Goal: Task Accomplishment & Management: Use online tool/utility

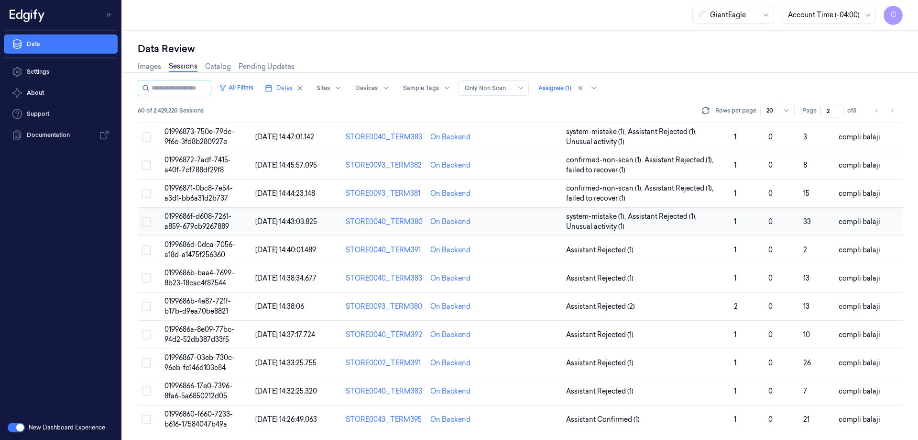
scroll to position [274, 0]
click at [218, 246] on span "0199686d-0dca-7056-a18d-a1475f256360" at bounding box center [200, 248] width 71 height 19
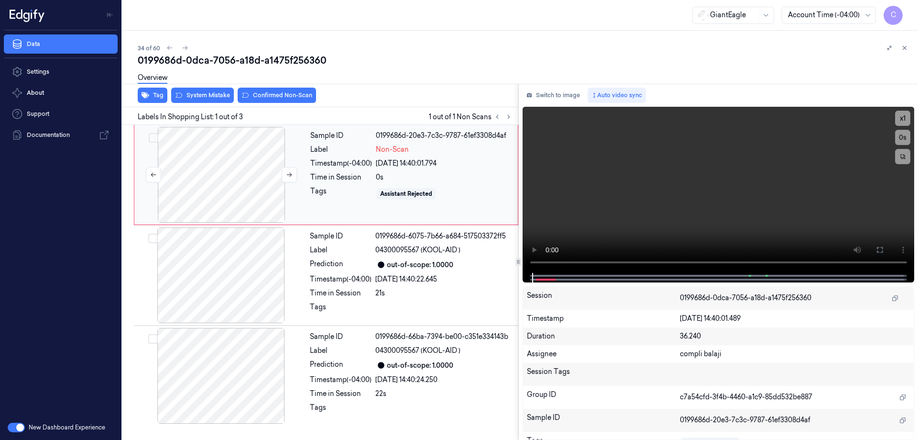
click at [228, 175] on div at bounding box center [221, 175] width 170 height 96
click at [879, 252] on icon at bounding box center [880, 250] width 8 height 8
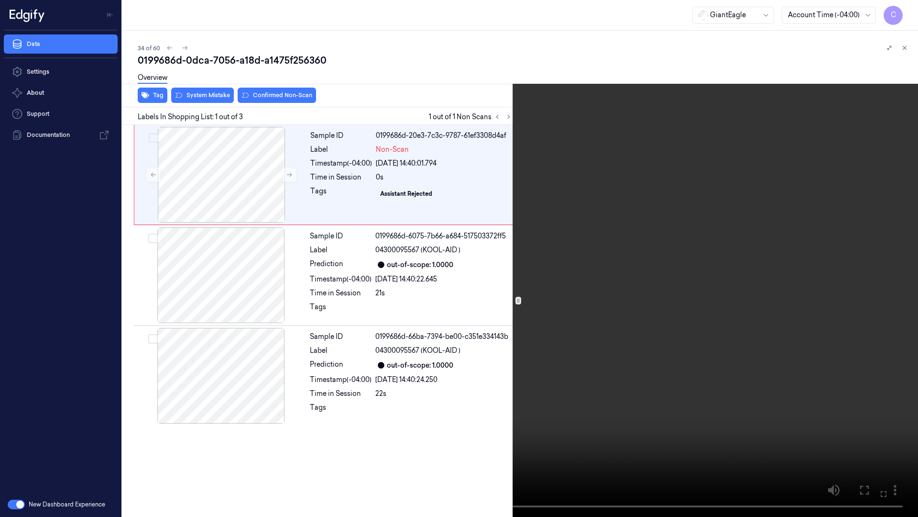
click at [0, 0] on icon at bounding box center [0, 0] width 0 height 0
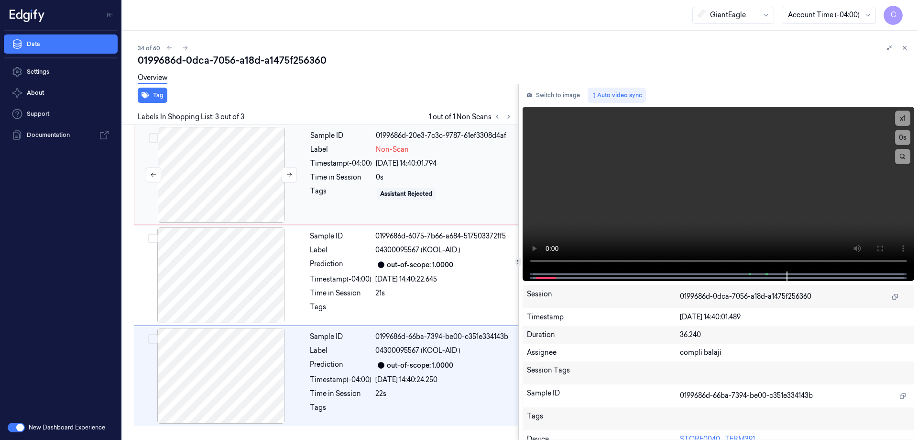
click at [253, 187] on div at bounding box center [221, 175] width 170 height 96
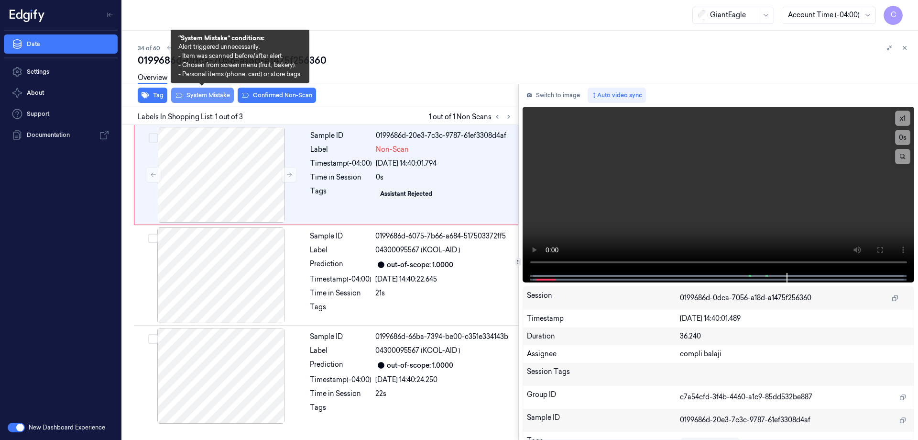
click at [212, 94] on button "System Mistake" at bounding box center [202, 95] width 63 height 15
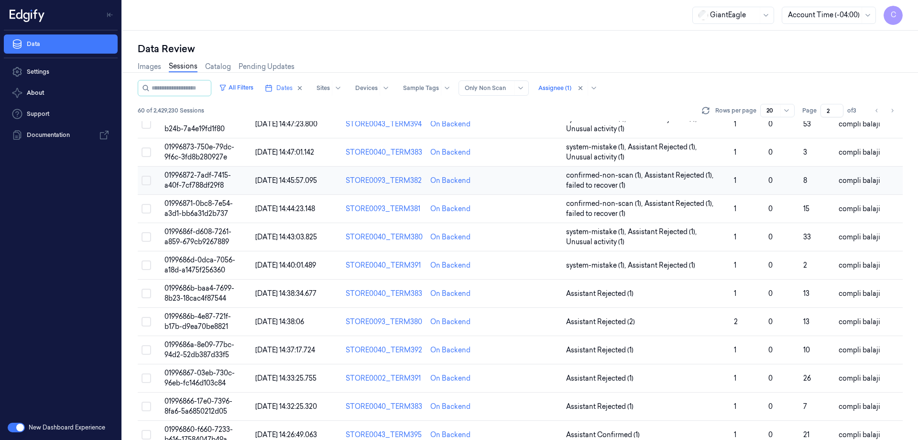
scroll to position [274, 0]
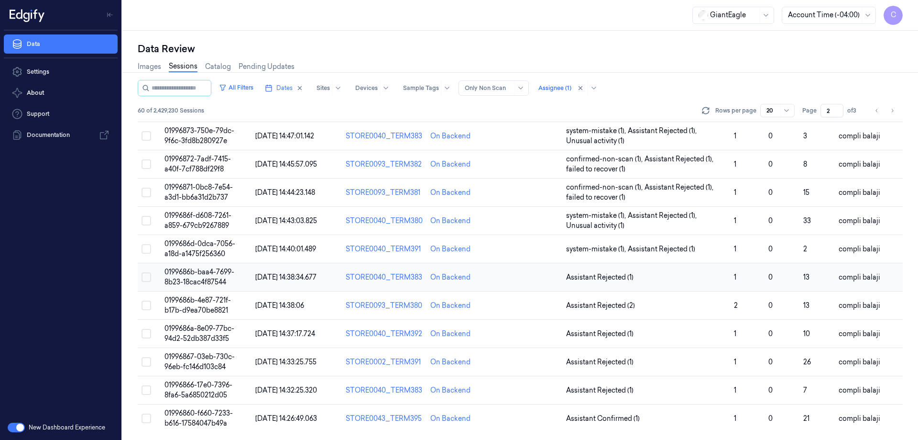
click at [216, 273] on span "0199686b-baa4-7699-8b23-18cac4f87544" at bounding box center [200, 276] width 70 height 19
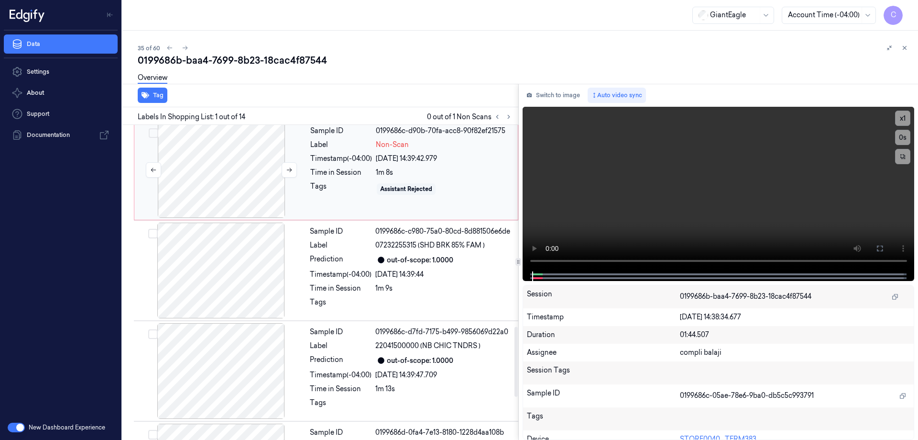
click at [239, 174] on div at bounding box center [221, 170] width 170 height 96
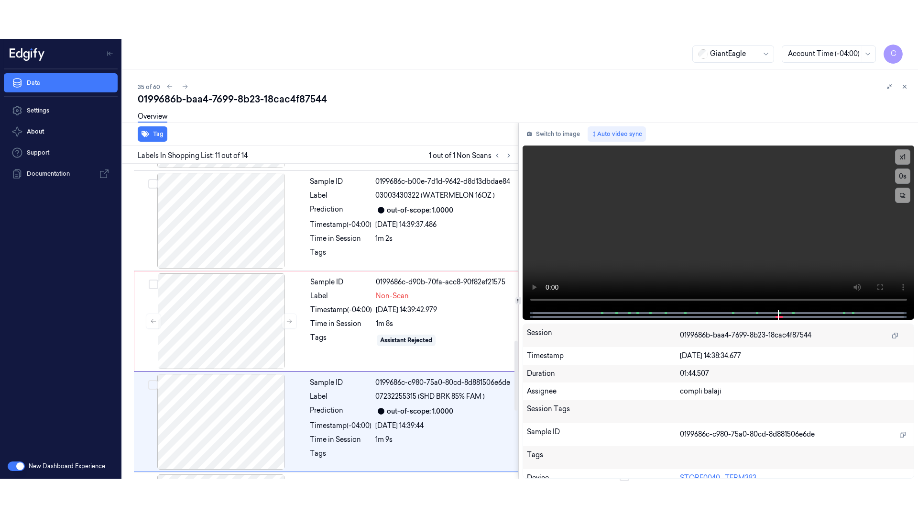
scroll to position [796, 0]
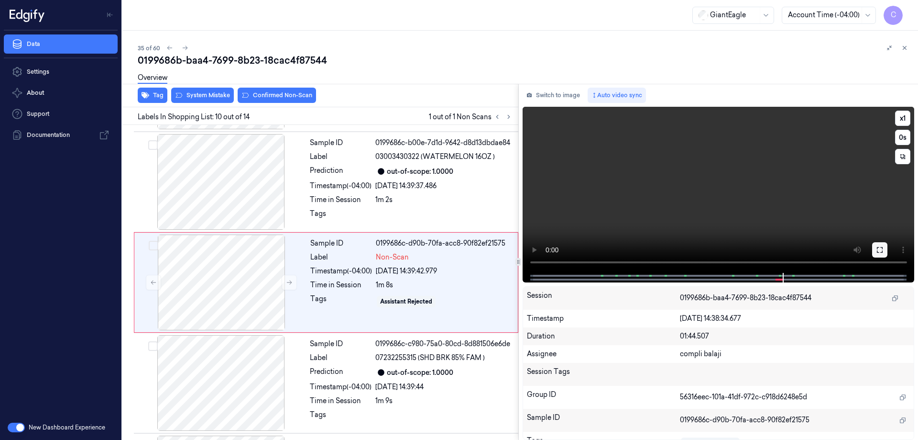
click at [880, 251] on icon at bounding box center [880, 250] width 8 height 8
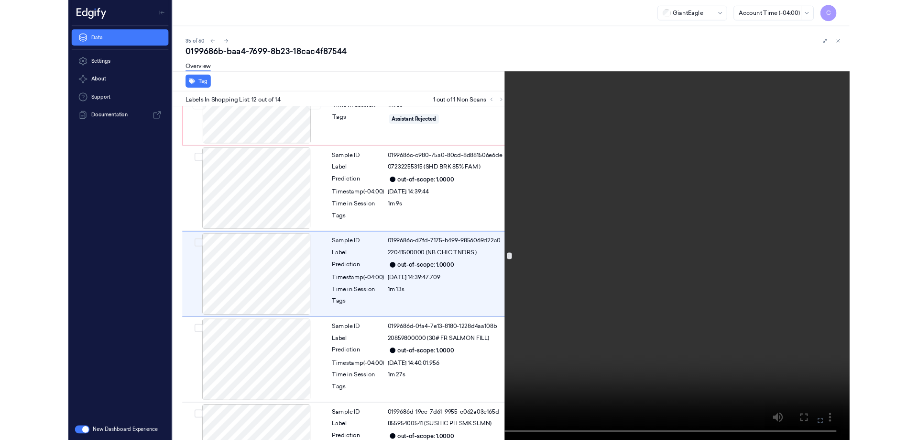
scroll to position [967, 0]
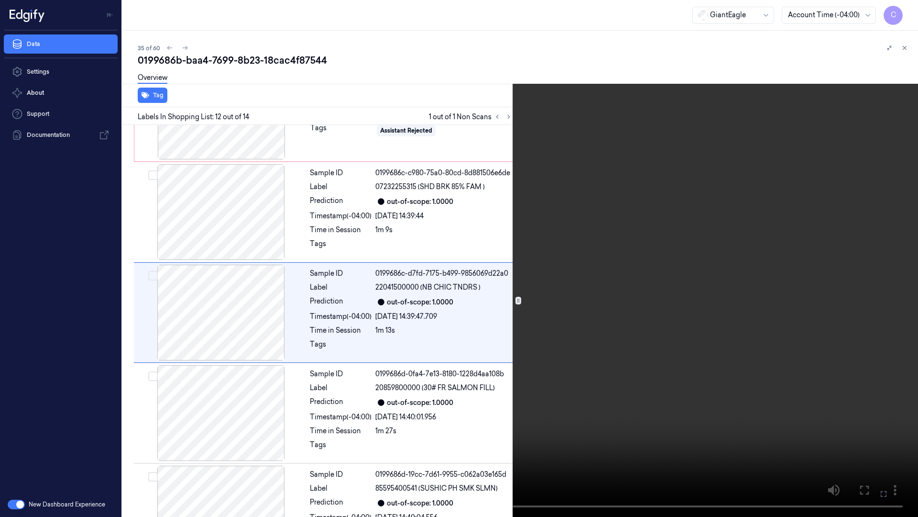
click at [0, 0] on icon at bounding box center [0, 0] width 0 height 0
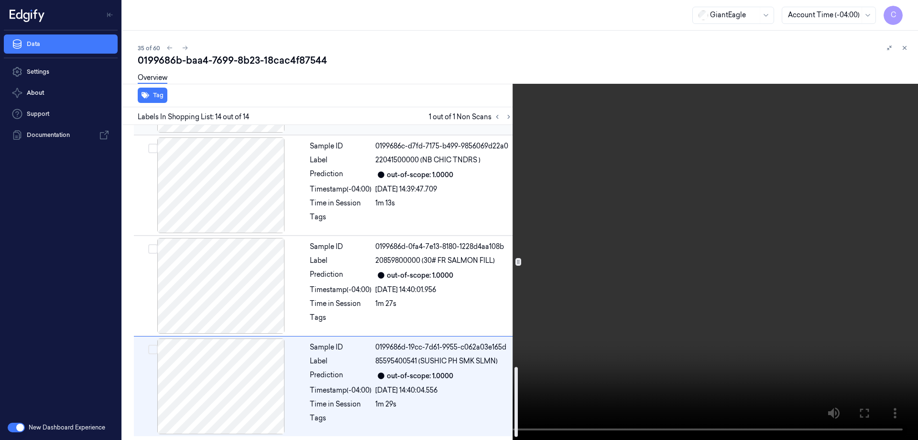
scroll to position [1055, 0]
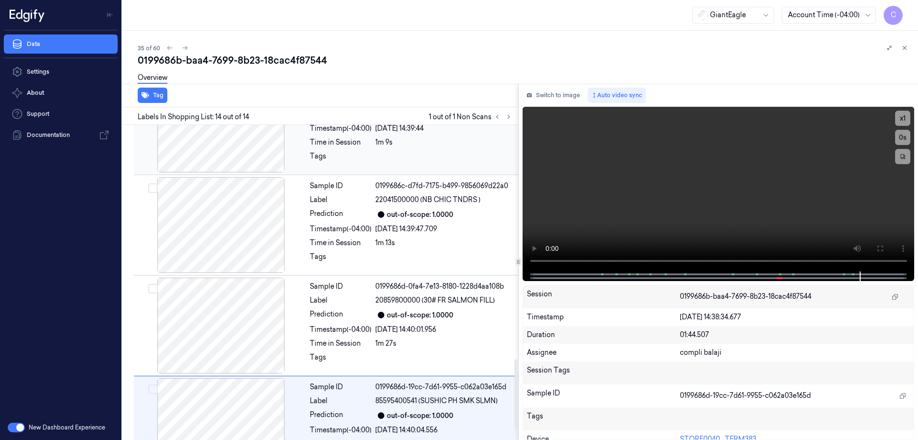
click at [242, 156] on div at bounding box center [221, 125] width 170 height 96
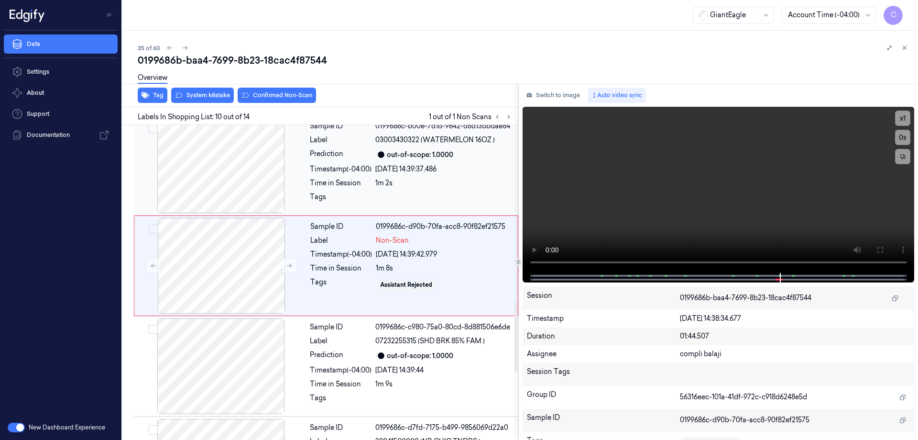
scroll to position [796, 0]
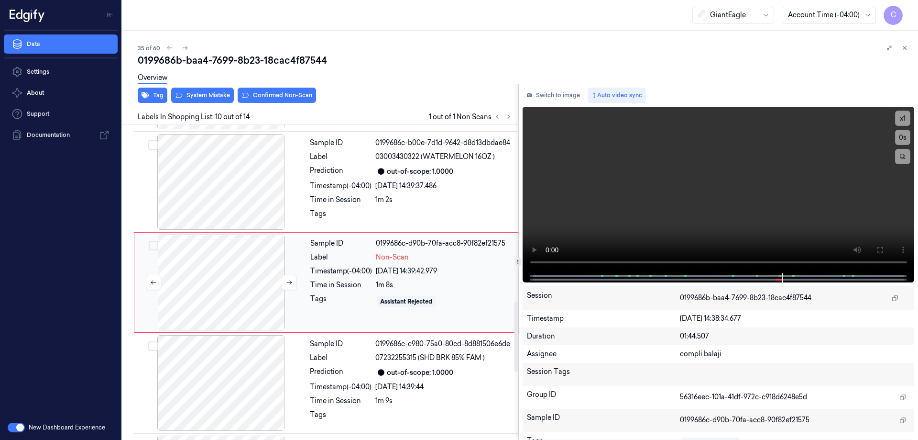
click at [234, 261] on div at bounding box center [221, 282] width 170 height 96
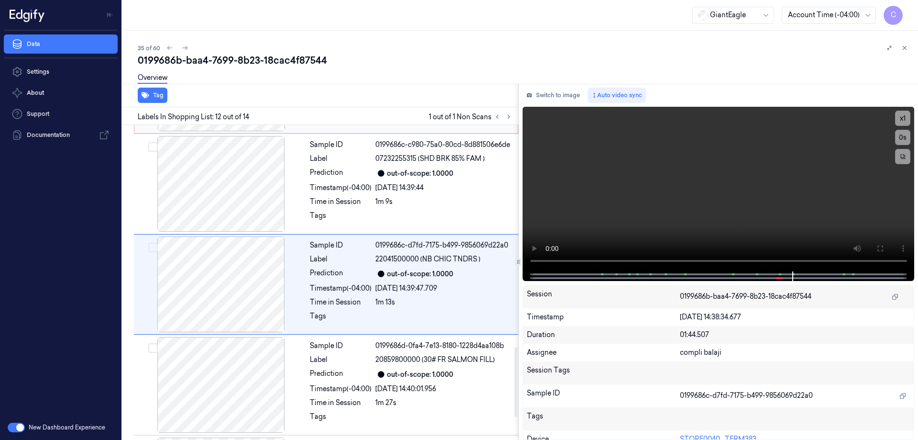
scroll to position [1005, 0]
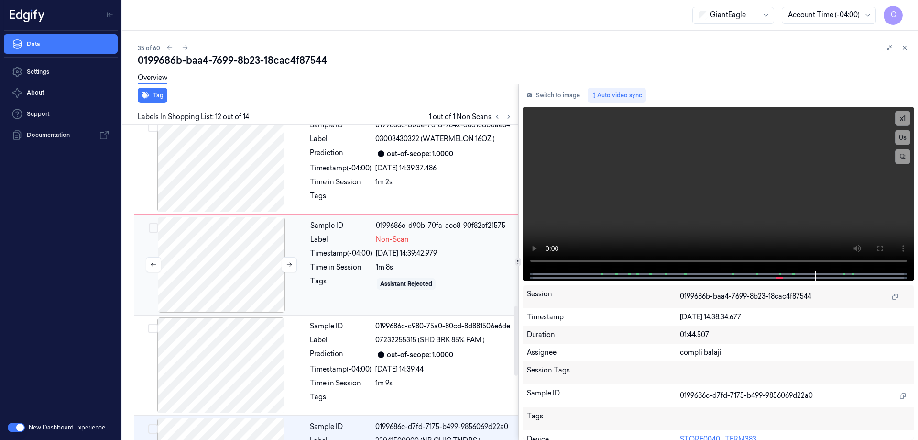
click at [232, 255] on div at bounding box center [221, 265] width 170 height 96
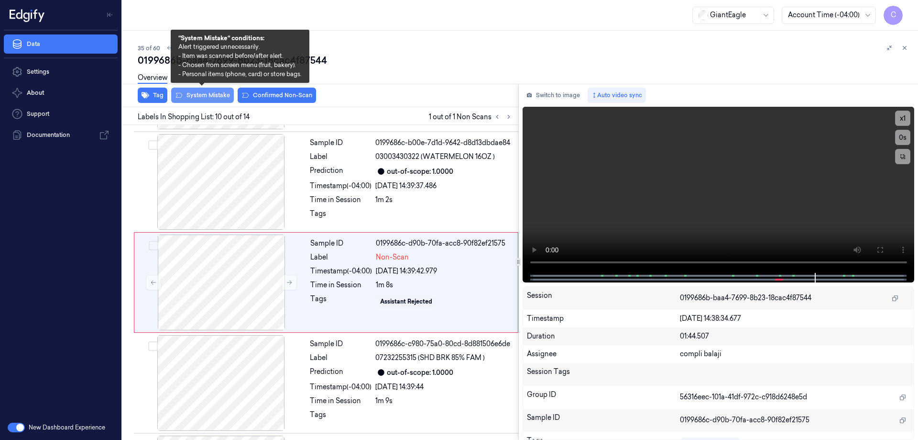
click at [209, 99] on button "System Mistake" at bounding box center [202, 95] width 63 height 15
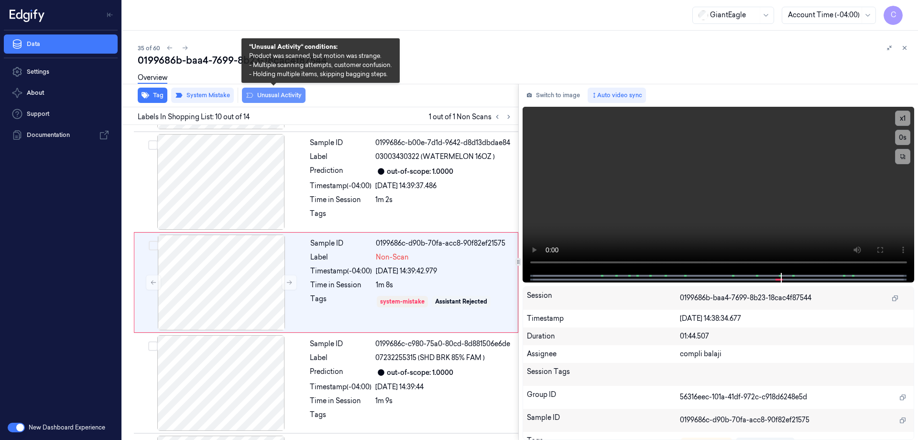
click at [280, 95] on button "Unusual Activity" at bounding box center [274, 95] width 64 height 15
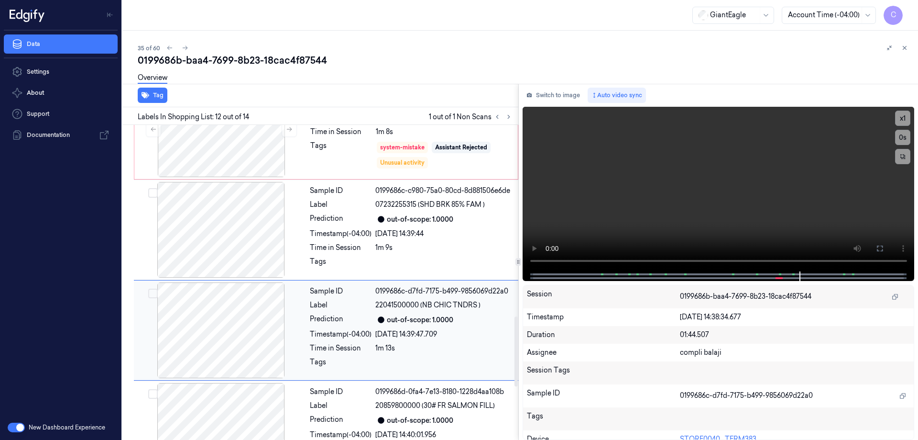
scroll to position [862, 0]
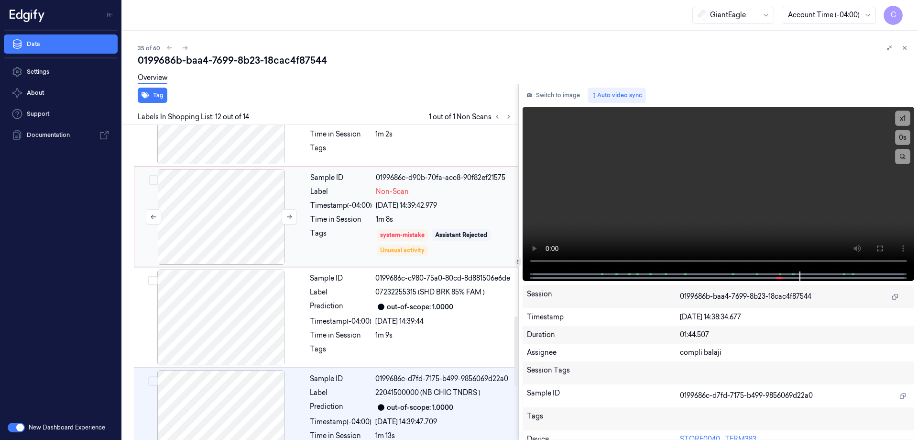
click at [252, 227] on div at bounding box center [221, 217] width 170 height 96
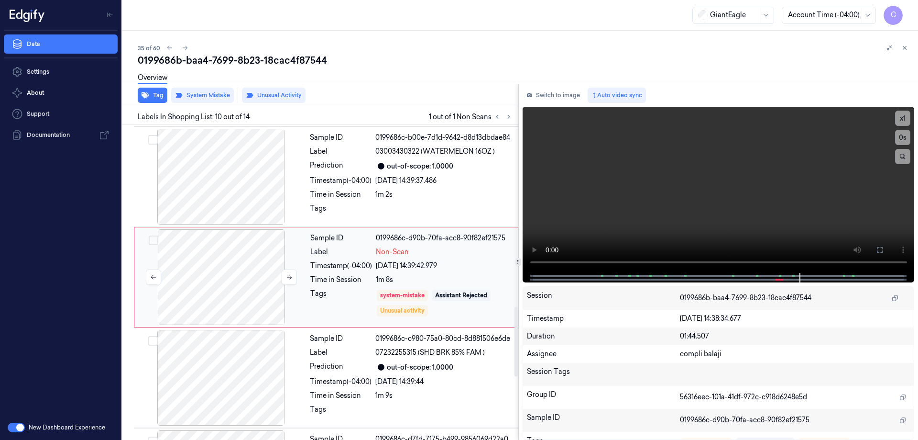
scroll to position [796, 0]
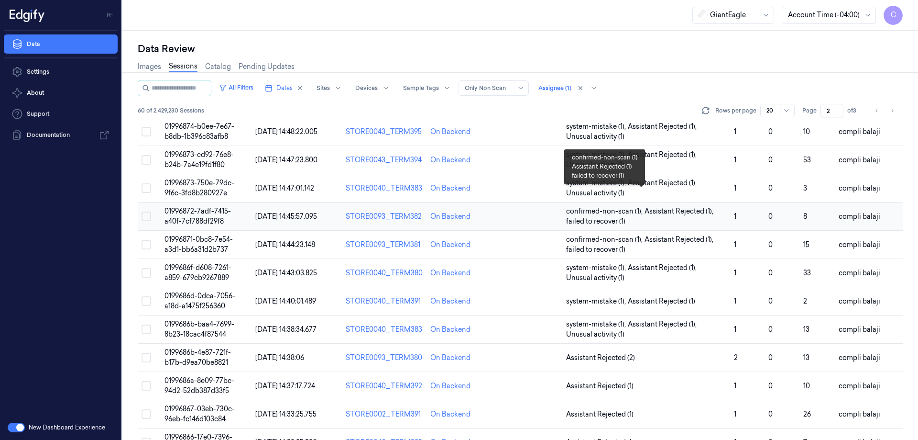
scroll to position [239, 0]
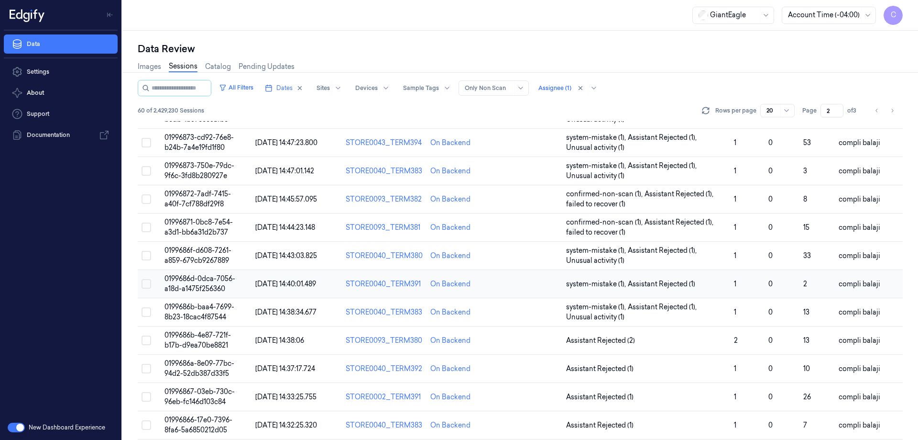
click at [219, 279] on span "0199686d-0dca-7056-a18d-a1475f256360" at bounding box center [200, 283] width 71 height 19
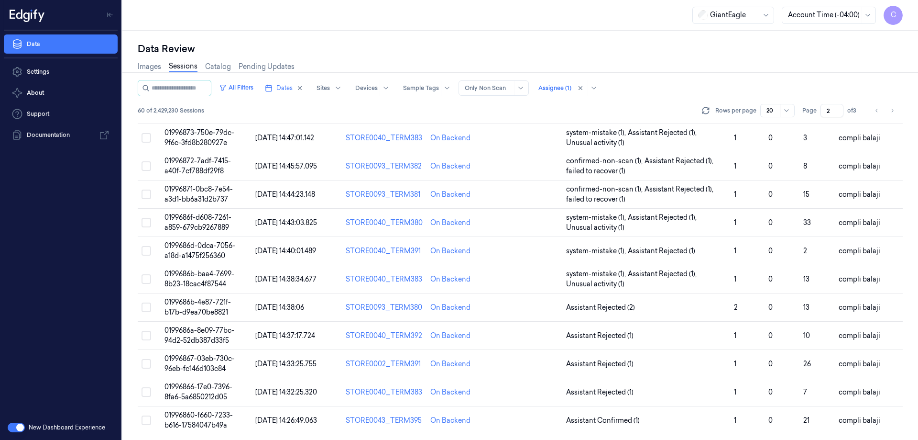
scroll to position [274, 0]
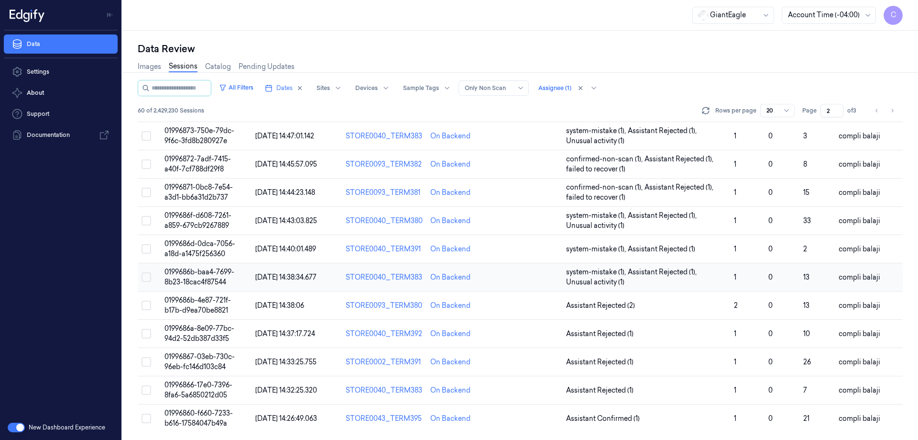
click at [226, 271] on span "0199686b-baa4-7699-8b23-18cac4f87544" at bounding box center [200, 276] width 70 height 19
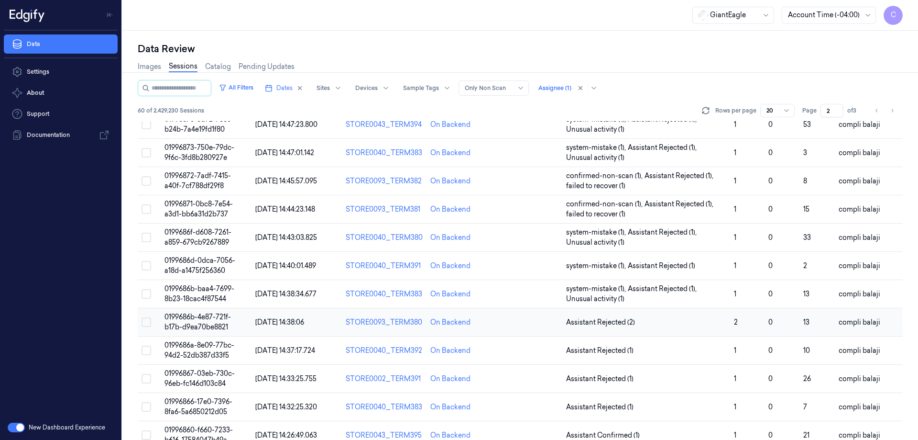
scroll to position [274, 0]
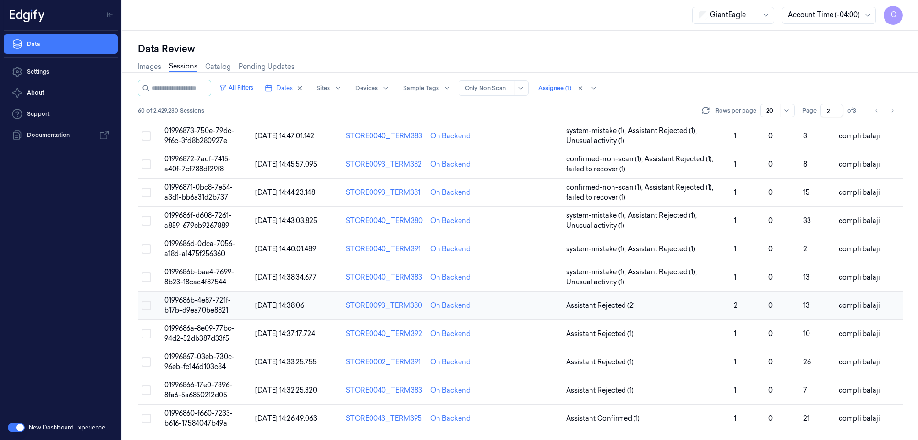
click at [224, 302] on span "0199686b-4e87-721f-b17b-d9ea70be8821" at bounding box center [198, 305] width 66 height 19
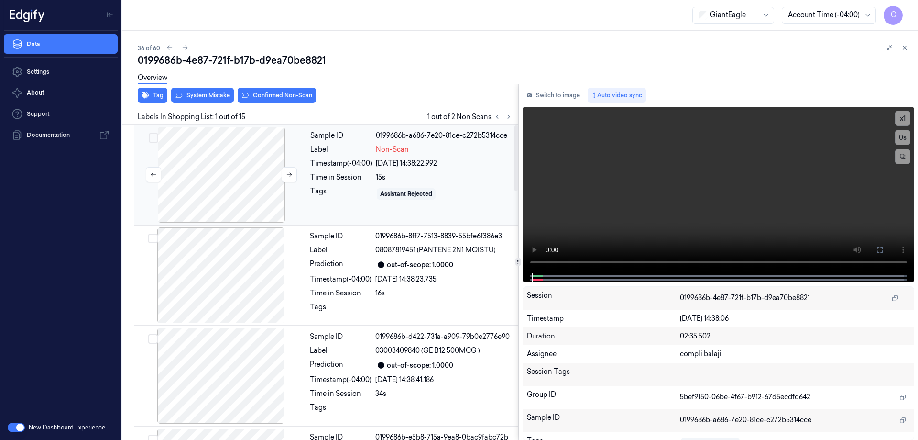
click at [228, 174] on div at bounding box center [221, 175] width 170 height 96
click at [880, 251] on icon at bounding box center [880, 250] width 8 height 8
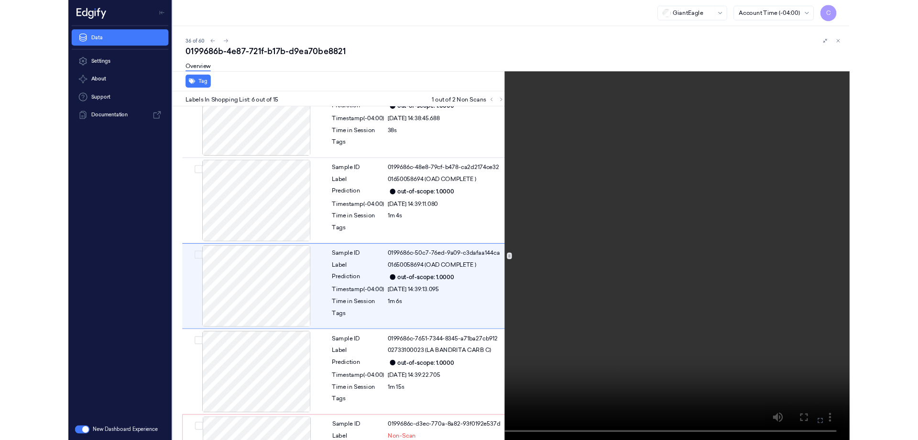
scroll to position [356, 0]
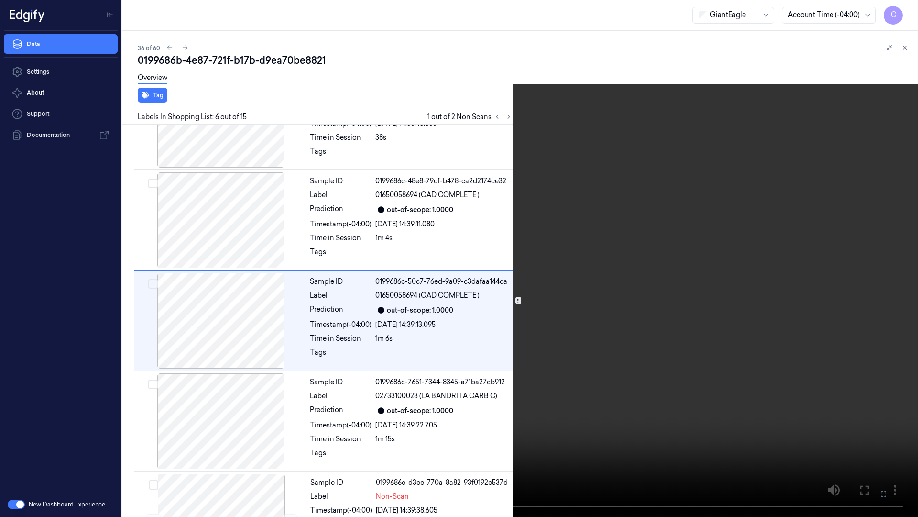
click at [0, 0] on icon at bounding box center [0, 0] width 0 height 0
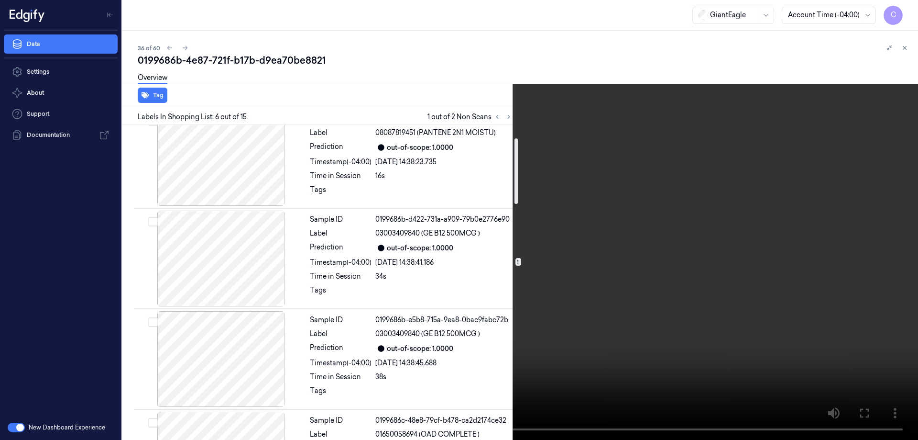
scroll to position [0, 0]
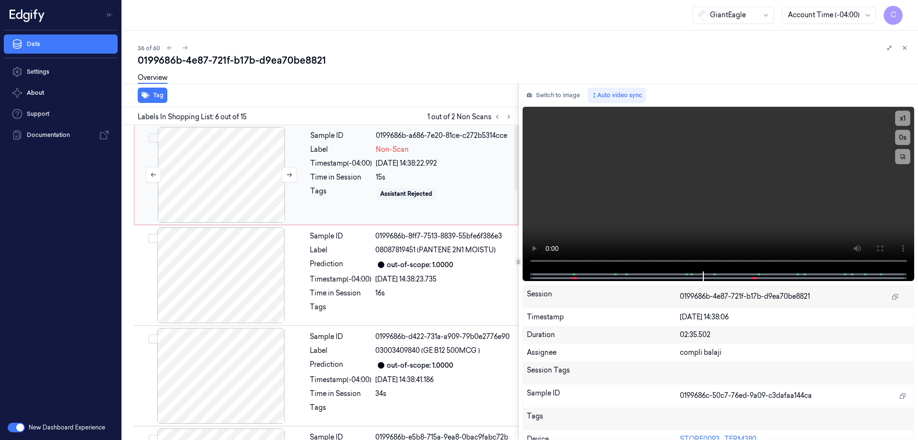
click at [231, 192] on div at bounding box center [221, 175] width 170 height 96
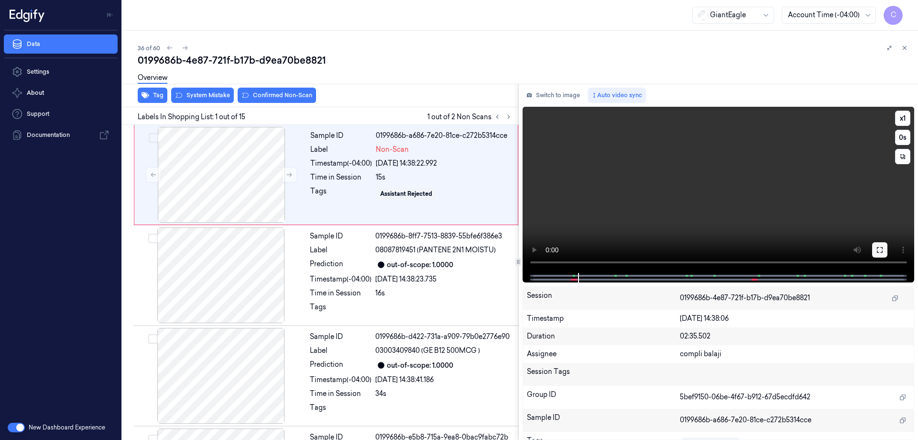
click at [880, 250] on icon at bounding box center [880, 250] width 8 height 8
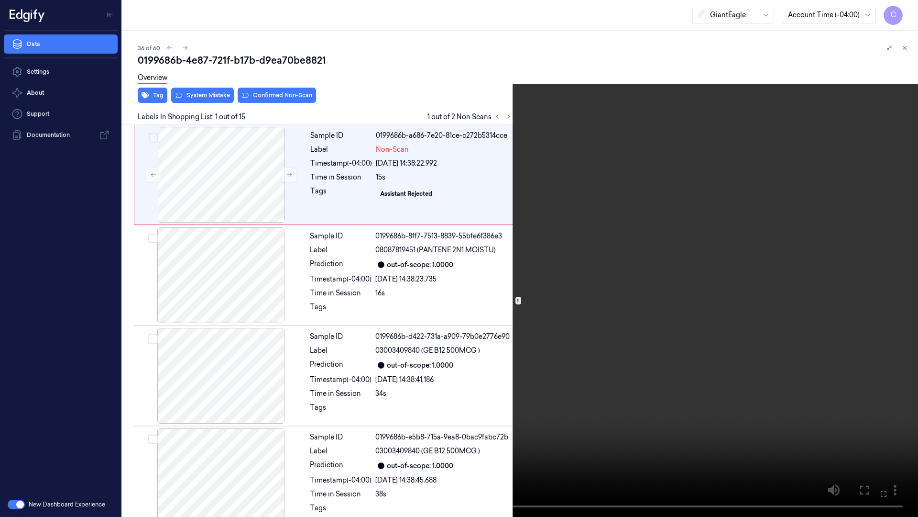
drag, startPoint x: 884, startPoint y: 495, endPoint x: 844, endPoint y: 434, distance: 72.4
click at [0, 0] on icon at bounding box center [0, 0] width 0 height 0
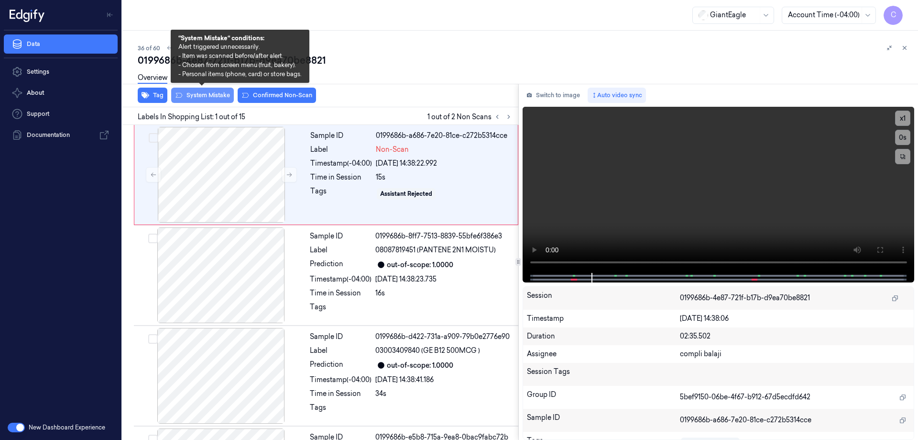
click at [217, 96] on button "System Mistake" at bounding box center [202, 95] width 63 height 15
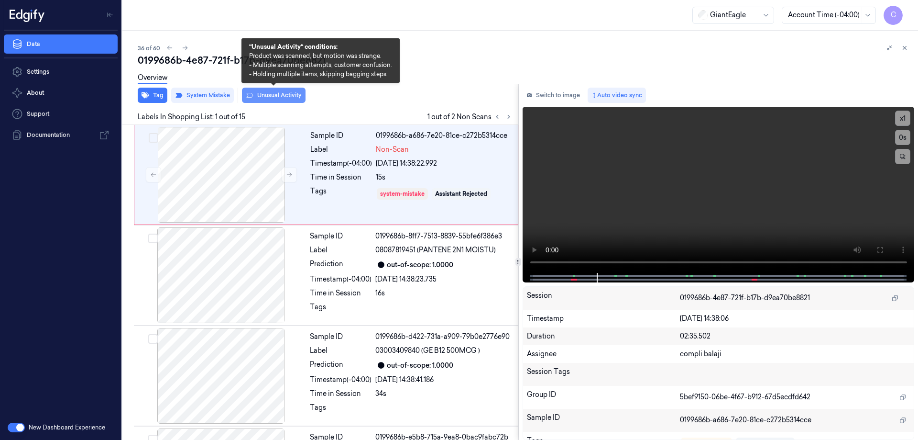
click at [285, 97] on button "Unusual Activity" at bounding box center [274, 95] width 64 height 15
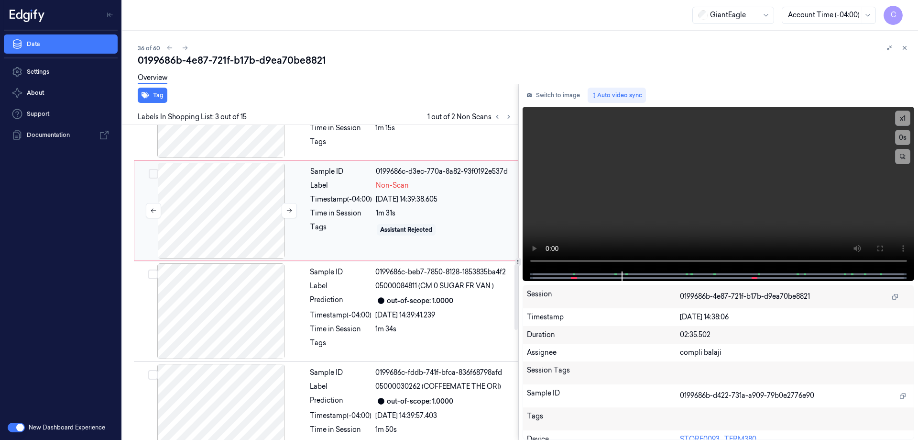
click at [240, 223] on div at bounding box center [221, 211] width 170 height 96
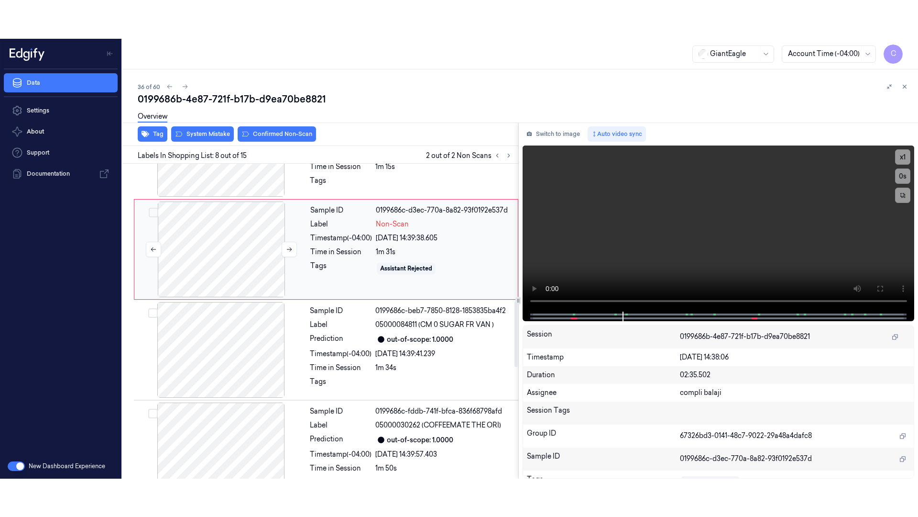
scroll to position [595, 0]
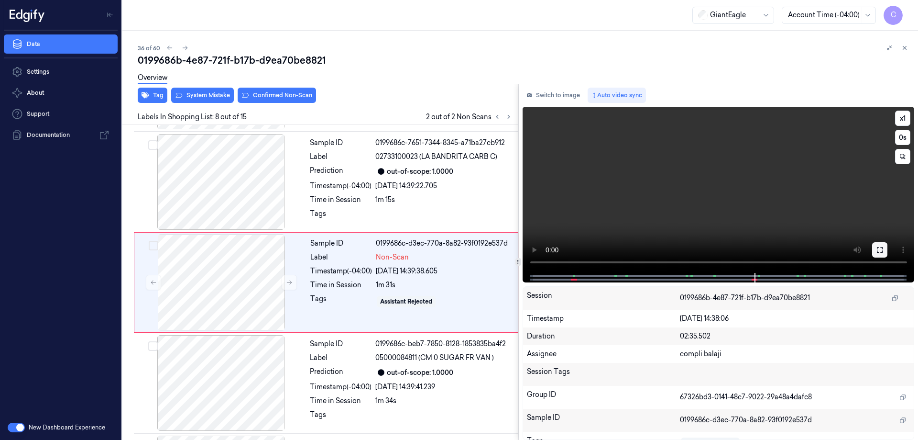
click at [883, 247] on icon at bounding box center [880, 250] width 8 height 8
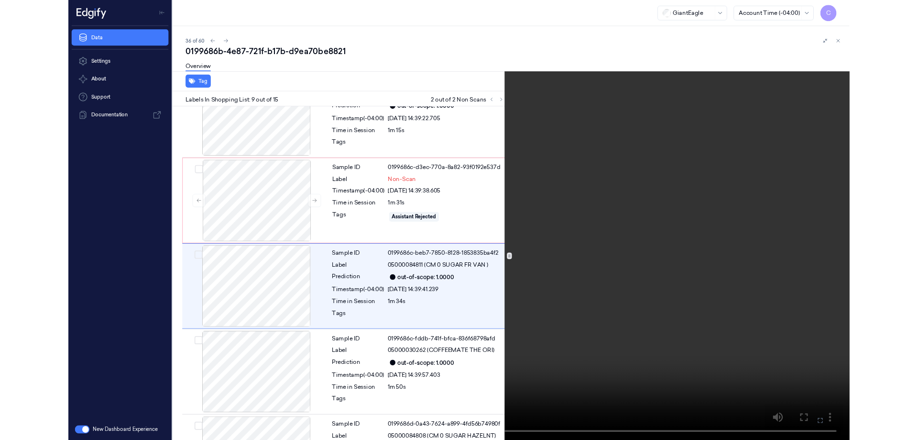
scroll to position [658, 0]
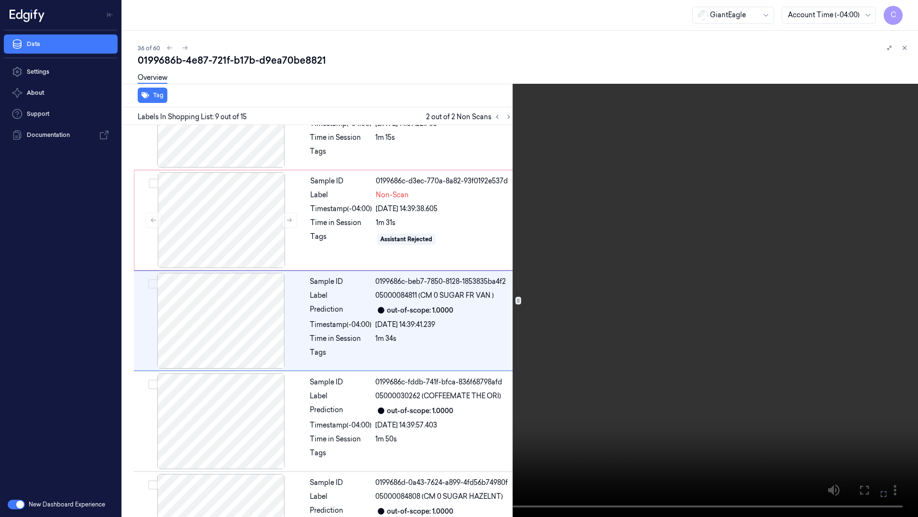
click at [0, 0] on icon at bounding box center [0, 0] width 0 height 0
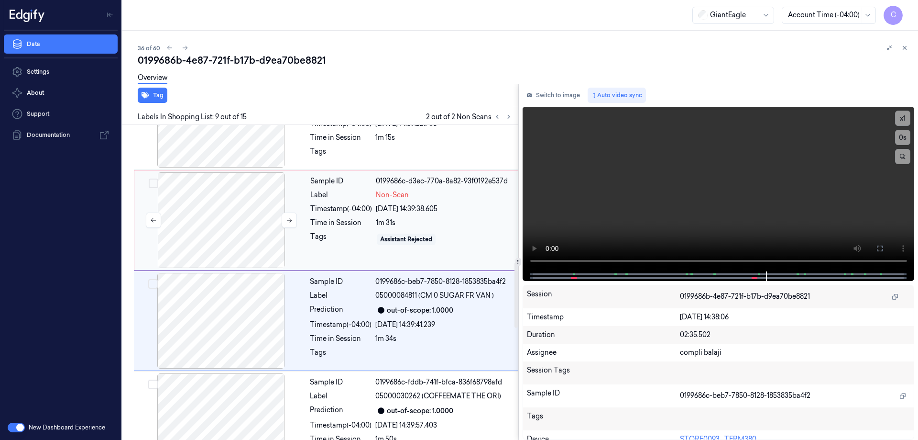
click at [242, 220] on div at bounding box center [221, 220] width 170 height 96
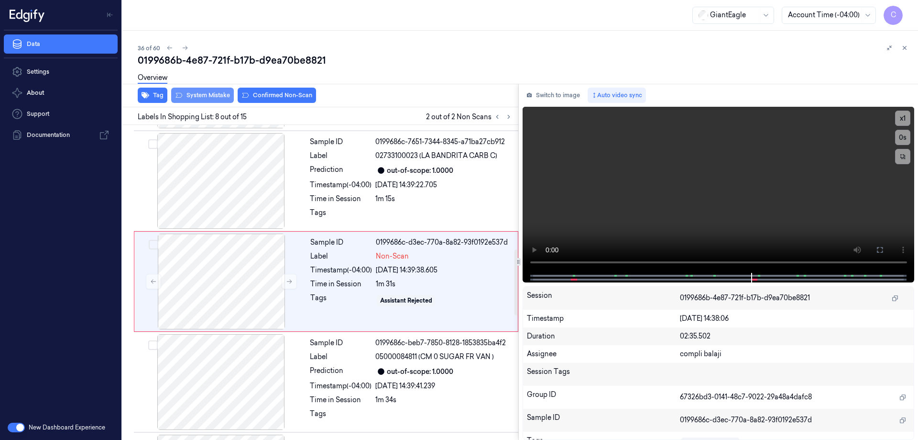
scroll to position [595, 0]
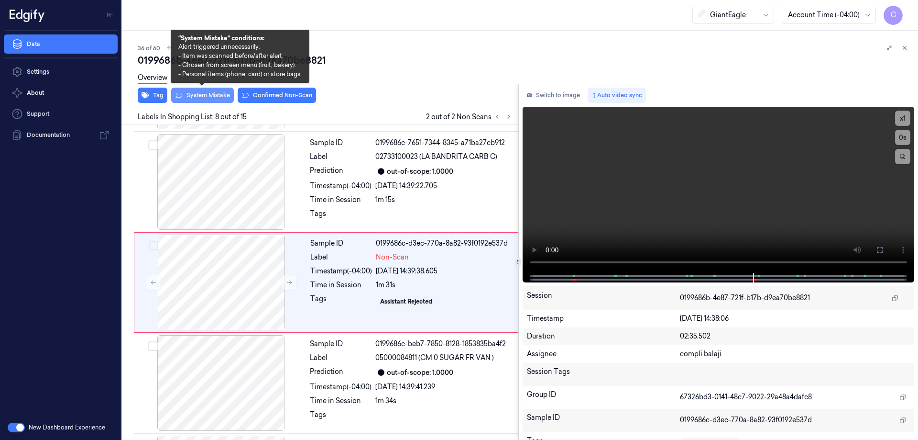
click at [212, 97] on button "System Mistake" at bounding box center [202, 95] width 63 height 15
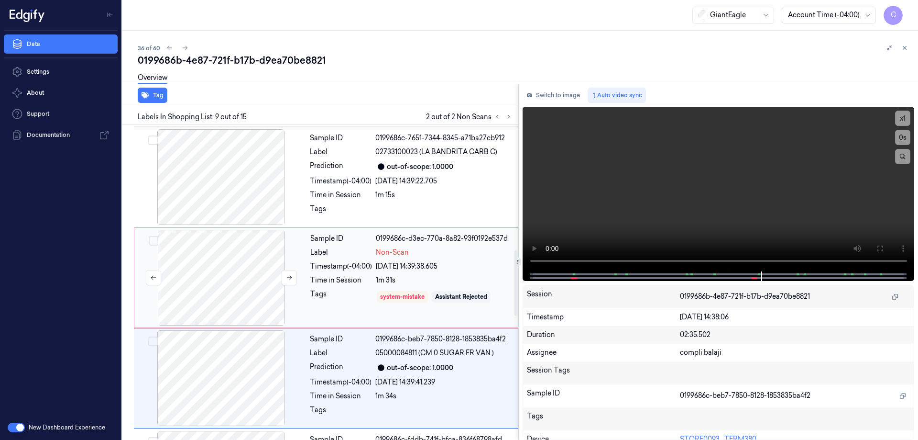
click at [240, 270] on div at bounding box center [221, 278] width 170 height 96
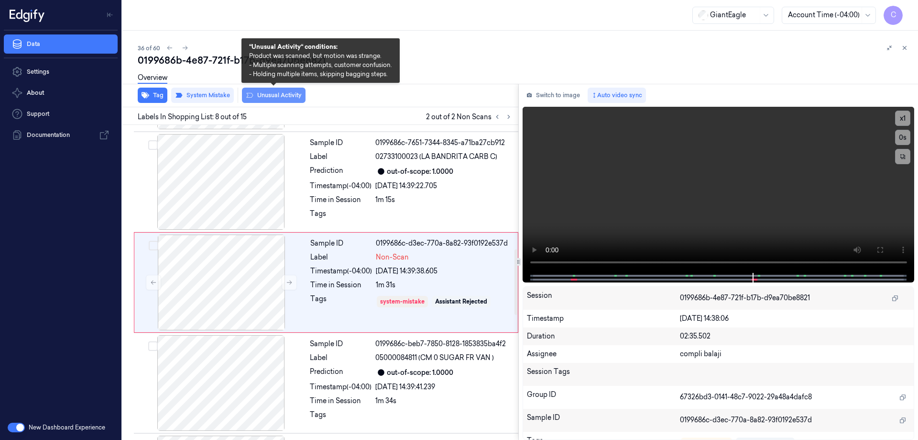
click at [277, 96] on button "Unusual Activity" at bounding box center [274, 95] width 64 height 15
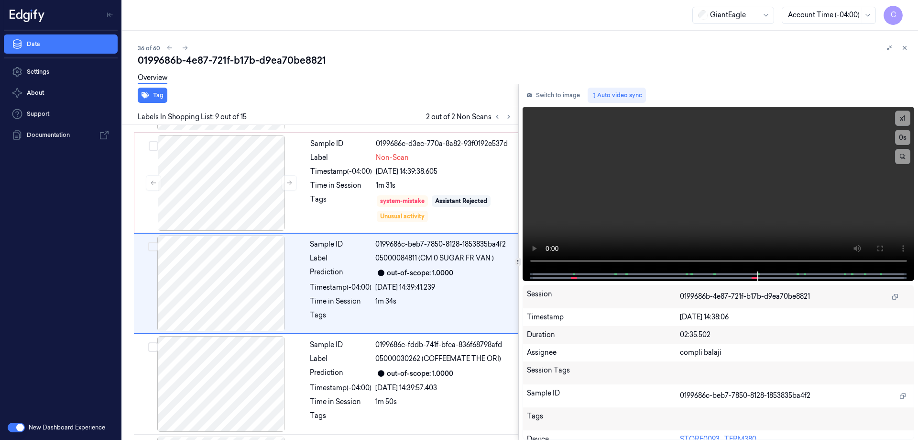
scroll to position [696, 0]
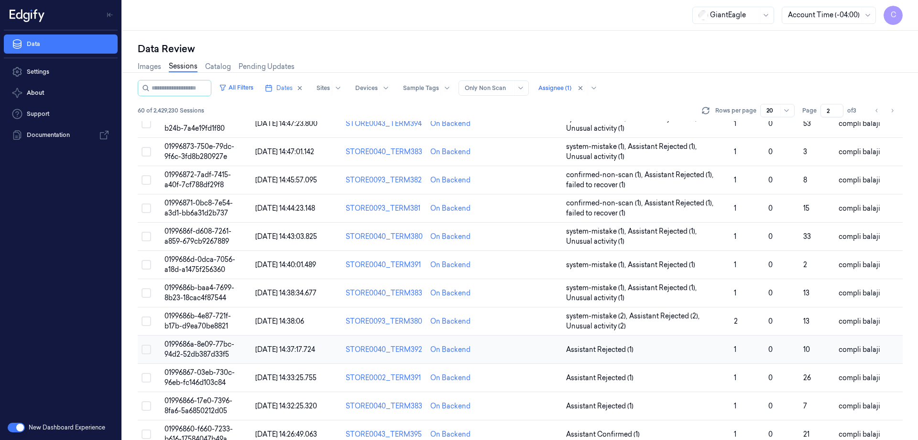
scroll to position [274, 0]
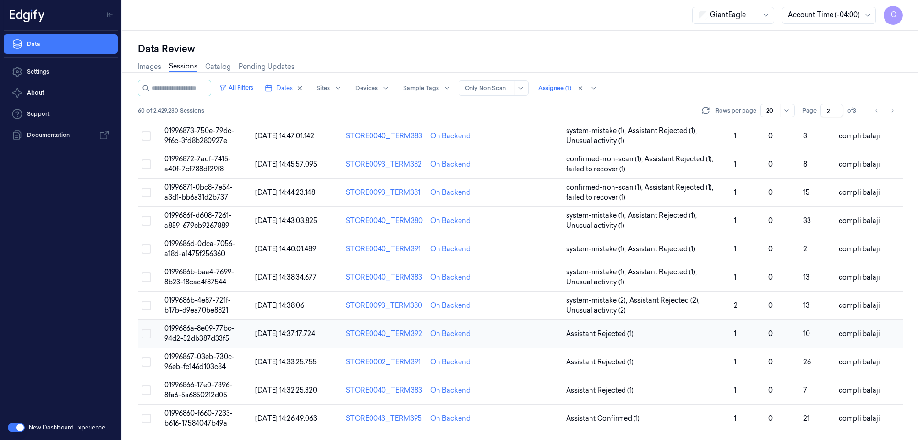
click at [218, 327] on span "0199686a-8e09-77bc-94d2-52db387d33f5" at bounding box center [200, 333] width 70 height 19
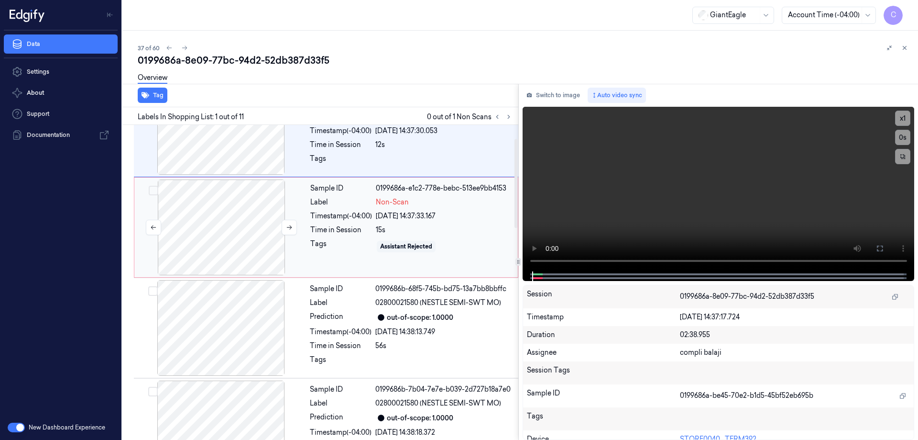
click at [232, 231] on div at bounding box center [221, 227] width 170 height 96
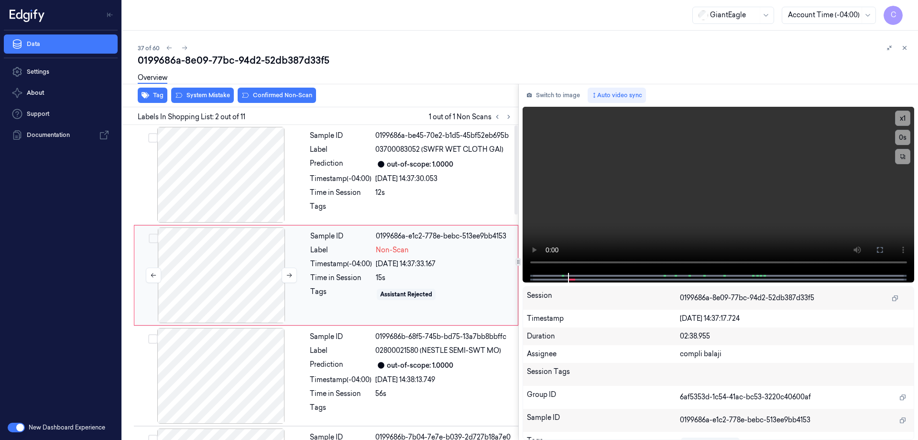
click at [209, 289] on div at bounding box center [221, 275] width 170 height 96
click at [880, 250] on icon at bounding box center [880, 250] width 8 height 8
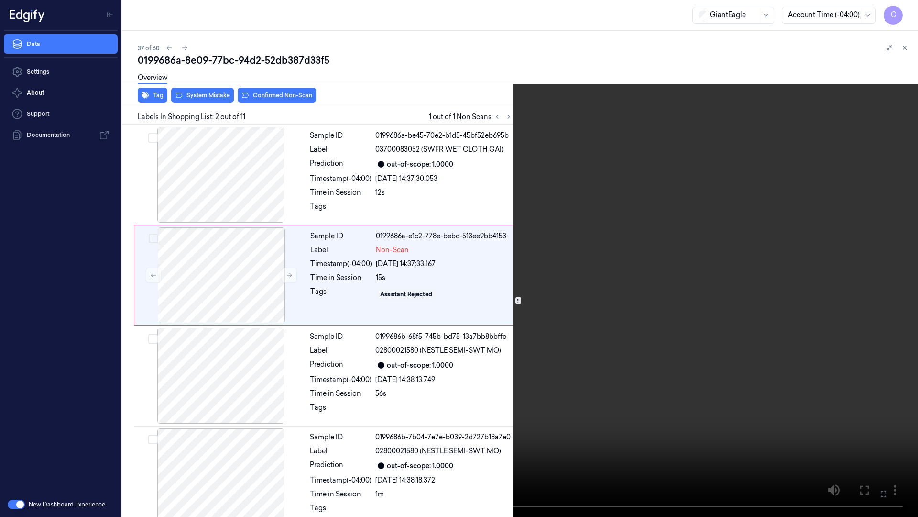
click at [0, 0] on icon at bounding box center [0, 0] width 0 height 0
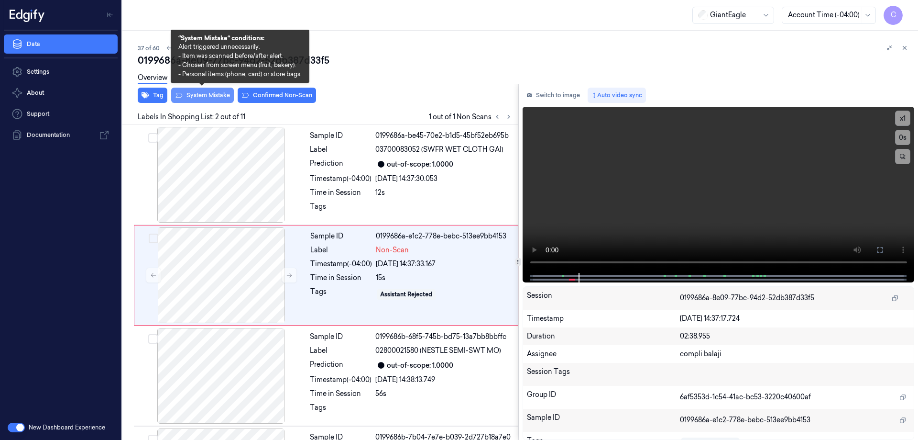
click at [215, 96] on button "System Mistake" at bounding box center [202, 95] width 63 height 15
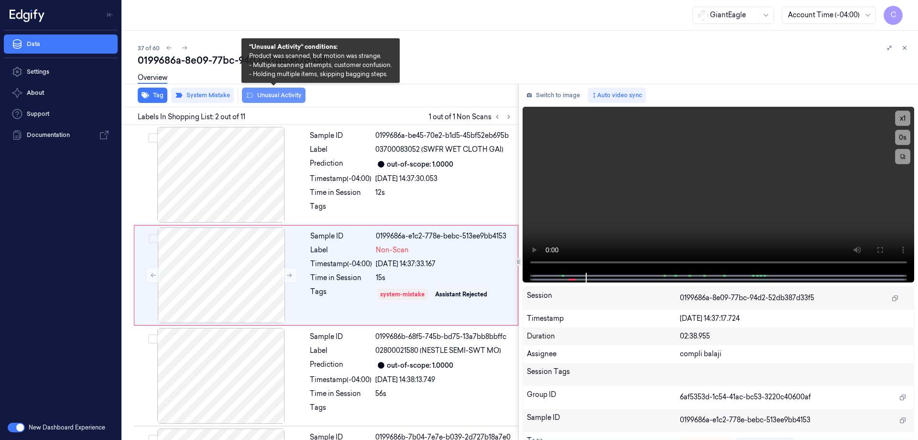
click at [284, 95] on button "Unusual Activity" at bounding box center [274, 95] width 64 height 15
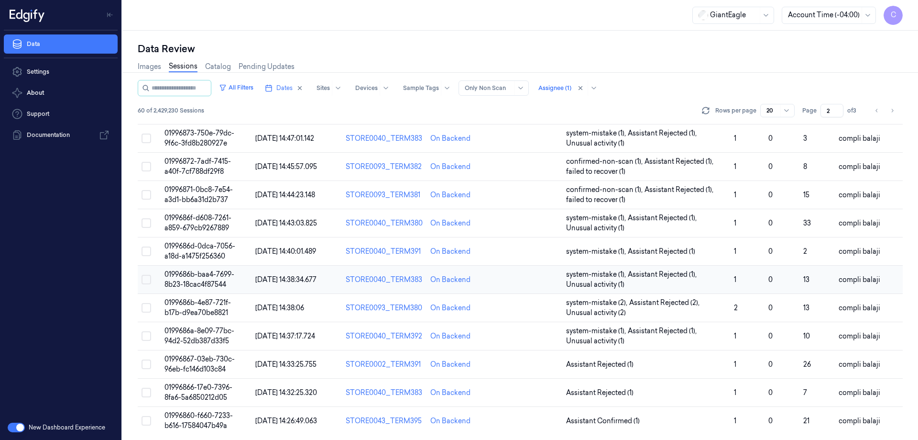
scroll to position [274, 0]
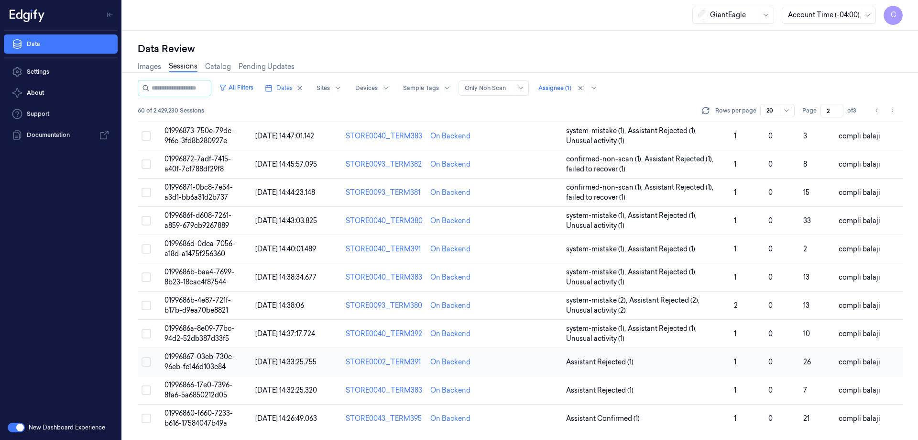
click at [220, 354] on span "01996867-03eb-730c-96eb-fc146d103c84" at bounding box center [200, 361] width 70 height 19
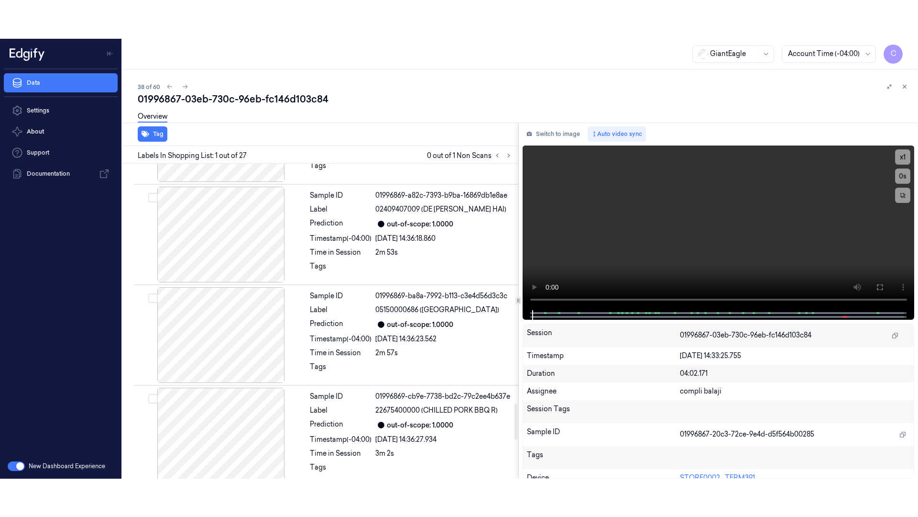
scroll to position [2400, 0]
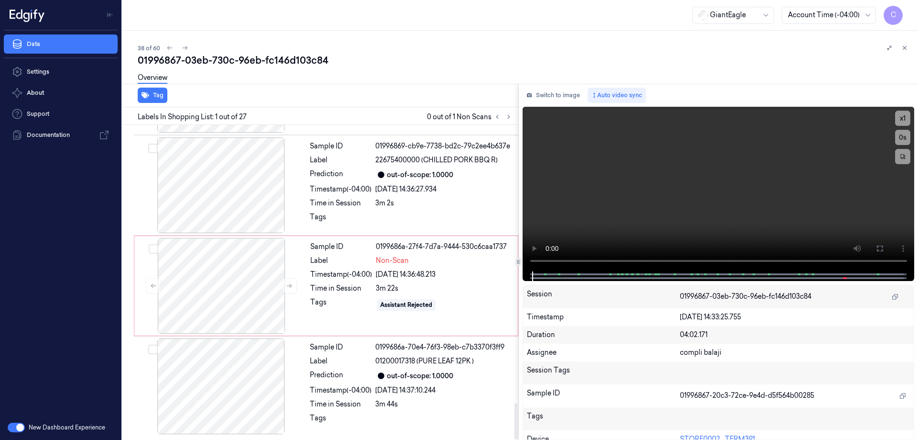
drag, startPoint x: 515, startPoint y: 275, endPoint x: 505, endPoint y: 458, distance: 183.5
click at [515, 439] on div at bounding box center [516, 421] width 3 height 36
click at [227, 275] on div at bounding box center [221, 286] width 170 height 96
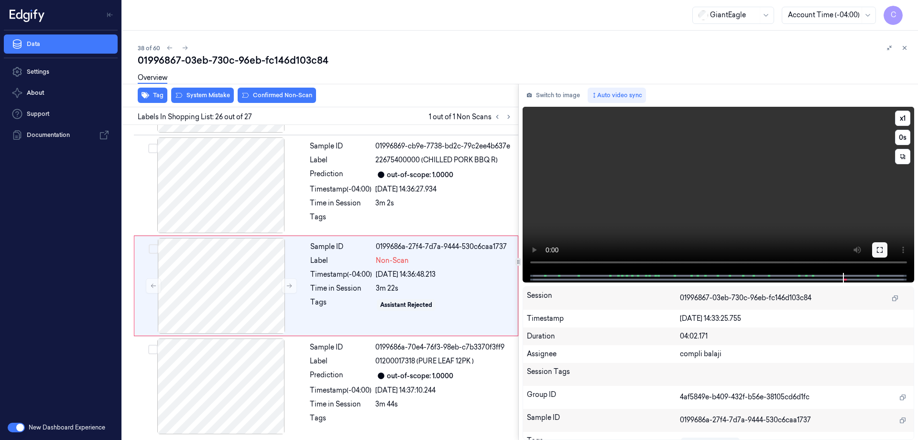
click at [881, 250] on icon at bounding box center [880, 250] width 8 height 8
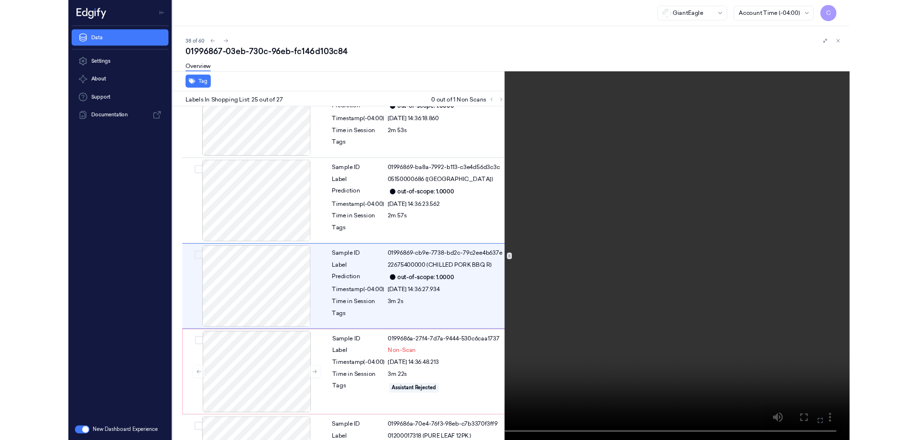
scroll to position [2265, 0]
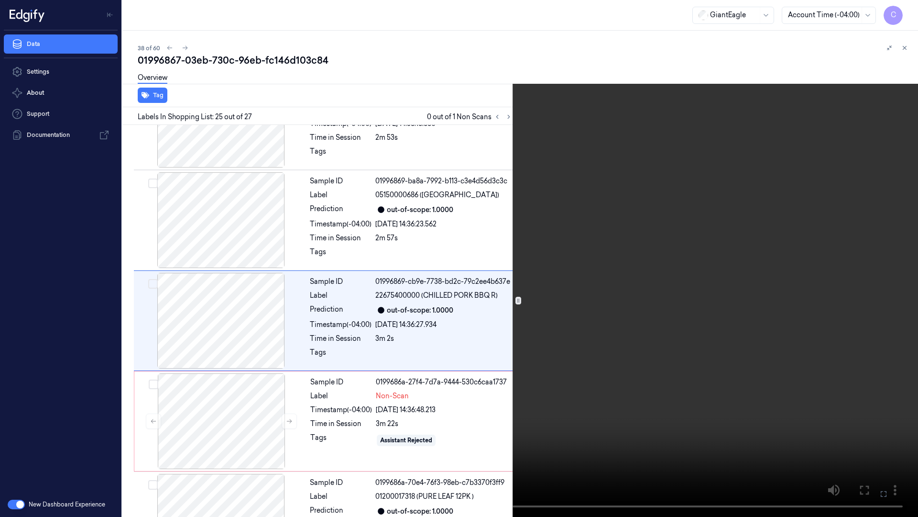
click at [0, 0] on icon at bounding box center [0, 0] width 0 height 0
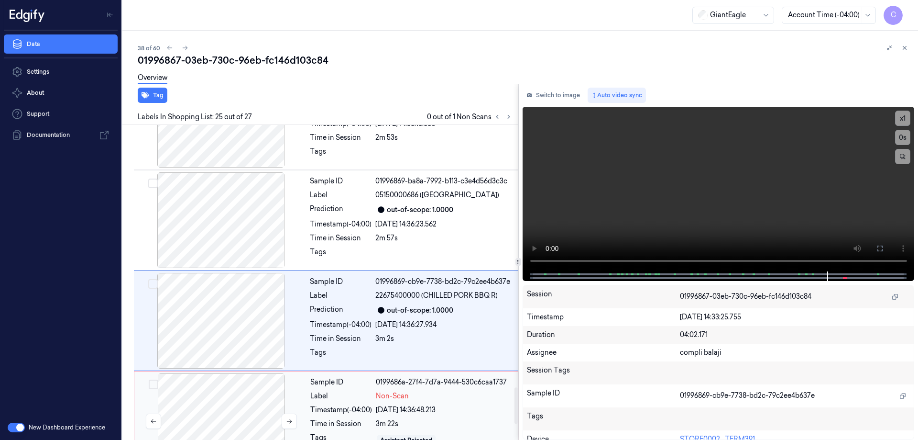
click at [200, 390] on div at bounding box center [221, 421] width 170 height 96
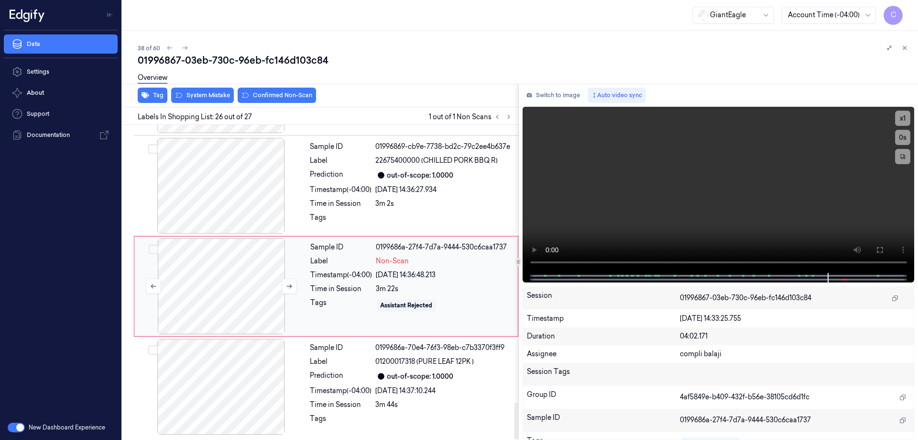
scroll to position [2400, 0]
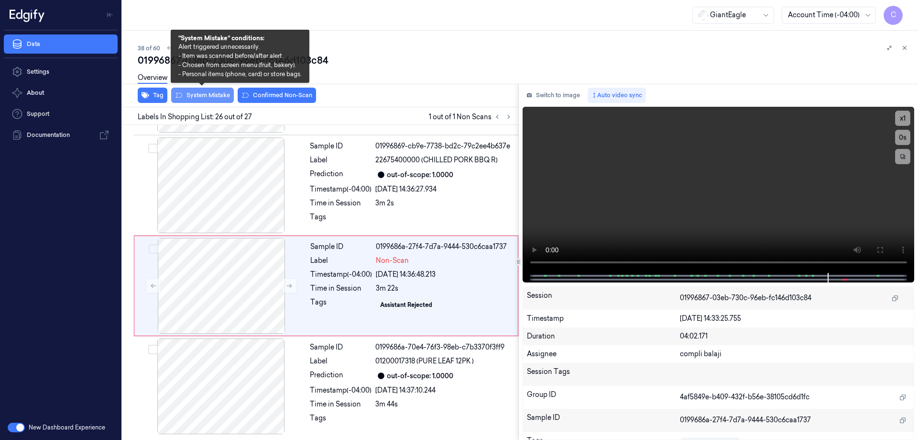
drag, startPoint x: 198, startPoint y: 97, endPoint x: 320, endPoint y: 99, distance: 121.5
click at [198, 97] on button "System Mistake" at bounding box center [202, 95] width 63 height 15
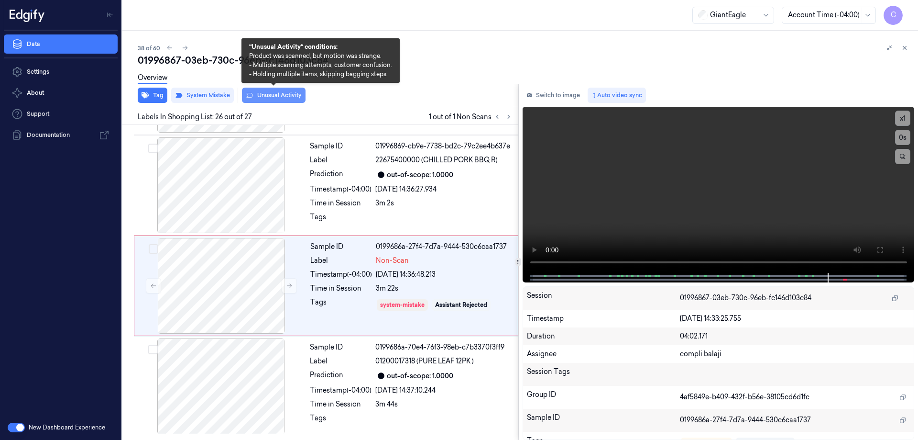
click at [286, 95] on button "Unusual Activity" at bounding box center [274, 95] width 64 height 15
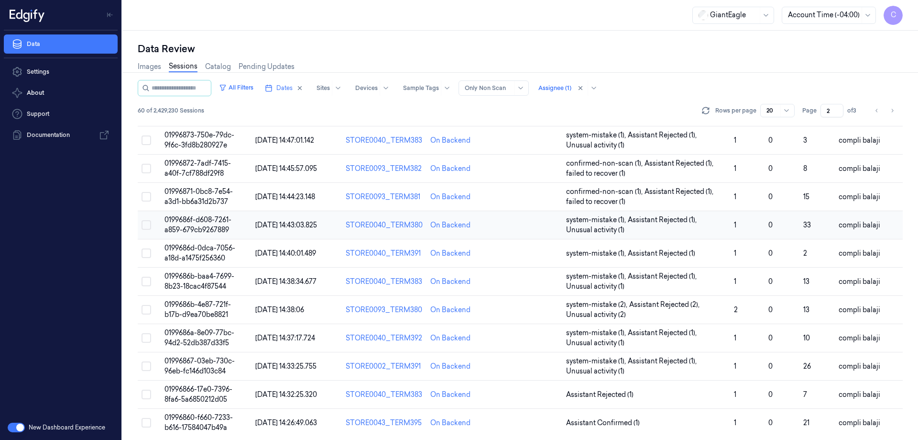
scroll to position [274, 0]
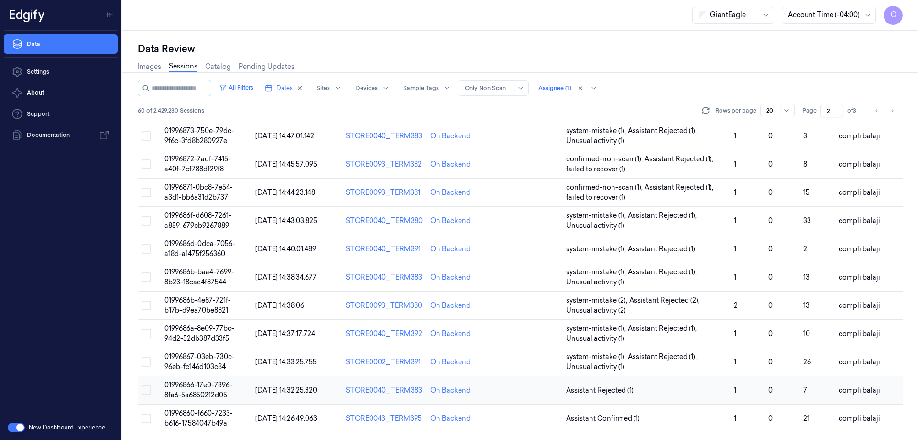
click at [215, 386] on span "01996866-17e0-7396-8fa6-5a6850212d05" at bounding box center [199, 389] width 68 height 19
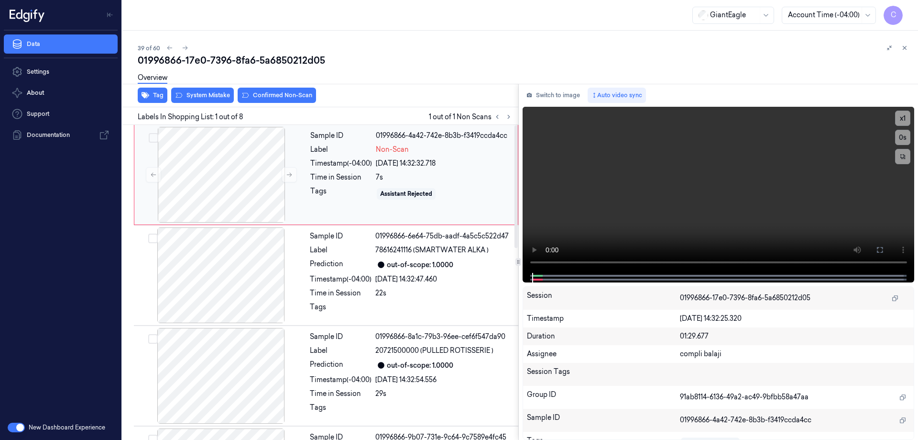
drag, startPoint x: 210, startPoint y: 180, endPoint x: 317, endPoint y: 177, distance: 107.2
click at [212, 179] on div at bounding box center [221, 175] width 170 height 96
click at [879, 251] on icon at bounding box center [880, 250] width 8 height 8
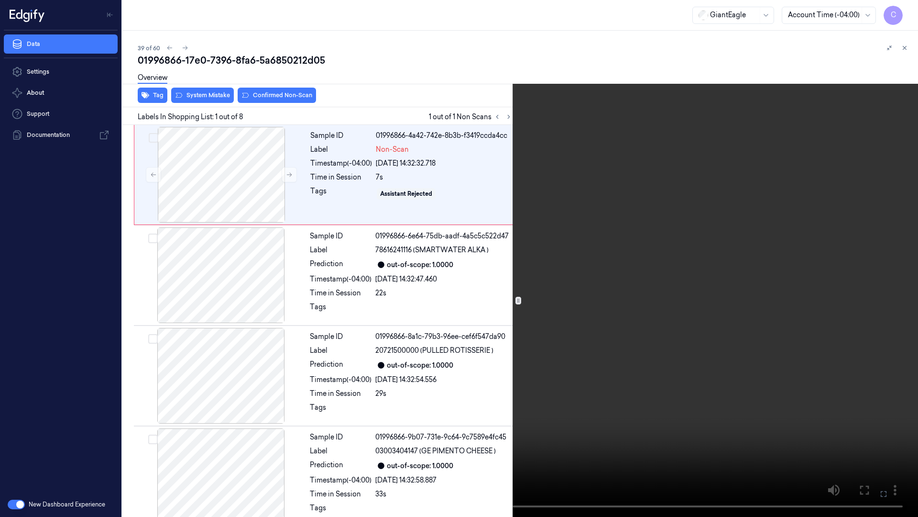
click at [0, 0] on button at bounding box center [0, 0] width 0 height 0
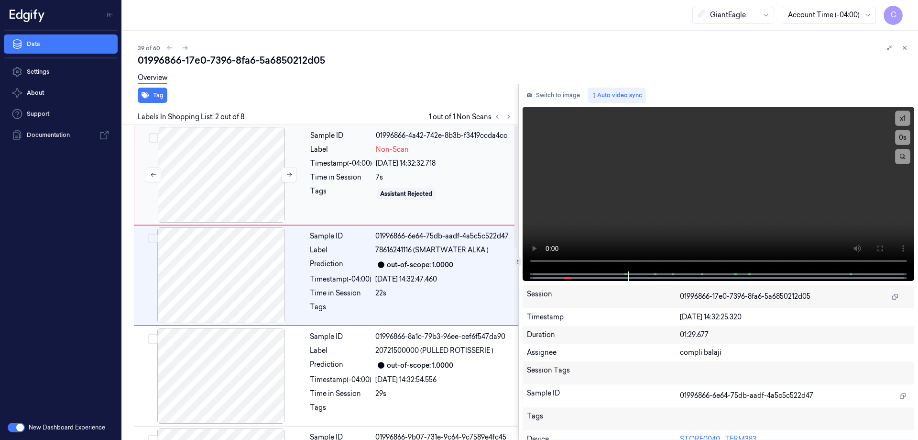
click at [231, 176] on div at bounding box center [221, 175] width 170 height 96
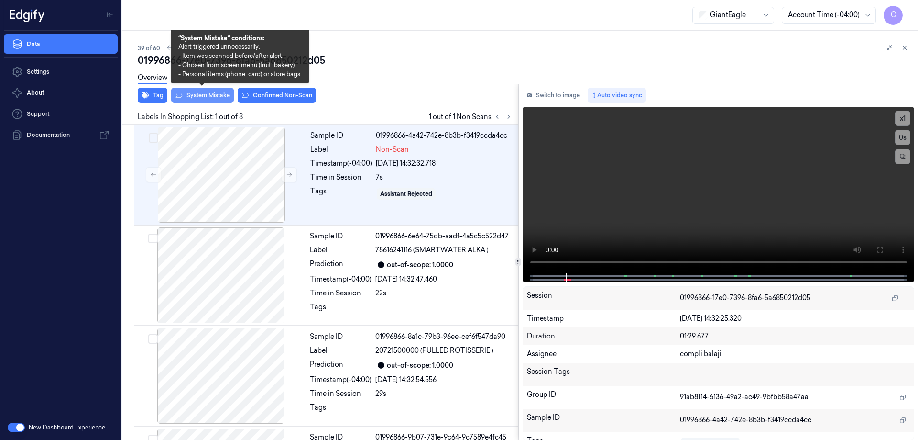
click at [203, 95] on button "System Mistake" at bounding box center [202, 95] width 63 height 15
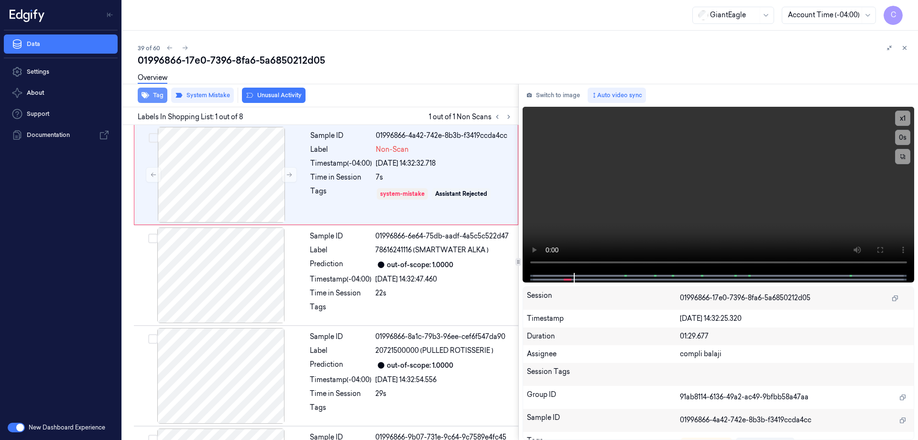
click at [157, 99] on button "Tag" at bounding box center [153, 95] width 30 height 15
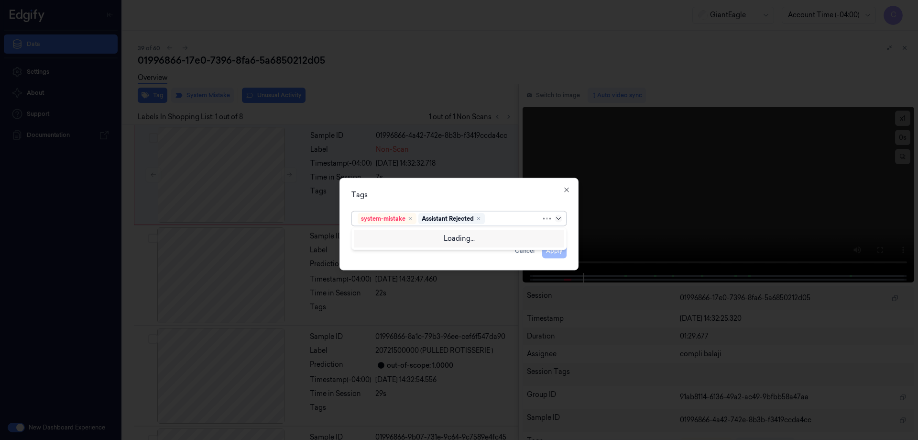
click at [561, 218] on icon at bounding box center [559, 218] width 8 height 8
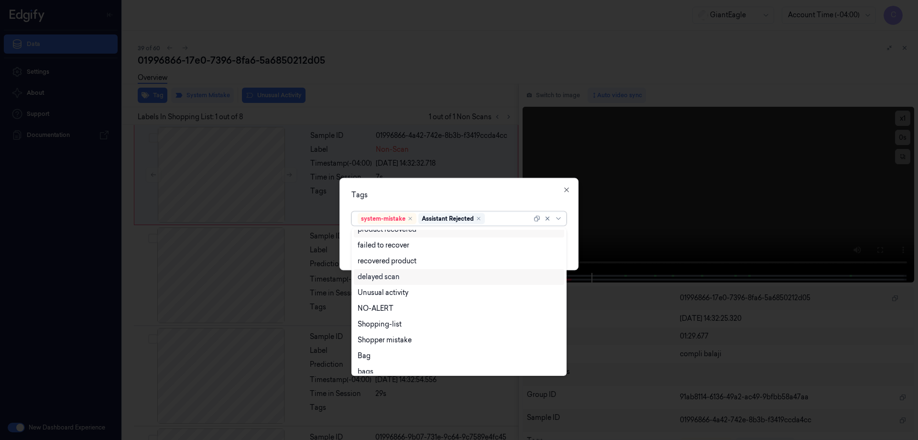
scroll to position [77, 0]
click at [371, 351] on div "Bag" at bounding box center [459, 349] width 203 height 10
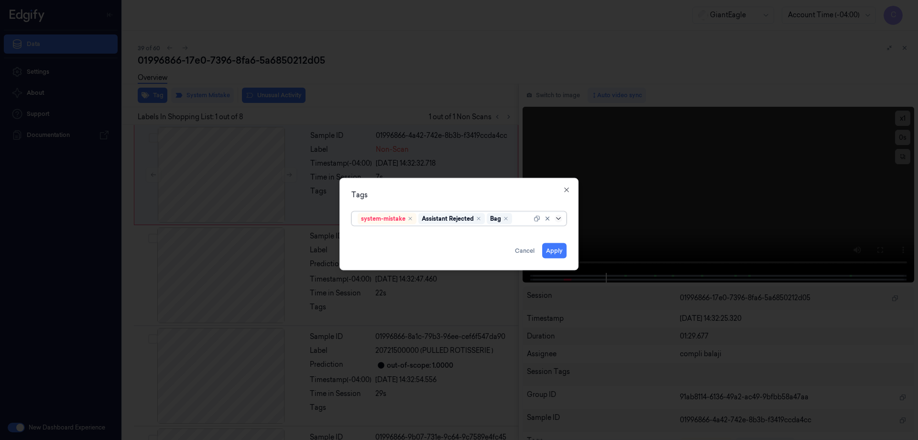
click at [557, 219] on icon at bounding box center [559, 218] width 8 height 8
click at [556, 251] on button "Apply" at bounding box center [554, 249] width 24 height 15
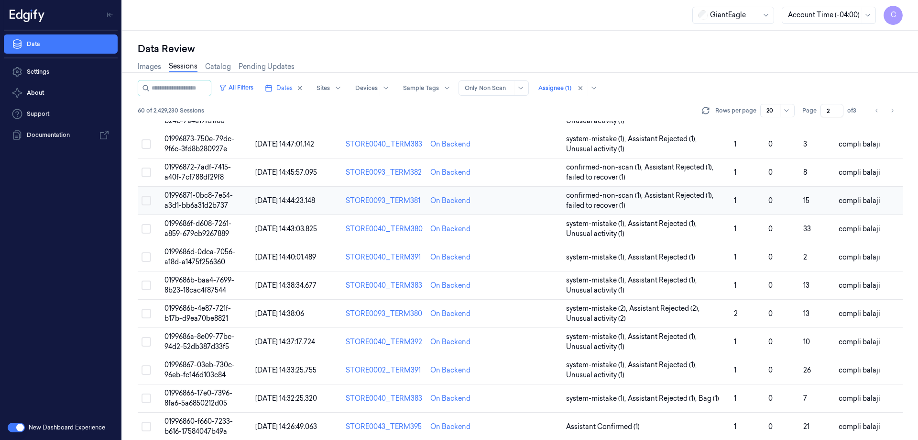
scroll to position [274, 0]
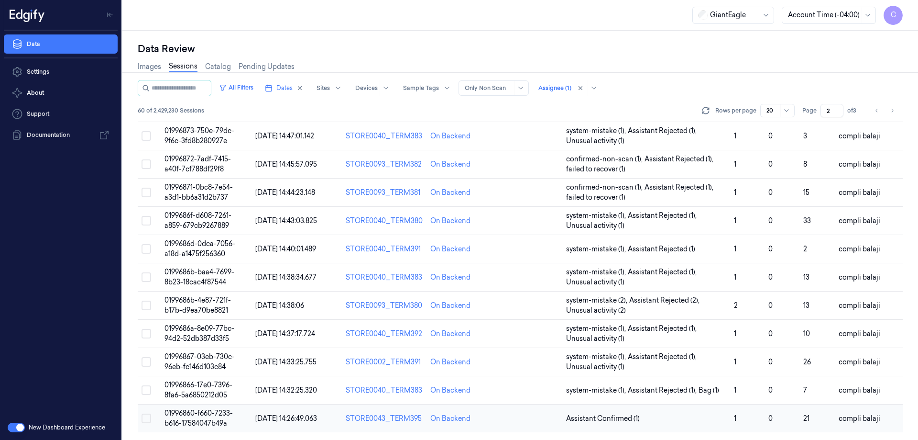
click at [211, 419] on span "01996860-f660-7233-b616-17584047b49a" at bounding box center [199, 417] width 68 height 19
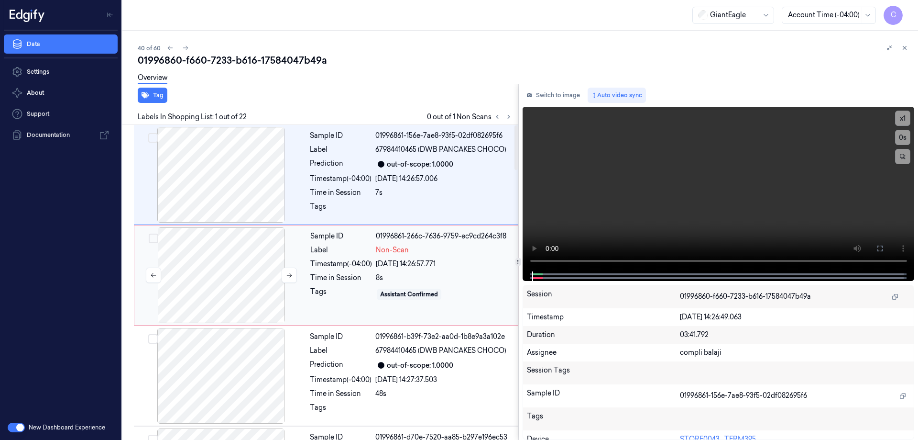
click at [230, 281] on div at bounding box center [221, 275] width 170 height 96
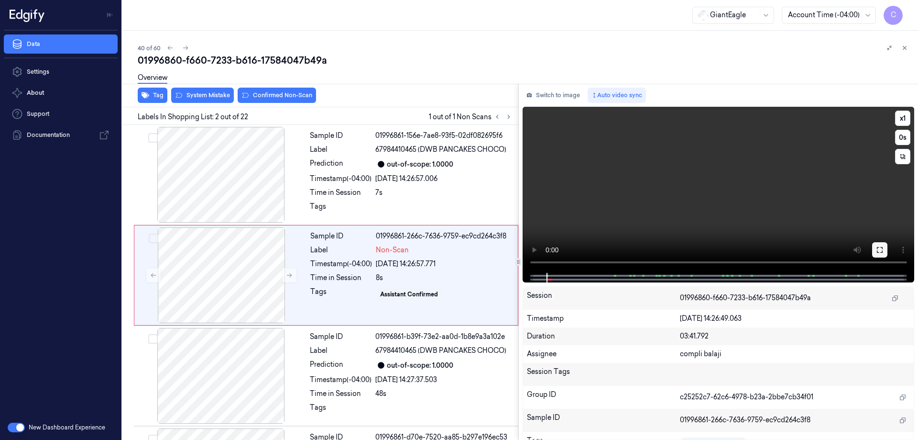
click at [879, 250] on icon at bounding box center [880, 250] width 8 height 8
click at [877, 249] on icon at bounding box center [880, 250] width 8 height 8
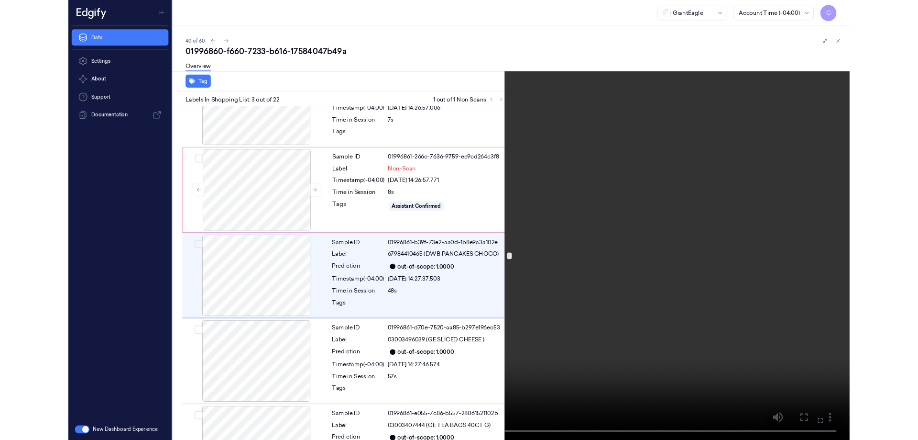
scroll to position [55, 0]
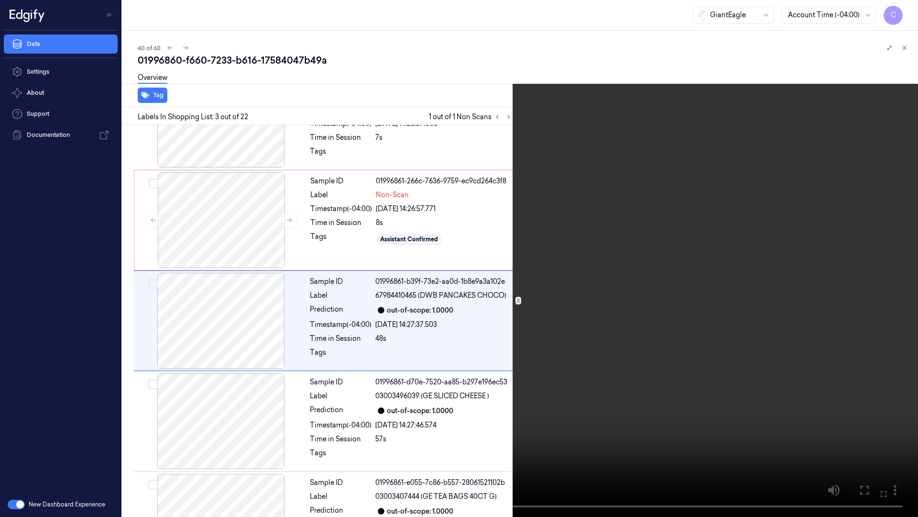
click at [0, 0] on icon at bounding box center [0, 0] width 0 height 0
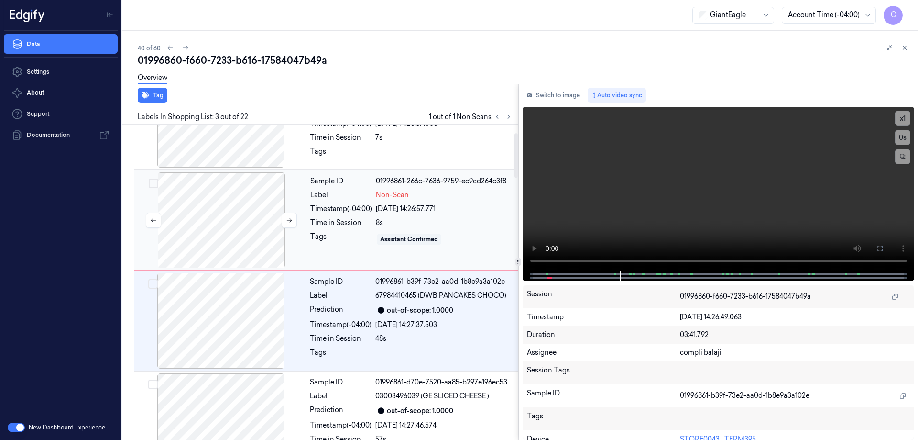
click at [221, 205] on div at bounding box center [221, 220] width 170 height 96
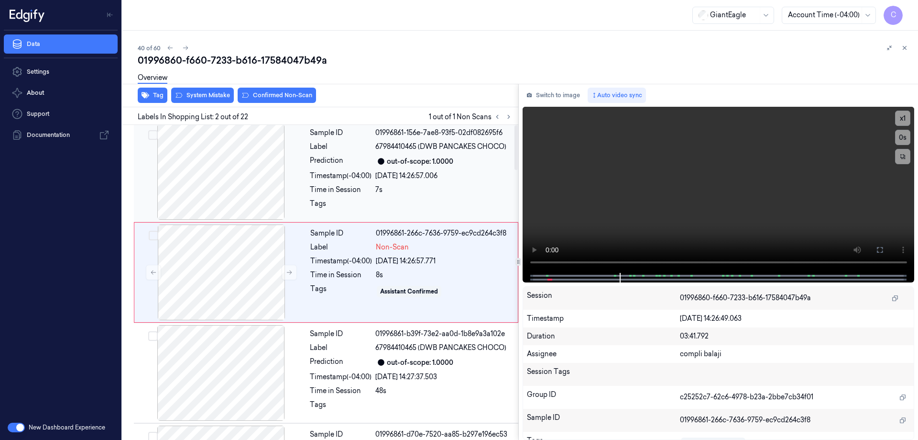
scroll to position [0, 0]
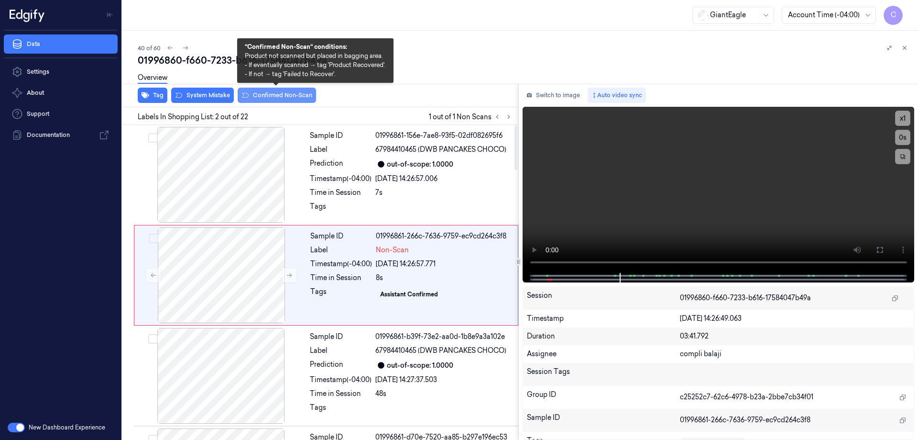
click at [295, 99] on button "Confirmed Non-Scan" at bounding box center [277, 95] width 78 height 15
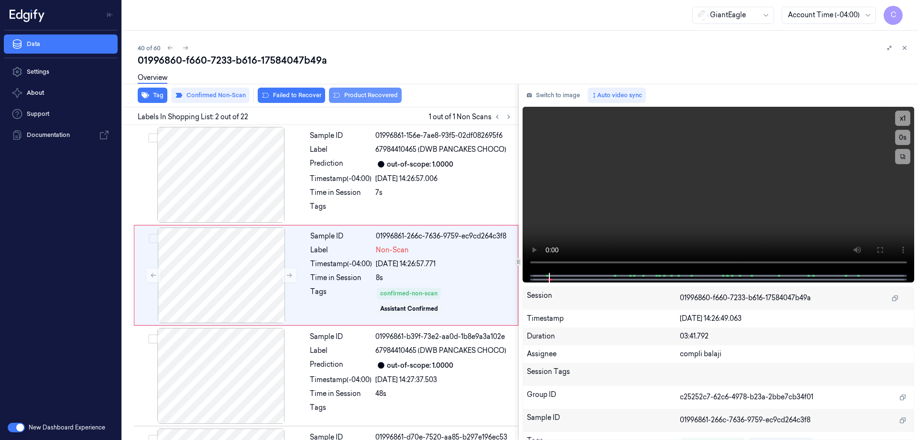
click at [366, 98] on button "Product Recovered" at bounding box center [365, 95] width 73 height 15
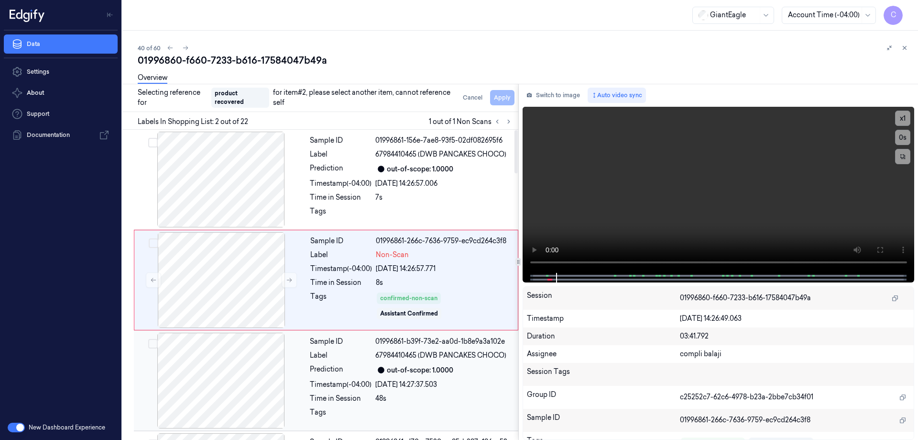
click at [422, 377] on div "Sample ID 01996861-b39f-73e2-aa0d-1b8e9a3a102e Label 67984410465 (DWB PANCAKES …" at bounding box center [411, 380] width 210 height 96
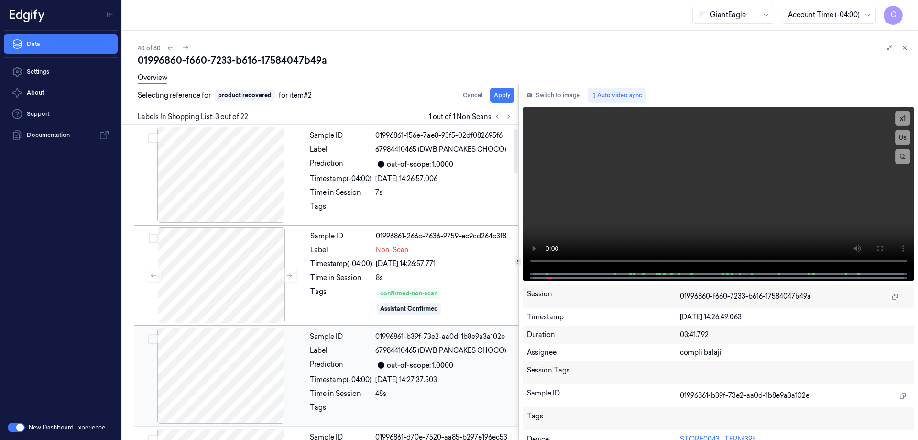
scroll to position [93, 0]
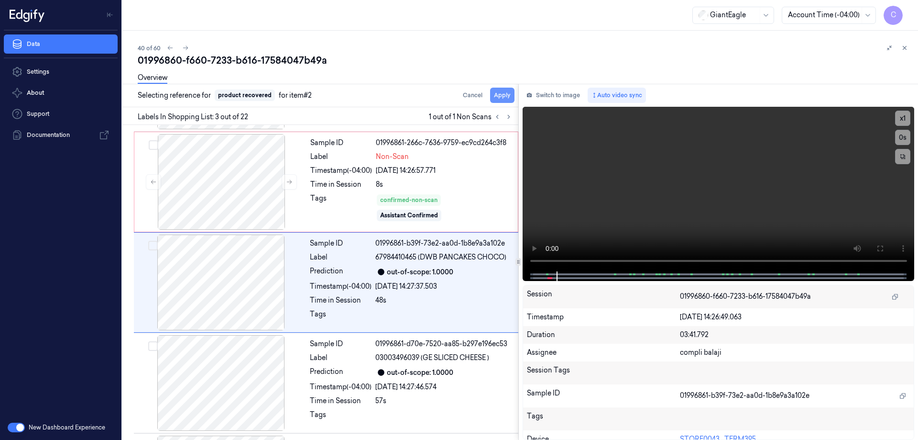
click at [503, 97] on button "Apply" at bounding box center [502, 95] width 24 height 15
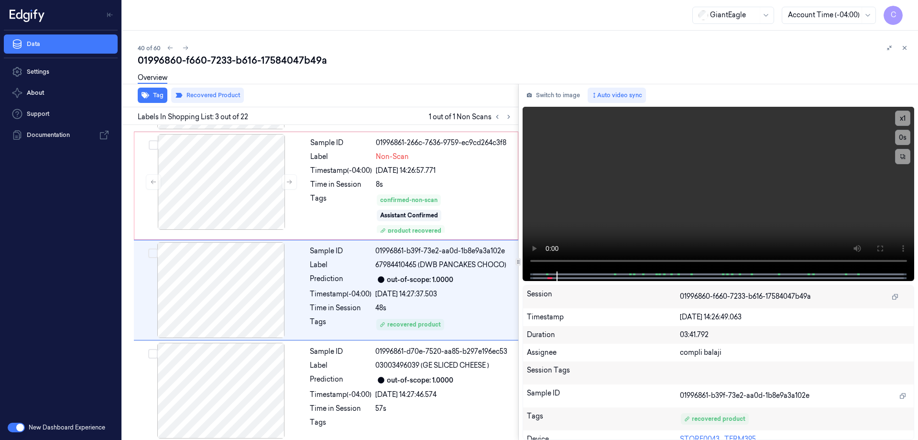
scroll to position [101, 0]
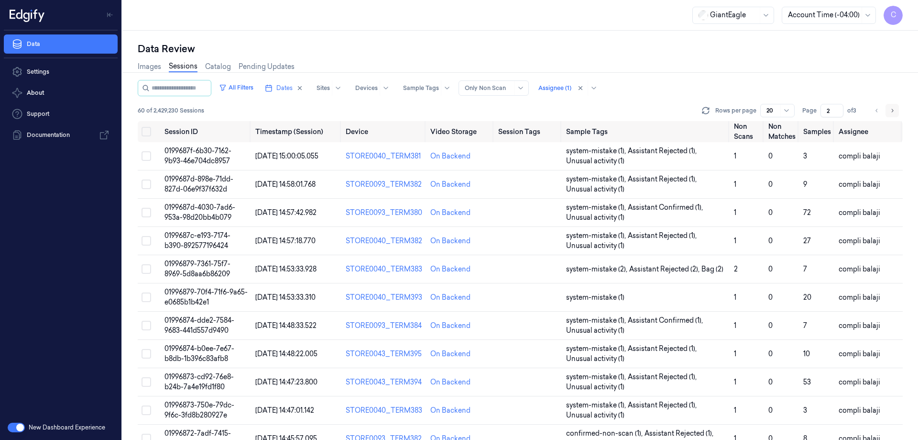
click at [892, 111] on icon "Go to next page" at bounding box center [893, 111] width 6 height 8
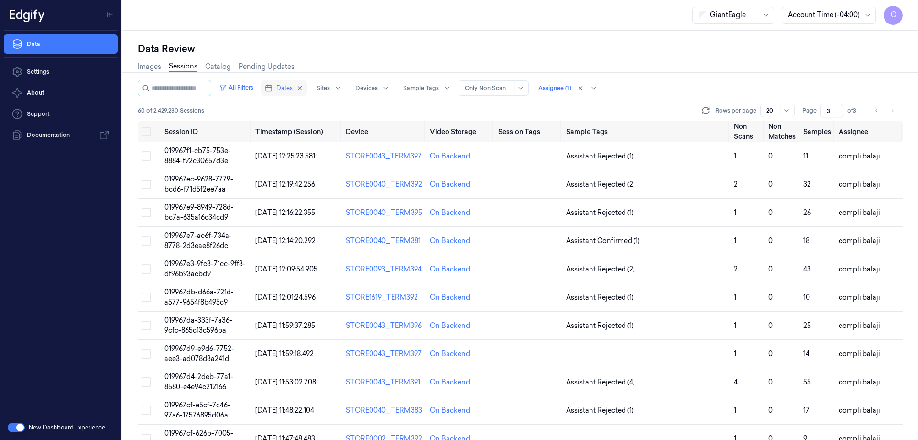
click at [291, 88] on span "Dates" at bounding box center [284, 88] width 16 height 9
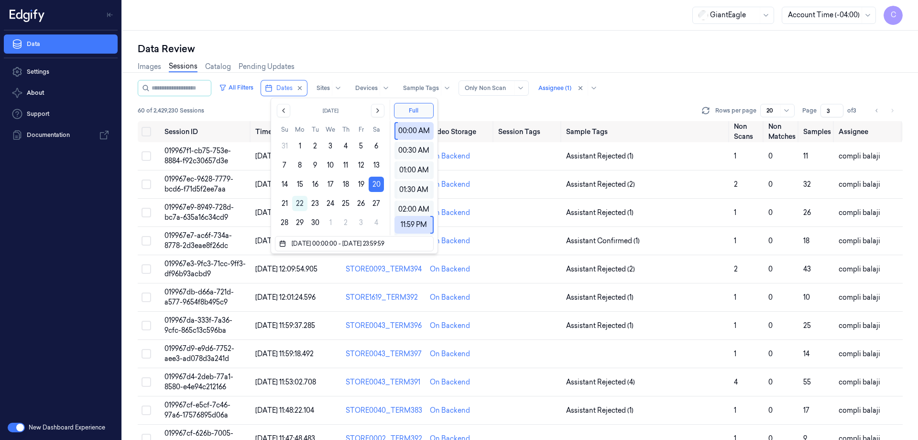
click at [627, 41] on div "Data Review Images Sessions Catalog Pending Updates All Filters Dates Sites Dev…" at bounding box center [520, 235] width 796 height 409
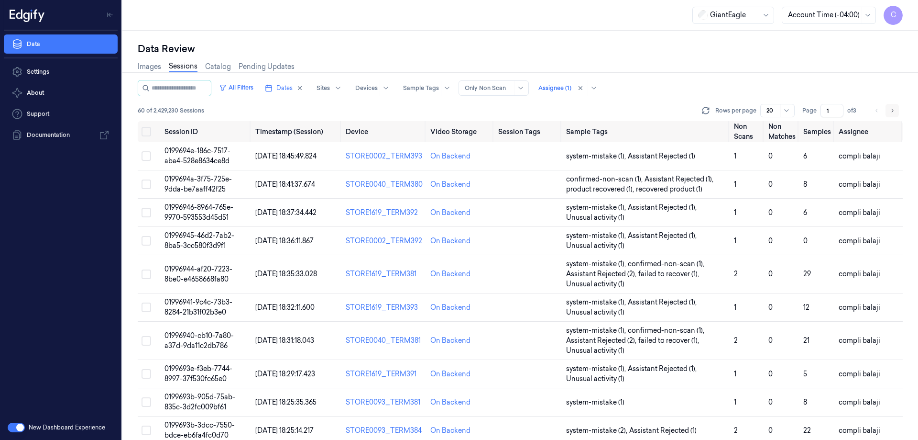
click at [892, 111] on icon "Go to next page" at bounding box center [893, 111] width 6 height 8
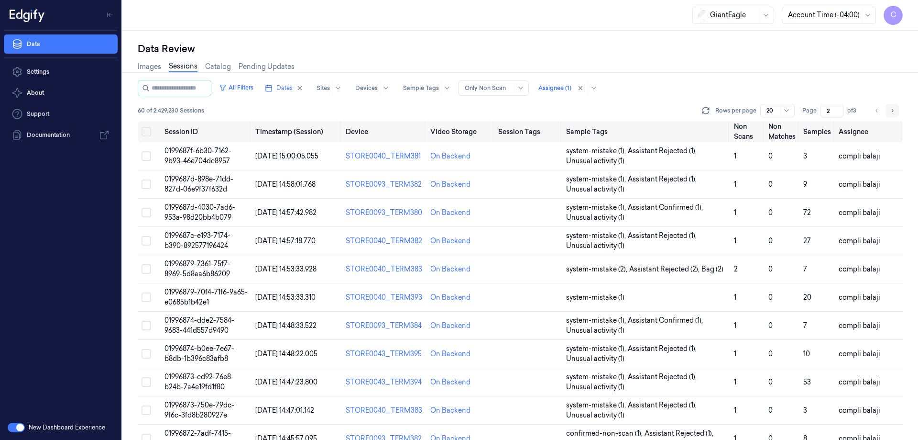
click at [892, 112] on icon "Go to next page" at bounding box center [893, 110] width 2 height 3
type input "3"
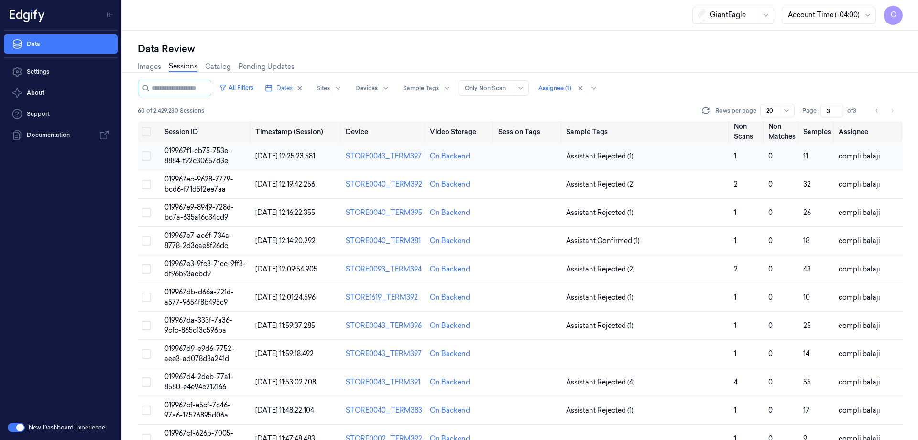
click at [199, 156] on td "019967f1-cb75-753e-8884-f92c30657d3e" at bounding box center [206, 156] width 91 height 28
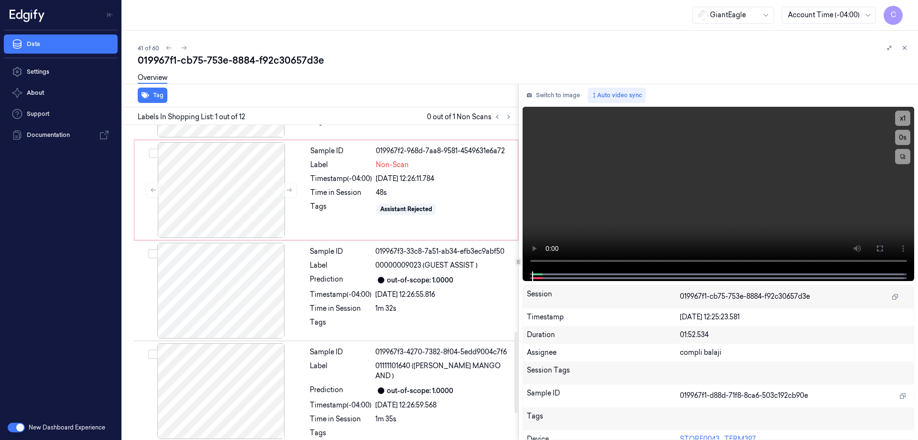
scroll to position [799, 0]
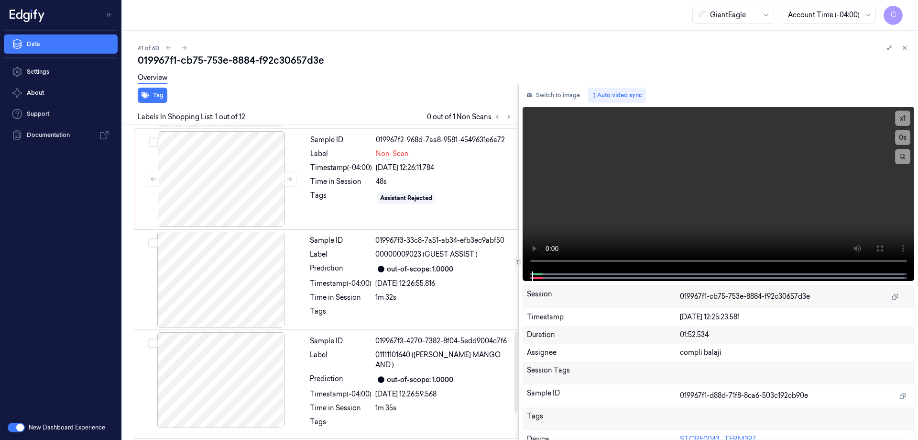
drag, startPoint x: 516, startPoint y: 179, endPoint x: 512, endPoint y: 385, distance: 206.2
click at [515, 385] on div at bounding box center [516, 371] width 3 height 81
drag, startPoint x: 231, startPoint y: 190, endPoint x: 235, endPoint y: 187, distance: 4.9
click at [231, 189] on div at bounding box center [221, 179] width 170 height 96
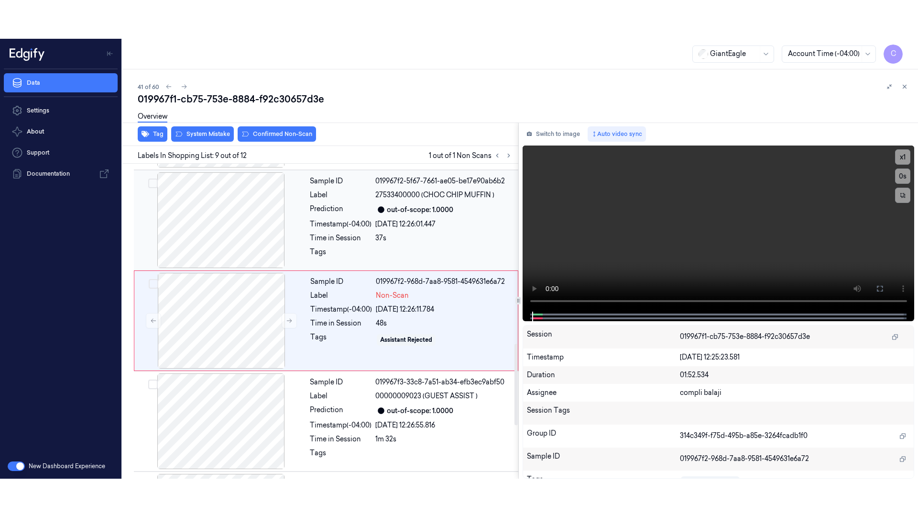
scroll to position [696, 0]
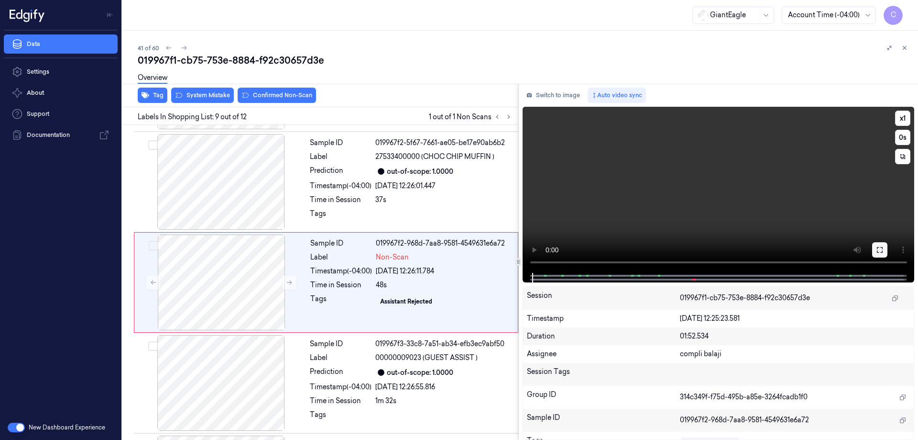
click at [881, 249] on icon at bounding box center [880, 250] width 8 height 8
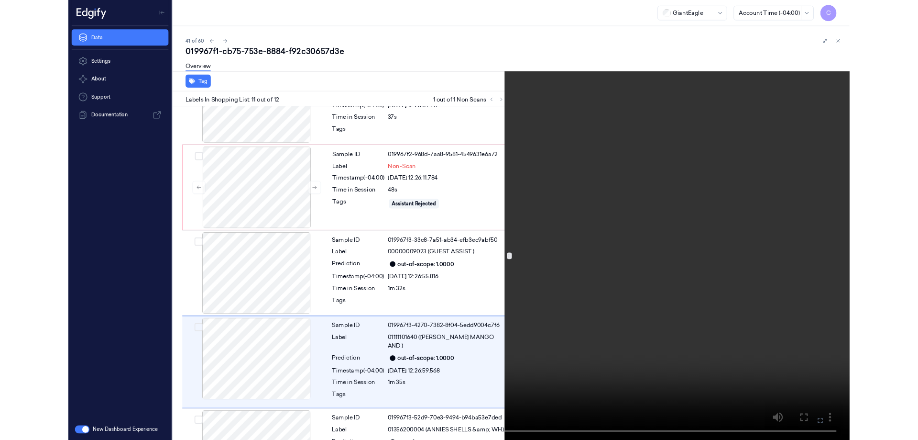
scroll to position [825, 0]
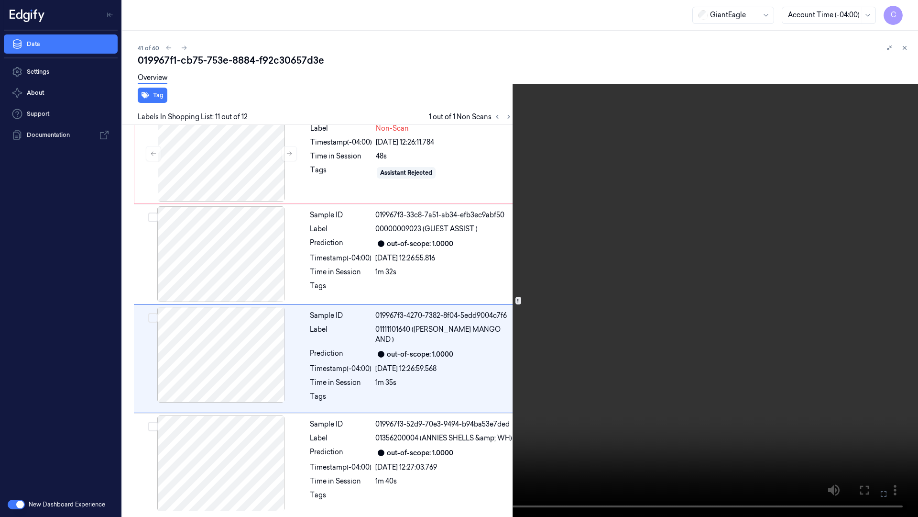
click at [0, 0] on icon at bounding box center [0, 0] width 0 height 0
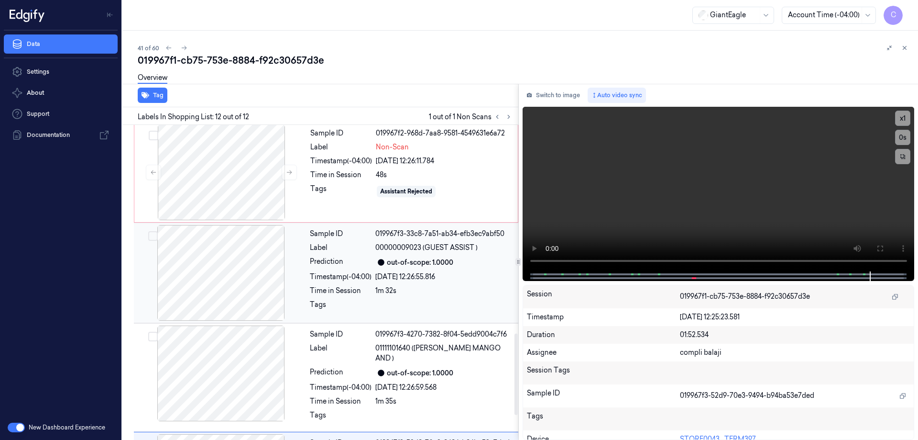
click at [235, 191] on div at bounding box center [221, 172] width 170 height 96
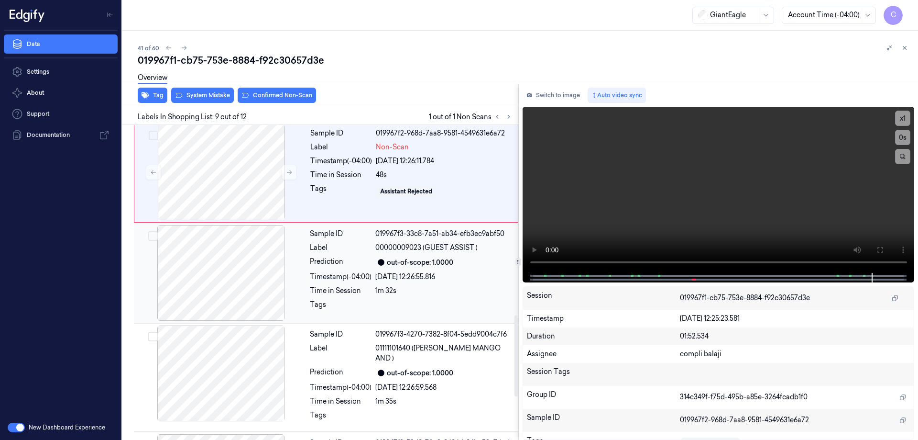
scroll to position [696, 0]
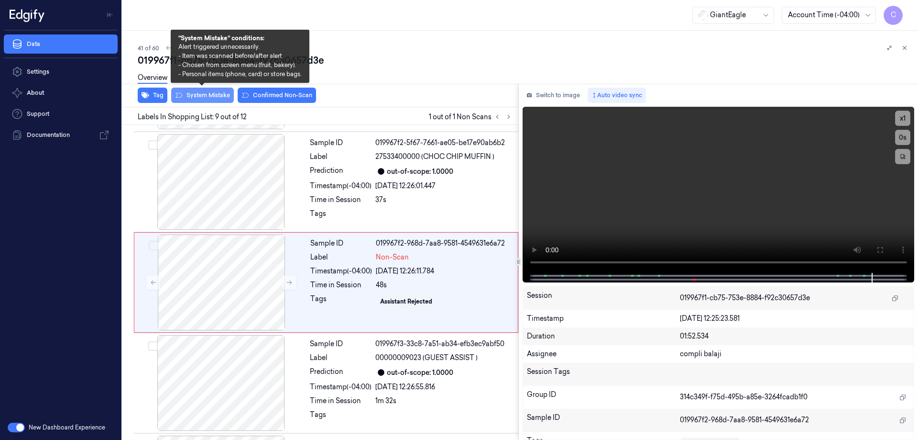
click at [211, 99] on button "System Mistake" at bounding box center [202, 95] width 63 height 15
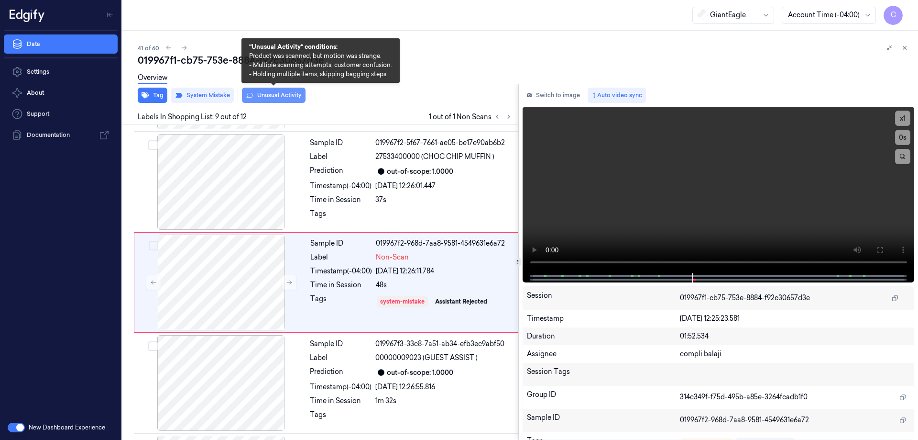
click at [272, 96] on button "Unusual Activity" at bounding box center [274, 95] width 64 height 15
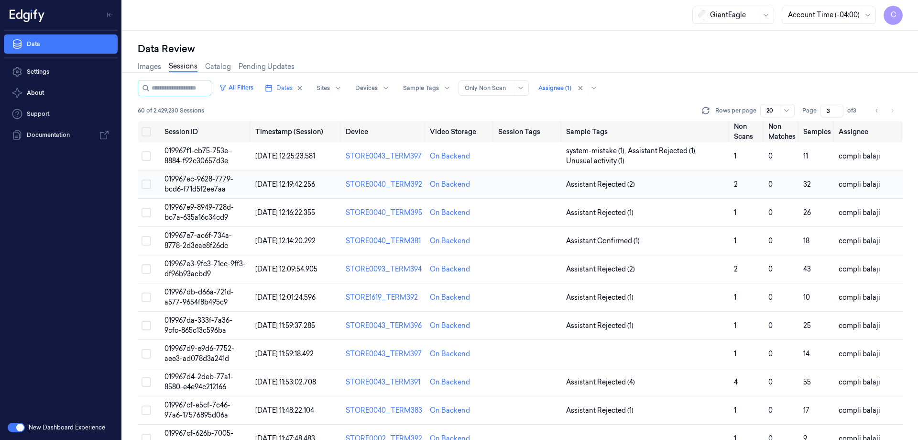
click at [219, 179] on span "019967ec-9628-7779-bcd6-f71d5f2ee7aa" at bounding box center [199, 184] width 69 height 19
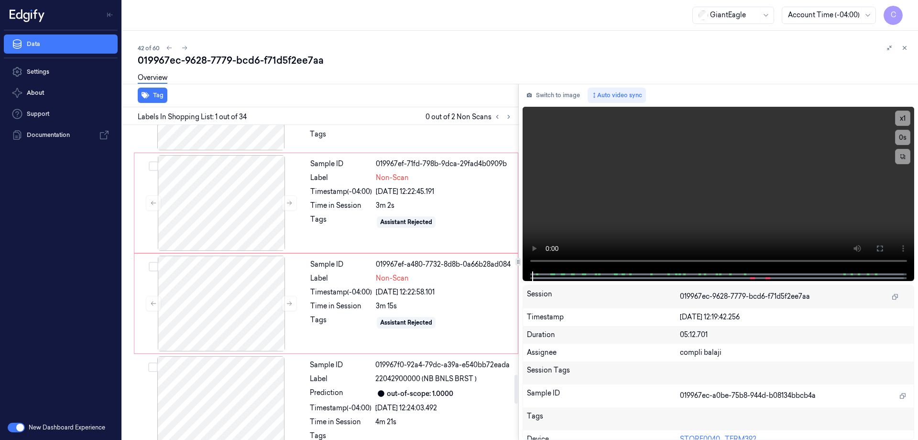
scroll to position [2721, 0]
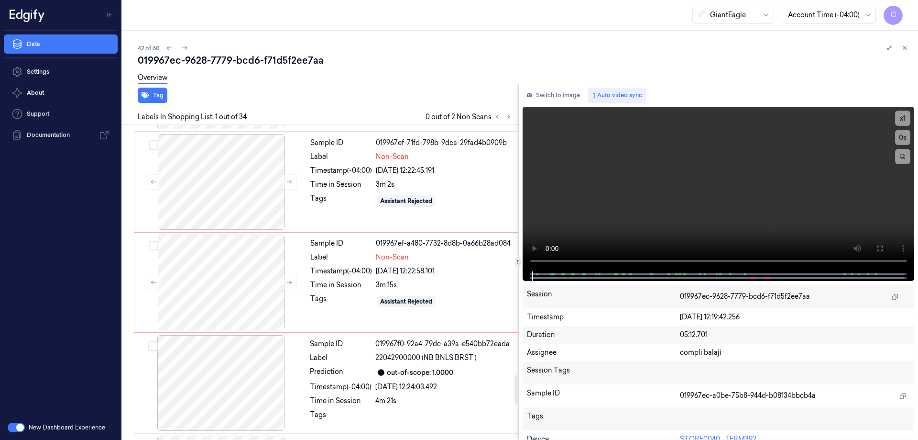
drag, startPoint x: 515, startPoint y: 136, endPoint x: 528, endPoint y: 386, distance: 249.5
click at [518, 386] on div at bounding box center [516, 389] width 3 height 29
click at [219, 200] on div at bounding box center [221, 182] width 170 height 96
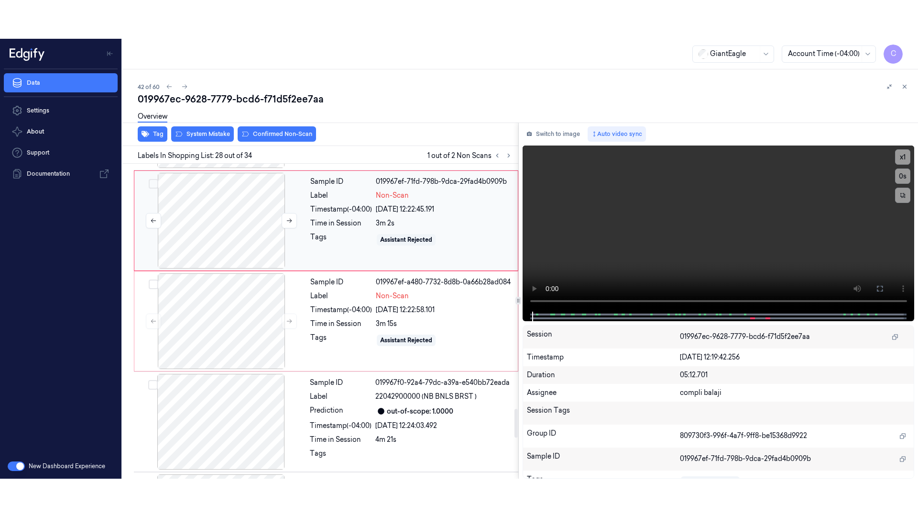
scroll to position [2612, 0]
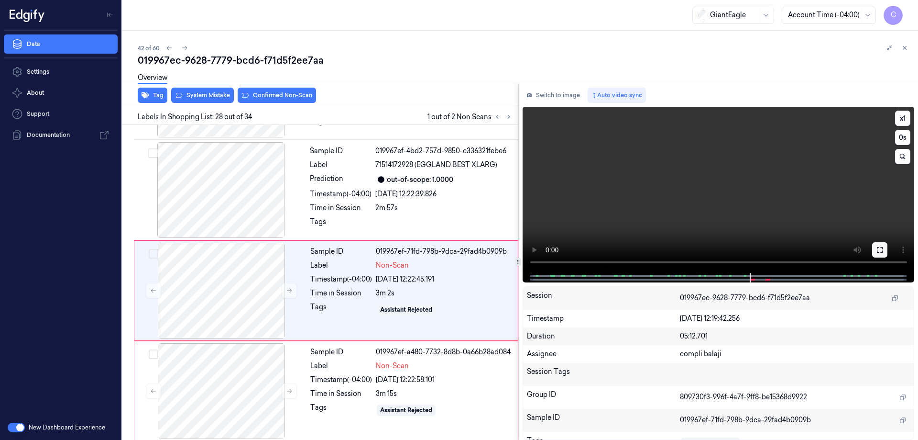
click at [880, 254] on button at bounding box center [879, 249] width 15 height 15
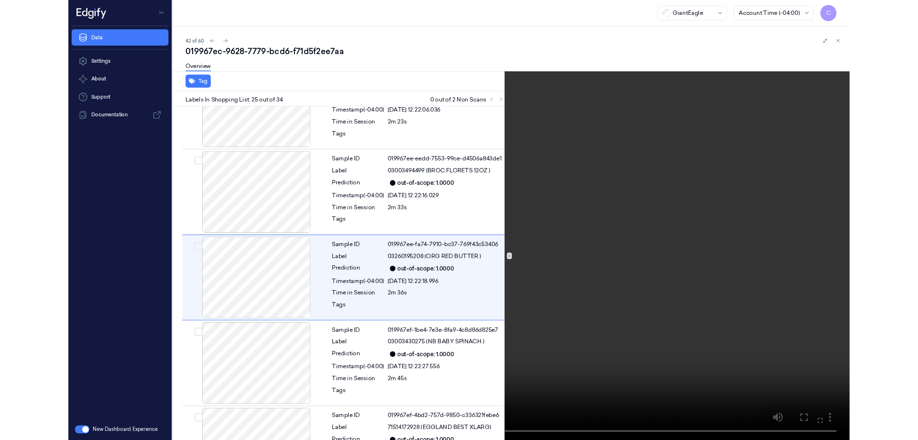
scroll to position [2273, 0]
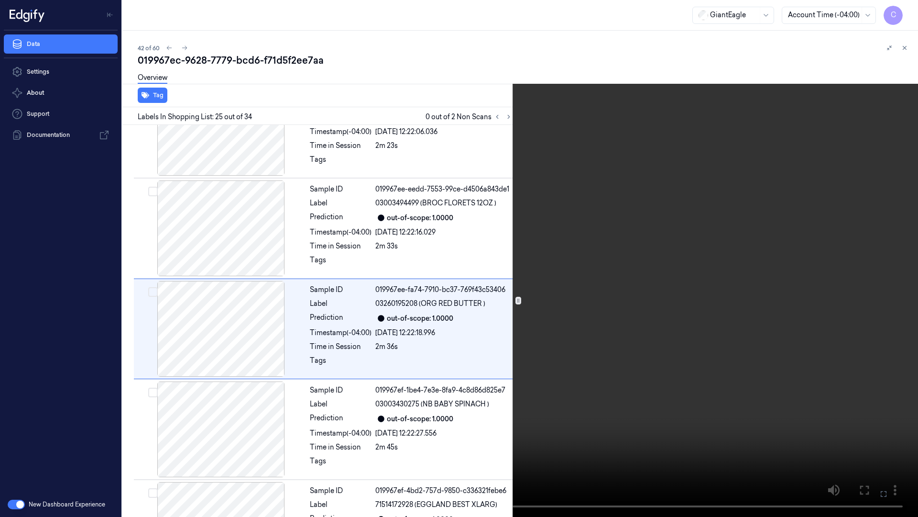
click at [0, 0] on icon at bounding box center [0, 0] width 0 height 0
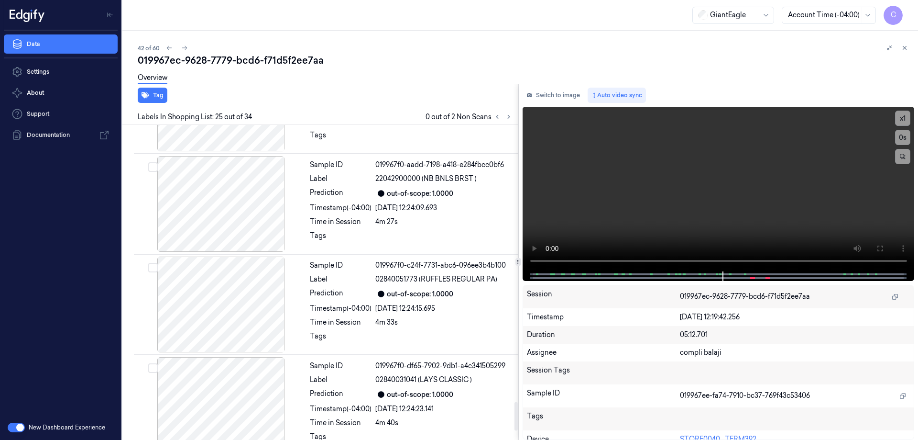
scroll to position [3111, 0]
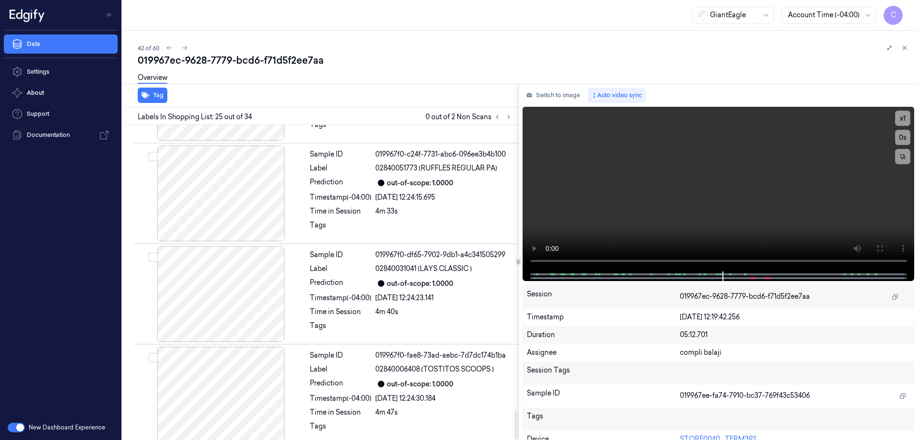
drag, startPoint x: 515, startPoint y: 194, endPoint x: 491, endPoint y: 458, distance: 265.6
click at [515, 439] on div at bounding box center [516, 424] width 3 height 29
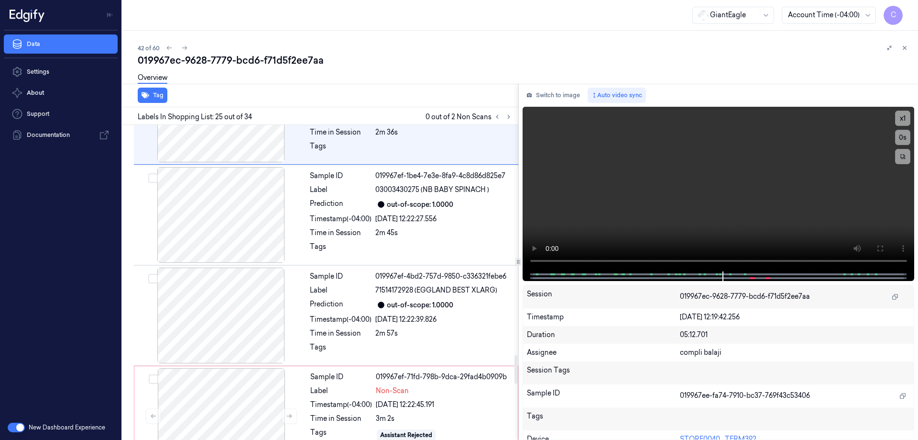
scroll to position [2678, 0]
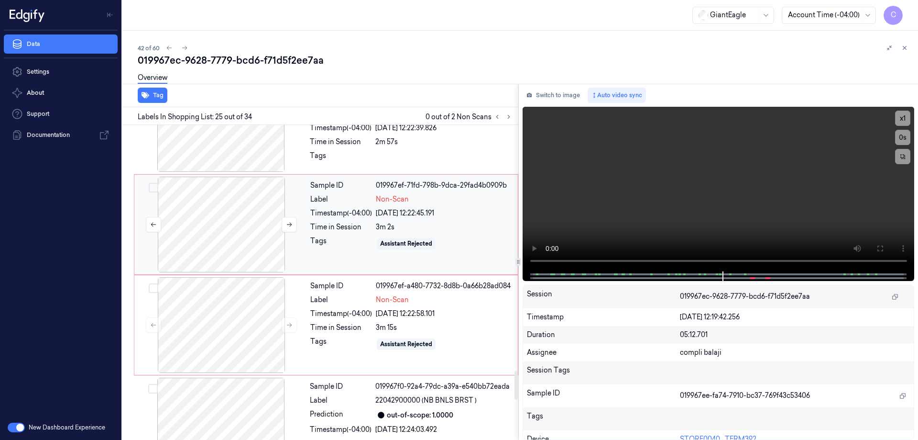
click at [238, 229] on div at bounding box center [221, 224] width 170 height 96
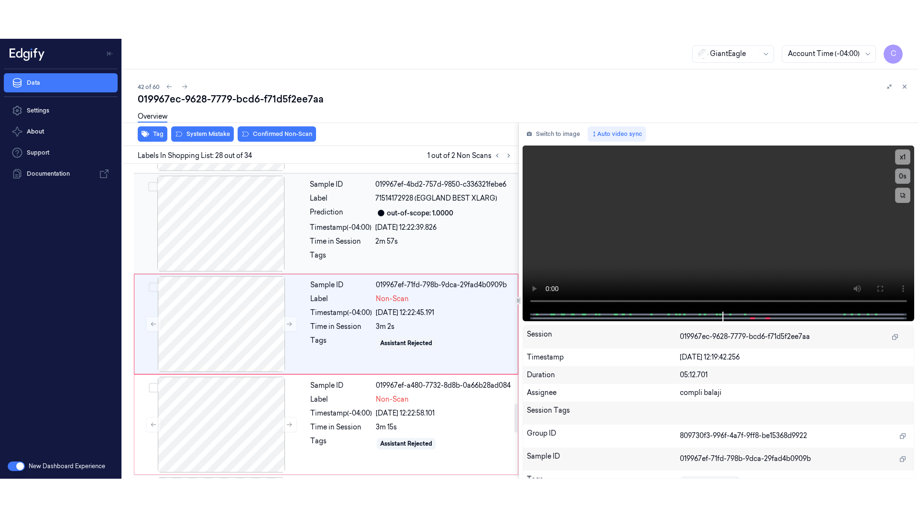
scroll to position [2612, 0]
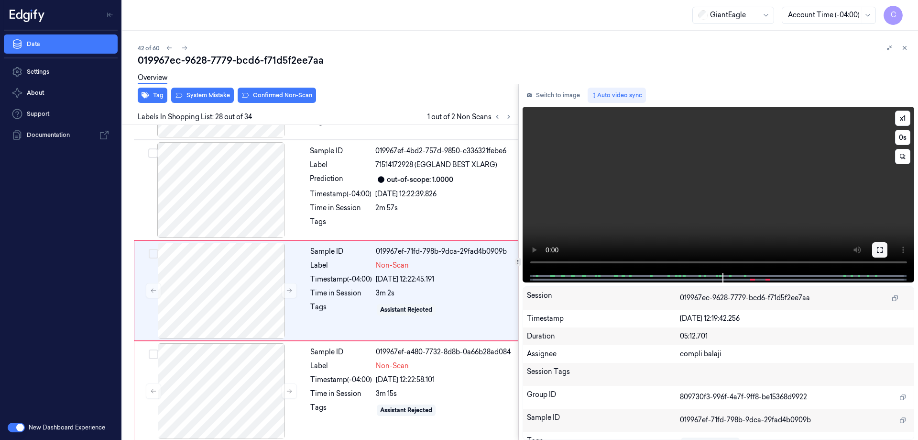
click at [882, 250] on icon at bounding box center [880, 250] width 8 height 8
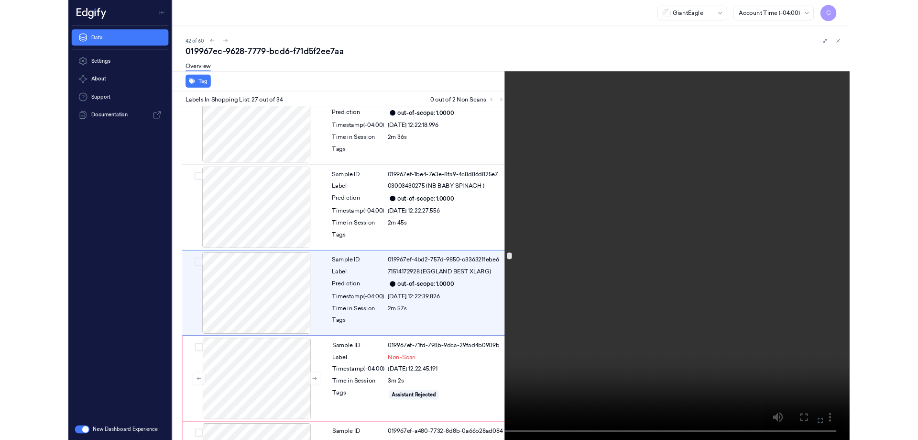
scroll to position [2474, 0]
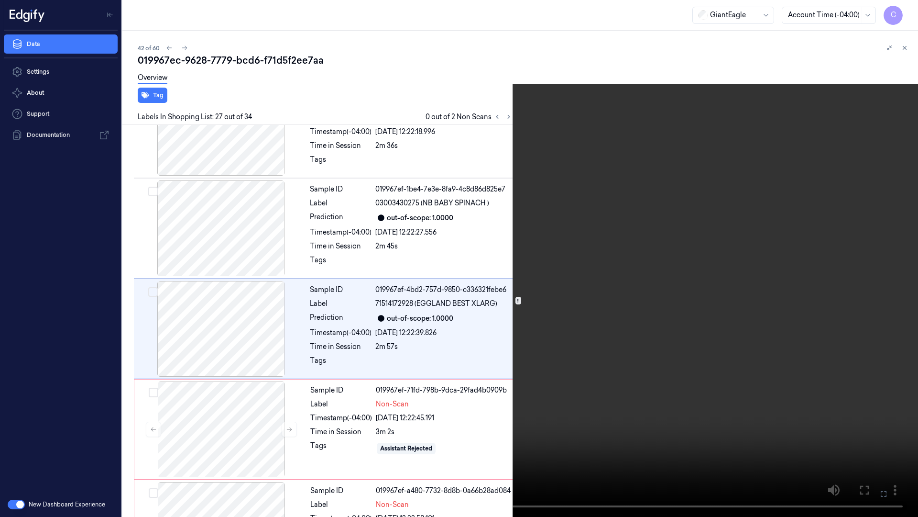
click at [0, 0] on button at bounding box center [0, 0] width 0 height 0
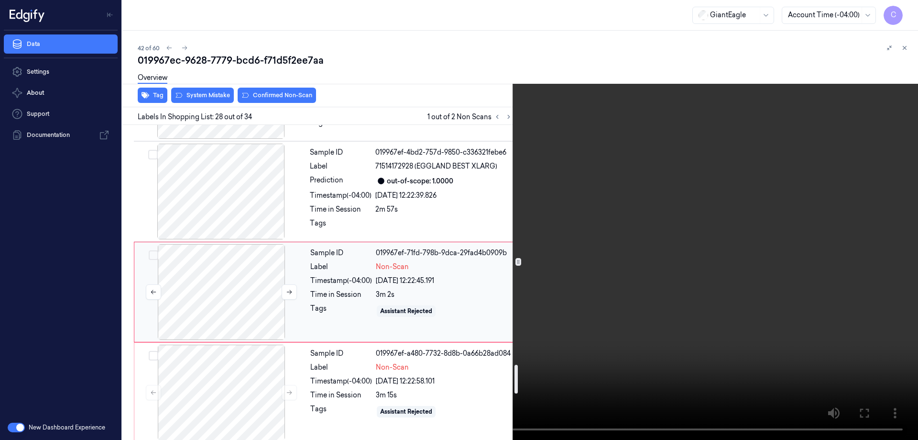
scroll to position [2612, 0]
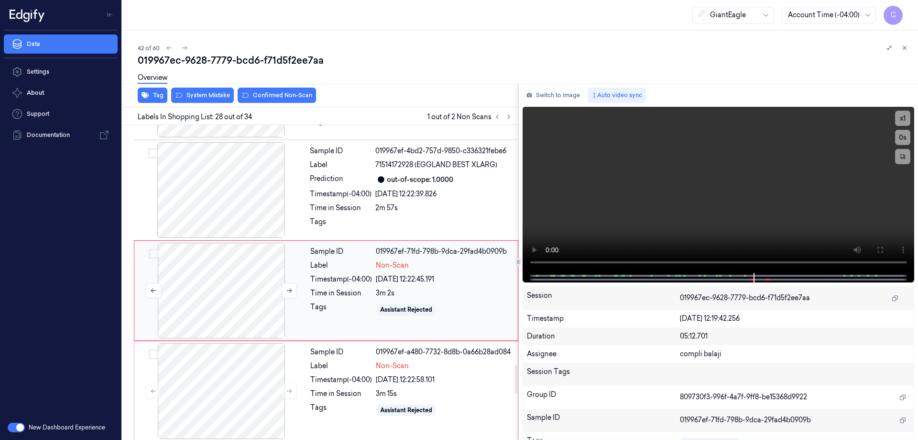
click at [223, 289] on div at bounding box center [221, 290] width 170 height 96
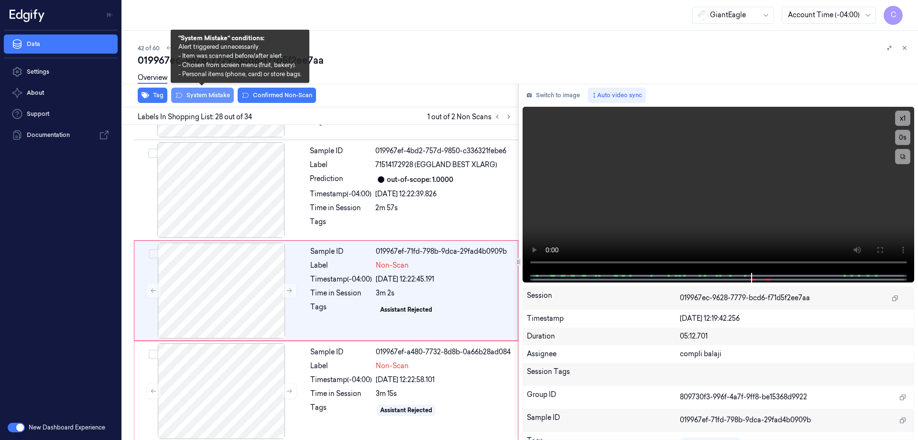
click at [213, 96] on button "System Mistake" at bounding box center [202, 95] width 63 height 15
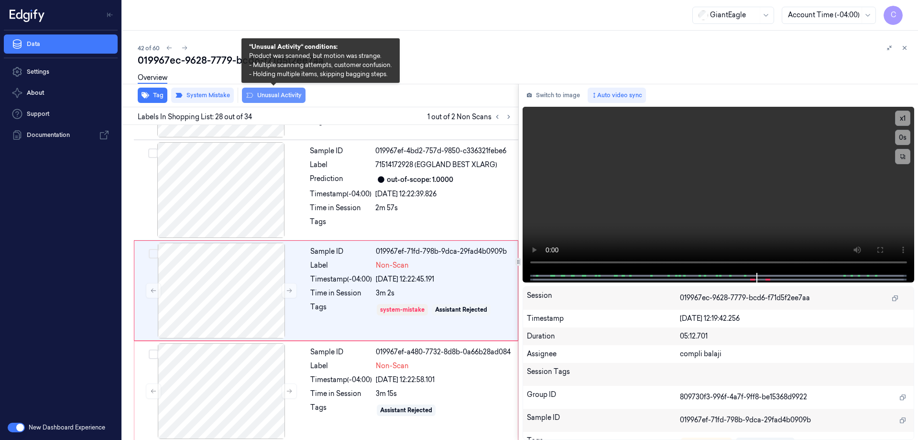
click at [291, 96] on button "Unusual Activity" at bounding box center [274, 95] width 64 height 15
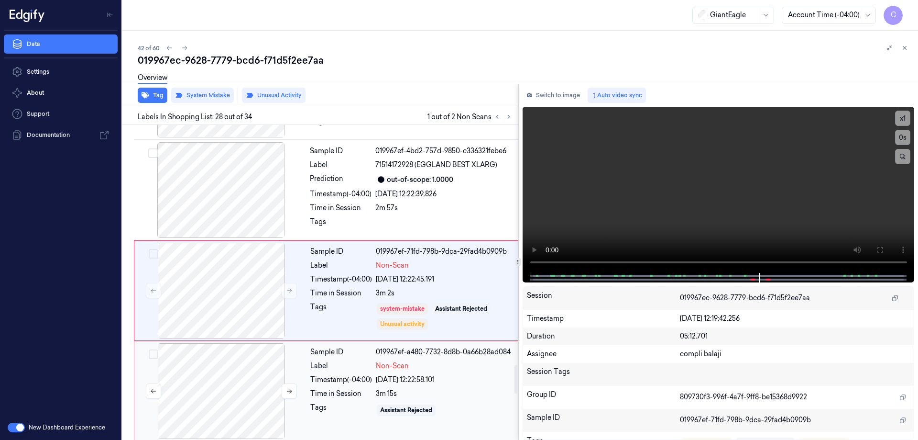
click at [244, 398] on div at bounding box center [221, 391] width 170 height 96
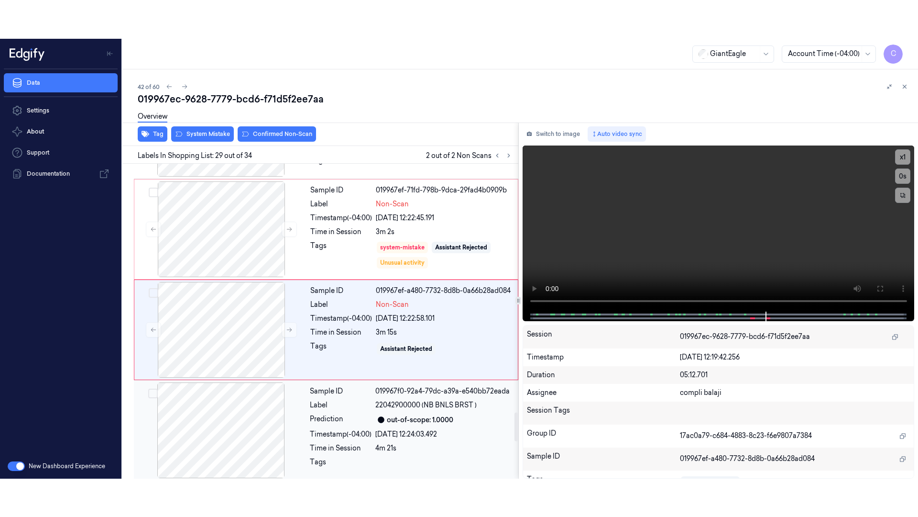
scroll to position [2713, 0]
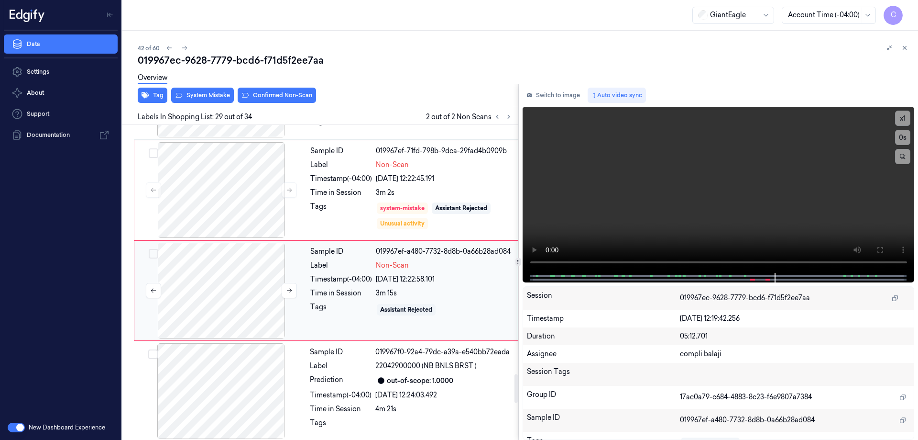
click at [223, 283] on div at bounding box center [221, 290] width 170 height 96
click at [881, 250] on icon at bounding box center [880, 250] width 8 height 8
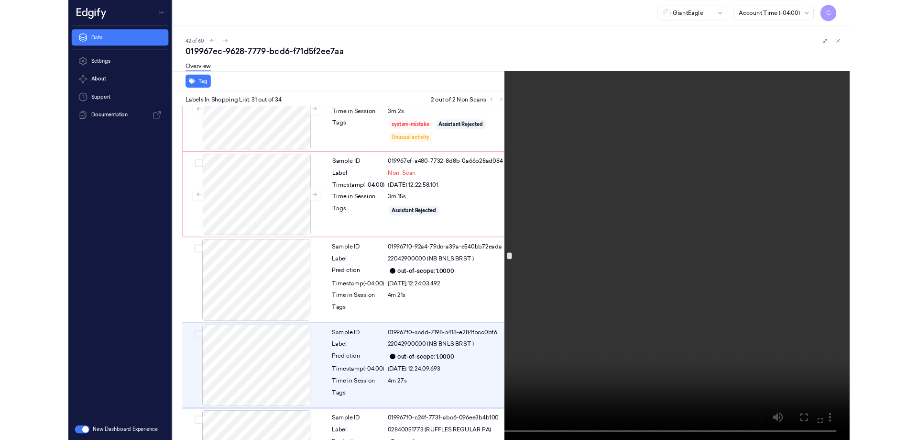
scroll to position [2876, 0]
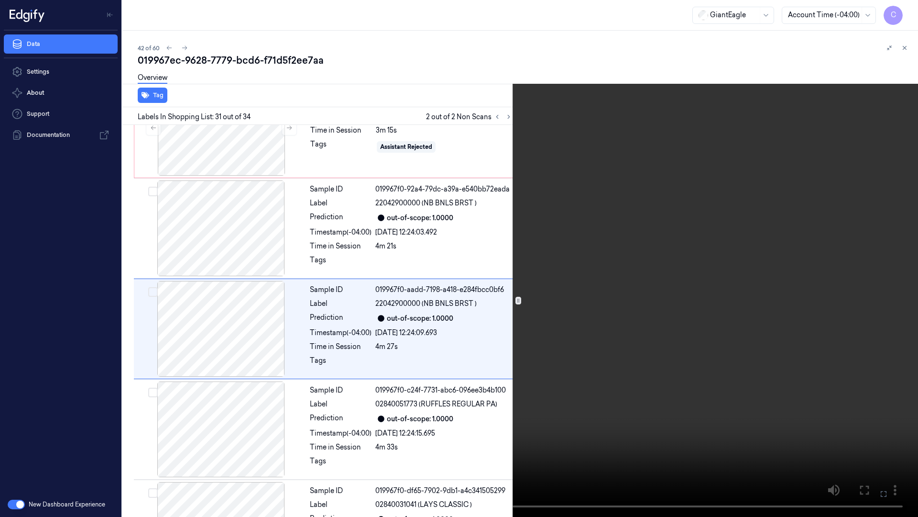
click at [0, 0] on icon at bounding box center [0, 0] width 0 height 0
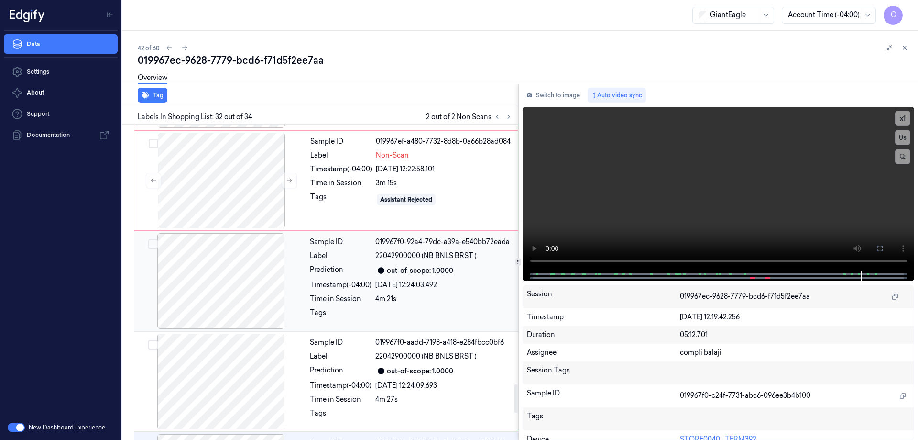
click at [229, 272] on div at bounding box center [221, 281] width 170 height 96
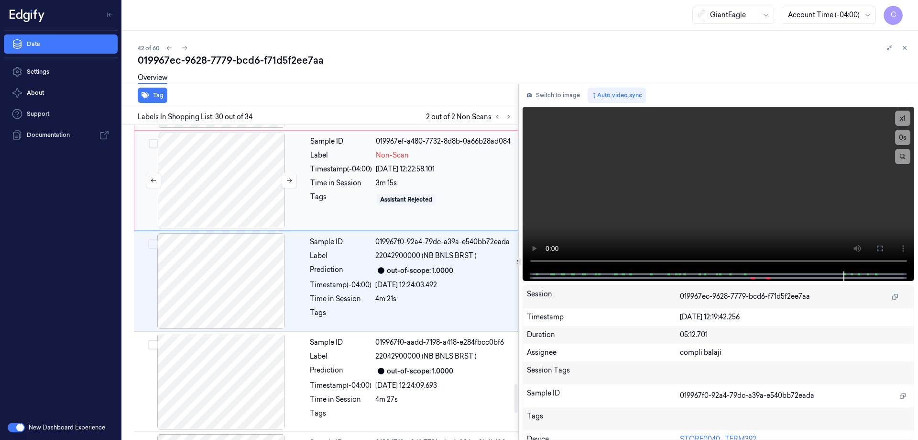
scroll to position [2813, 0]
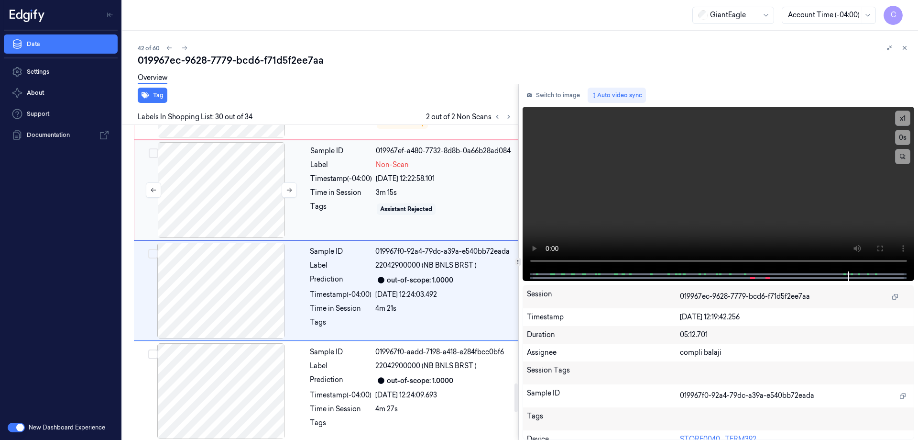
click at [227, 191] on div at bounding box center [221, 190] width 170 height 96
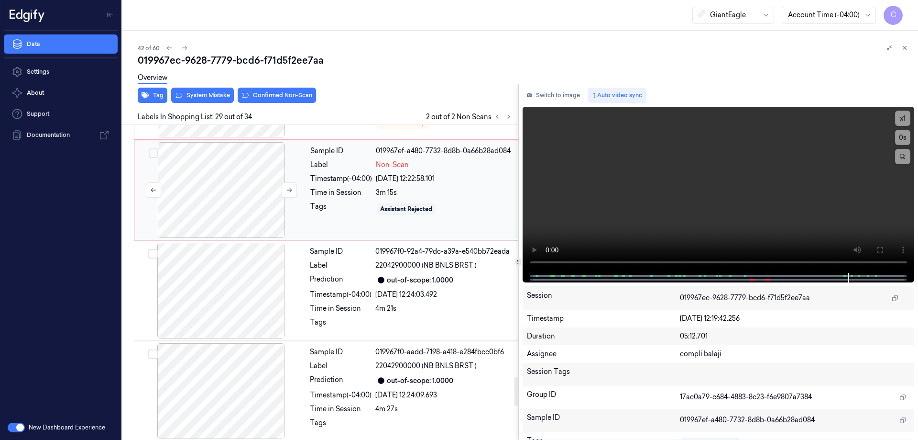
scroll to position [2713, 0]
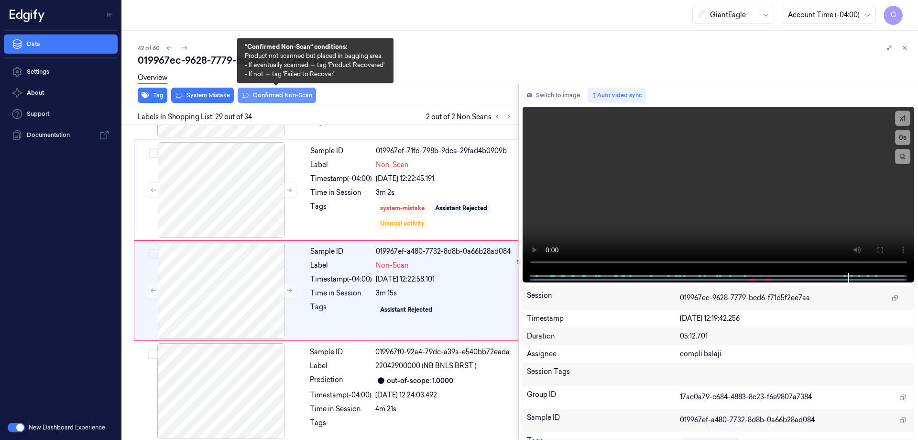
click at [291, 95] on button "Confirmed Non-Scan" at bounding box center [277, 95] width 78 height 15
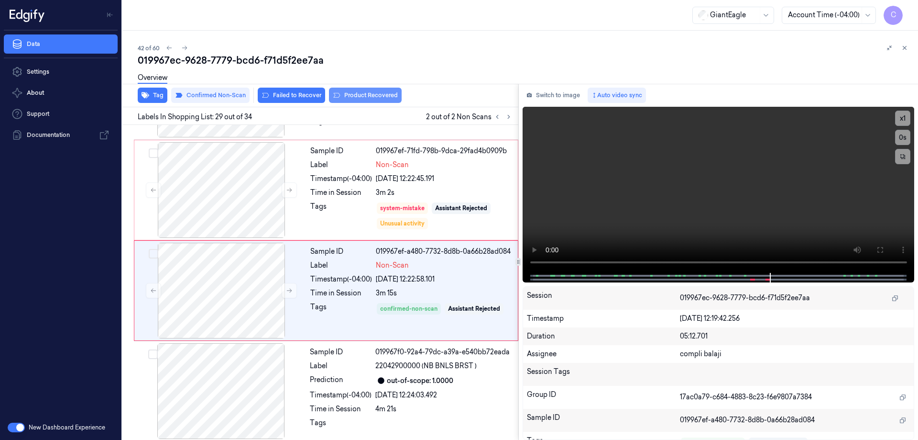
click at [377, 97] on button "Product Recovered" at bounding box center [365, 95] width 73 height 15
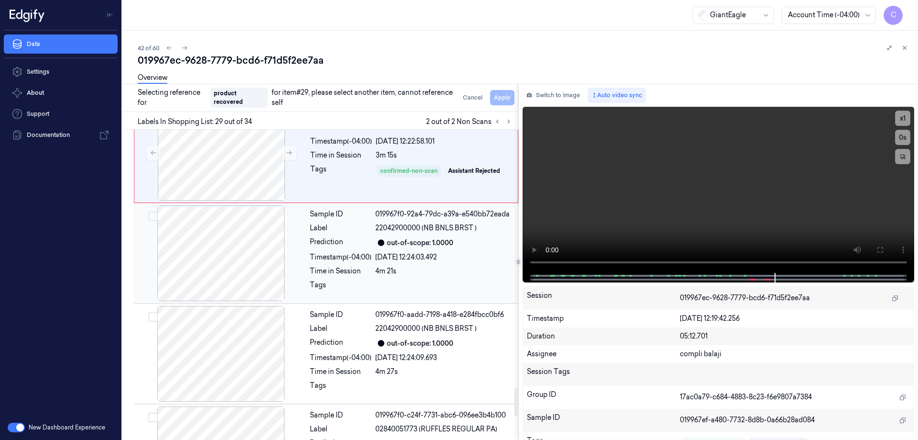
scroll to position [2856, 0]
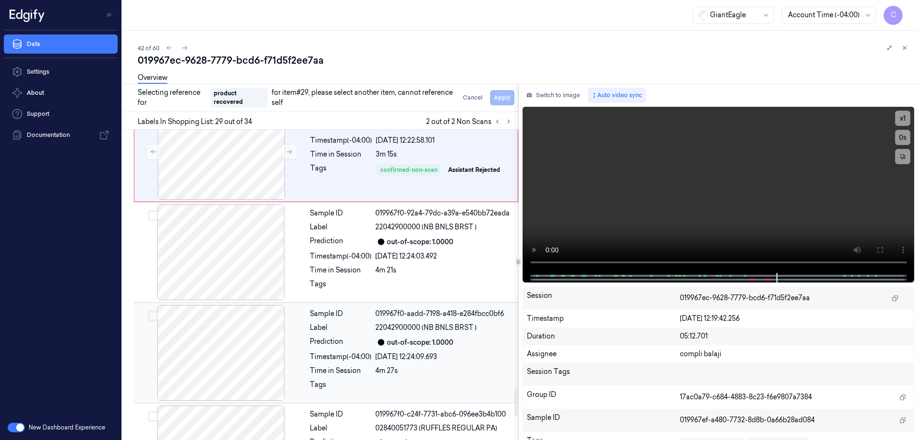
click at [382, 340] on div "Sample ID 019967f0-aadd-7198-a418-e284fbcc0bf6 Label 22042900000 (NB BNLS BRST …" at bounding box center [411, 353] width 210 height 96
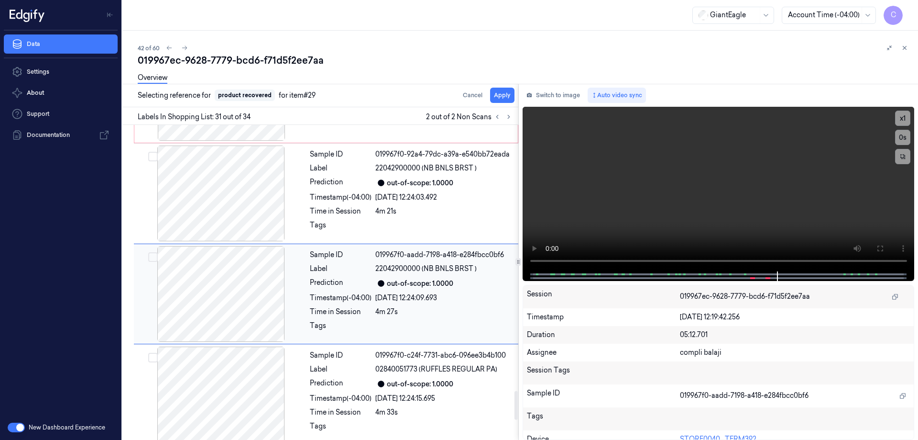
scroll to position [2914, 0]
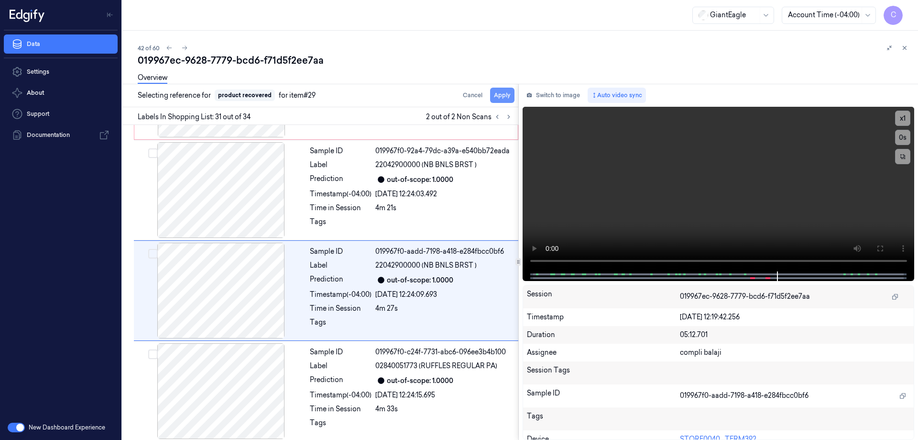
click at [505, 95] on button "Apply" at bounding box center [502, 95] width 24 height 15
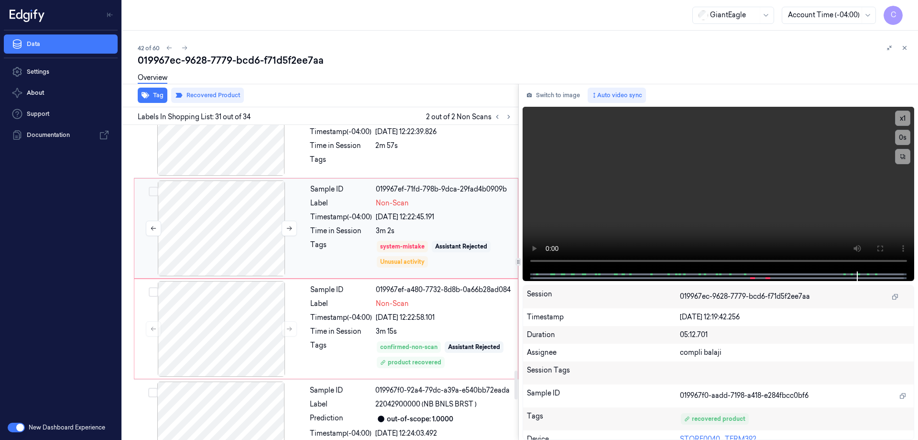
click at [235, 225] on div at bounding box center [221, 228] width 170 height 96
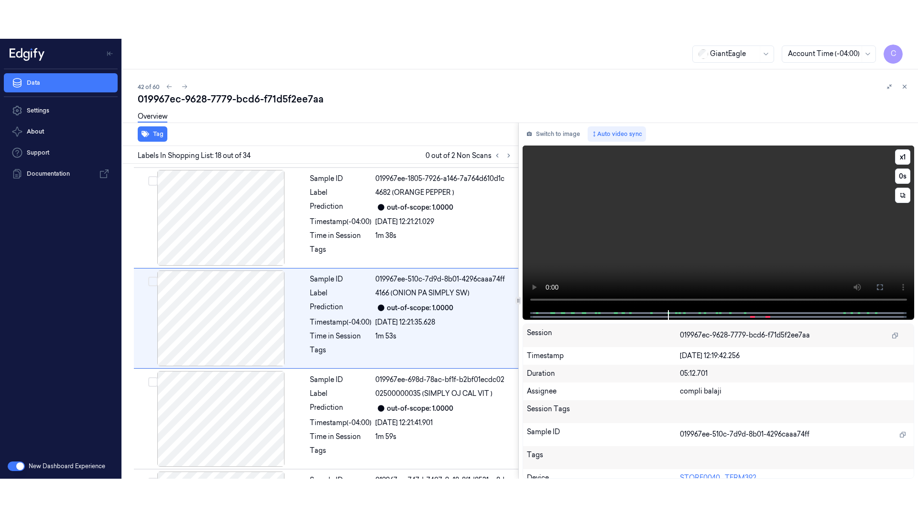
scroll to position [1608, 0]
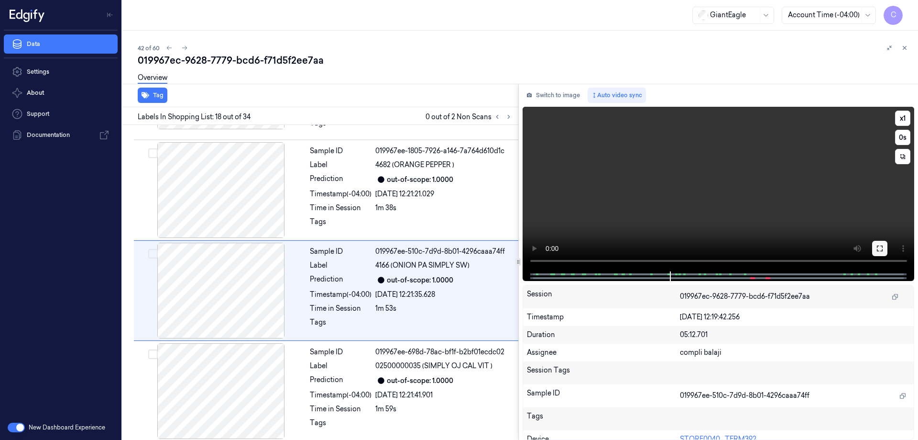
click at [879, 250] on icon at bounding box center [880, 248] width 8 height 8
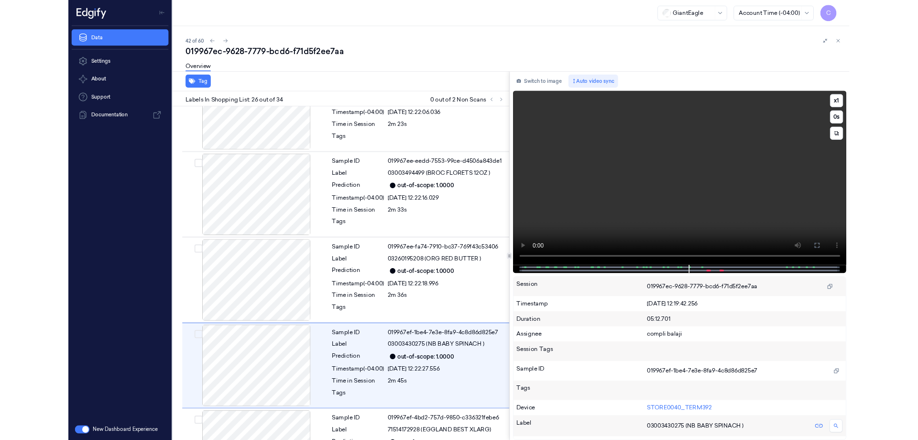
scroll to position [2373, 0]
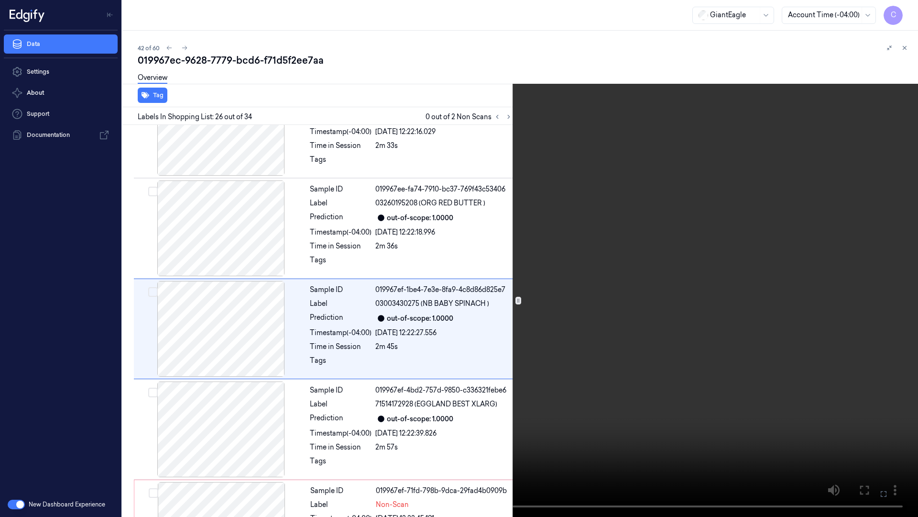
click at [0, 0] on icon at bounding box center [0, 0] width 0 height 0
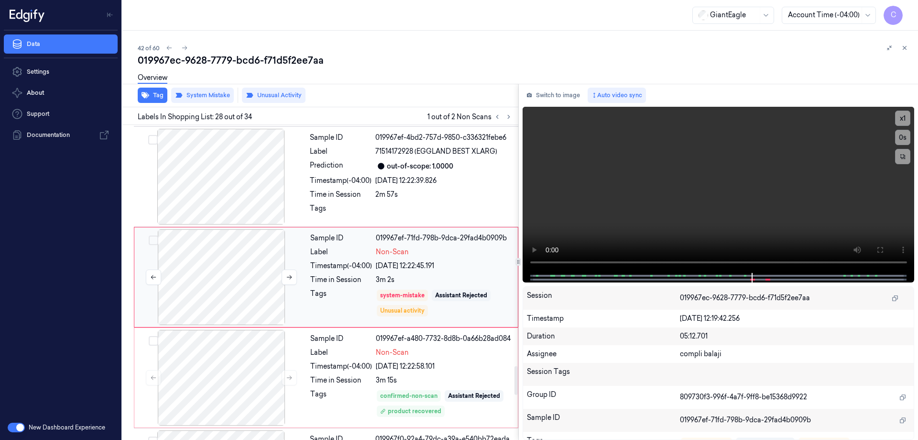
click at [243, 266] on div at bounding box center [221, 277] width 170 height 96
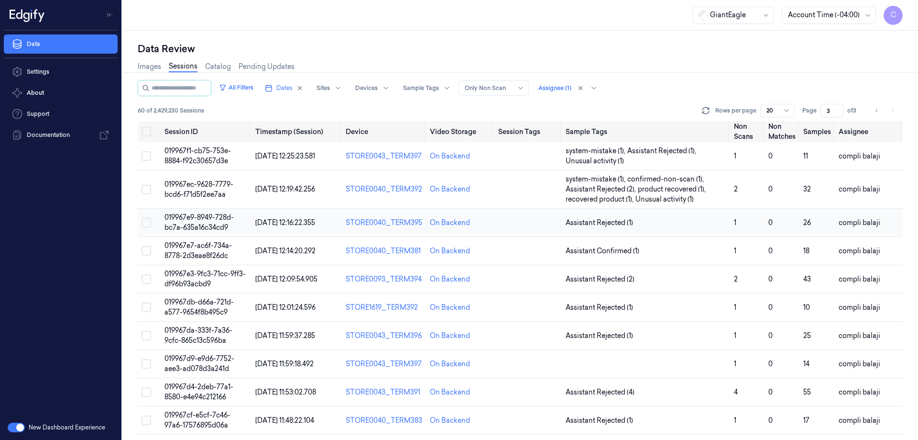
click at [223, 217] on span "019967e9-8949-728d-bc7a-635a16c34cd9" at bounding box center [199, 222] width 69 height 19
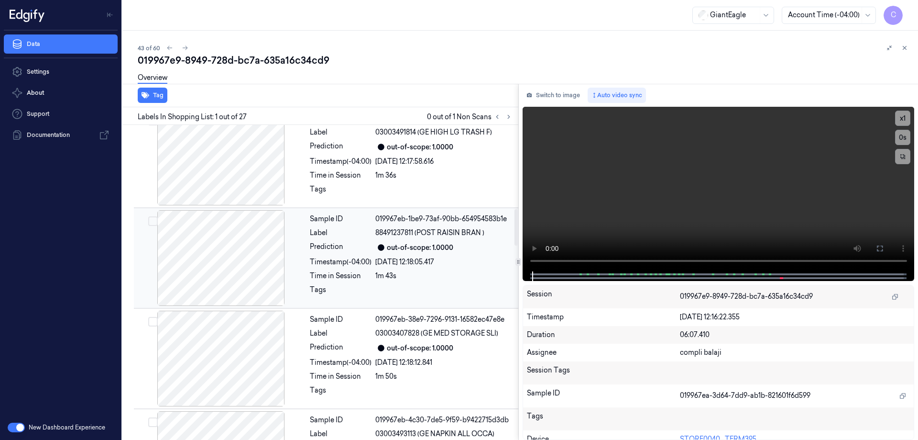
drag, startPoint x: 515, startPoint y: 152, endPoint x: 504, endPoint y: 236, distance: 85.0
click at [515, 236] on div at bounding box center [516, 227] width 3 height 36
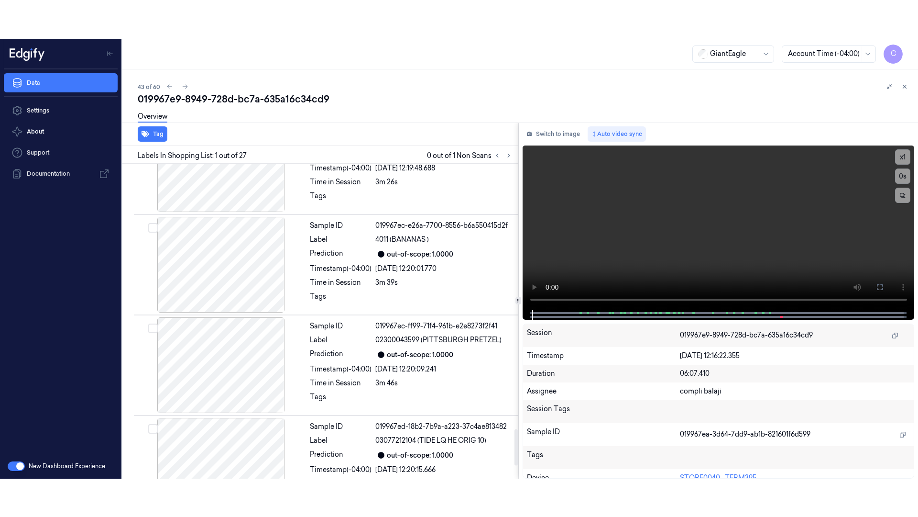
scroll to position [2400, 0]
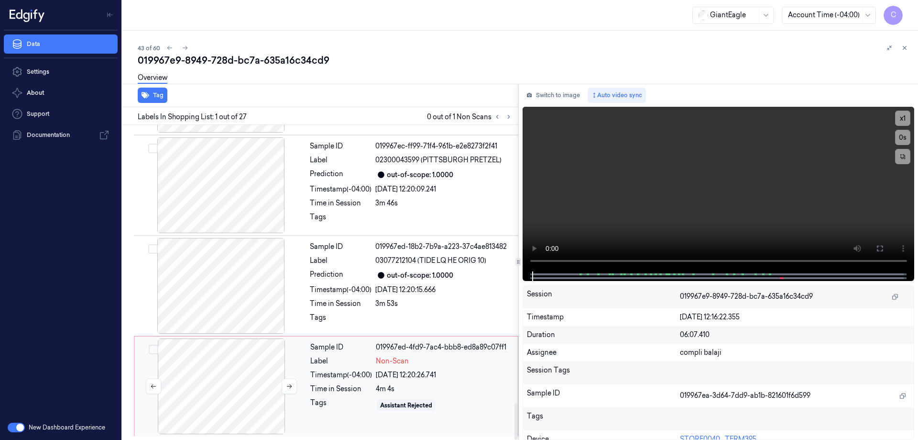
click at [261, 390] on div at bounding box center [221, 386] width 170 height 96
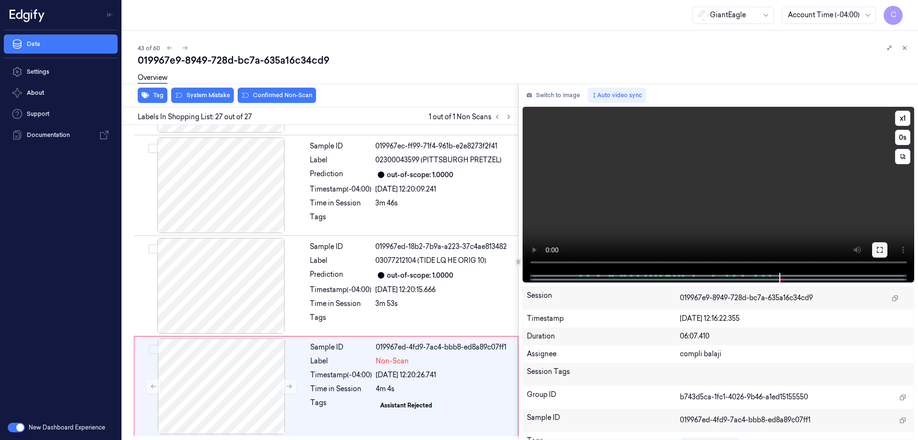
click at [881, 249] on icon at bounding box center [880, 250] width 8 height 8
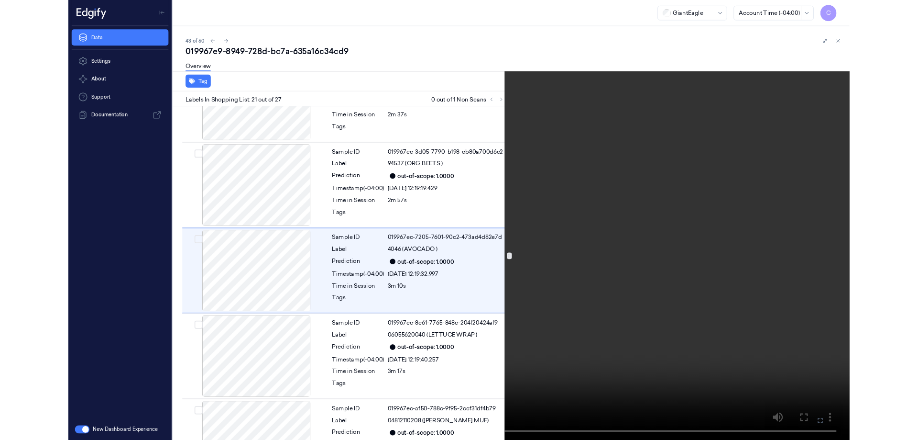
scroll to position [1863, 0]
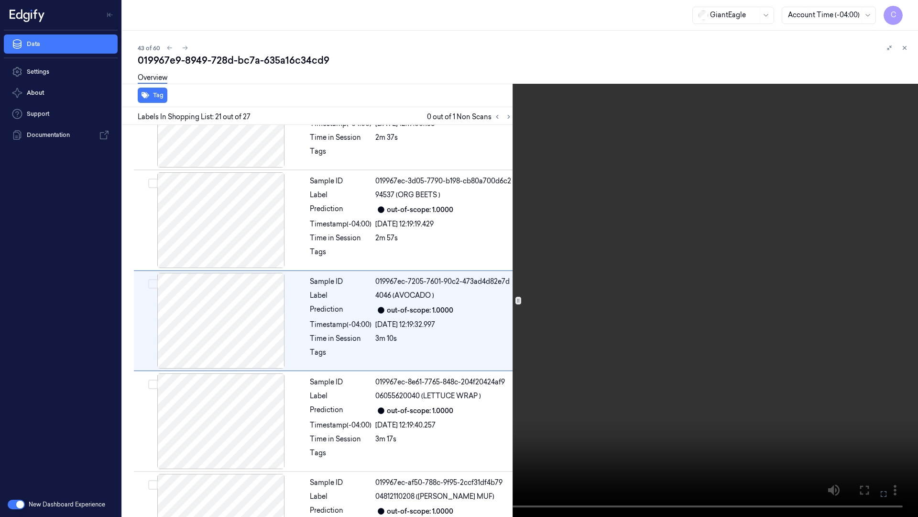
click at [0, 0] on icon at bounding box center [0, 0] width 0 height 0
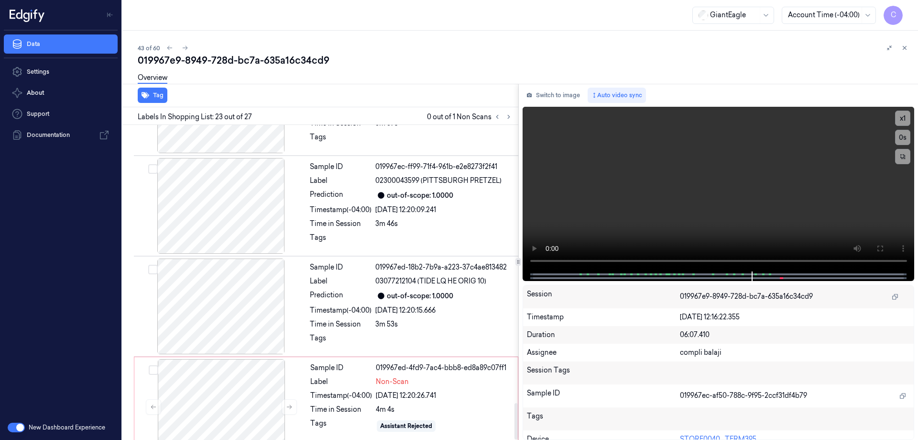
scroll to position [2400, 0]
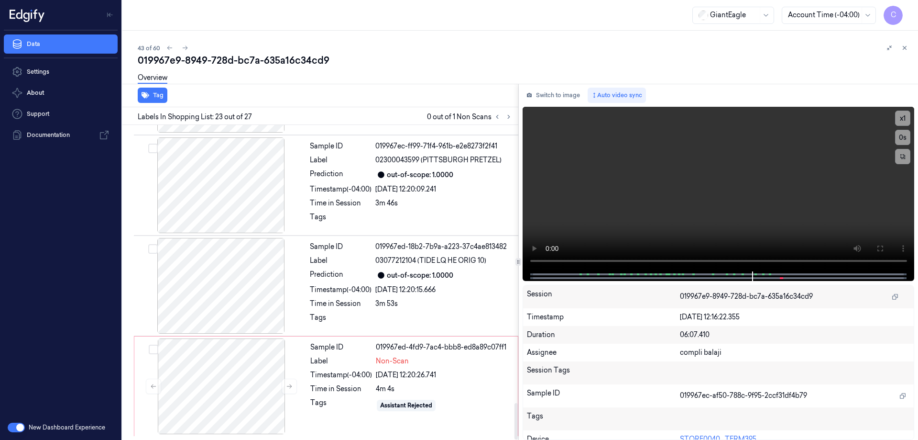
drag, startPoint x: 515, startPoint y: 263, endPoint x: 290, endPoint y: 426, distance: 277.7
click at [514, 439] on div at bounding box center [516, 282] width 5 height 315
click at [270, 390] on div at bounding box center [221, 386] width 170 height 96
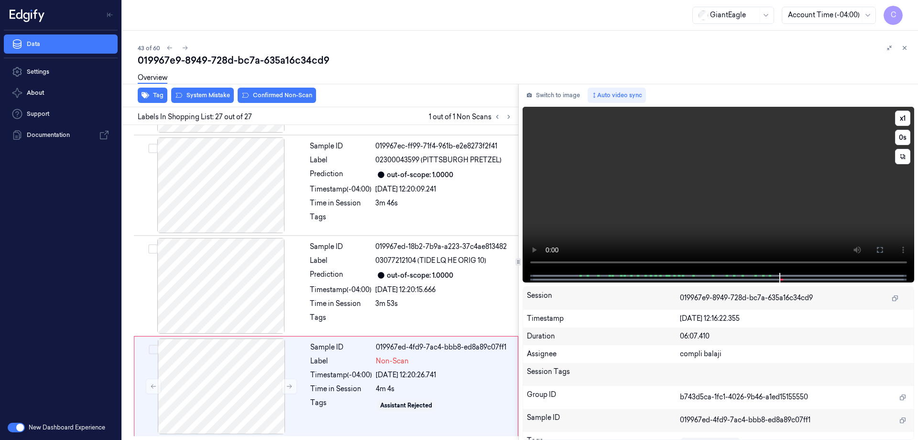
drag, startPoint x: 879, startPoint y: 249, endPoint x: 870, endPoint y: 311, distance: 62.7
click at [879, 249] on icon at bounding box center [880, 250] width 8 height 8
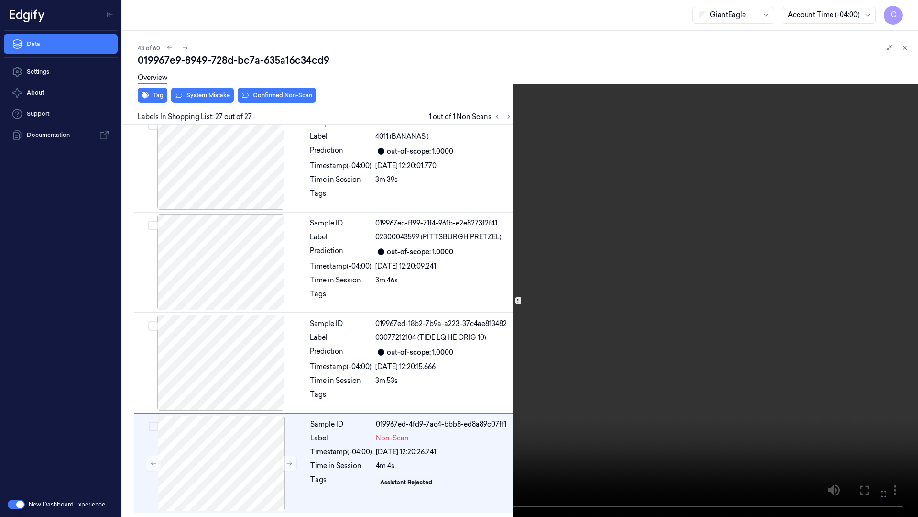
click at [0, 0] on icon at bounding box center [0, 0] width 0 height 0
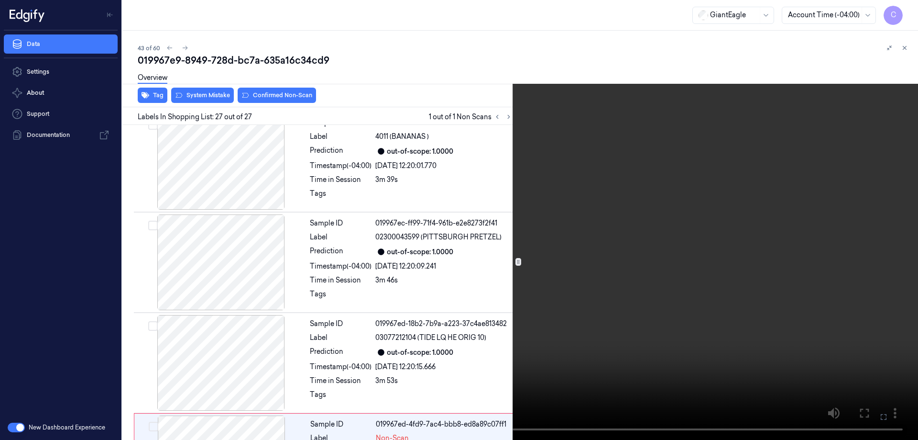
scroll to position [2400, 0]
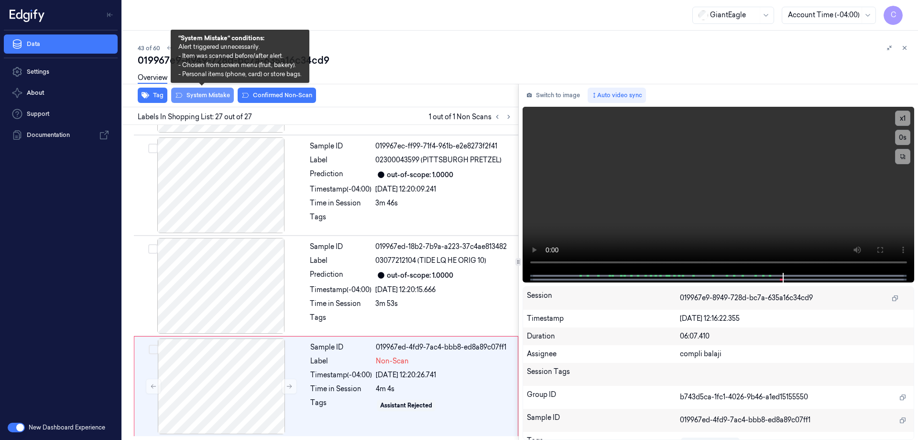
click at [206, 95] on button "System Mistake" at bounding box center [202, 95] width 63 height 15
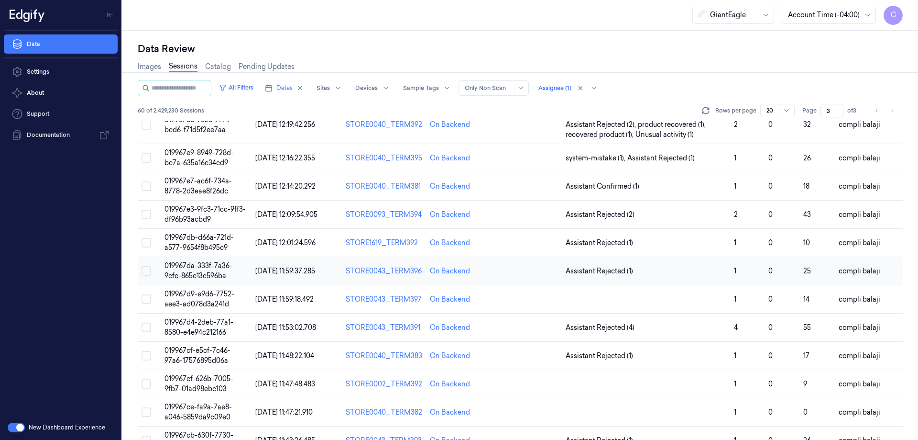
scroll to position [48, 0]
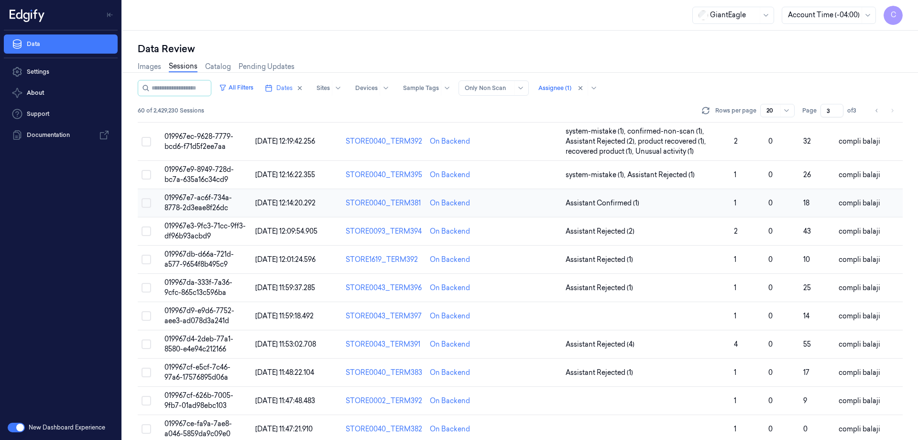
click at [221, 199] on span "019967e7-ac6f-734a-8778-2d3eae8f26dc" at bounding box center [198, 202] width 67 height 19
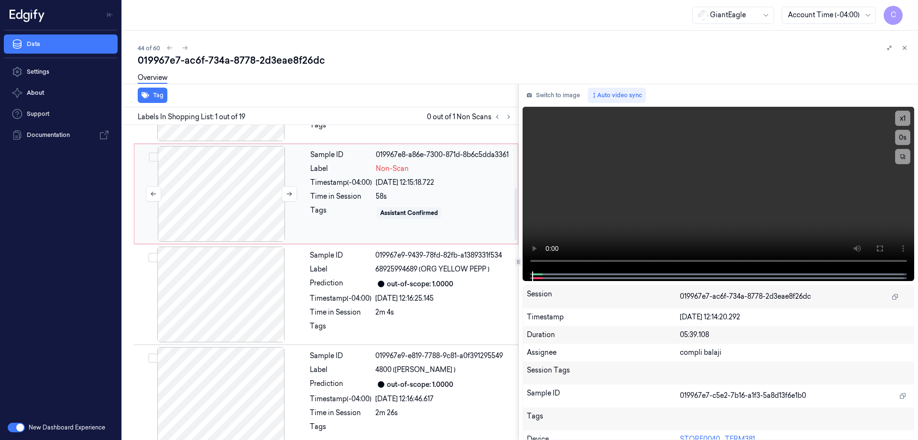
click at [254, 215] on div at bounding box center [221, 194] width 170 height 96
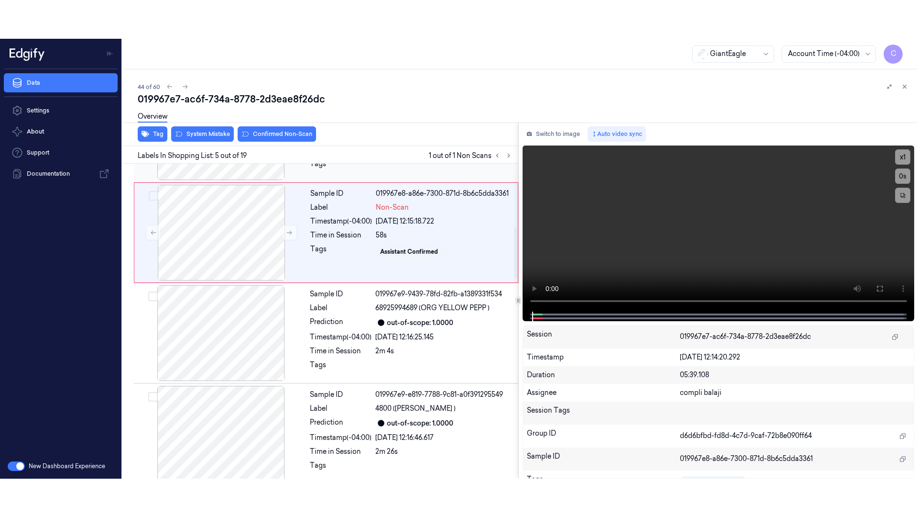
scroll to position [294, 0]
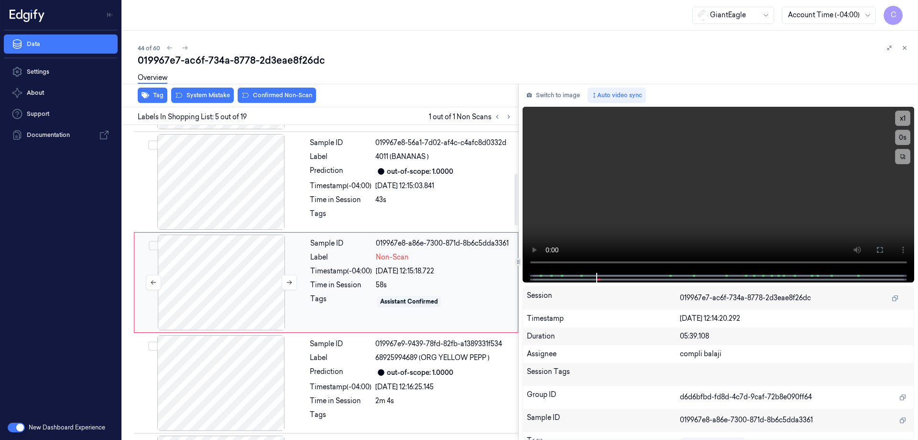
click at [241, 286] on div at bounding box center [221, 282] width 170 height 96
click at [880, 249] on icon at bounding box center [880, 250] width 8 height 8
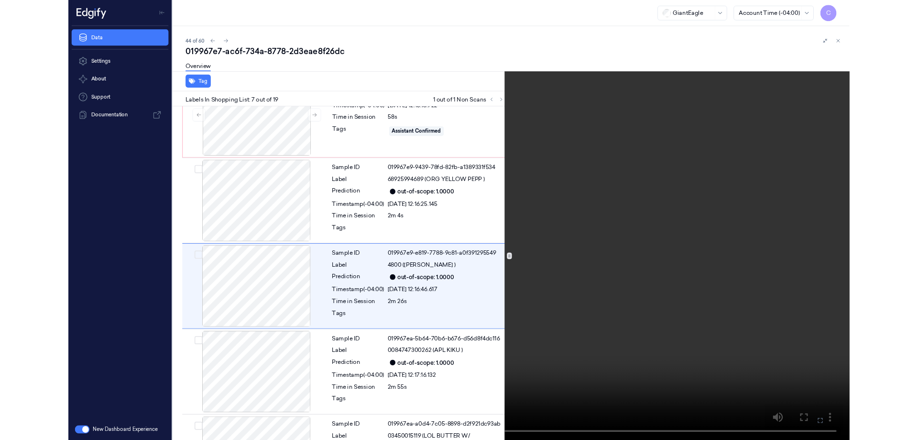
scroll to position [457, 0]
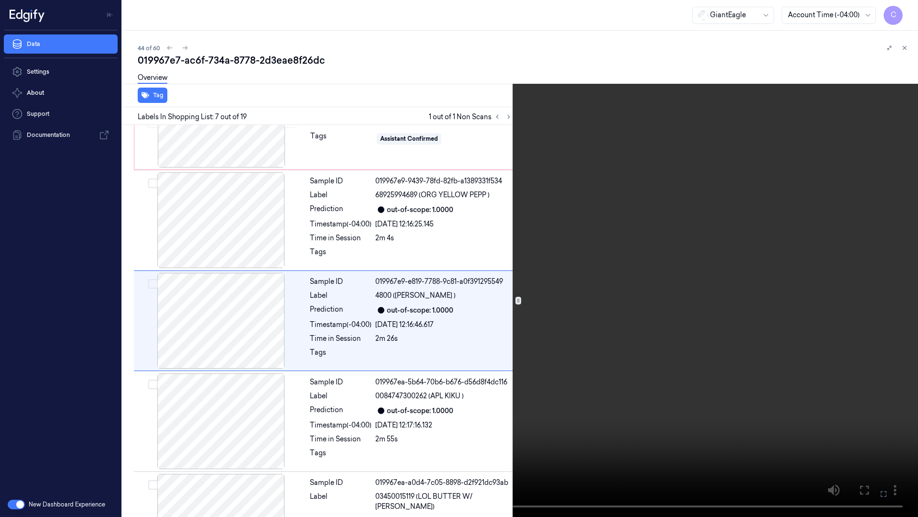
click at [0, 0] on icon at bounding box center [0, 0] width 0 height 0
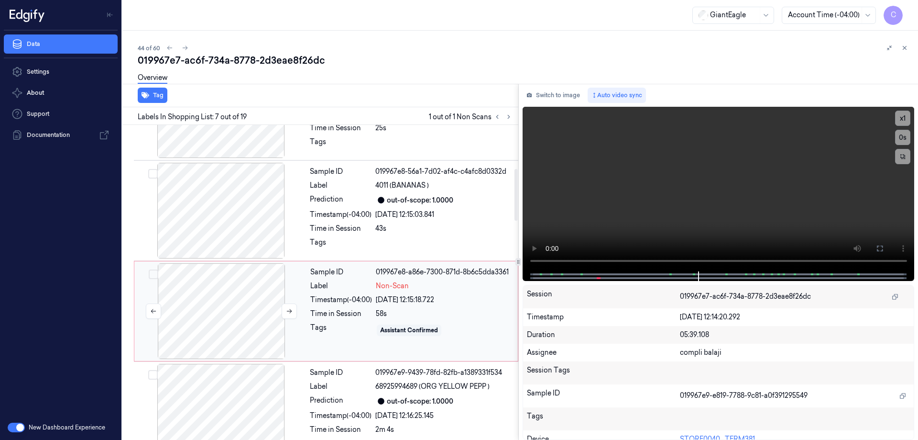
click at [209, 293] on div at bounding box center [221, 311] width 170 height 96
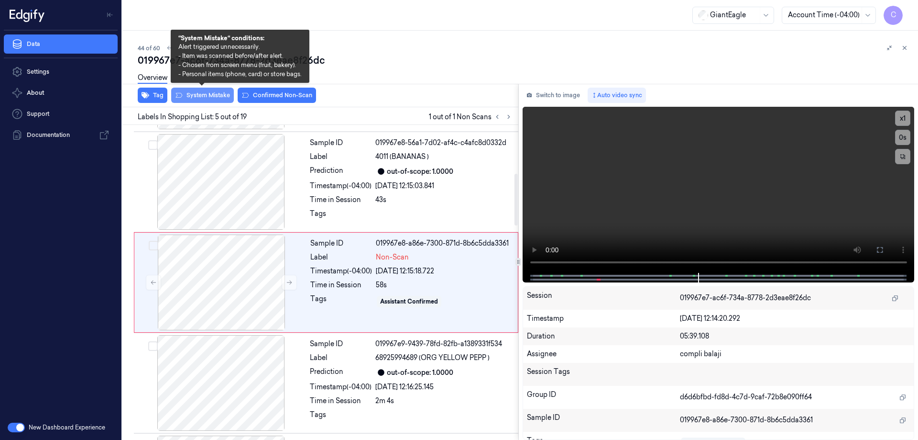
drag, startPoint x: 202, startPoint y: 96, endPoint x: 213, endPoint y: 99, distance: 11.5
click at [203, 96] on button "System Mistake" at bounding box center [202, 95] width 63 height 15
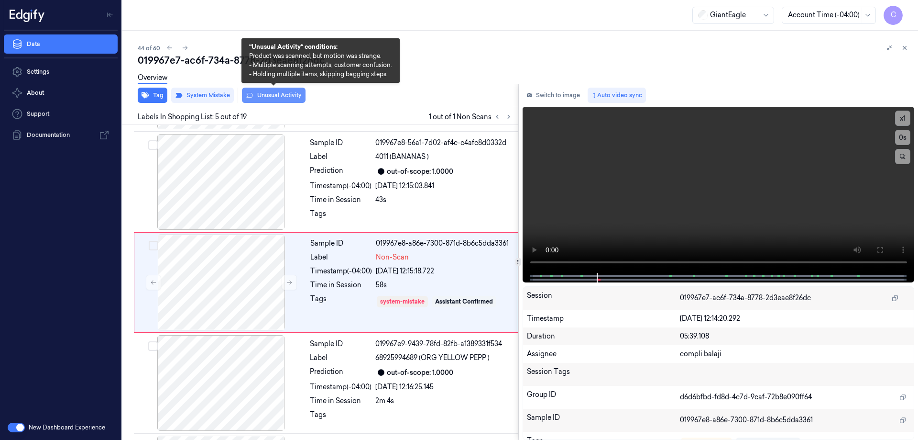
click at [284, 97] on button "Unusual Activity" at bounding box center [274, 95] width 64 height 15
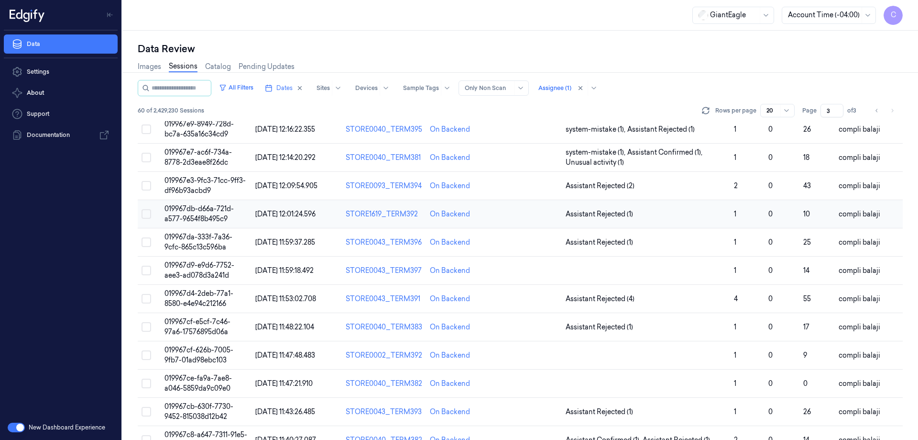
scroll to position [96, 0]
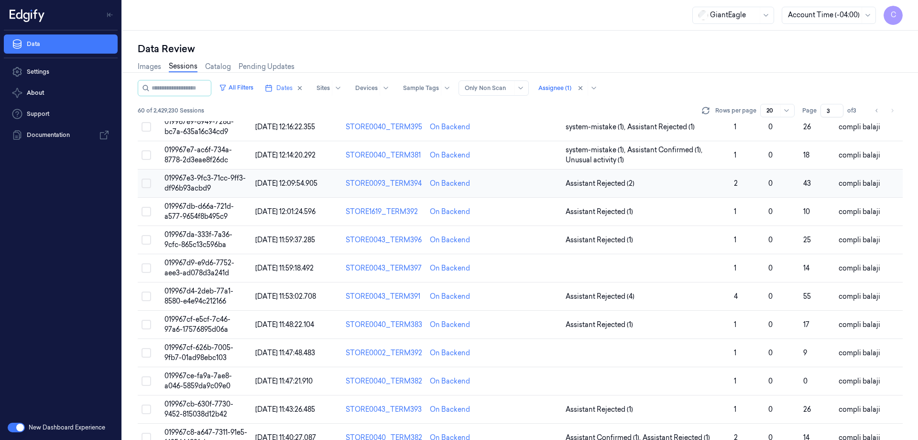
click at [221, 177] on span "019967e3-9fc3-71cc-9ff3-df96b93acbd9" at bounding box center [205, 183] width 81 height 19
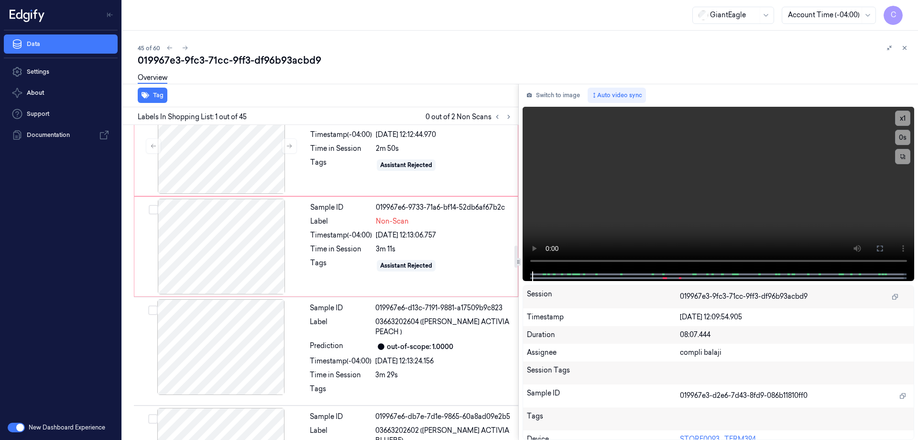
drag, startPoint x: 515, startPoint y: 137, endPoint x: 523, endPoint y: 258, distance: 121.3
click at [518, 258] on div at bounding box center [516, 256] width 3 height 22
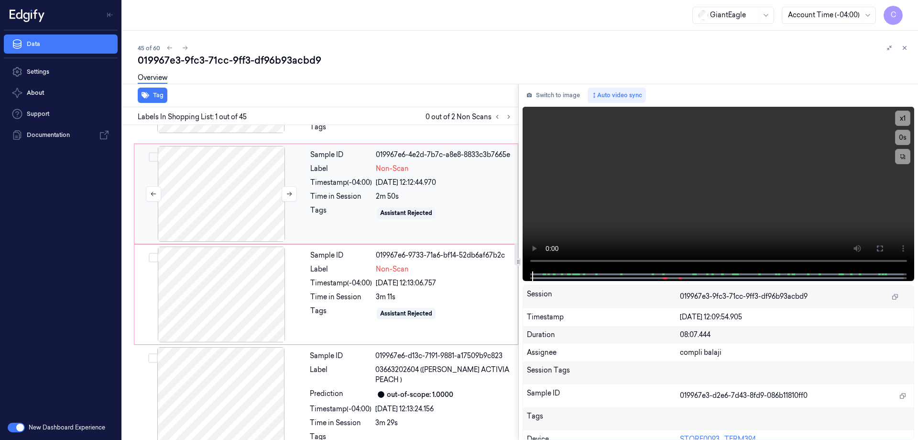
click at [247, 179] on div at bounding box center [221, 194] width 170 height 96
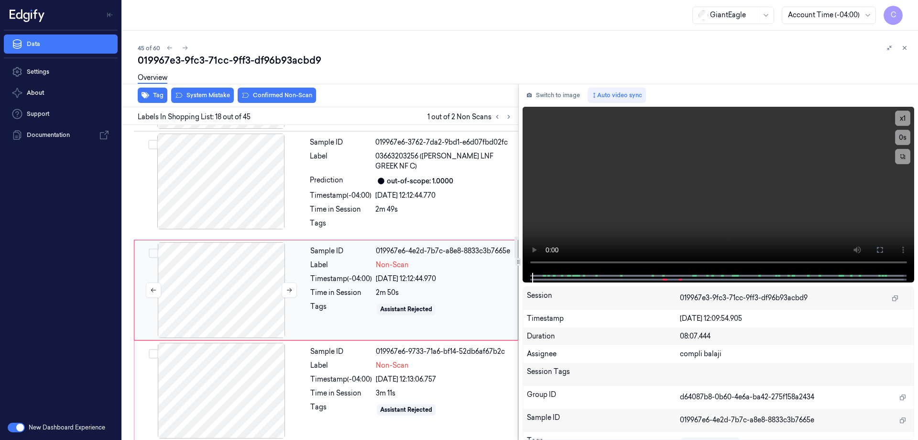
scroll to position [1600, 0]
click at [247, 379] on div at bounding box center [221, 391] width 170 height 96
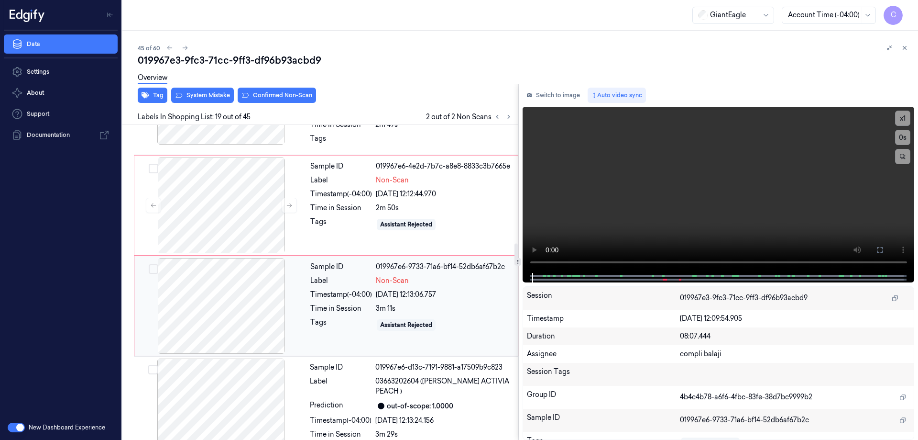
scroll to position [1700, 0]
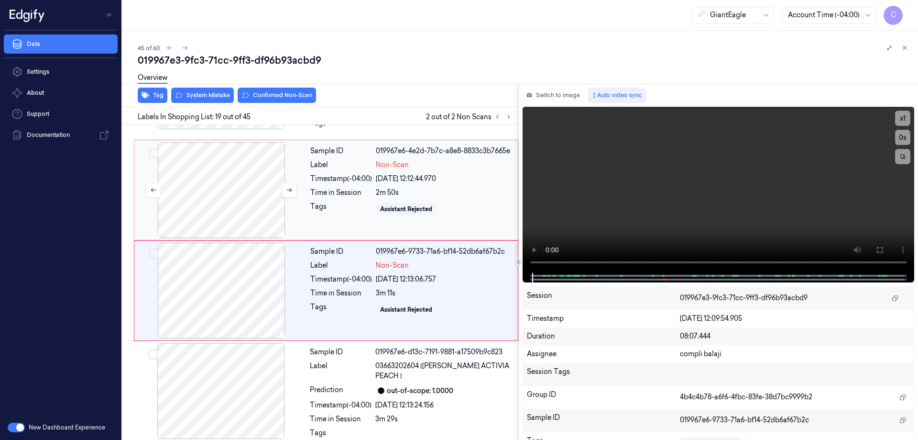
click at [255, 189] on div at bounding box center [221, 190] width 170 height 96
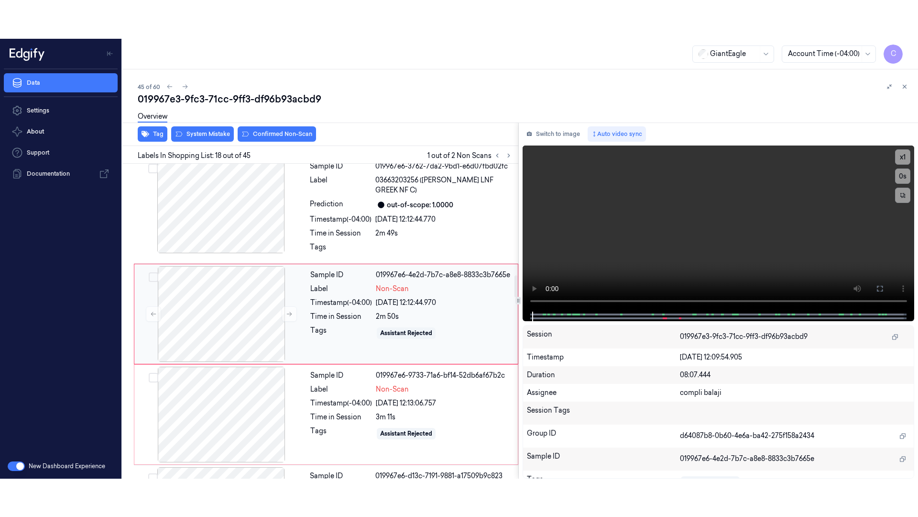
scroll to position [1600, 0]
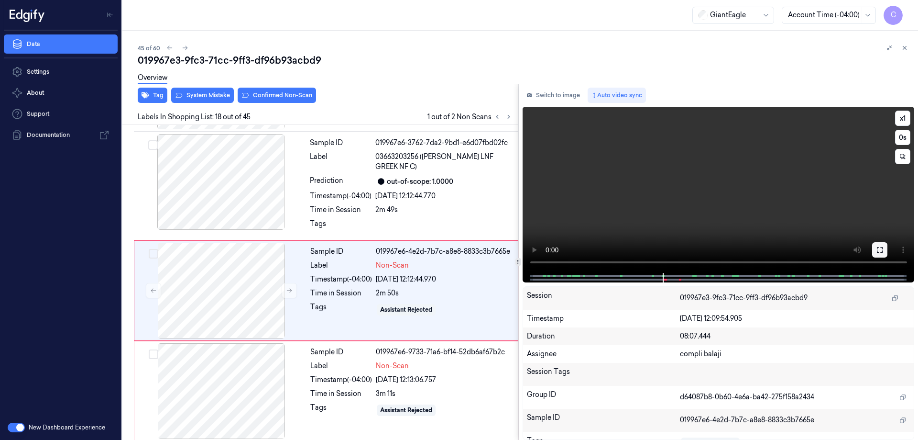
click at [881, 249] on icon at bounding box center [880, 250] width 8 height 8
click at [880, 249] on icon at bounding box center [880, 250] width 8 height 8
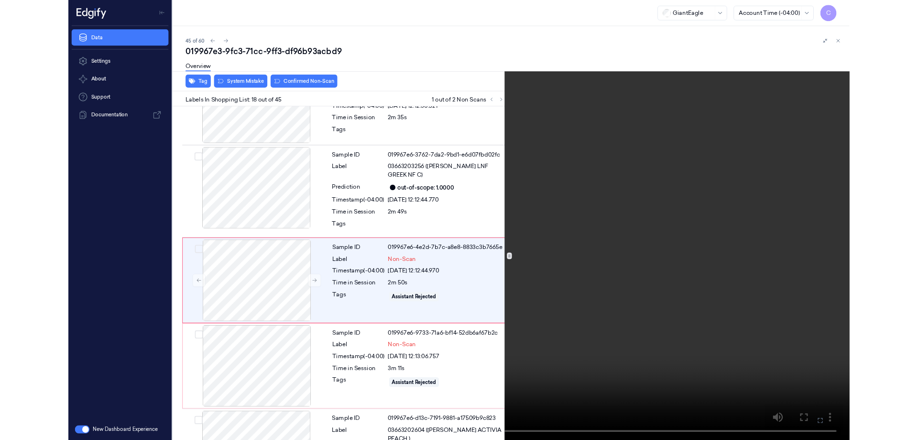
scroll to position [1562, 0]
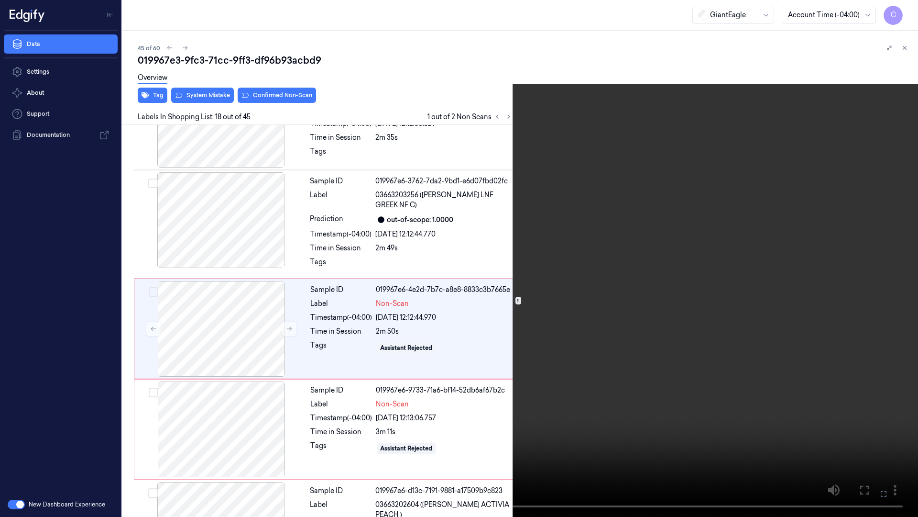
click at [0, 0] on icon at bounding box center [0, 0] width 0 height 0
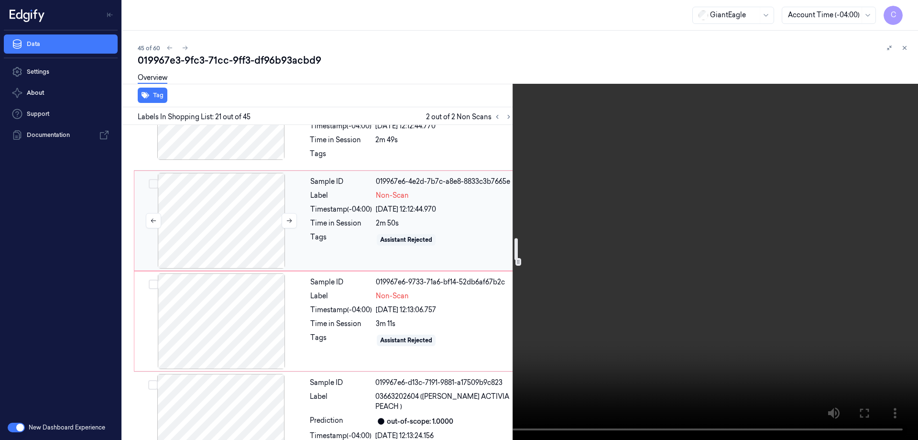
scroll to position [1614, 0]
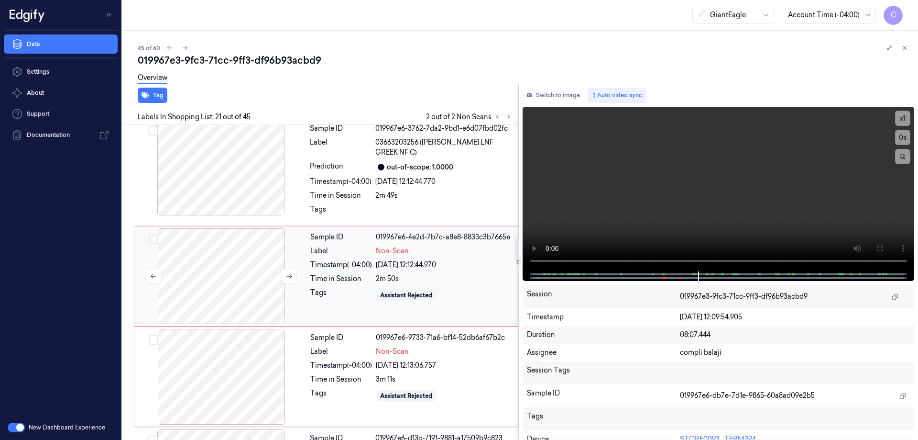
click at [231, 232] on div at bounding box center [221, 276] width 170 height 96
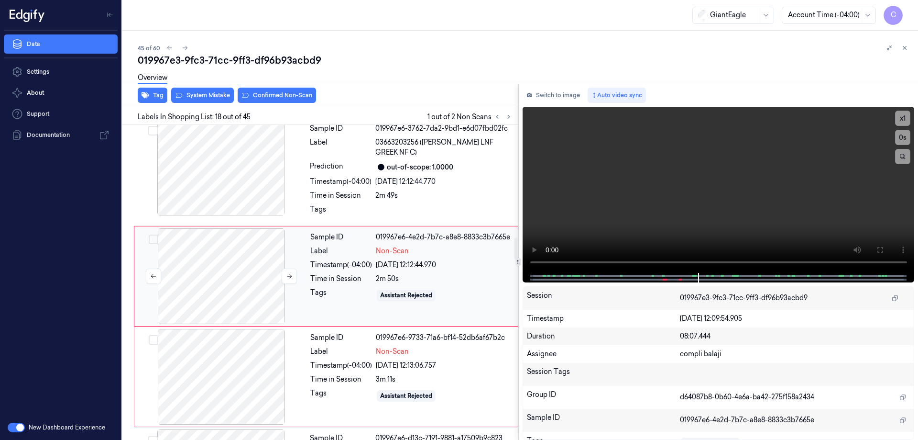
scroll to position [1600, 0]
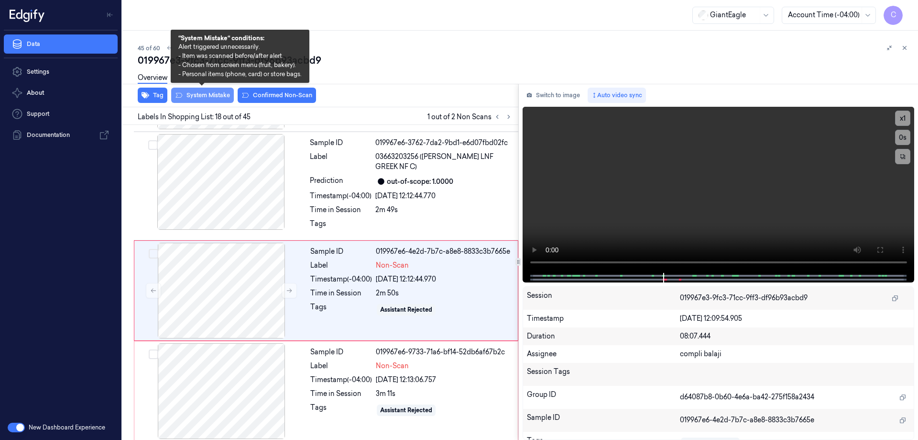
click at [212, 96] on button "System Mistake" at bounding box center [202, 95] width 63 height 15
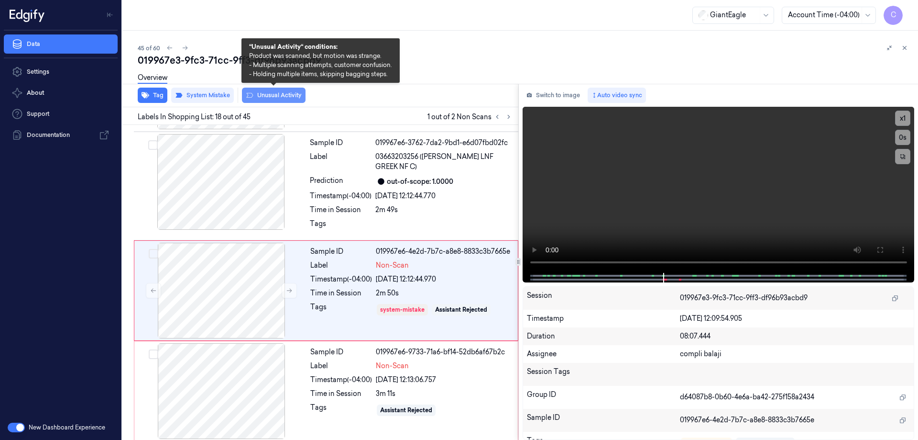
click at [278, 96] on button "Unusual Activity" at bounding box center [274, 95] width 64 height 15
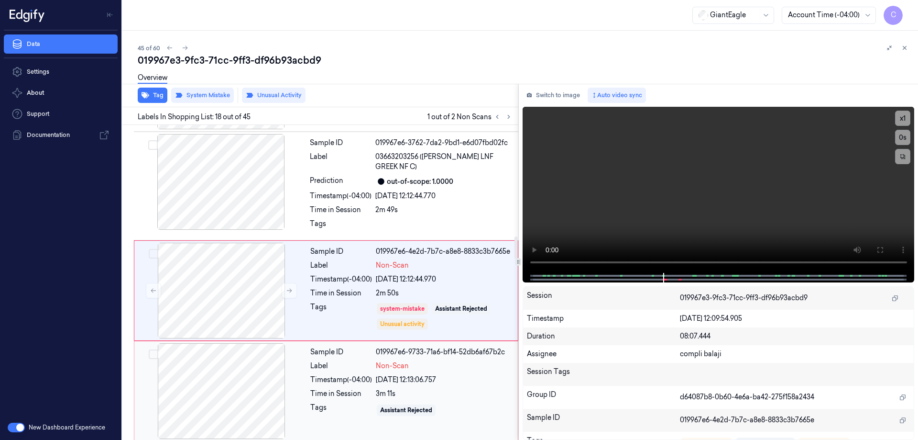
click at [235, 381] on div at bounding box center [221, 391] width 170 height 96
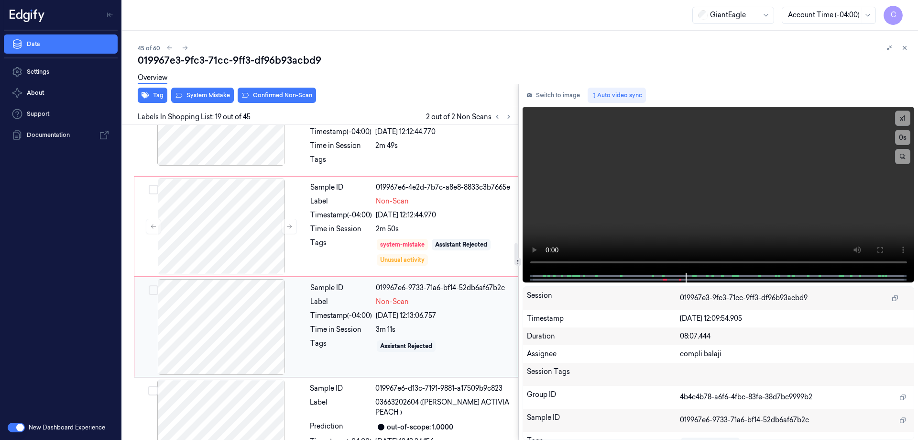
scroll to position [1700, 0]
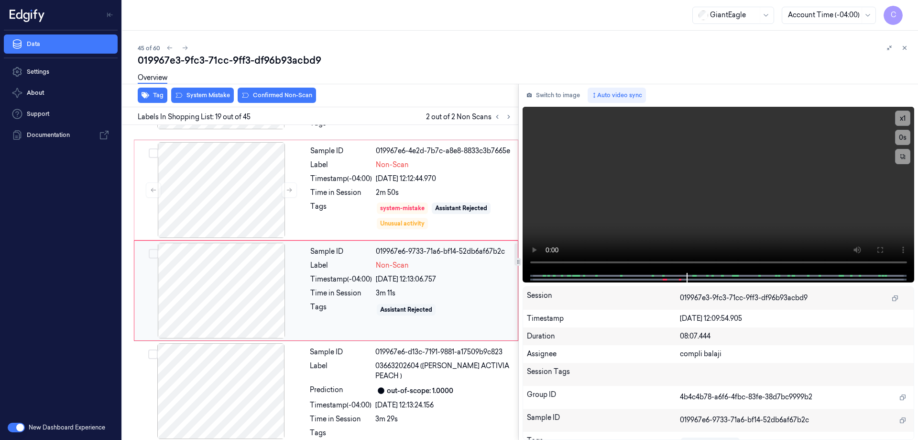
click at [253, 284] on div at bounding box center [221, 290] width 170 height 96
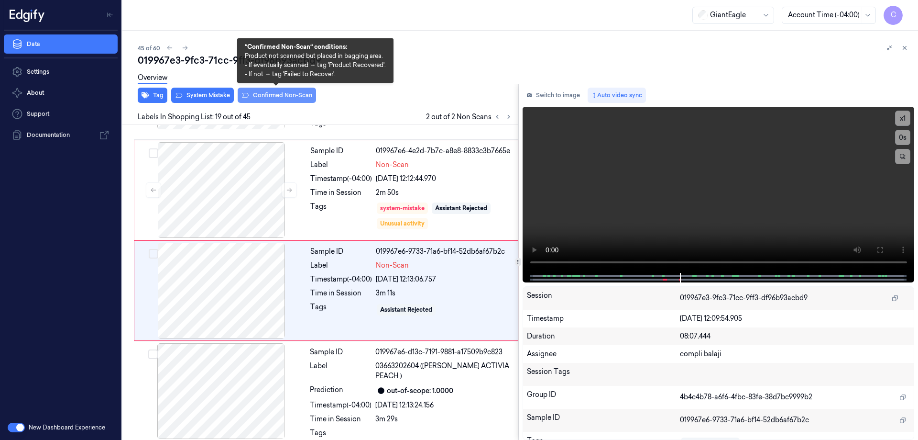
click at [278, 94] on button "Confirmed Non-Scan" at bounding box center [277, 95] width 78 height 15
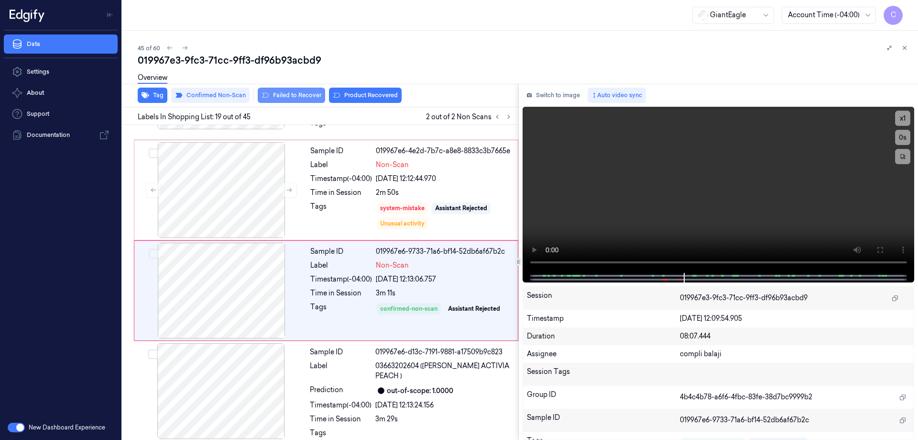
click at [284, 97] on button "Failed to Recover" at bounding box center [291, 95] width 67 height 15
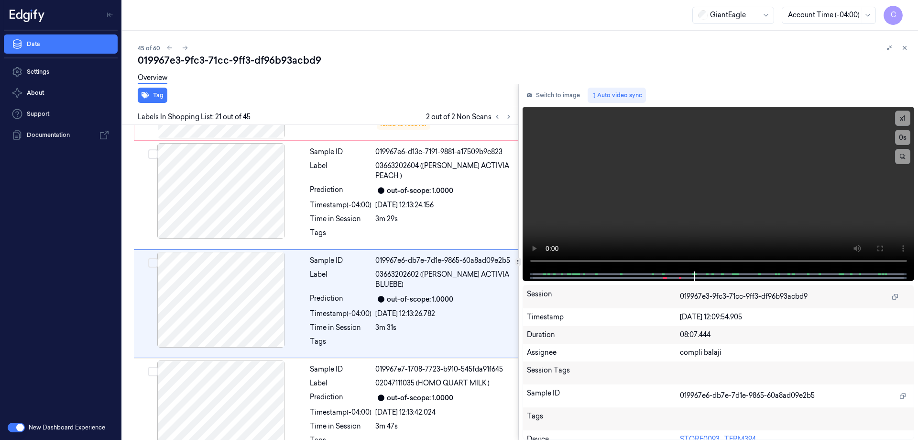
scroll to position [1901, 0]
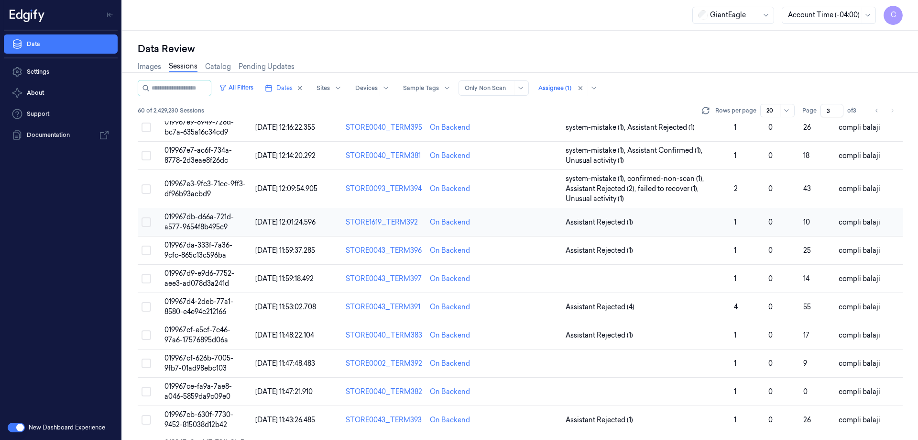
scroll to position [96, 0]
click at [214, 217] on span "019967db-d66a-721d-a577-9654f8b495c9" at bounding box center [199, 221] width 69 height 19
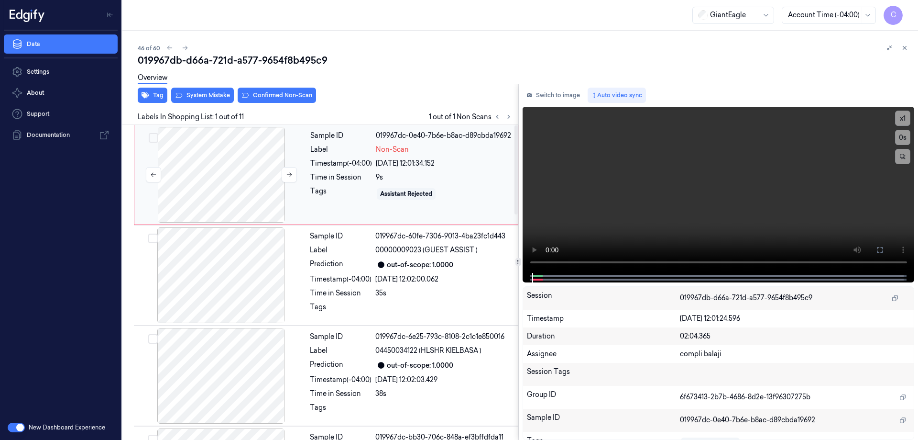
click at [209, 176] on div at bounding box center [221, 175] width 170 height 96
click at [881, 251] on icon at bounding box center [880, 250] width 8 height 8
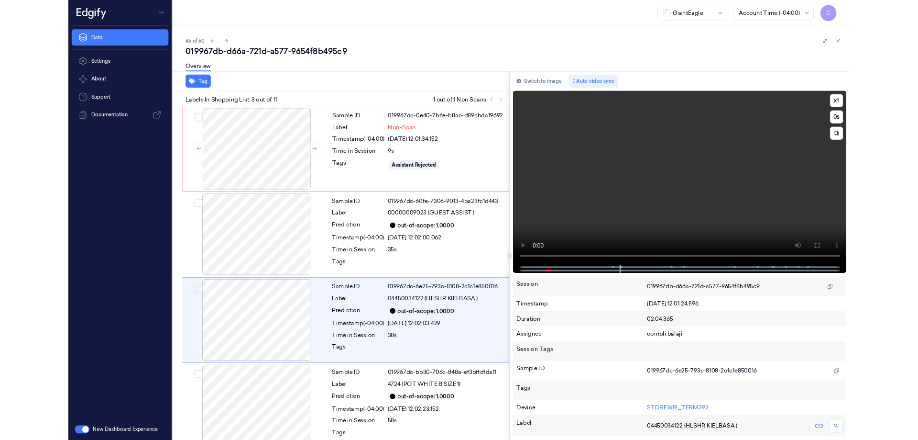
scroll to position [55, 0]
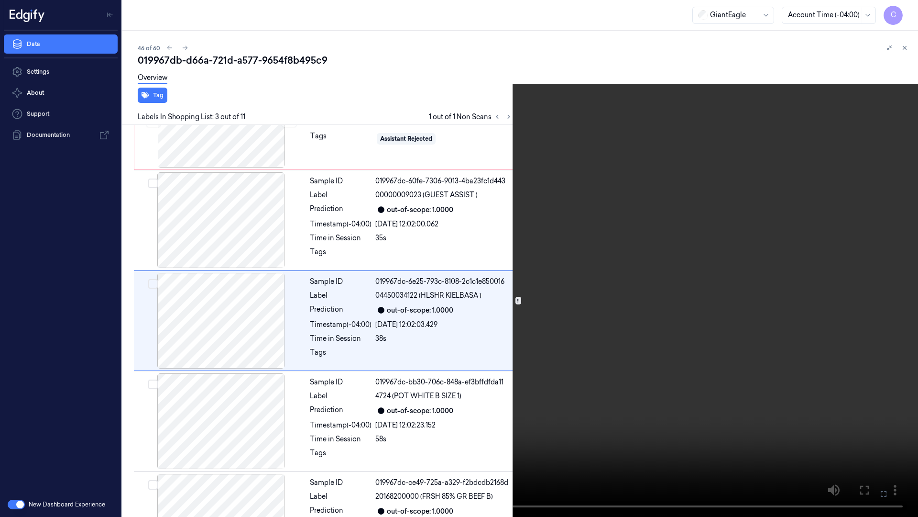
click at [0, 0] on icon at bounding box center [0, 0] width 0 height 0
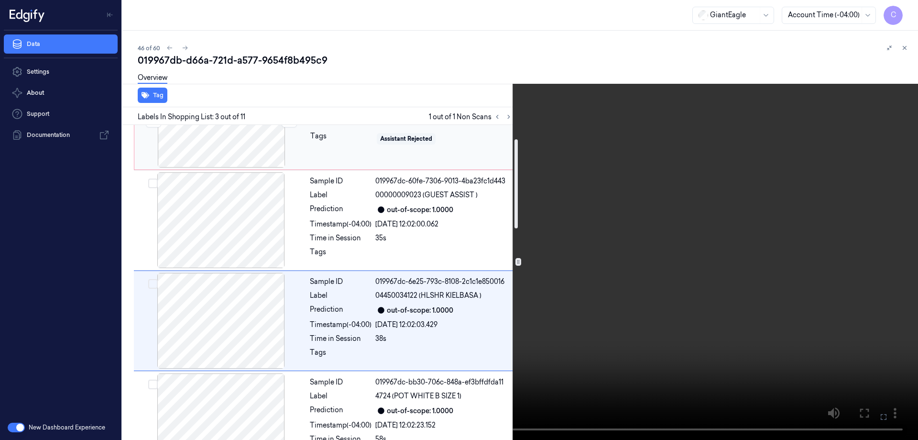
scroll to position [7, 0]
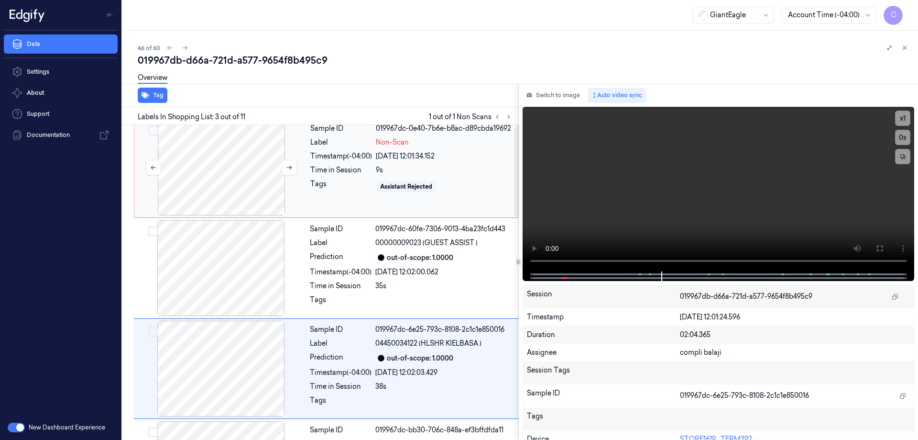
click at [229, 162] on div at bounding box center [221, 168] width 170 height 96
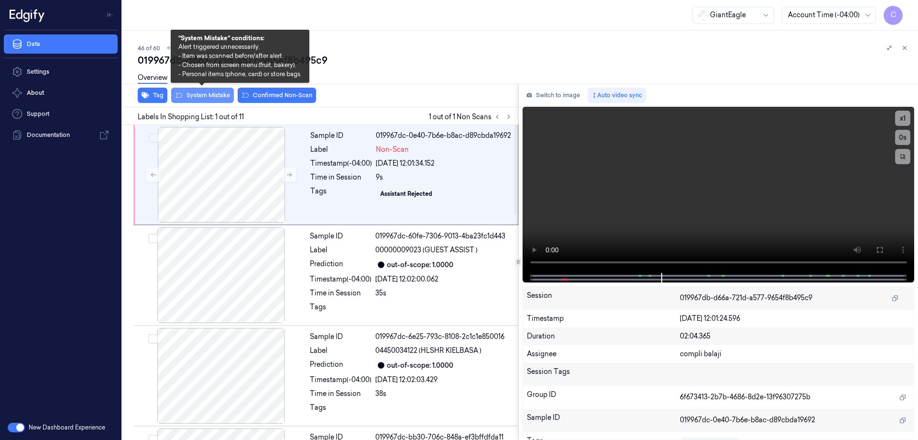
click at [210, 96] on button "System Mistake" at bounding box center [202, 95] width 63 height 15
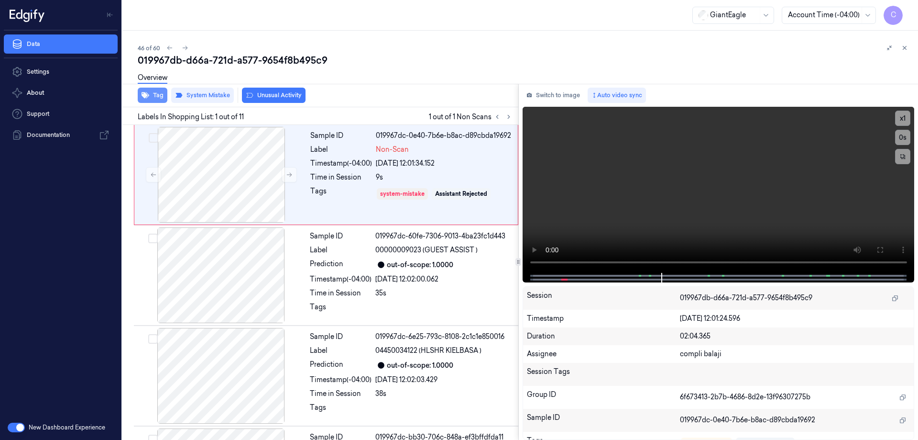
click at [158, 98] on button "Tag" at bounding box center [153, 95] width 30 height 15
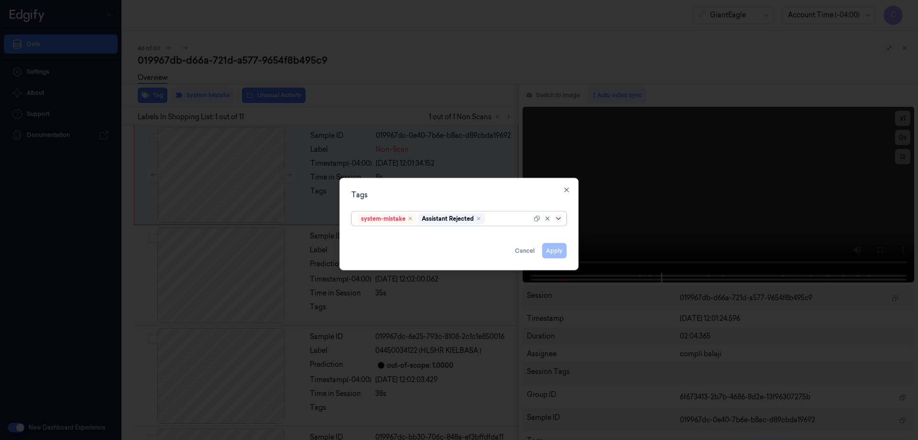
click at [561, 218] on icon at bounding box center [559, 218] width 8 height 8
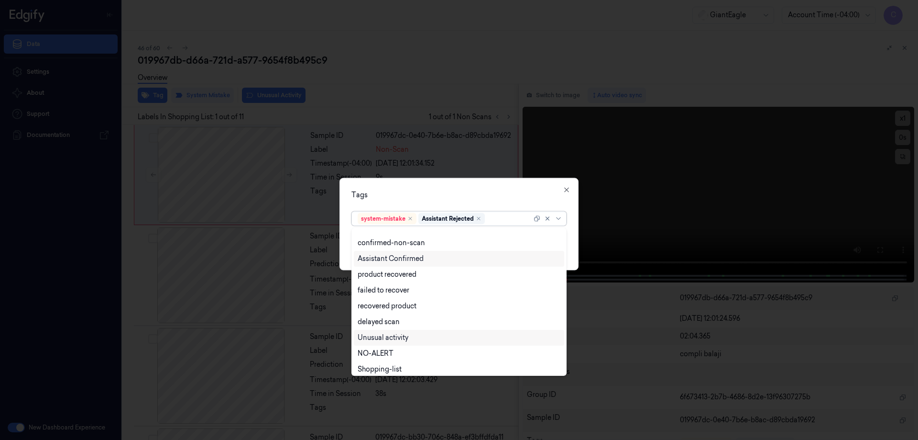
scroll to position [77, 0]
click at [364, 351] on div "Bag" at bounding box center [364, 349] width 13 height 10
click at [562, 217] on icon at bounding box center [559, 218] width 8 height 8
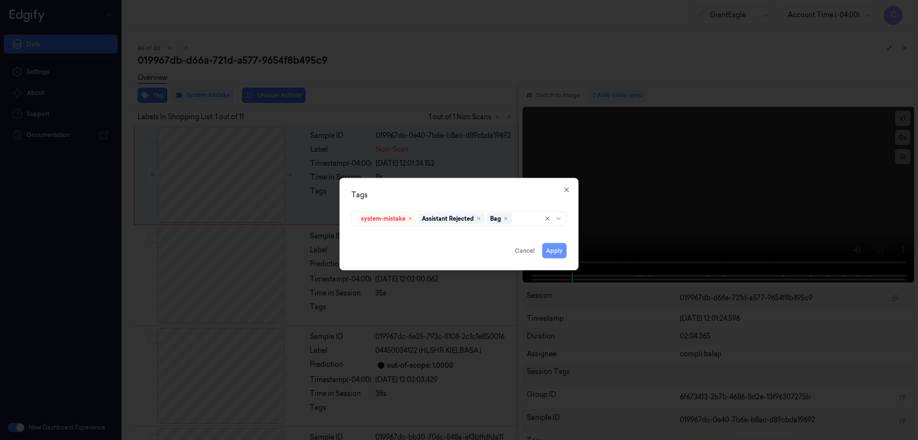
click at [554, 252] on button "Apply" at bounding box center [554, 249] width 24 height 15
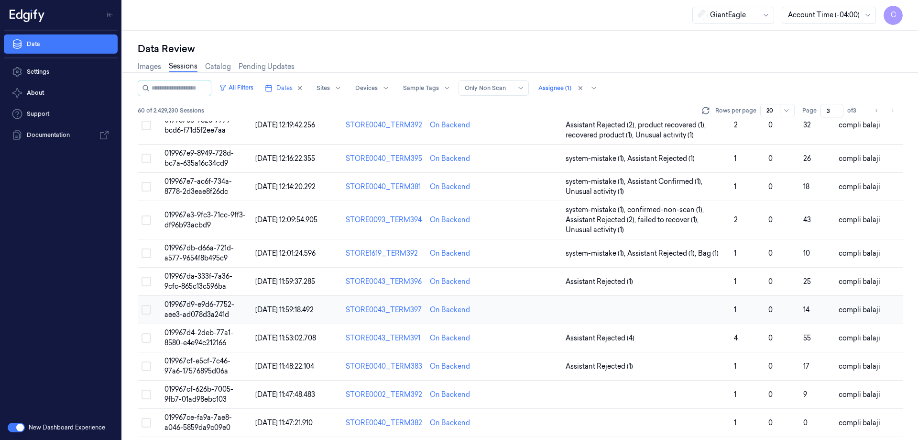
scroll to position [55, 0]
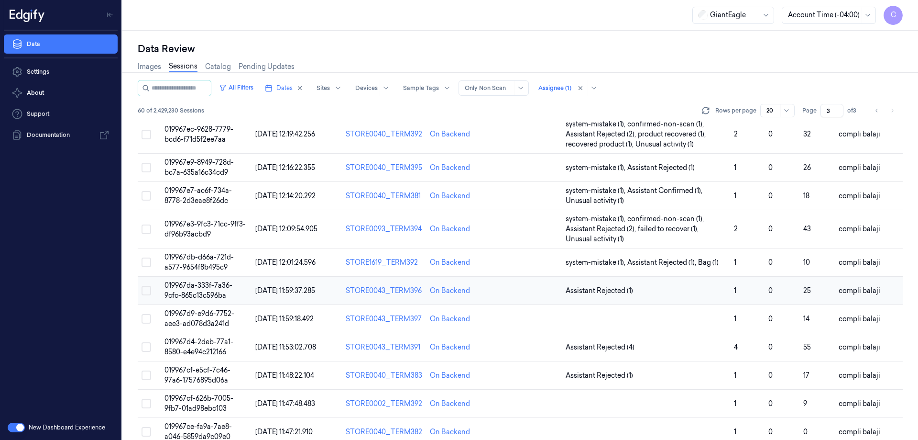
click at [223, 286] on span "019967da-333f-7a36-9cfc-865c13c596ba" at bounding box center [199, 290] width 68 height 19
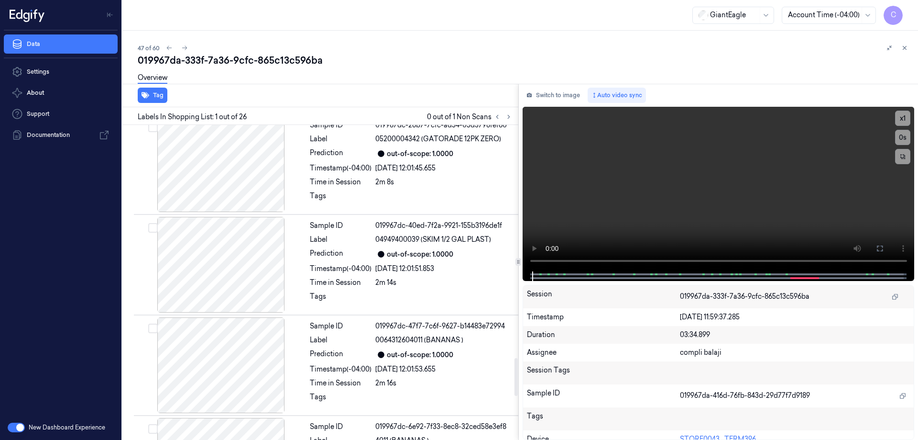
scroll to position [1955, 0]
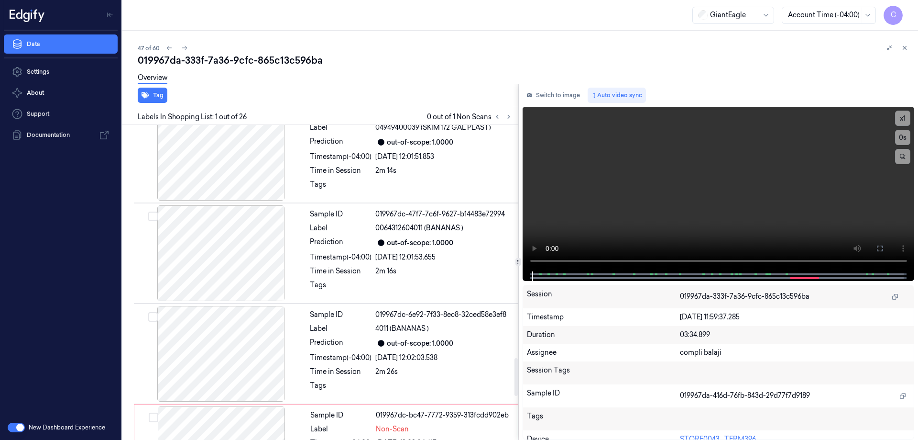
drag, startPoint x: 516, startPoint y: 150, endPoint x: 503, endPoint y: 384, distance: 234.2
click at [515, 384] on div at bounding box center [516, 377] width 3 height 38
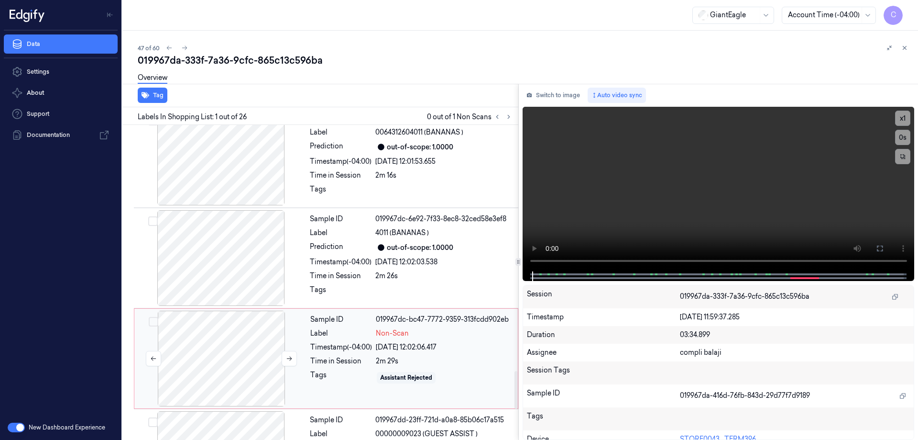
click at [246, 361] on div at bounding box center [221, 358] width 170 height 96
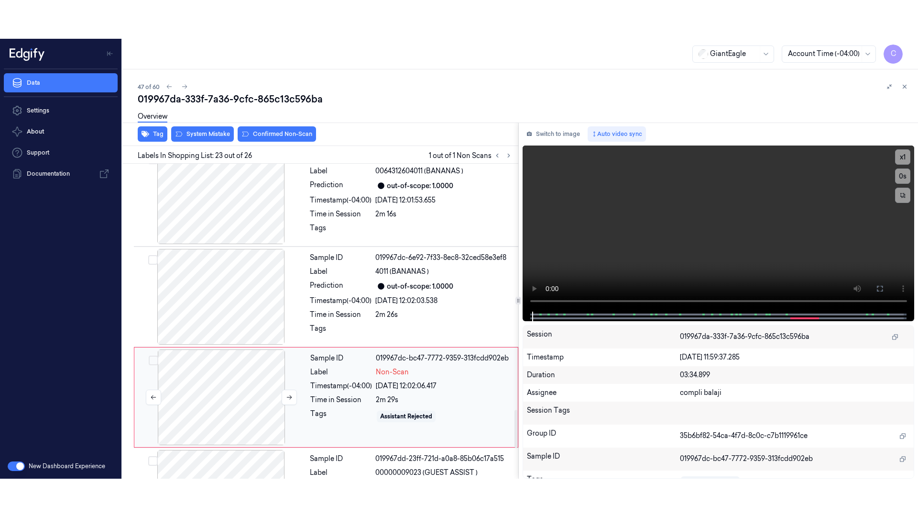
scroll to position [2110, 0]
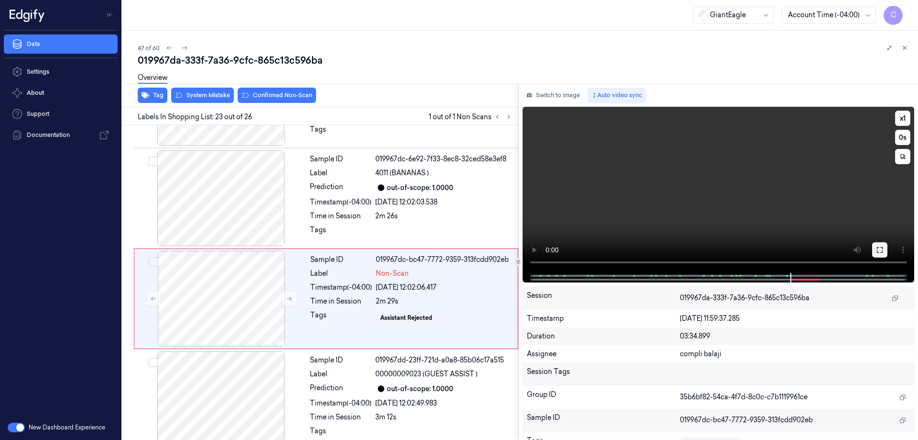
click at [878, 252] on icon at bounding box center [880, 250] width 8 height 8
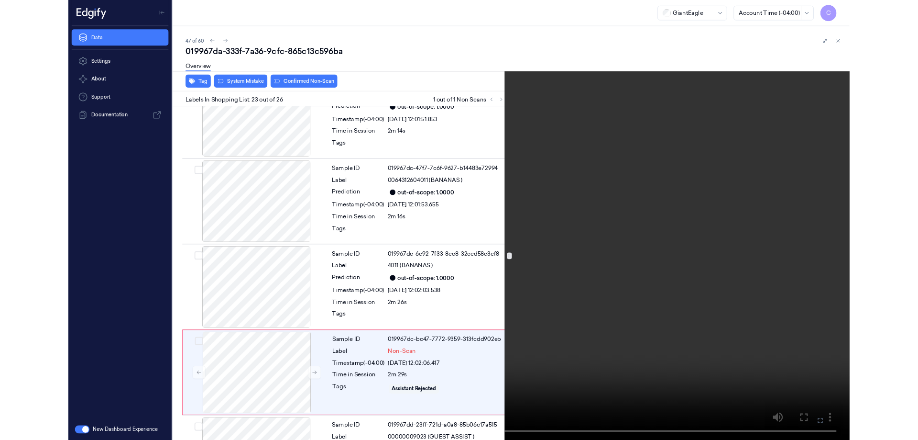
scroll to position [2072, 0]
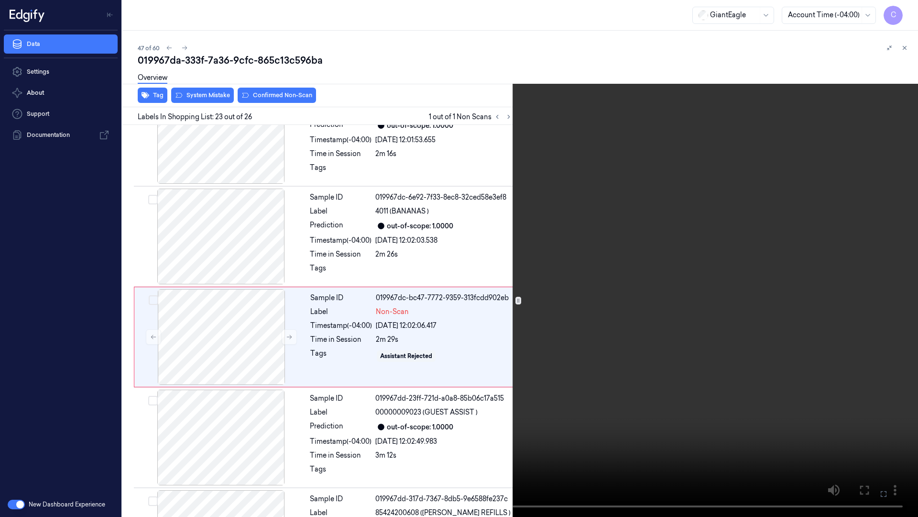
click at [0, 0] on icon at bounding box center [0, 0] width 0 height 0
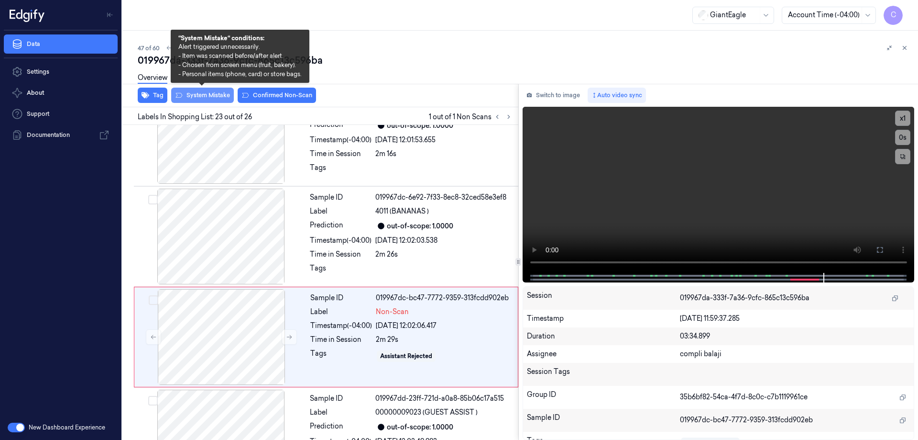
click at [212, 97] on button "System Mistake" at bounding box center [202, 95] width 63 height 15
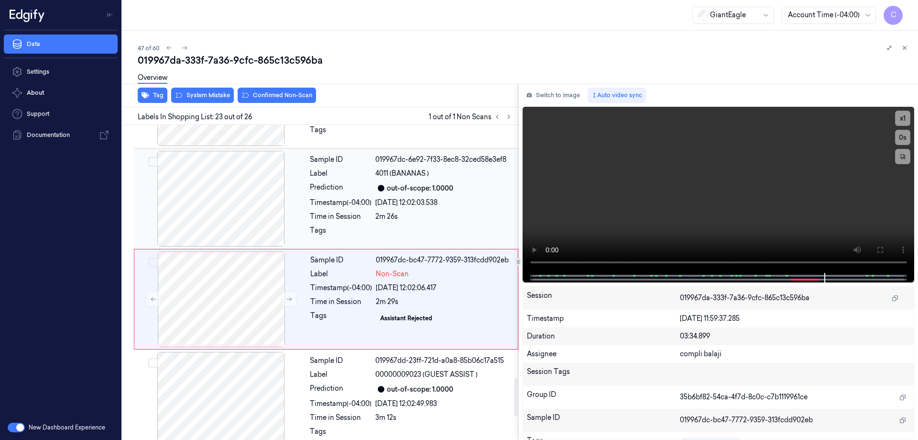
scroll to position [2110, 0]
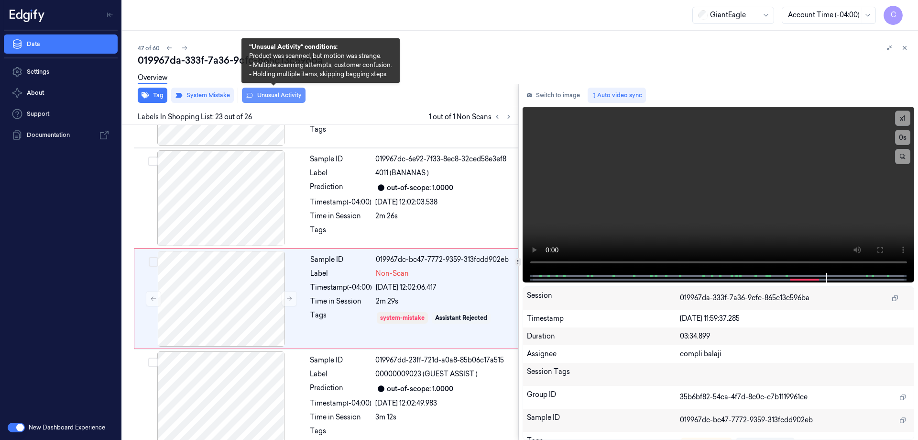
click at [282, 97] on button "Unusual Activity" at bounding box center [274, 95] width 64 height 15
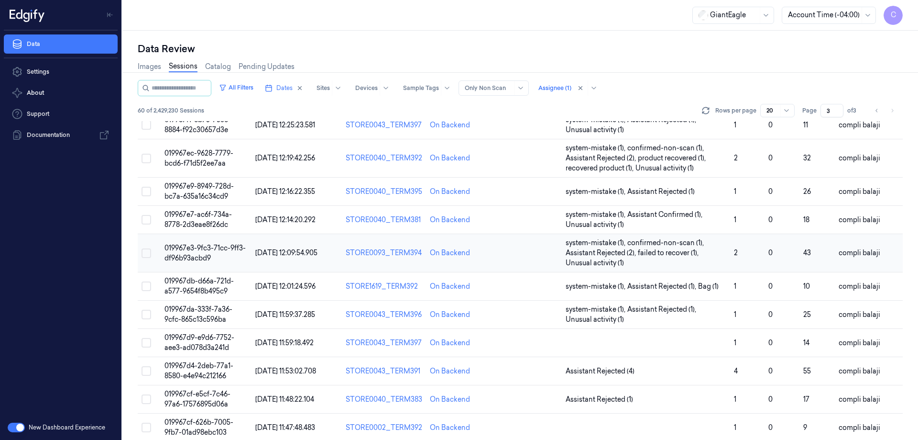
scroll to position [48, 0]
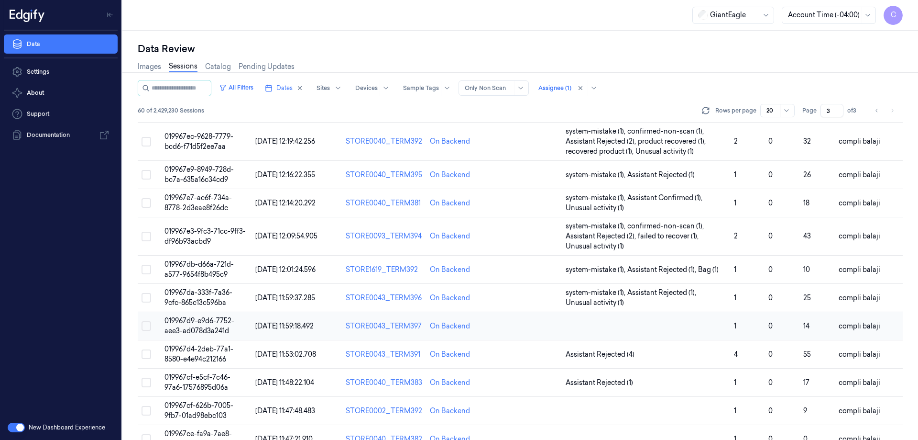
click at [217, 319] on span "019967d9-e9d6-7752-aee3-ad078d3a241d" at bounding box center [200, 325] width 70 height 19
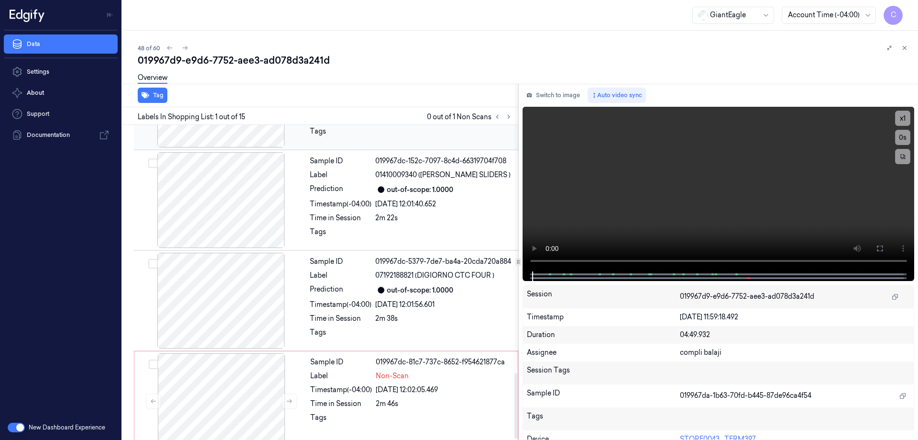
scroll to position [1195, 0]
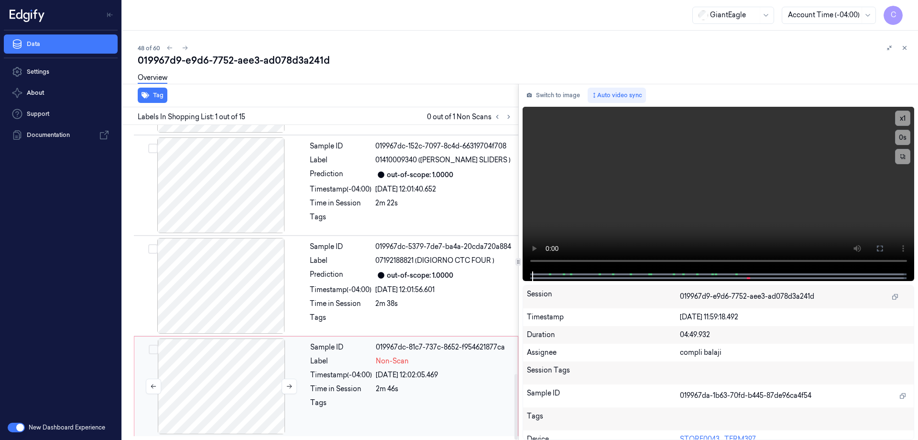
click at [218, 406] on div at bounding box center [221, 386] width 170 height 96
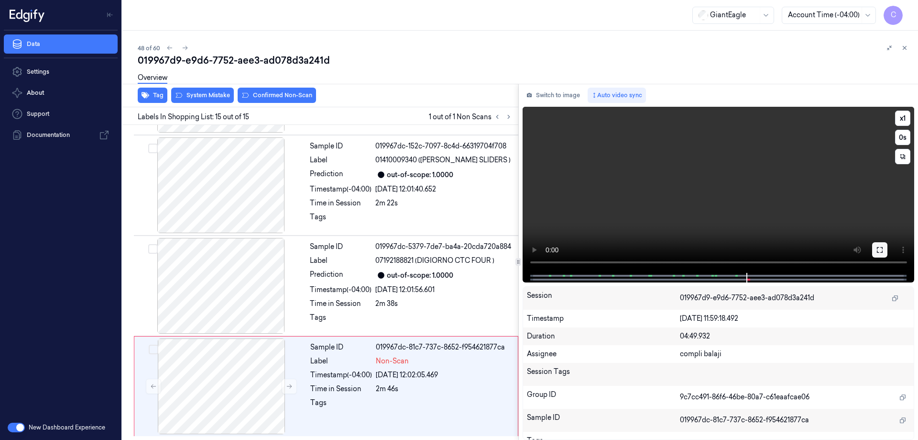
click at [881, 252] on icon at bounding box center [880, 250] width 6 height 6
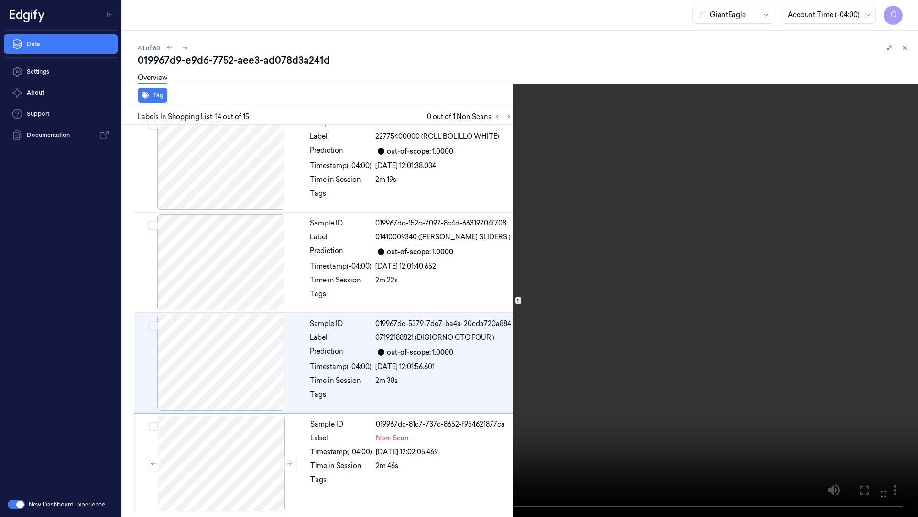
click at [0, 0] on icon at bounding box center [0, 0] width 0 height 0
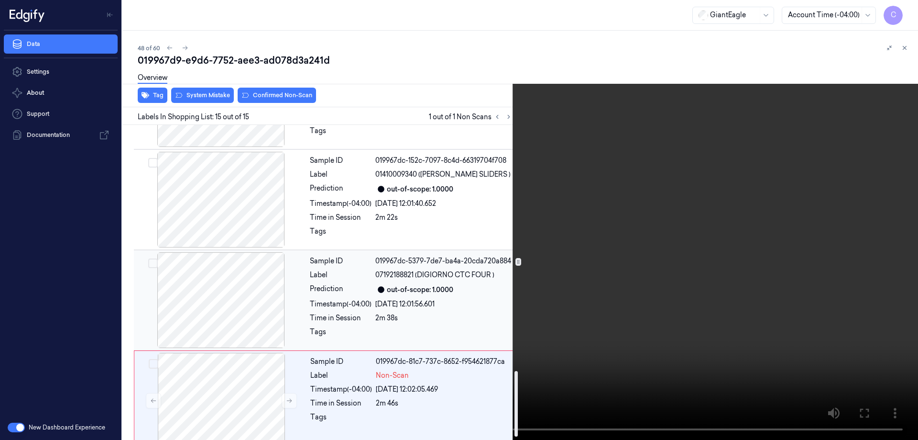
scroll to position [1195, 0]
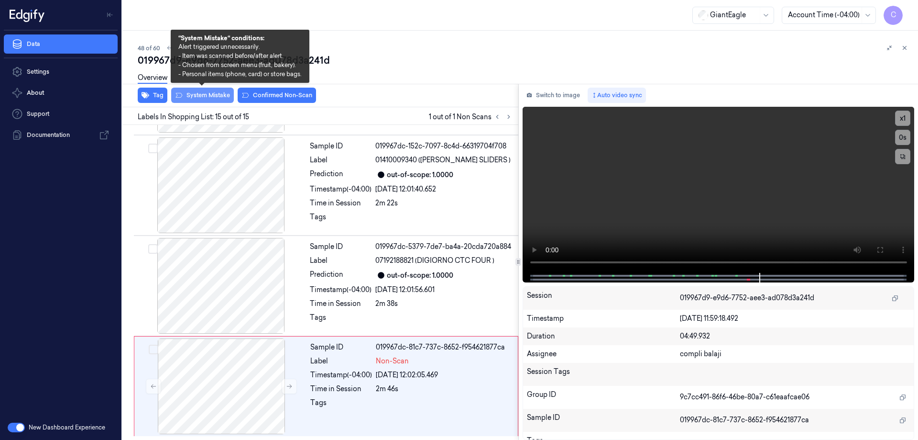
click at [212, 97] on button "System Mistake" at bounding box center [202, 95] width 63 height 15
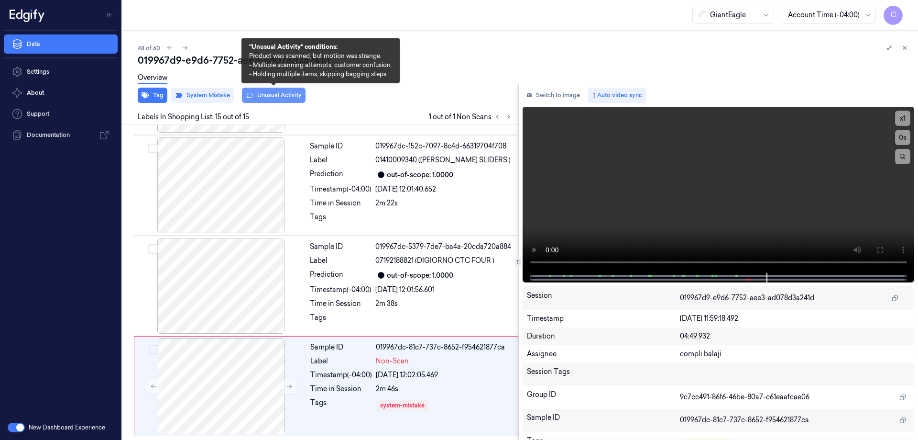
click at [286, 98] on button "Unusual Activity" at bounding box center [274, 95] width 64 height 15
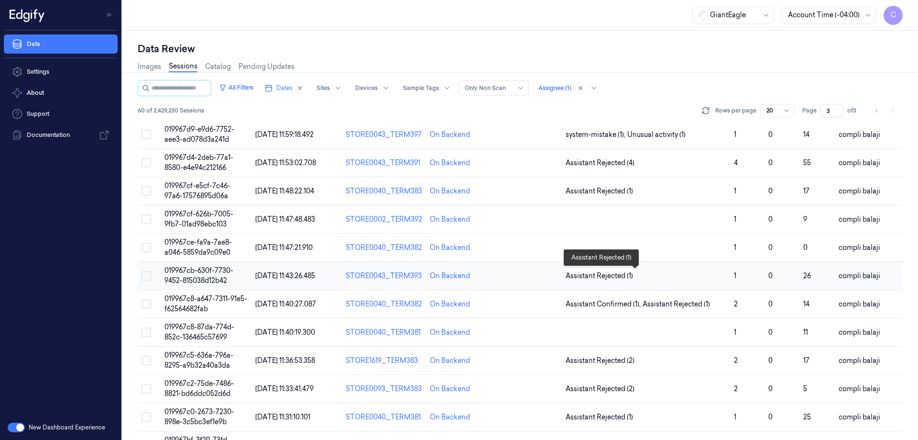
scroll to position [191, 0]
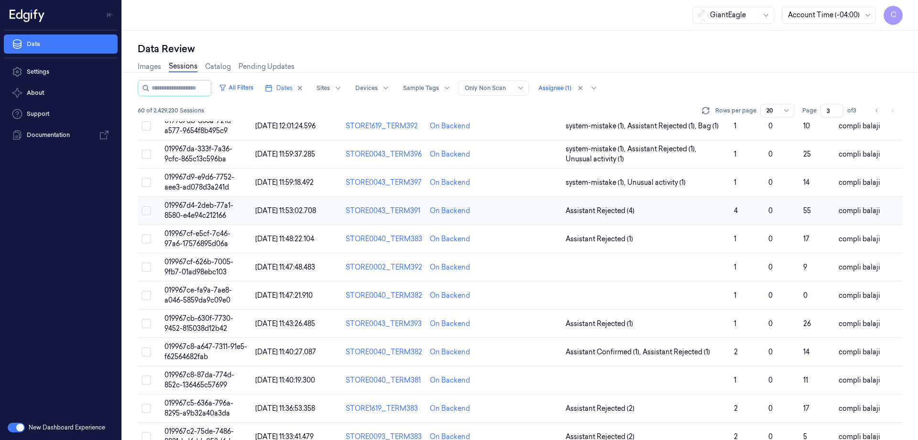
click at [215, 208] on span "019967d4-2deb-77a1-8580-e4e94c212166" at bounding box center [199, 210] width 69 height 19
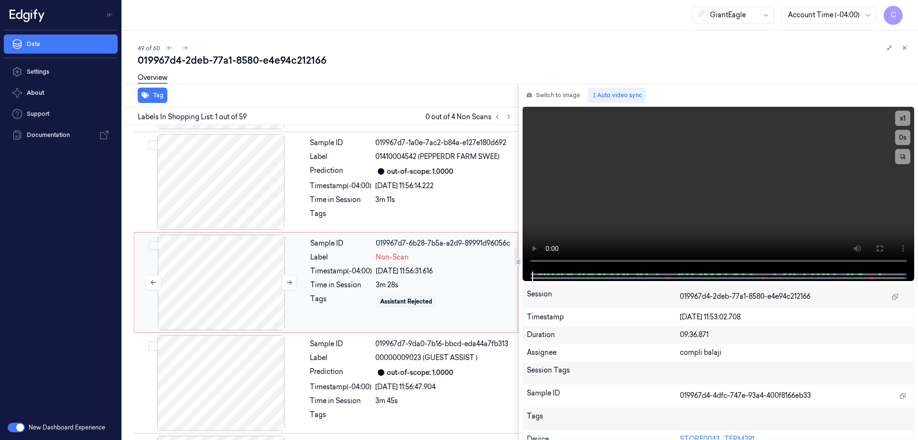
scroll to position [2391, 0]
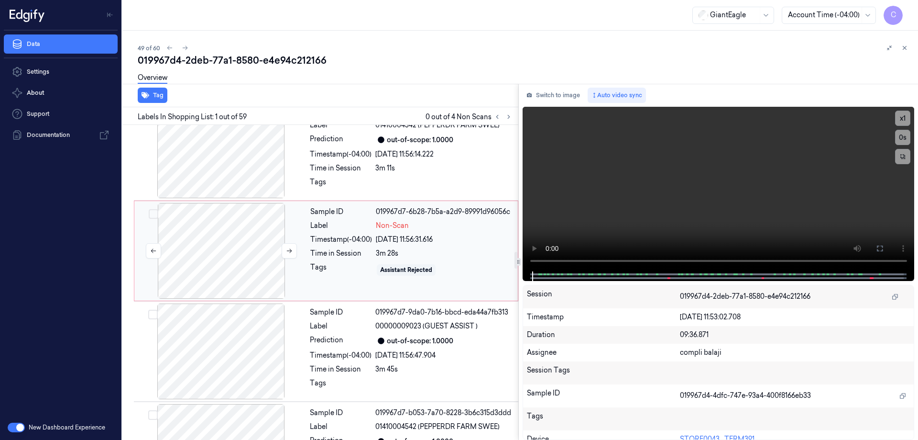
click at [260, 203] on div at bounding box center [221, 251] width 170 height 96
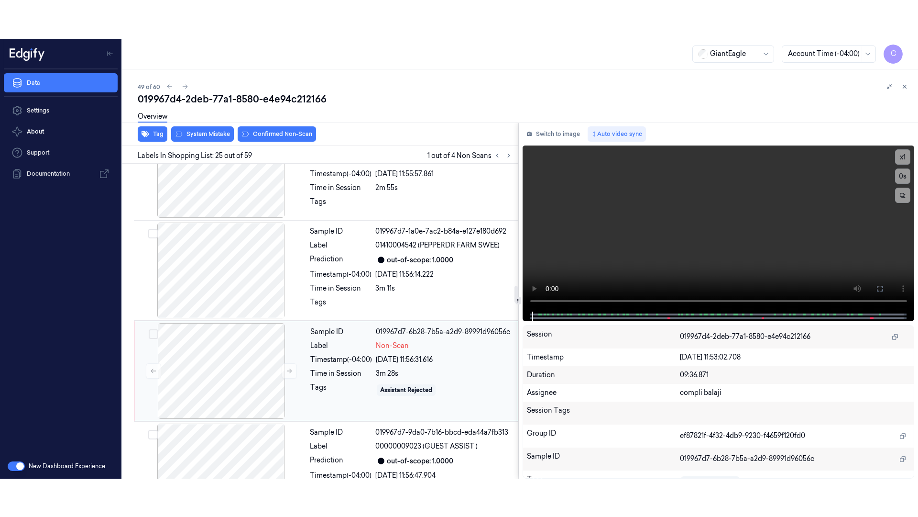
scroll to position [2303, 0]
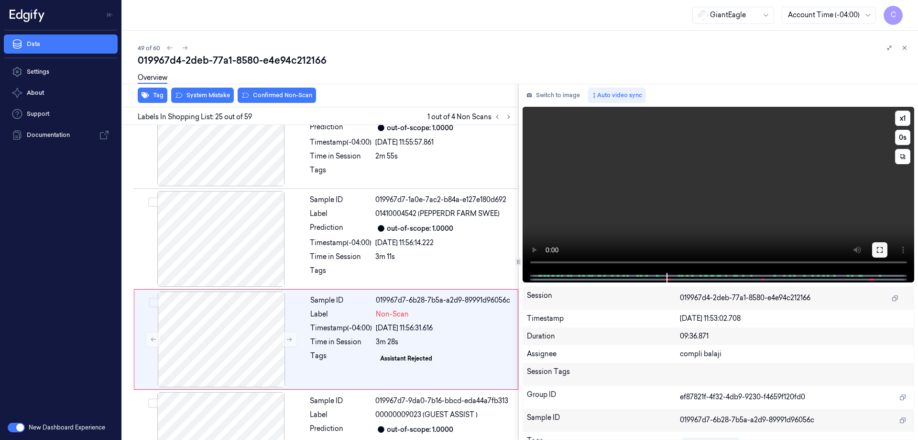
click at [881, 252] on icon at bounding box center [880, 250] width 6 height 6
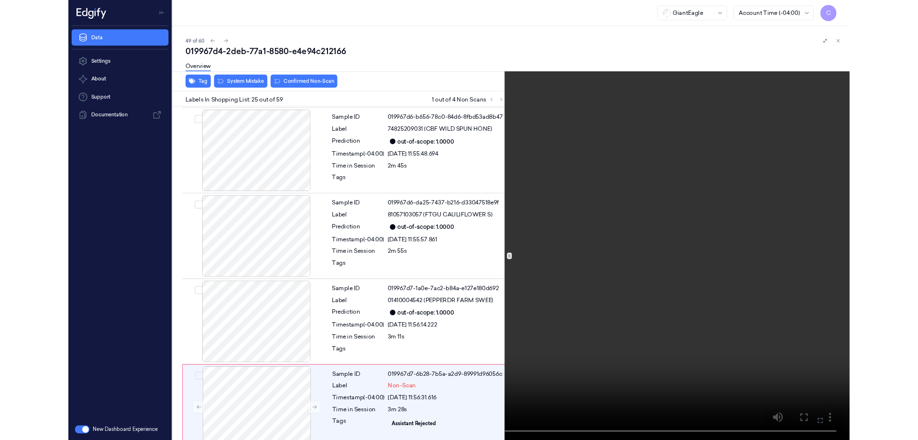
scroll to position [2265, 0]
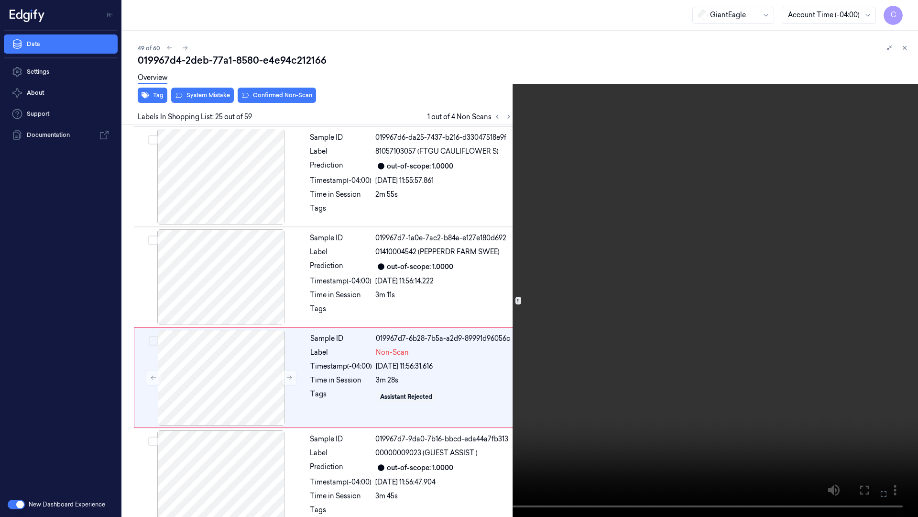
click at [0, 0] on icon at bounding box center [0, 0] width 0 height 0
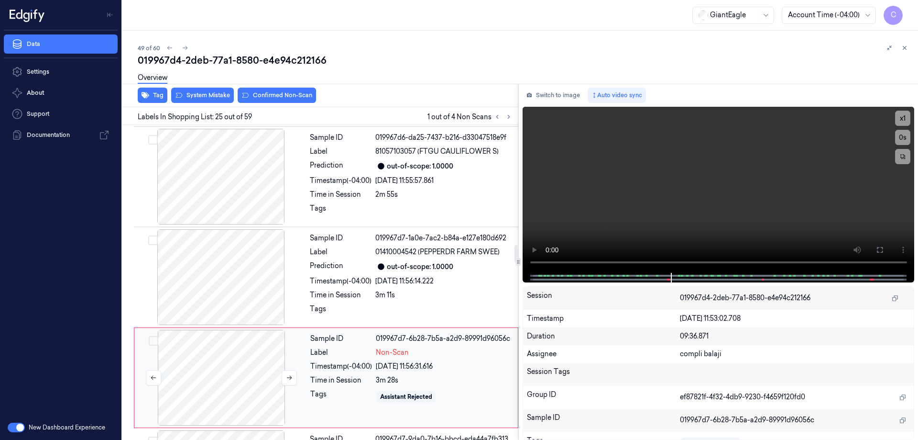
click at [224, 330] on div at bounding box center [221, 378] width 170 height 96
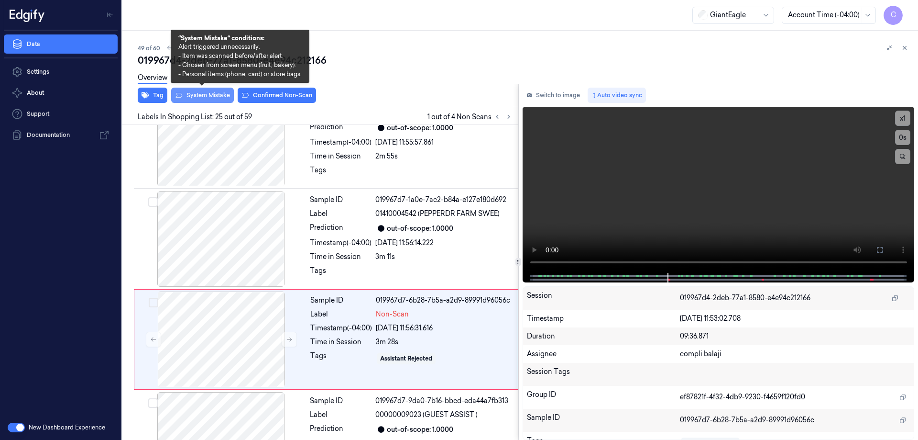
click at [210, 95] on button "System Mistake" at bounding box center [202, 95] width 63 height 15
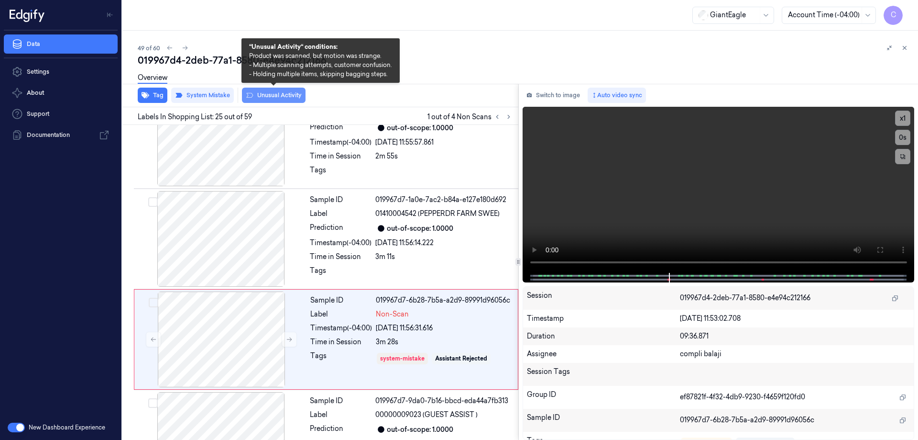
click at [286, 98] on button "Unusual Activity" at bounding box center [274, 95] width 64 height 15
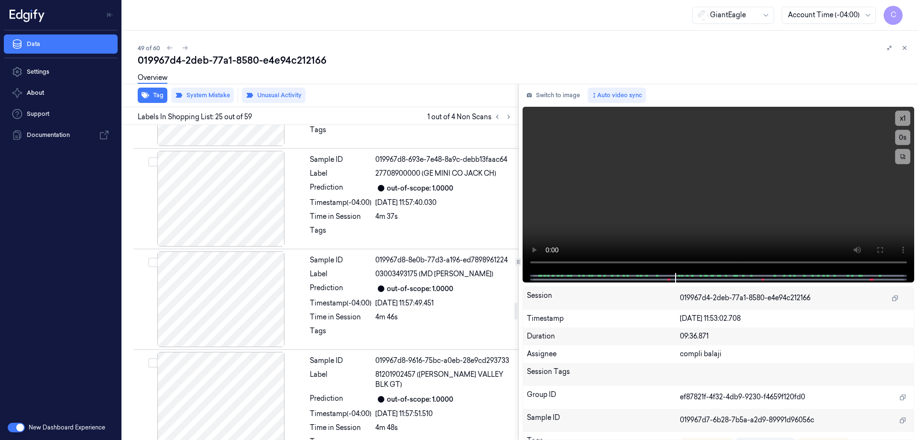
scroll to position [3355, 0]
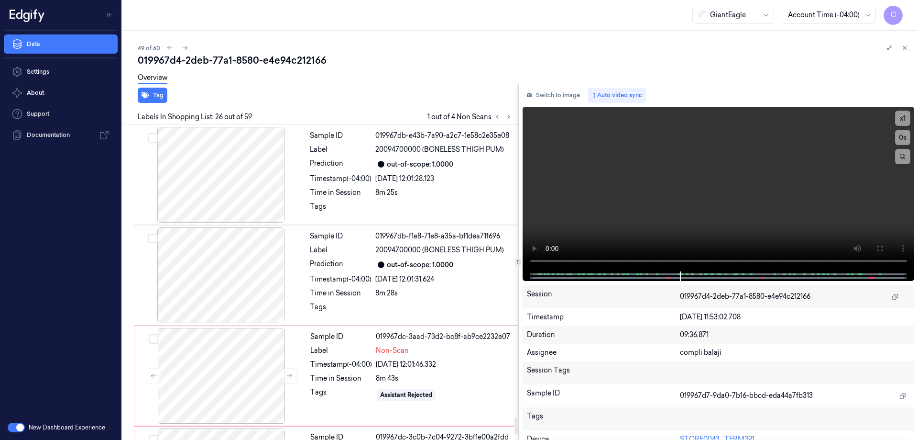
drag, startPoint x: 515, startPoint y: 311, endPoint x: 506, endPoint y: 426, distance: 114.7
click at [515, 426] on div at bounding box center [516, 425] width 3 height 17
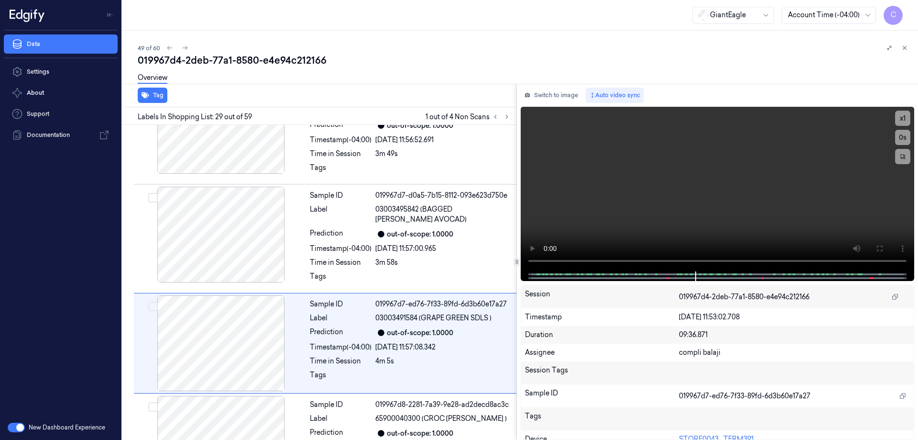
scroll to position [2768, 0]
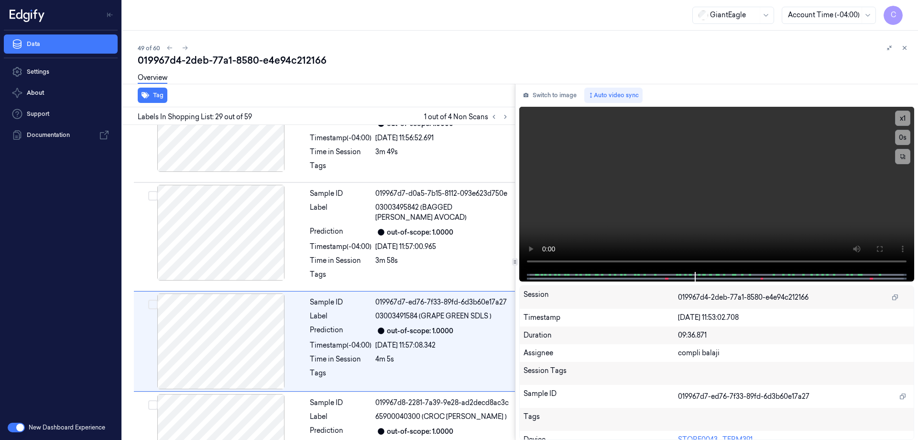
click at [513, 279] on div "Tag Labels In Shopping List: 29 out of 59 1 out of 4 Non Scans Sample ID 019967…" at bounding box center [519, 262] width 800 height 356
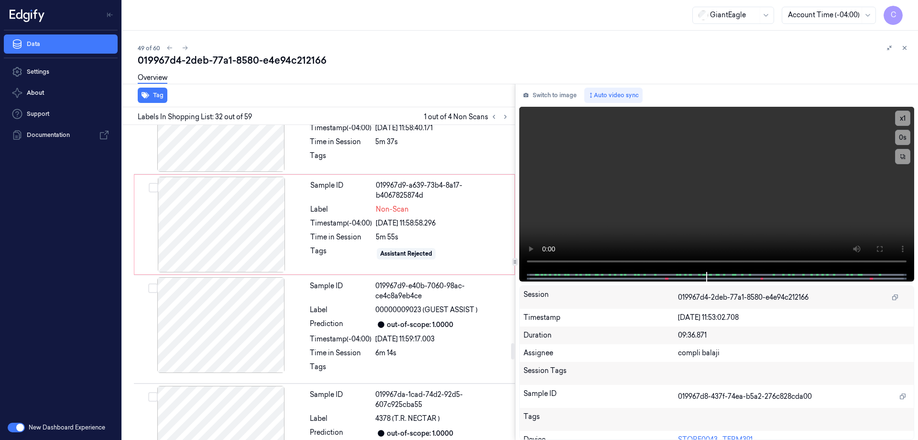
scroll to position [4225, 0]
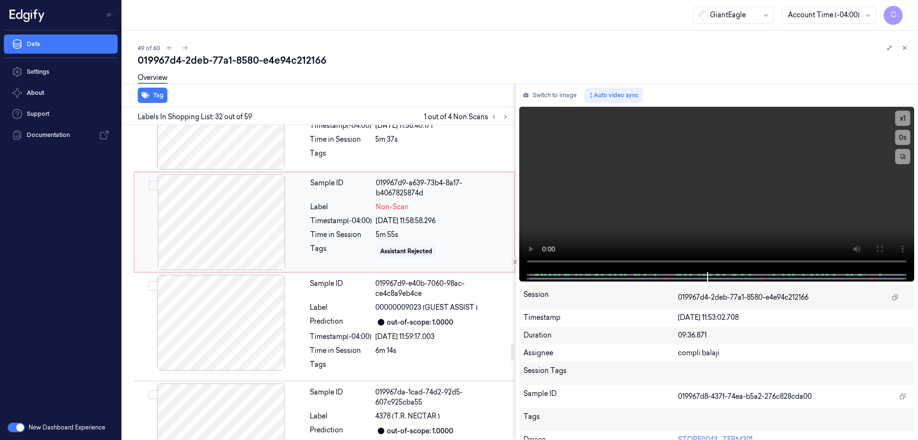
click at [253, 179] on div at bounding box center [221, 222] width 170 height 96
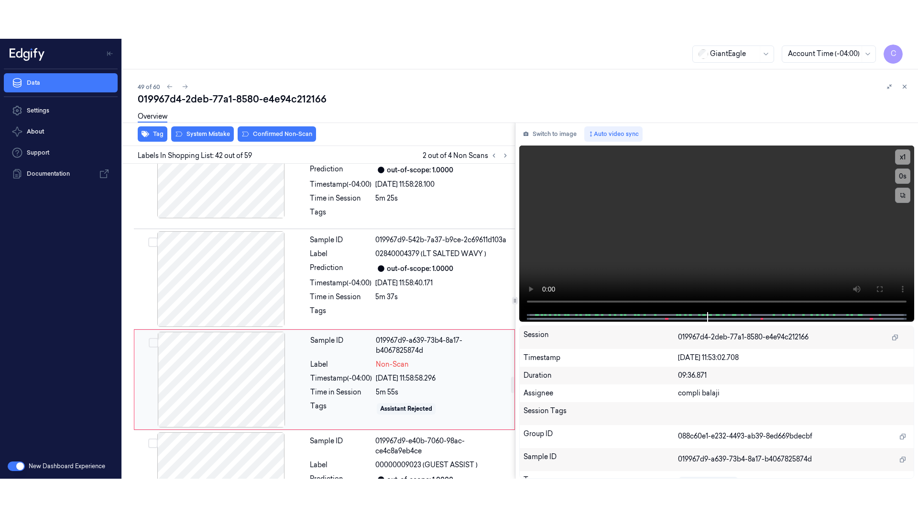
scroll to position [4106, 0]
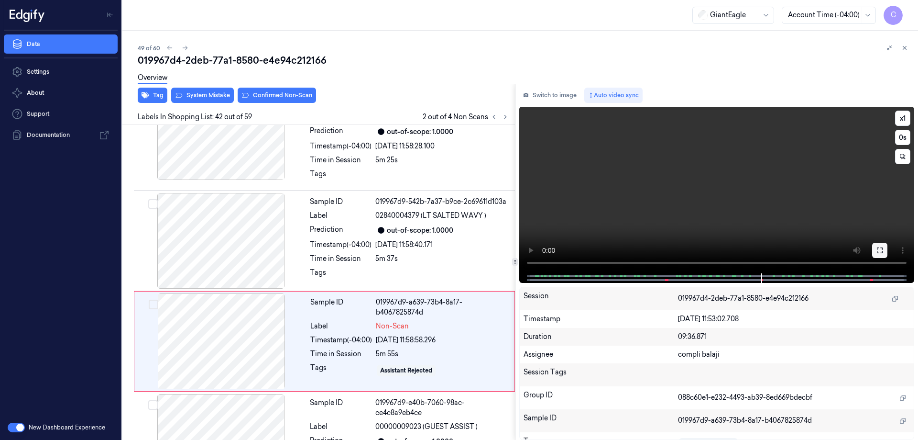
click at [878, 254] on button at bounding box center [879, 249] width 15 height 15
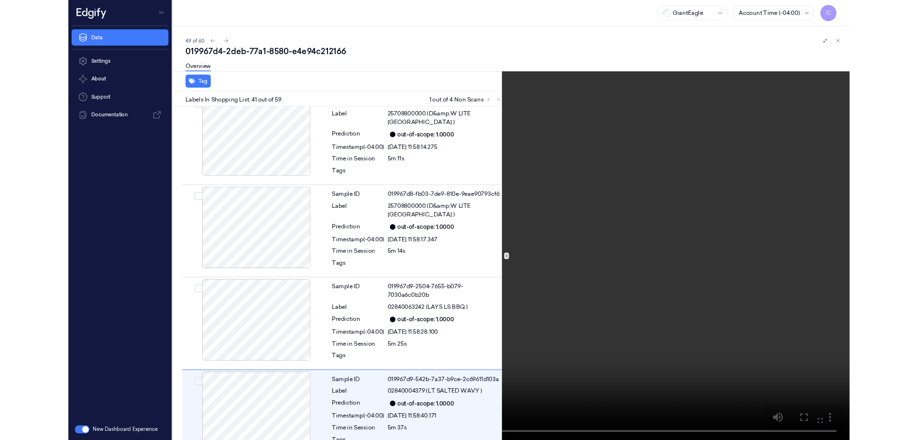
scroll to position [3967, 0]
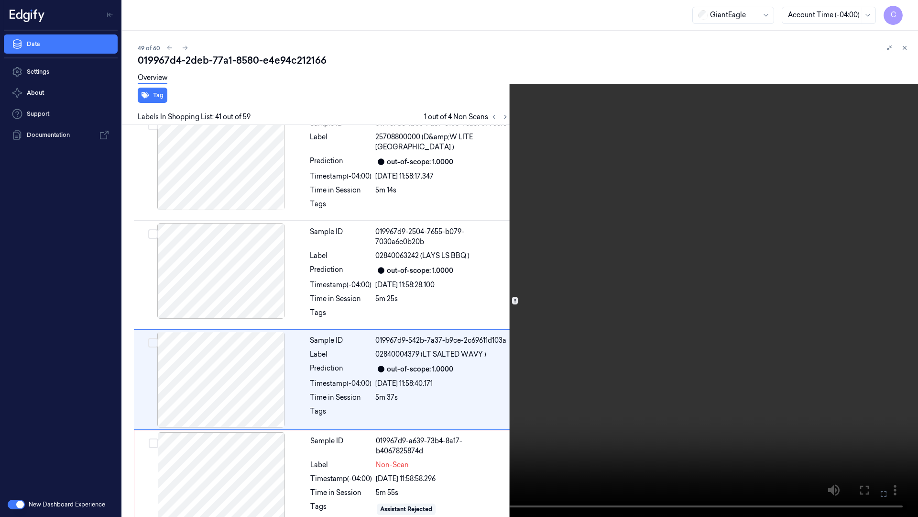
click at [0, 0] on icon at bounding box center [0, 0] width 0 height 0
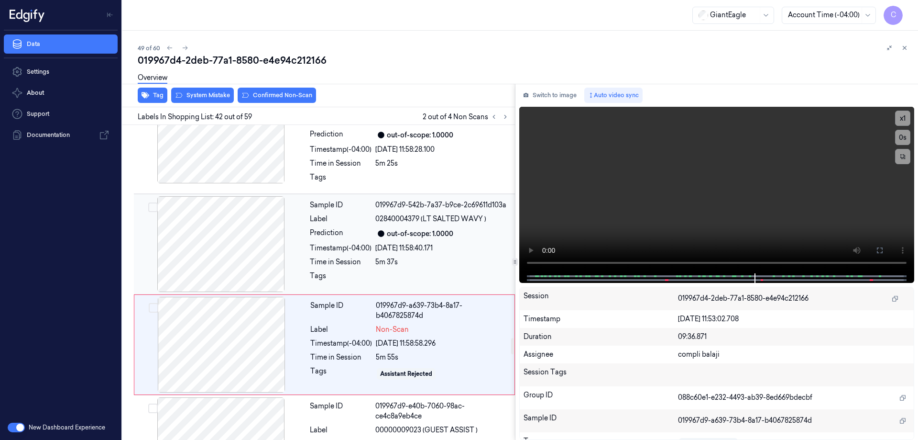
scroll to position [4106, 0]
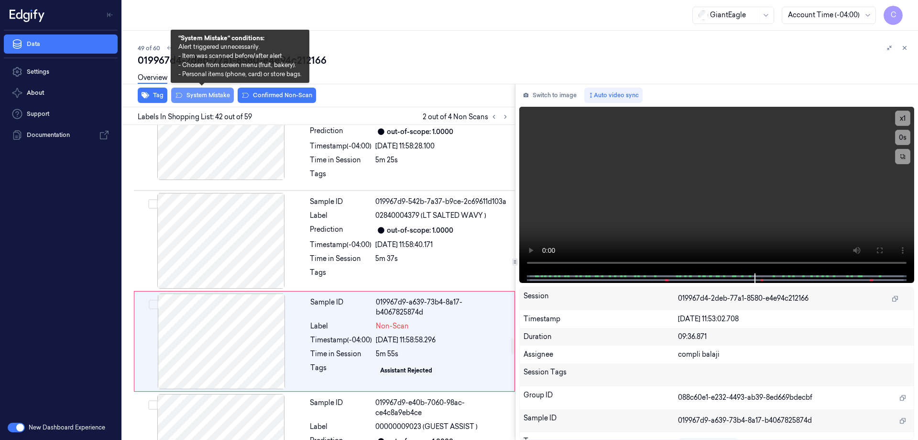
click at [211, 98] on button "System Mistake" at bounding box center [202, 95] width 63 height 15
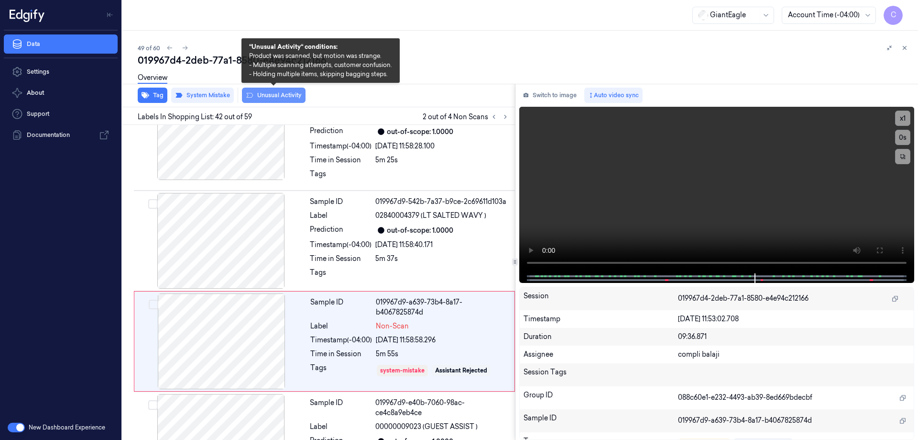
click at [293, 98] on button "Unusual Activity" at bounding box center [274, 95] width 64 height 15
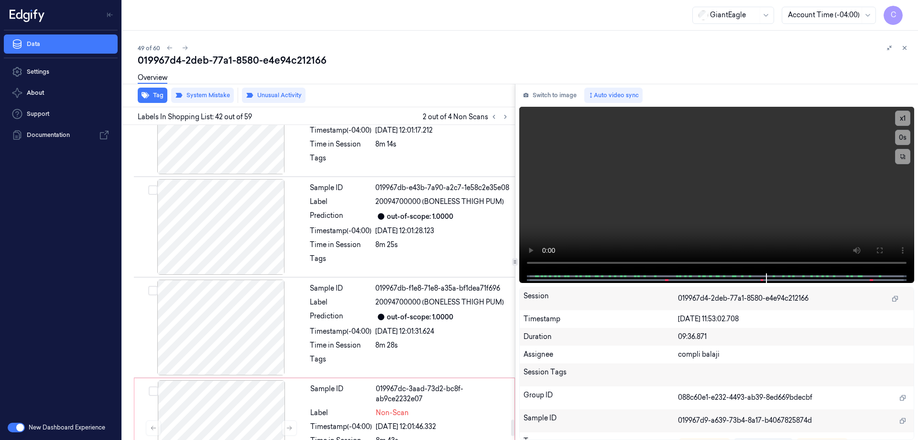
scroll to position [5688, 0]
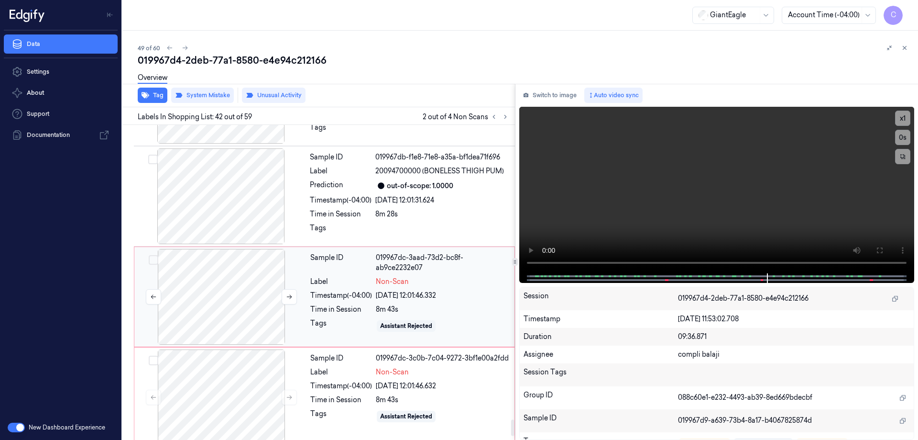
click at [248, 249] on div at bounding box center [221, 297] width 170 height 96
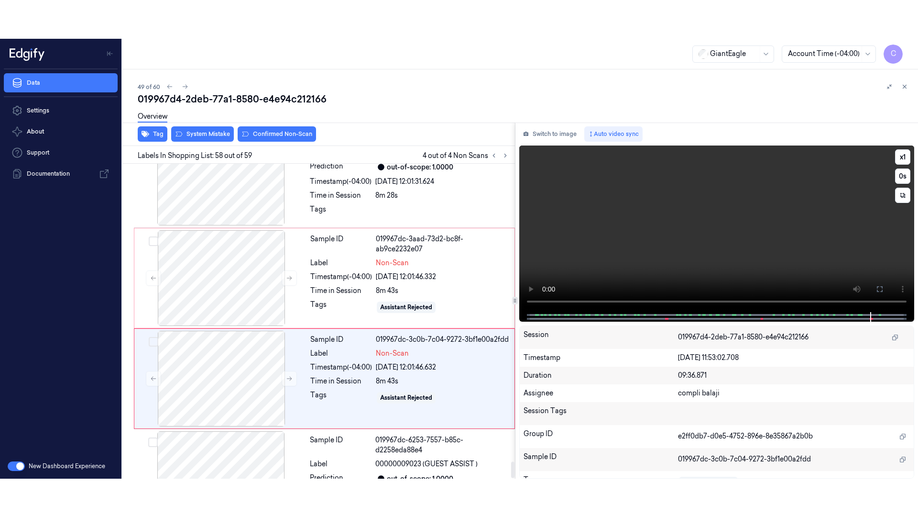
scroll to position [5752, 0]
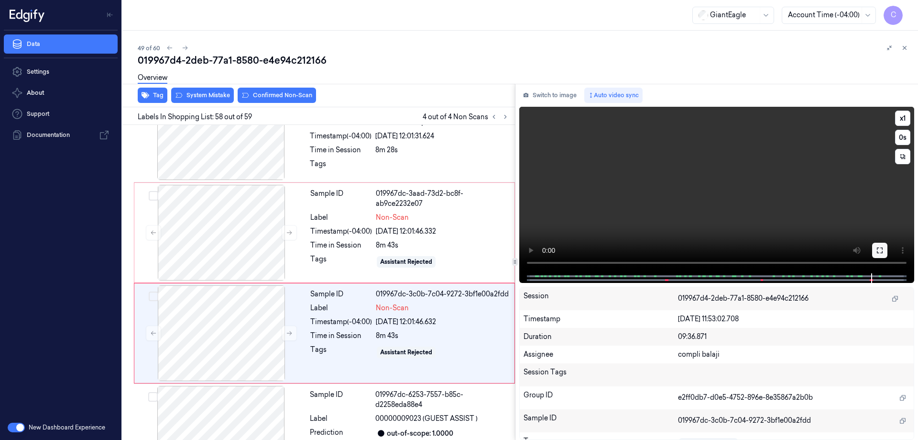
click at [883, 251] on icon at bounding box center [880, 250] width 6 height 6
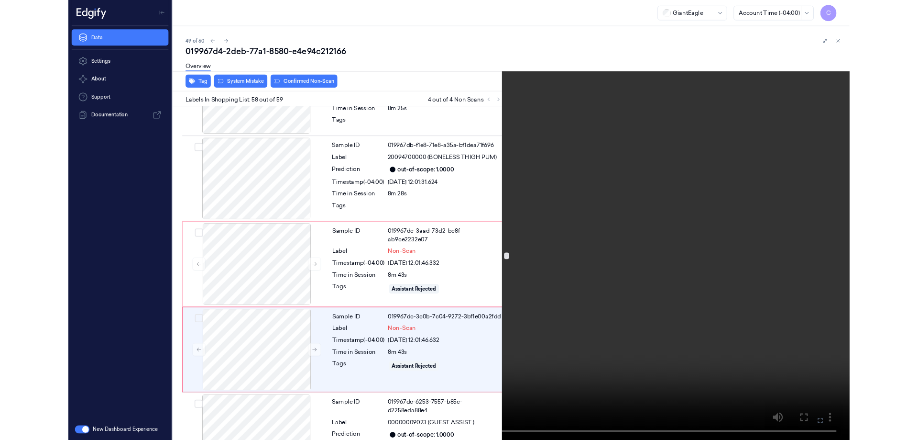
scroll to position [5680, 0]
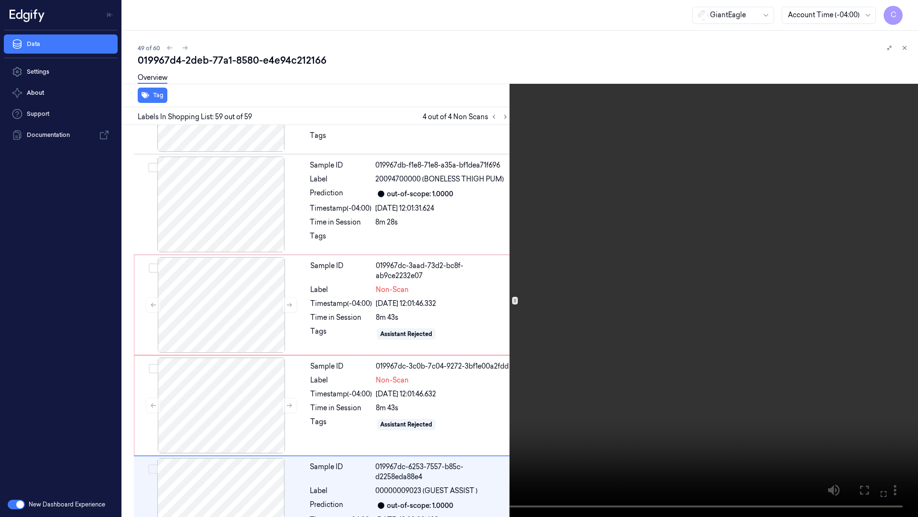
click at [0, 0] on icon at bounding box center [0, 0] width 0 height 0
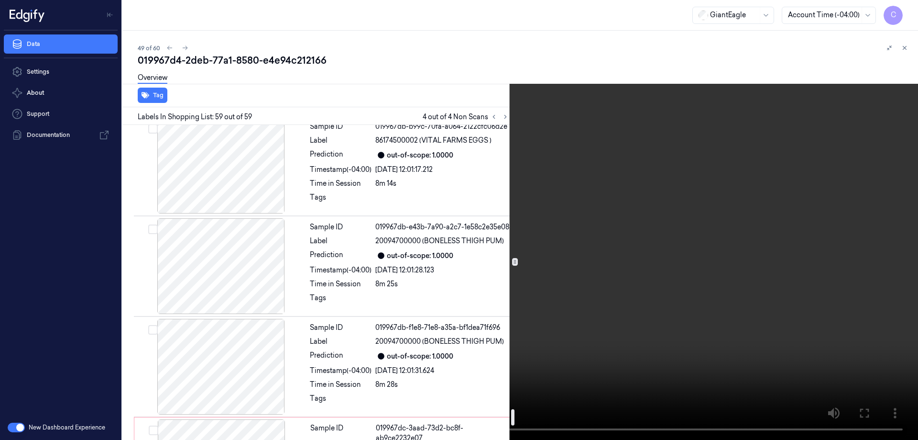
scroll to position [5470, 0]
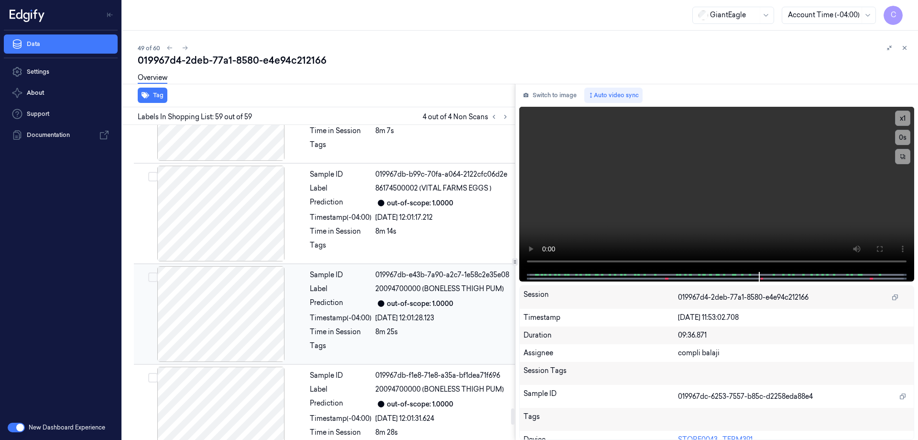
click at [253, 266] on div at bounding box center [221, 314] width 170 height 96
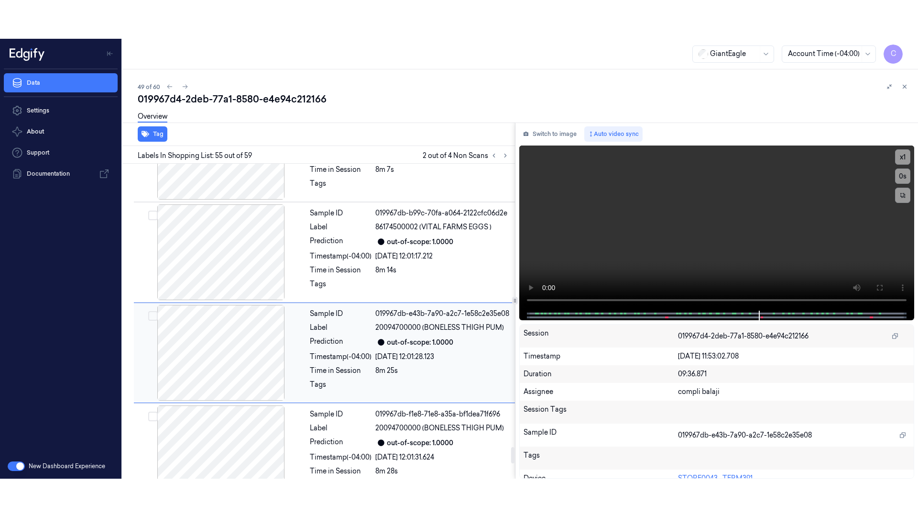
scroll to position [5447, 0]
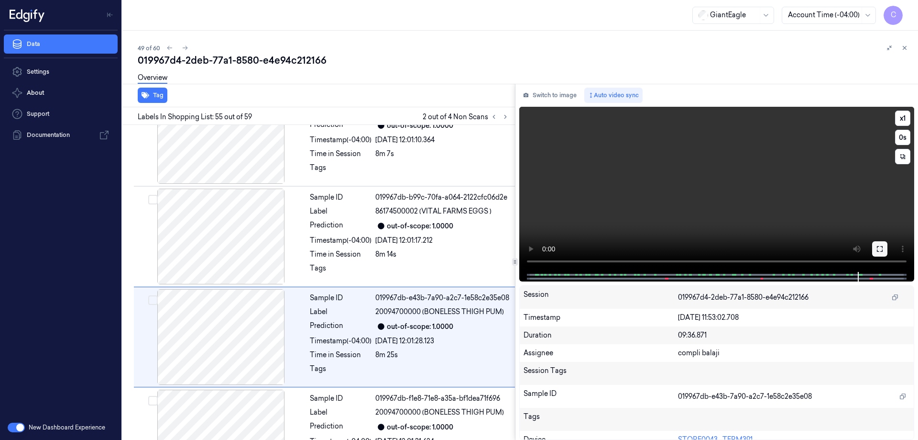
click at [882, 246] on icon at bounding box center [880, 249] width 6 height 6
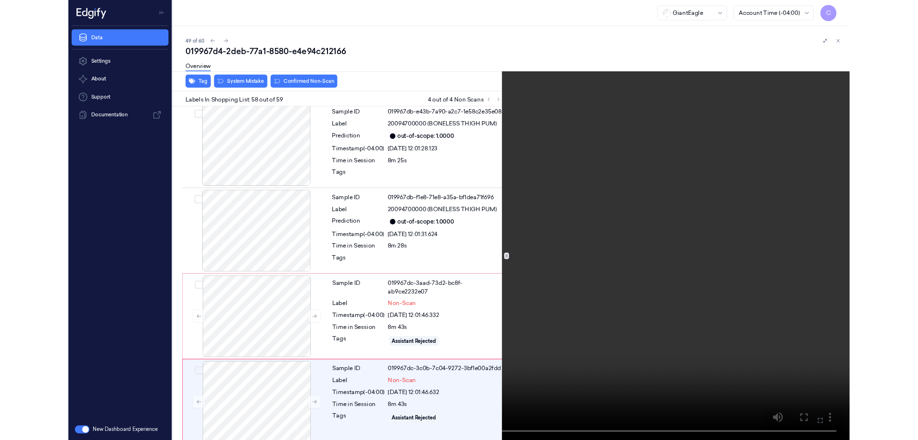
scroll to position [5680, 0]
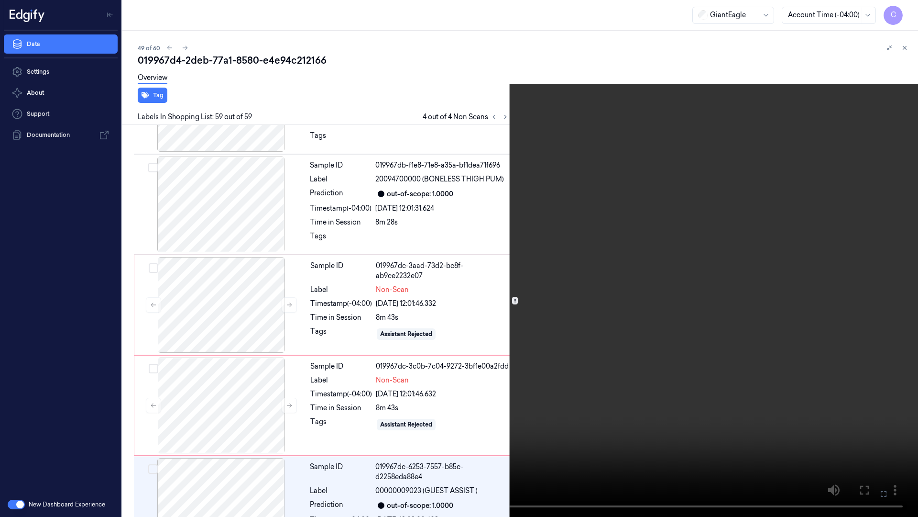
click at [0, 0] on button at bounding box center [0, 0] width 0 height 0
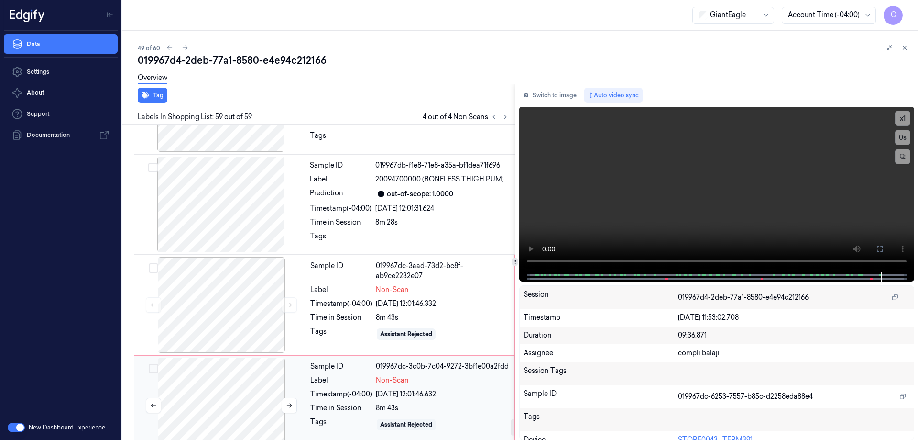
click at [229, 363] on div at bounding box center [221, 405] width 170 height 96
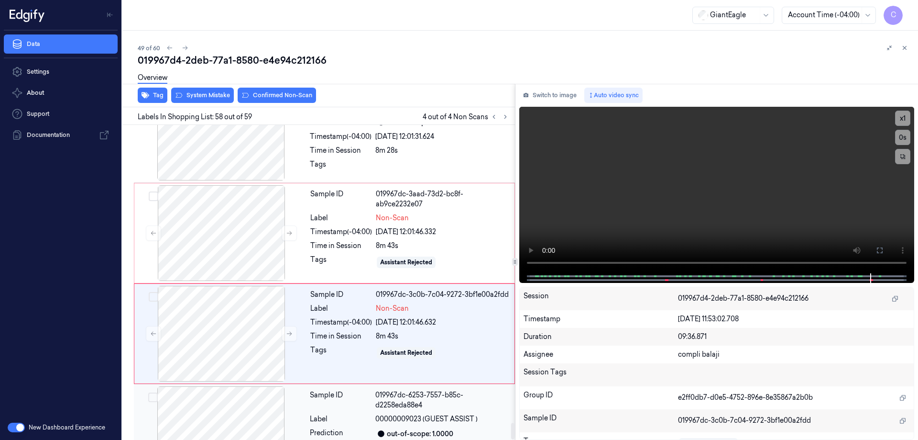
scroll to position [5752, 0]
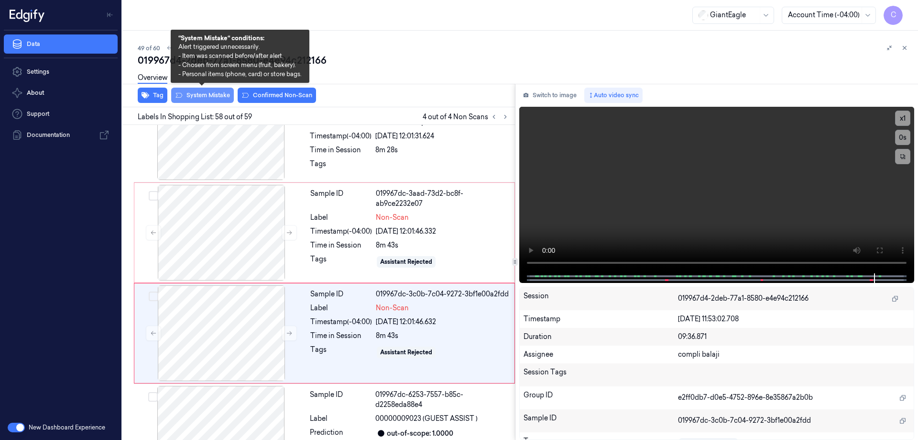
click at [216, 97] on button "System Mistake" at bounding box center [202, 95] width 63 height 15
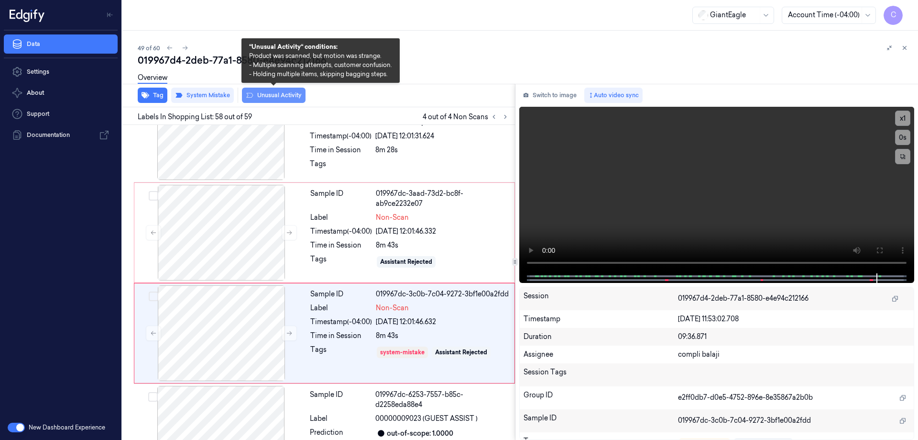
click at [293, 99] on button "Unusual Activity" at bounding box center [274, 95] width 64 height 15
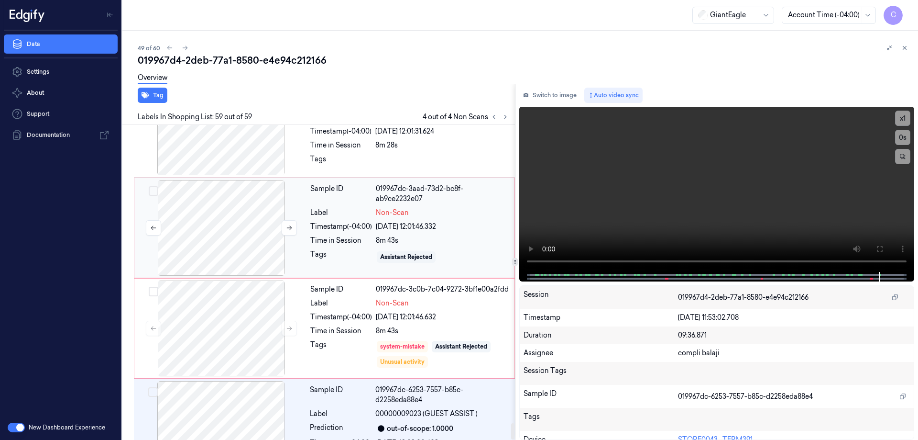
click at [241, 180] on div at bounding box center [221, 228] width 170 height 96
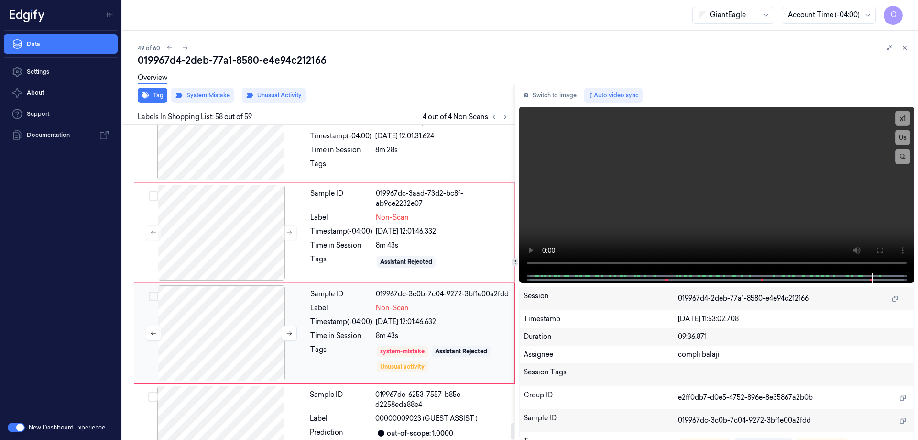
click at [225, 285] on div at bounding box center [221, 333] width 170 height 96
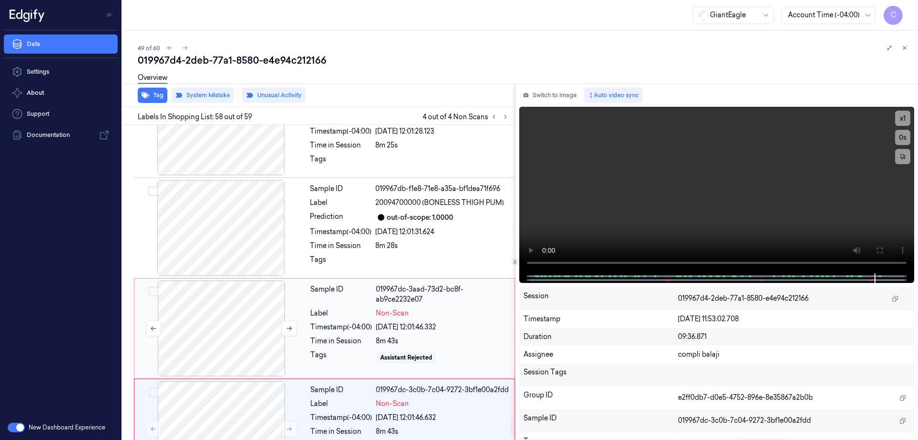
click at [224, 280] on div at bounding box center [221, 328] width 170 height 96
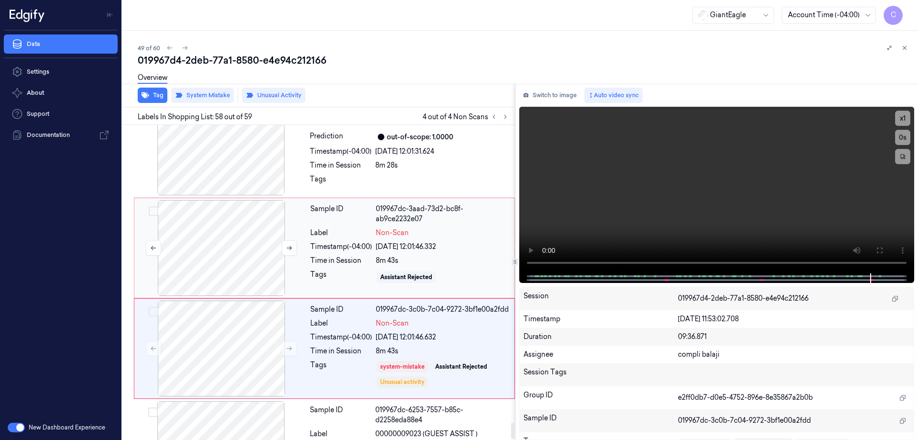
scroll to position [5752, 0]
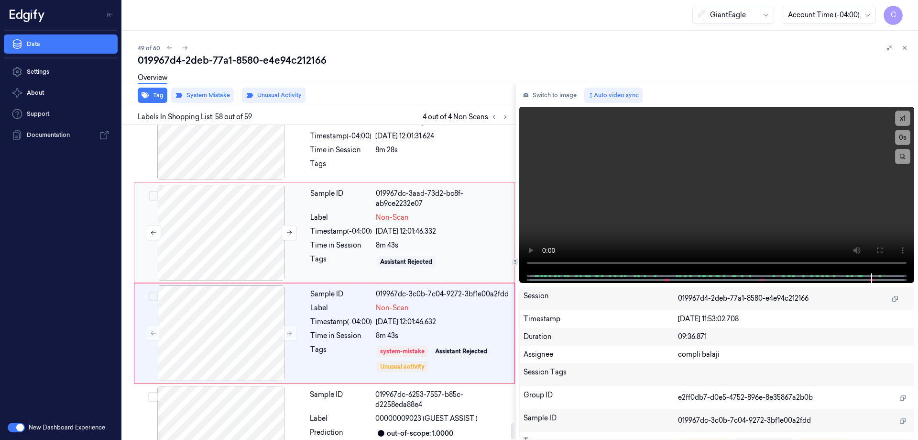
click at [225, 185] on div at bounding box center [221, 233] width 170 height 96
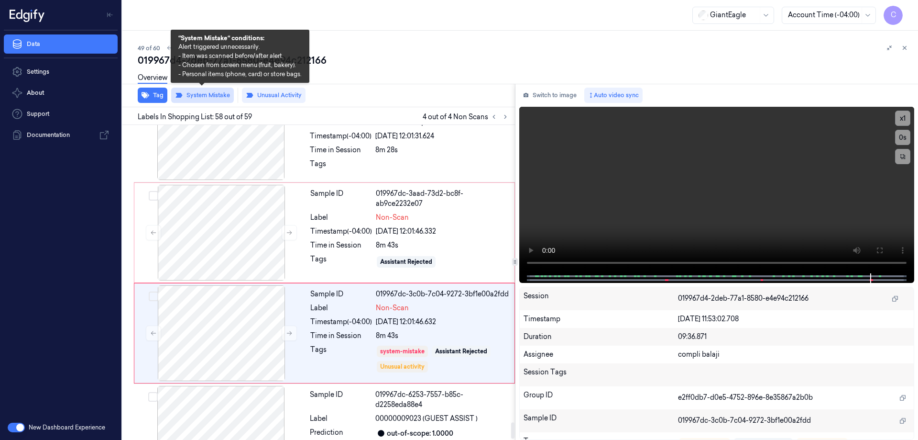
click at [208, 95] on button "System Mistake" at bounding box center [202, 95] width 63 height 15
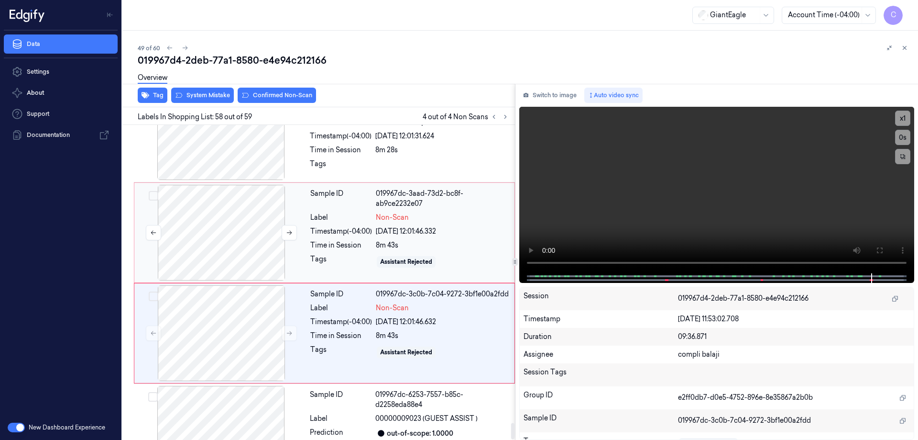
click at [210, 185] on div at bounding box center [221, 233] width 170 height 96
click at [432, 226] on div "[DATE] 12:01:46.332" at bounding box center [442, 231] width 133 height 10
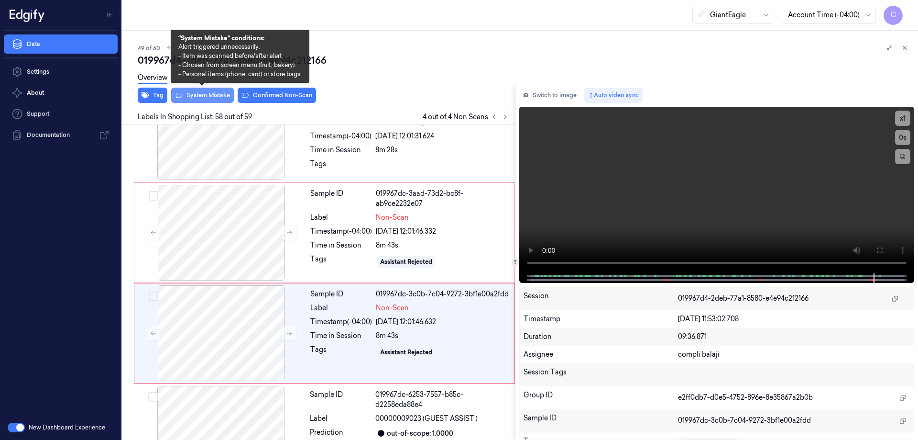
click at [217, 97] on button "System Mistake" at bounding box center [202, 95] width 63 height 15
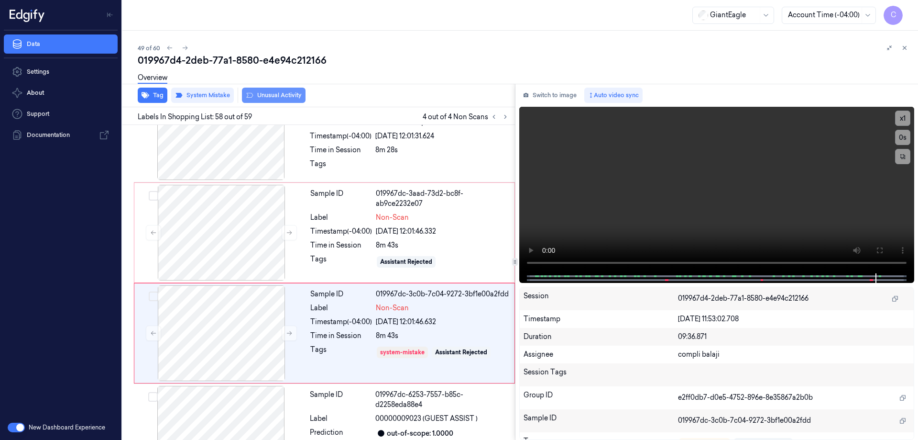
click at [291, 96] on button "Unusual Activity" at bounding box center [274, 95] width 64 height 15
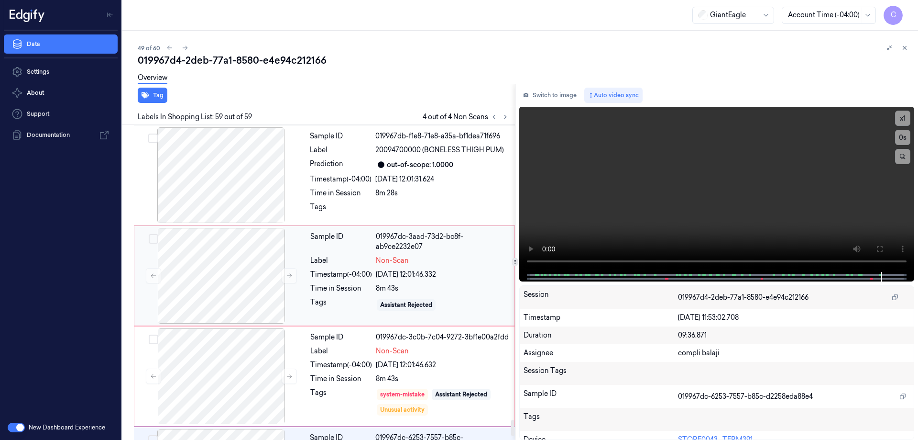
scroll to position [5661, 0]
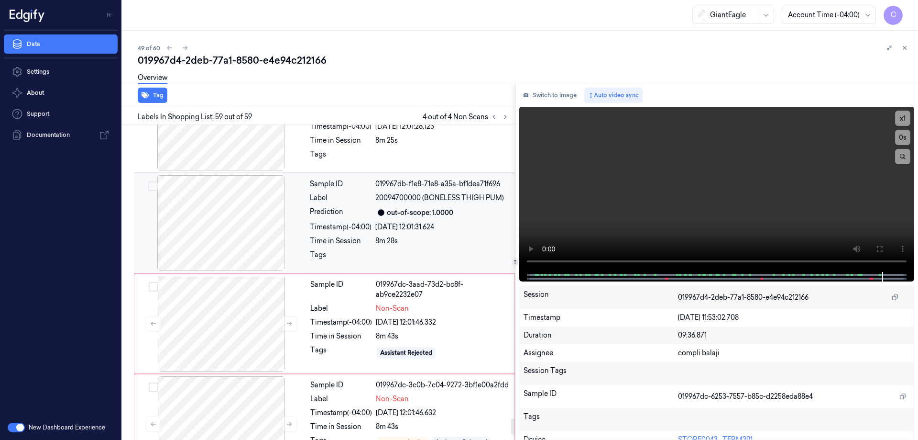
click at [249, 175] on div at bounding box center [221, 223] width 170 height 96
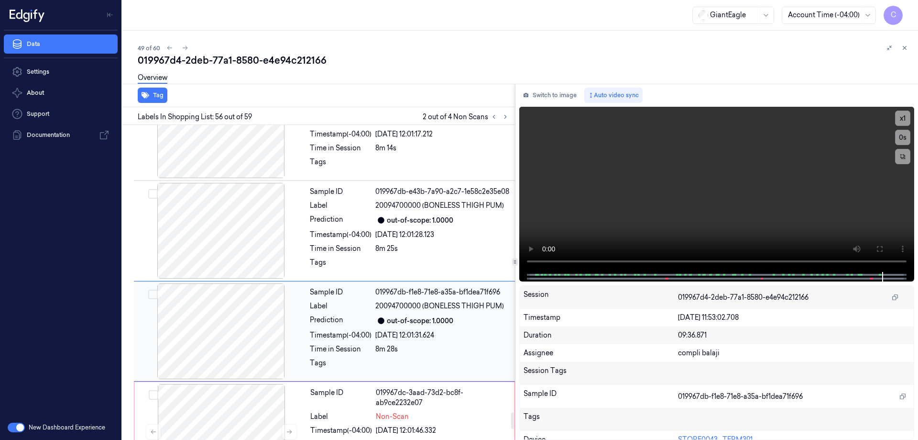
scroll to position [5551, 0]
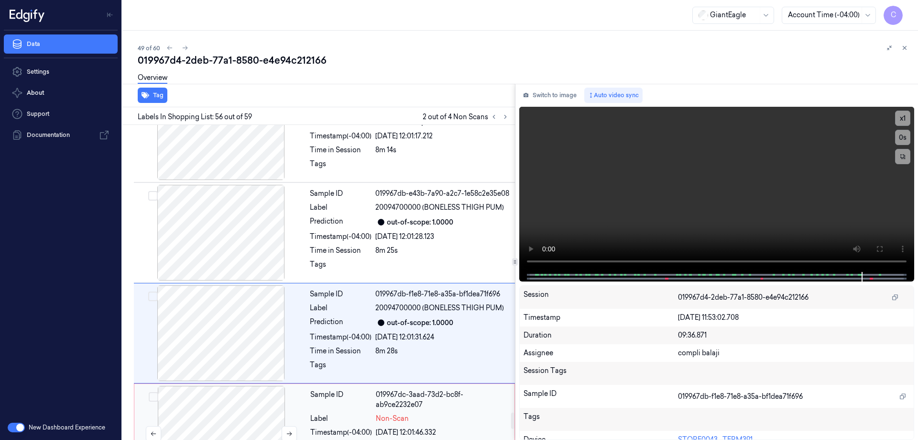
click at [253, 386] on div at bounding box center [221, 434] width 170 height 96
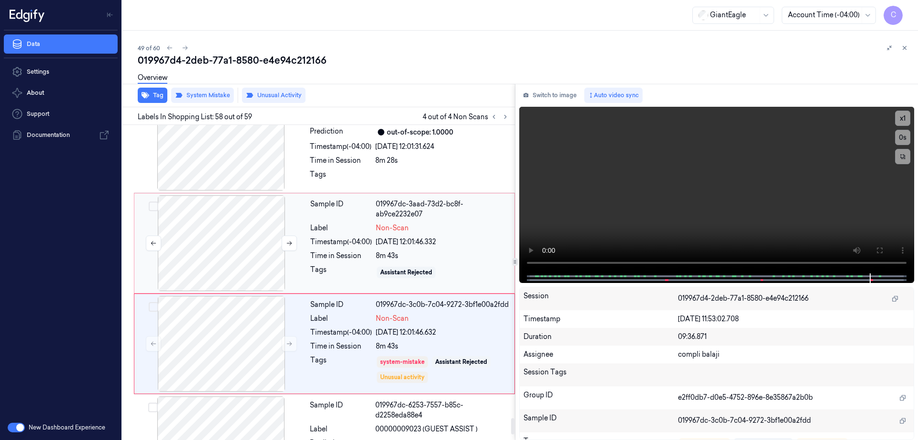
scroll to position [5752, 0]
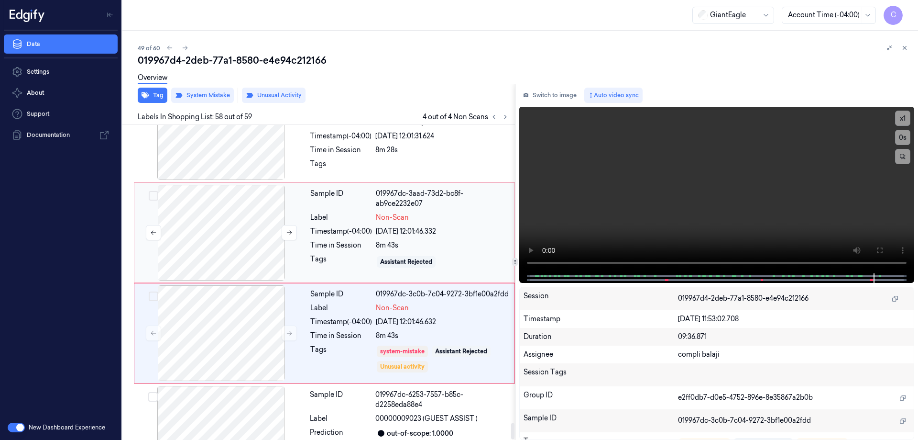
click at [184, 185] on div at bounding box center [221, 233] width 170 height 96
click at [202, 185] on div at bounding box center [221, 233] width 170 height 96
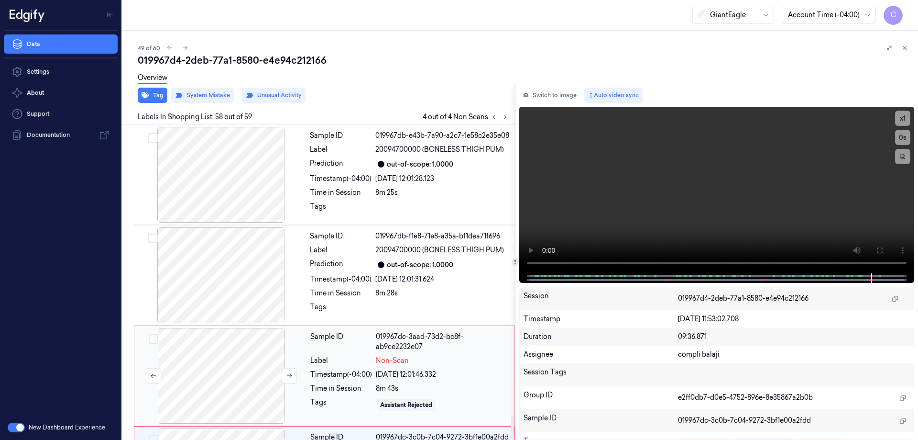
scroll to position [5608, 0]
click at [223, 328] on div at bounding box center [221, 376] width 170 height 96
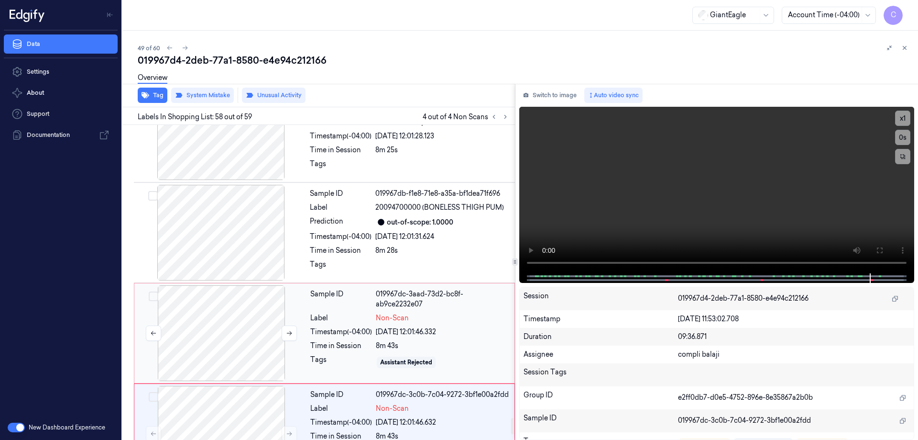
scroll to position [5752, 0]
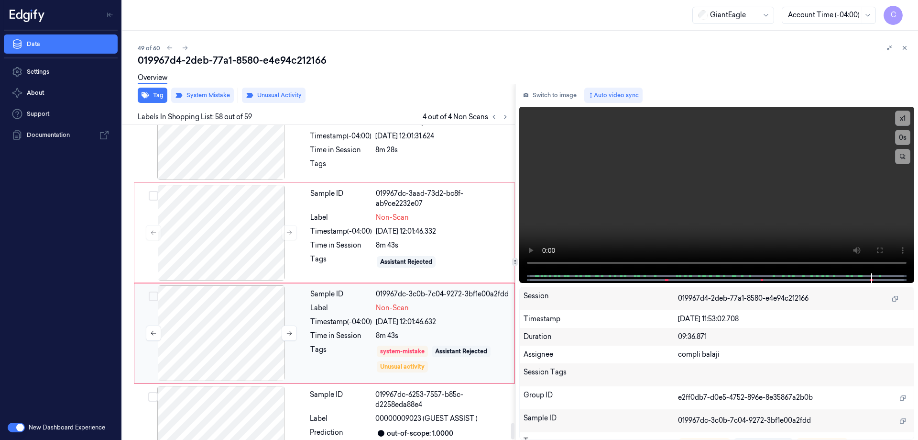
click at [263, 287] on div at bounding box center [221, 333] width 170 height 96
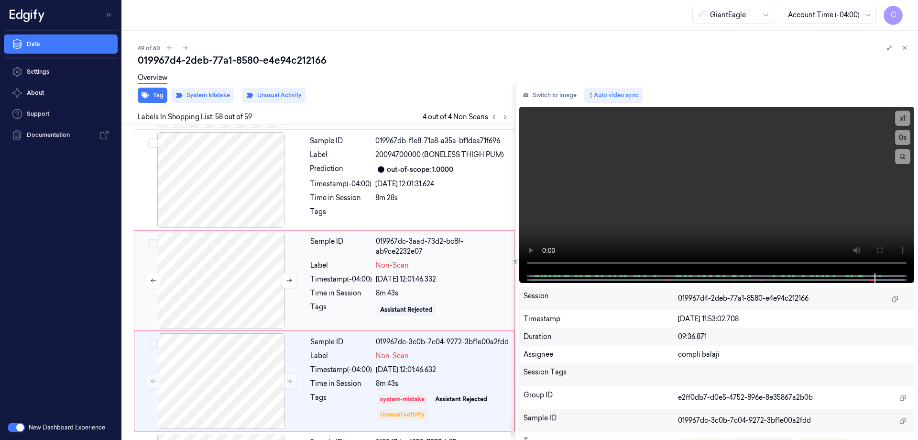
click at [155, 239] on button "Select row" at bounding box center [154, 244] width 10 height 10
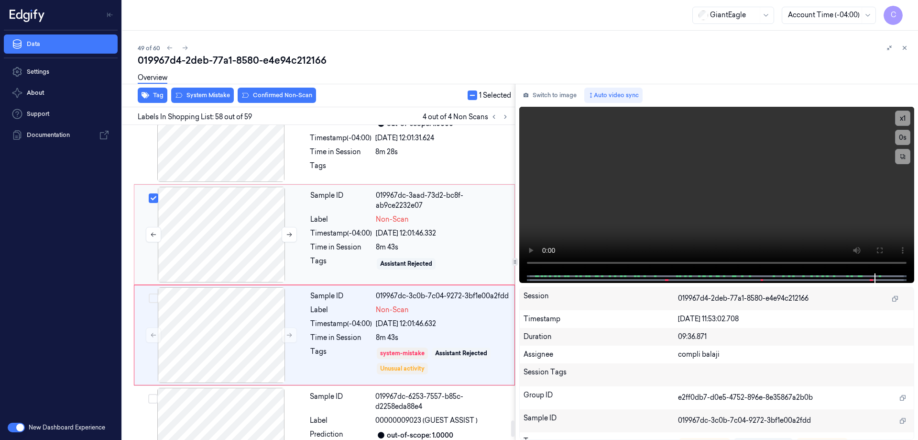
scroll to position [5752, 0]
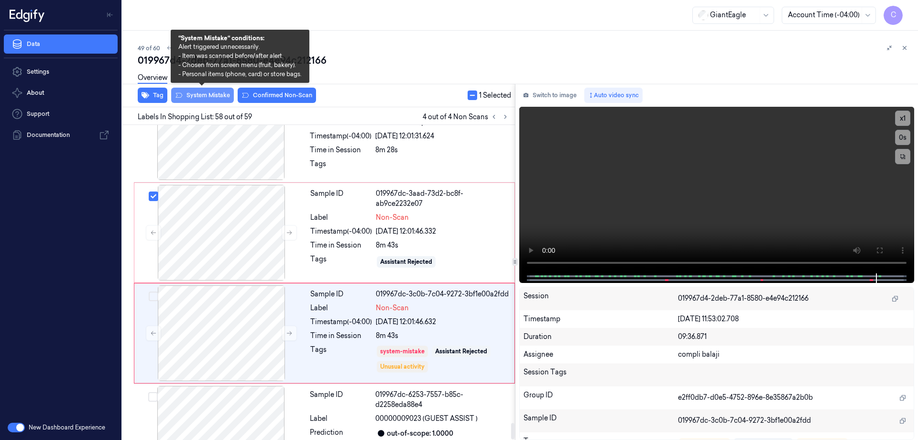
click at [217, 96] on button "System Mistake" at bounding box center [202, 95] width 63 height 15
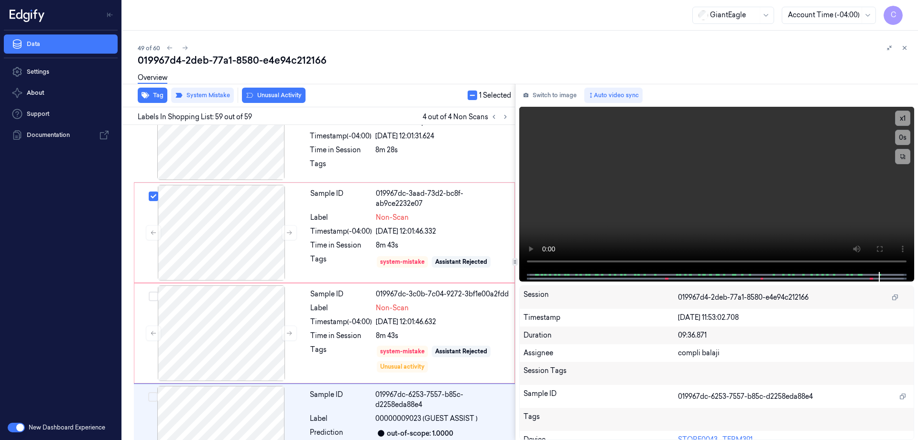
scroll to position [5757, 0]
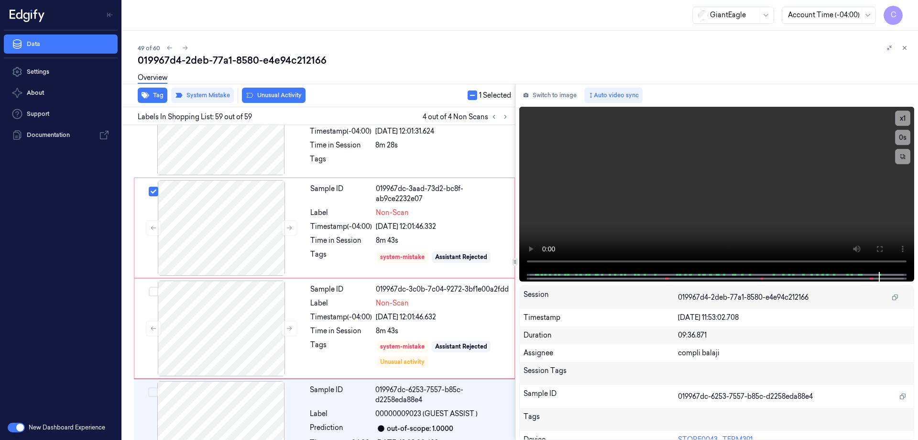
click at [286, 97] on button "Unusual Activity" at bounding box center [274, 95] width 64 height 15
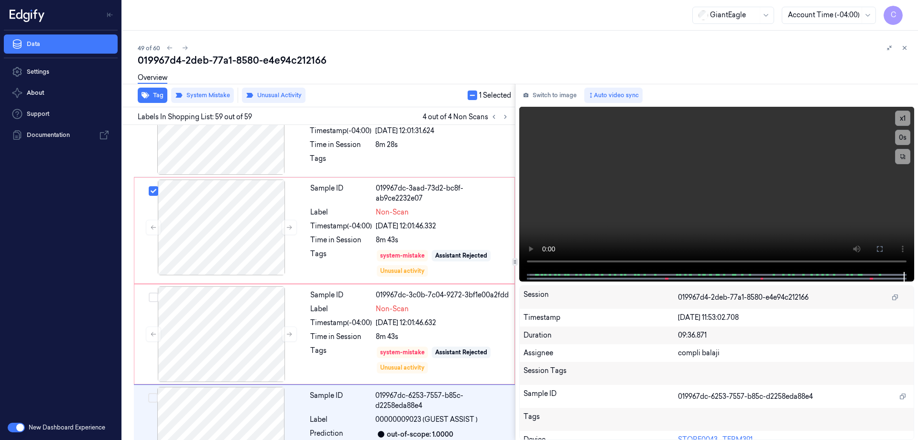
scroll to position [5763, 0]
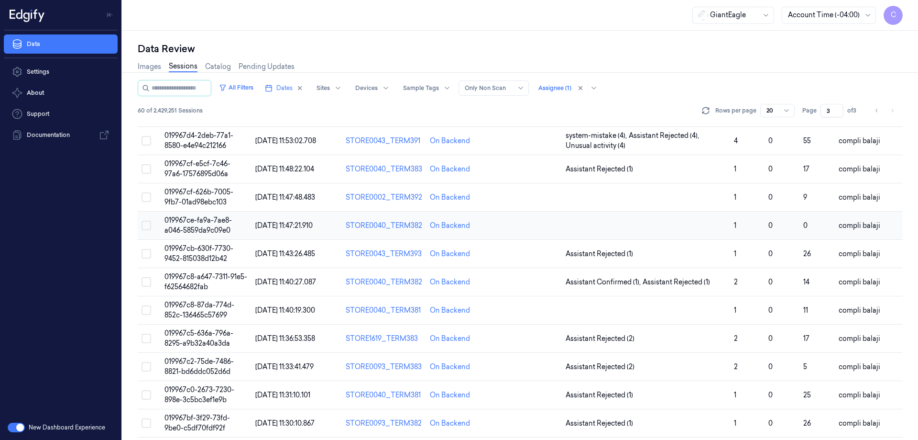
scroll to position [239, 0]
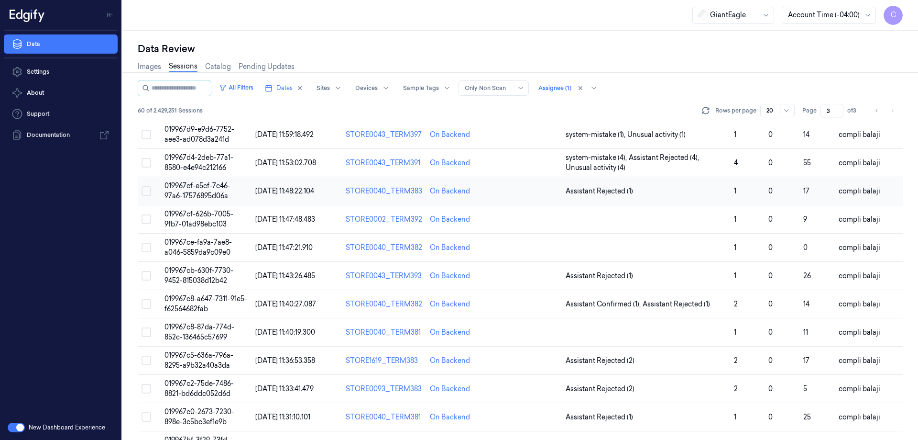
click at [204, 187] on span "019967cf-e5cf-7c46-97a6-17576895d06a" at bounding box center [198, 190] width 66 height 19
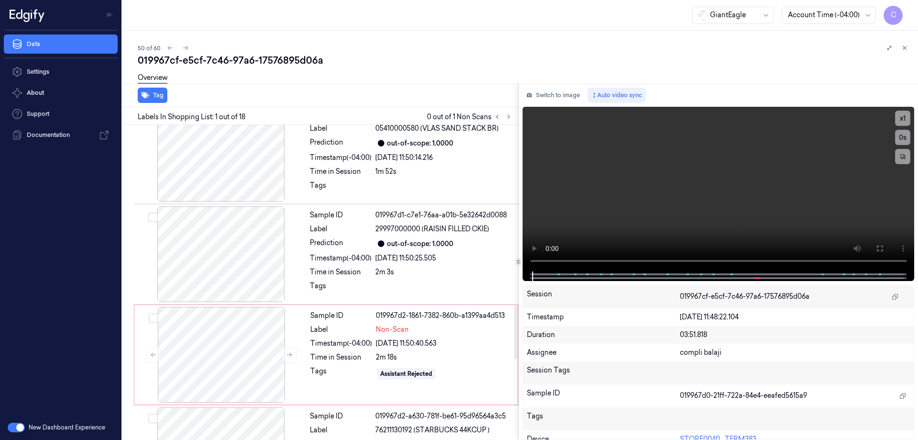
scroll to position [1052, 0]
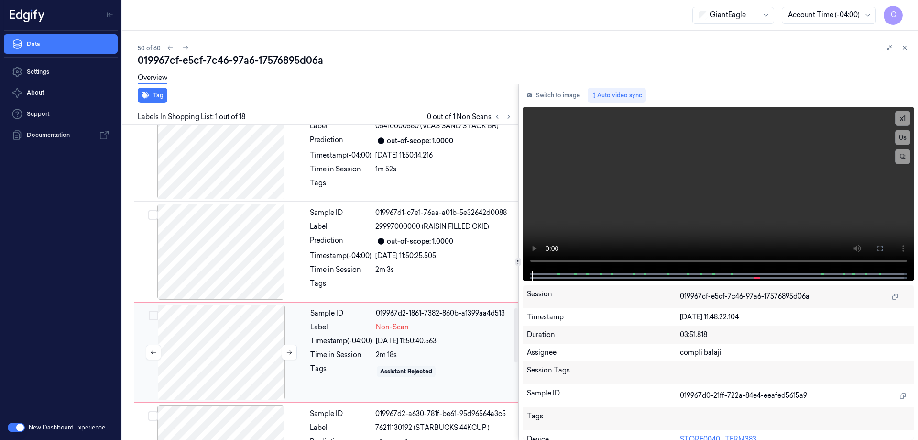
click at [224, 331] on div at bounding box center [221, 352] width 170 height 96
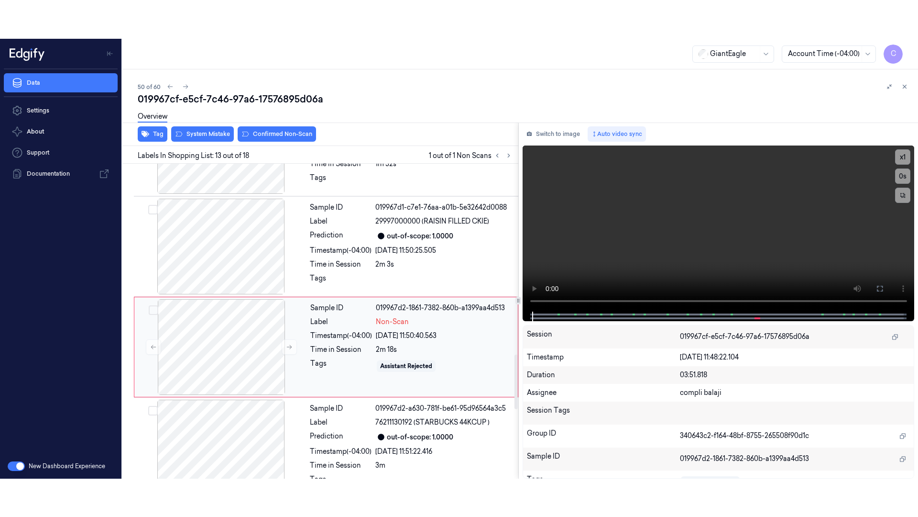
scroll to position [1098, 0]
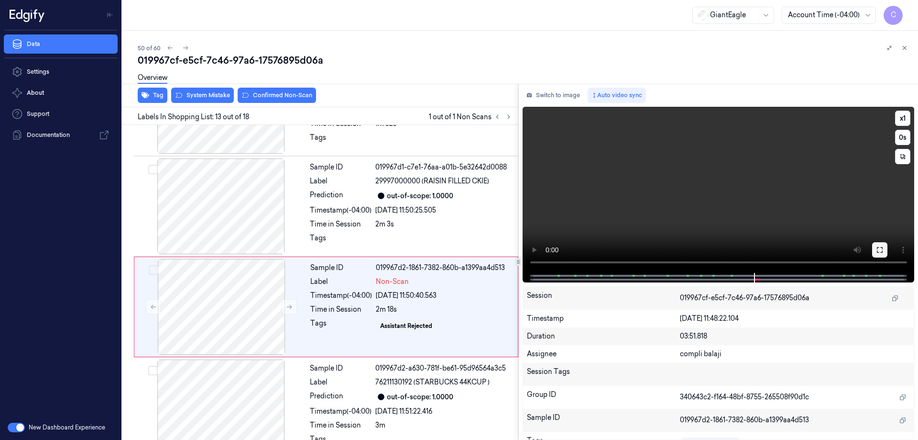
click at [883, 251] on icon at bounding box center [880, 250] width 6 height 6
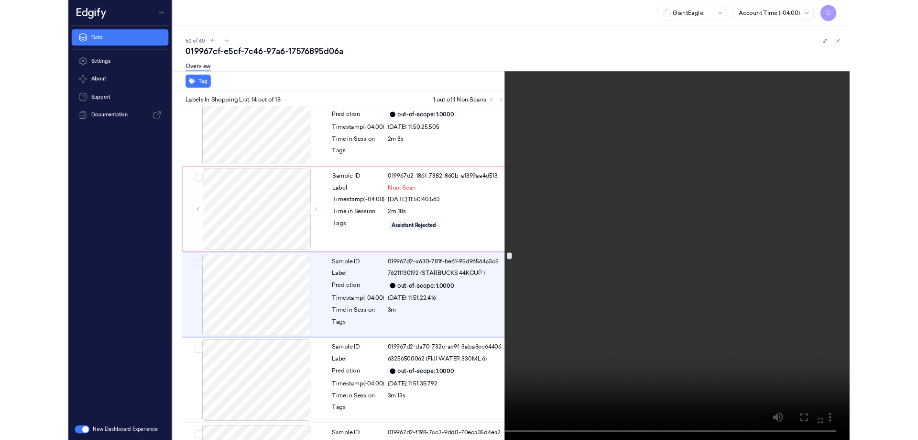
scroll to position [1160, 0]
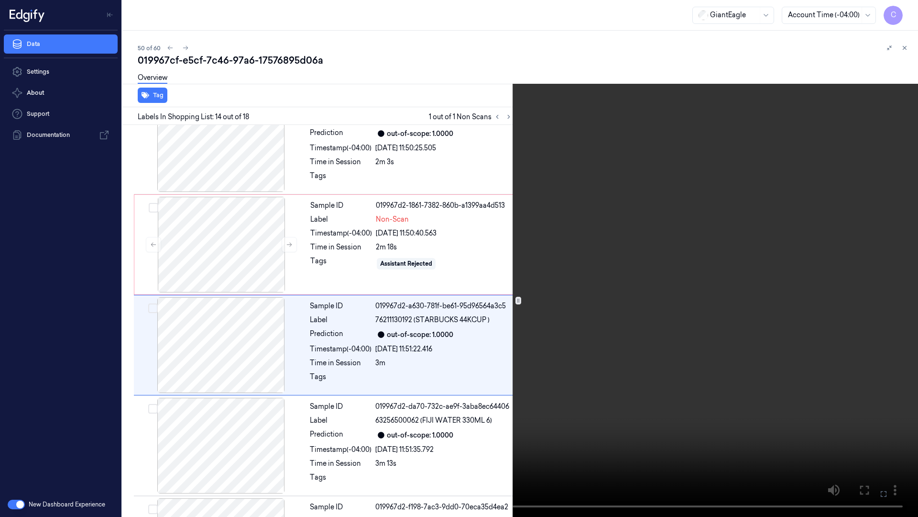
drag, startPoint x: 885, startPoint y: 494, endPoint x: 786, endPoint y: 429, distance: 118.7
click at [0, 0] on icon at bounding box center [0, 0] width 0 height 0
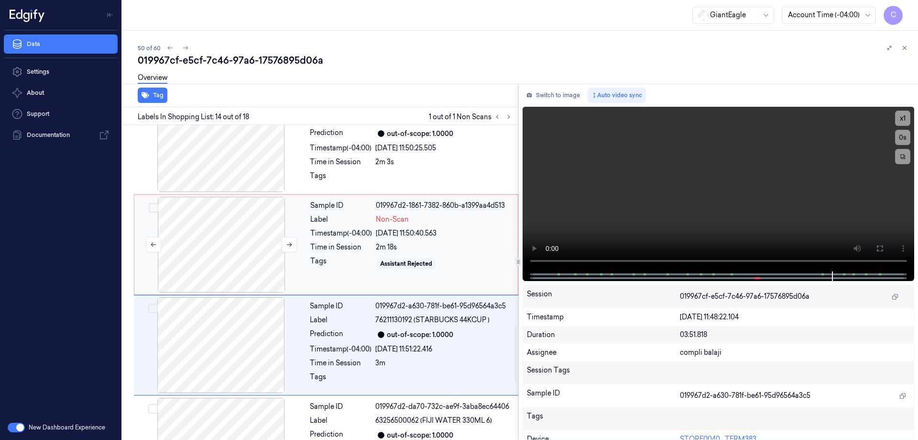
click at [220, 220] on div at bounding box center [221, 245] width 170 height 96
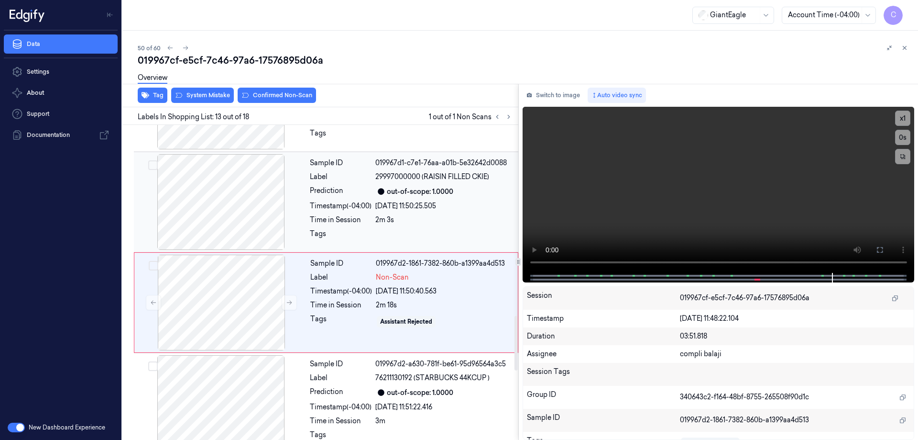
scroll to position [1098, 0]
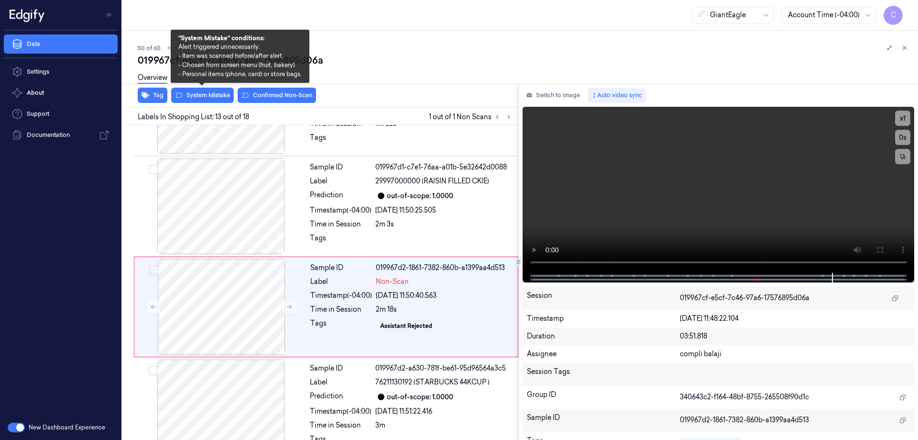
drag, startPoint x: 207, startPoint y: 95, endPoint x: 260, endPoint y: 103, distance: 54.3
click at [208, 95] on button "System Mistake" at bounding box center [202, 95] width 63 height 15
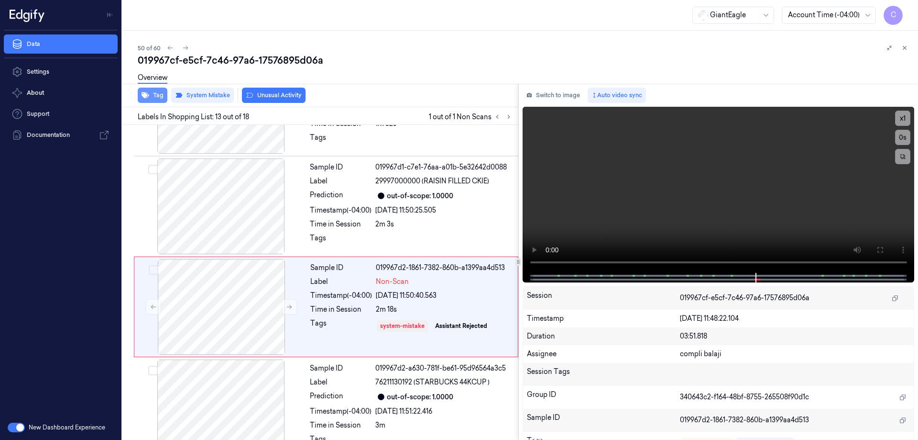
click at [158, 98] on button "Tag" at bounding box center [153, 95] width 30 height 15
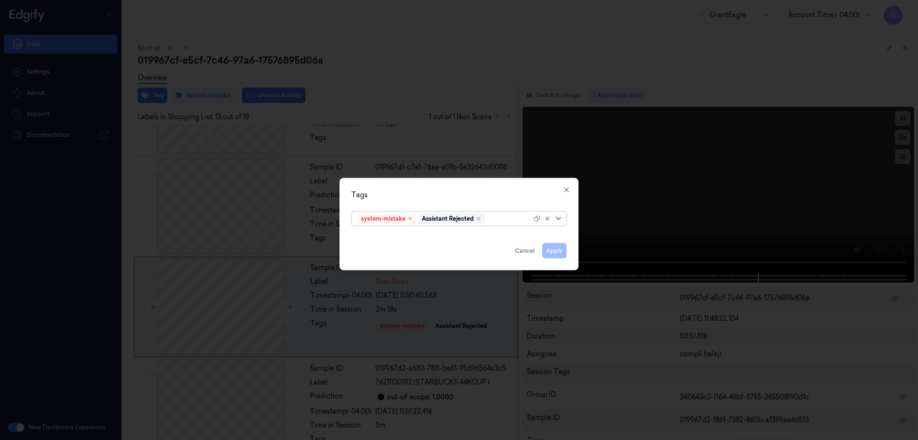
click at [561, 220] on icon at bounding box center [559, 218] width 8 height 8
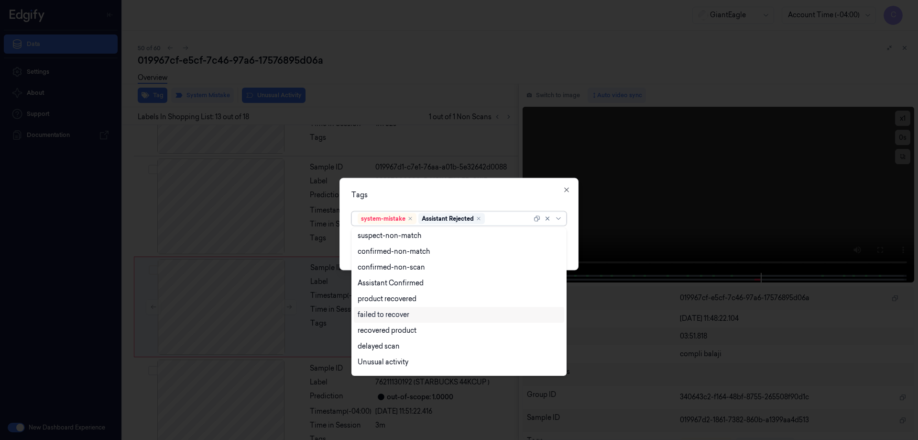
scroll to position [77, 0]
click at [370, 350] on div "Bag" at bounding box center [364, 349] width 13 height 10
click at [558, 217] on icon at bounding box center [559, 218] width 8 height 8
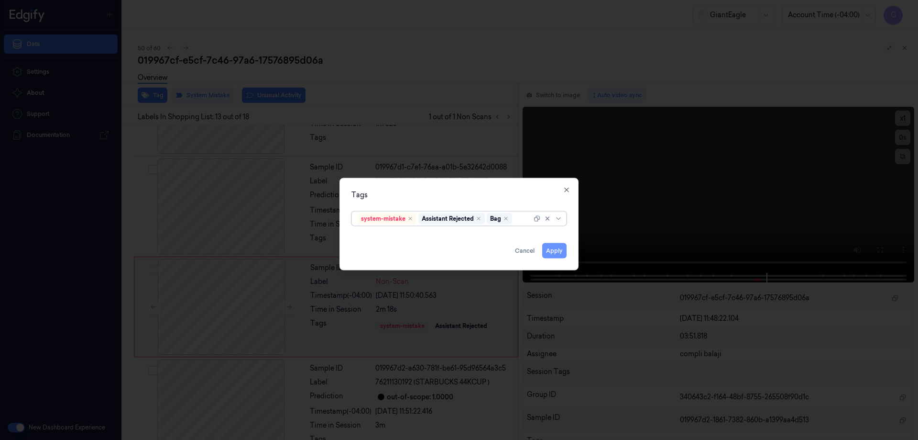
click at [555, 252] on button "Apply" at bounding box center [554, 249] width 24 height 15
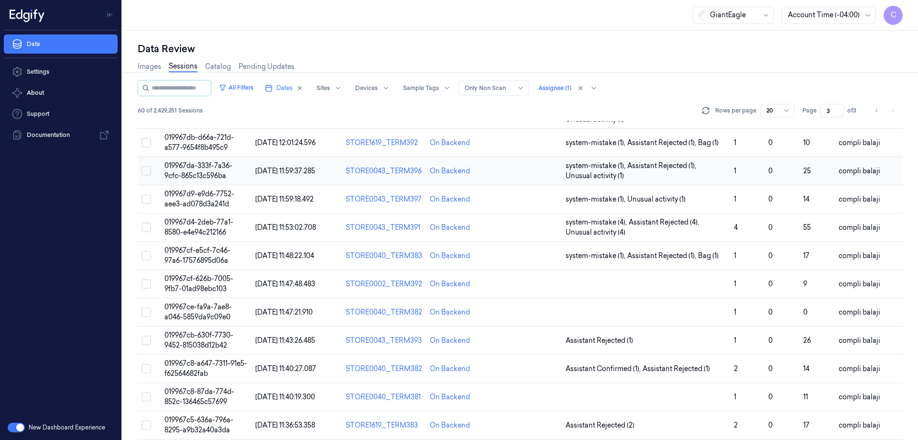
scroll to position [191, 0]
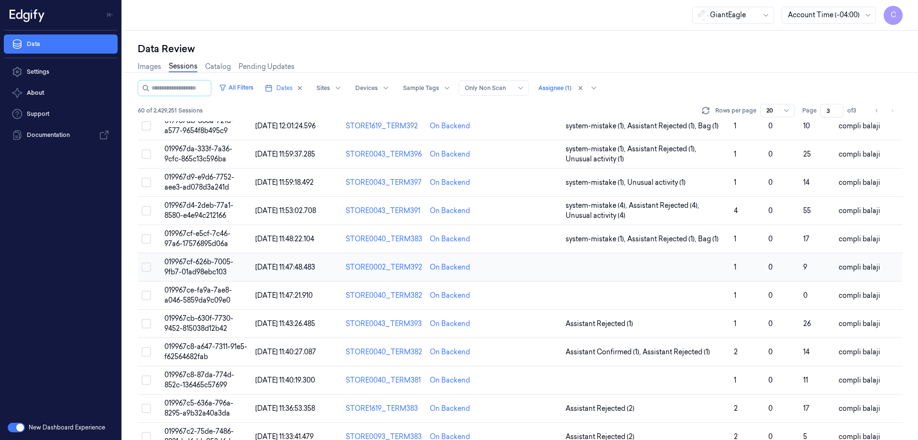
click at [200, 263] on span "019967cf-626b-7005-9fb7-01ad98ebc103" at bounding box center [199, 266] width 69 height 19
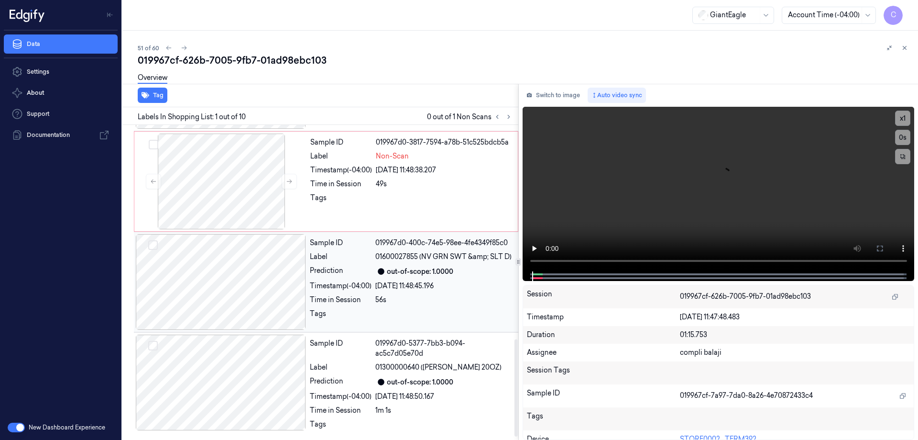
scroll to position [701, 0]
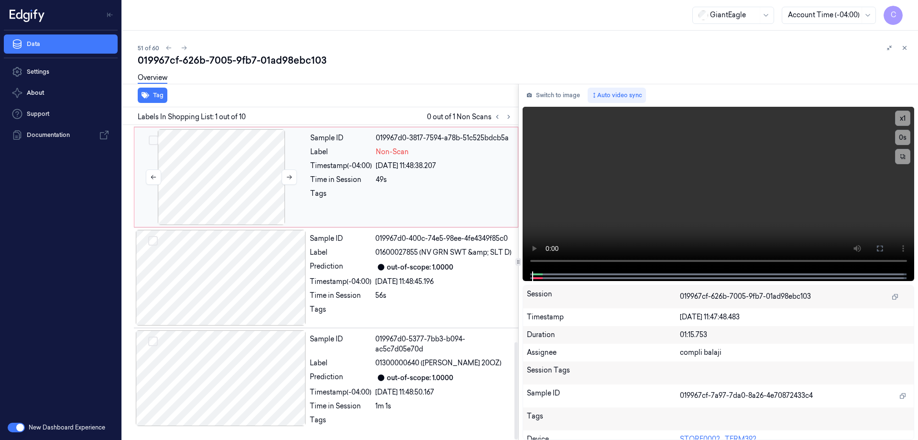
click at [252, 187] on div at bounding box center [221, 177] width 170 height 96
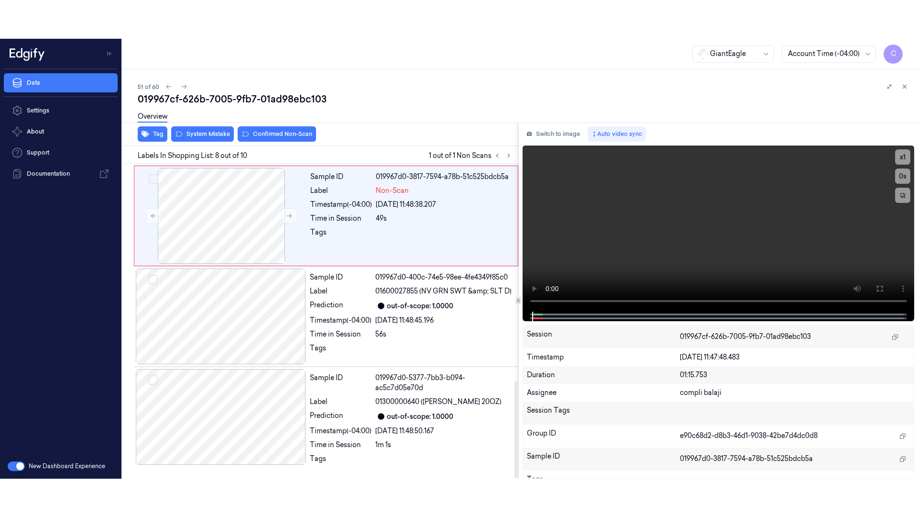
scroll to position [595, 0]
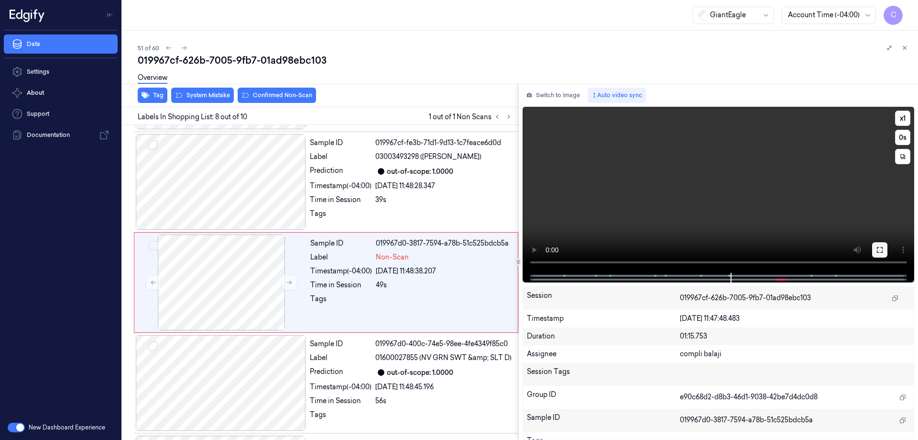
click at [882, 250] on icon at bounding box center [880, 250] width 8 height 8
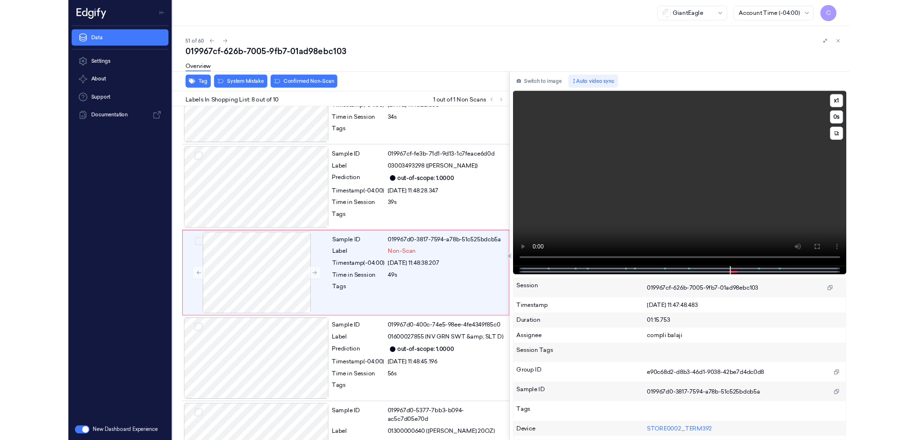
scroll to position [557, 0]
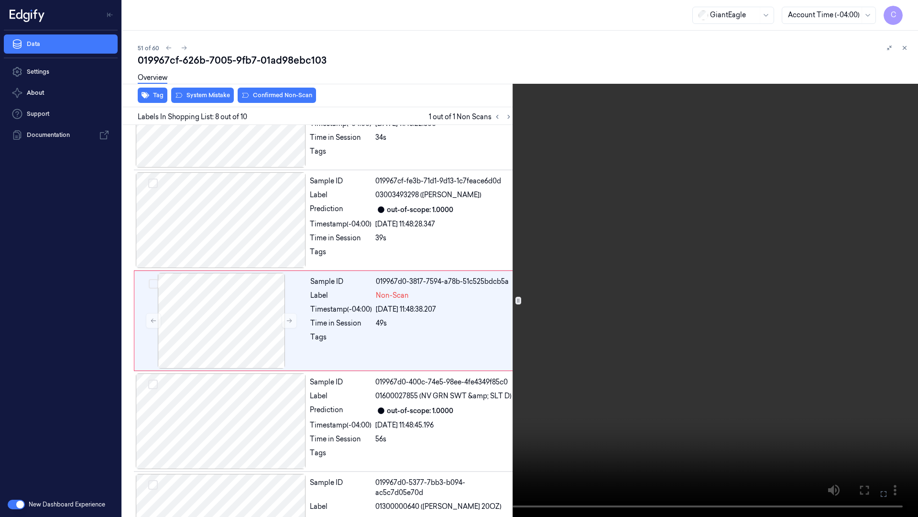
click at [0, 0] on icon at bounding box center [0, 0] width 0 height 0
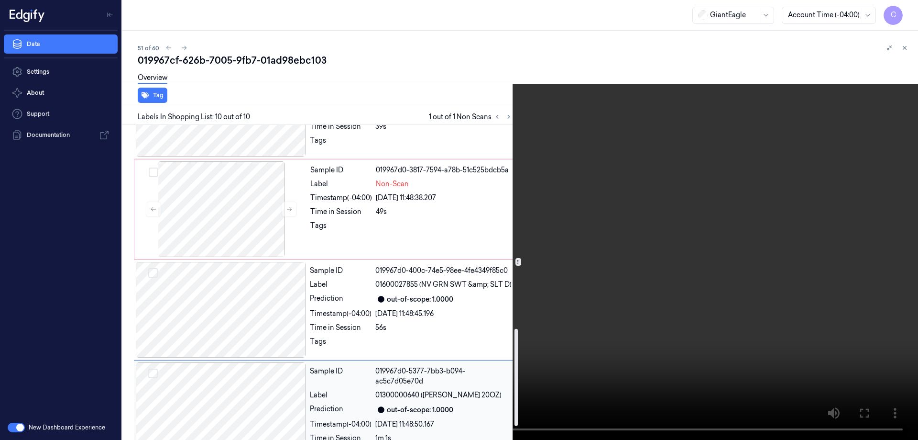
scroll to position [653, 0]
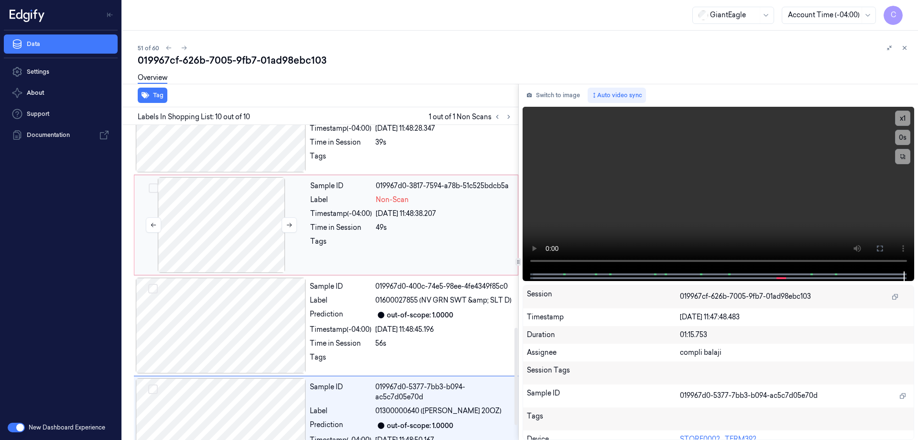
click at [236, 237] on div at bounding box center [221, 225] width 170 height 96
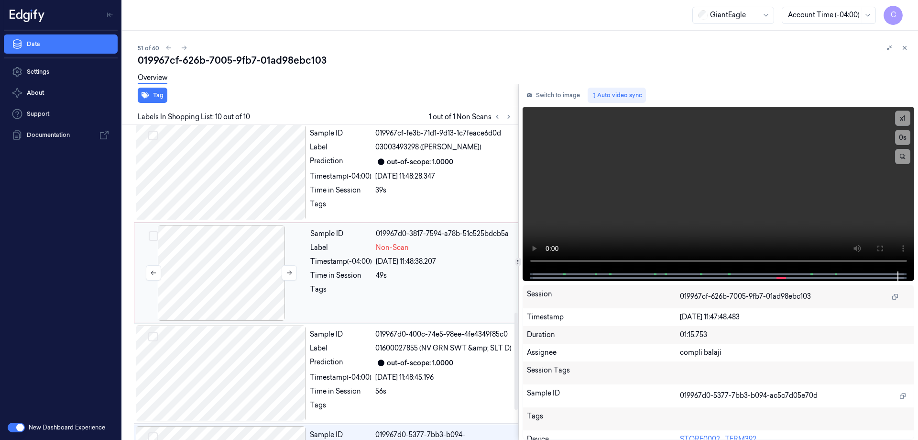
click at [246, 295] on div at bounding box center [221, 273] width 170 height 96
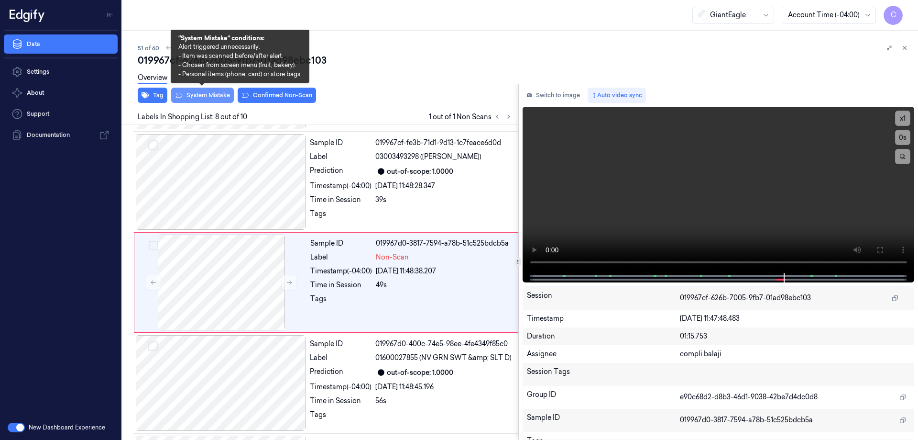
click at [211, 97] on button "System Mistake" at bounding box center [202, 95] width 63 height 15
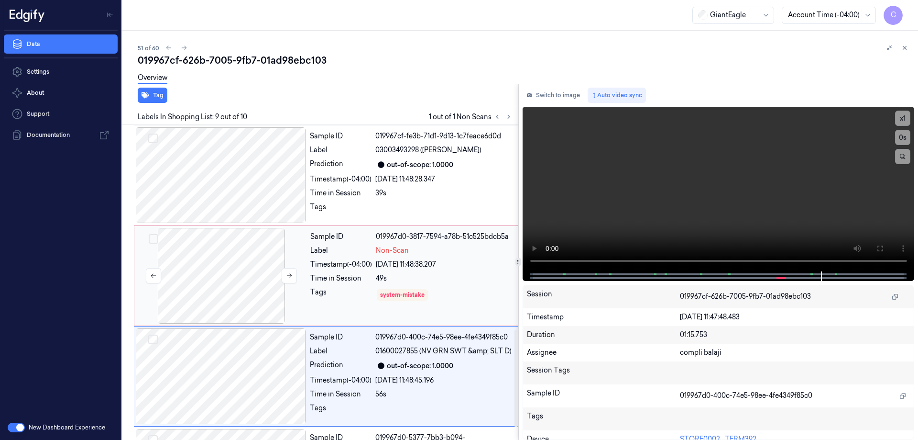
scroll to position [600, 0]
click at [244, 260] on div at bounding box center [221, 278] width 170 height 96
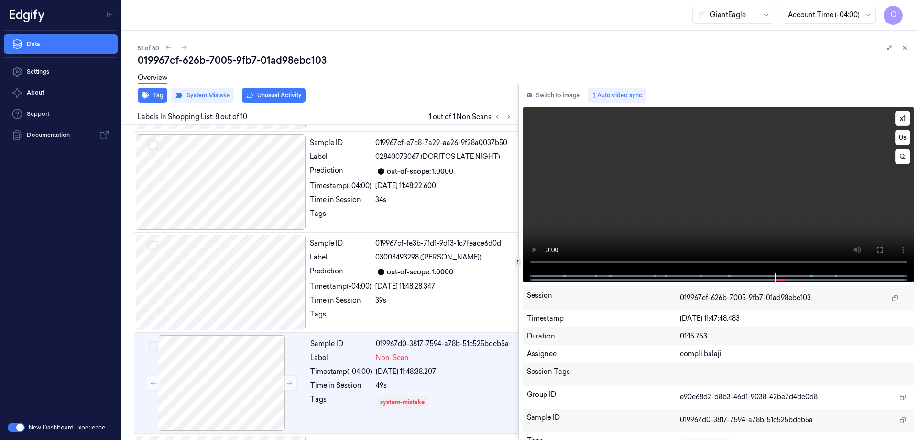
scroll to position [595, 0]
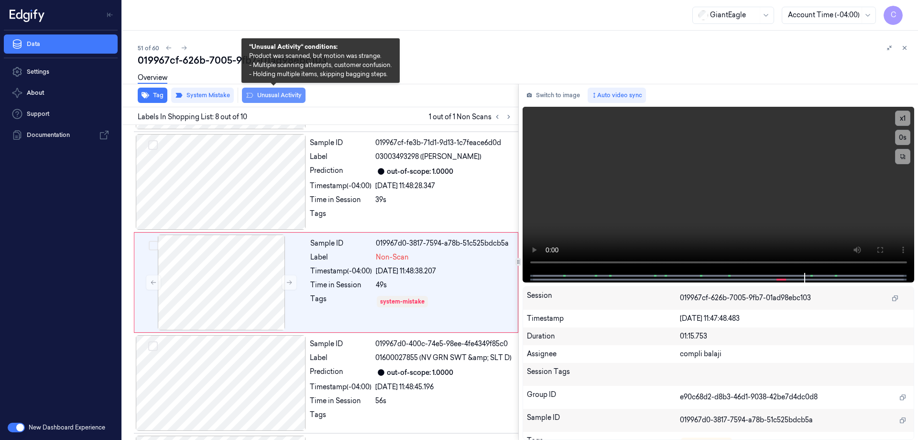
click at [279, 96] on button "Unusual Activity" at bounding box center [274, 95] width 64 height 15
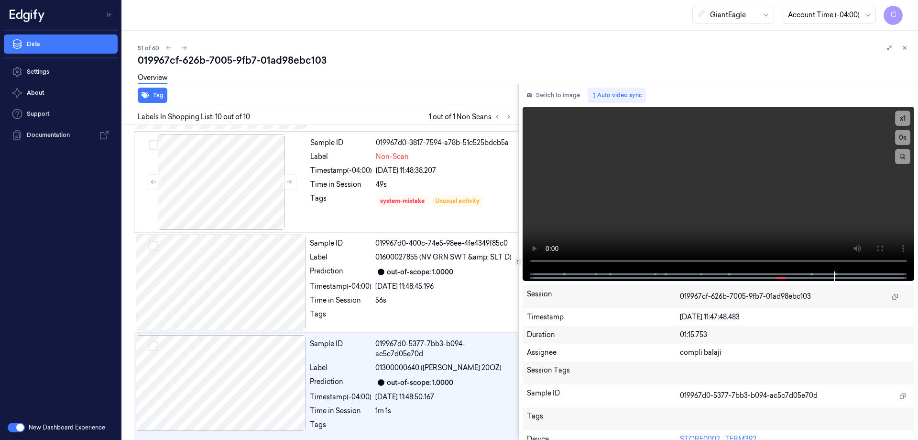
scroll to position [701, 0]
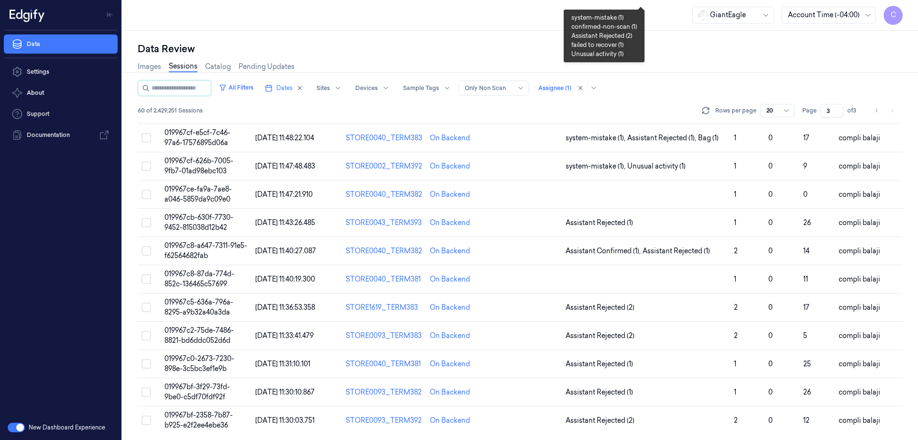
scroll to position [294, 0]
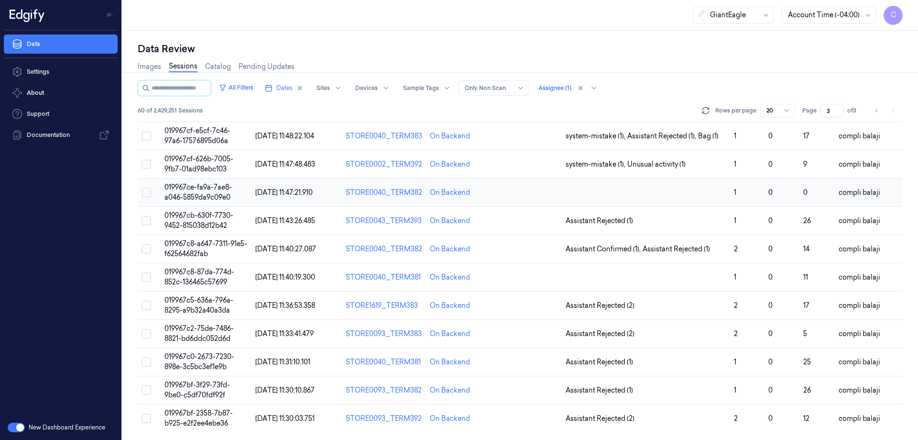
click at [189, 188] on span "019967ce-fa9a-7ae8-a046-5859da9c09e0" at bounding box center [198, 192] width 67 height 19
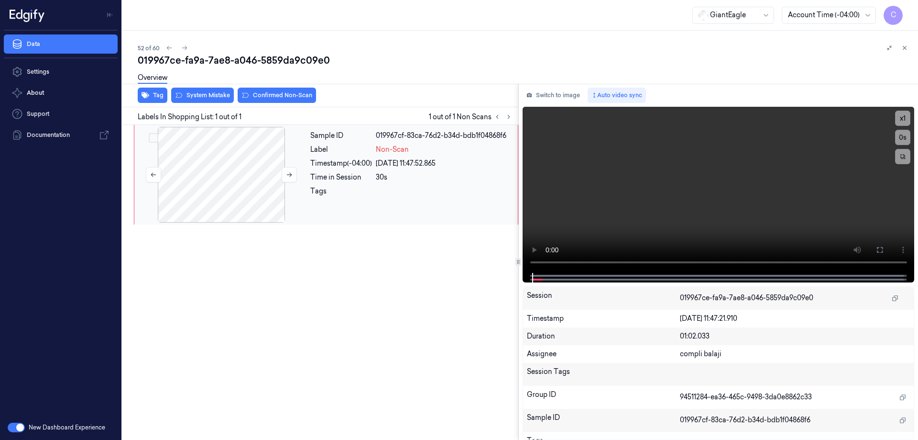
click at [235, 184] on div at bounding box center [221, 175] width 170 height 96
click at [884, 254] on button at bounding box center [879, 249] width 15 height 15
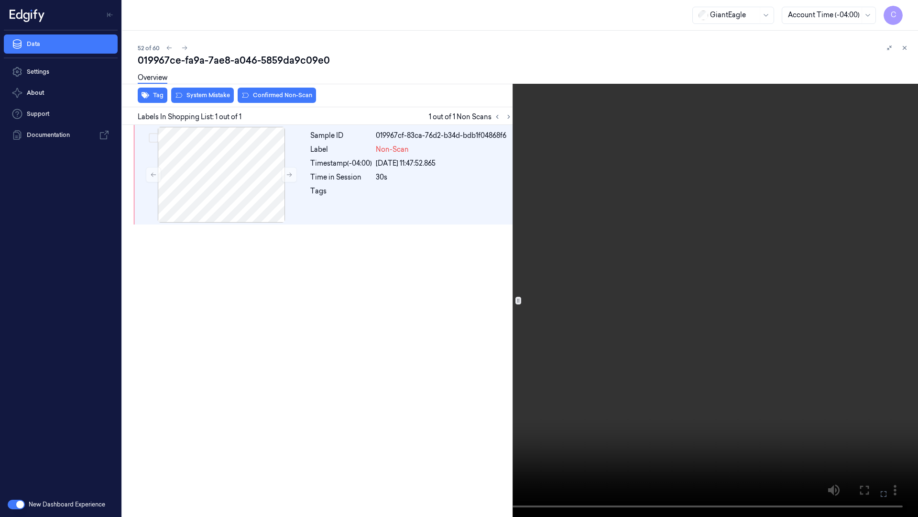
click at [0, 0] on icon at bounding box center [0, 0] width 0 height 0
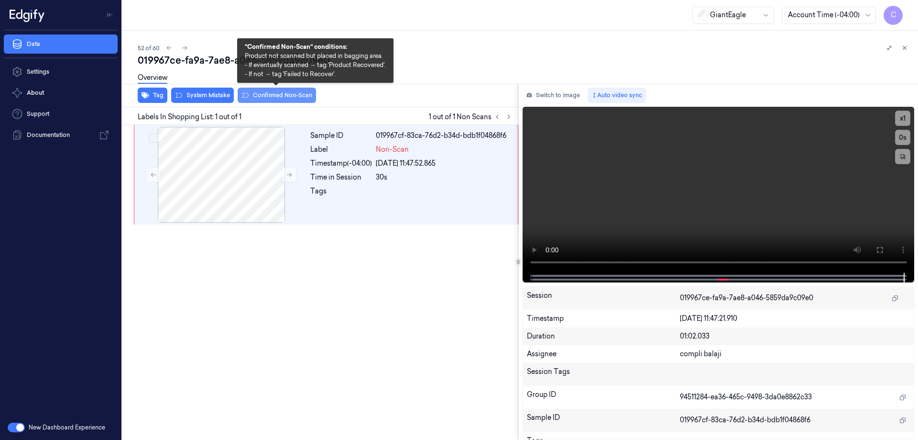
click at [283, 94] on button "Confirmed Non-Scan" at bounding box center [277, 95] width 78 height 15
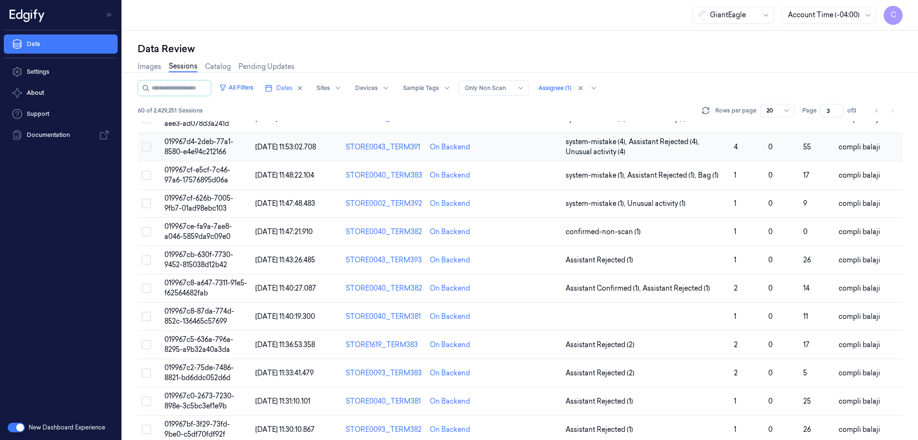
scroll to position [294, 0]
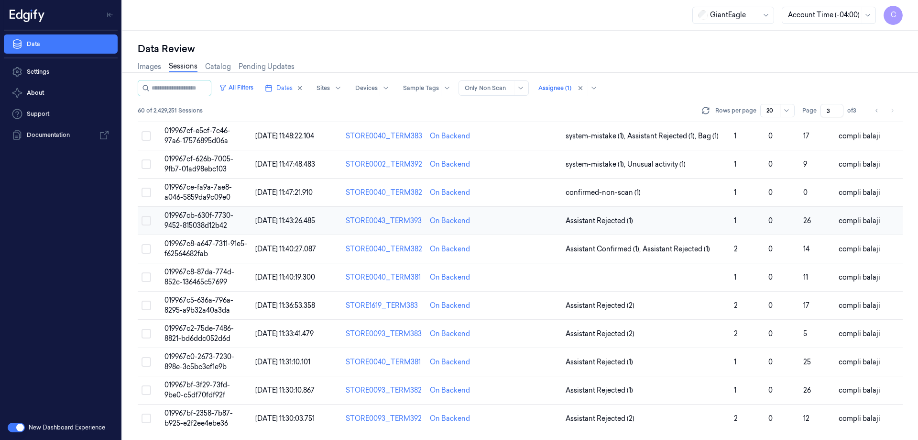
click at [227, 215] on span "019967cb-630f-7730-9452-815038d12b42" at bounding box center [199, 220] width 69 height 19
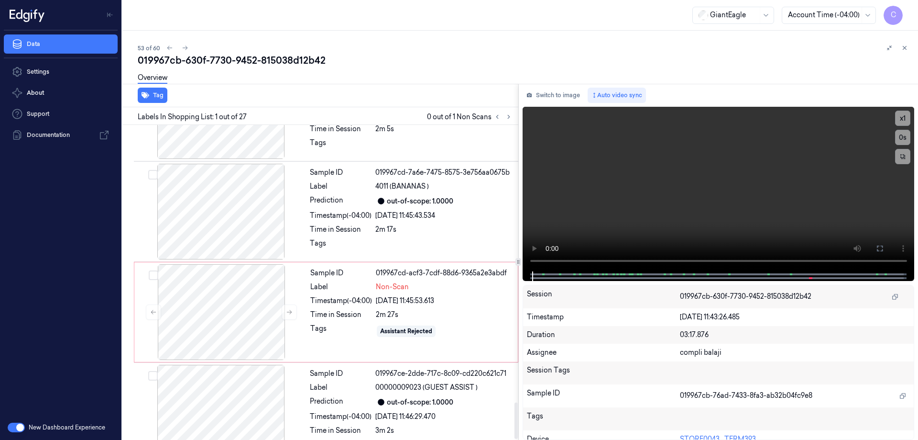
scroll to position [2408, 0]
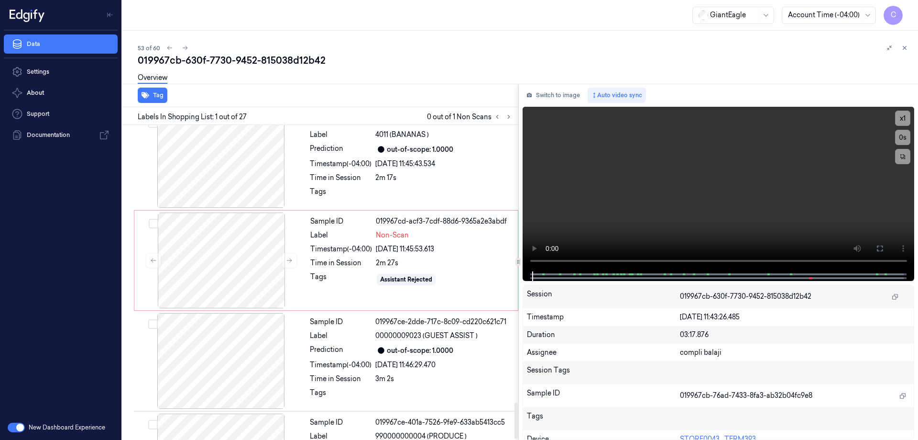
drag, startPoint x: 516, startPoint y: 214, endPoint x: 504, endPoint y: 433, distance: 219.4
click at [515, 433] on div at bounding box center [516, 420] width 3 height 36
click at [222, 212] on div at bounding box center [221, 260] width 170 height 96
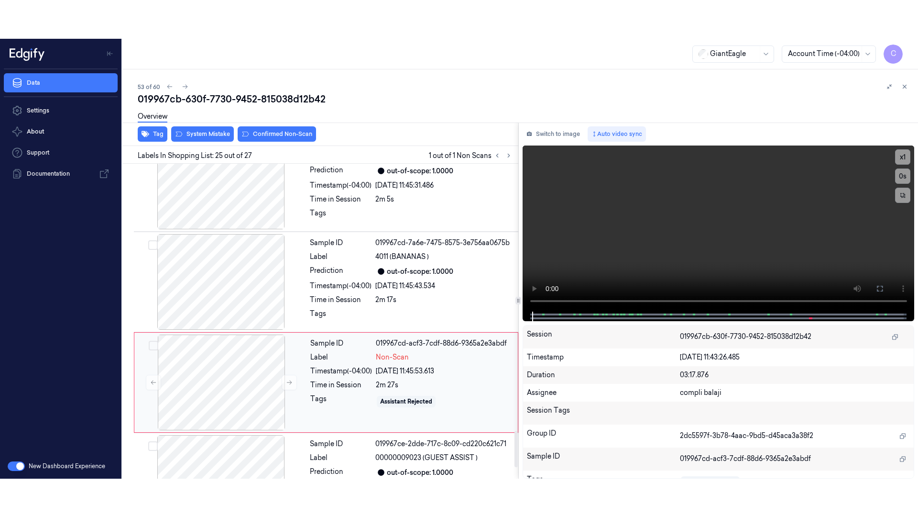
scroll to position [2311, 0]
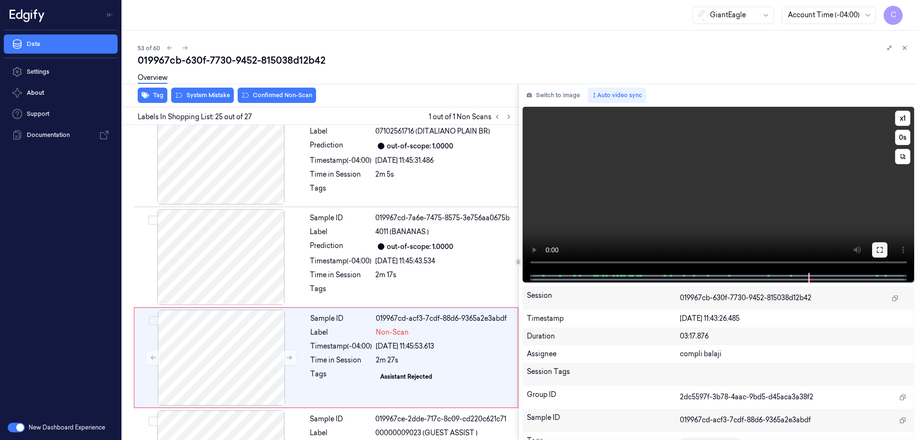
click at [880, 253] on button at bounding box center [879, 249] width 15 height 15
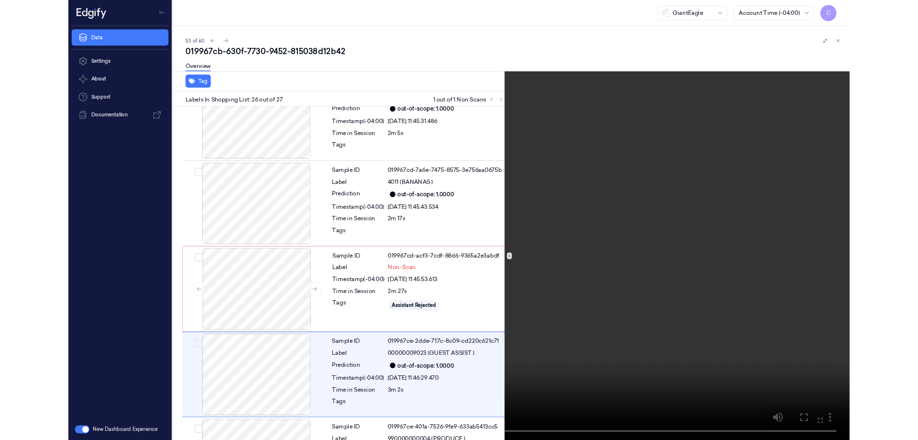
scroll to position [2331, 0]
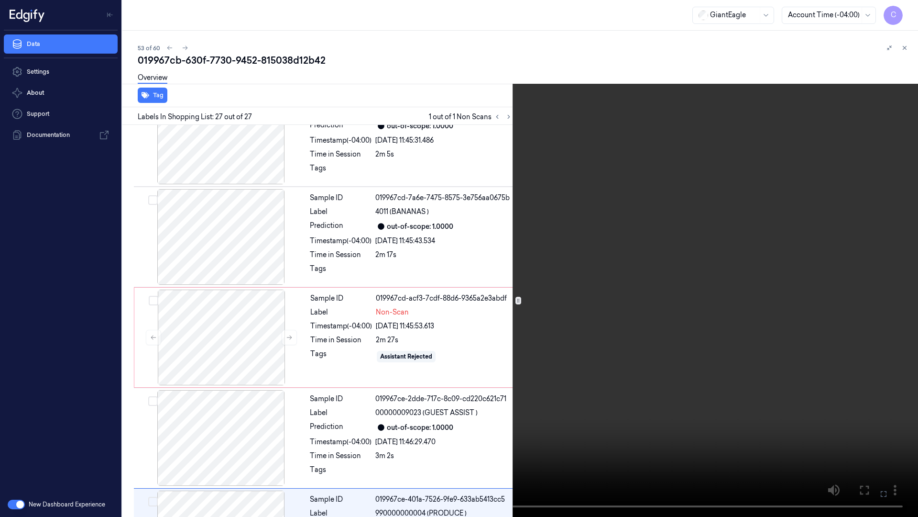
click at [0, 0] on icon at bounding box center [0, 0] width 0 height 0
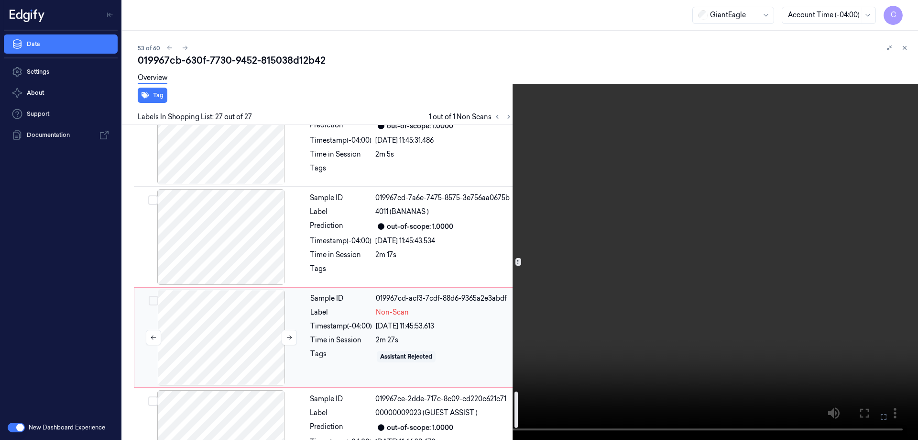
scroll to position [2283, 0]
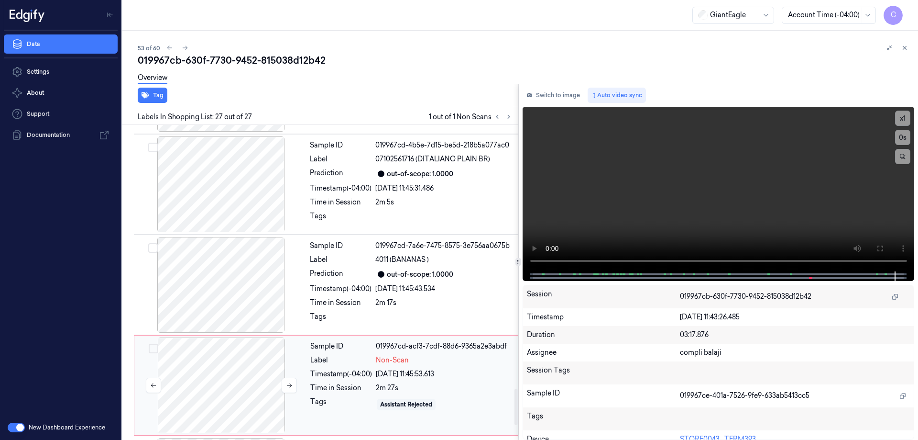
click at [234, 337] on div at bounding box center [221, 385] width 170 height 96
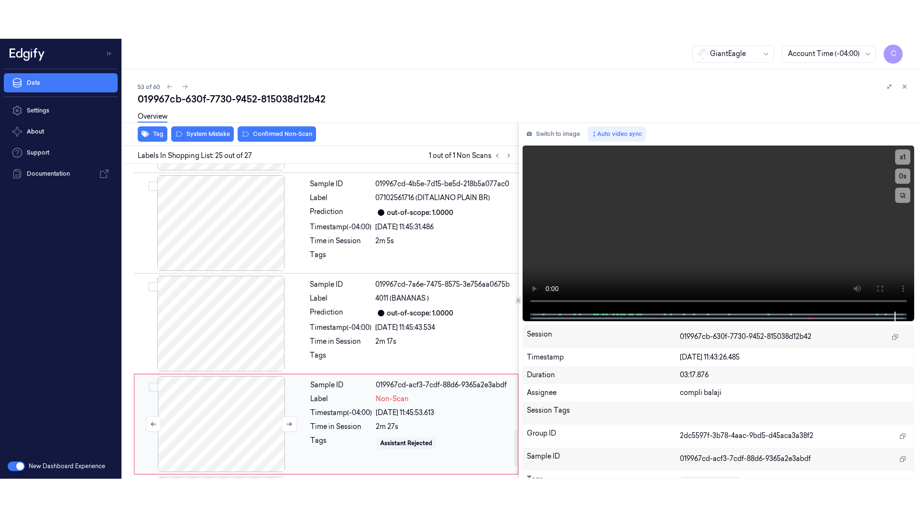
scroll to position [2311, 0]
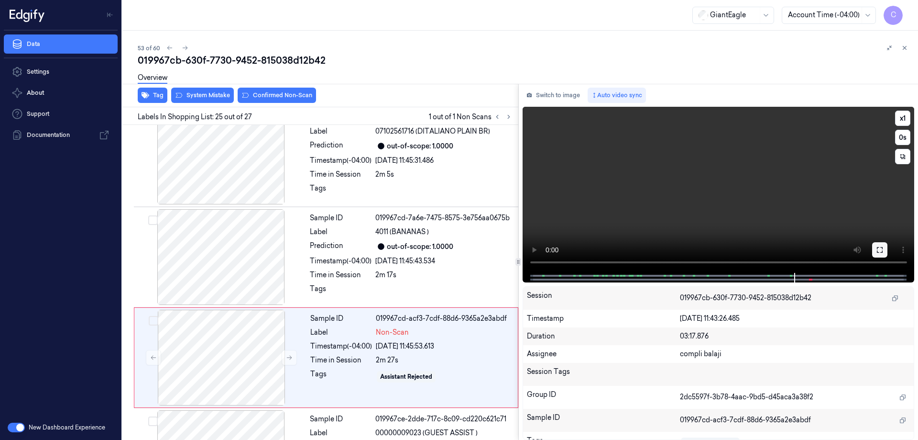
click at [882, 249] on icon at bounding box center [880, 250] width 6 height 6
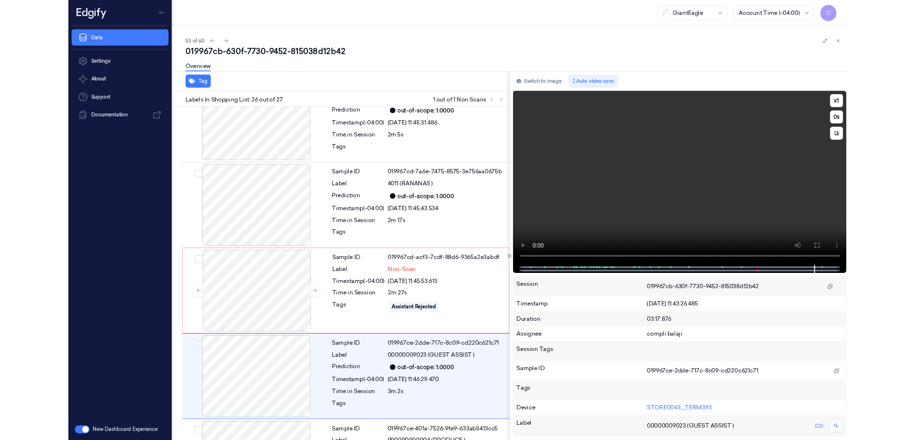
scroll to position [2331, 0]
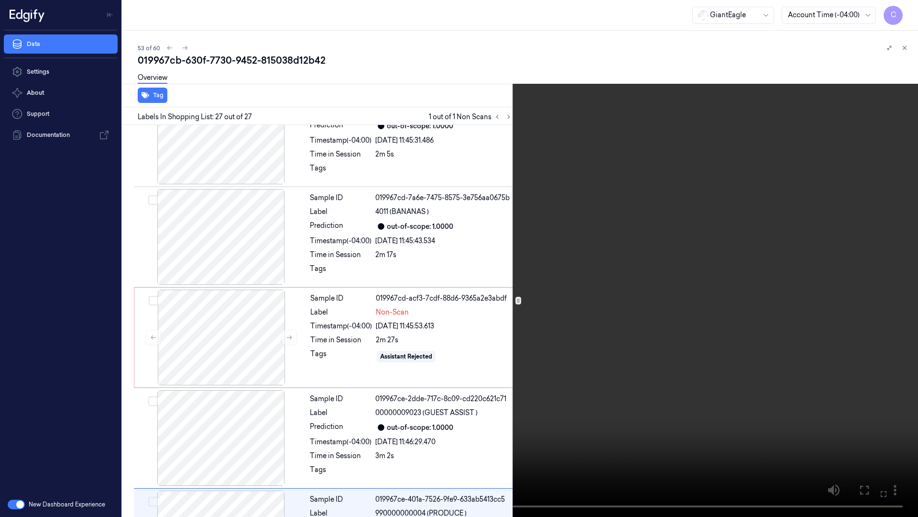
drag, startPoint x: 885, startPoint y: 494, endPoint x: 885, endPoint y: 436, distance: 57.9
click at [0, 0] on icon at bounding box center [0, 0] width 0 height 0
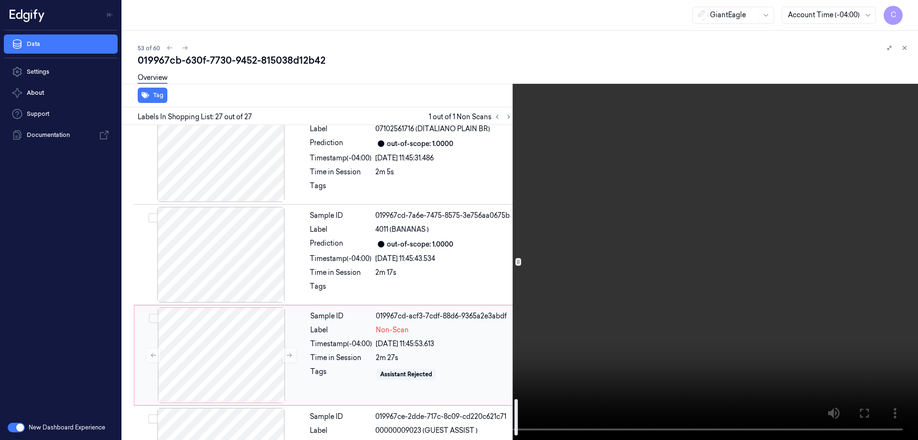
scroll to position [2313, 0]
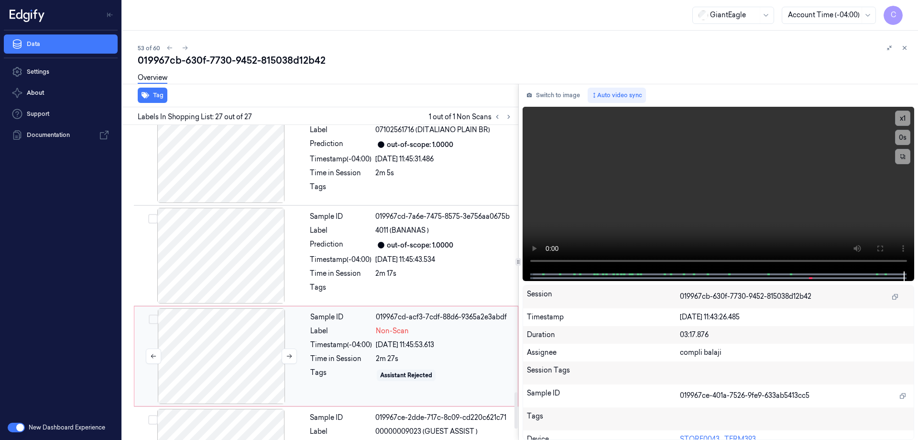
click at [250, 308] on div at bounding box center [221, 356] width 170 height 96
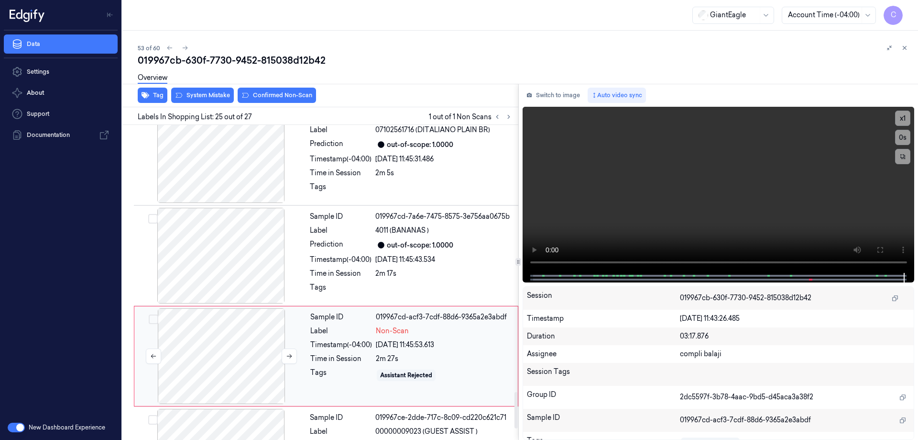
scroll to position [2311, 0]
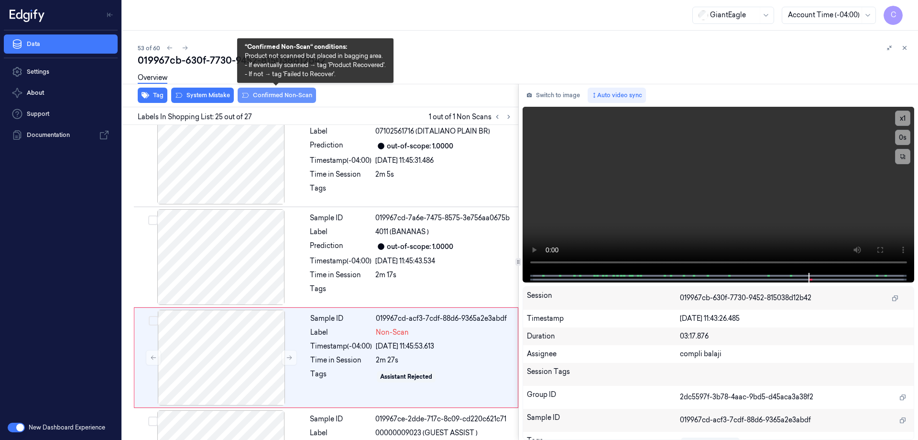
click at [290, 95] on button "Confirmed Non-Scan" at bounding box center [277, 95] width 78 height 15
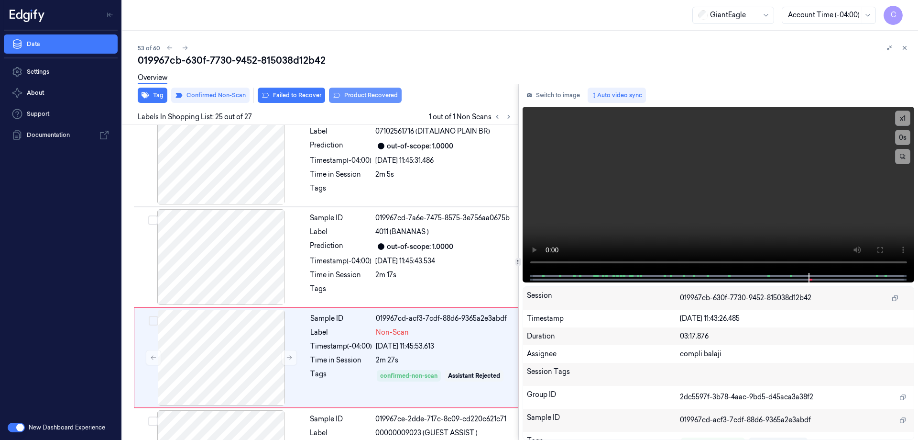
click at [360, 99] on button "Product Recovered" at bounding box center [365, 95] width 73 height 15
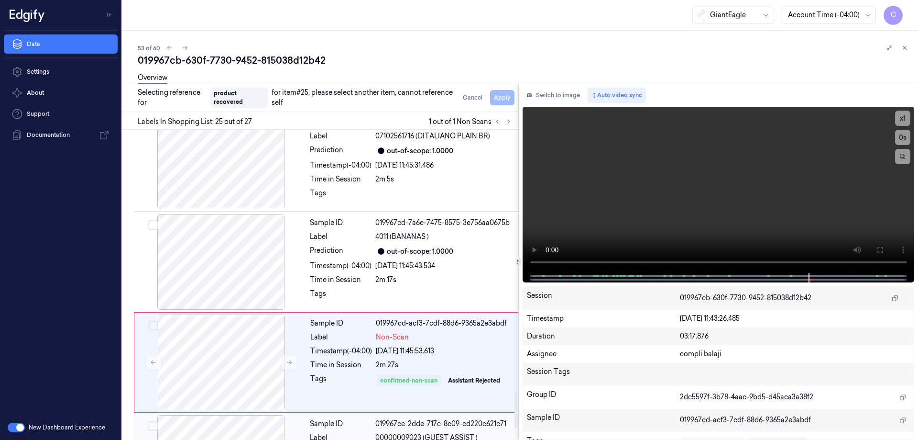
scroll to position [2413, 0]
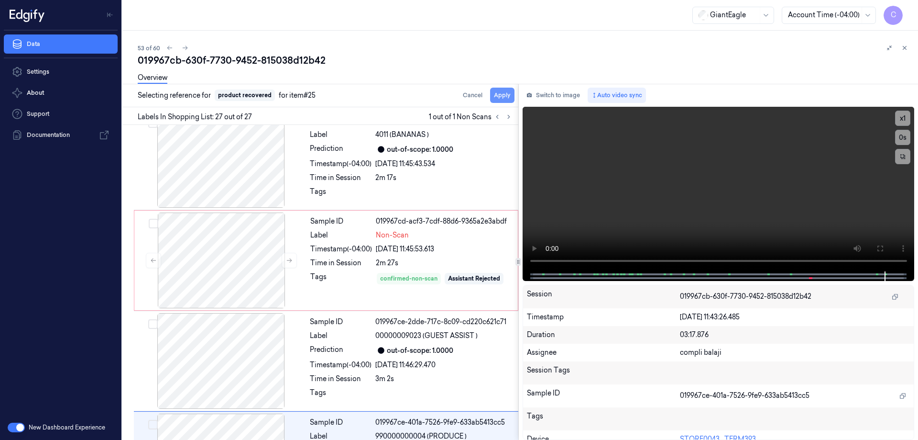
click at [509, 96] on button "Apply" at bounding box center [502, 95] width 24 height 15
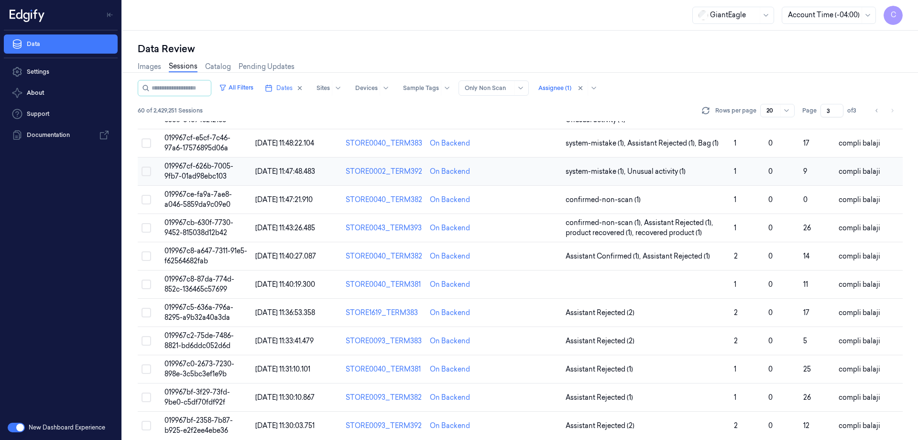
scroll to position [294, 0]
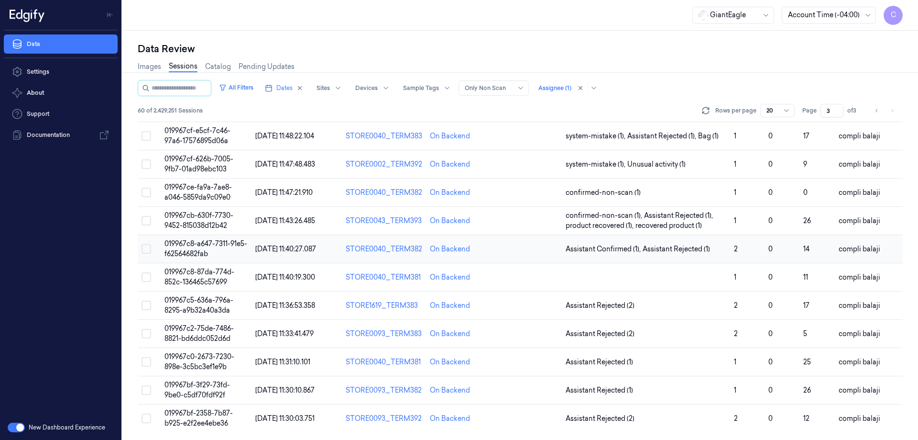
click at [207, 244] on span "019967c8-a647-7311-91e5-f62564682fab" at bounding box center [206, 248] width 83 height 19
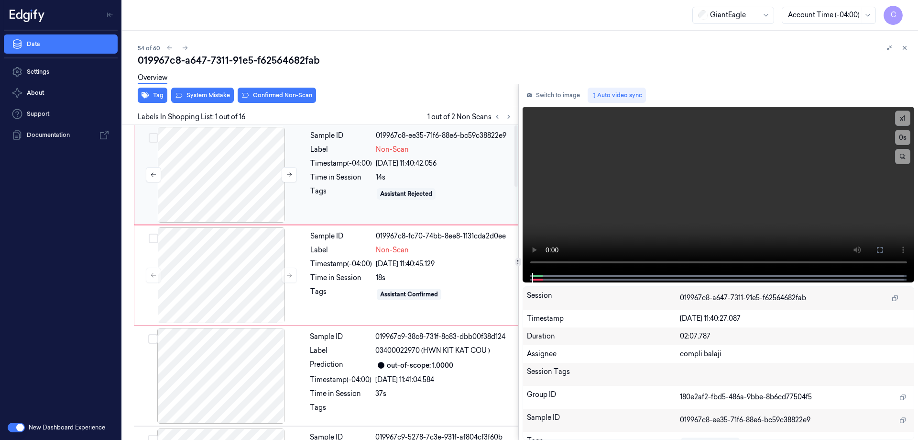
click at [245, 190] on div at bounding box center [221, 175] width 170 height 96
click at [882, 250] on icon at bounding box center [880, 250] width 8 height 8
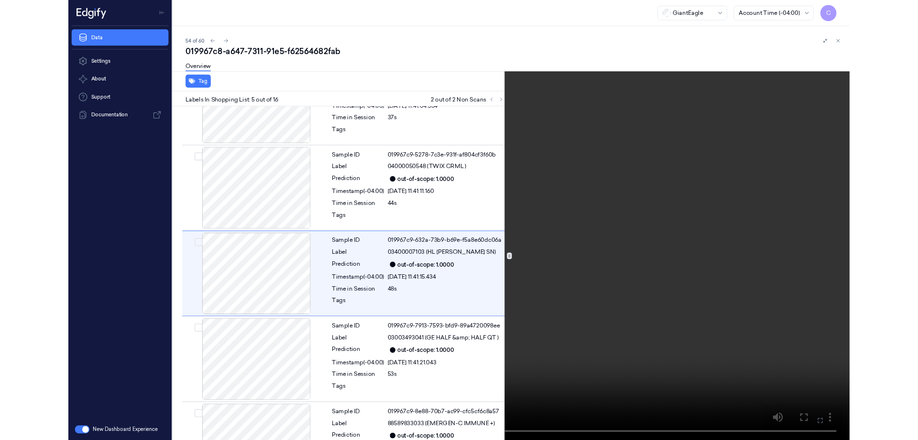
scroll to position [256, 0]
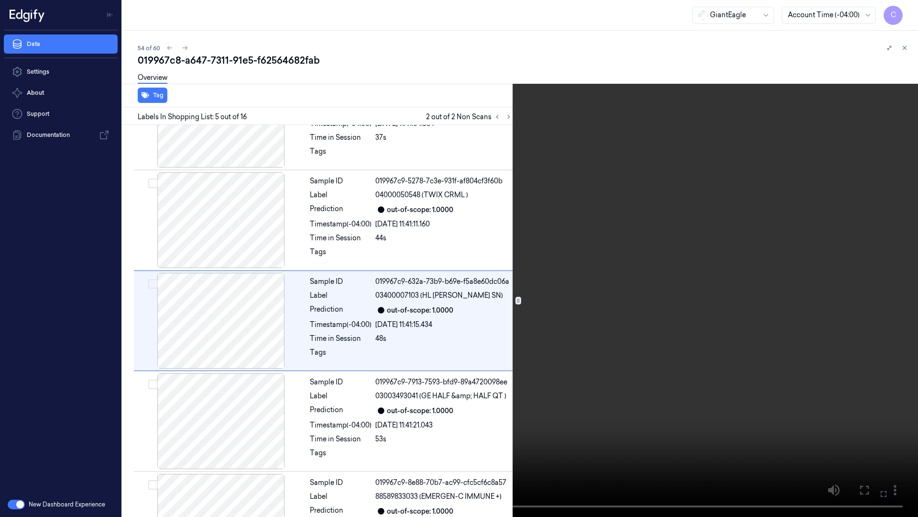
click at [0, 0] on icon at bounding box center [0, 0] width 0 height 0
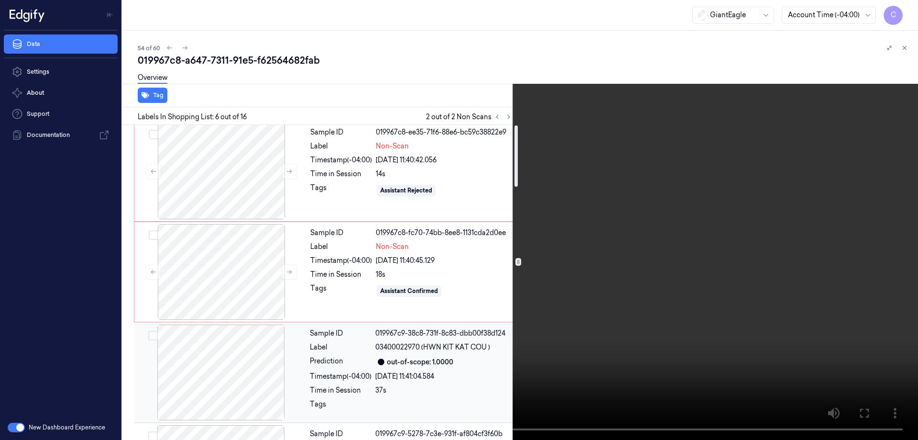
scroll to position [0, 0]
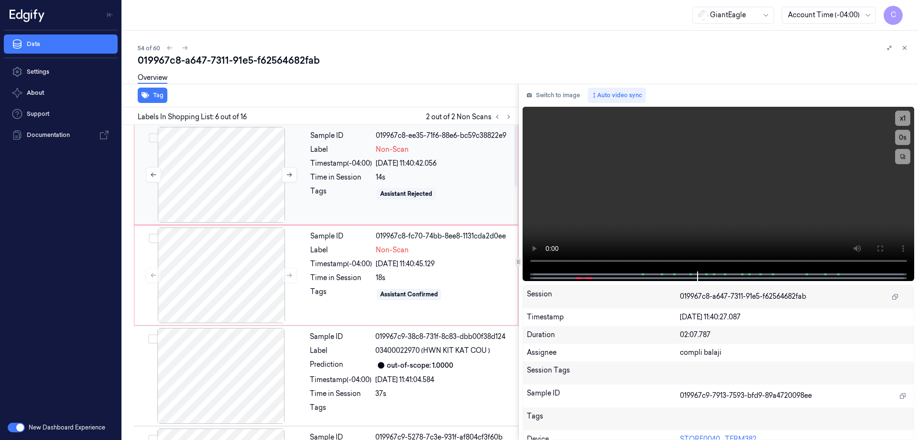
click at [246, 176] on div at bounding box center [221, 175] width 170 height 96
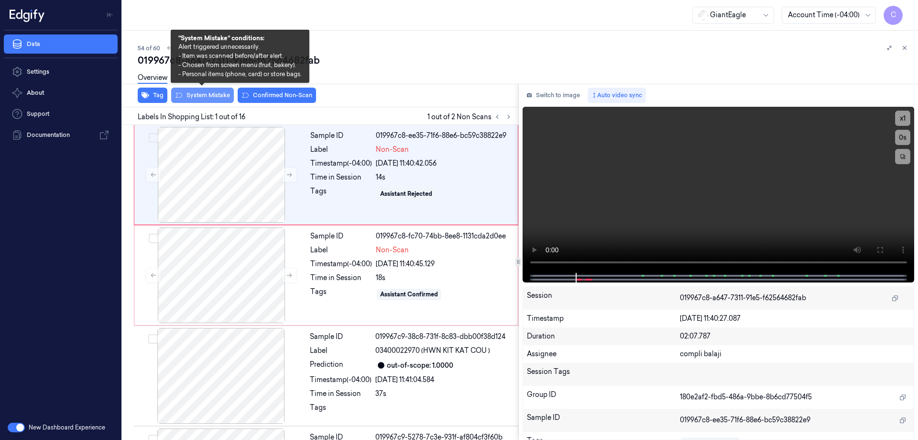
click at [208, 97] on button "System Mistake" at bounding box center [202, 95] width 63 height 15
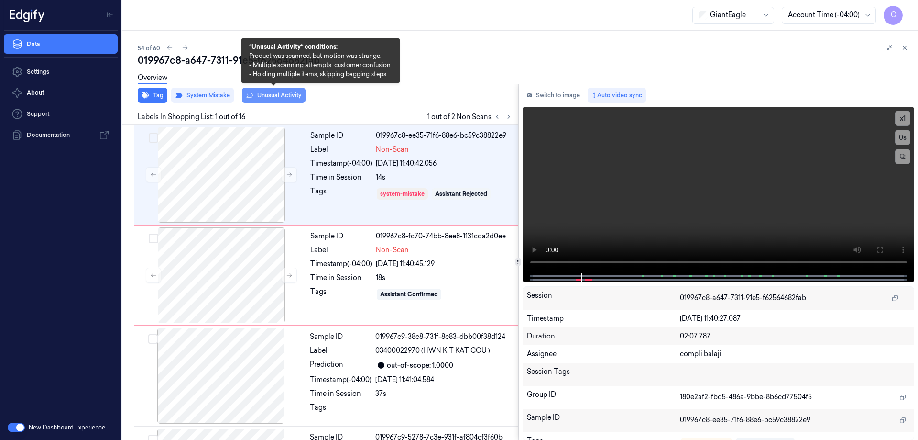
click at [286, 99] on button "Unusual Activity" at bounding box center [274, 95] width 64 height 15
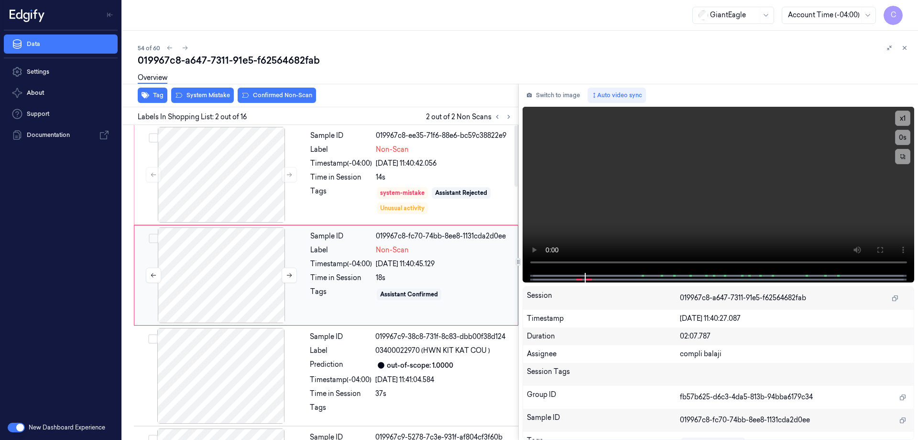
click at [243, 260] on div at bounding box center [221, 275] width 170 height 96
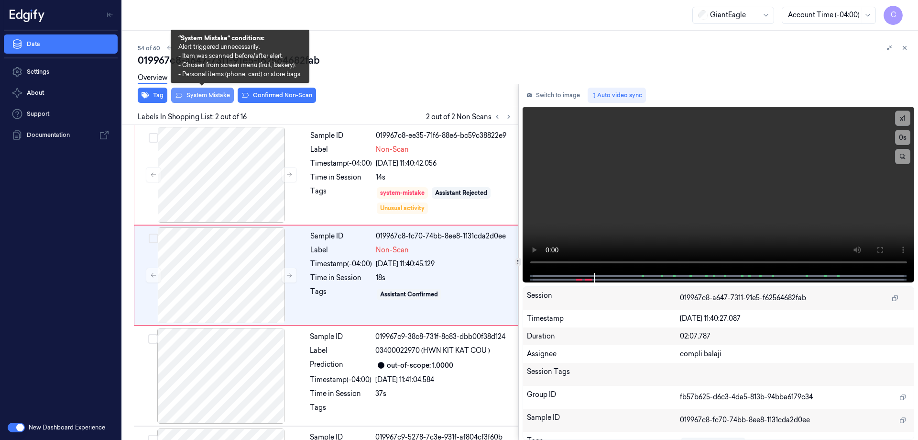
click at [215, 96] on button "System Mistake" at bounding box center [202, 95] width 63 height 15
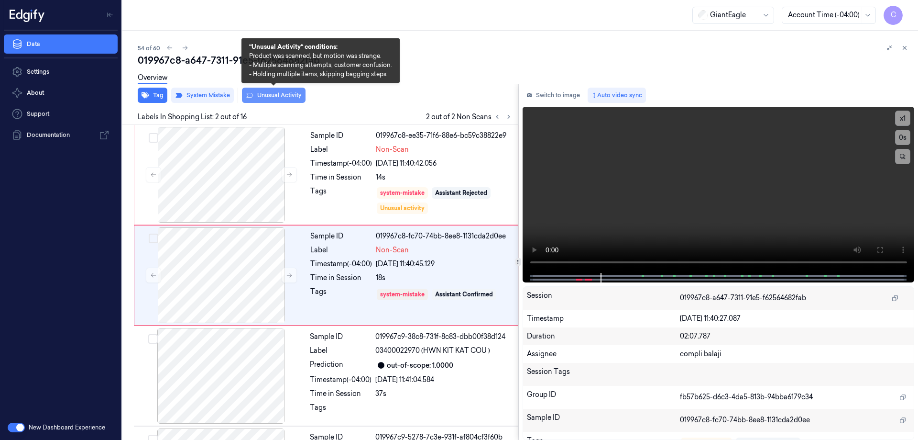
click at [294, 98] on button "Unusual Activity" at bounding box center [274, 95] width 64 height 15
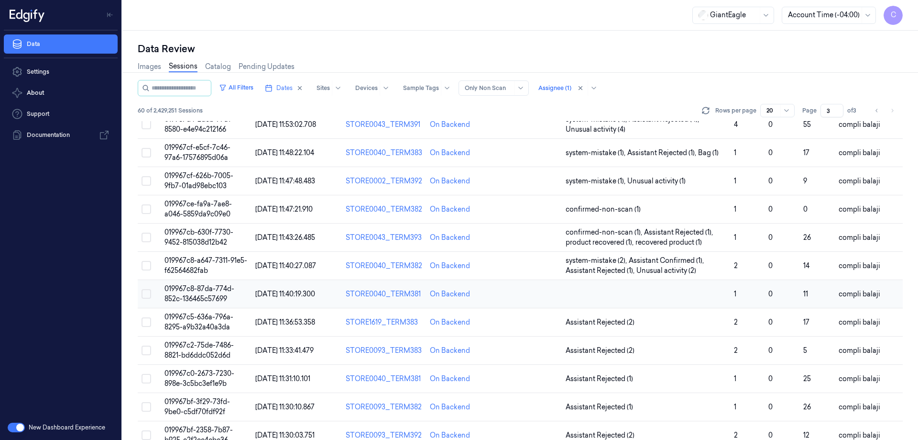
scroll to position [294, 0]
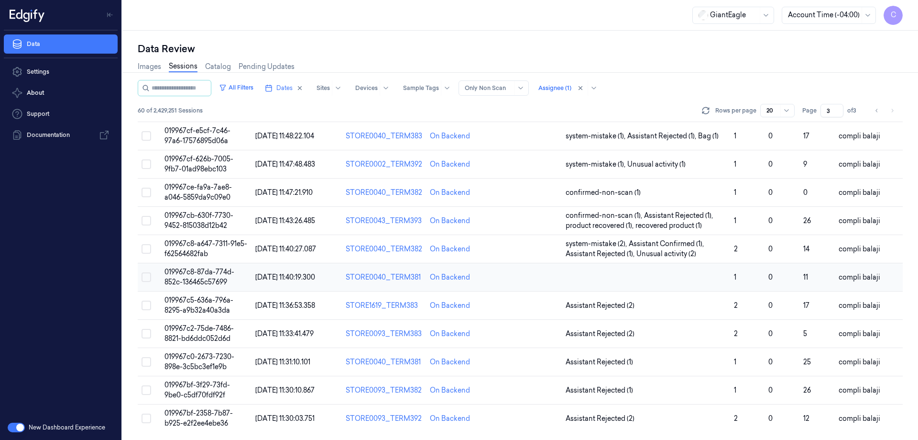
click at [222, 271] on span "019967c8-87da-774d-852c-136465c57699" at bounding box center [200, 276] width 70 height 19
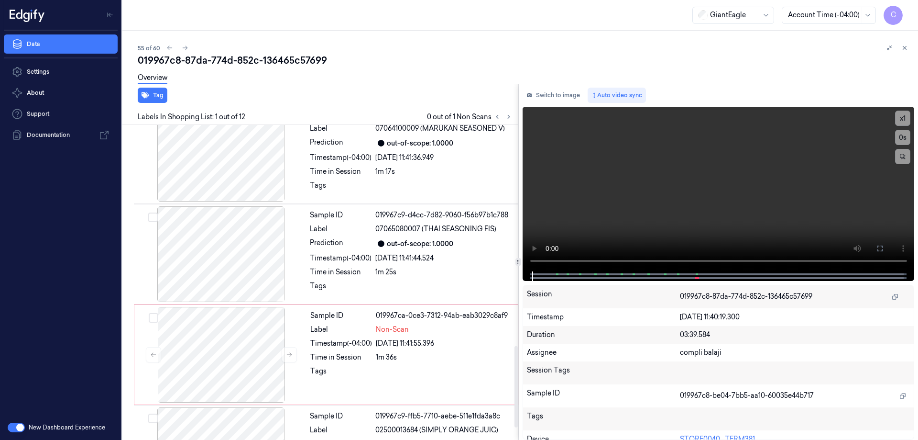
scroll to position [881, 0]
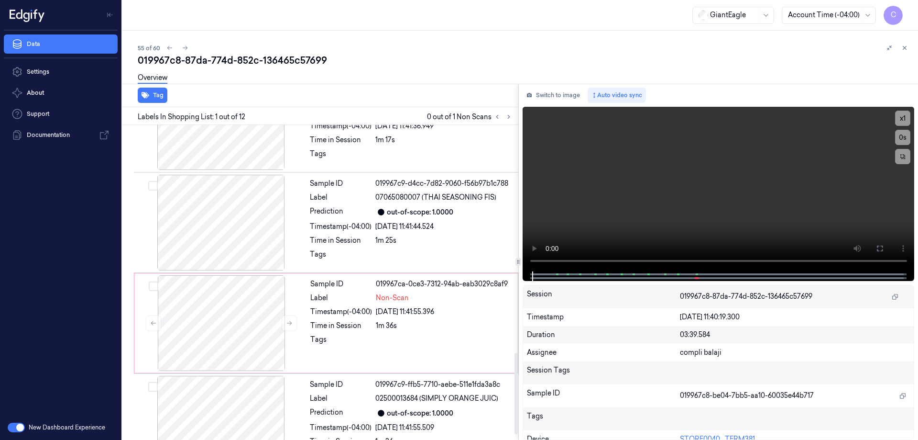
drag, startPoint x: 515, startPoint y: 209, endPoint x: 504, endPoint y: 424, distance: 215.1
click at [515, 424] on div at bounding box center [516, 393] width 3 height 81
click at [226, 322] on div at bounding box center [221, 323] width 170 height 96
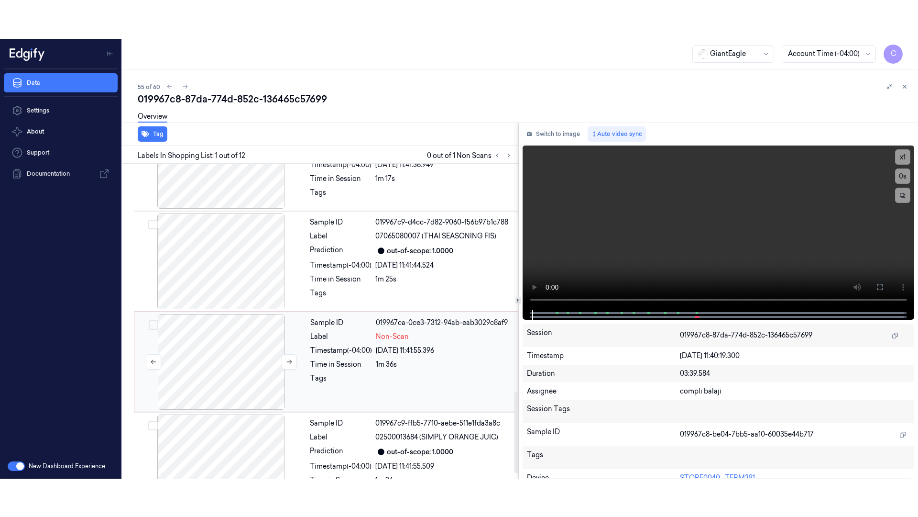
scroll to position [902, 0]
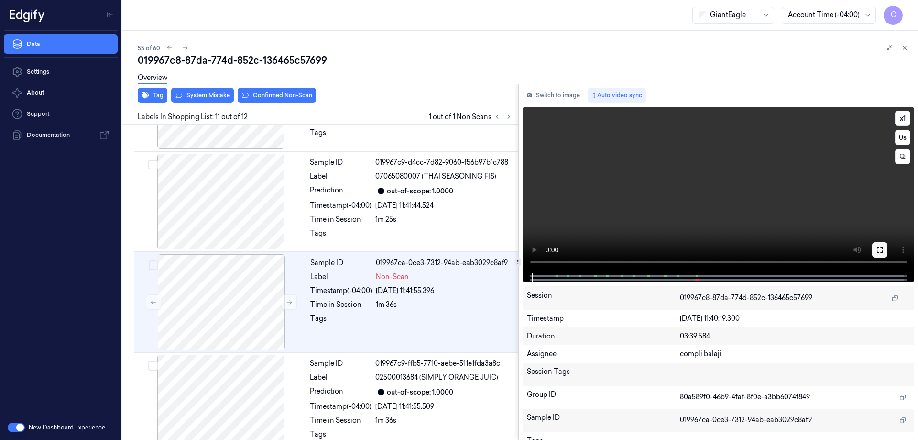
click at [880, 251] on icon at bounding box center [880, 250] width 8 height 8
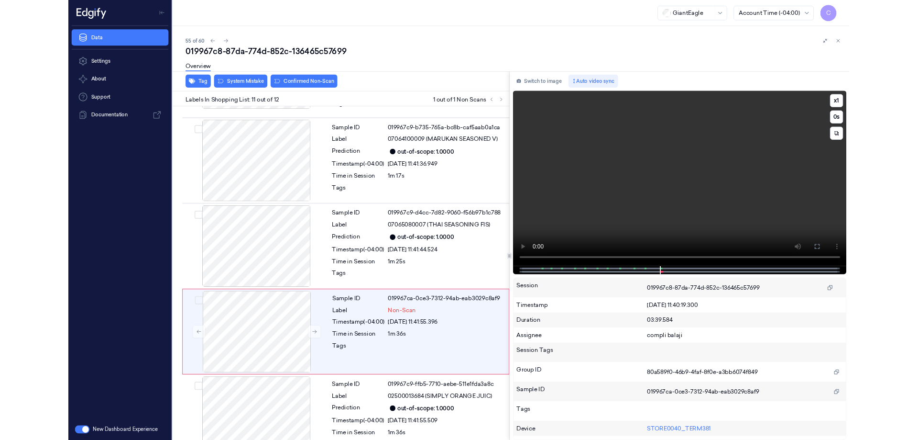
scroll to position [825, 0]
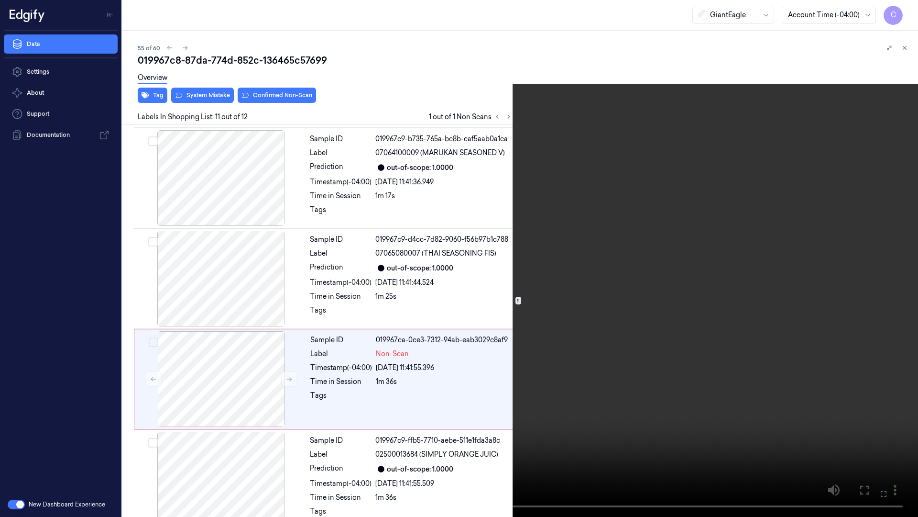
click at [0, 0] on icon at bounding box center [0, 0] width 0 height 0
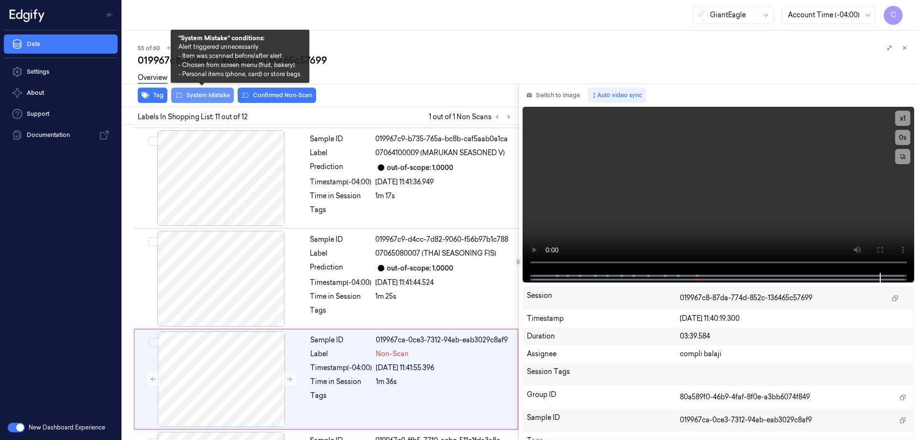
click at [209, 95] on button "System Mistake" at bounding box center [202, 95] width 63 height 15
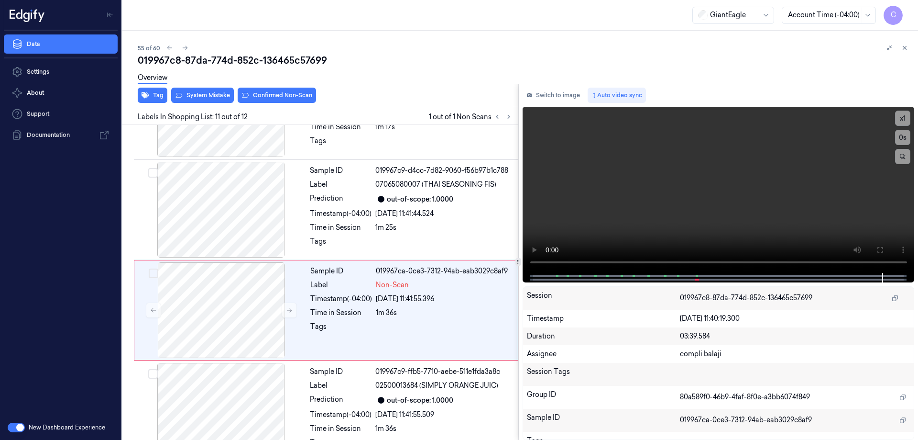
scroll to position [902, 0]
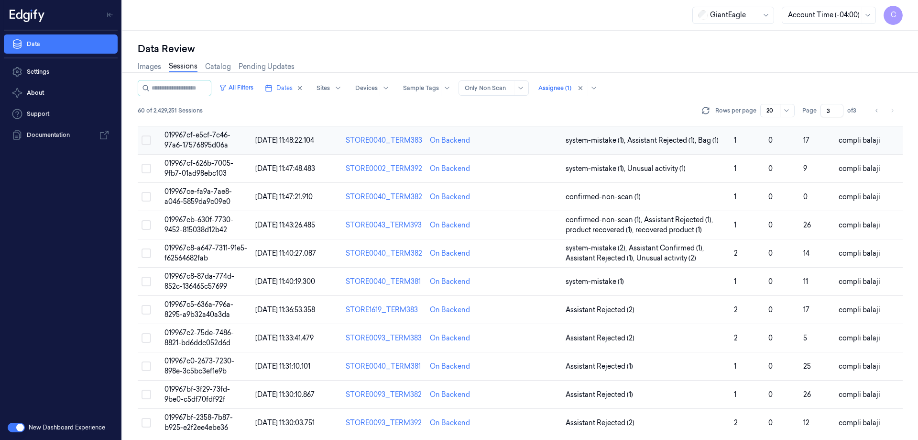
scroll to position [294, 0]
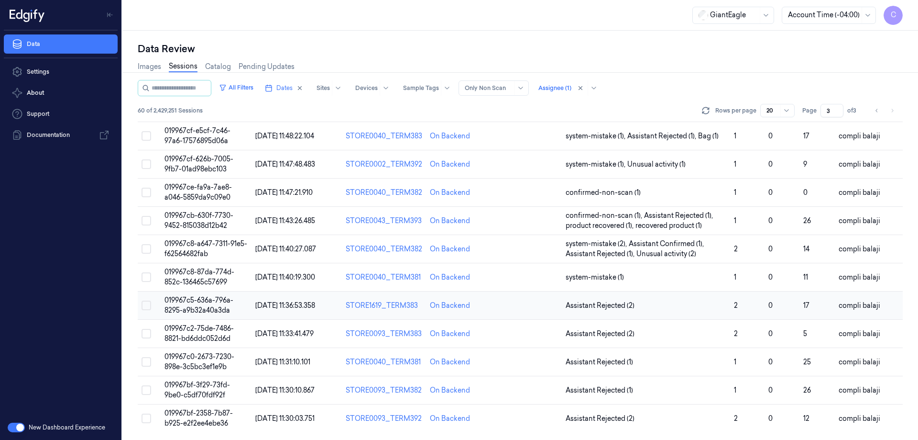
click at [222, 300] on span "019967c5-636a-796a-8295-a9b32a40a3da" at bounding box center [199, 305] width 69 height 19
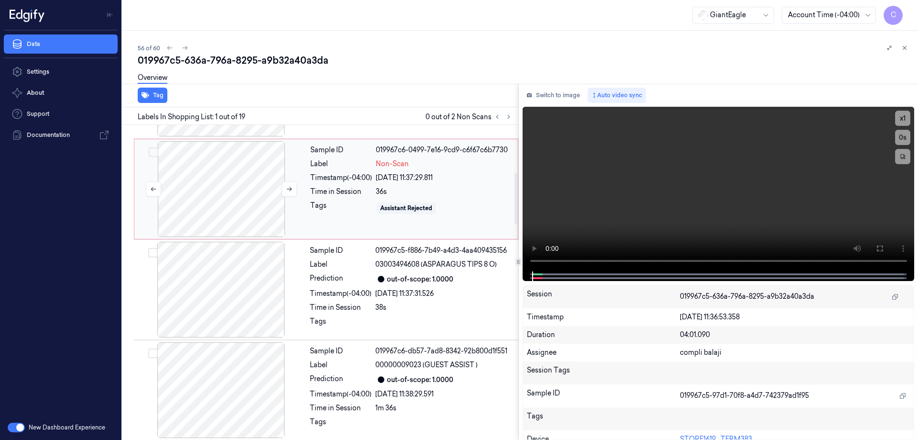
click at [239, 205] on div at bounding box center [221, 189] width 170 height 96
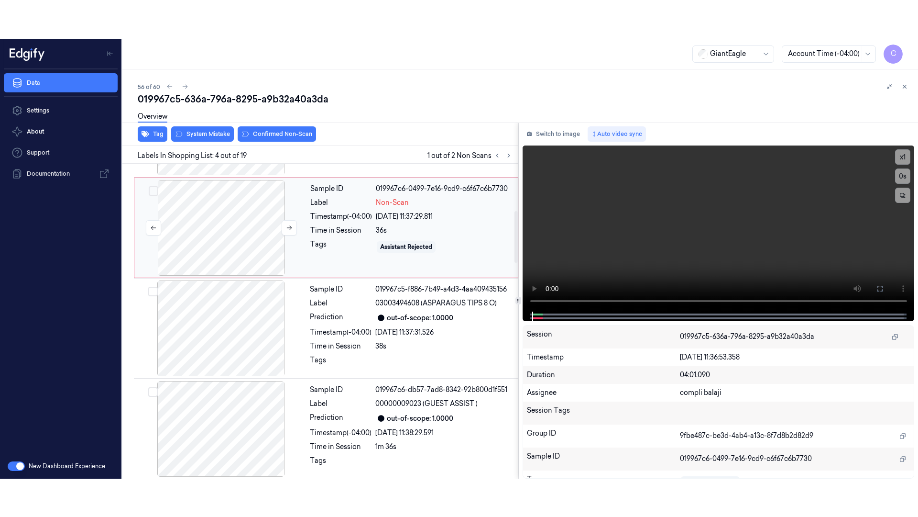
scroll to position [194, 0]
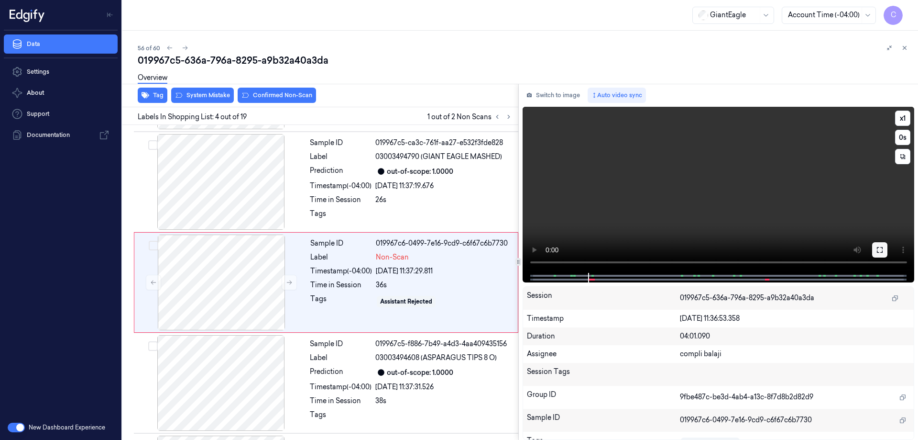
drag, startPoint x: 885, startPoint y: 248, endPoint x: 884, endPoint y: 305, distance: 57.4
click at [884, 247] on button at bounding box center [879, 249] width 15 height 15
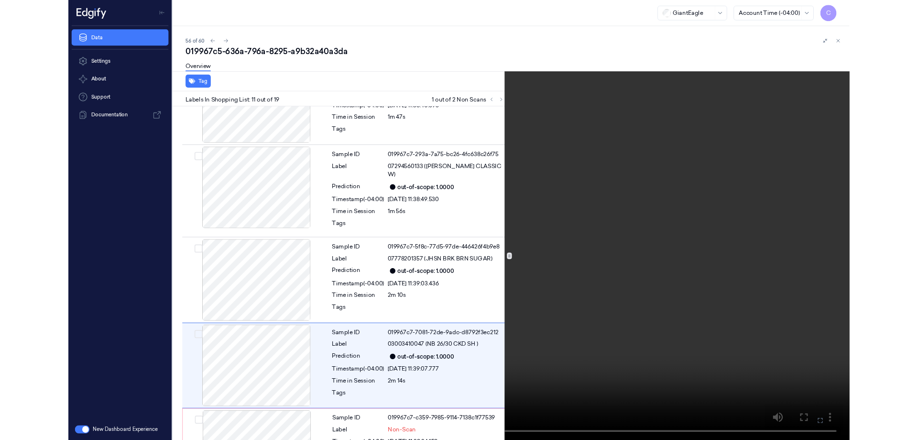
scroll to position [859, 0]
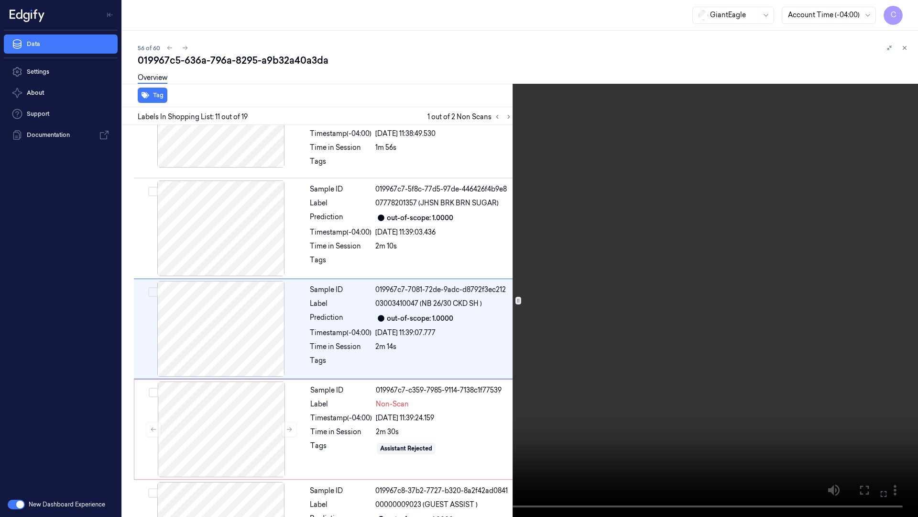
click at [0, 0] on icon at bounding box center [0, 0] width 0 height 0
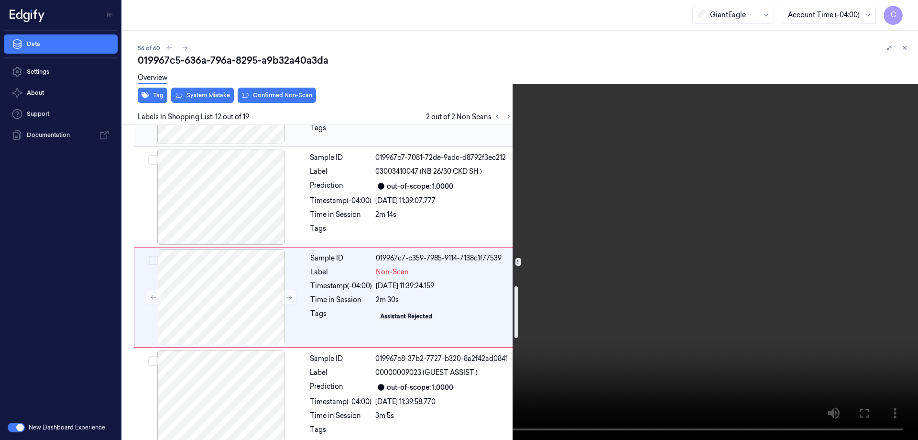
scroll to position [997, 0]
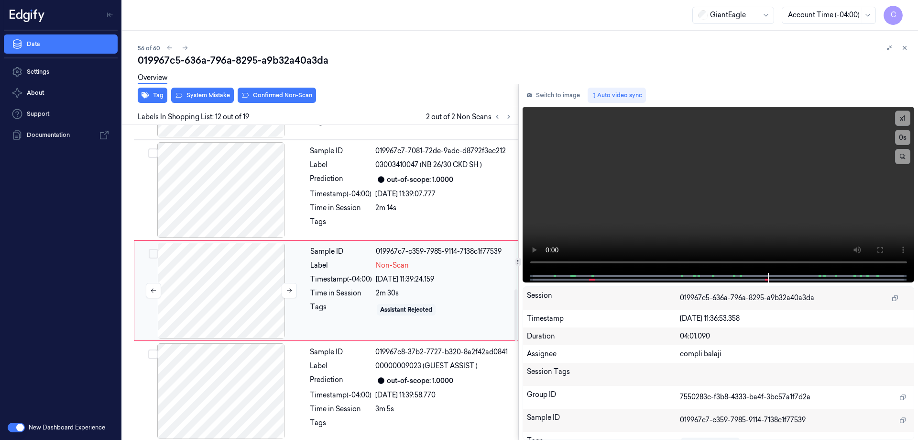
click at [213, 263] on div at bounding box center [221, 290] width 170 height 96
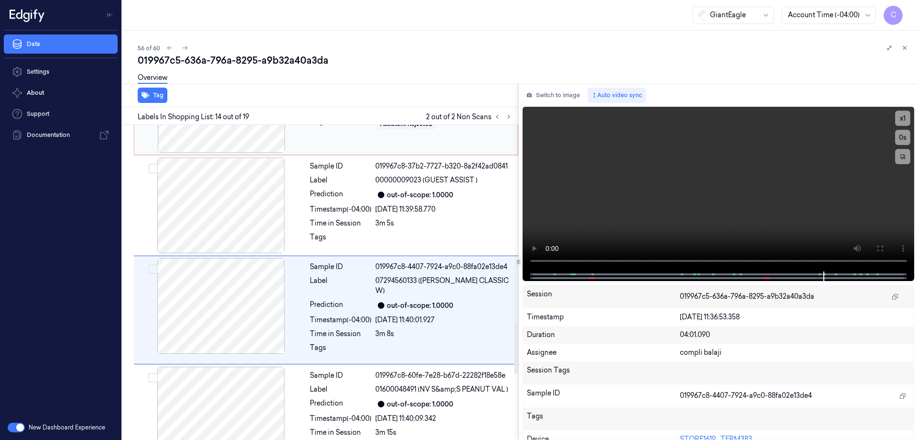
scroll to position [1198, 0]
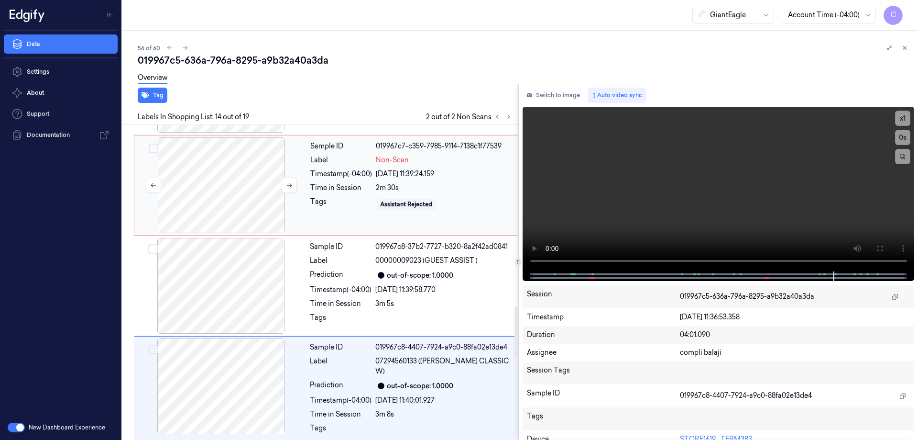
click at [233, 283] on div at bounding box center [221, 286] width 170 height 96
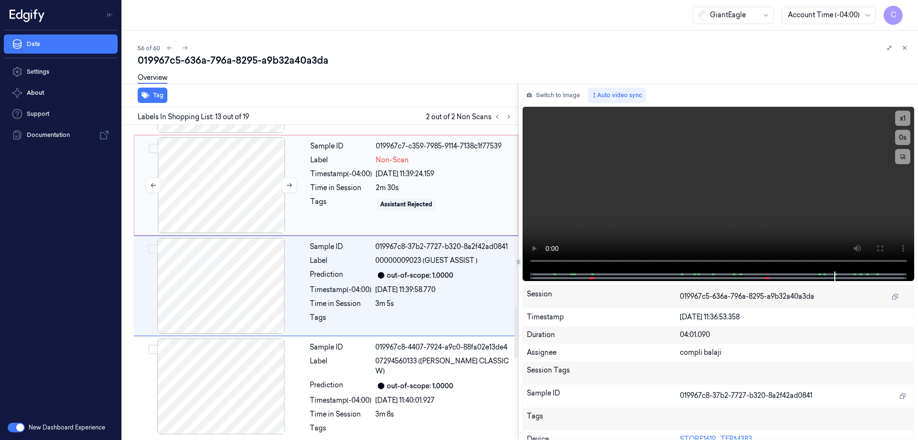
scroll to position [1098, 0]
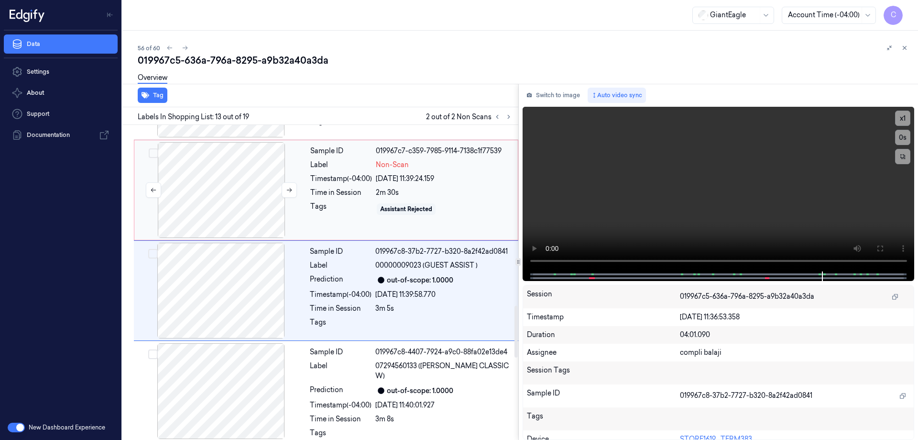
click at [228, 198] on div at bounding box center [221, 190] width 170 height 96
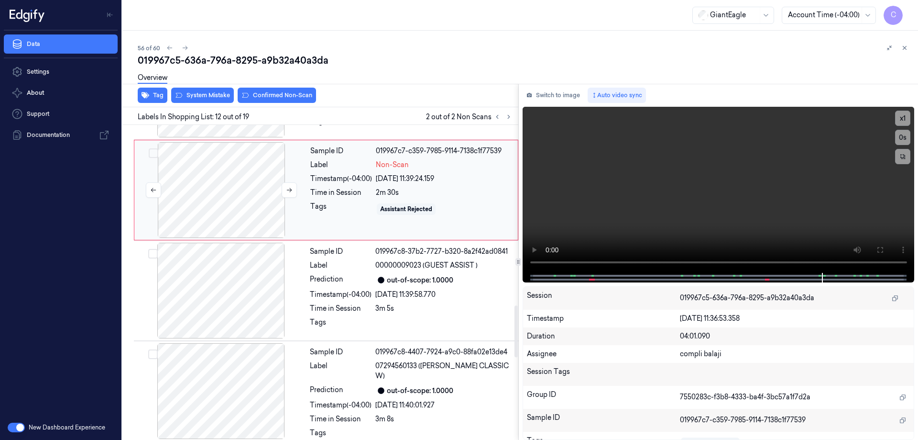
scroll to position [997, 0]
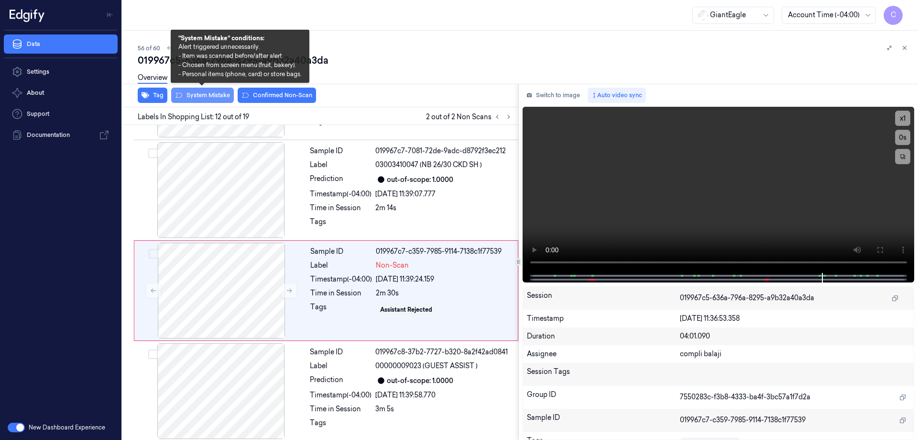
click at [207, 99] on button "System Mistake" at bounding box center [202, 95] width 63 height 15
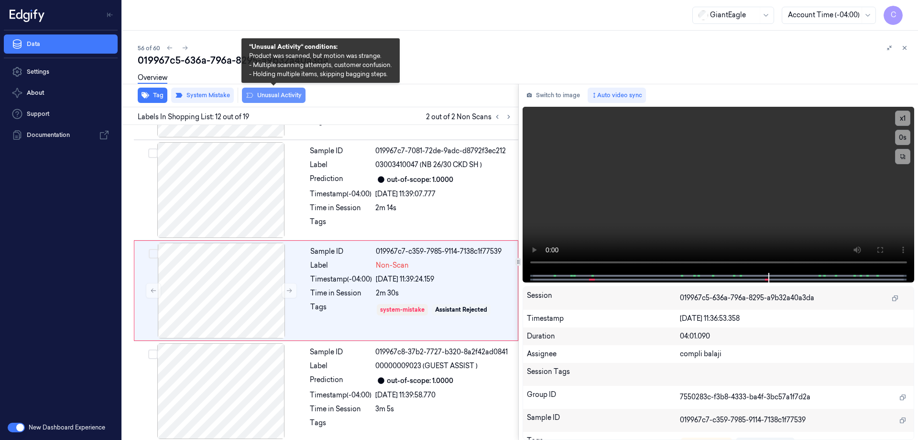
click at [292, 97] on button "Unusual Activity" at bounding box center [274, 95] width 64 height 15
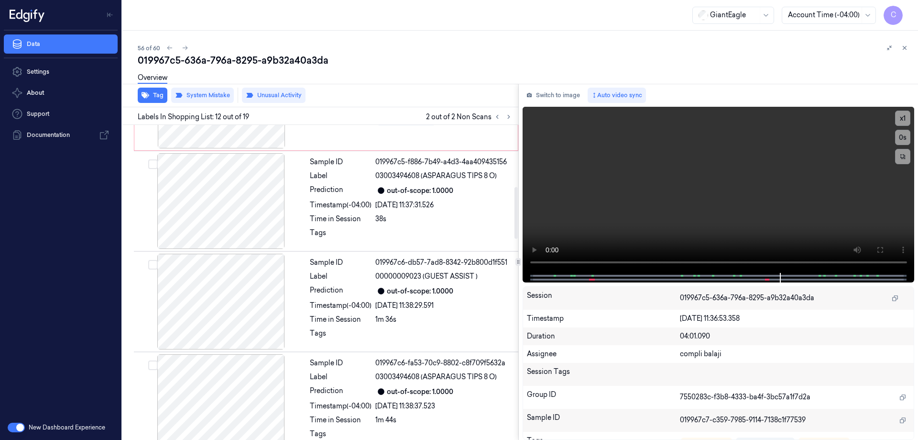
scroll to position [280, 0]
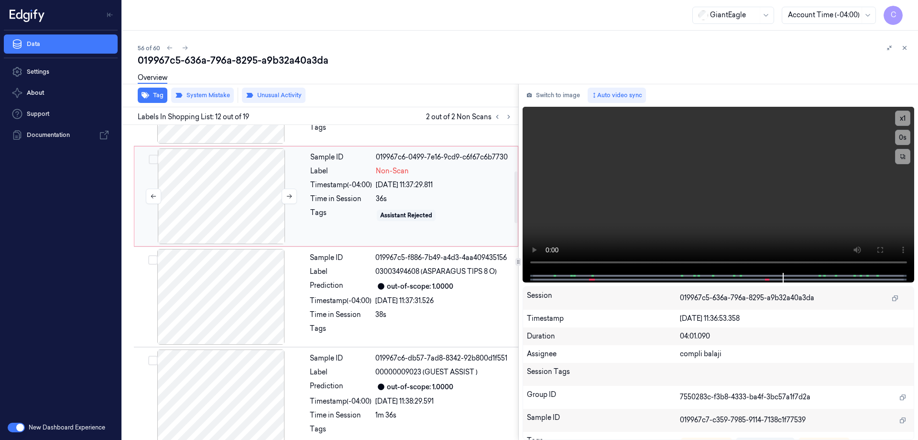
click at [241, 179] on div at bounding box center [221, 196] width 170 height 96
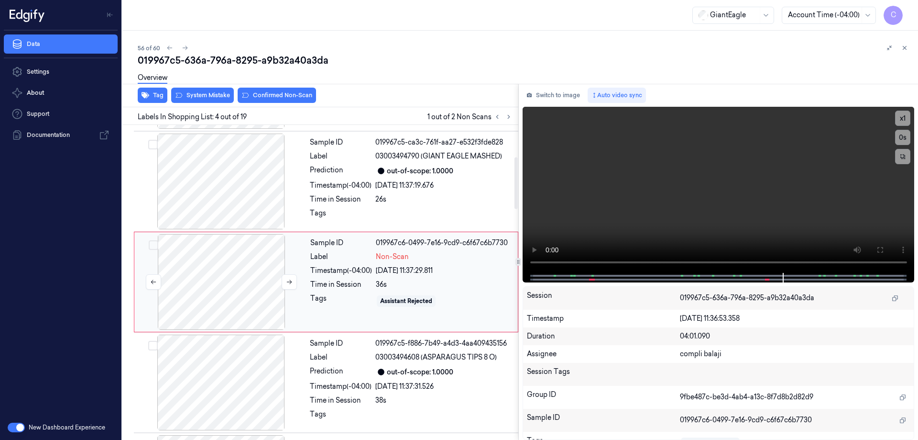
scroll to position [194, 0]
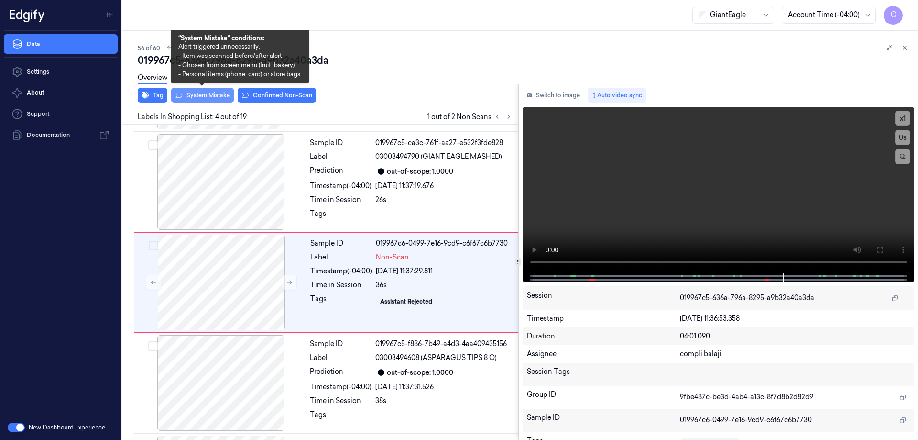
click at [211, 98] on button "System Mistake" at bounding box center [202, 95] width 63 height 15
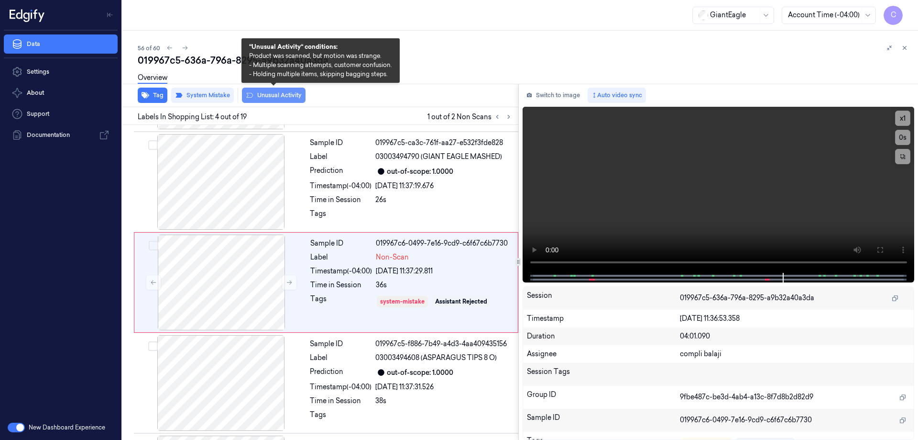
click at [286, 97] on button "Unusual Activity" at bounding box center [274, 95] width 64 height 15
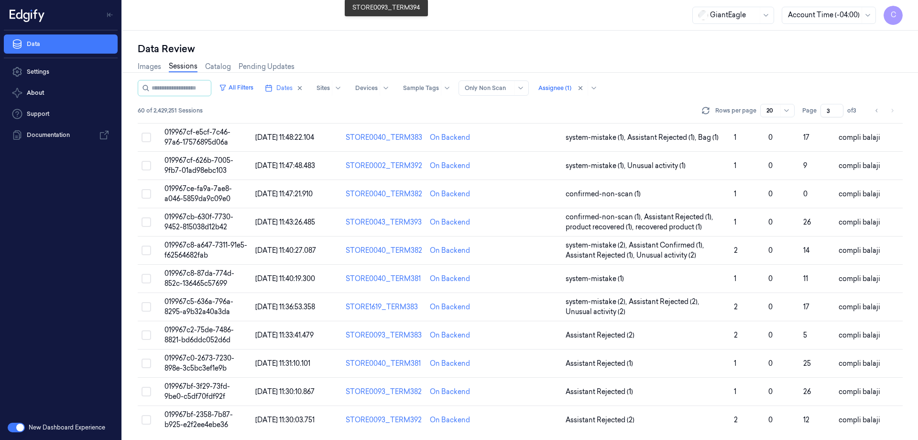
scroll to position [294, 0]
click at [206, 332] on td "019967c2-75de-7486-8821-bd6ddc052d6d" at bounding box center [206, 334] width 91 height 28
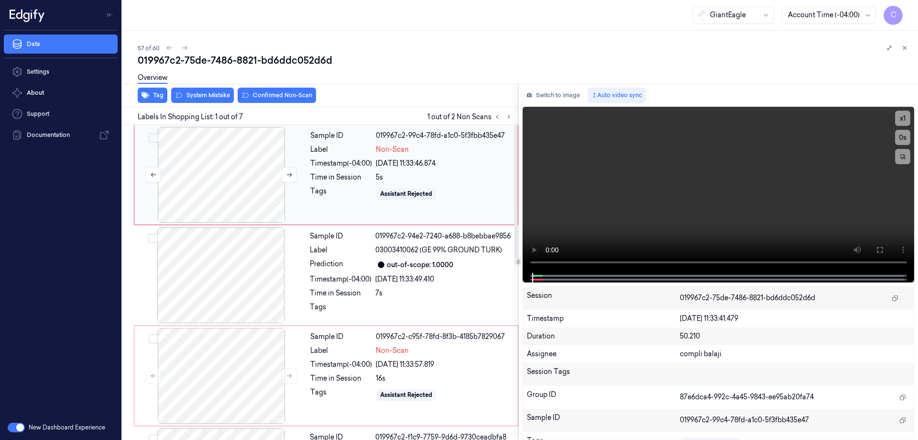
click at [227, 176] on div at bounding box center [221, 175] width 170 height 96
click at [878, 252] on icon at bounding box center [880, 250] width 6 height 6
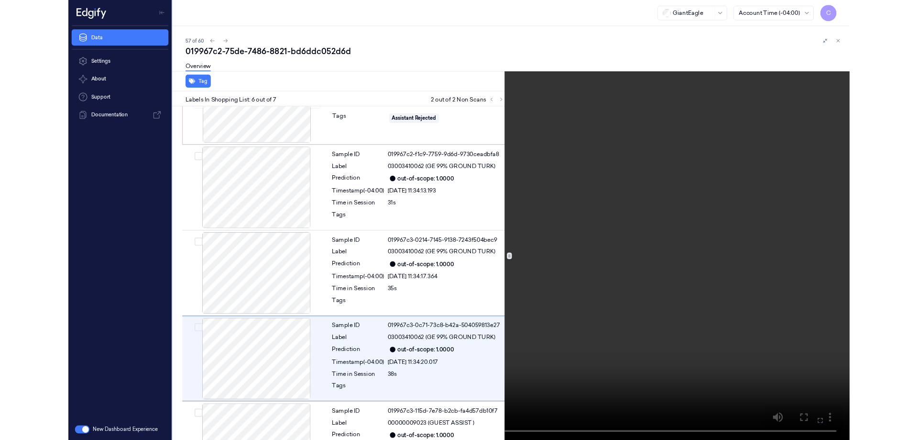
scroll to position [314, 0]
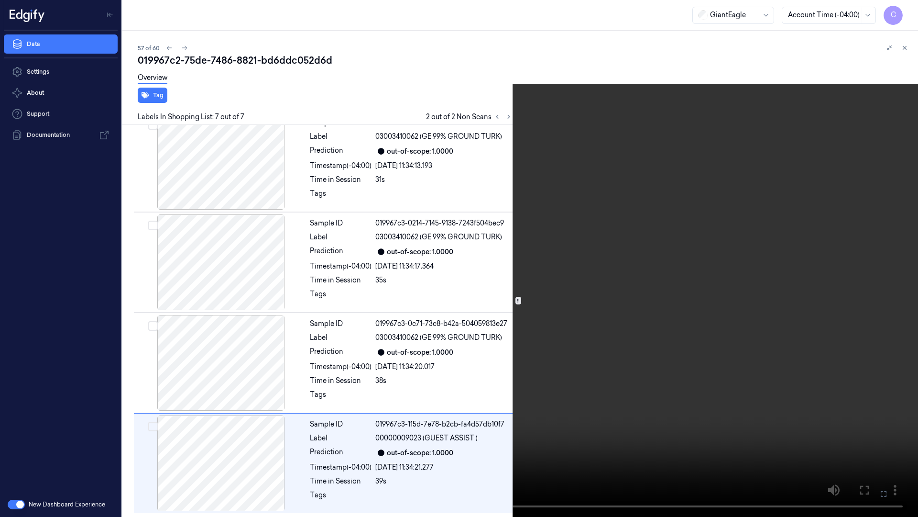
click at [0, 0] on icon at bounding box center [0, 0] width 0 height 0
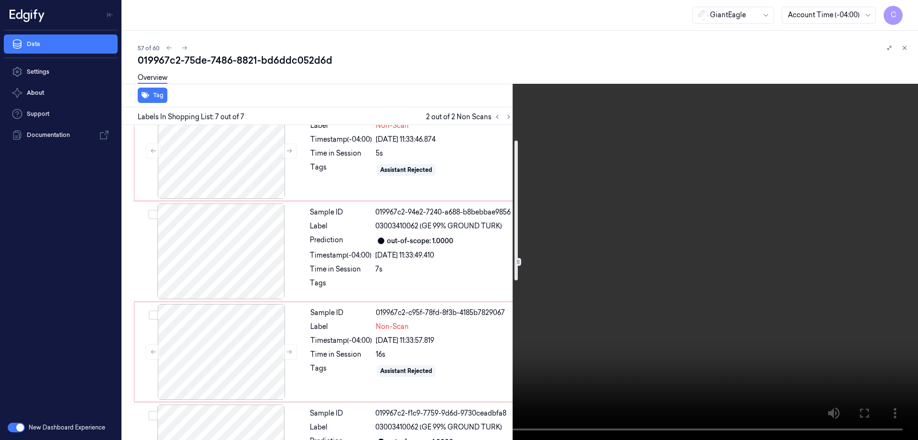
scroll to position [0, 0]
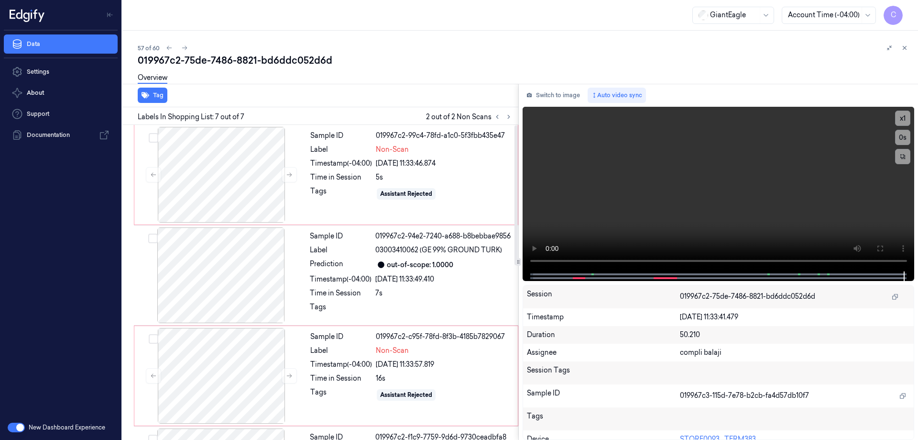
click at [232, 183] on div at bounding box center [221, 175] width 170 height 96
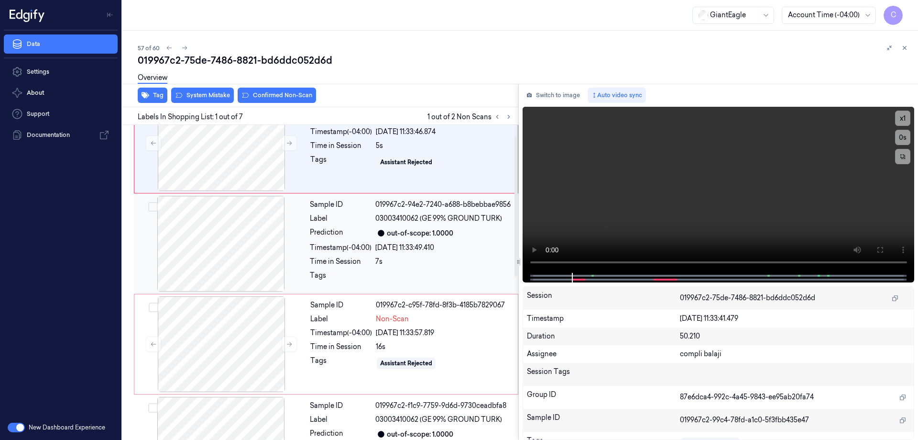
scroll to position [48, 0]
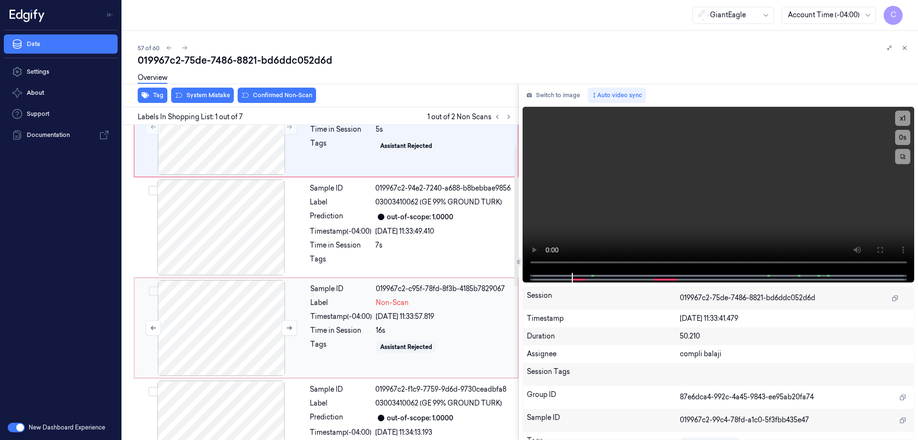
click at [229, 321] on div at bounding box center [221, 328] width 170 height 96
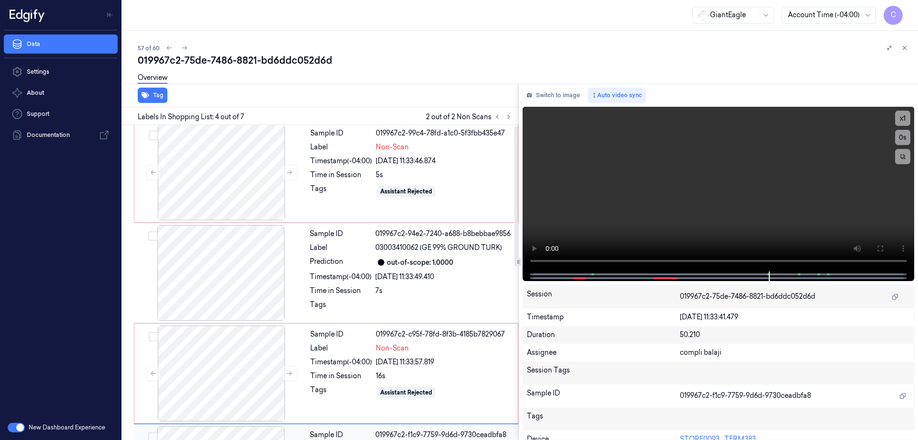
scroll to position [0, 0]
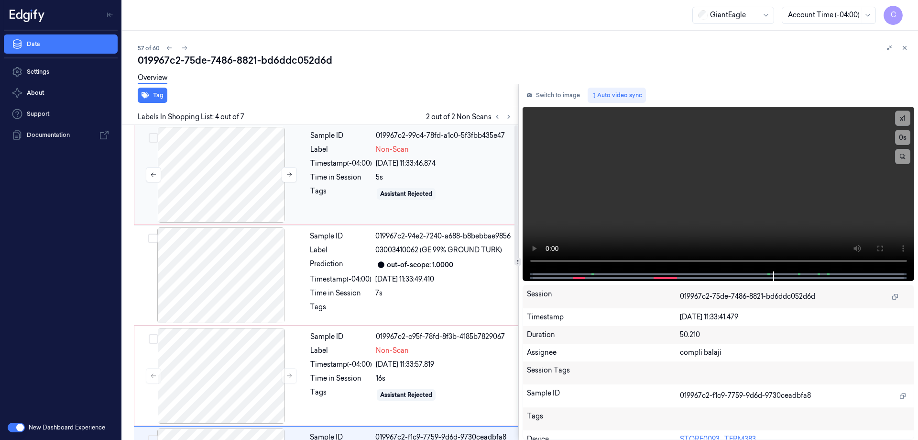
click at [247, 167] on div at bounding box center [221, 175] width 170 height 96
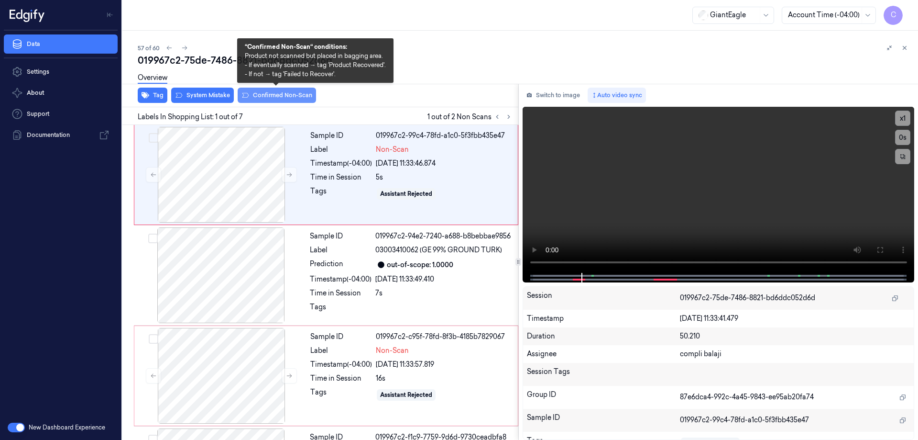
click at [282, 96] on button "Confirmed Non-Scan" at bounding box center [277, 95] width 78 height 15
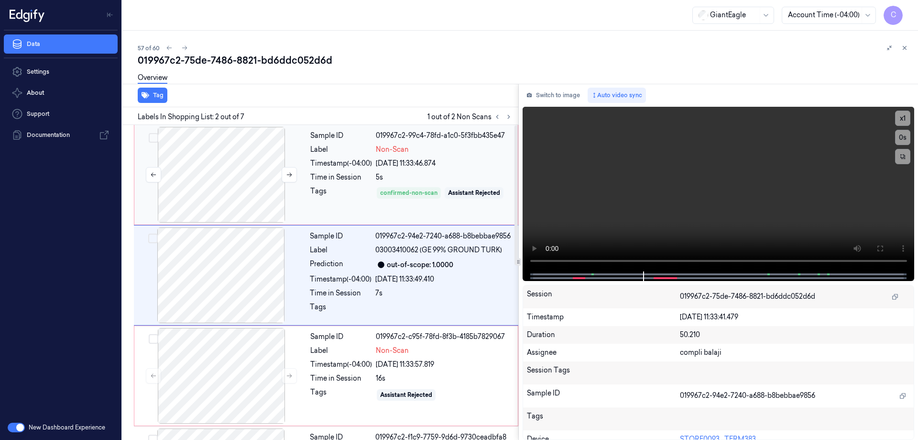
click at [258, 184] on div at bounding box center [221, 175] width 170 height 96
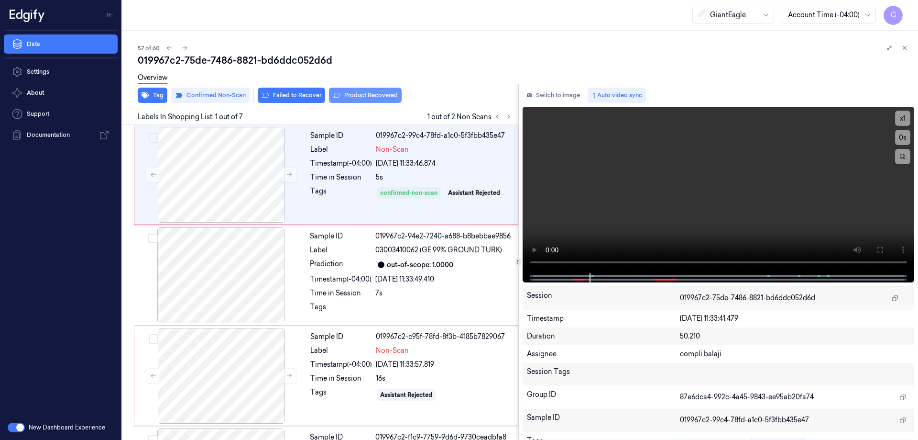
click at [375, 98] on div "Tag Confirmed Non-Scan Failed to Recover Product Recovered" at bounding box center [319, 95] width 400 height 23
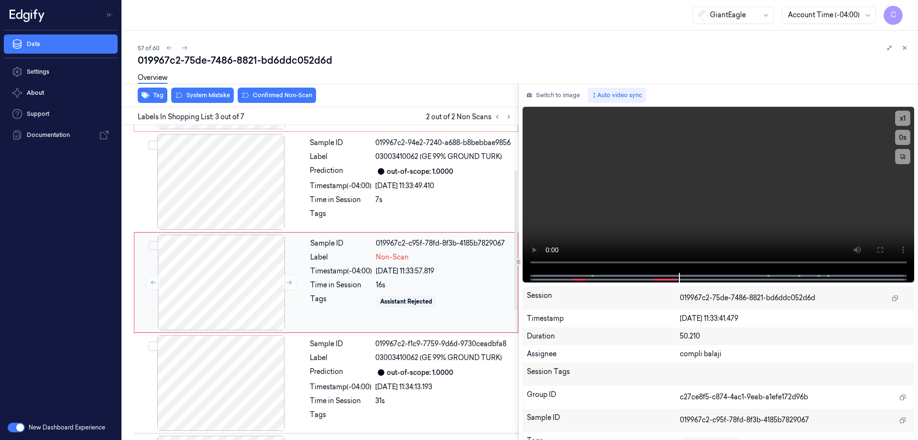
scroll to position [141, 0]
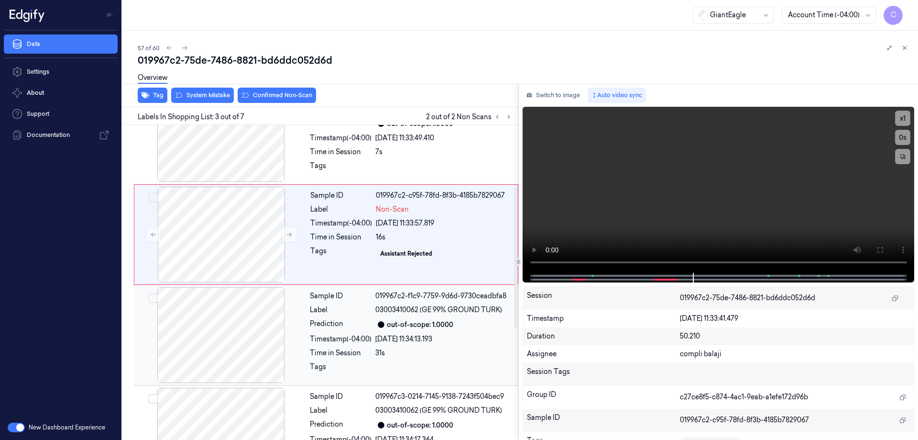
click at [439, 331] on div "Sample ID 019967c2-f1c9-7759-9d6d-9730ceadbfa8 Label 03003410062 (GE 99% GROUND…" at bounding box center [411, 335] width 210 height 96
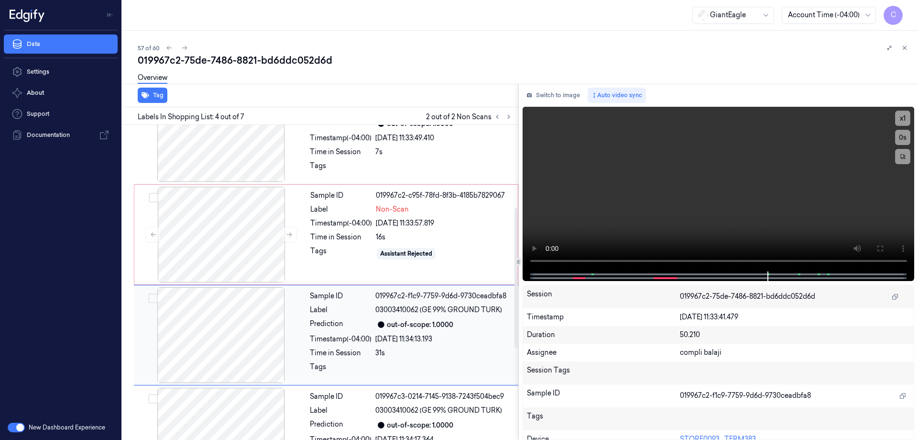
scroll to position [194, 0]
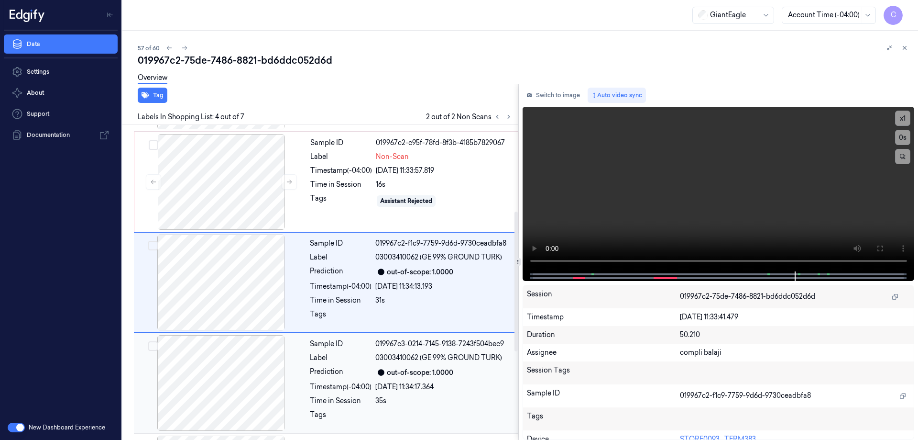
click at [470, 264] on div "Sample ID 019967c2-99c4-78fd-a1c0-5f3fbb435e47 Label Non-Scan Timestamp (-04:00…" at bounding box center [319, 284] width 400 height 706
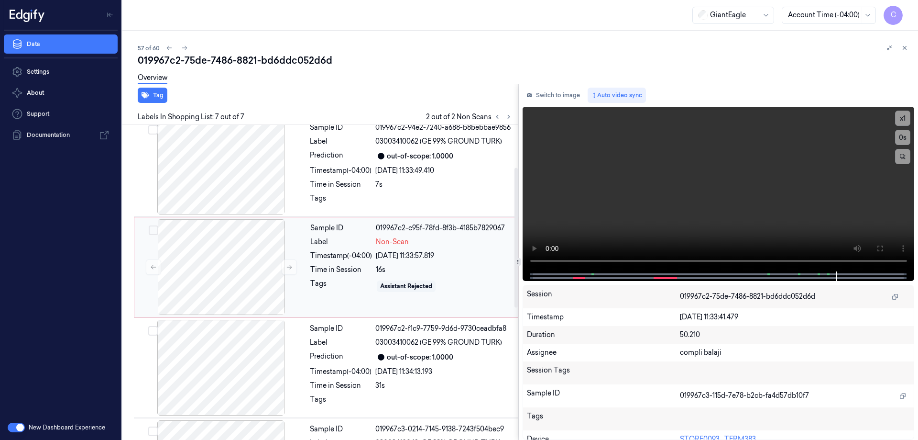
scroll to position [56, 0]
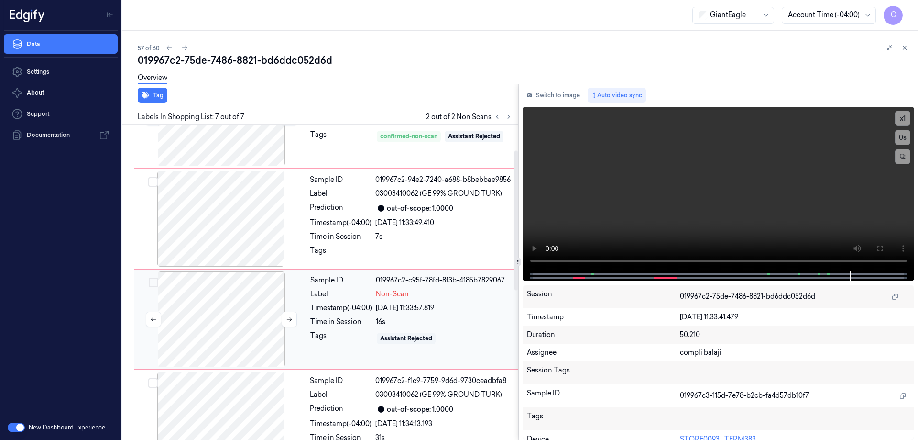
click at [248, 297] on div at bounding box center [221, 319] width 170 height 96
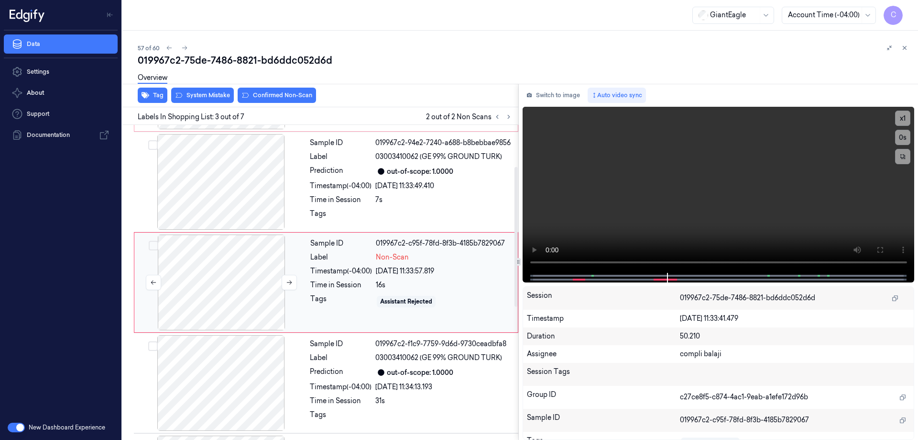
scroll to position [0, 0]
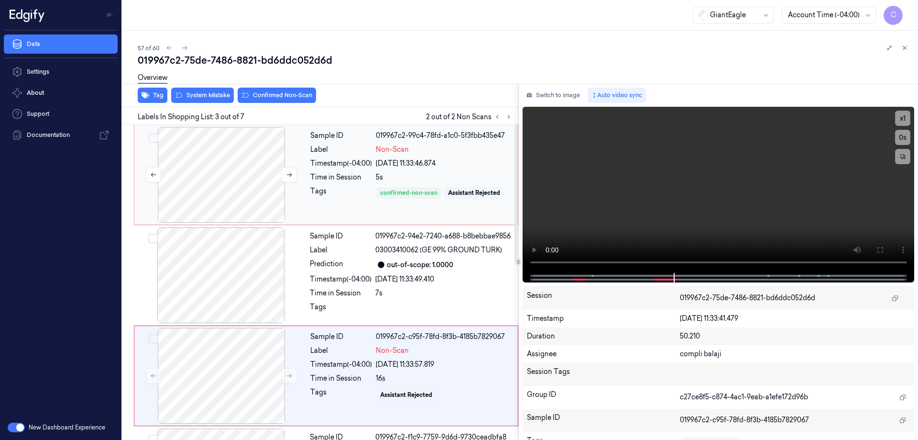
click at [257, 170] on div at bounding box center [221, 175] width 170 height 96
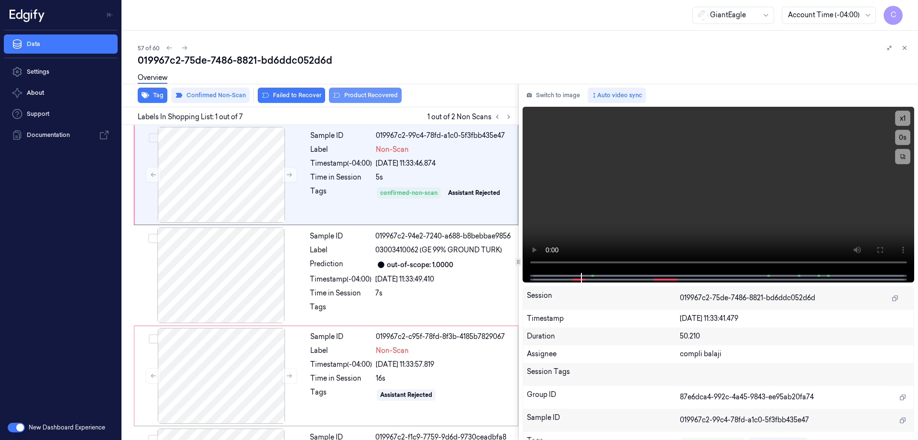
click at [366, 94] on button "Product Recovered" at bounding box center [365, 95] width 73 height 15
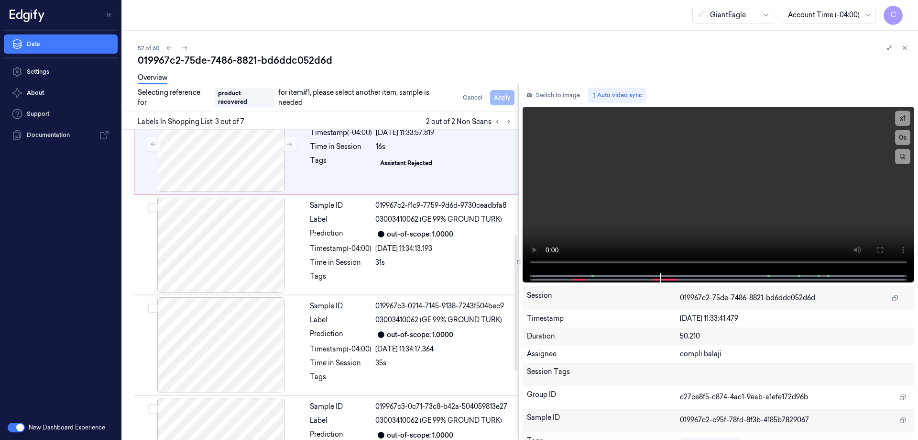
scroll to position [239, 0]
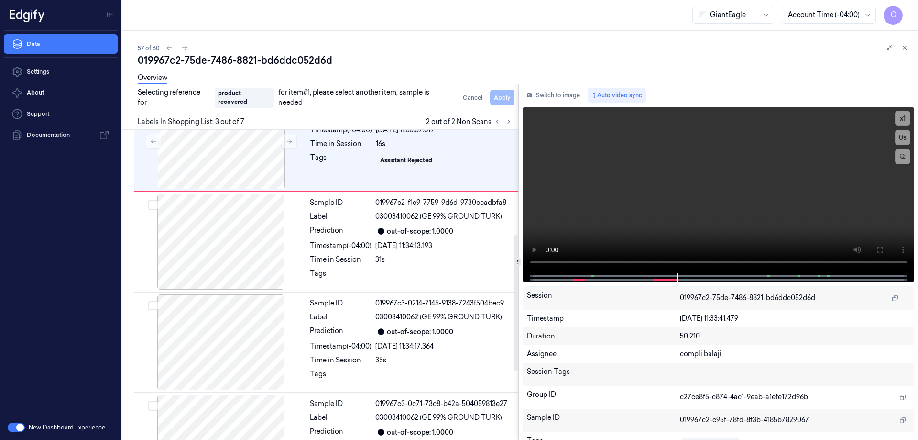
click at [461, 243] on div "[DATE] 11:34:13.193" at bounding box center [443, 246] width 137 height 10
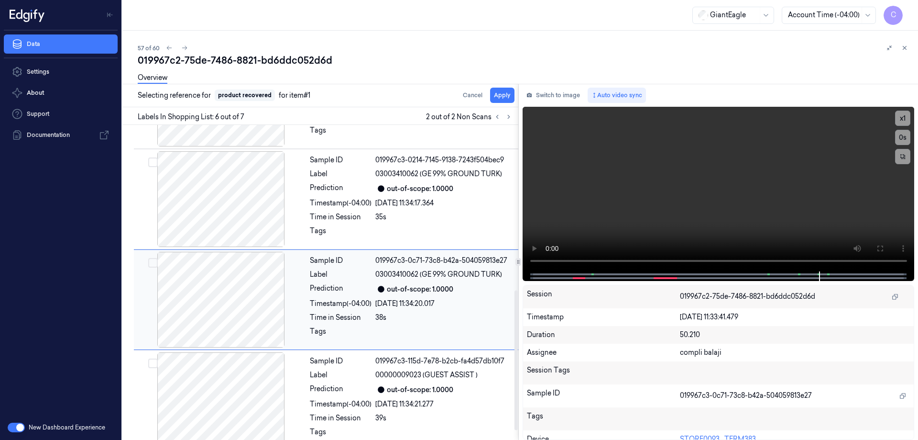
scroll to position [391, 0]
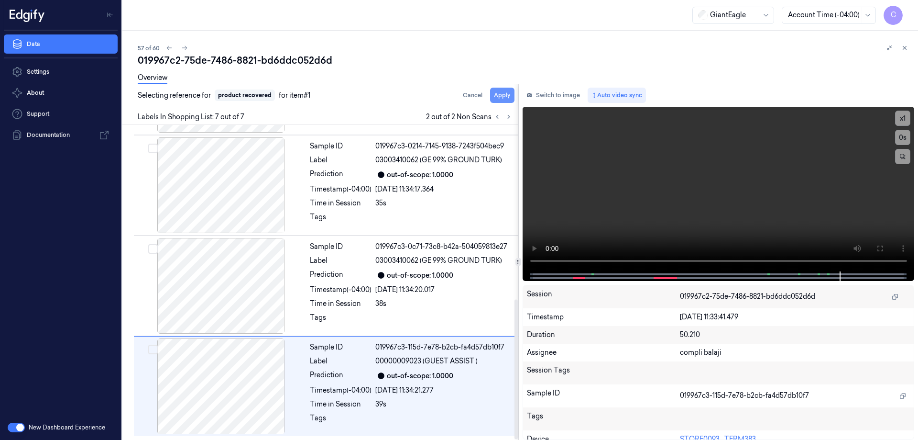
click at [505, 94] on button "Apply" at bounding box center [502, 95] width 24 height 15
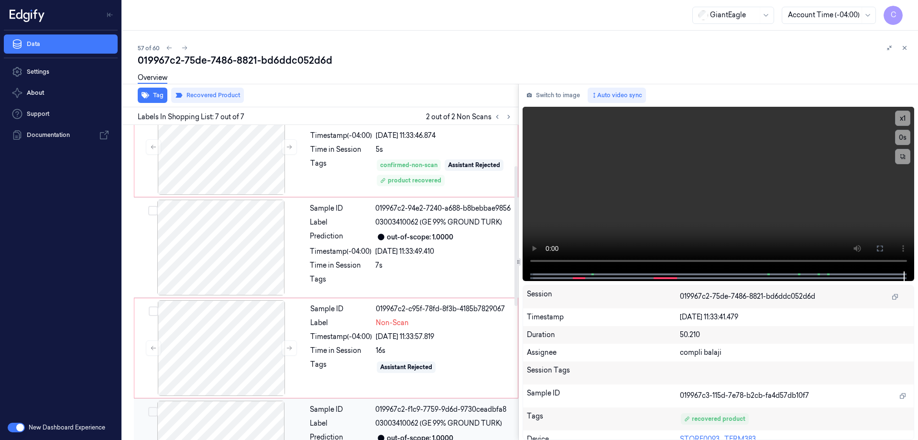
scroll to position [9, 0]
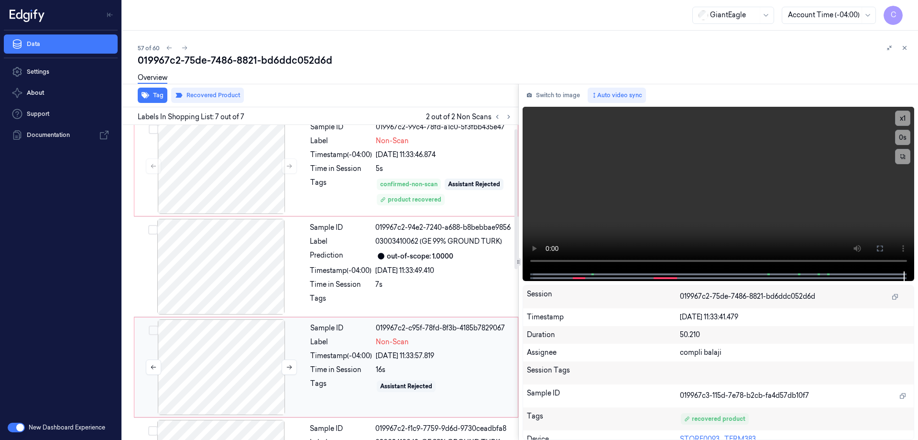
click at [236, 355] on div at bounding box center [221, 367] width 170 height 96
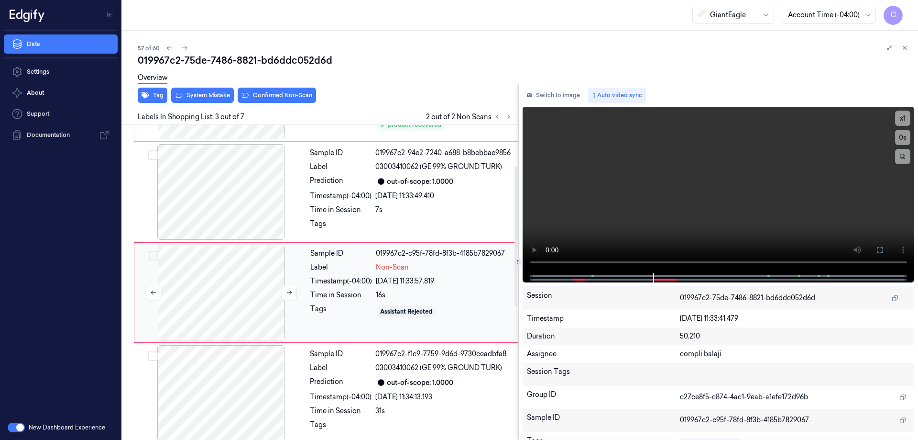
scroll to position [93, 0]
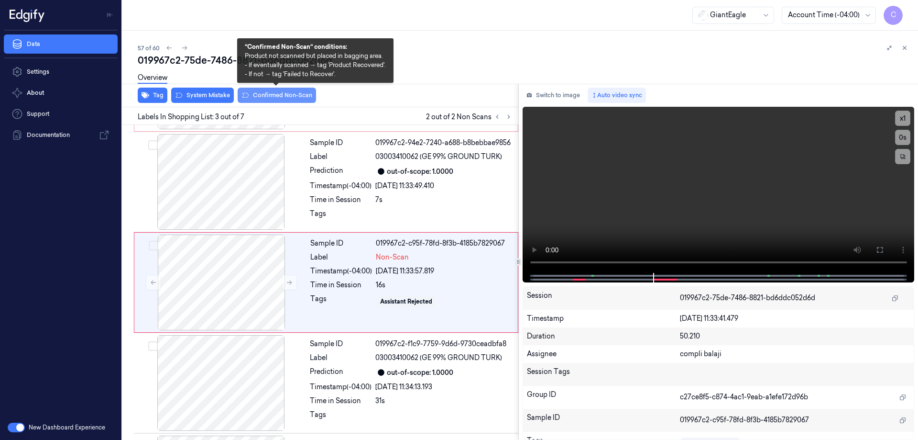
click at [278, 98] on button "Confirmed Non-Scan" at bounding box center [277, 95] width 78 height 15
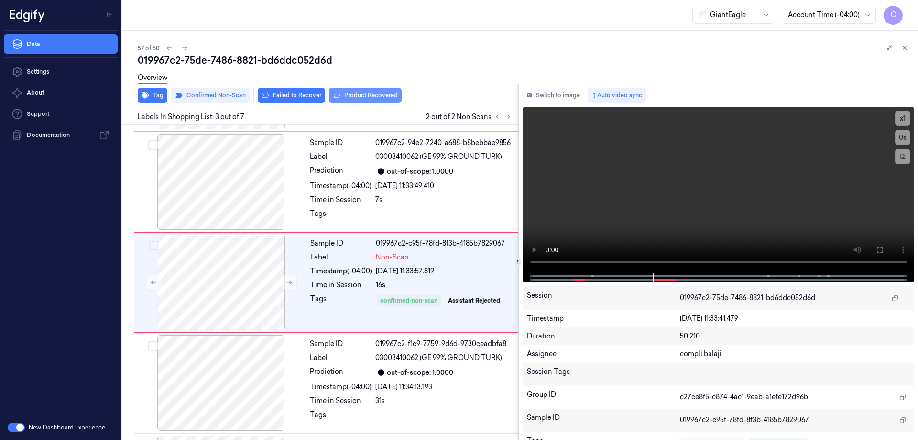
click at [384, 97] on button "Product Recovered" at bounding box center [365, 95] width 73 height 15
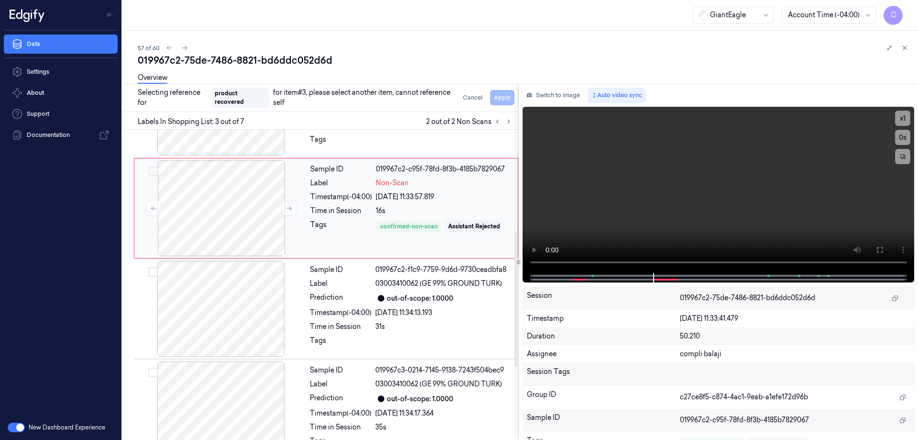
scroll to position [237, 0]
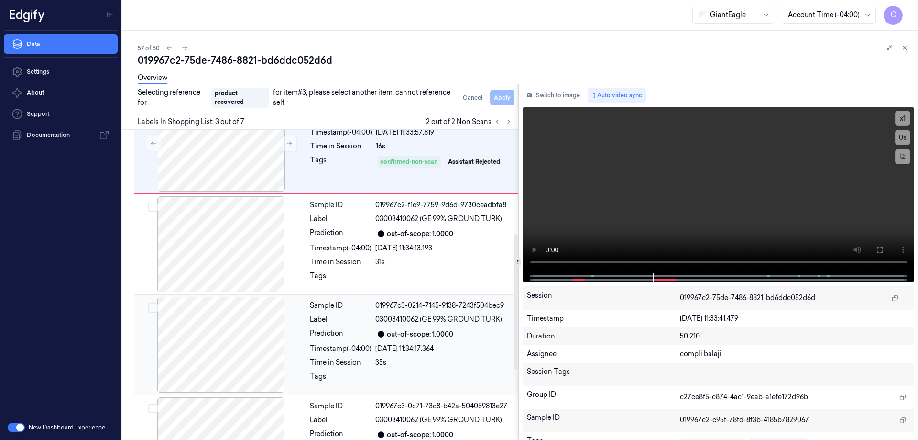
click at [481, 350] on div "[DATE] 11:34:17.364" at bounding box center [443, 348] width 137 height 10
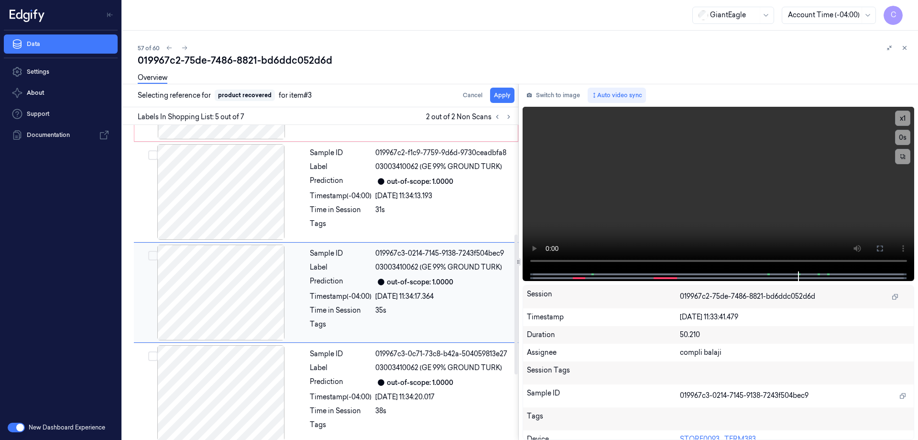
scroll to position [294, 0]
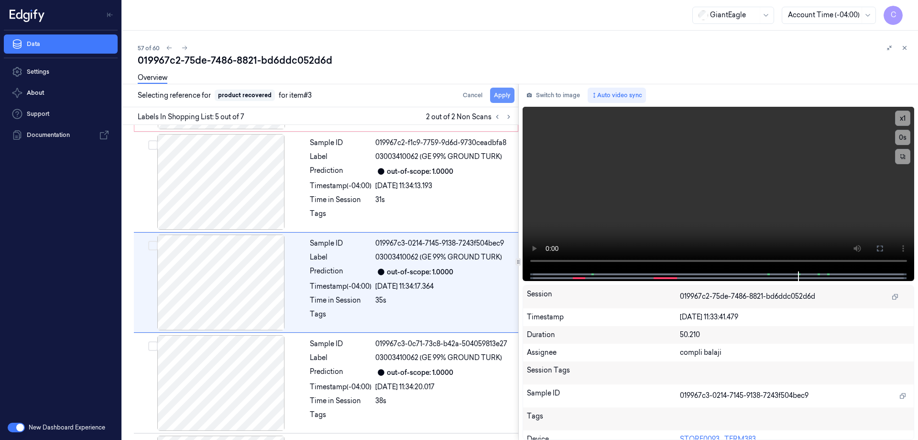
click at [505, 96] on button "Apply" at bounding box center [502, 95] width 24 height 15
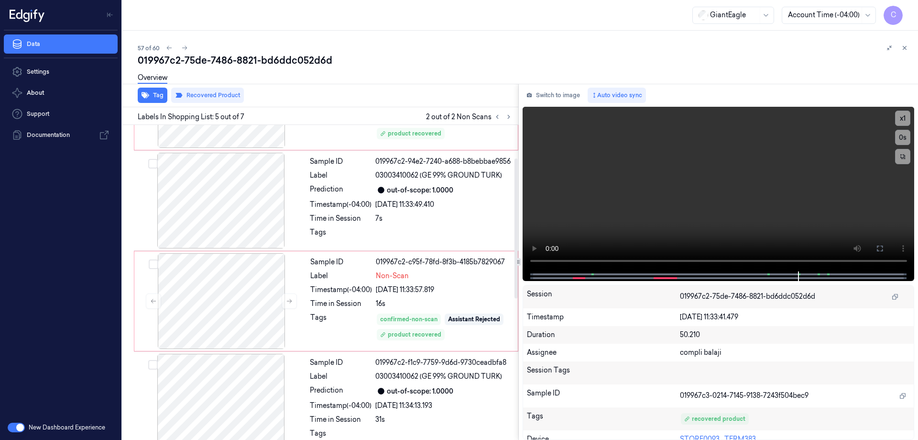
scroll to position [0, 0]
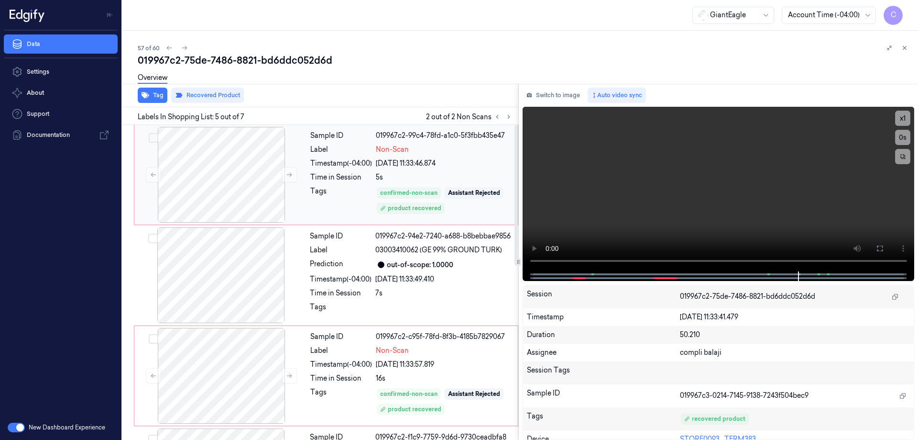
click at [324, 179] on div "Time in Session" at bounding box center [341, 177] width 62 height 10
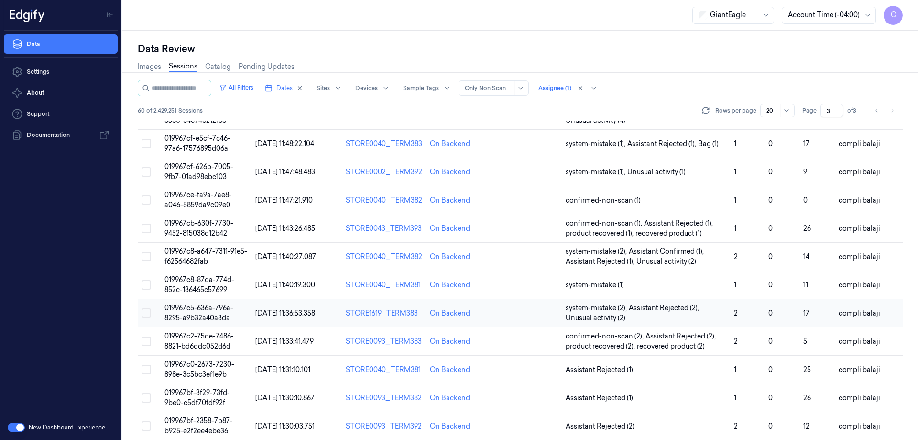
scroll to position [294, 0]
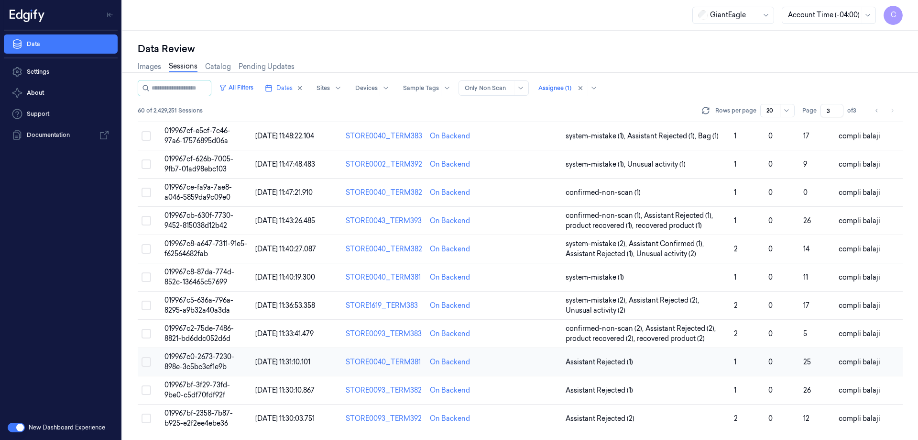
click at [197, 359] on span "019967c0-2673-7230-898e-3c5bc3ef1e9b" at bounding box center [200, 361] width 70 height 19
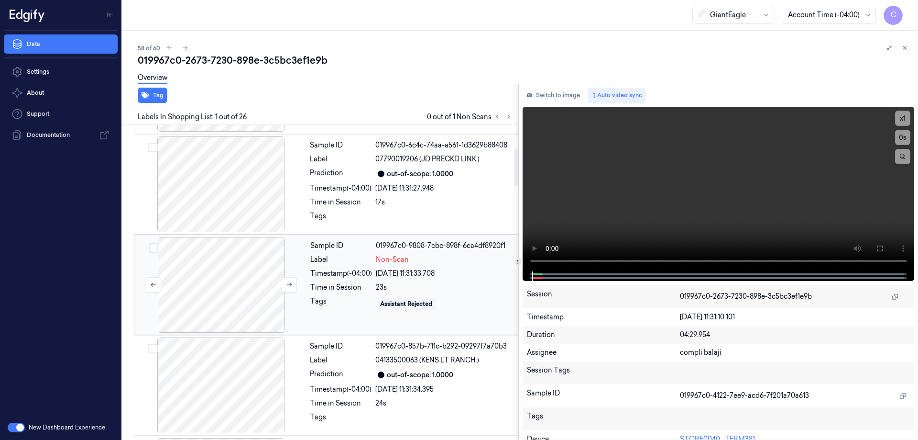
click at [218, 294] on div at bounding box center [221, 285] width 170 height 96
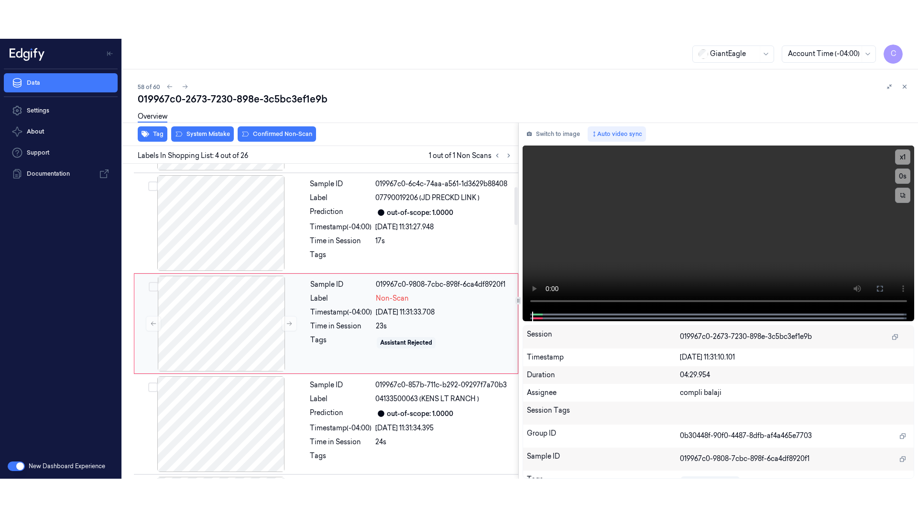
scroll to position [194, 0]
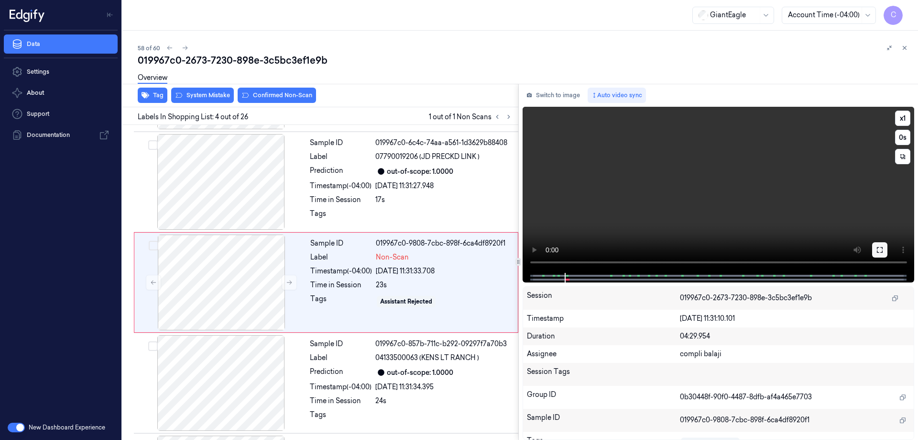
click at [881, 253] on icon at bounding box center [880, 250] width 8 height 8
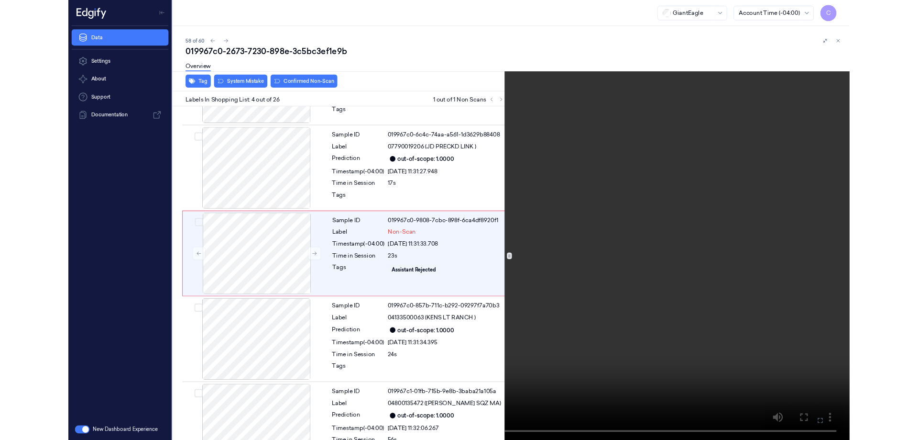
scroll to position [155, 0]
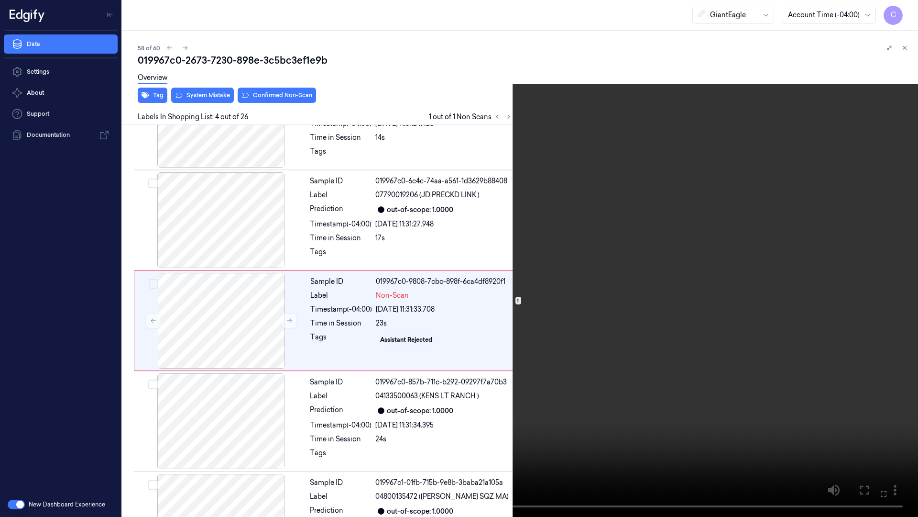
click at [0, 0] on icon at bounding box center [0, 0] width 0 height 0
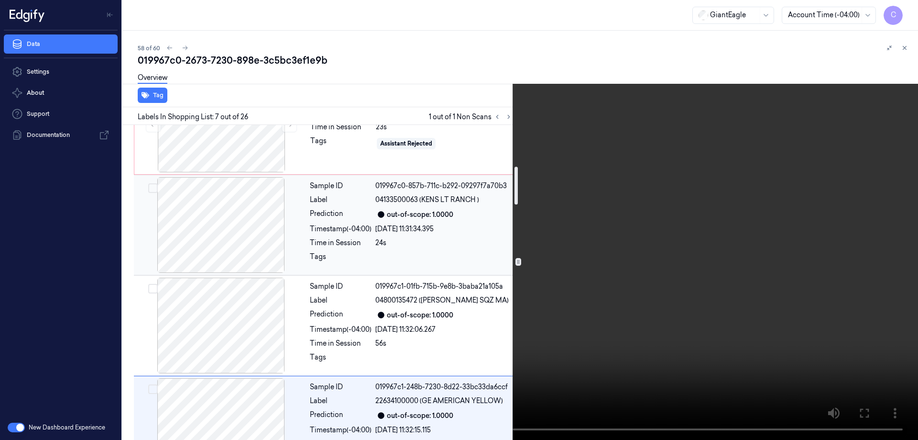
scroll to position [208, 0]
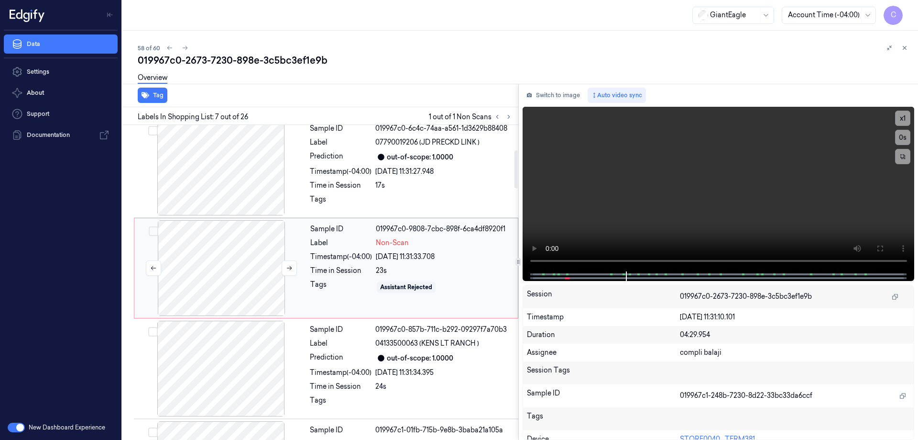
click at [241, 243] on div at bounding box center [221, 268] width 170 height 96
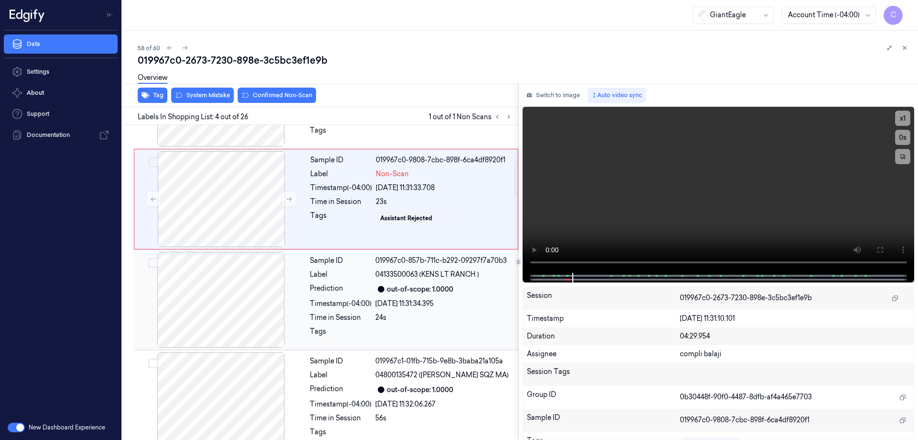
scroll to position [289, 0]
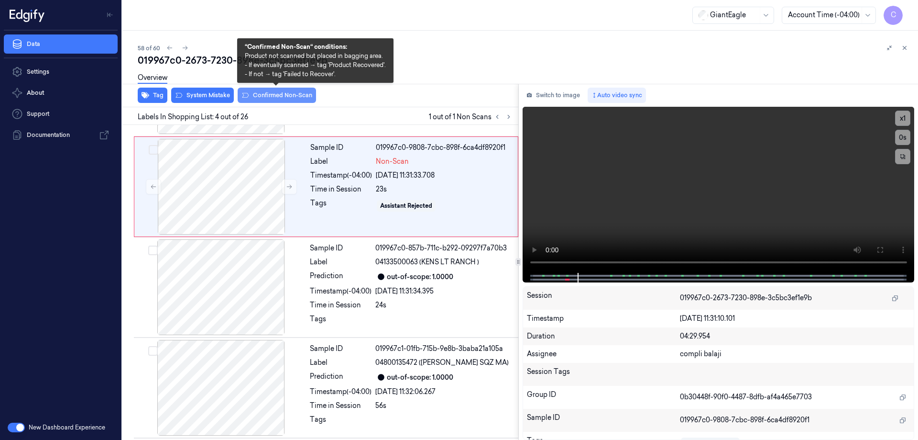
click at [291, 98] on button "Confirmed Non-Scan" at bounding box center [277, 95] width 78 height 15
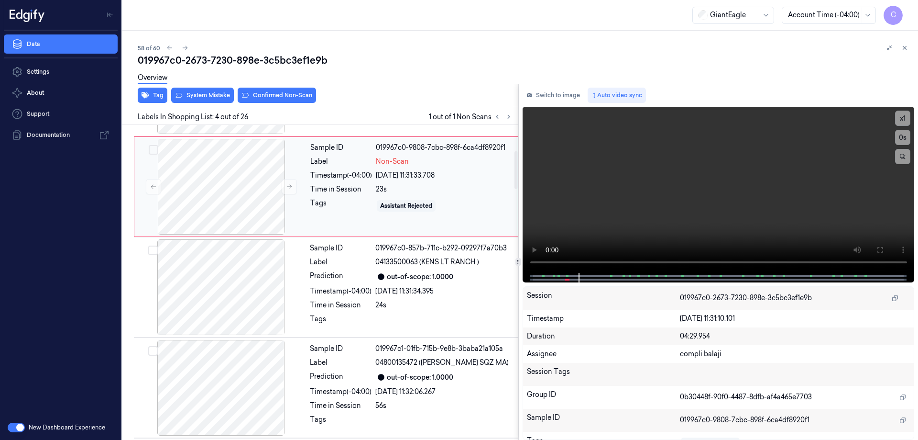
scroll to position [194, 0]
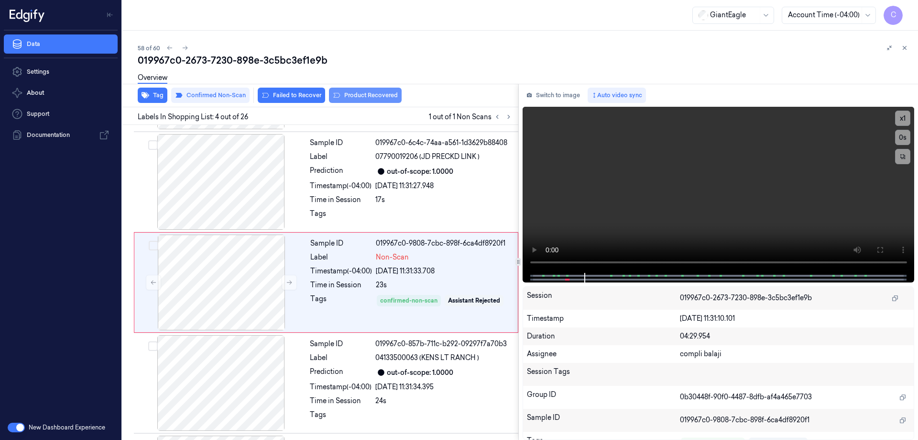
click at [382, 95] on button "Product Recovered" at bounding box center [365, 95] width 73 height 15
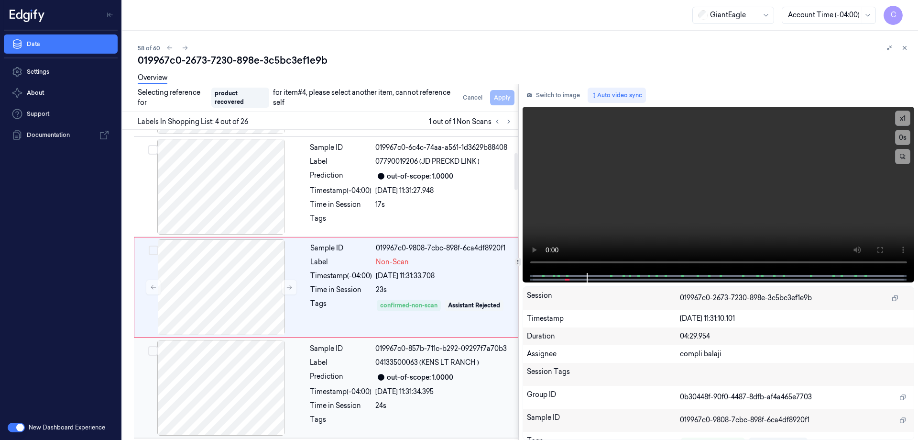
click at [428, 380] on div "out-of-scope: 1.0000" at bounding box center [420, 377] width 66 height 10
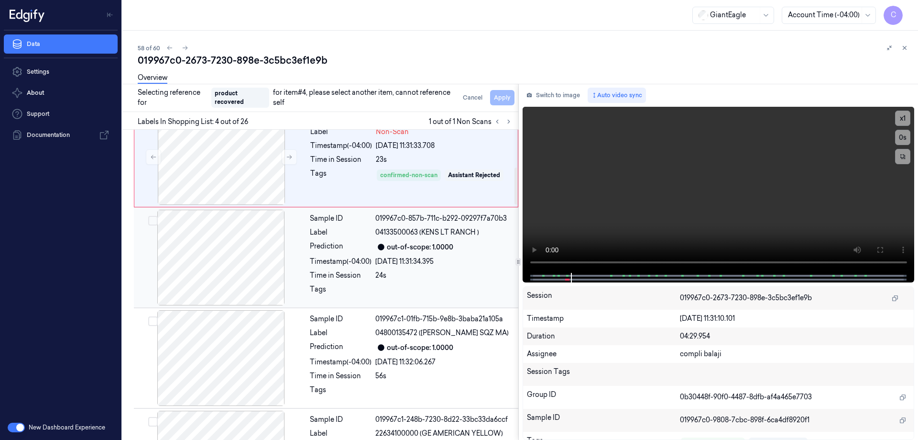
scroll to position [340, 0]
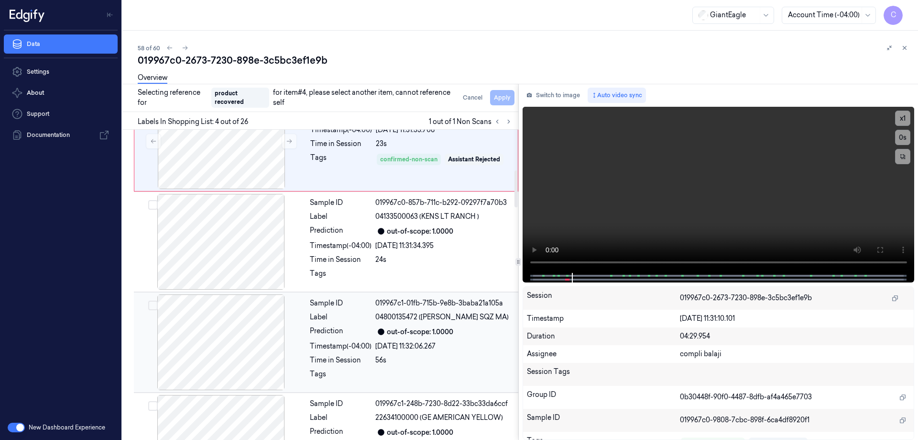
click at [415, 359] on div "56s" at bounding box center [443, 360] width 137 height 10
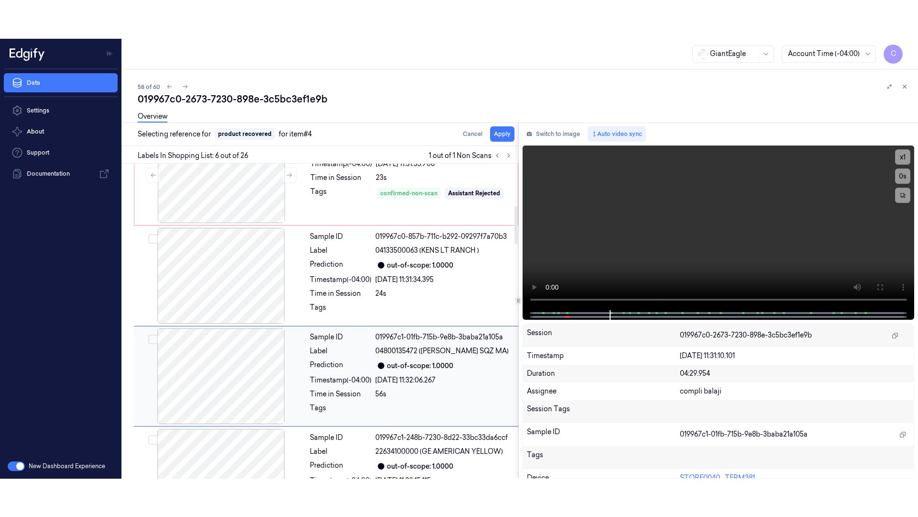
scroll to position [395, 0]
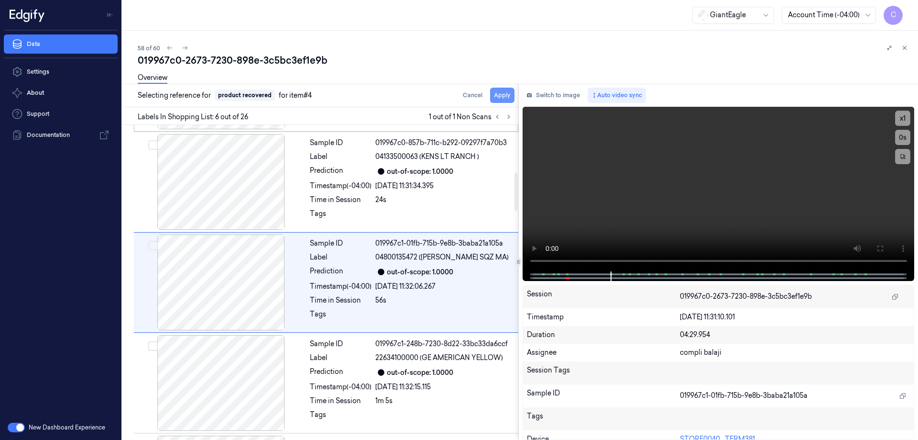
click at [500, 94] on button "Apply" at bounding box center [502, 95] width 24 height 15
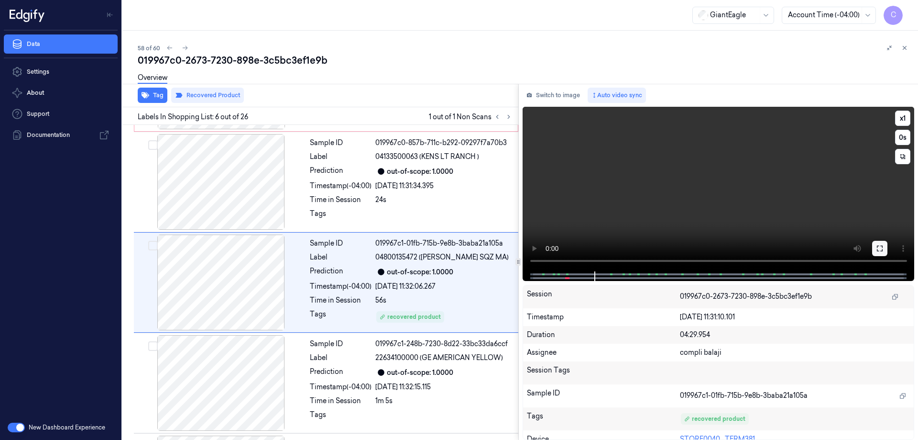
click at [881, 250] on icon at bounding box center [880, 248] width 8 height 8
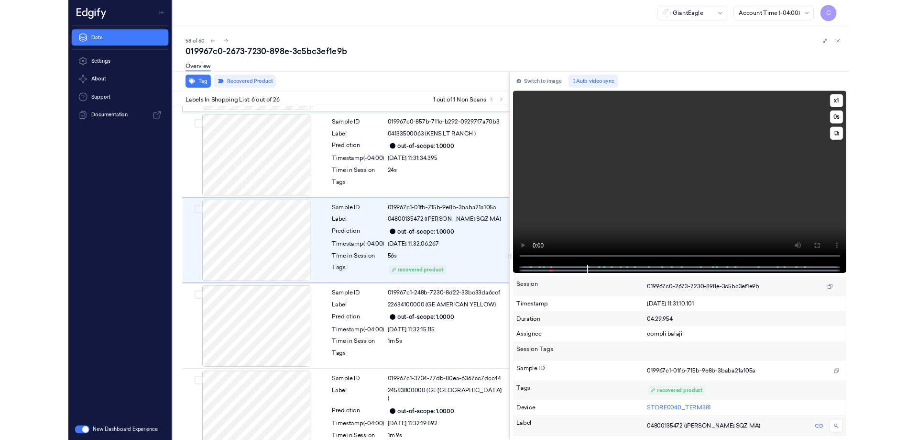
scroll to position [356, 0]
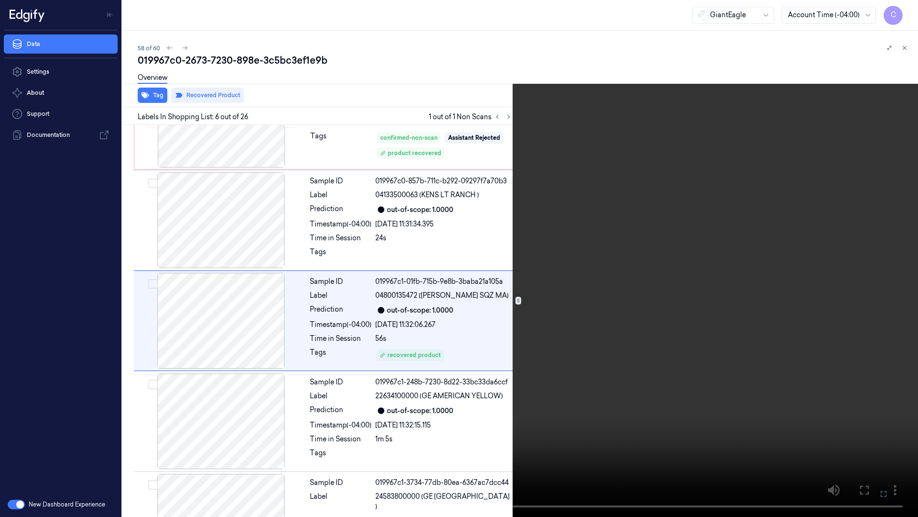
drag, startPoint x: 883, startPoint y: 496, endPoint x: 882, endPoint y: 437, distance: 59.3
click at [0, 0] on icon at bounding box center [0, 0] width 0 height 0
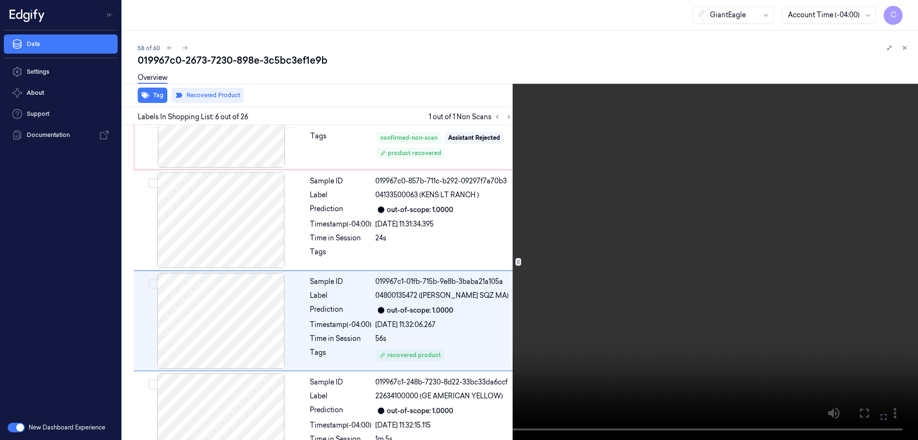
scroll to position [395, 0]
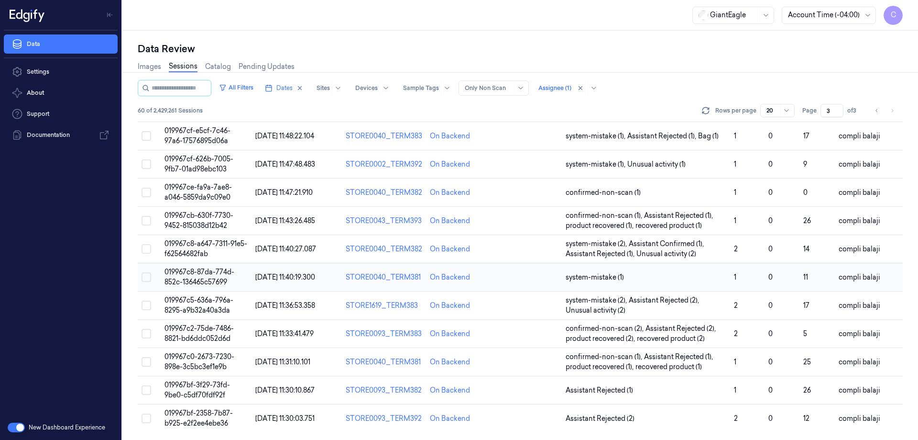
scroll to position [294, 0]
click at [211, 387] on span "019967bf-3f29-73fd-9be0-c5df70fdf92f" at bounding box center [198, 389] width 66 height 19
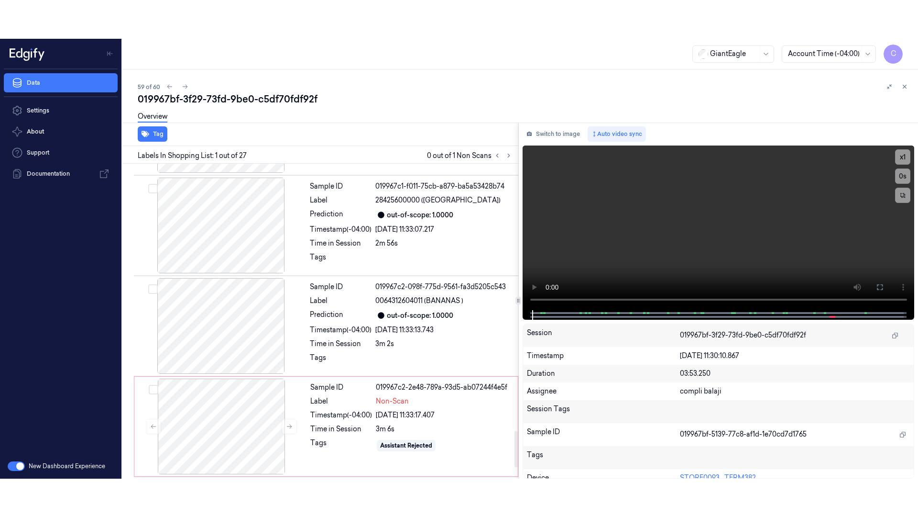
scroll to position [2400, 0]
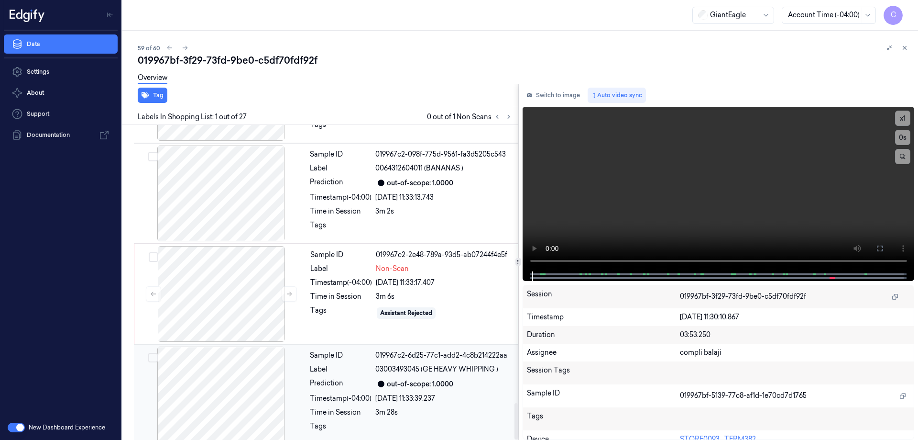
drag, startPoint x: 515, startPoint y: 366, endPoint x: 287, endPoint y: 412, distance: 231.8
click at [515, 439] on div at bounding box center [516, 421] width 3 height 36
click at [235, 306] on div at bounding box center [221, 294] width 170 height 96
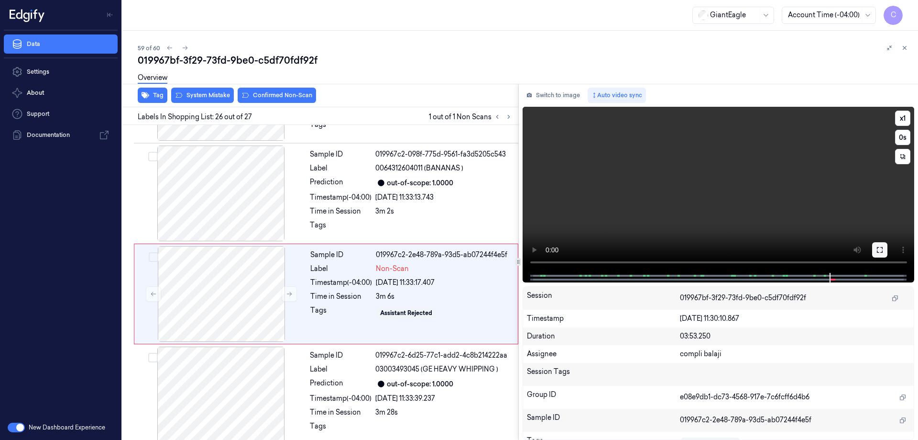
click at [879, 249] on icon at bounding box center [880, 250] width 8 height 8
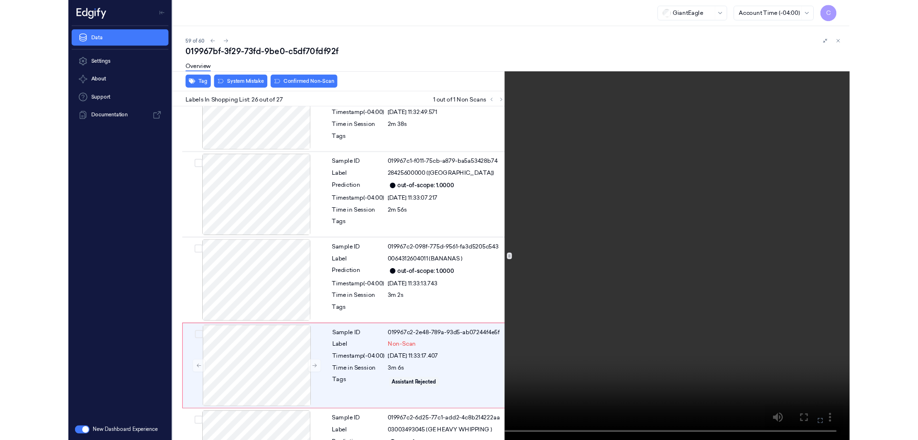
scroll to position [2323, 0]
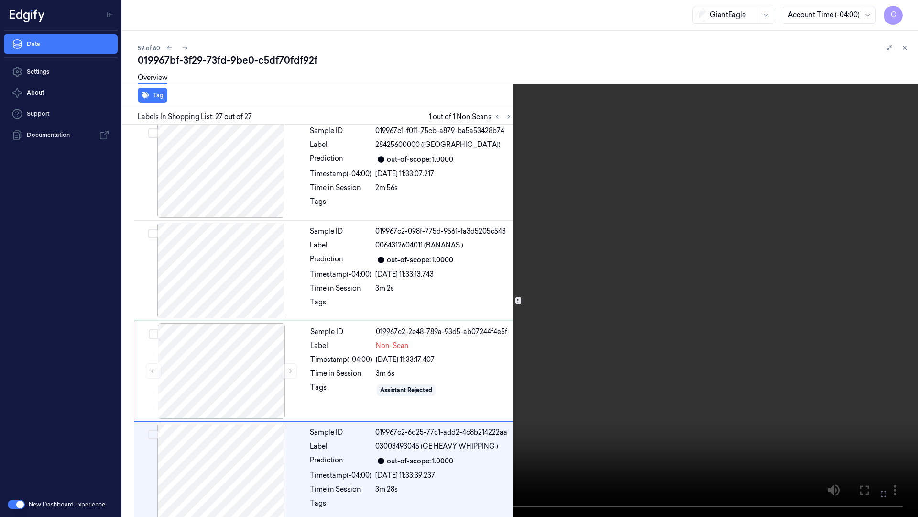
click at [0, 0] on icon at bounding box center [0, 0] width 0 height 0
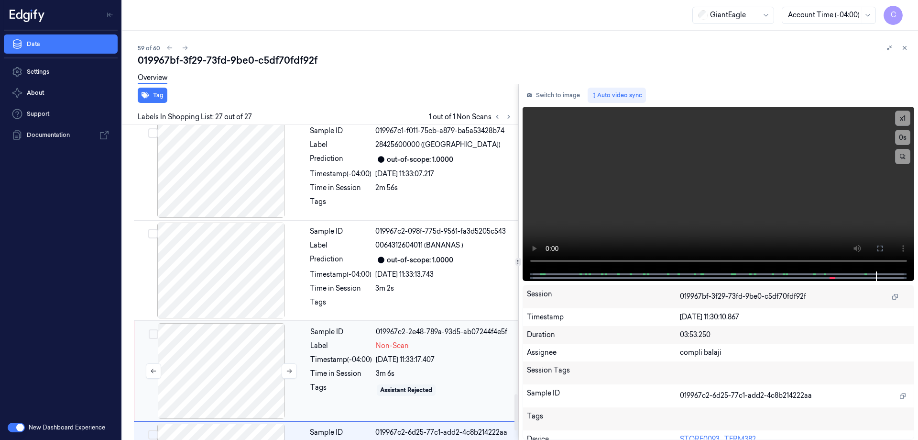
click at [243, 356] on div at bounding box center [221, 371] width 170 height 96
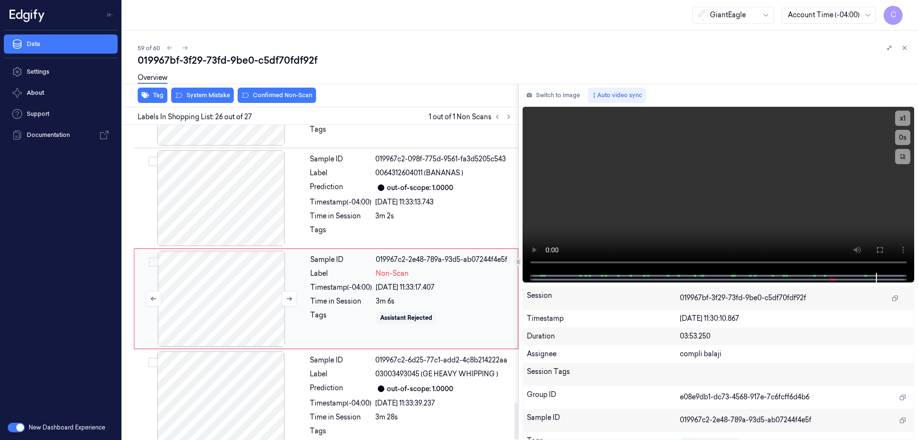
scroll to position [2400, 0]
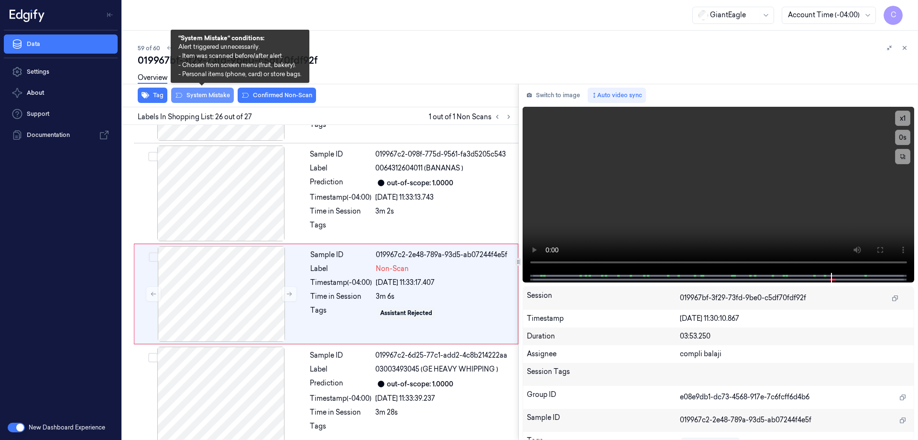
click at [220, 97] on button "System Mistake" at bounding box center [202, 95] width 63 height 15
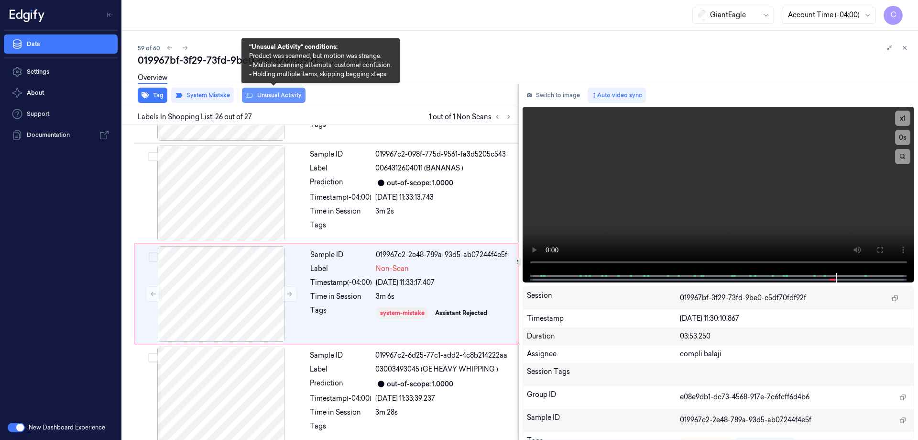
click at [290, 95] on button "Unusual Activity" at bounding box center [274, 95] width 64 height 15
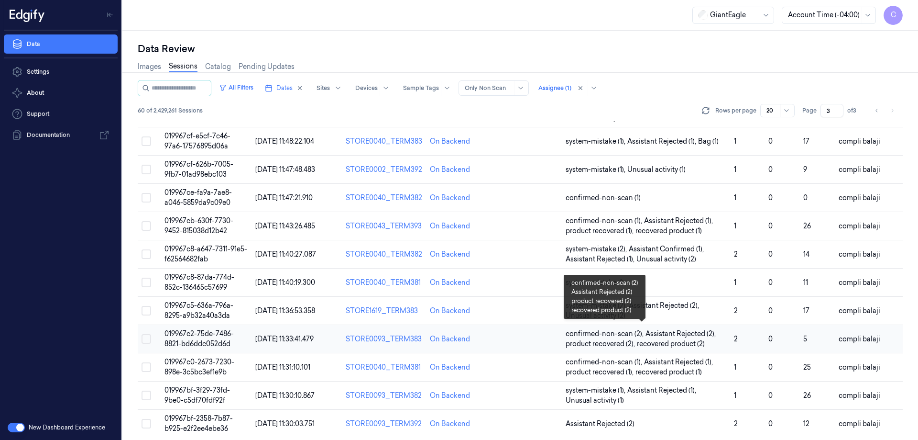
scroll to position [294, 0]
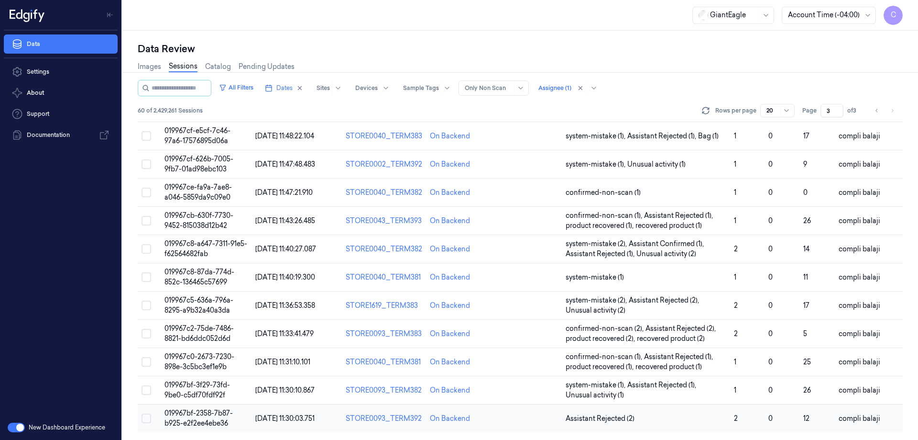
click at [209, 415] on span "019967bf-2358-7b87-b925-e2f2ee4ebe36" at bounding box center [199, 417] width 68 height 19
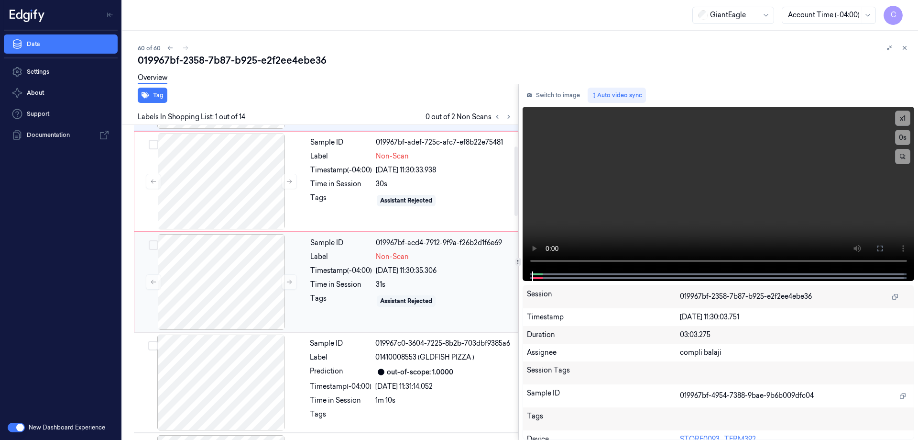
scroll to position [96, 0]
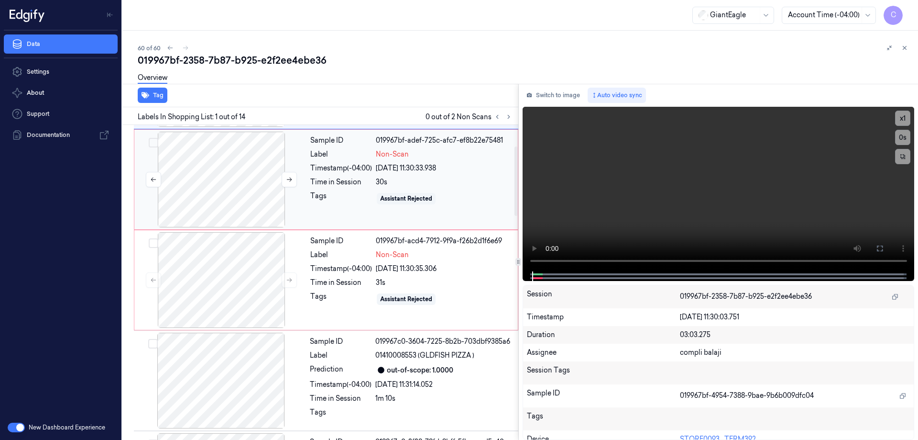
click at [236, 191] on div at bounding box center [221, 180] width 170 height 96
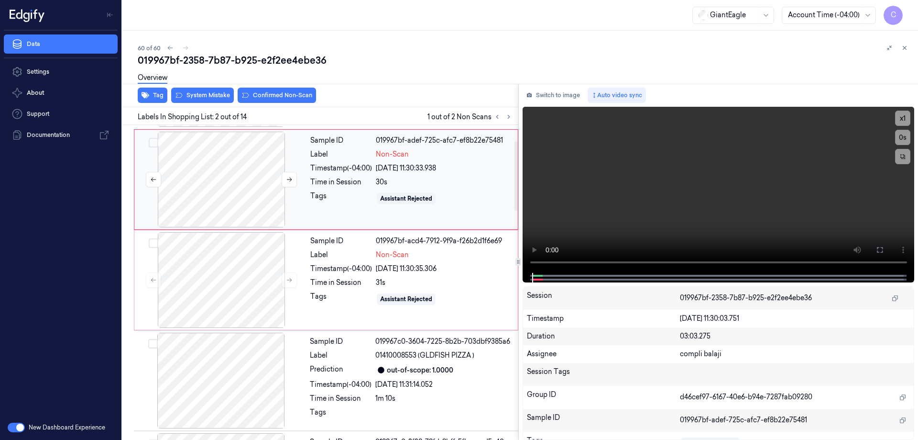
scroll to position [0, 0]
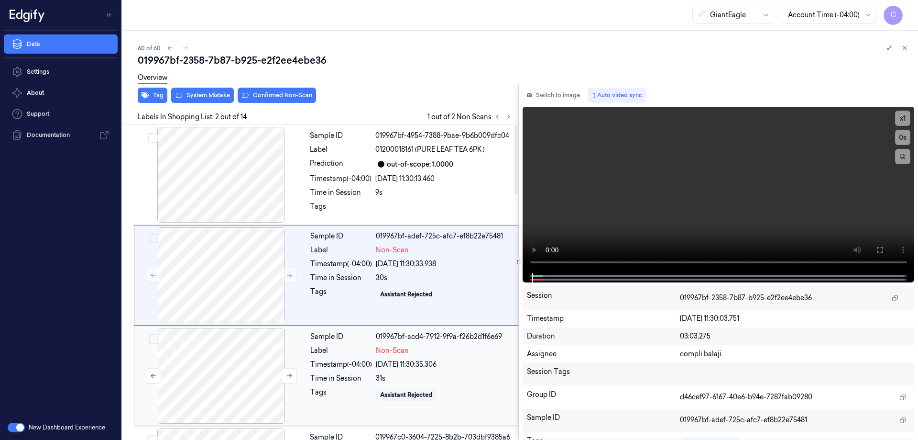
click at [247, 374] on div at bounding box center [221, 376] width 170 height 96
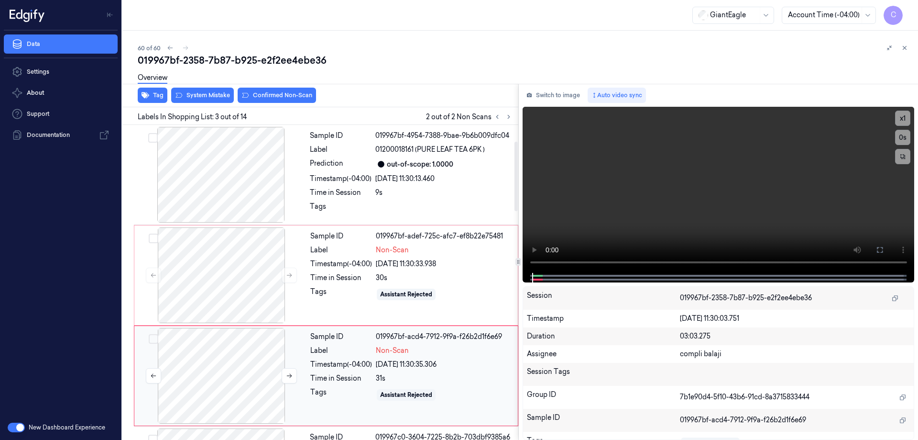
scroll to position [93, 0]
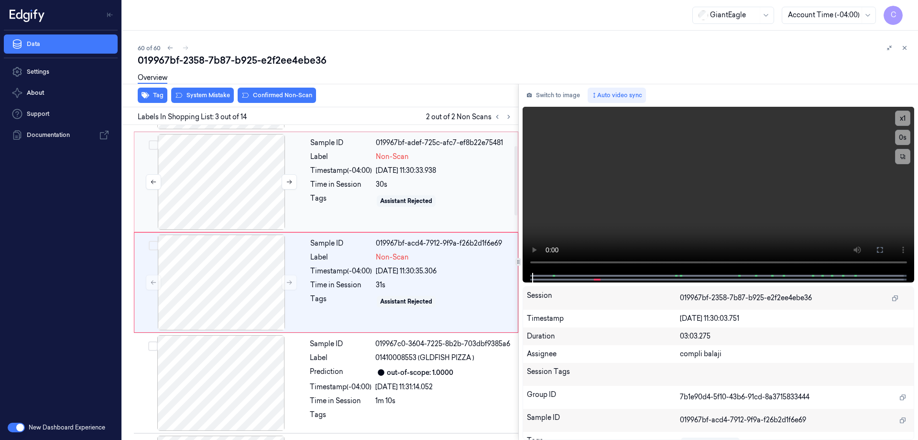
click at [256, 187] on div at bounding box center [221, 182] width 170 height 96
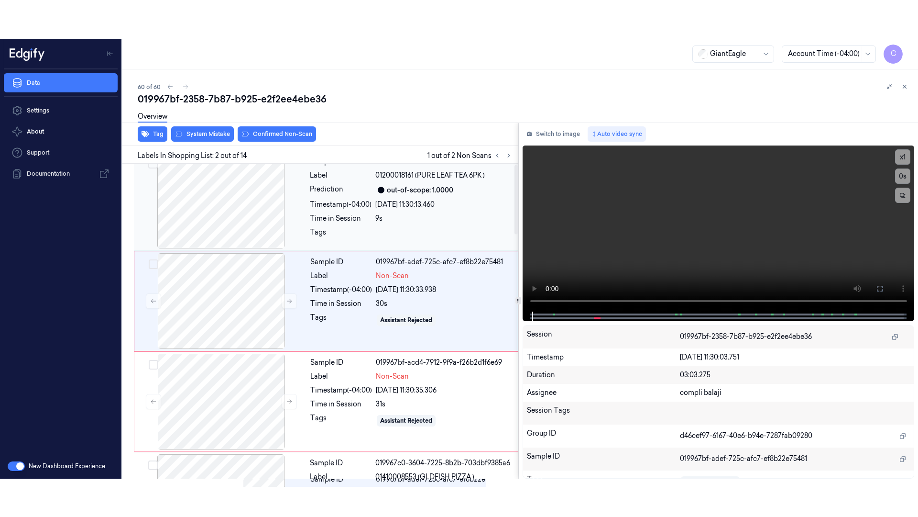
scroll to position [0, 0]
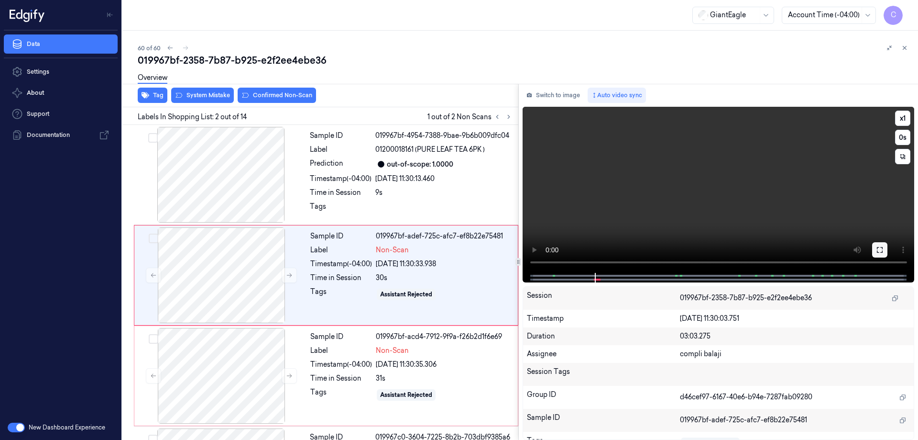
click at [881, 248] on icon at bounding box center [880, 250] width 8 height 8
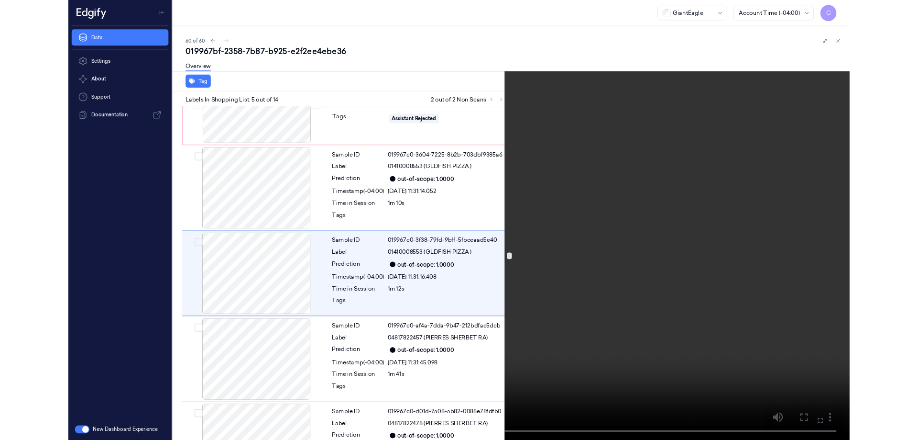
scroll to position [256, 0]
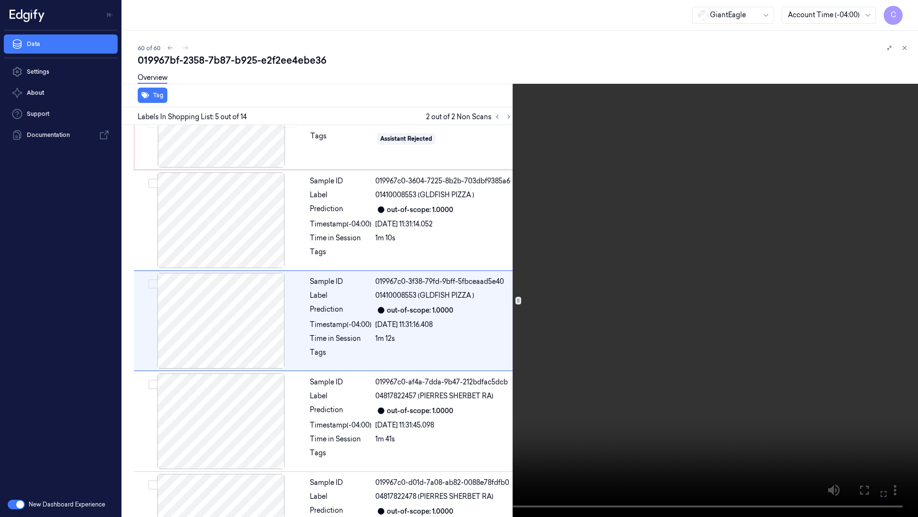
click at [0, 0] on icon at bounding box center [0, 0] width 0 height 0
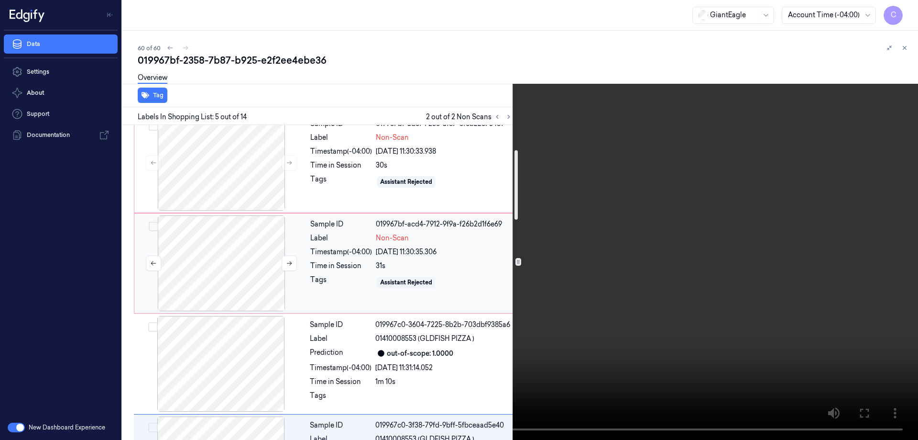
scroll to position [17, 0]
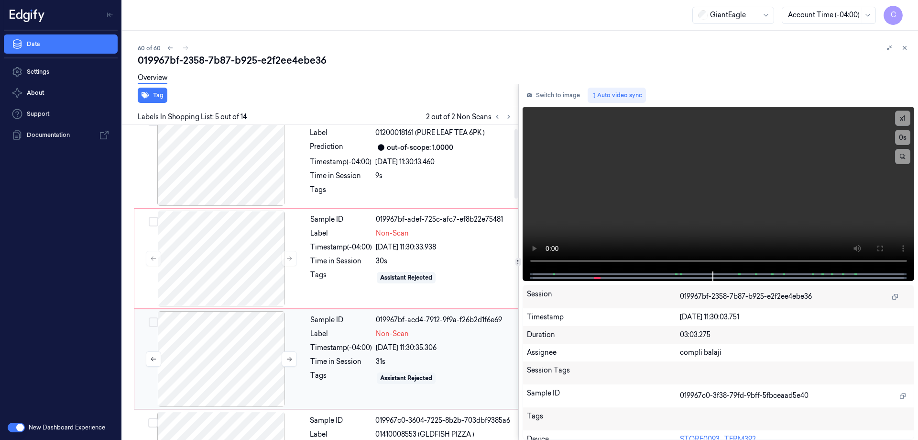
click at [239, 254] on div at bounding box center [221, 258] width 170 height 96
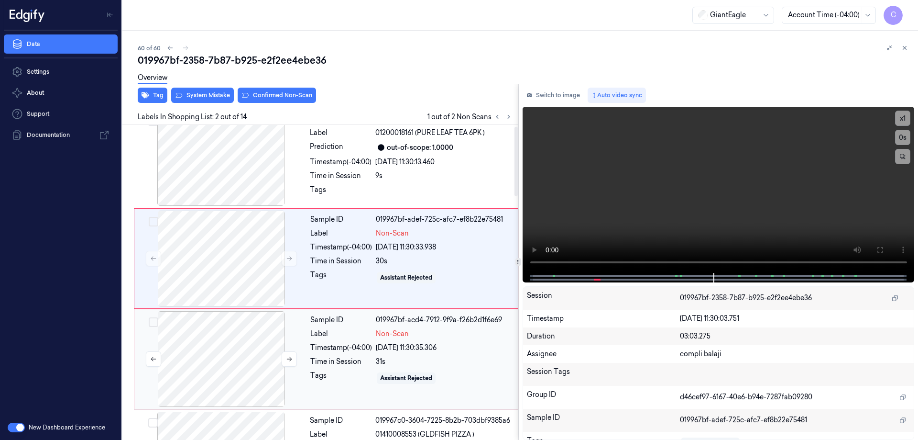
scroll to position [0, 0]
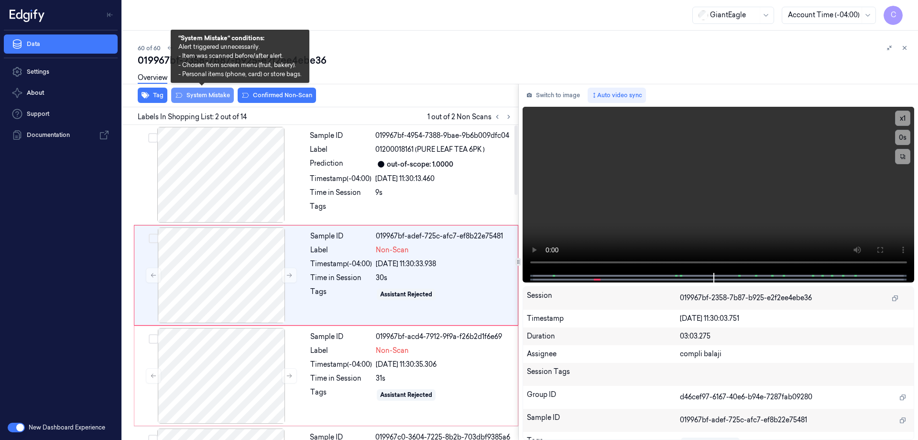
click at [208, 99] on button "System Mistake" at bounding box center [202, 95] width 63 height 15
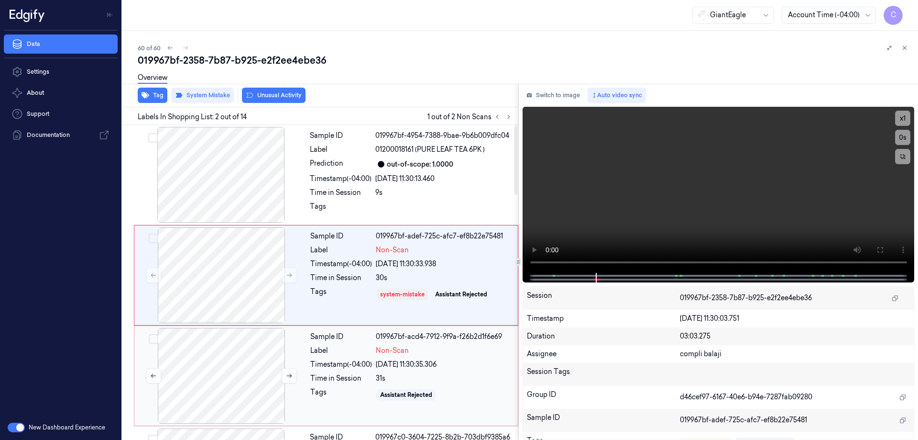
click at [231, 363] on div at bounding box center [221, 376] width 170 height 96
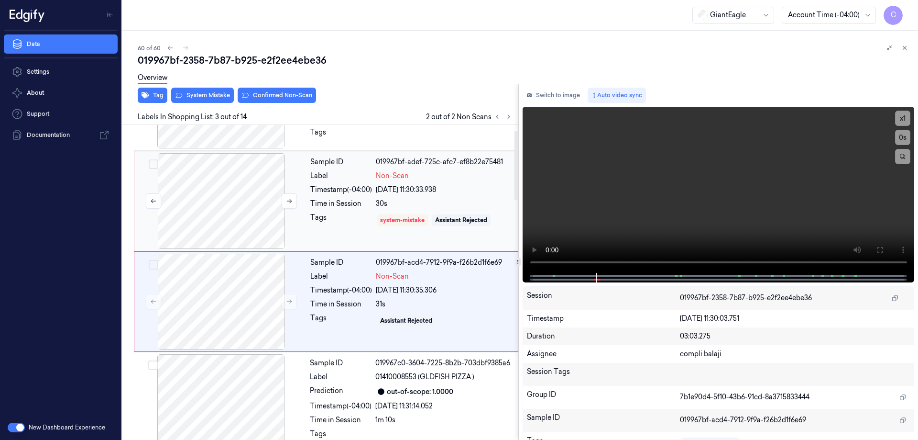
scroll to position [93, 0]
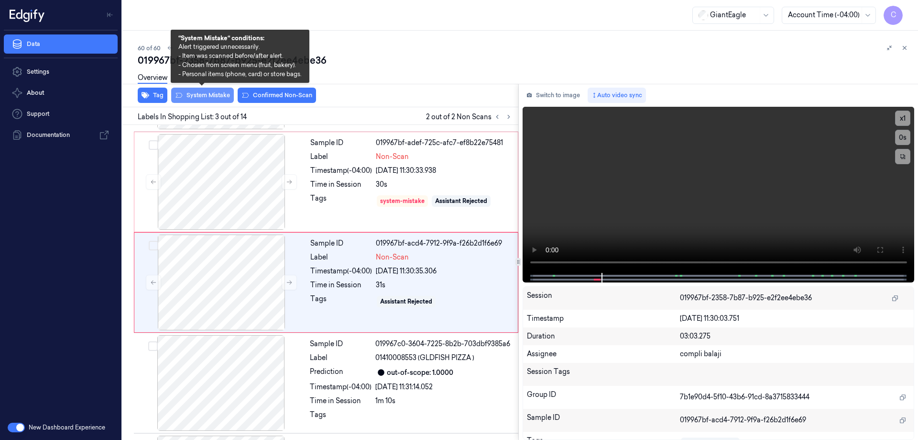
click at [212, 93] on button "System Mistake" at bounding box center [202, 95] width 63 height 15
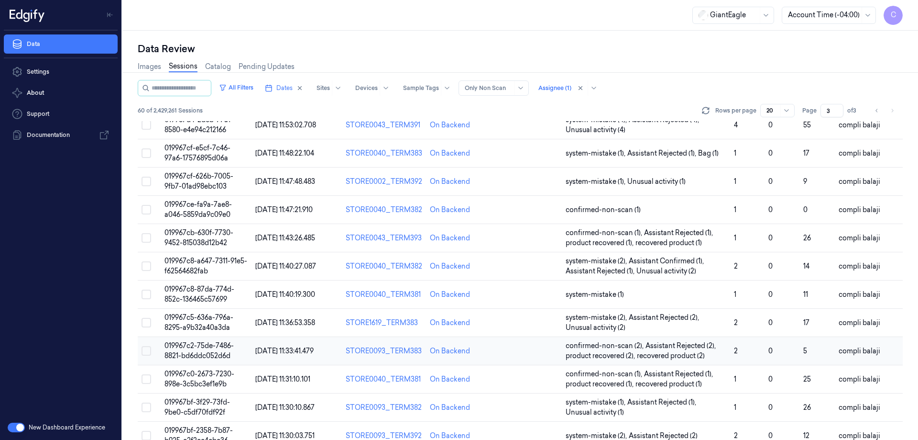
scroll to position [294, 0]
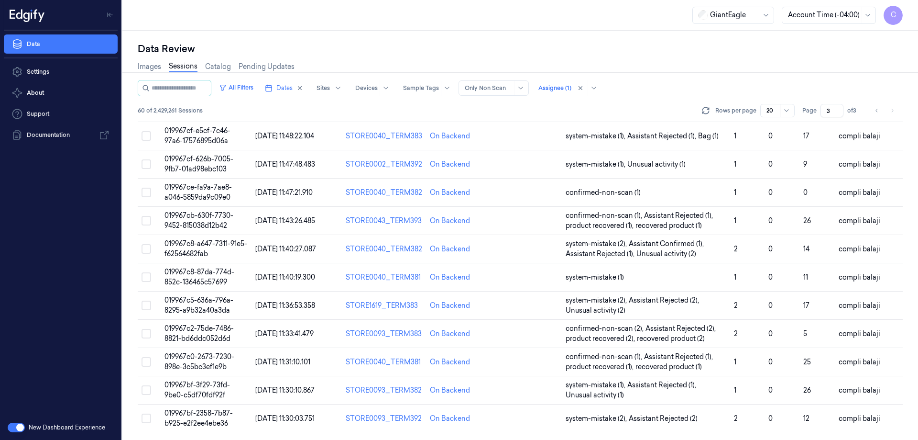
click at [892, 113] on li "pagination" at bounding box center [892, 110] width 13 height 13
click at [892, 111] on li "pagination" at bounding box center [892, 110] width 13 height 13
click at [293, 88] on span "Dates" at bounding box center [284, 88] width 16 height 9
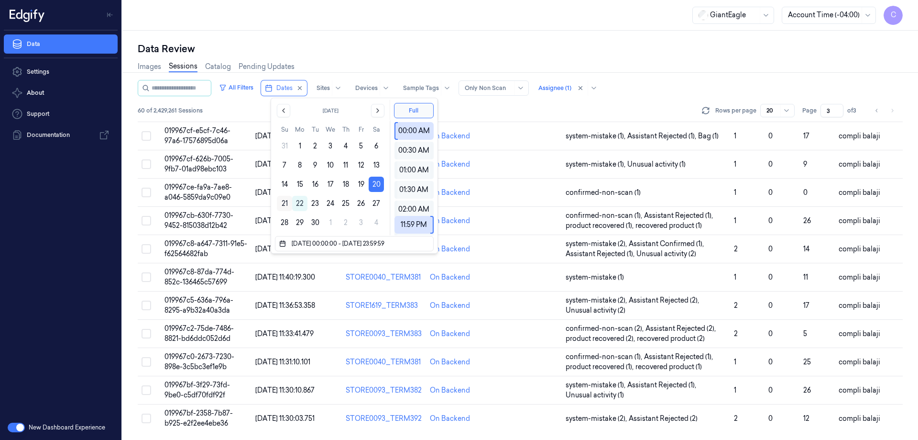
click at [283, 203] on button "21" at bounding box center [284, 203] width 15 height 15
click at [375, 186] on button "20" at bounding box center [376, 183] width 15 height 15
type input "[DATE] 00:00:00 - [DATE] 23:59:59"
click at [375, 183] on button "20" at bounding box center [376, 183] width 15 height 15
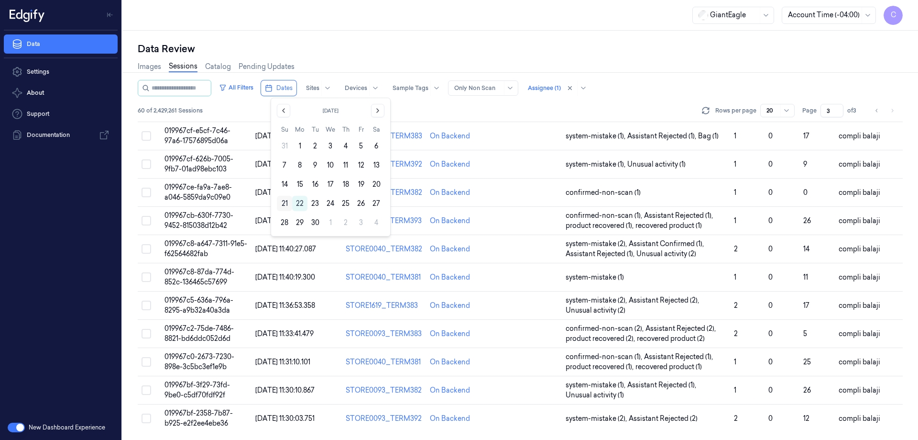
click at [284, 203] on button "21" at bounding box center [284, 203] width 15 height 15
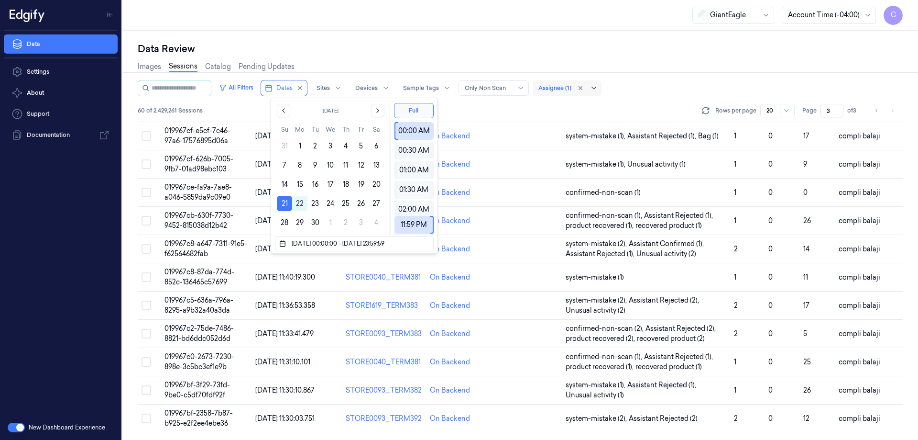
click at [646, 66] on div "Images Sessions Catalog Pending Updates" at bounding box center [520, 67] width 765 height 24
type input "1"
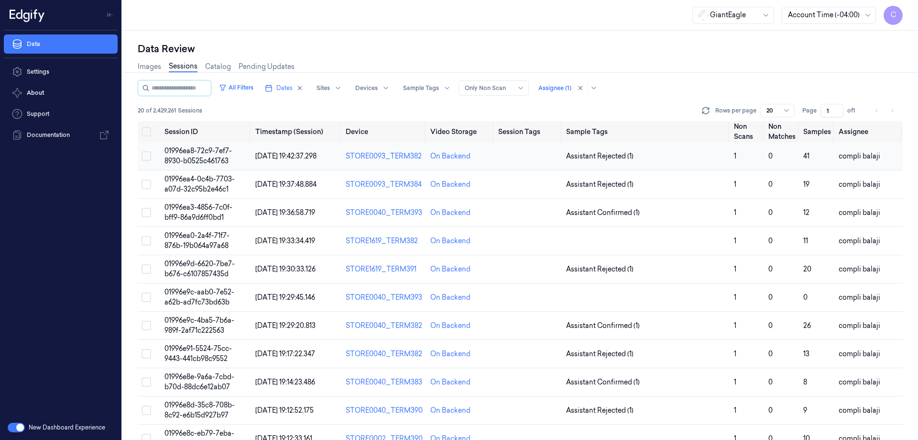
click at [210, 164] on span "01996ea8-72c9-7ef7-8930-b0525c461763" at bounding box center [198, 155] width 67 height 19
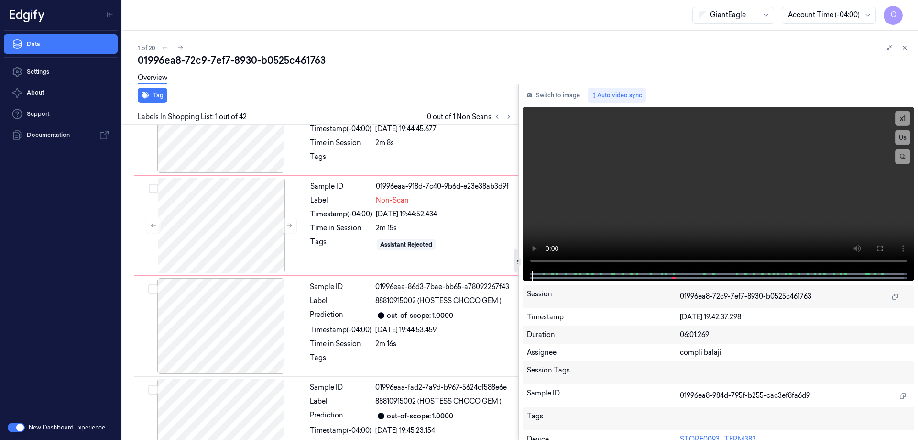
scroll to position [1698, 0]
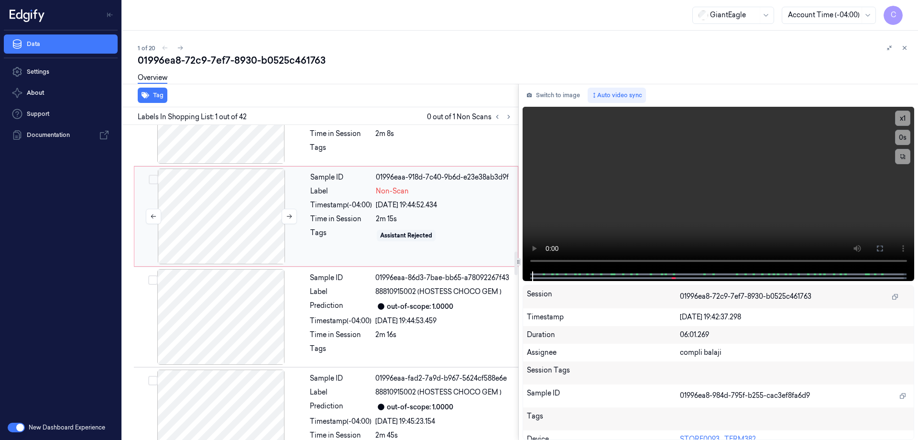
click at [243, 197] on div at bounding box center [221, 216] width 170 height 96
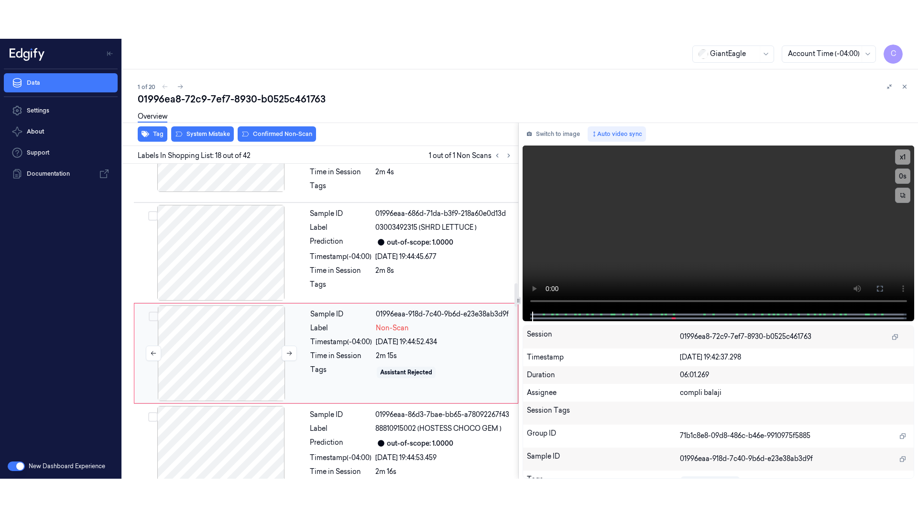
scroll to position [1600, 0]
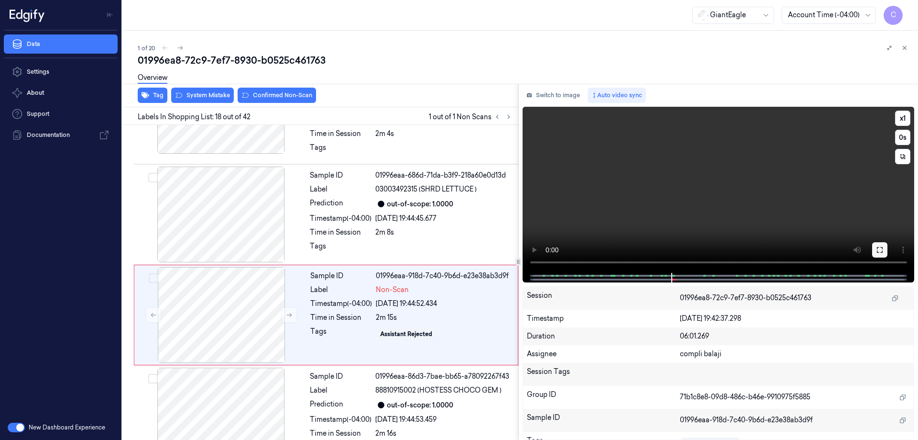
click at [883, 252] on icon at bounding box center [880, 250] width 8 height 8
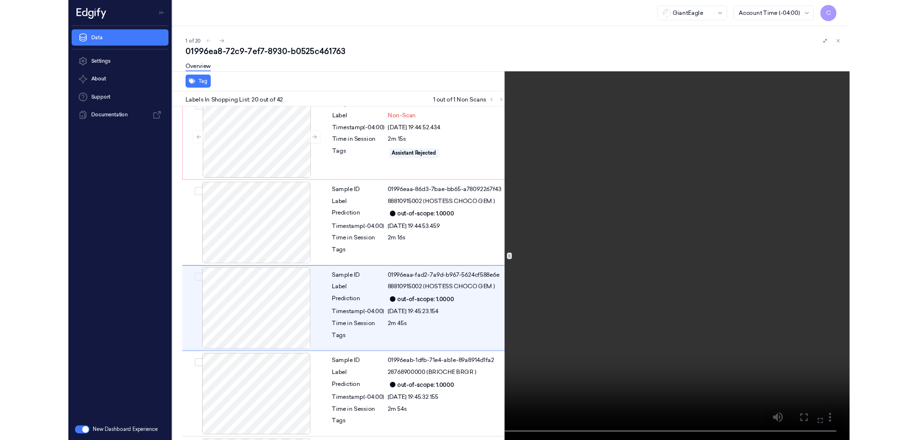
scroll to position [1763, 0]
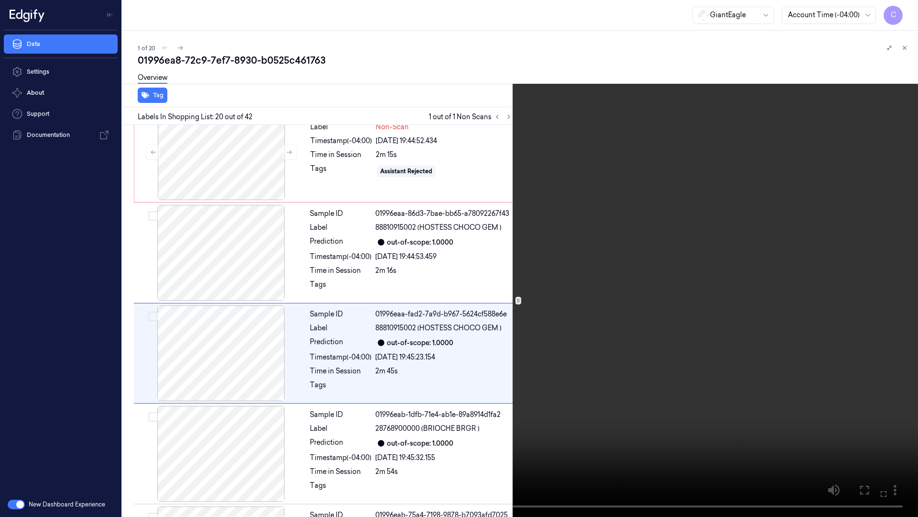
click at [0, 0] on icon at bounding box center [0, 0] width 0 height 0
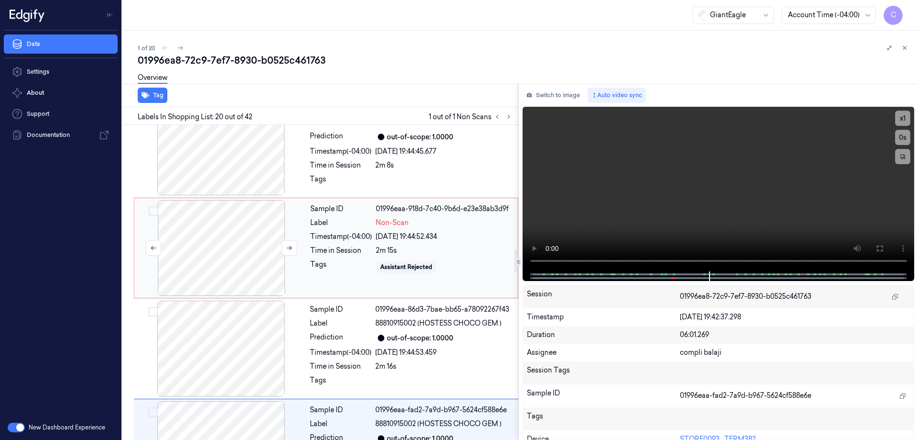
click at [228, 219] on div at bounding box center [221, 248] width 170 height 96
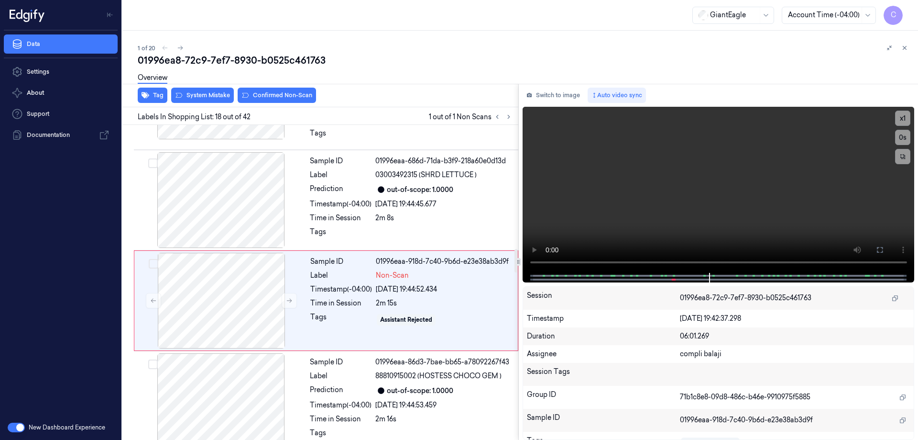
scroll to position [1600, 0]
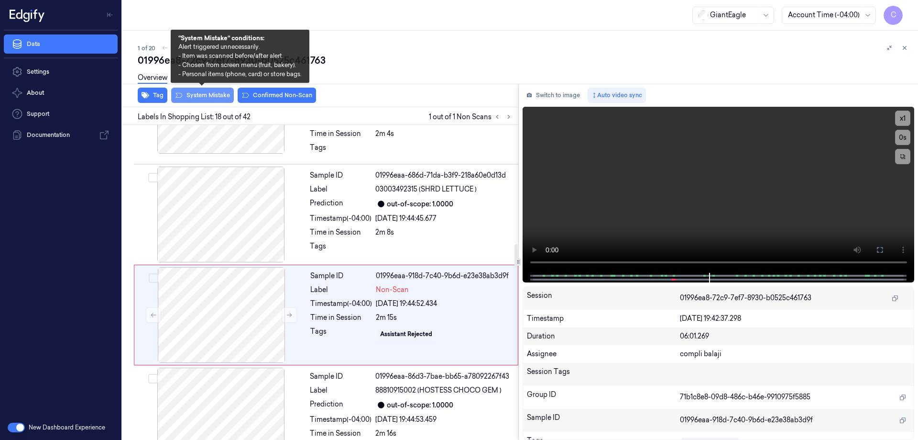
click at [208, 99] on button "System Mistake" at bounding box center [202, 95] width 63 height 15
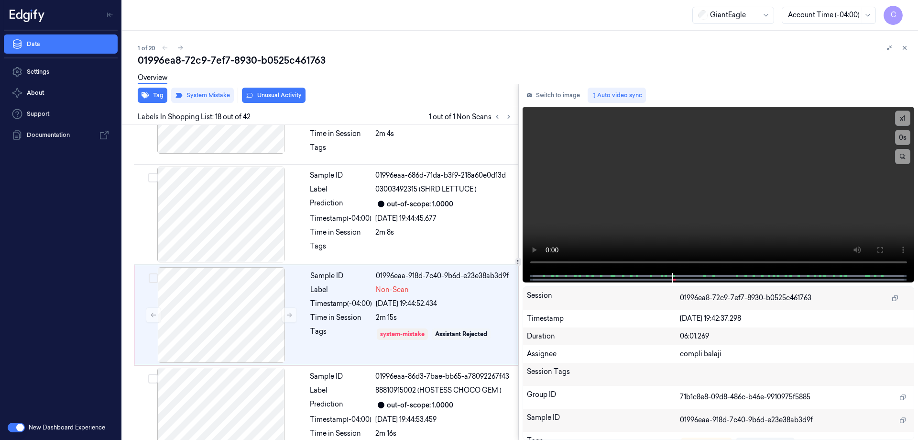
scroll to position [1685, 0]
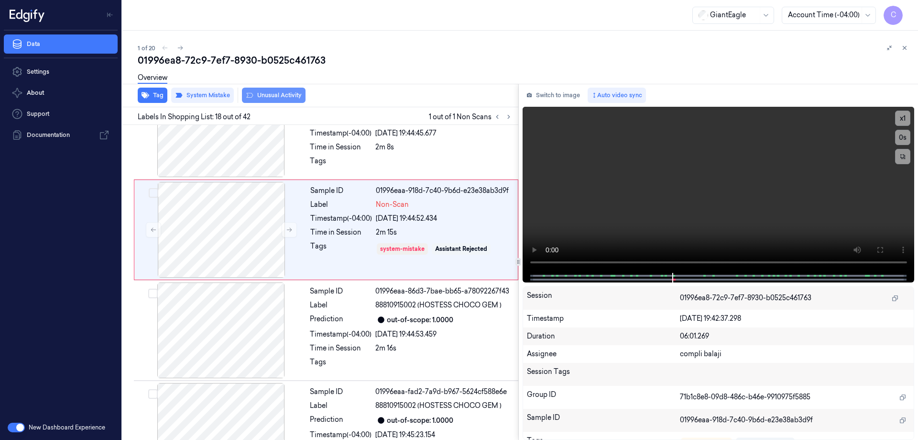
click at [289, 96] on button "Unusual Activity" at bounding box center [274, 95] width 64 height 15
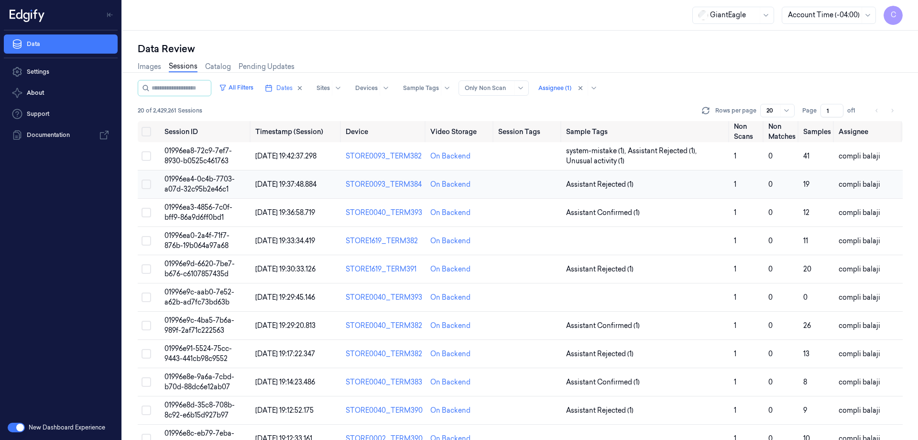
click at [211, 185] on span "01996ea4-0c4b-7703-a07d-32c95b2e46c1" at bounding box center [200, 184] width 70 height 19
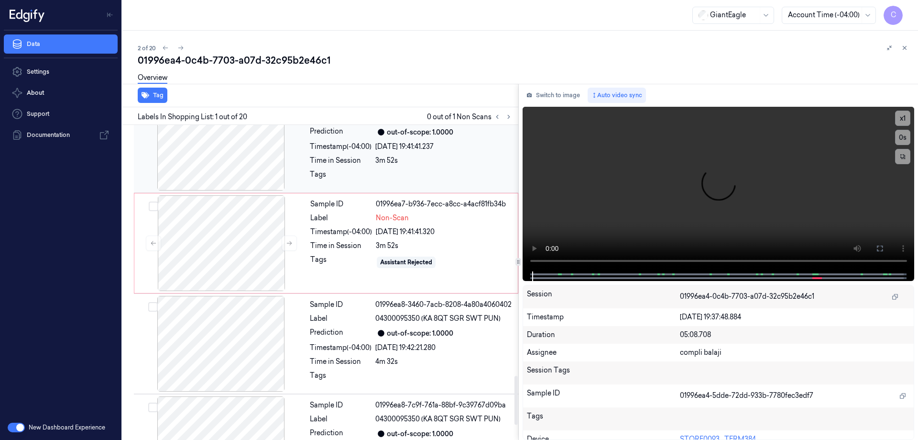
scroll to position [1626, 0]
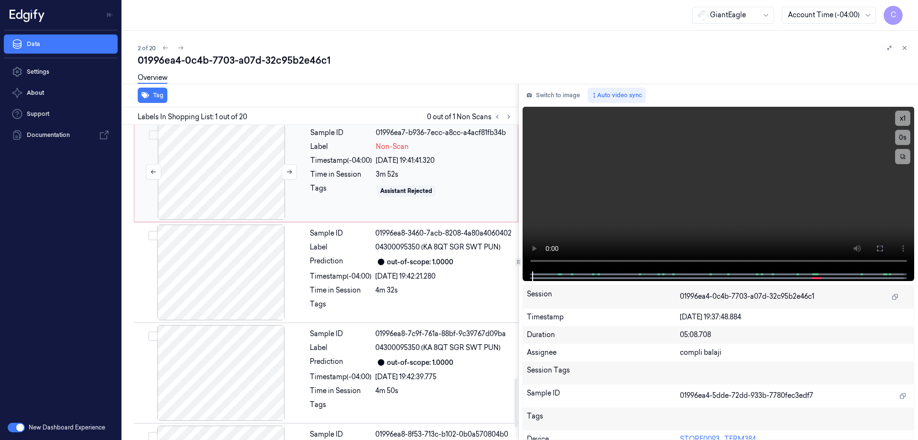
click at [232, 179] on div at bounding box center [221, 172] width 170 height 96
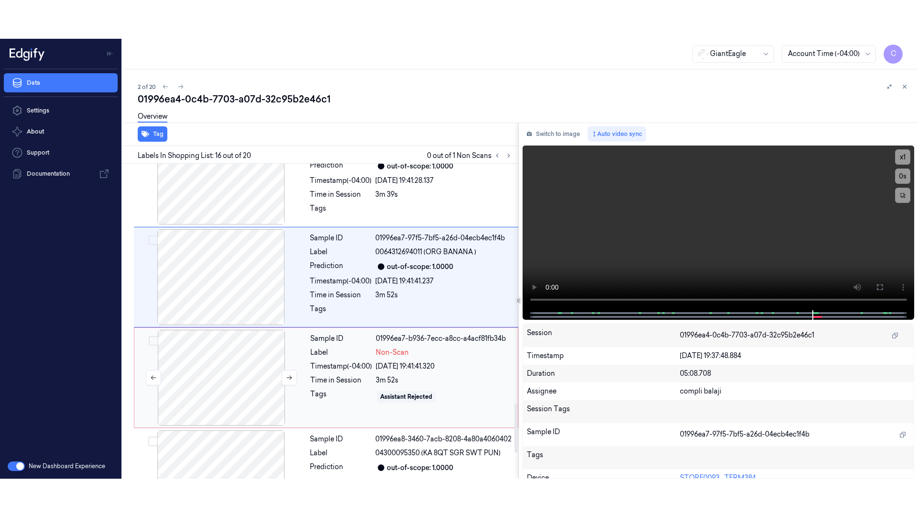
scroll to position [1543, 0]
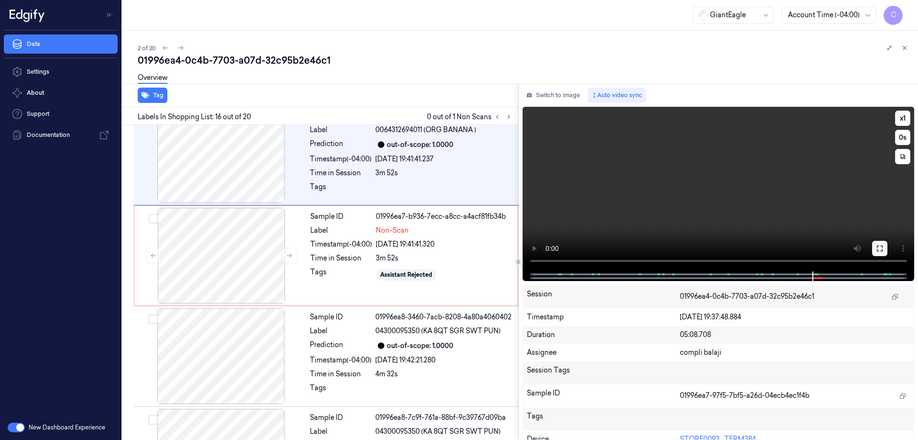
click at [882, 253] on button at bounding box center [879, 248] width 15 height 15
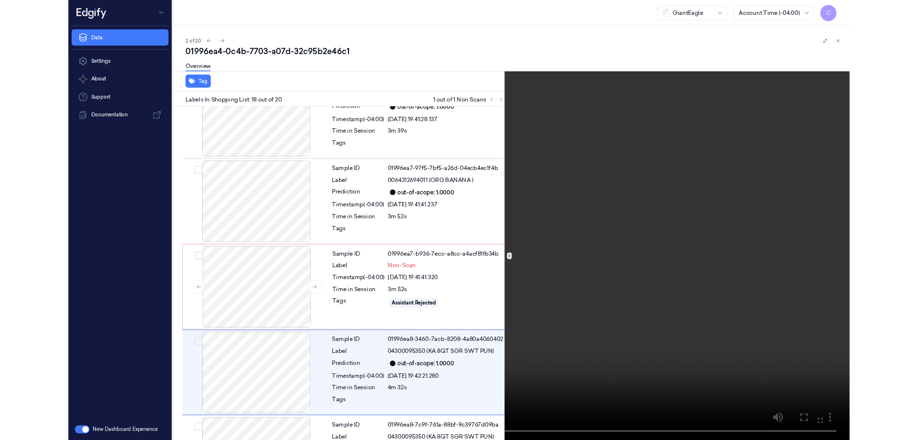
scroll to position [1565, 0]
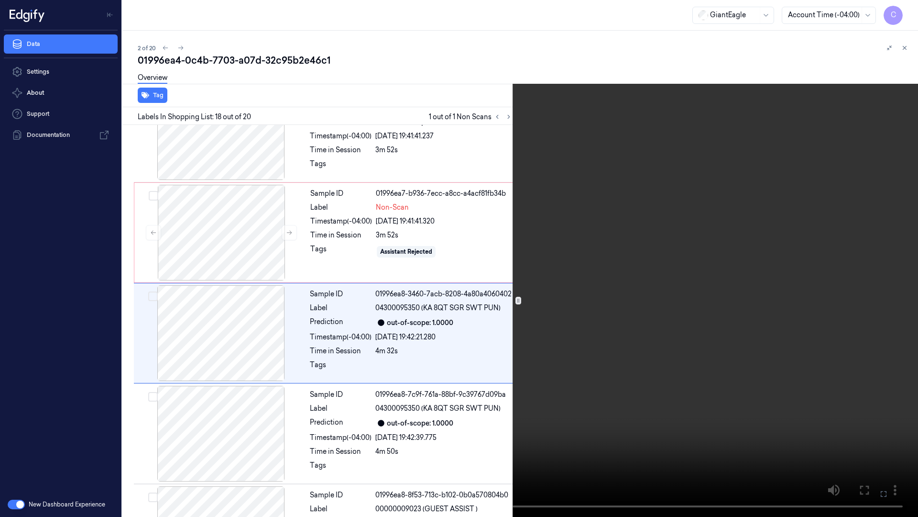
click at [0, 0] on button at bounding box center [0, 0] width 0 height 0
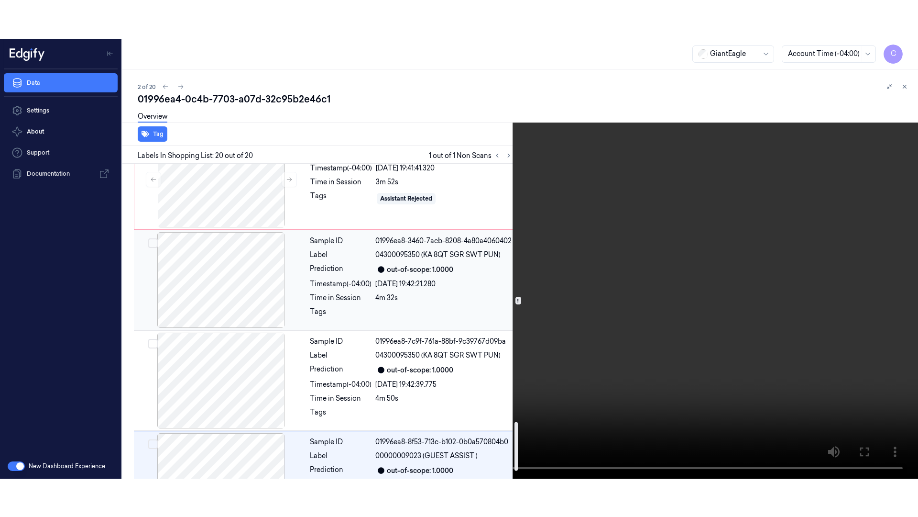
scroll to position [1705, 0]
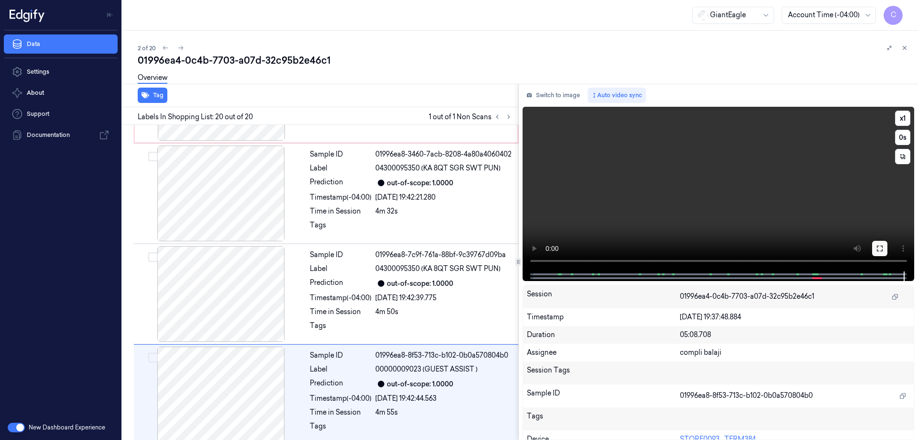
click at [879, 248] on icon at bounding box center [880, 248] width 8 height 8
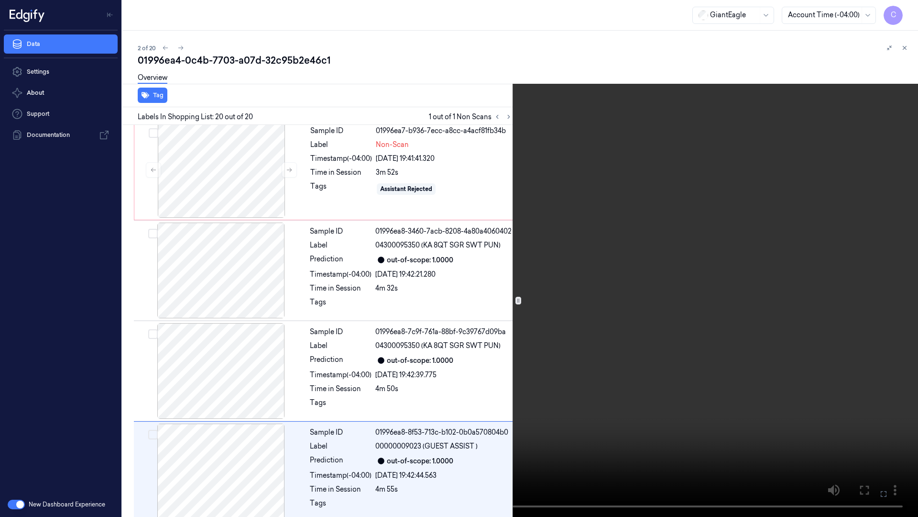
click at [0, 0] on icon at bounding box center [0, 0] width 0 height 0
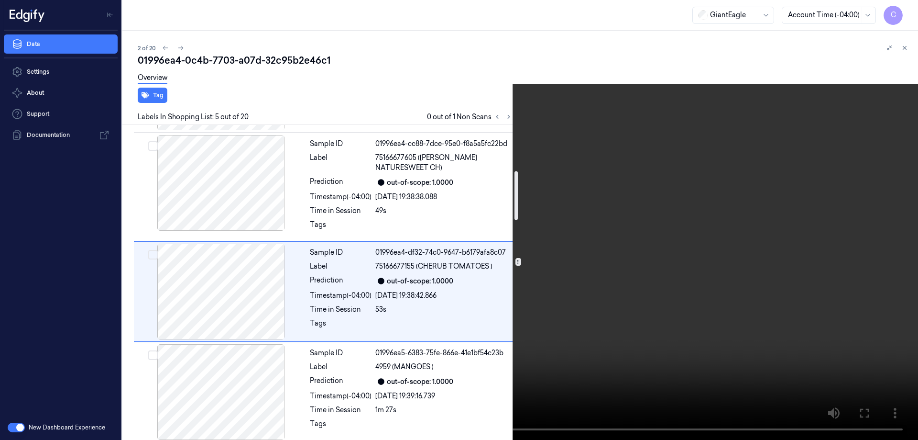
scroll to position [294, 0]
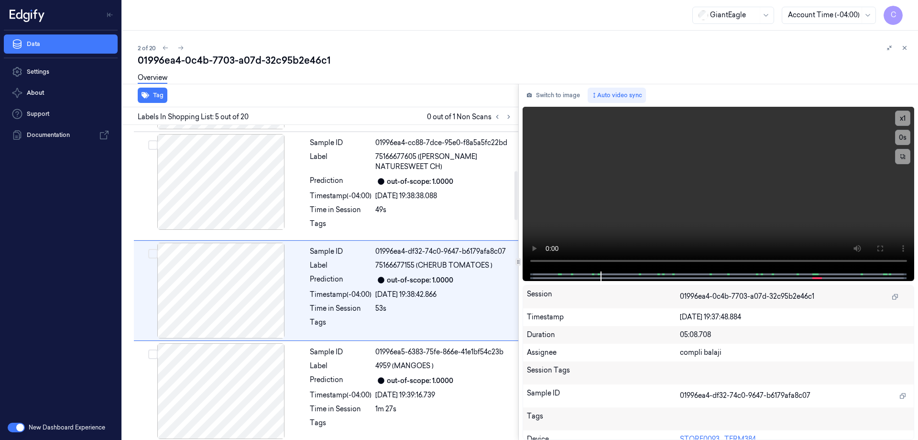
click at [517, 211] on div "Tag Labels In Shopping List: 5 out of 20 0 out of 1 Non Scans Sample ID 01996ea…" at bounding box center [519, 262] width 800 height 356
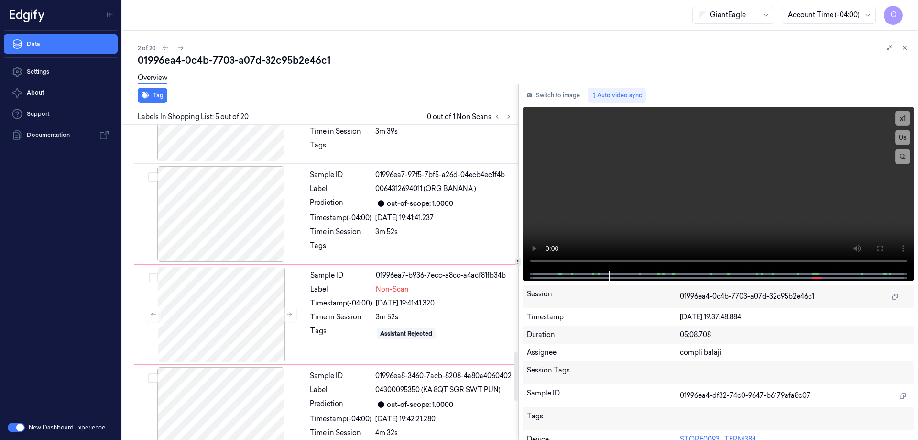
scroll to position [1490, 0]
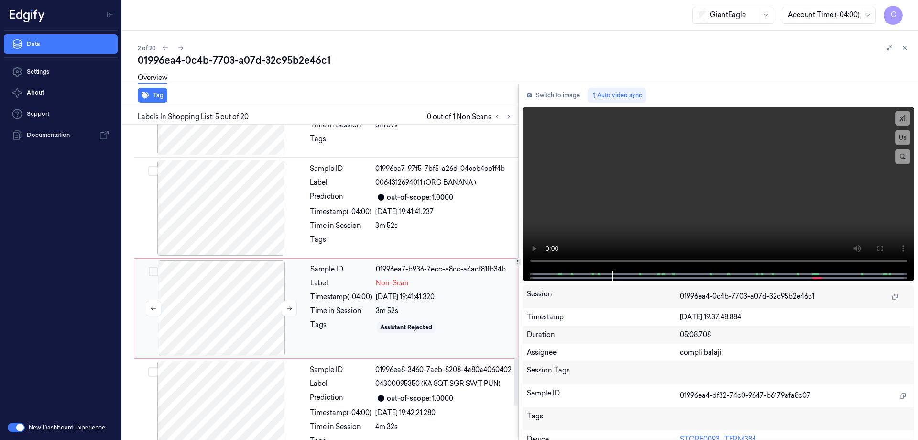
click at [239, 304] on div at bounding box center [221, 308] width 170 height 96
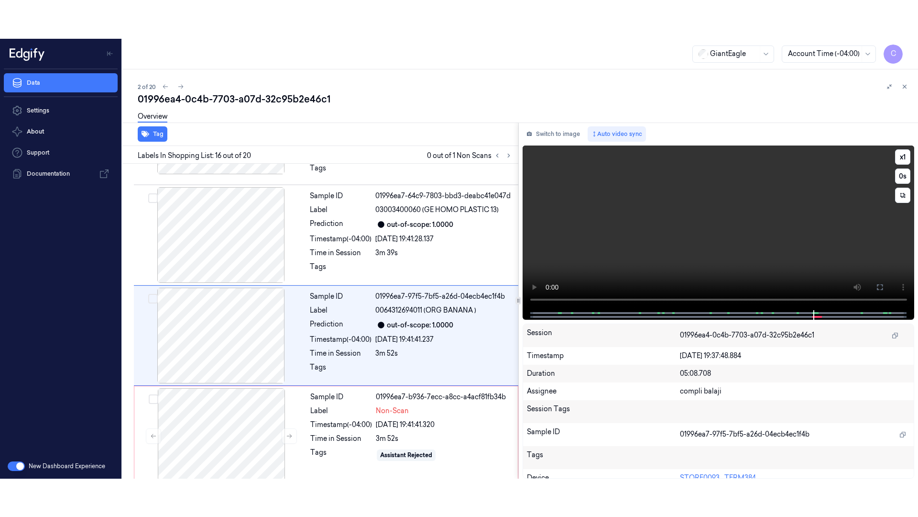
scroll to position [1399, 0]
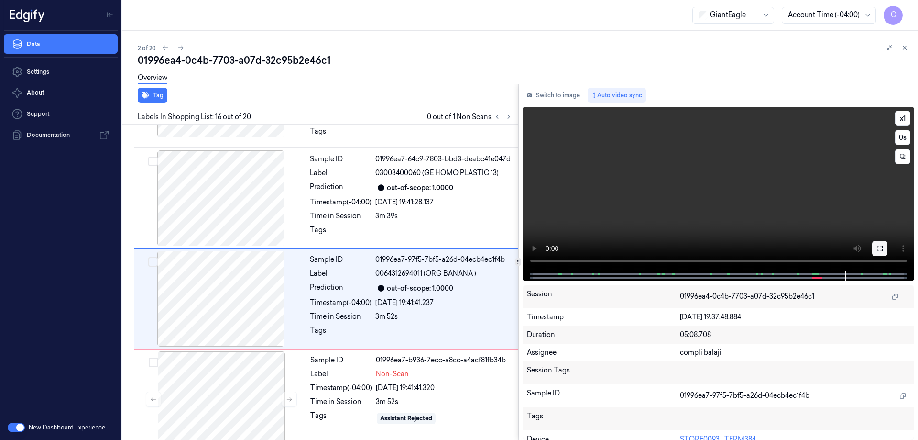
click at [880, 250] on icon at bounding box center [880, 248] width 8 height 8
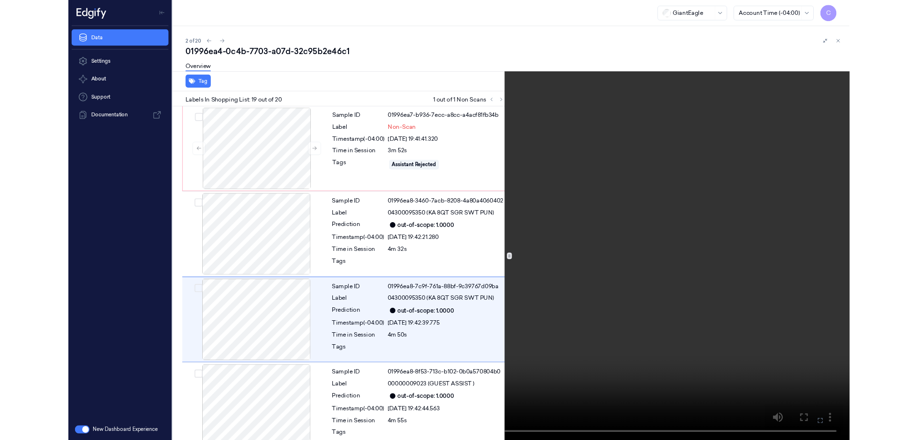
scroll to position [1628, 0]
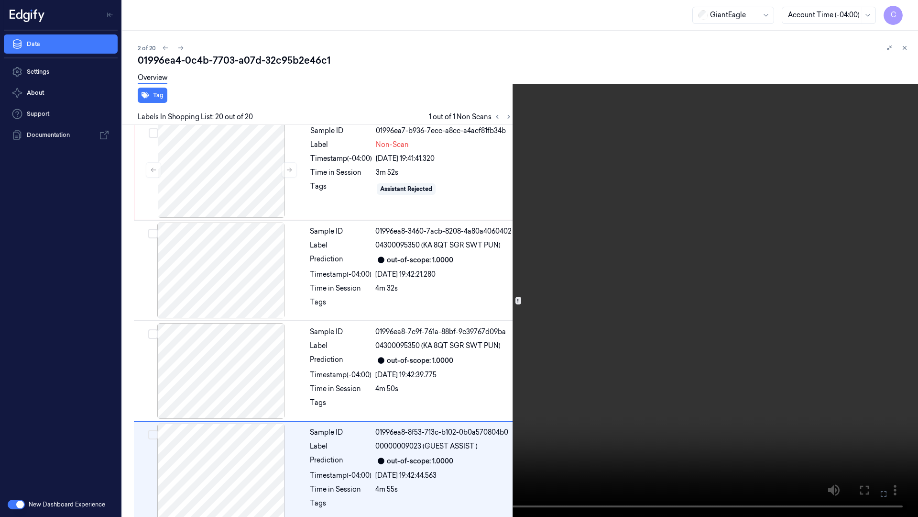
click at [0, 0] on icon at bounding box center [0, 0] width 0 height 0
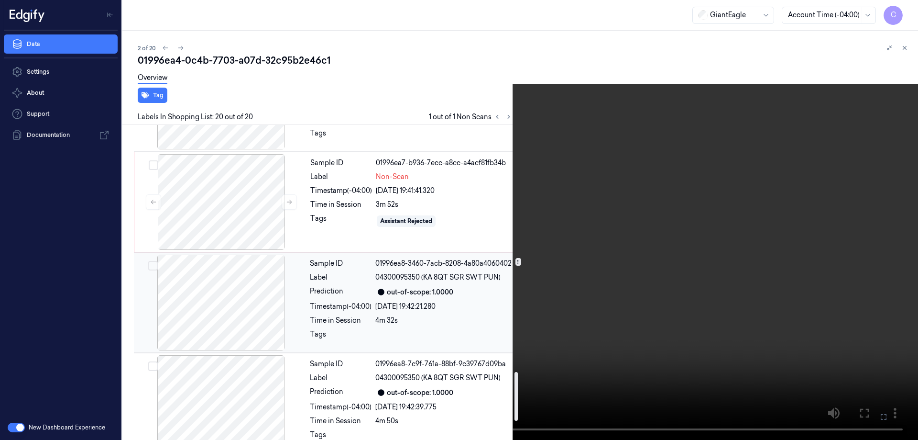
scroll to position [1580, 0]
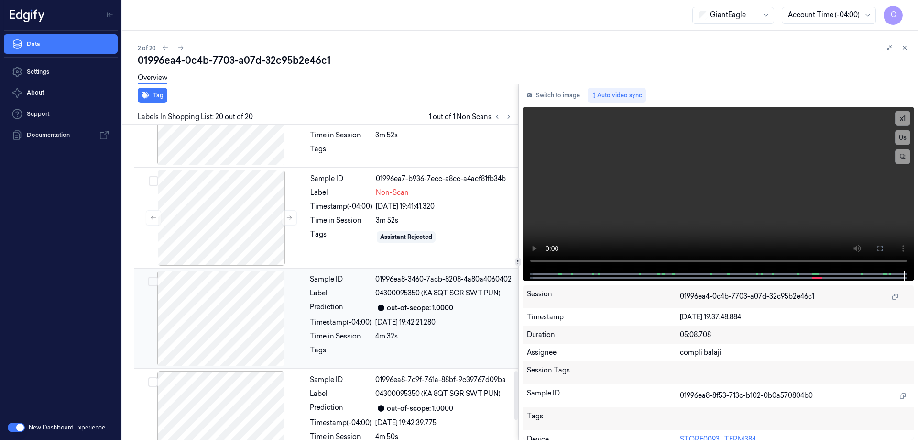
click at [227, 210] on div at bounding box center [221, 218] width 170 height 96
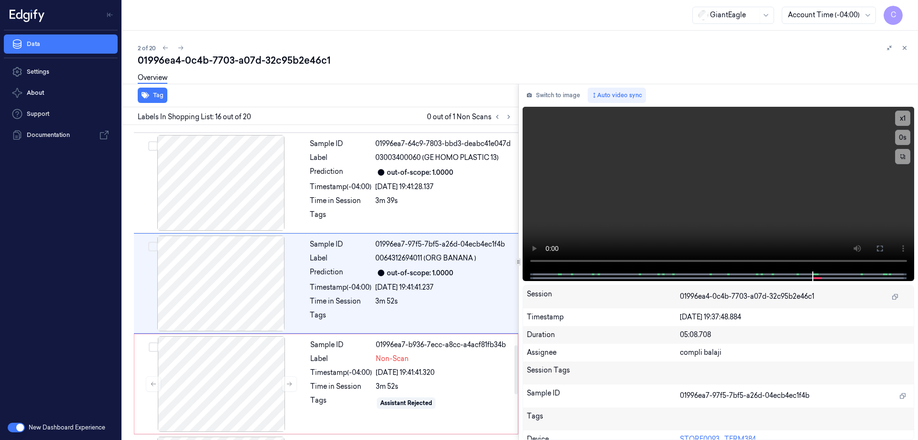
scroll to position [1399, 0]
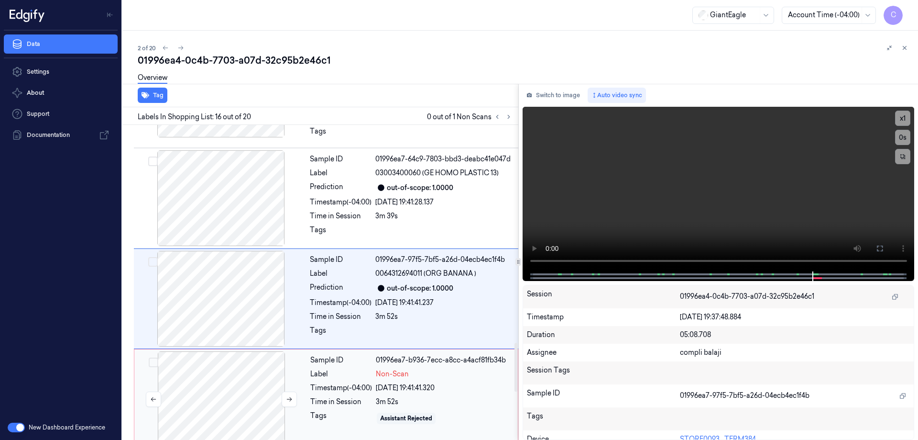
click at [223, 362] on div at bounding box center [221, 399] width 170 height 96
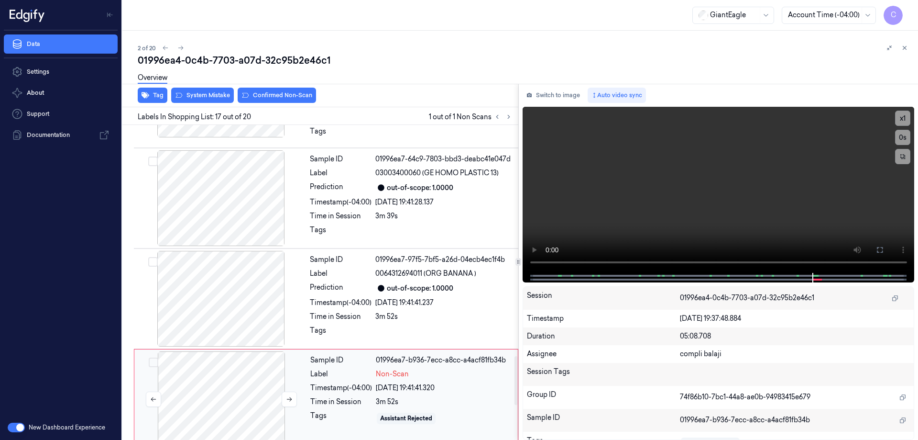
scroll to position [1499, 0]
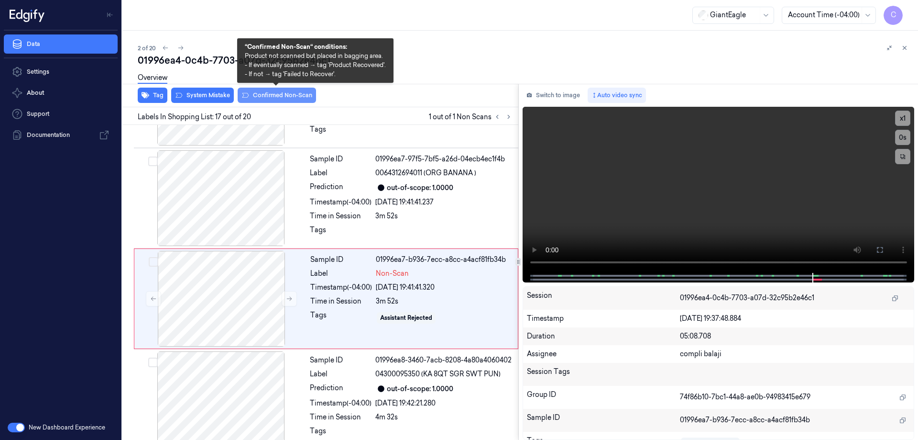
click at [276, 97] on button "Confirmed Non-Scan" at bounding box center [277, 95] width 78 height 15
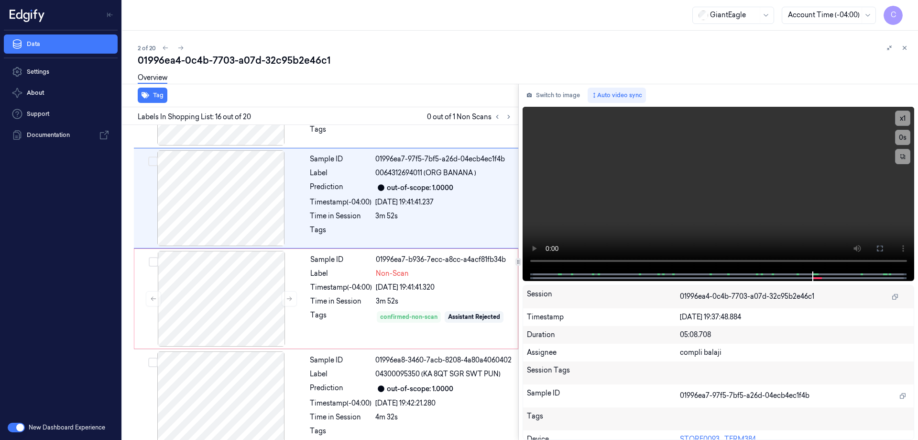
scroll to position [1399, 0]
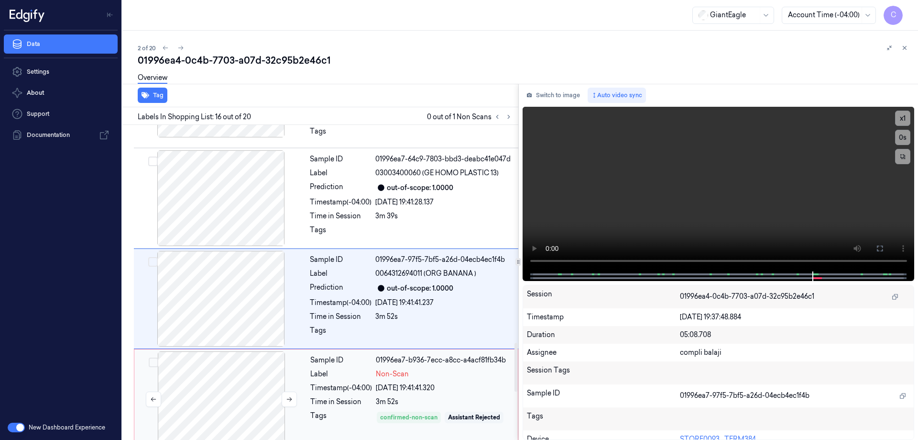
click at [227, 355] on div at bounding box center [221, 399] width 170 height 96
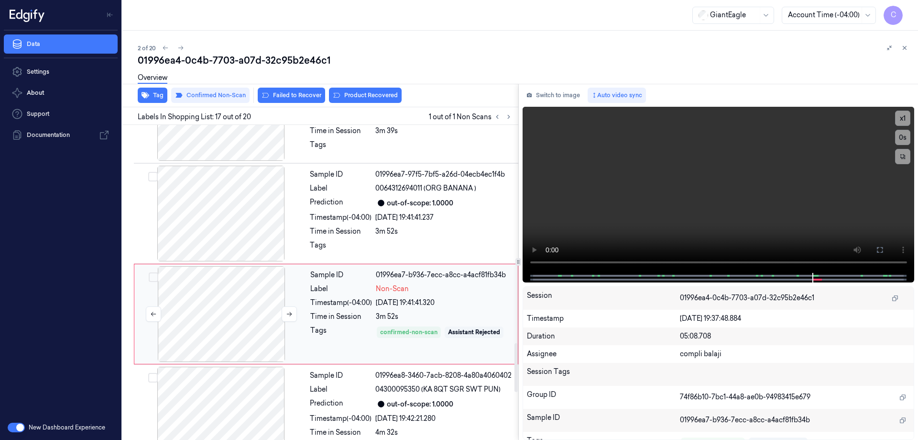
scroll to position [1499, 0]
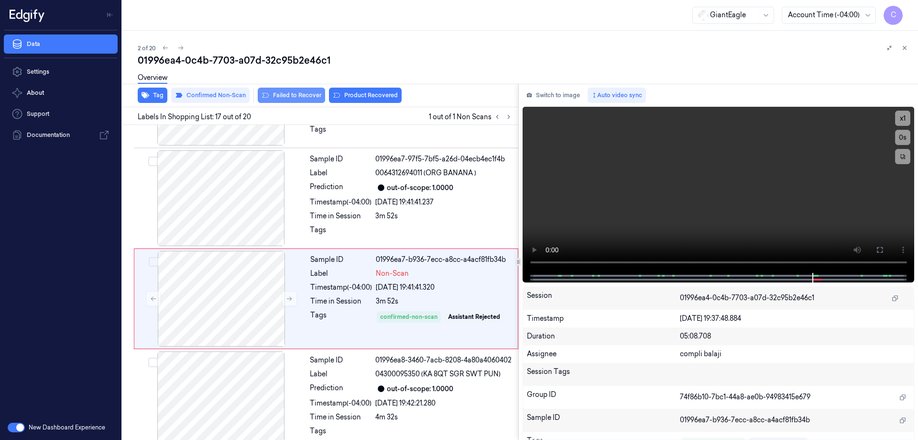
click at [301, 95] on button "Failed to Recover" at bounding box center [291, 95] width 67 height 15
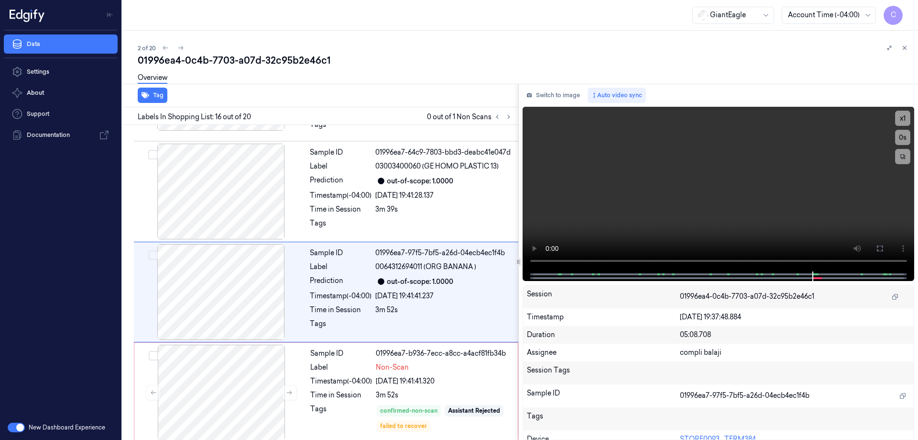
scroll to position [1399, 0]
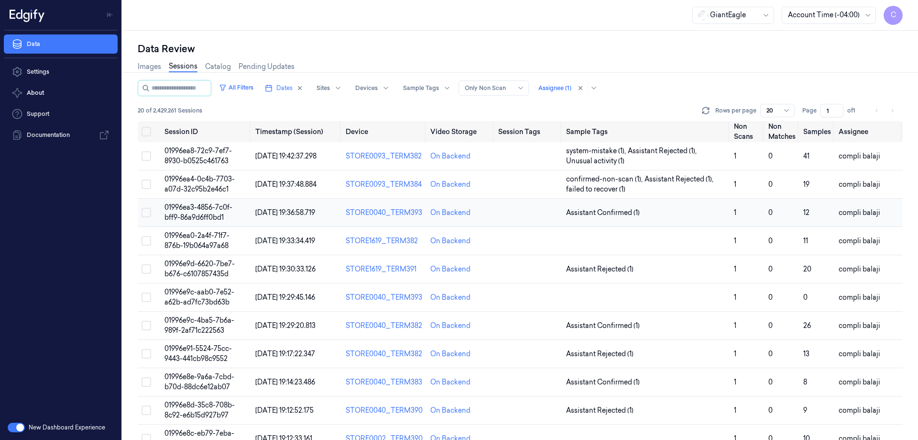
click at [223, 214] on span "01996ea3-4856-7c0f-bff9-86a9d6ff0bd1" at bounding box center [199, 212] width 68 height 19
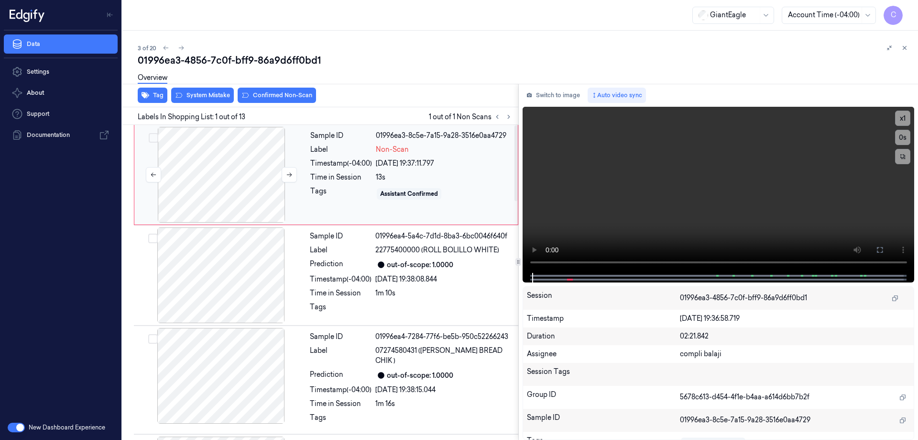
click at [254, 192] on div at bounding box center [221, 175] width 170 height 96
click at [212, 170] on div at bounding box center [221, 175] width 170 height 96
click at [878, 249] on icon at bounding box center [880, 250] width 6 height 6
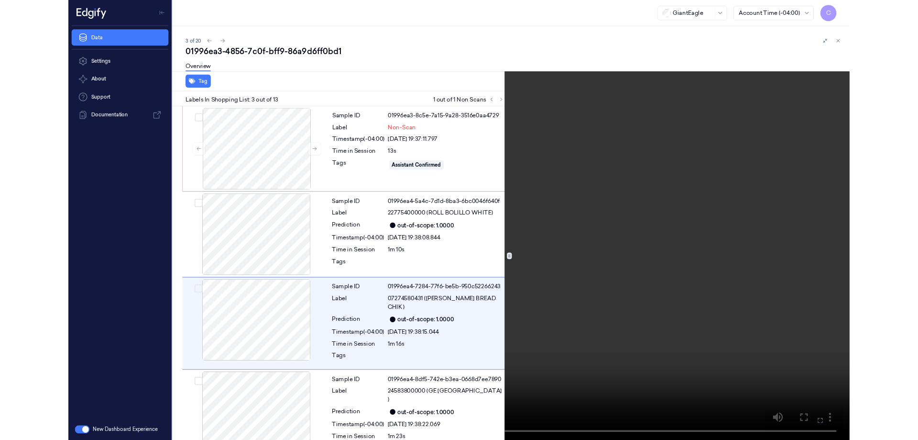
scroll to position [55, 0]
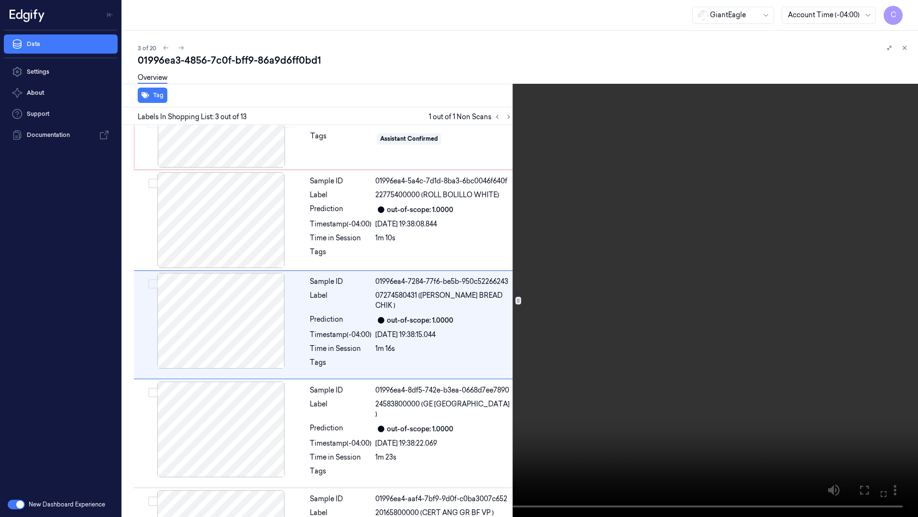
click at [0, 0] on icon at bounding box center [0, 0] width 0 height 0
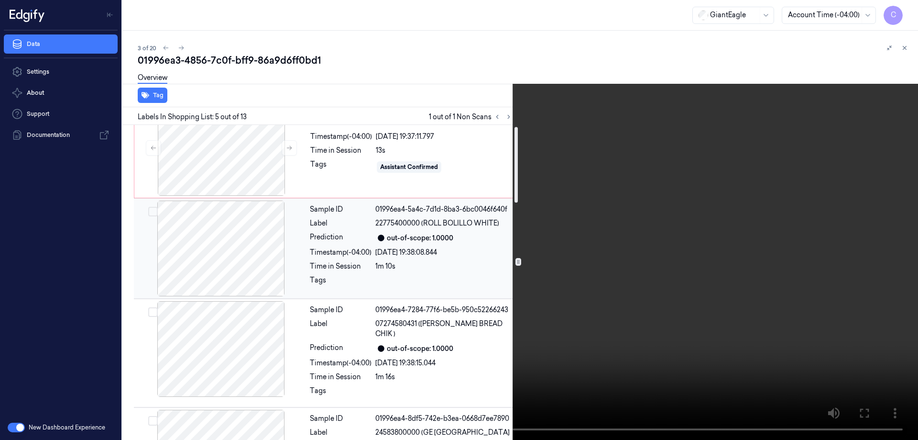
scroll to position [0, 0]
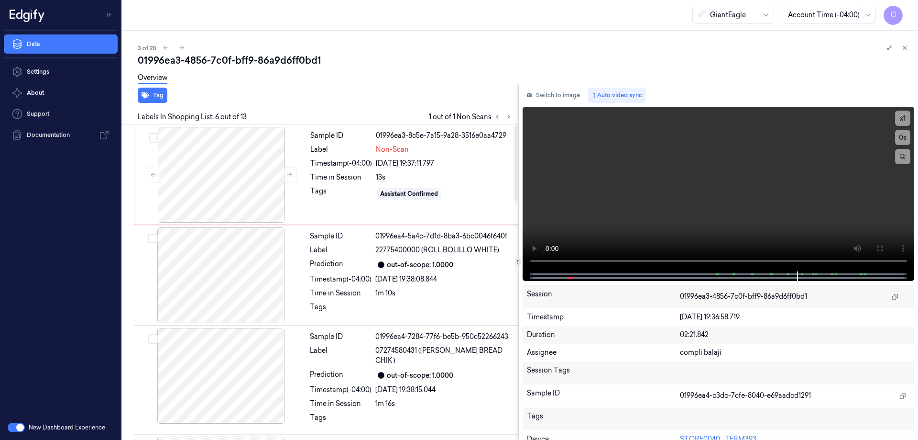
click at [235, 181] on div at bounding box center [221, 175] width 170 height 96
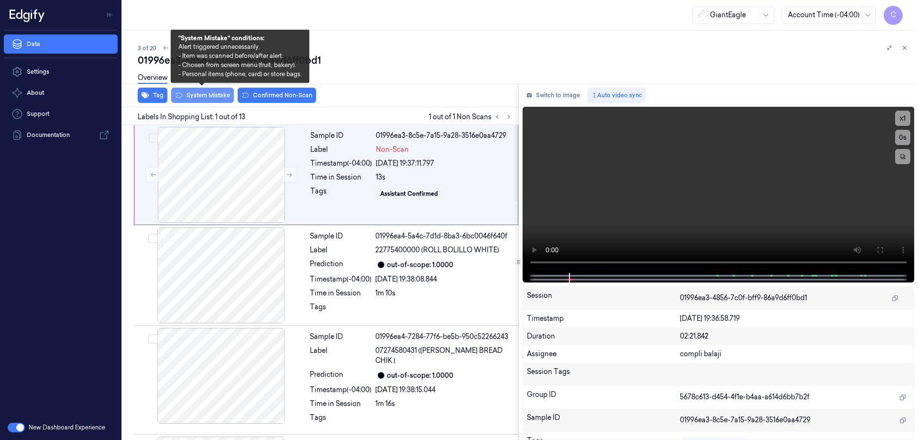
click at [225, 98] on button "System Mistake" at bounding box center [202, 95] width 63 height 15
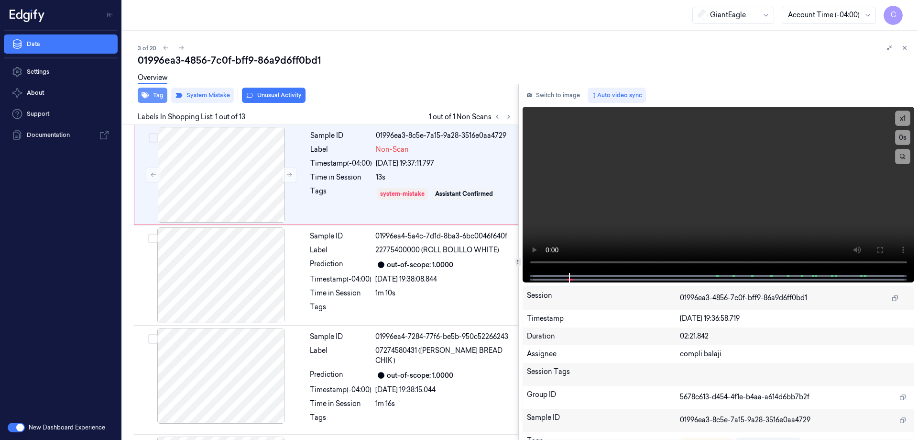
click at [163, 99] on button "Tag" at bounding box center [153, 95] width 30 height 15
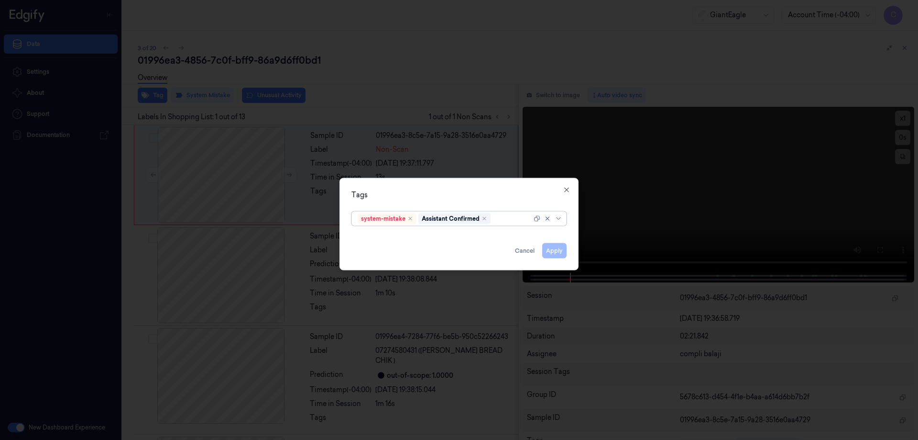
click at [562, 217] on div at bounding box center [560, 218] width 10 height 8
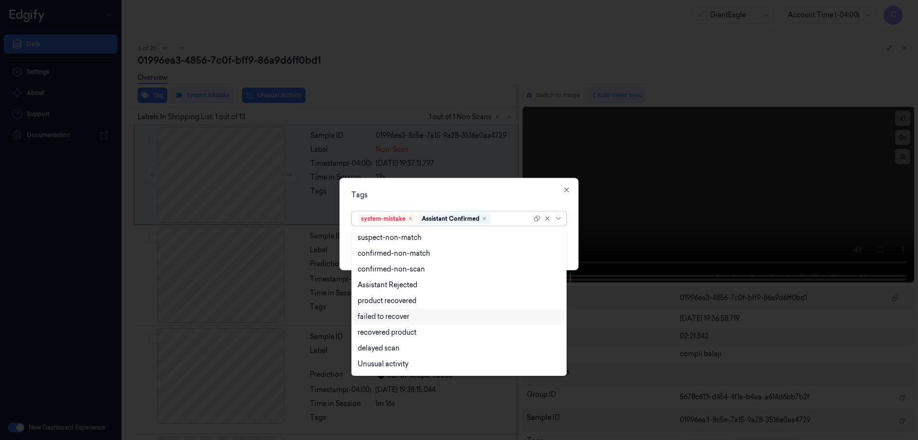
scroll to position [77, 0]
click at [362, 348] on div "Bag" at bounding box center [364, 349] width 13 height 10
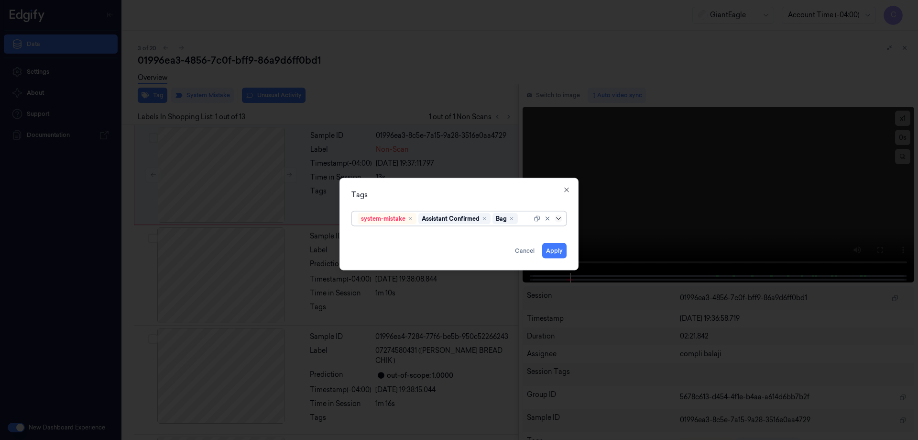
click at [557, 220] on icon at bounding box center [559, 218] width 8 height 8
click at [560, 253] on button "Apply" at bounding box center [554, 249] width 24 height 15
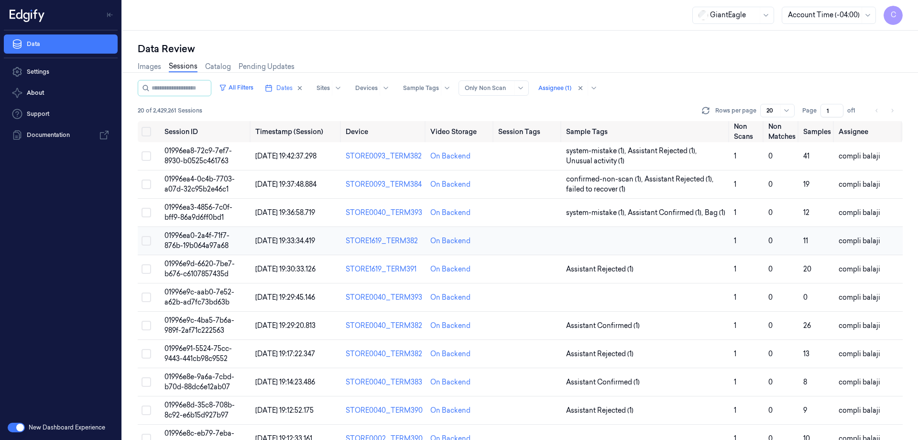
click at [220, 237] on span "01996ea0-2a4f-71f7-876b-19b064a97a68" at bounding box center [197, 240] width 65 height 19
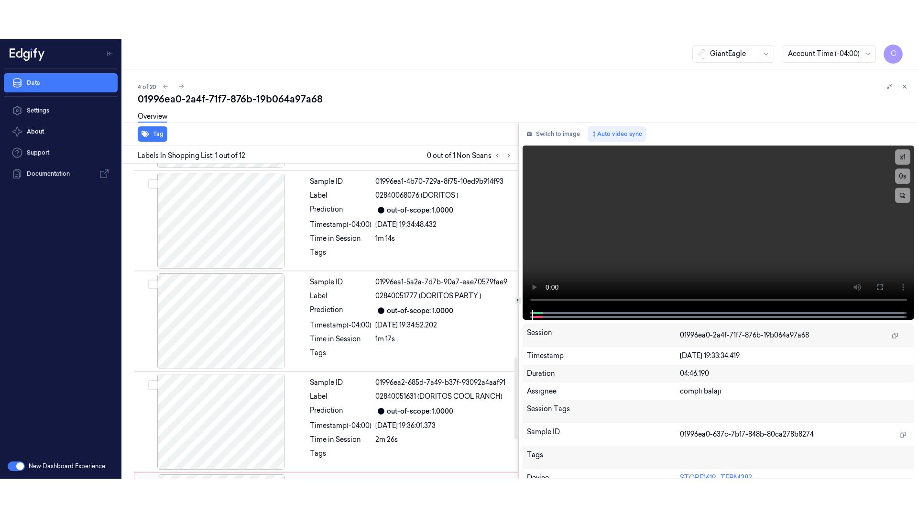
scroll to position [893, 0]
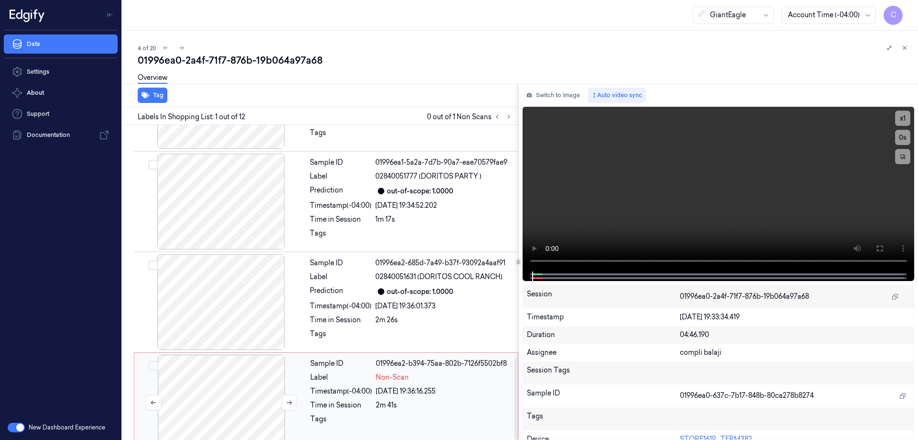
click at [232, 395] on div at bounding box center [221, 402] width 170 height 96
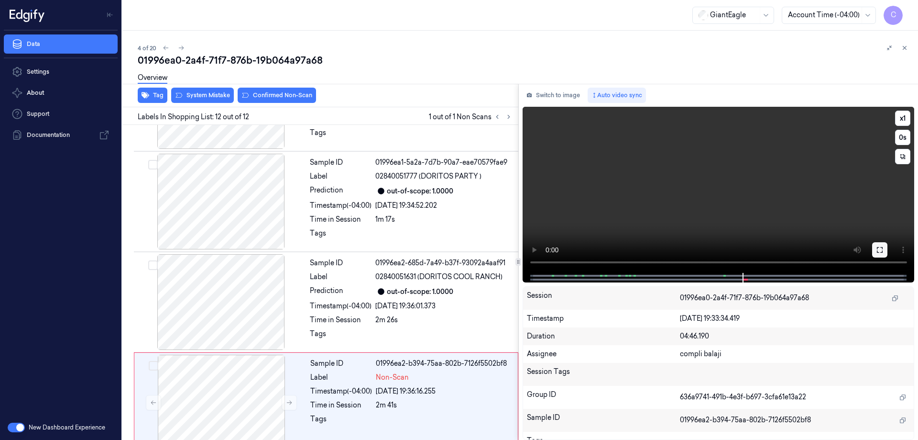
click at [882, 254] on button at bounding box center [879, 249] width 15 height 15
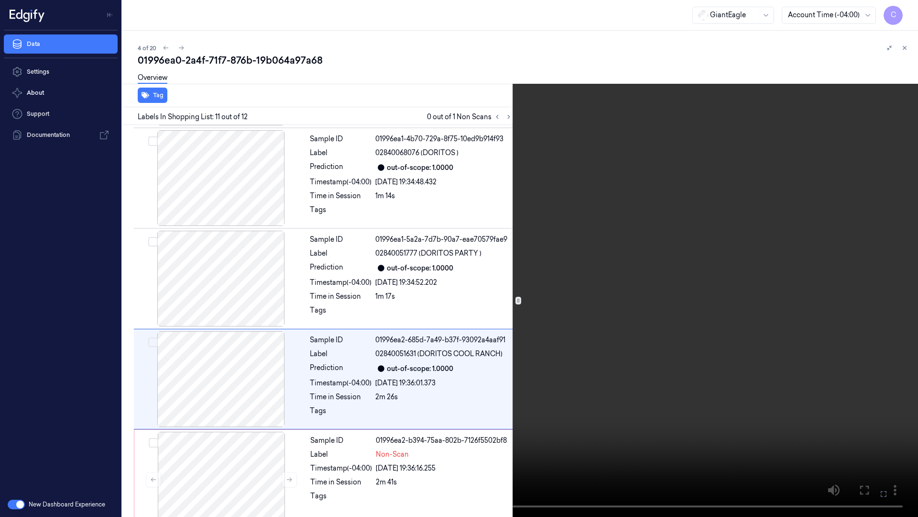
click at [0, 0] on icon at bounding box center [0, 0] width 0 height 0
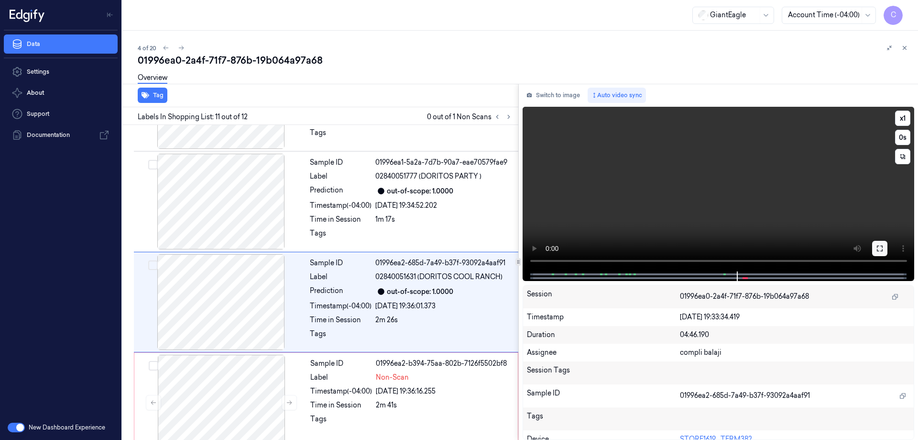
click at [882, 248] on icon at bounding box center [880, 248] width 8 height 8
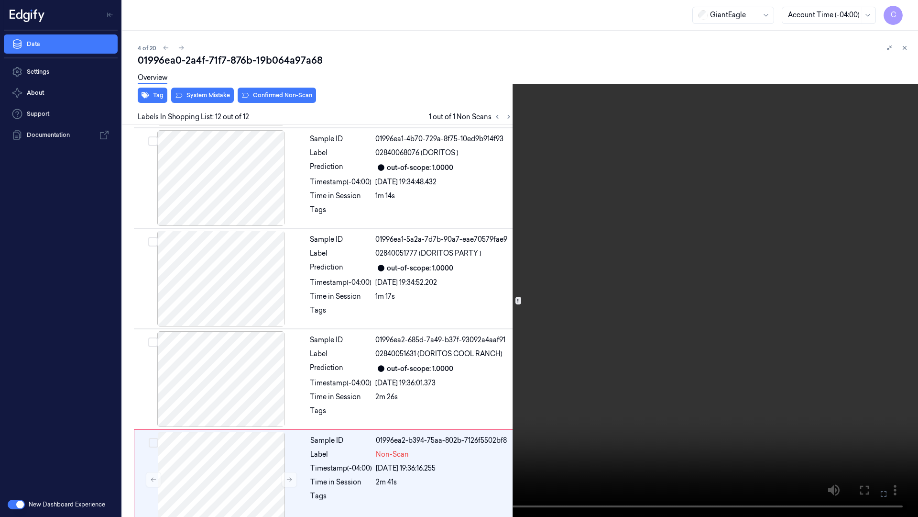
click at [0, 0] on icon at bounding box center [0, 0] width 0 height 0
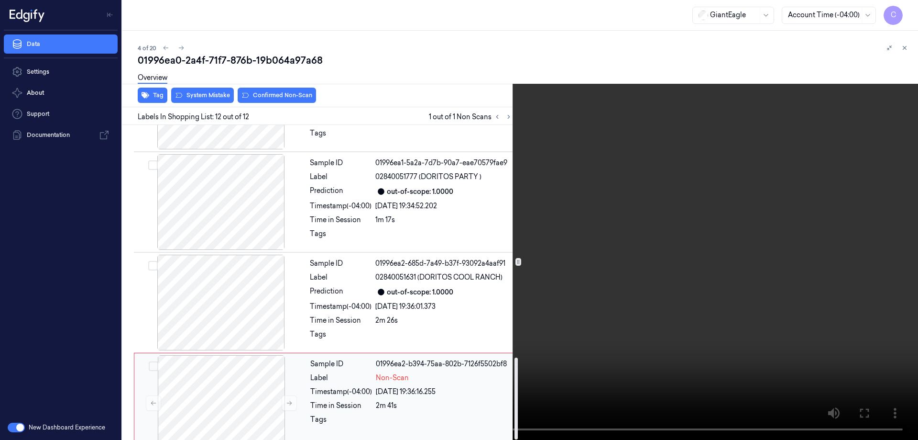
scroll to position [893, 0]
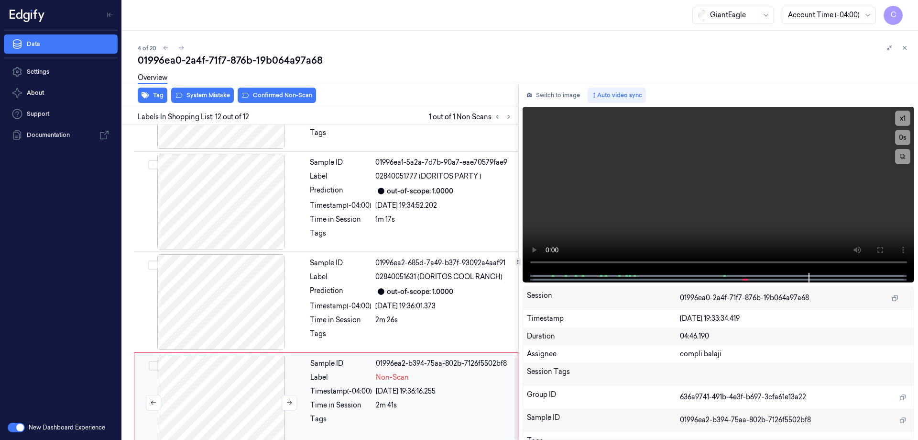
click at [225, 392] on div at bounding box center [221, 402] width 170 height 96
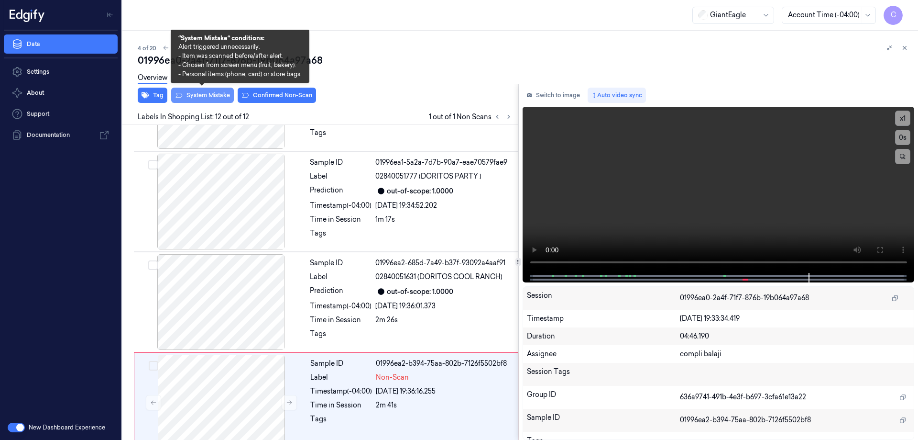
click at [198, 94] on button "System Mistake" at bounding box center [202, 95] width 63 height 15
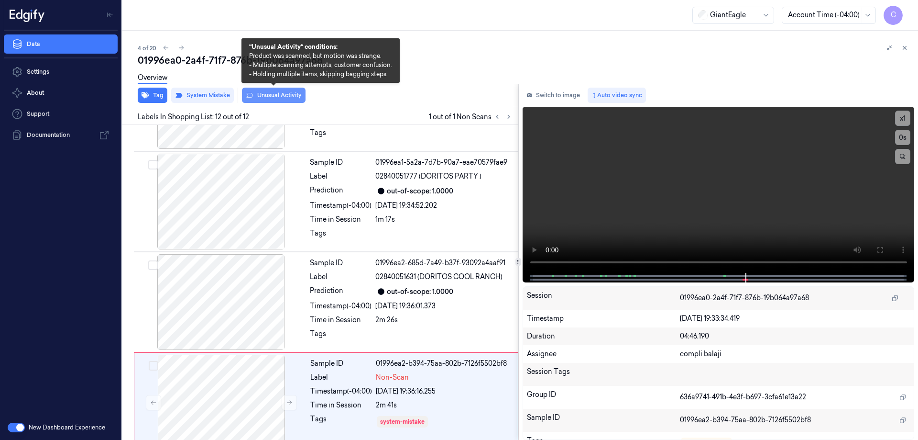
click at [286, 96] on button "Unusual Activity" at bounding box center [274, 95] width 64 height 15
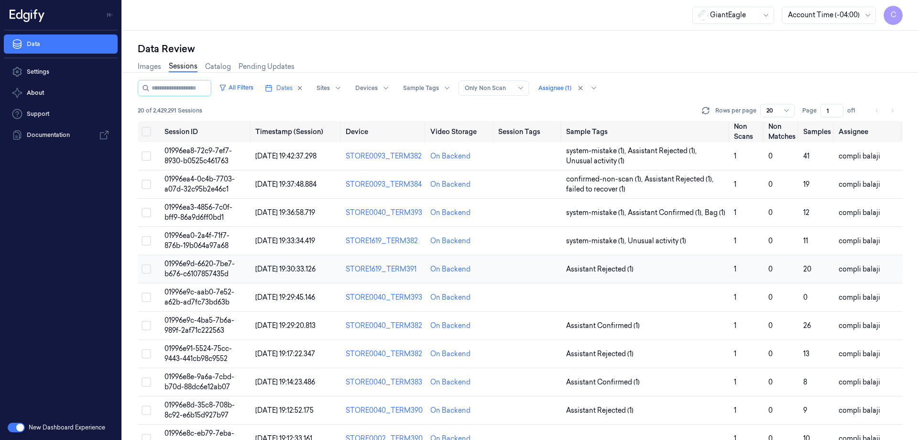
click at [208, 268] on td "01996e9d-6620-7be7-b676-c6107857435d" at bounding box center [206, 269] width 91 height 28
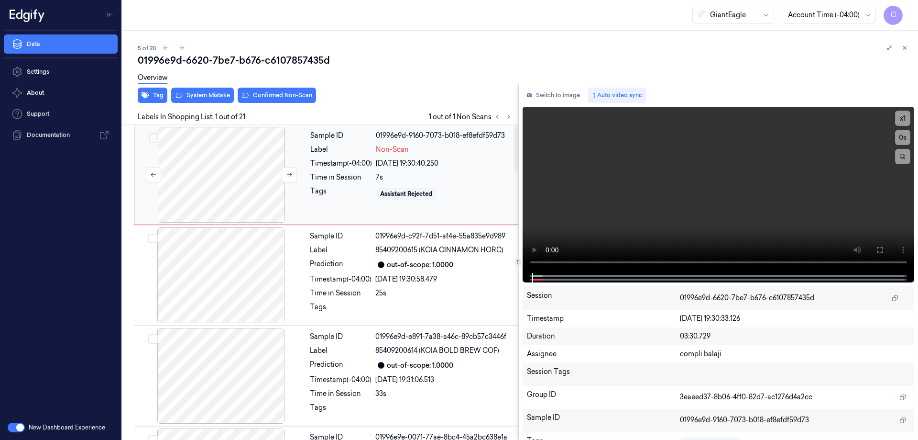
click at [225, 155] on div at bounding box center [221, 175] width 170 height 96
click at [882, 253] on icon at bounding box center [880, 250] width 8 height 8
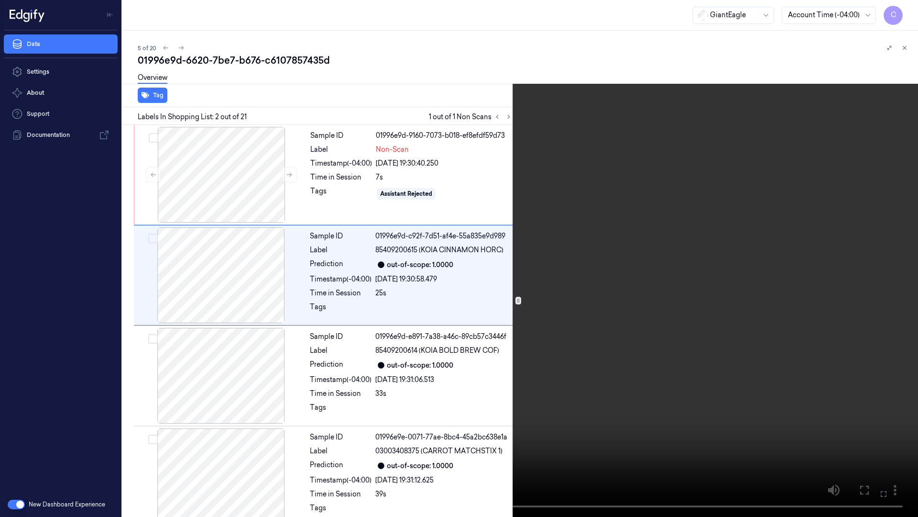
click at [0, 0] on icon at bounding box center [0, 0] width 0 height 0
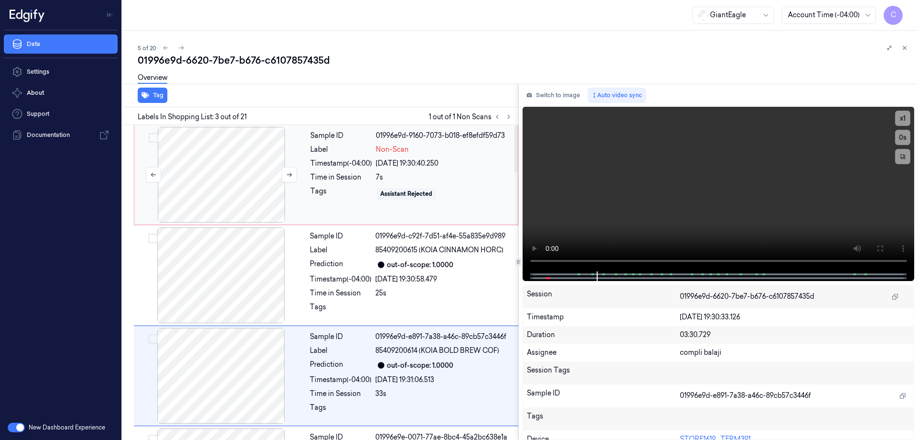
click at [240, 184] on div at bounding box center [221, 175] width 170 height 96
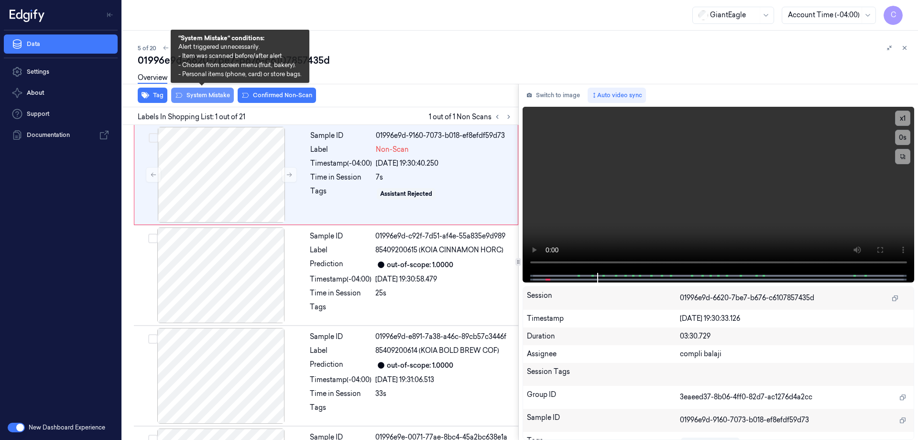
click at [217, 97] on button "System Mistake" at bounding box center [202, 95] width 63 height 15
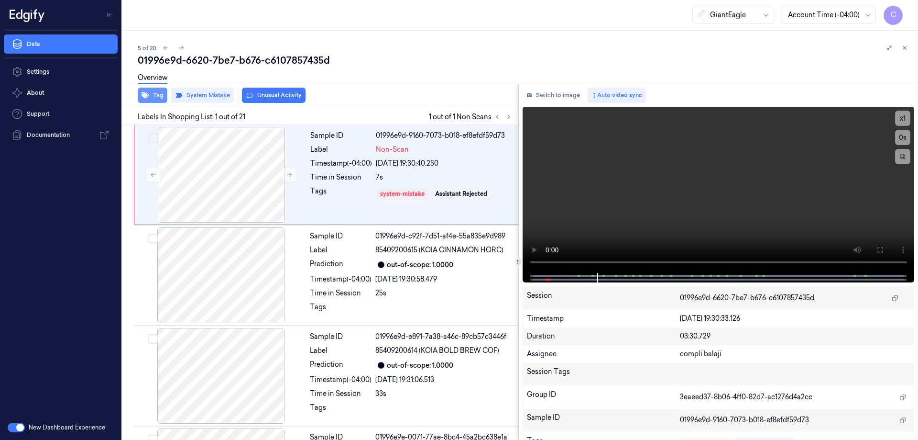
click at [157, 98] on button "Tag" at bounding box center [153, 95] width 30 height 15
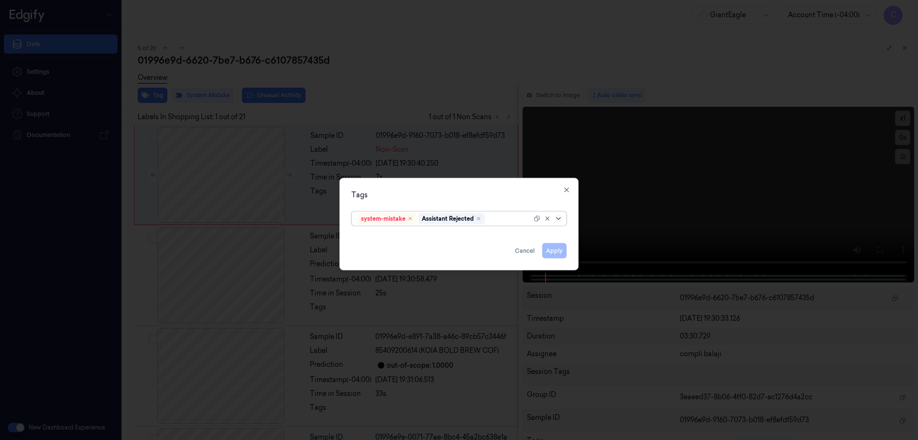
click at [561, 218] on icon at bounding box center [559, 218] width 8 height 8
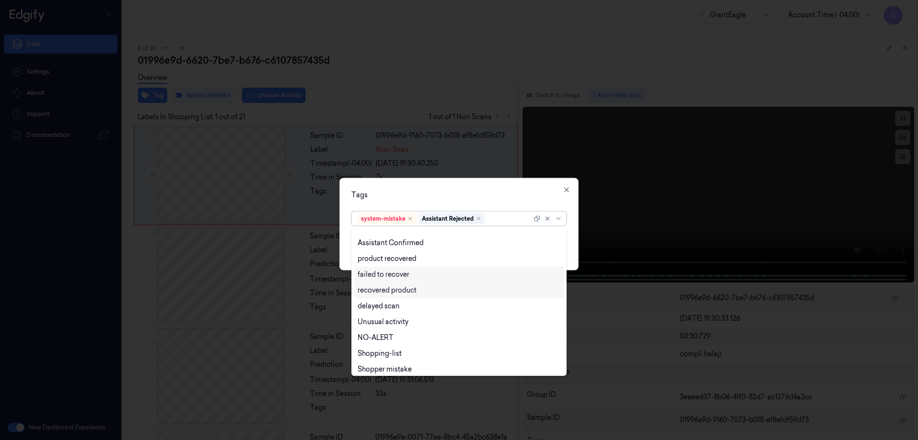
scroll to position [77, 0]
click at [376, 354] on div "Bag" at bounding box center [459, 350] width 210 height 16
click at [560, 220] on icon at bounding box center [559, 218] width 8 height 8
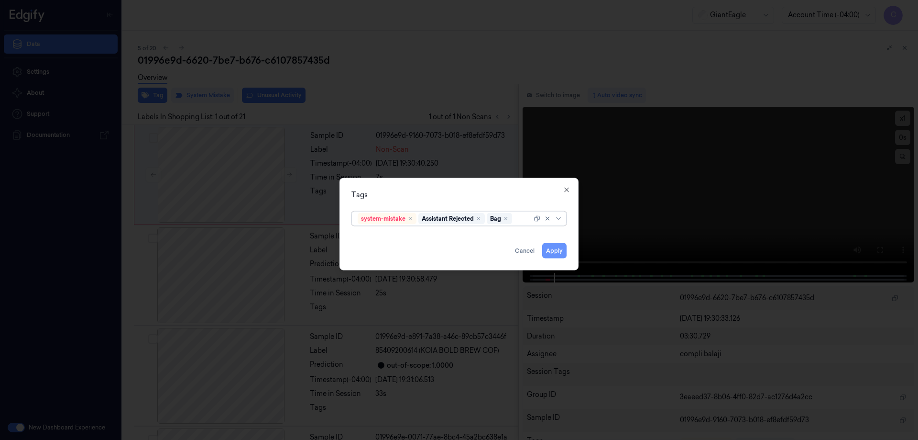
click at [556, 253] on button "Apply" at bounding box center [554, 249] width 24 height 15
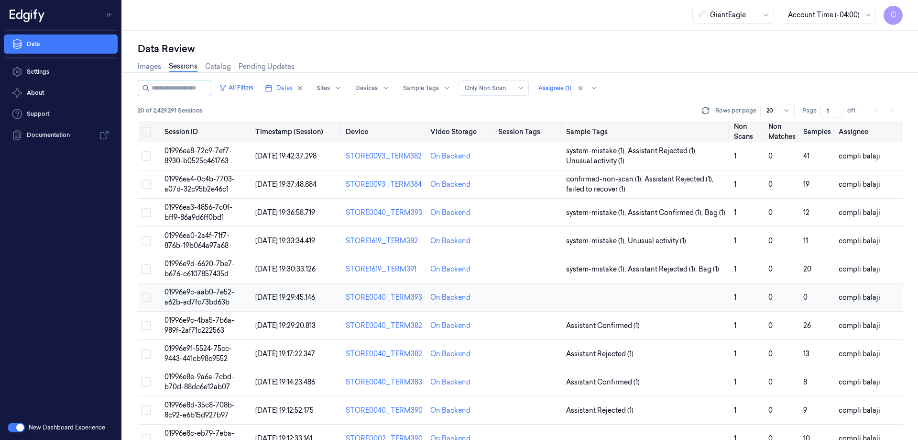
click at [224, 296] on td "01996e9c-aab0-7e52-a62b-ad7fc73bd63b" at bounding box center [206, 297] width 91 height 28
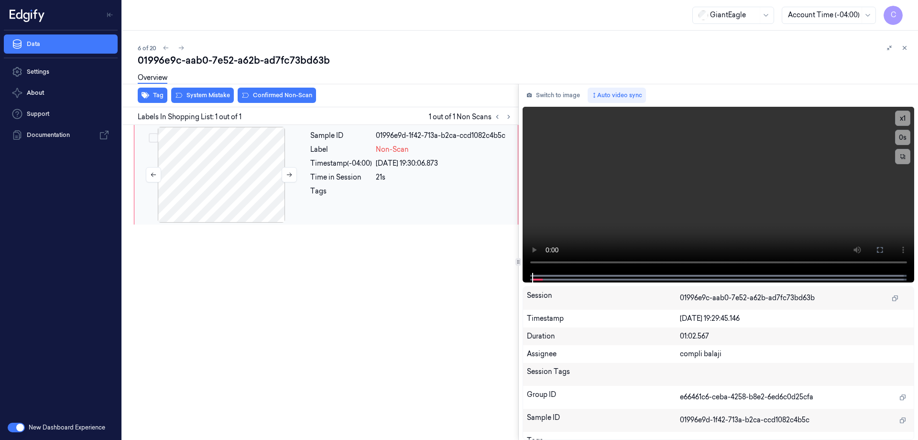
click at [236, 186] on div at bounding box center [221, 175] width 170 height 96
click at [884, 248] on button at bounding box center [879, 249] width 15 height 15
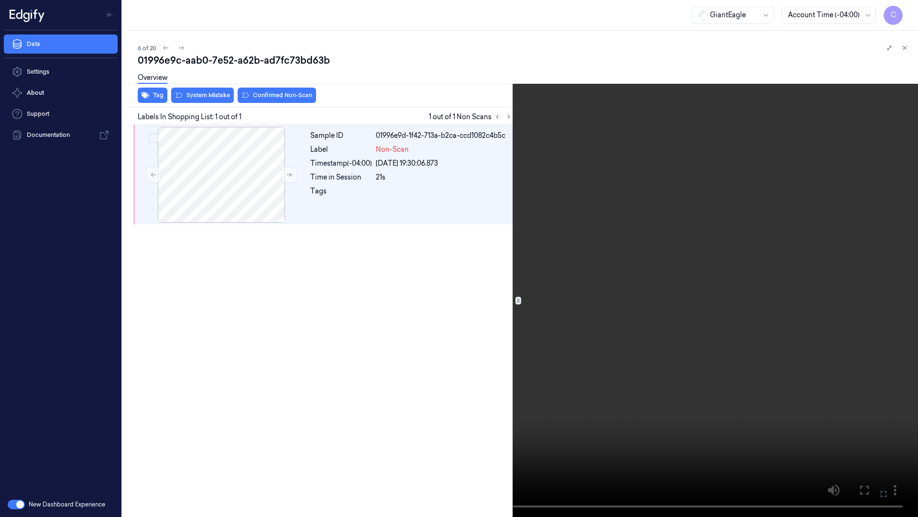
click at [0, 0] on icon at bounding box center [0, 0] width 0 height 0
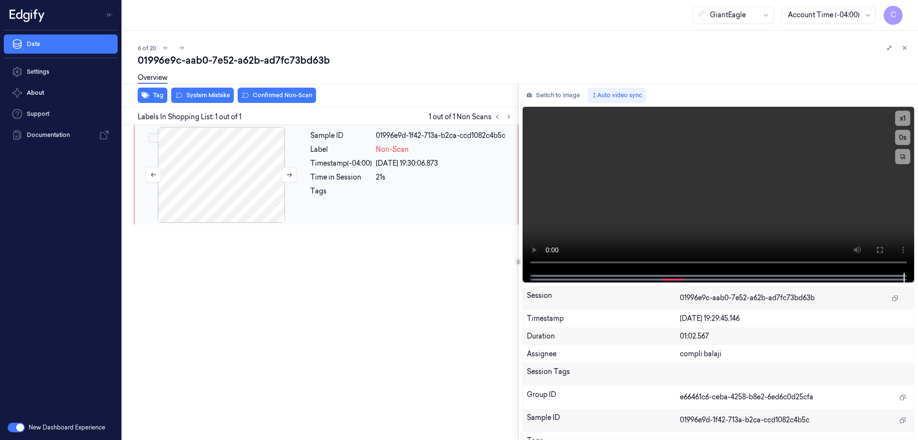
click at [241, 170] on div at bounding box center [221, 175] width 170 height 96
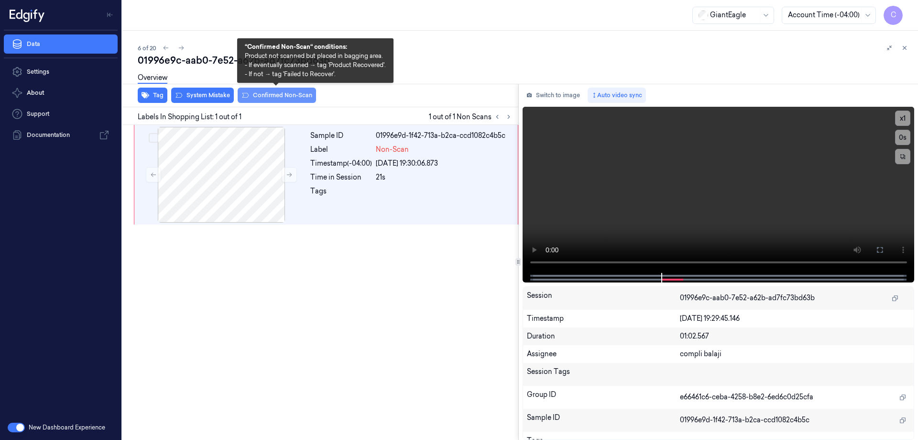
click at [274, 100] on button "Confirmed Non-Scan" at bounding box center [277, 95] width 78 height 15
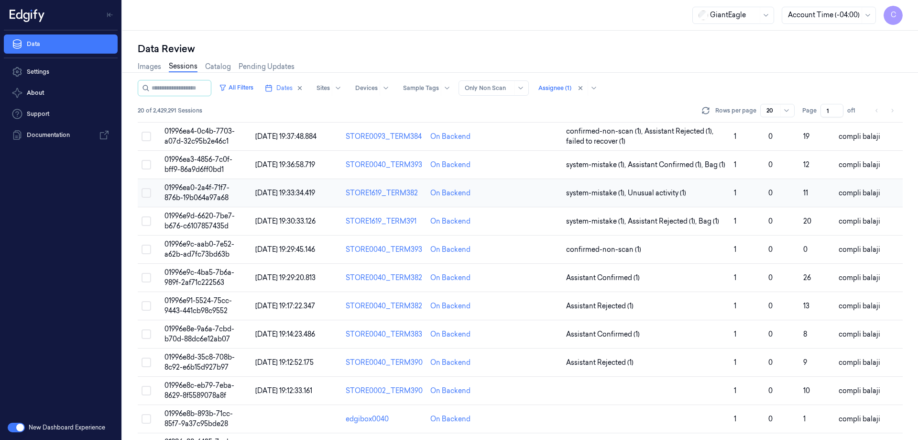
scroll to position [96, 0]
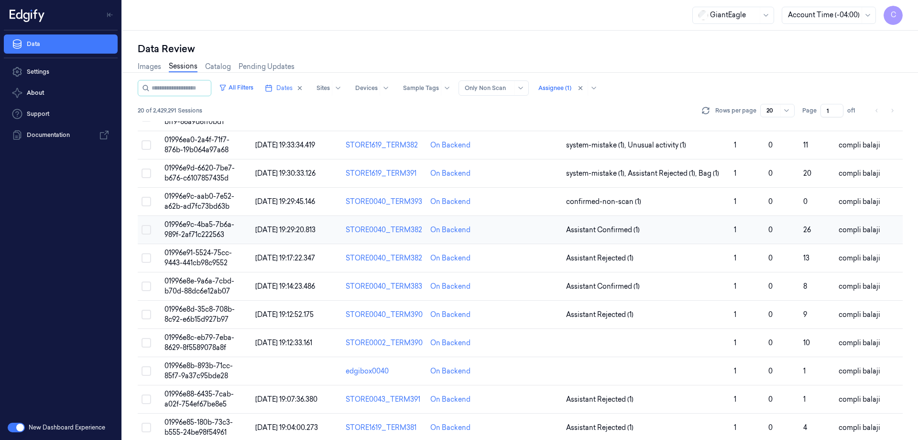
click at [206, 226] on span "01996e9c-4ba5-7b6a-989f-2af71c222563" at bounding box center [200, 229] width 70 height 19
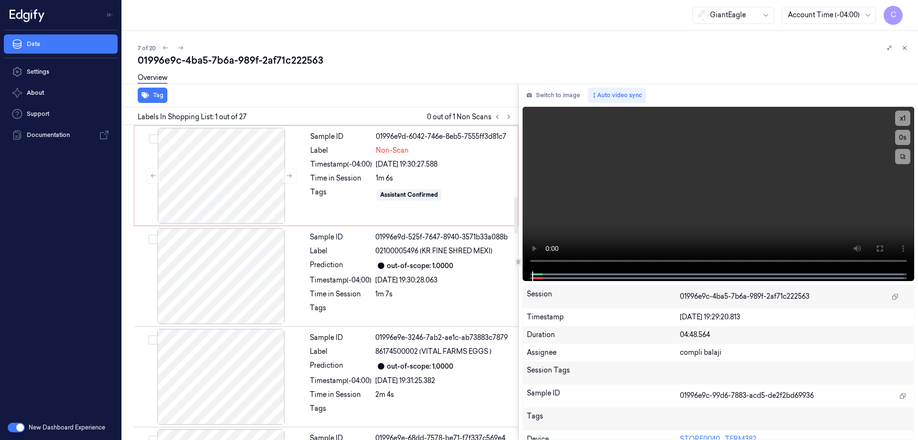
scroll to position [622, 0]
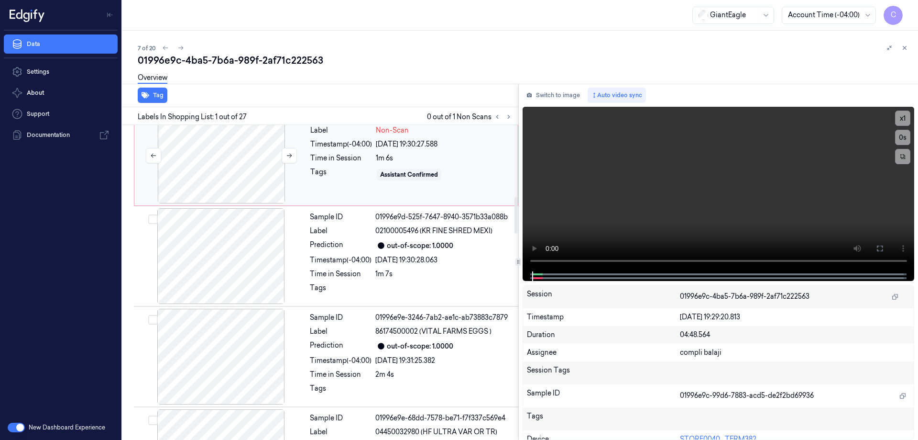
click at [227, 166] on div at bounding box center [221, 156] width 170 height 96
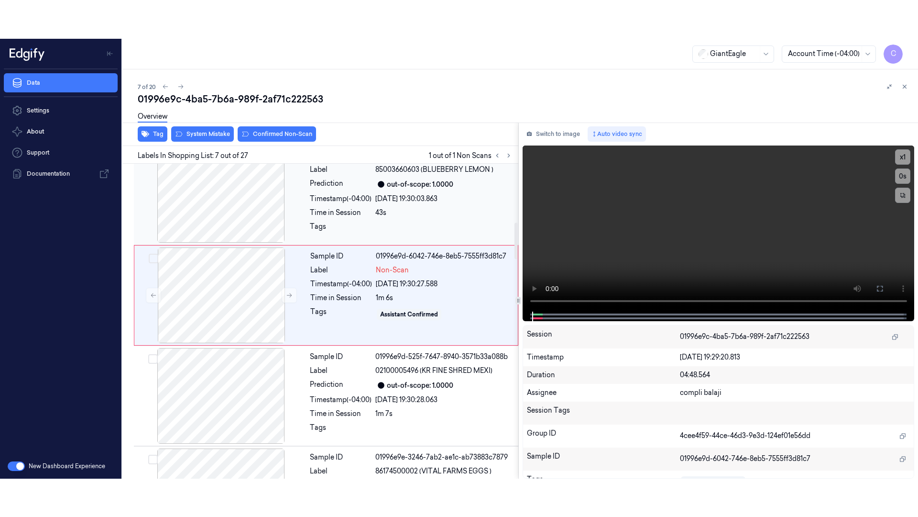
scroll to position [495, 0]
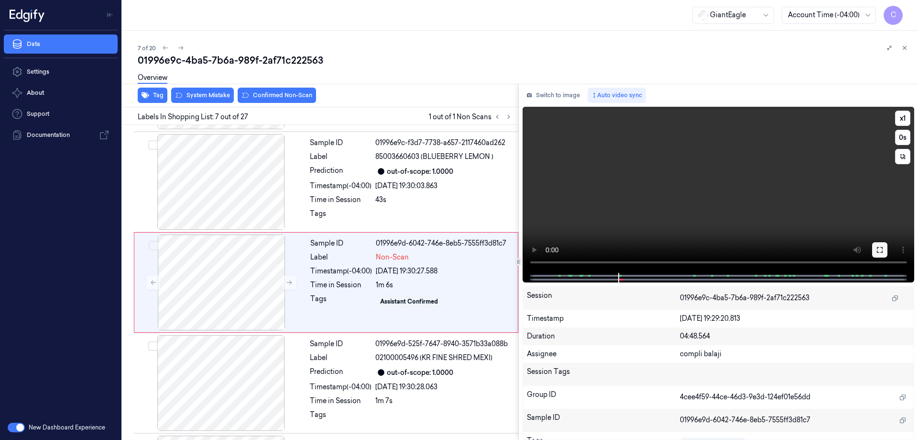
click at [884, 253] on button at bounding box center [879, 249] width 15 height 15
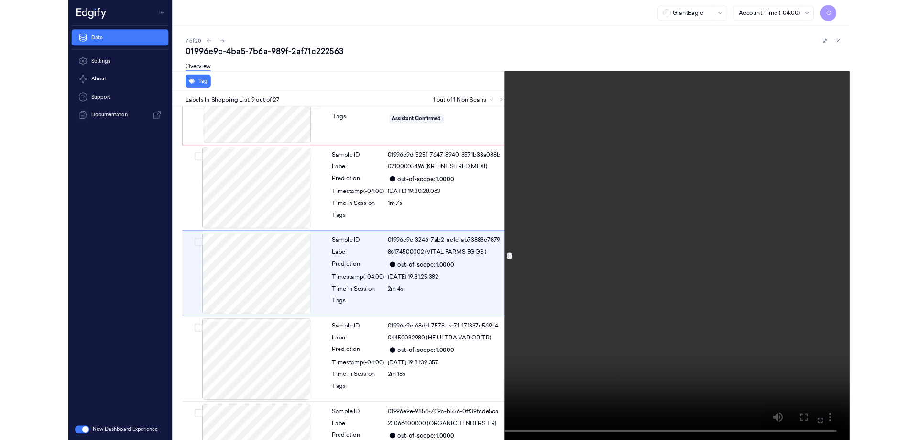
scroll to position [658, 0]
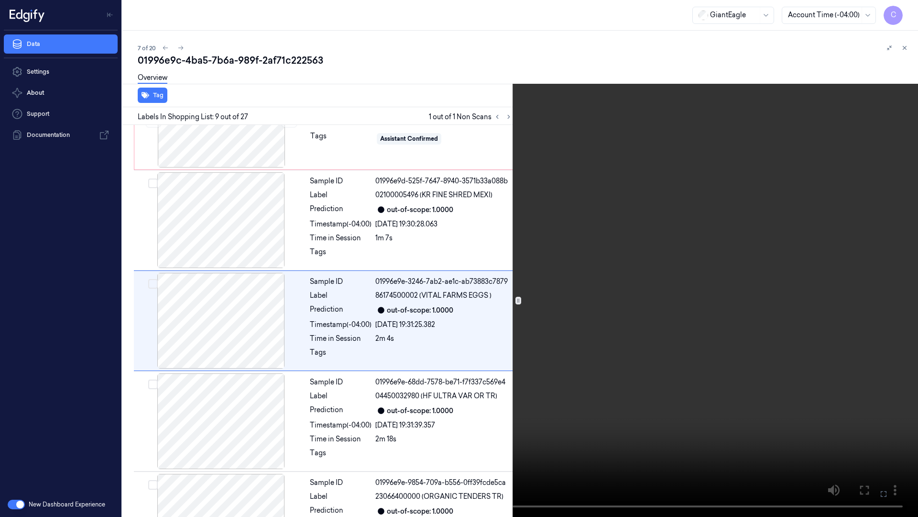
click at [0, 0] on icon at bounding box center [0, 0] width 0 height 0
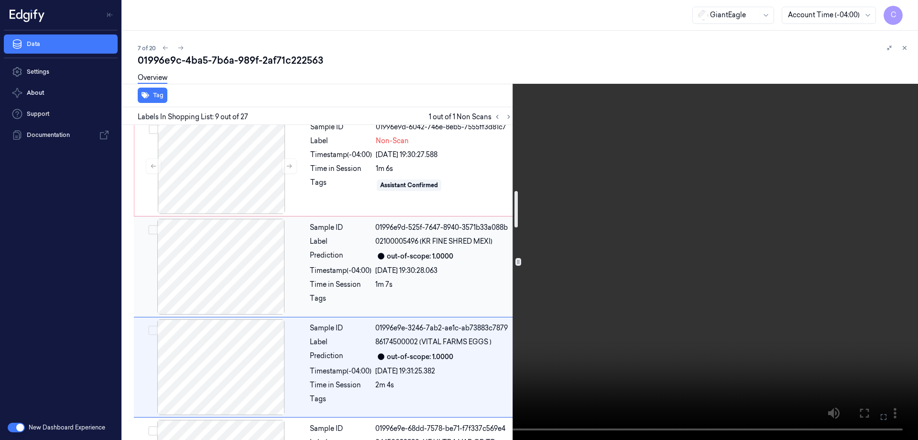
scroll to position [562, 0]
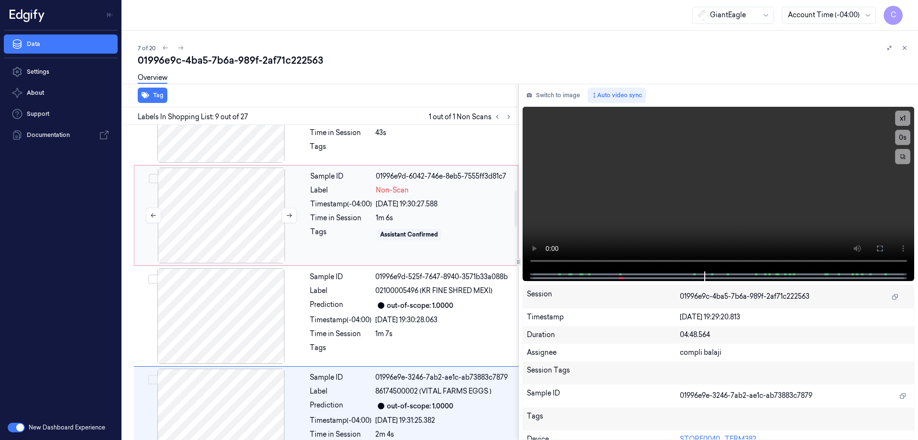
click at [214, 206] on div at bounding box center [221, 215] width 170 height 96
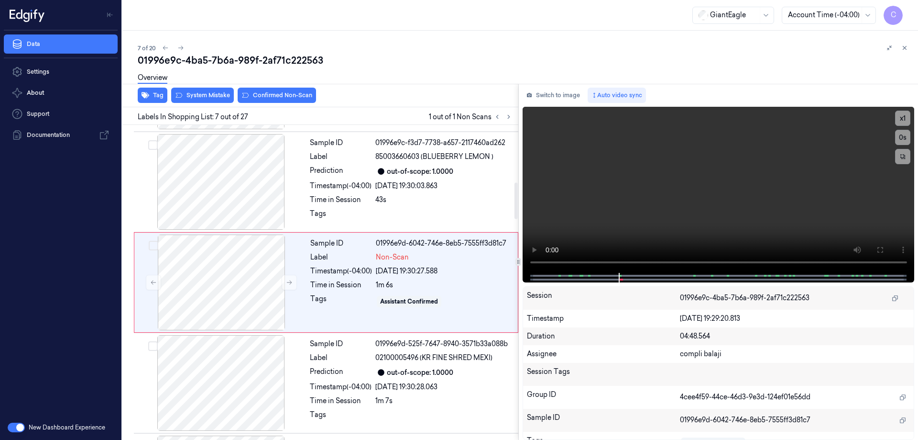
scroll to position [495, 0]
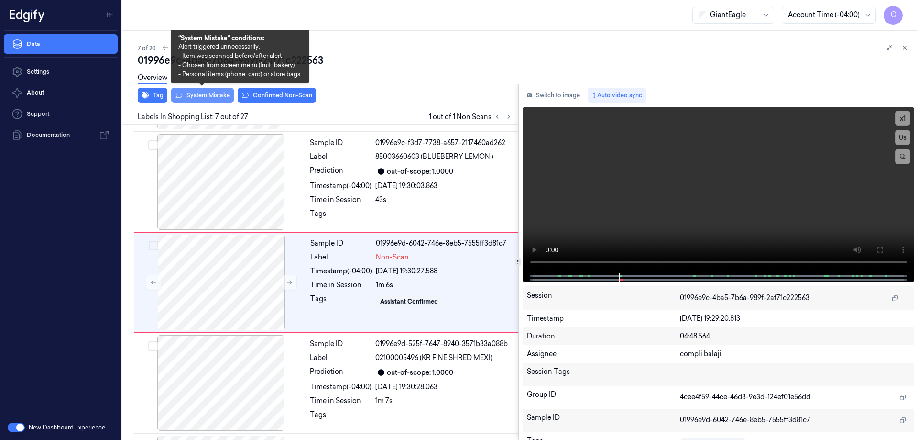
click at [212, 97] on button "System Mistake" at bounding box center [202, 95] width 63 height 15
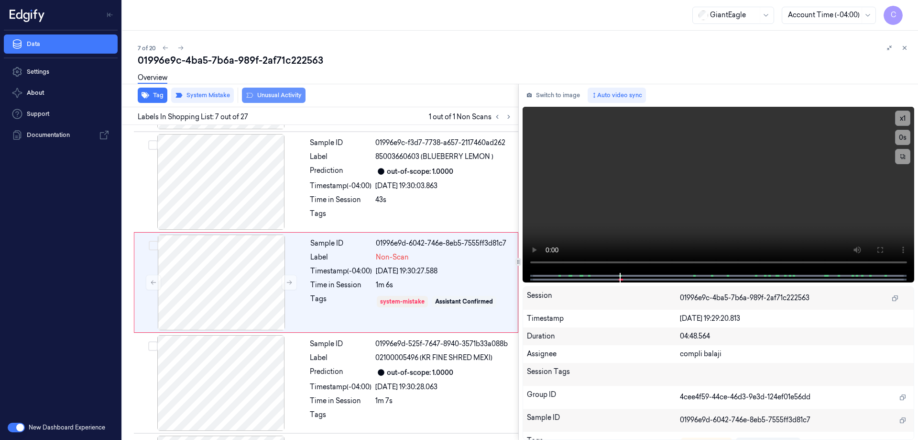
click at [291, 96] on button "Unusual Activity" at bounding box center [274, 95] width 64 height 15
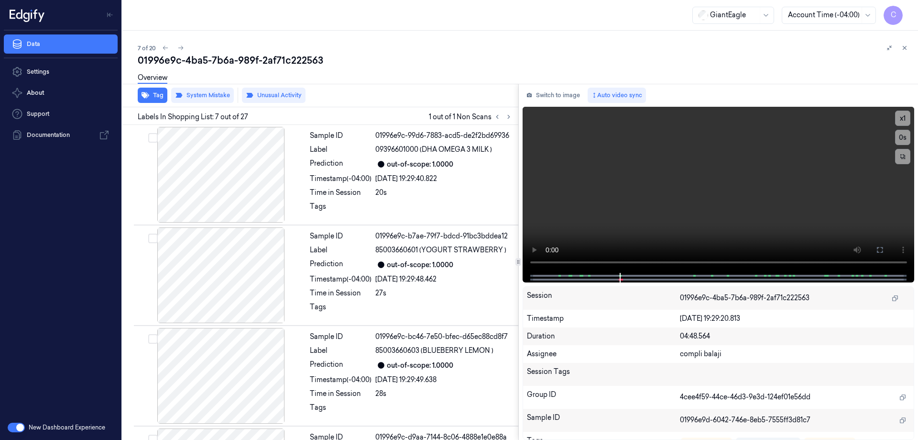
scroll to position [495, 0]
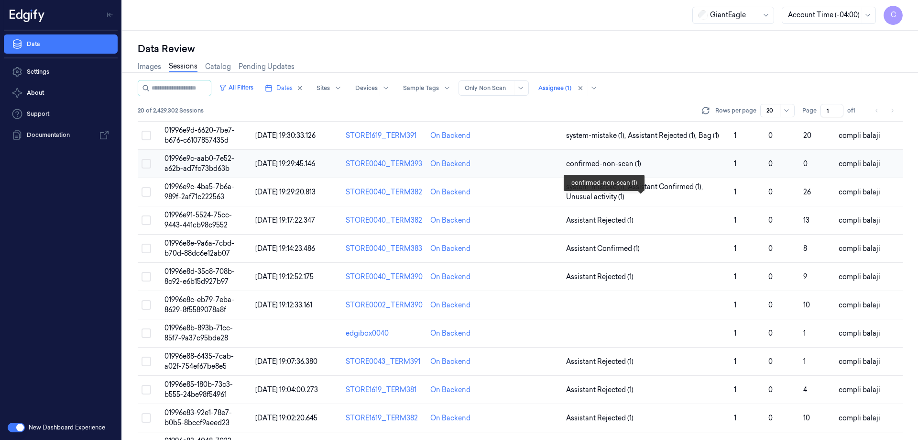
scroll to position [143, 0]
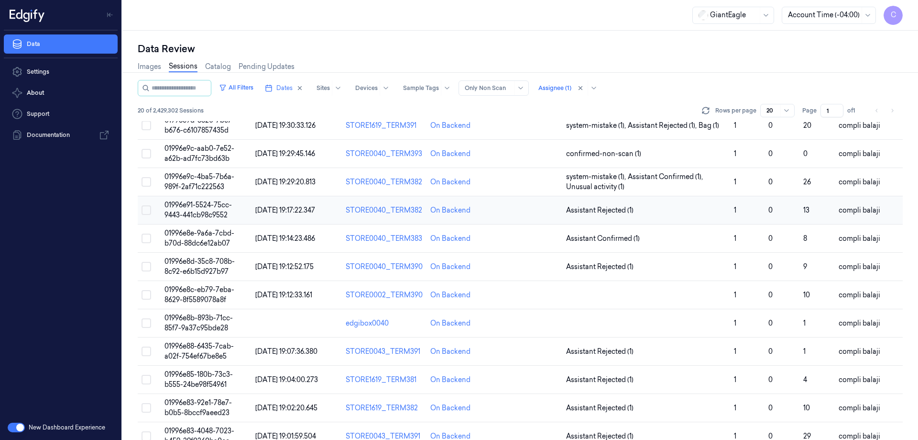
click at [211, 209] on span "01996e91-5524-75cc-9443-441cb98c9552" at bounding box center [198, 209] width 67 height 19
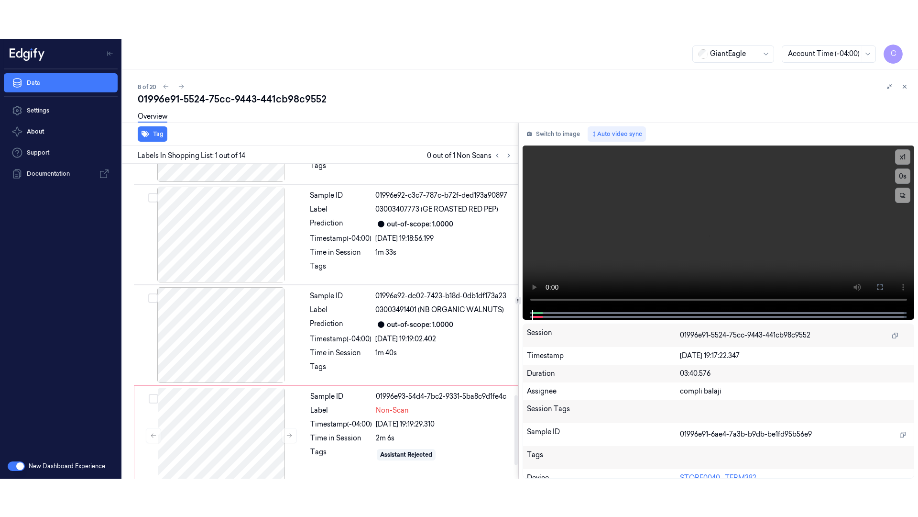
scroll to position [1102, 0]
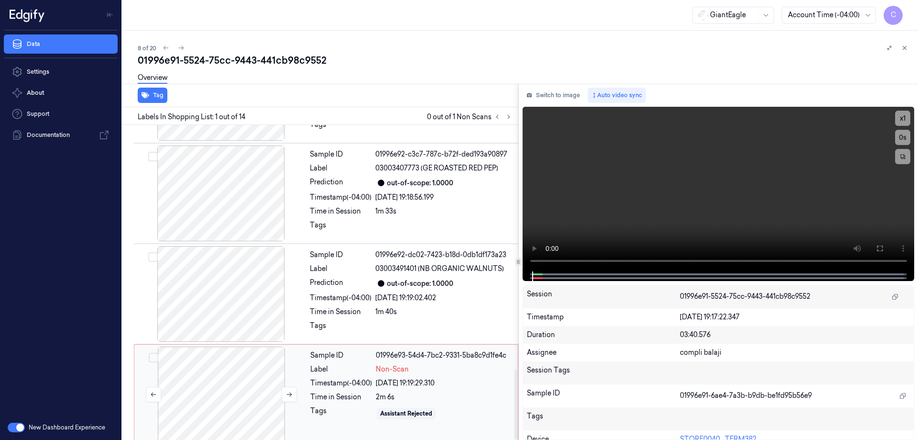
click at [209, 382] on div at bounding box center [221, 394] width 170 height 96
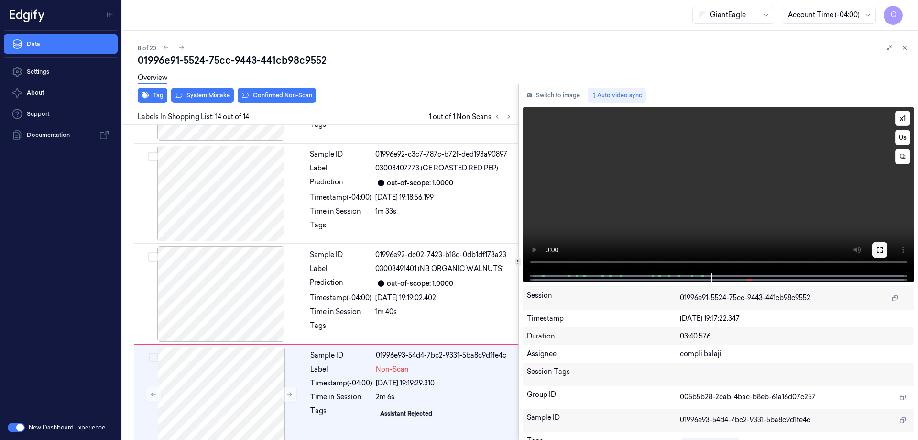
click at [881, 251] on icon at bounding box center [880, 250] width 8 height 8
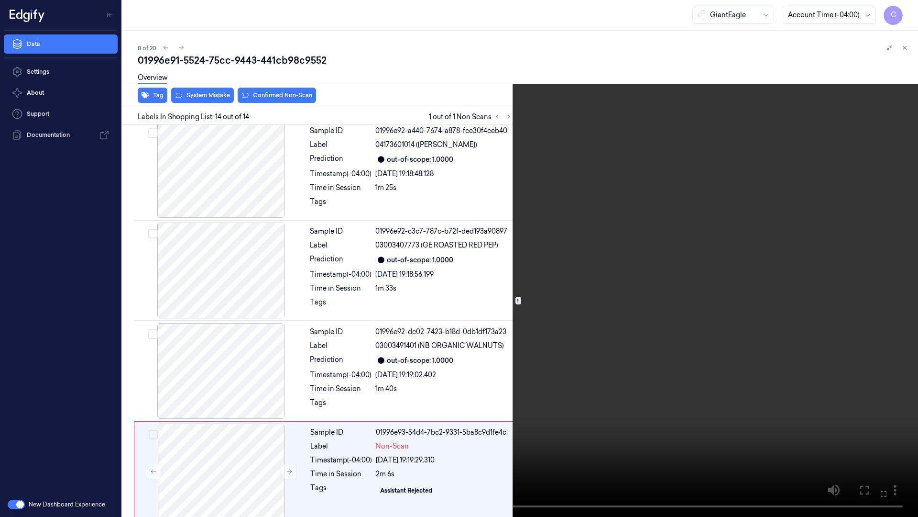
click at [0, 0] on icon at bounding box center [0, 0] width 0 height 0
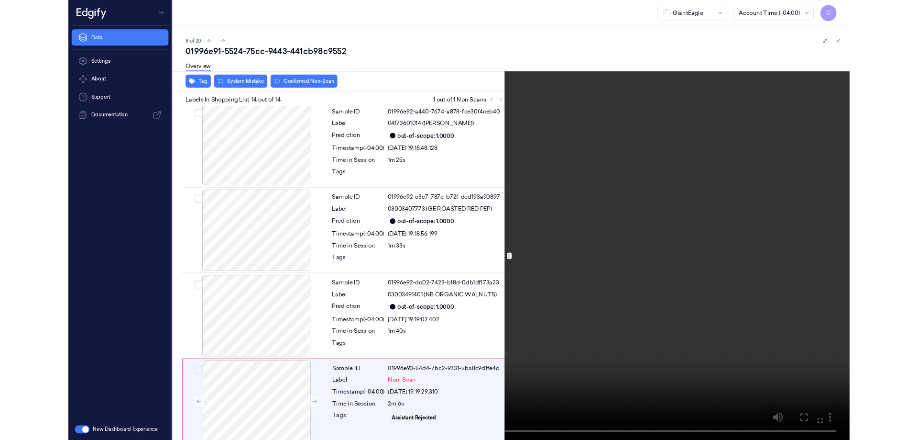
scroll to position [1102, 0]
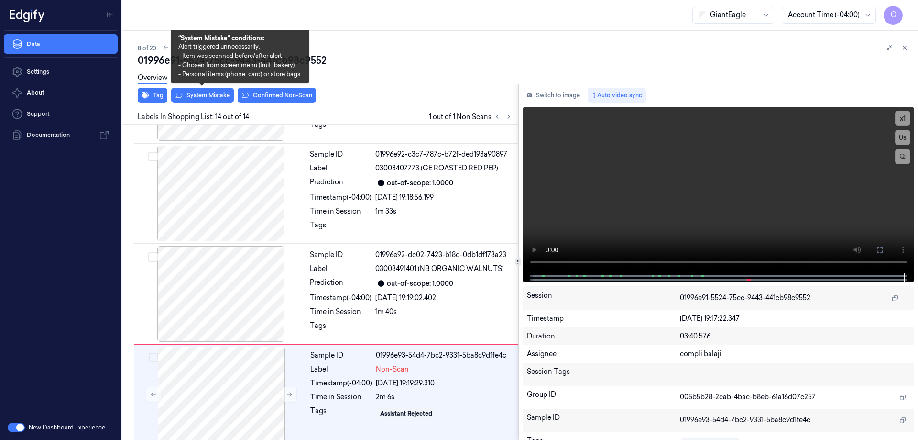
drag, startPoint x: 193, startPoint y: 96, endPoint x: 325, endPoint y: 111, distance: 132.4
click at [194, 96] on button "System Mistake" at bounding box center [202, 95] width 63 height 15
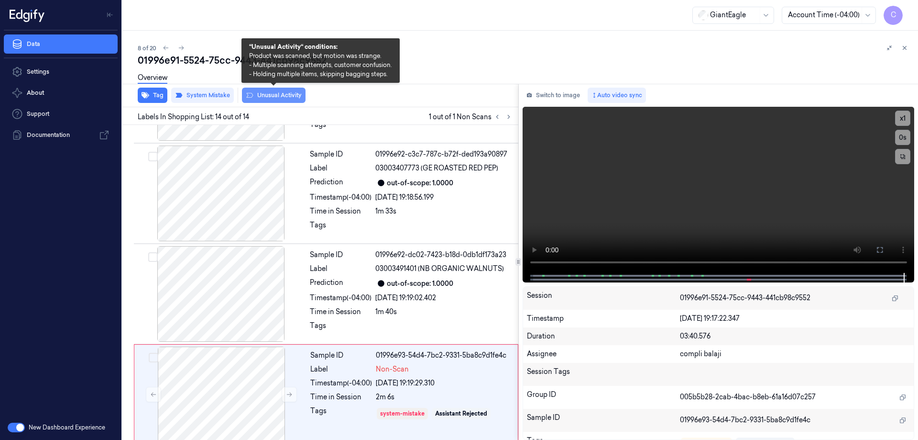
click at [292, 95] on button "Unusual Activity" at bounding box center [274, 95] width 64 height 15
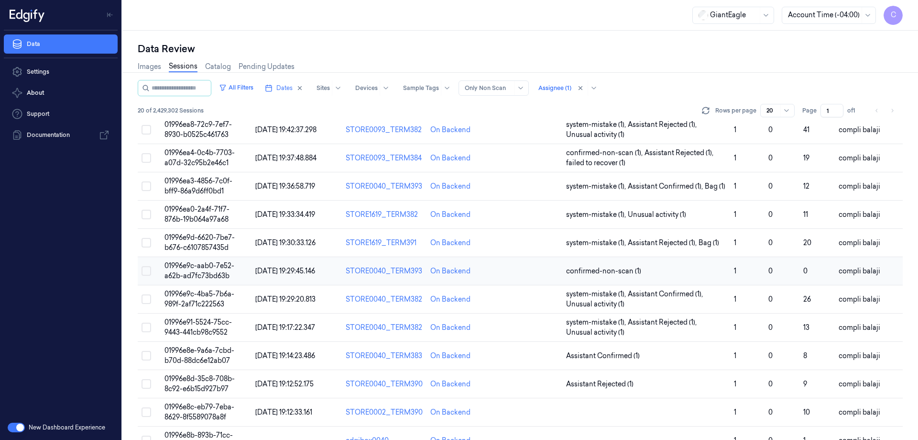
scroll to position [48, 0]
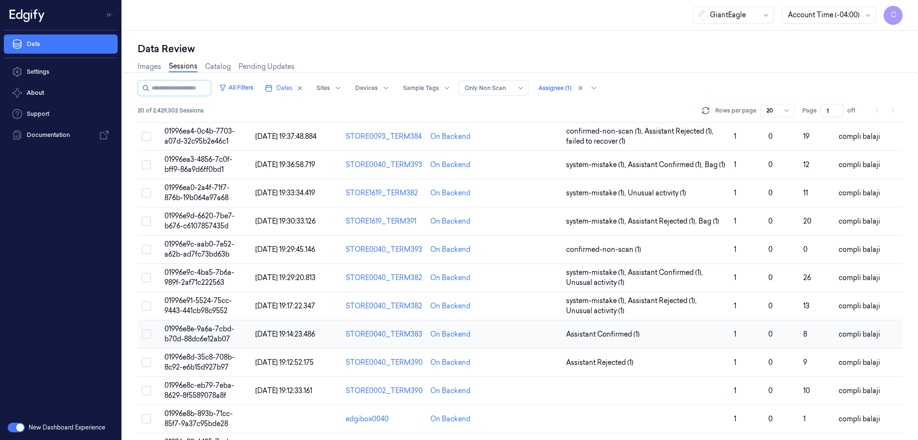
click at [221, 331] on span "01996e8e-9a6a-7cbd-b70d-88dc6e12ab07" at bounding box center [200, 333] width 70 height 19
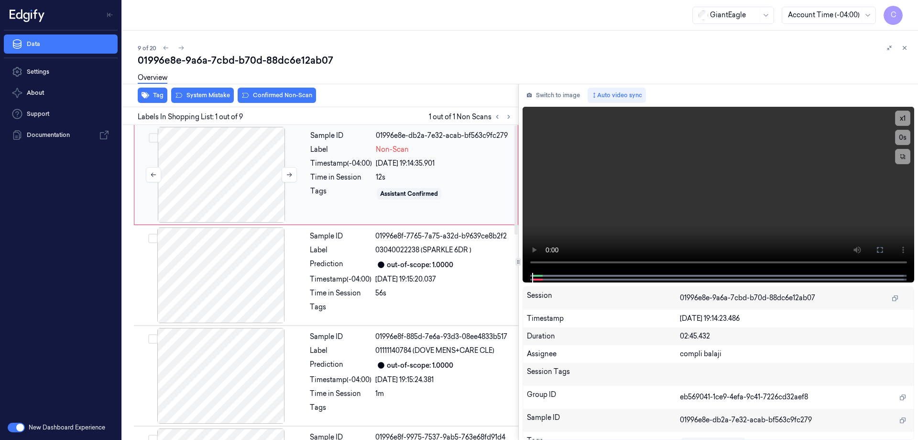
click at [219, 171] on div at bounding box center [221, 175] width 170 height 96
click at [884, 252] on button at bounding box center [879, 249] width 15 height 15
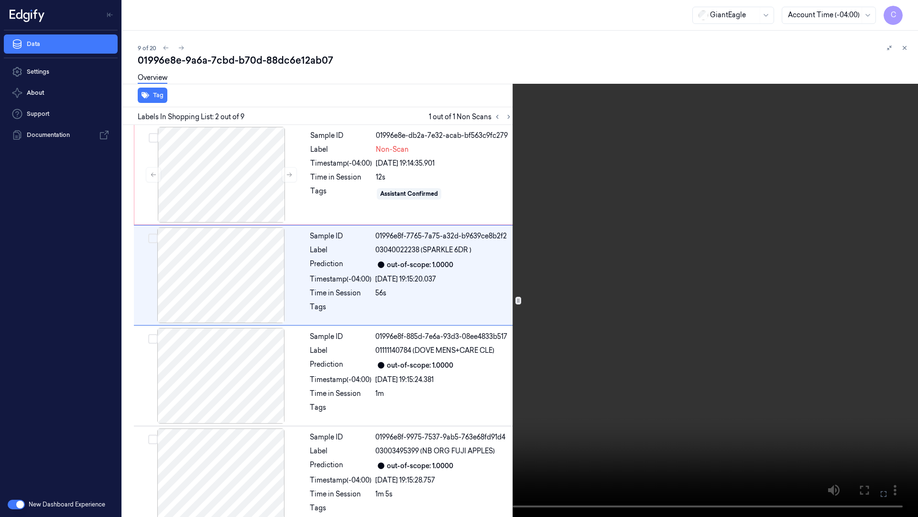
click at [0, 0] on icon at bounding box center [0, 0] width 0 height 0
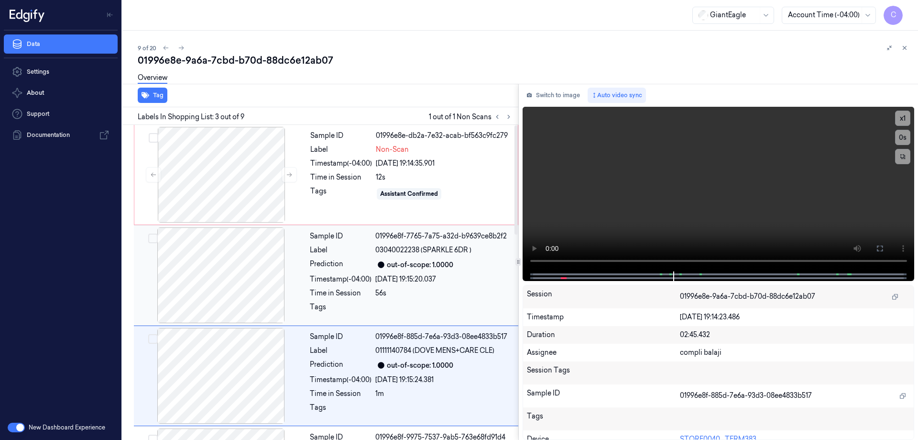
click at [240, 165] on div at bounding box center [221, 175] width 170 height 96
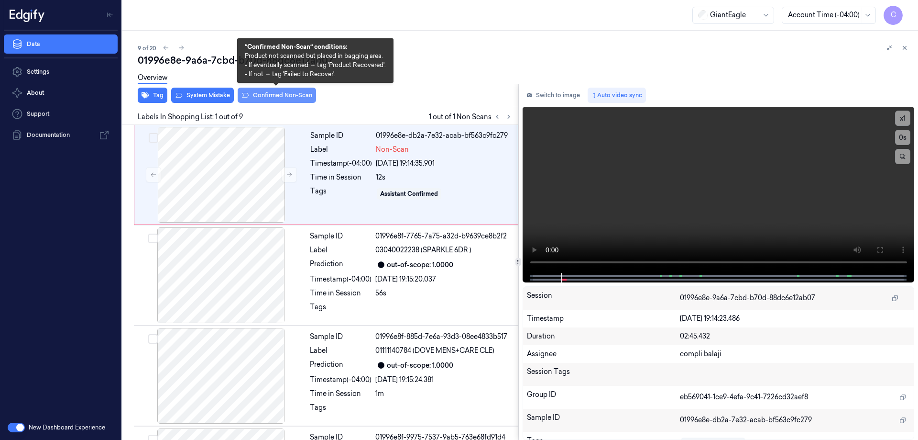
click at [273, 95] on button "Confirmed Non-Scan" at bounding box center [277, 95] width 78 height 15
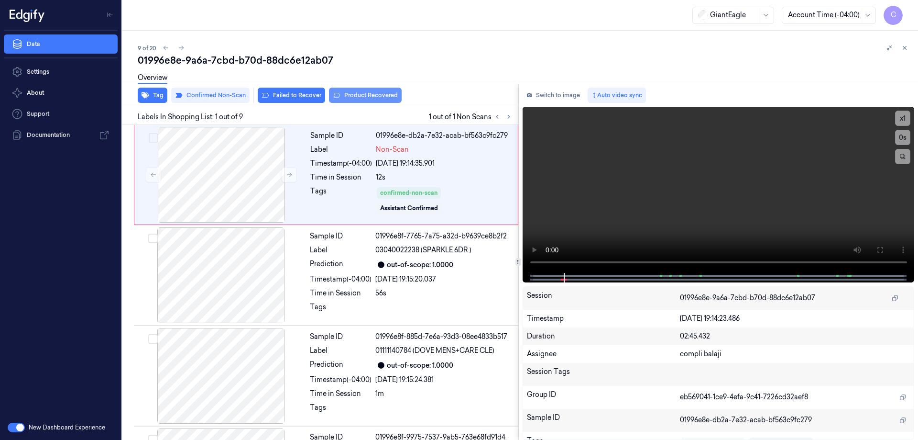
click at [374, 97] on button "Product Recovered" at bounding box center [365, 95] width 73 height 15
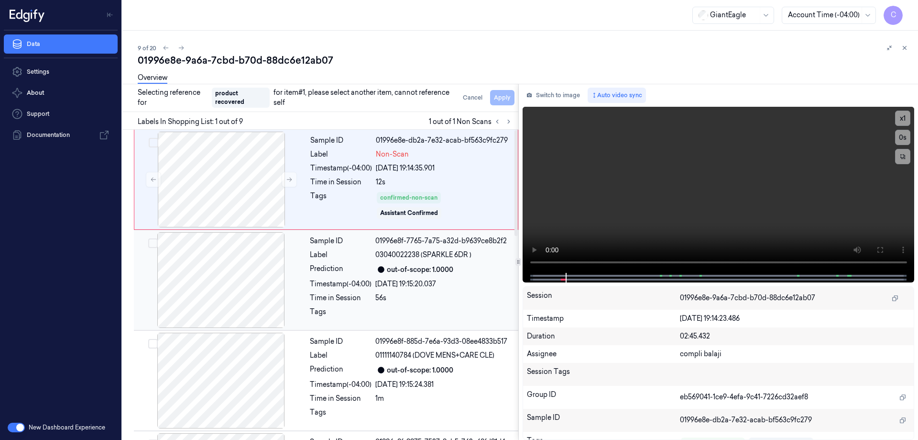
click at [394, 271] on div "out-of-scope: 1.0000" at bounding box center [420, 269] width 66 height 10
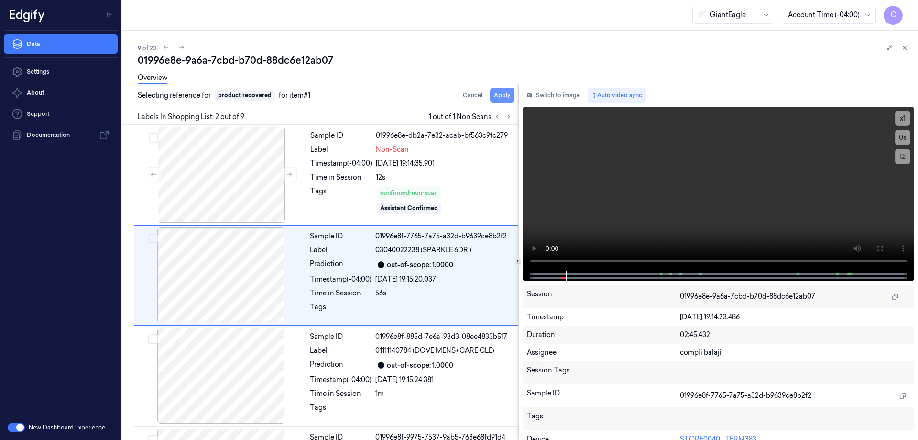
click at [505, 99] on button "Apply" at bounding box center [502, 95] width 24 height 15
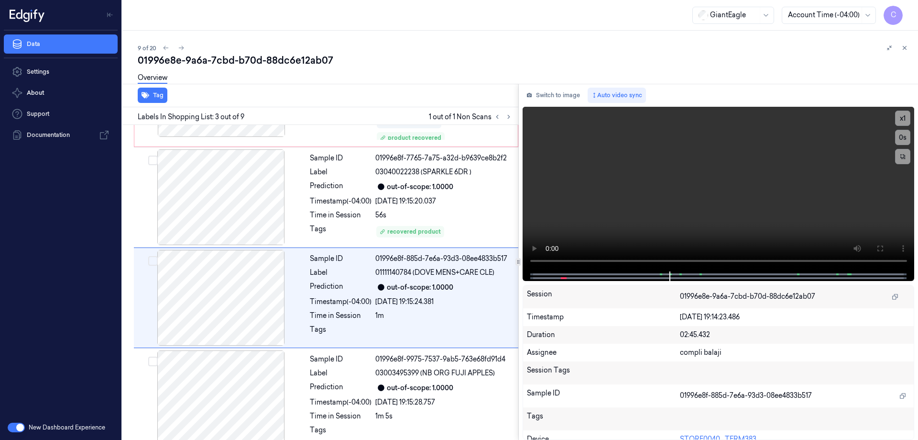
scroll to position [101, 0]
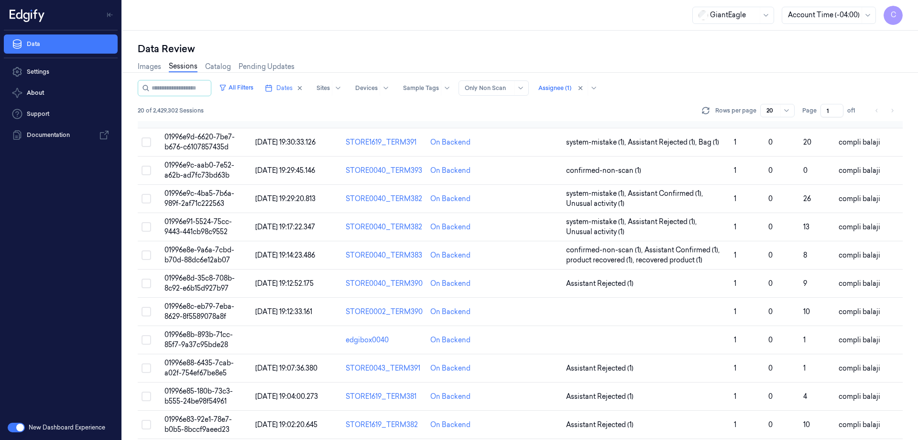
scroll to position [143, 0]
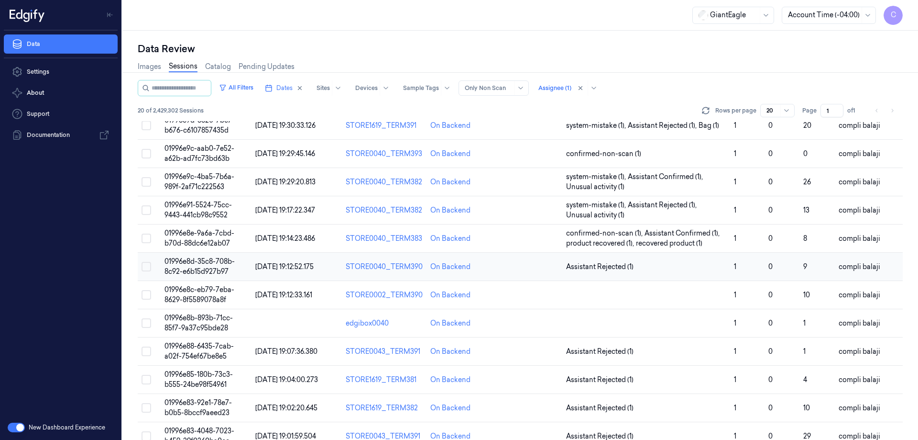
click at [224, 262] on span "01996e8d-35c8-708b-8c92-e6b15d927b97" at bounding box center [200, 266] width 70 height 19
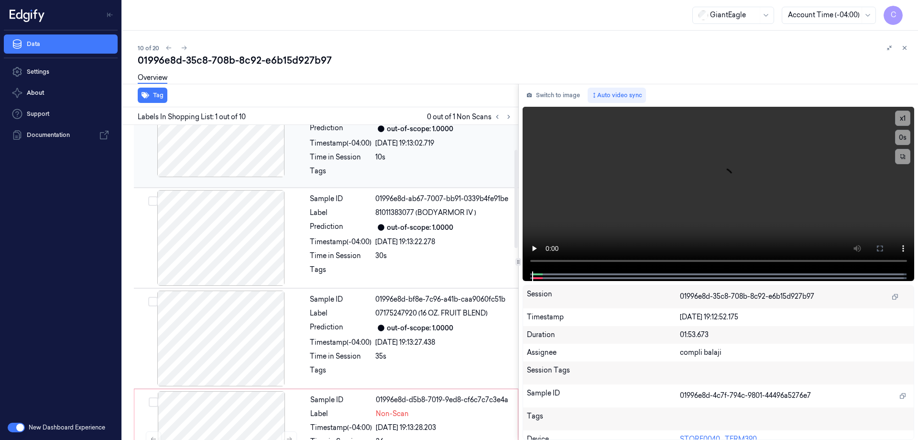
scroll to position [191, 0]
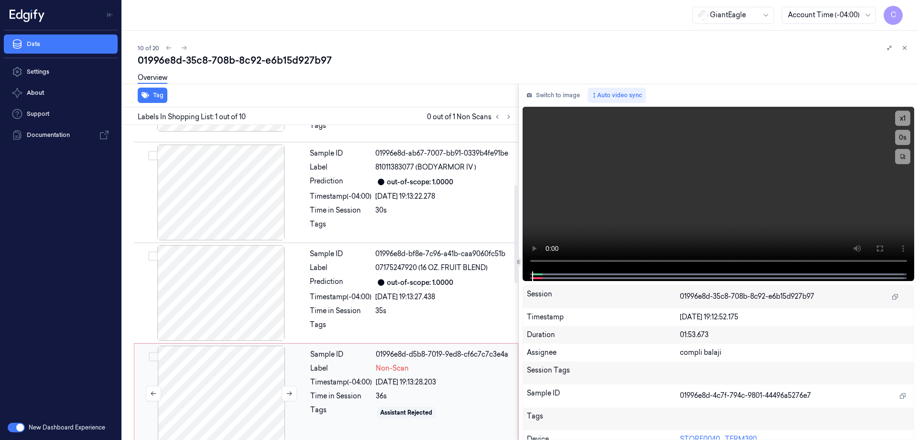
click at [217, 385] on div at bounding box center [221, 393] width 170 height 96
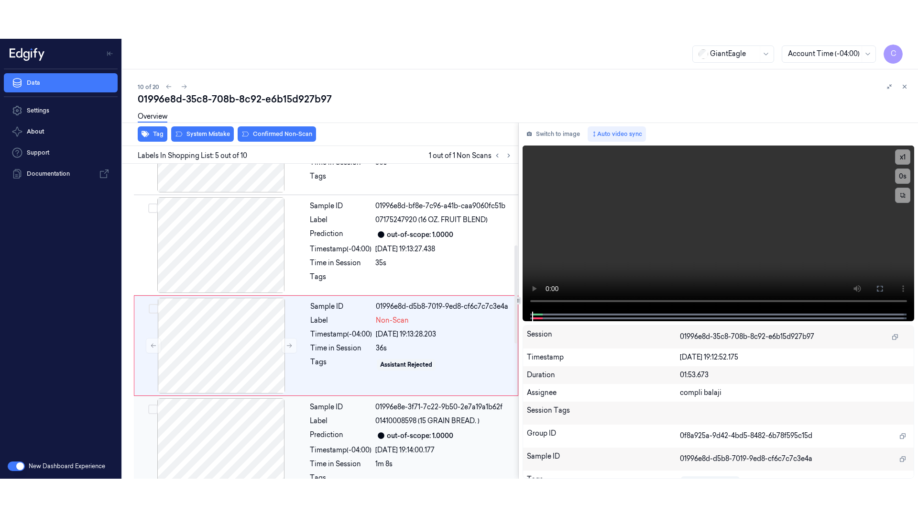
scroll to position [294, 0]
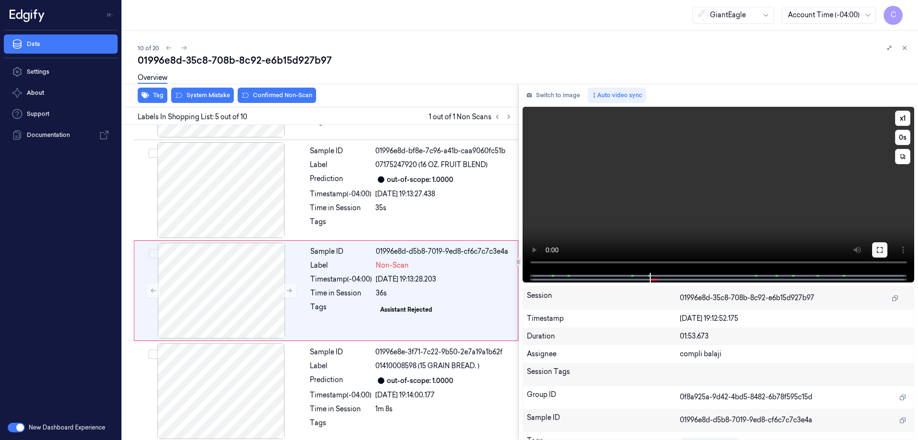
click at [881, 248] on icon at bounding box center [880, 250] width 8 height 8
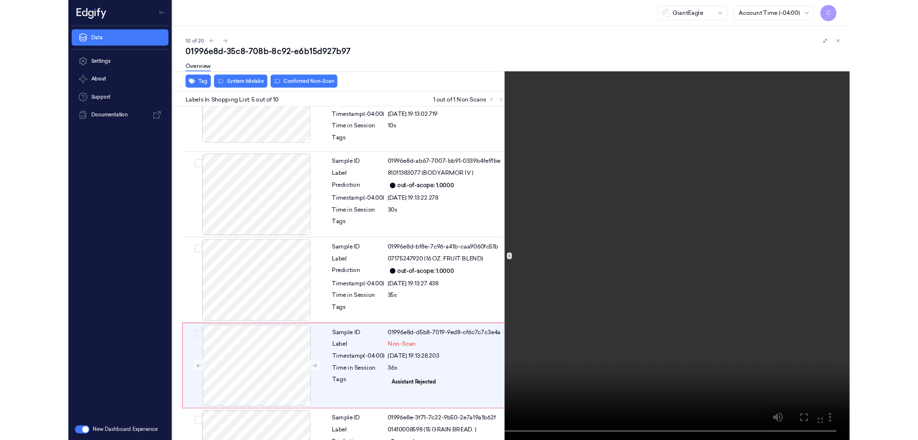
scroll to position [256, 0]
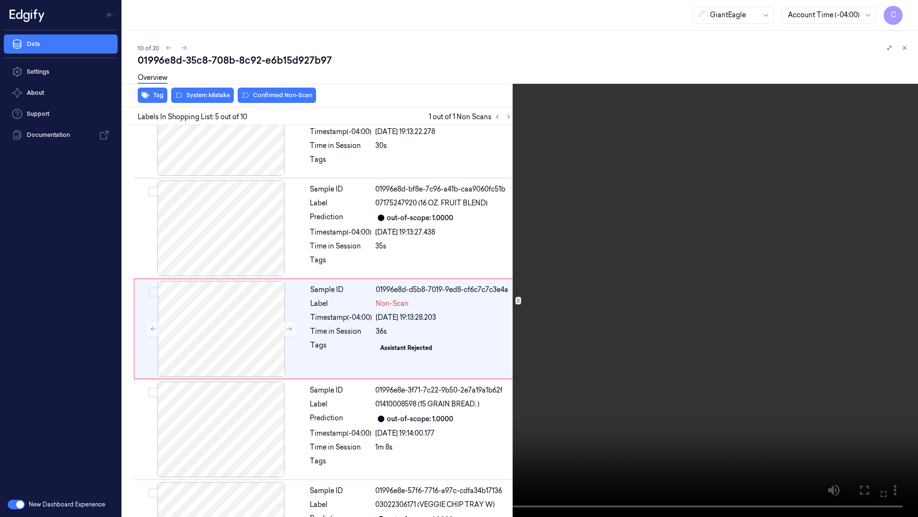
click at [0, 0] on icon at bounding box center [0, 0] width 0 height 0
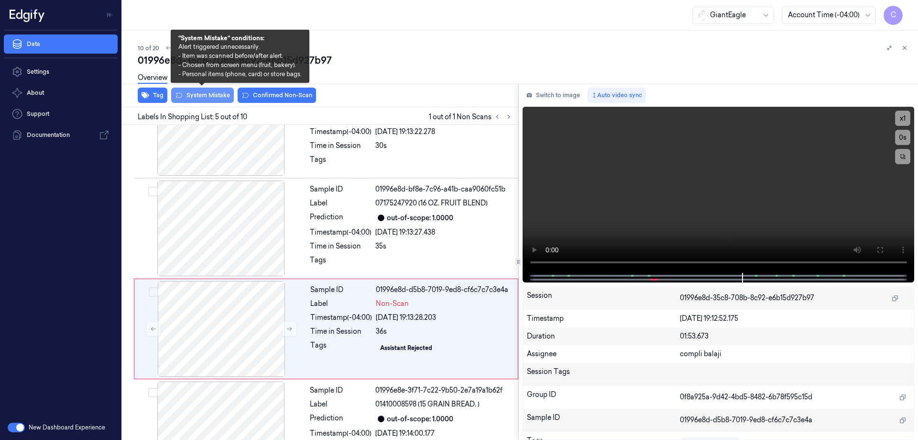
click at [208, 94] on button "System Mistake" at bounding box center [202, 95] width 63 height 15
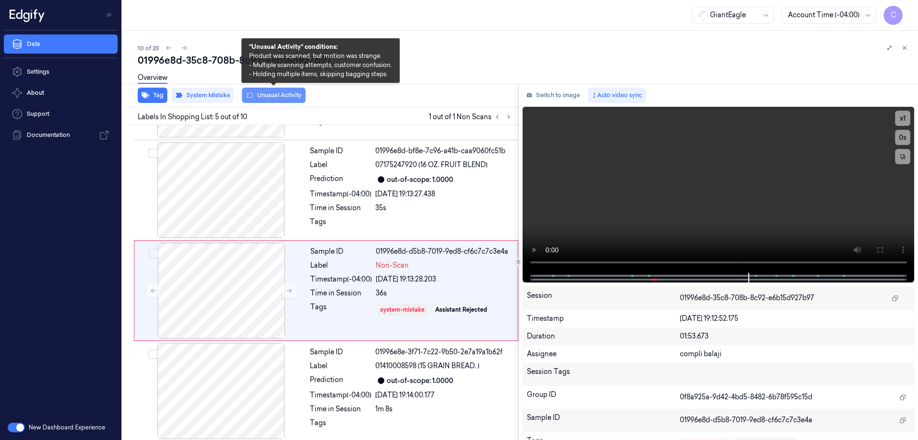
click at [265, 96] on button "Unusual Activity" at bounding box center [274, 95] width 64 height 15
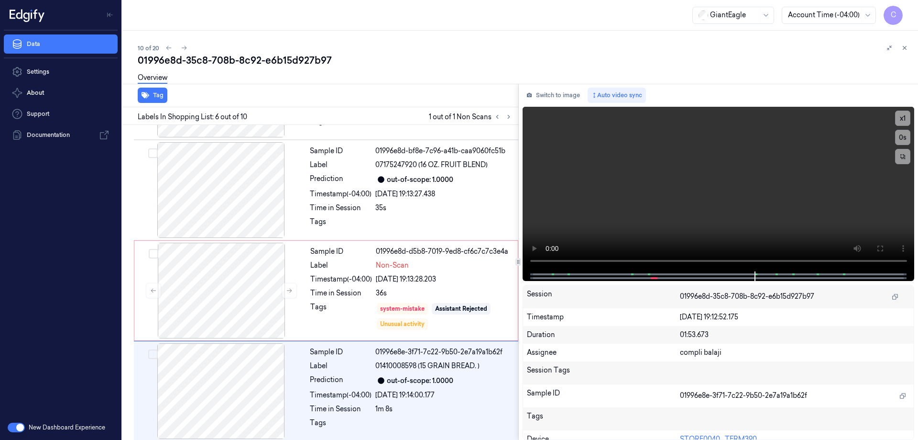
scroll to position [395, 0]
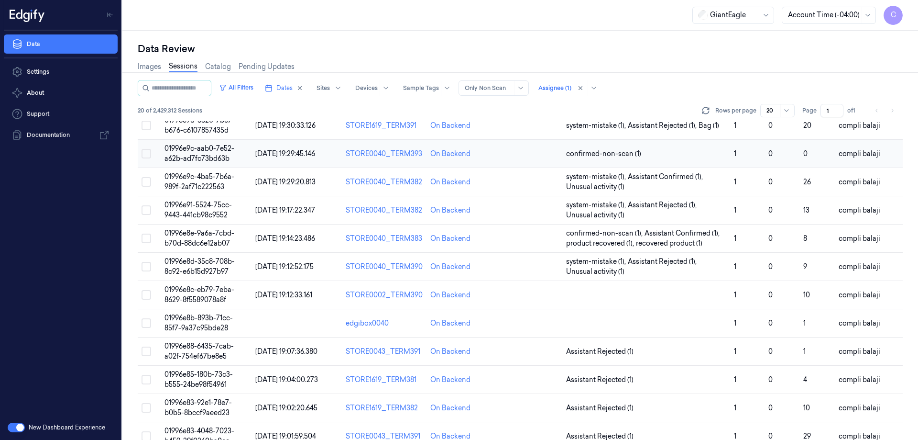
scroll to position [191, 0]
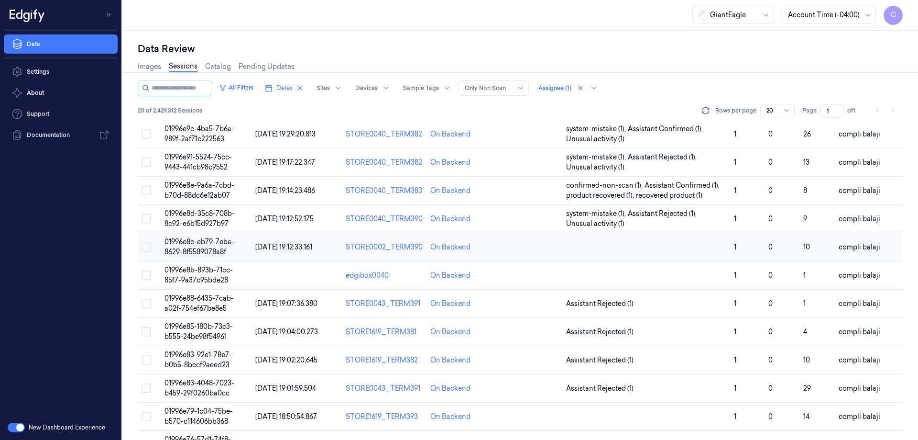
click at [194, 245] on span "01996e8c-eb79-7eba-8629-8f5589078a8f" at bounding box center [200, 246] width 70 height 19
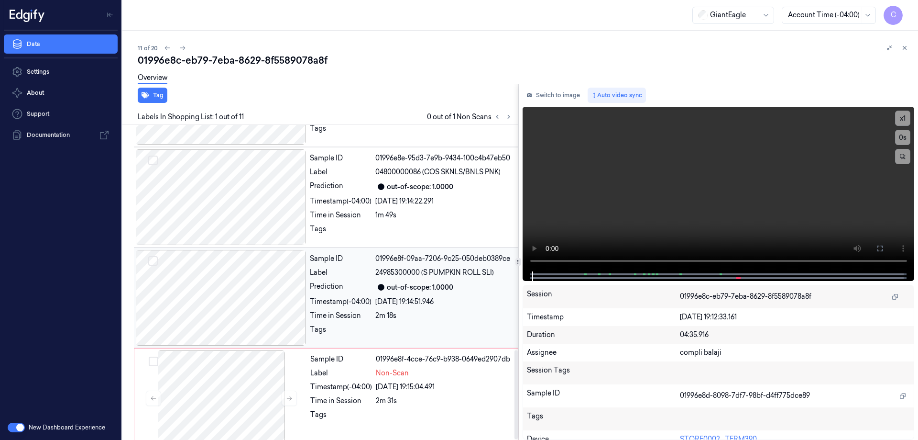
scroll to position [793, 0]
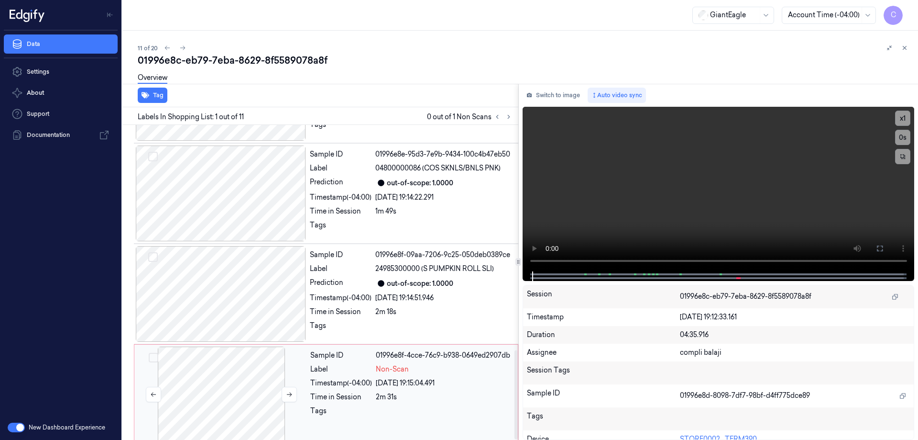
click at [226, 388] on div at bounding box center [221, 394] width 170 height 96
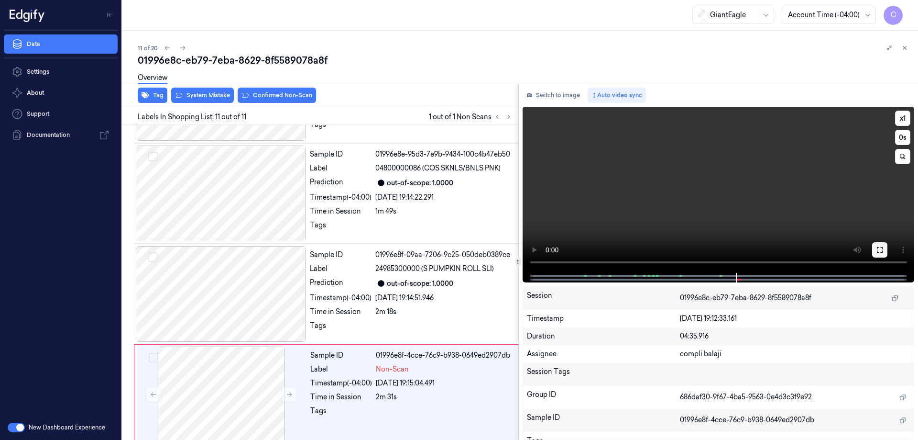
click at [880, 250] on icon at bounding box center [880, 250] width 8 height 8
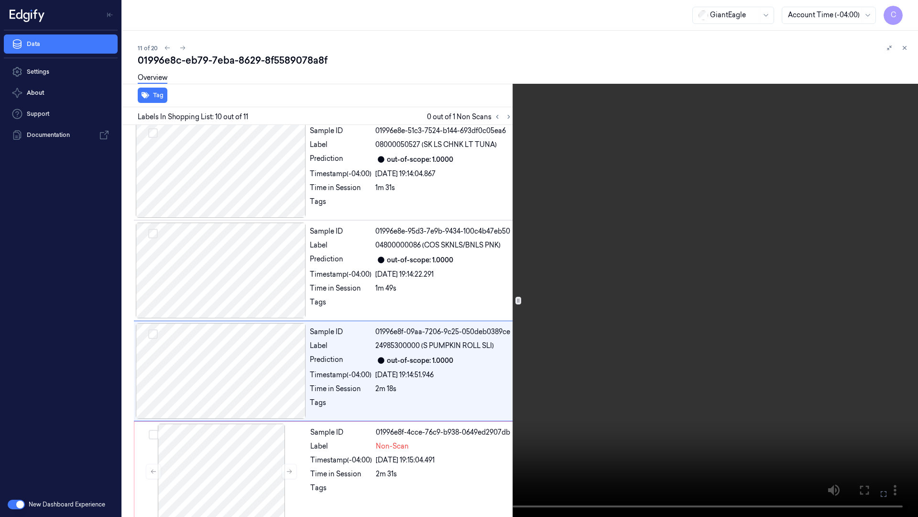
click at [0, 0] on icon at bounding box center [0, 0] width 0 height 0
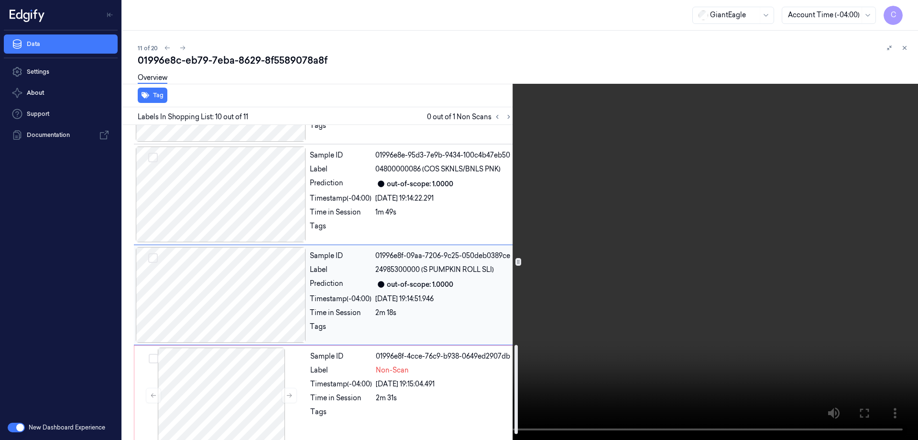
scroll to position [793, 0]
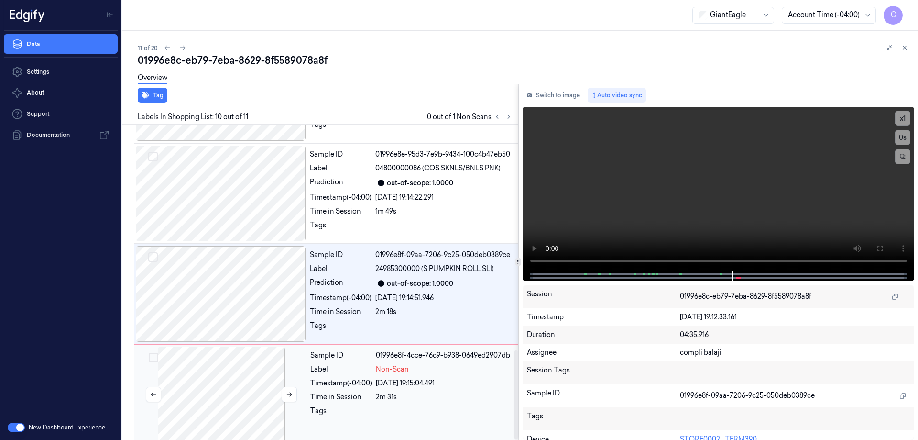
click at [214, 354] on div at bounding box center [221, 394] width 170 height 96
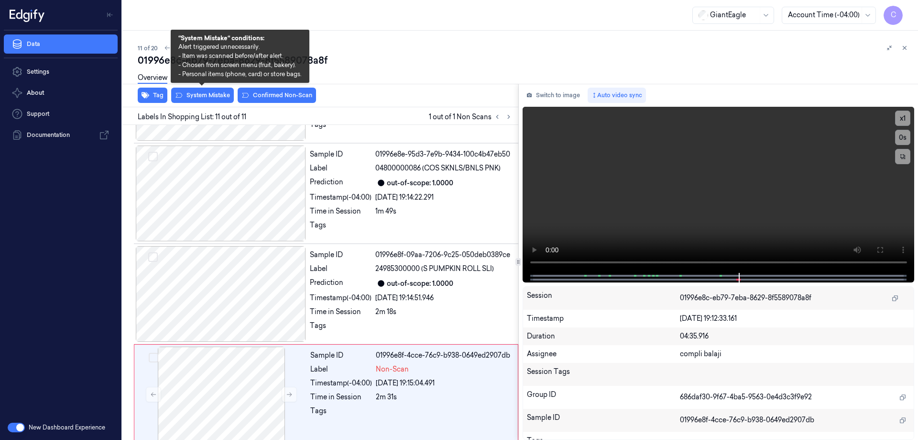
drag, startPoint x: 208, startPoint y: 96, endPoint x: 264, endPoint y: 104, distance: 57.0
click at [209, 96] on button "System Mistake" at bounding box center [202, 95] width 63 height 15
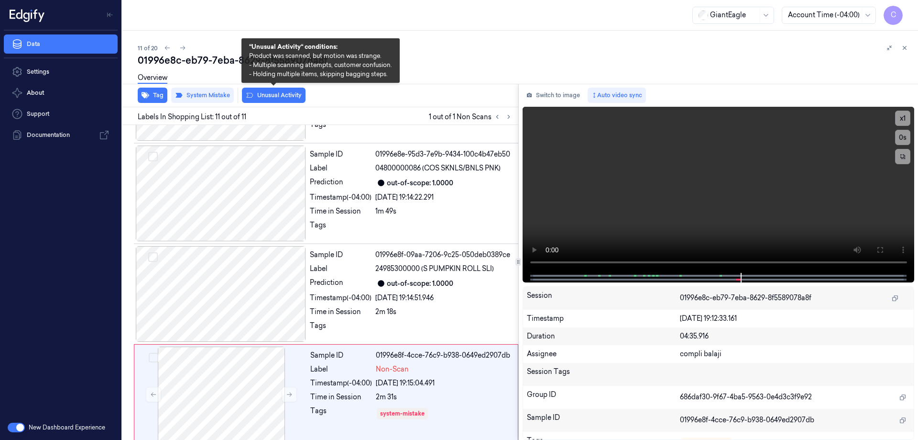
drag, startPoint x: 286, startPoint y: 99, endPoint x: 349, endPoint y: 83, distance: 64.6
click at [286, 99] on button "Unusual Activity" at bounding box center [274, 95] width 64 height 15
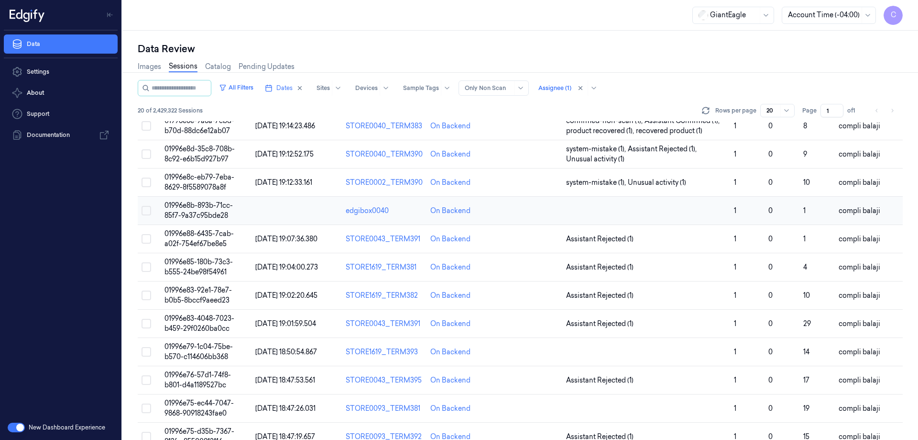
scroll to position [274, 0]
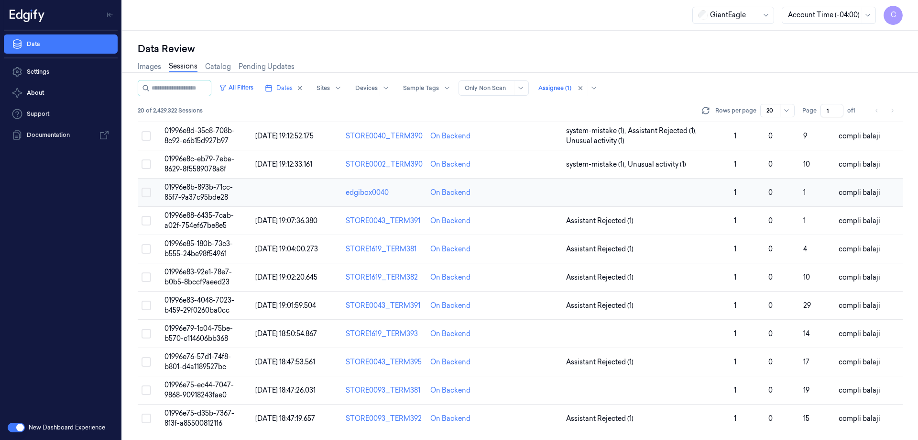
click at [206, 190] on span "01996e8b-893b-71cc-85f7-9a37c95bde28" at bounding box center [199, 192] width 68 height 19
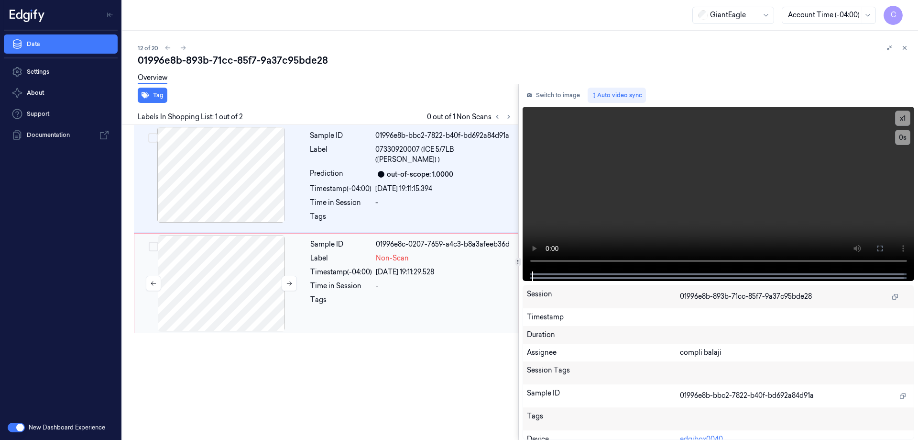
click at [220, 280] on div at bounding box center [221, 283] width 170 height 96
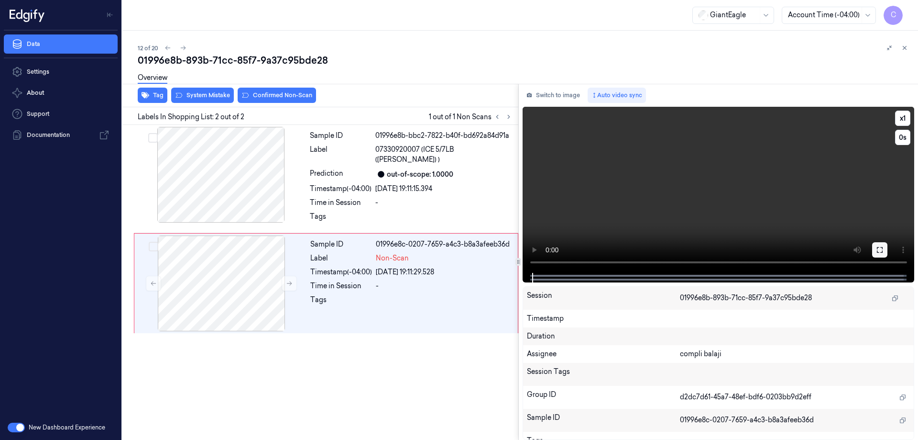
click at [881, 253] on icon at bounding box center [880, 250] width 8 height 8
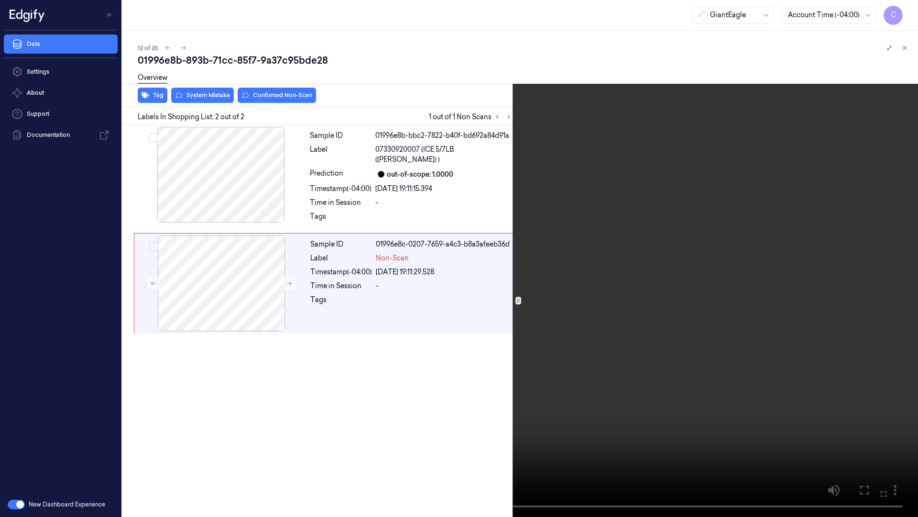
click at [869, 414] on video at bounding box center [459, 258] width 918 height 517
click at [0, 0] on icon at bounding box center [0, 0] width 0 height 0
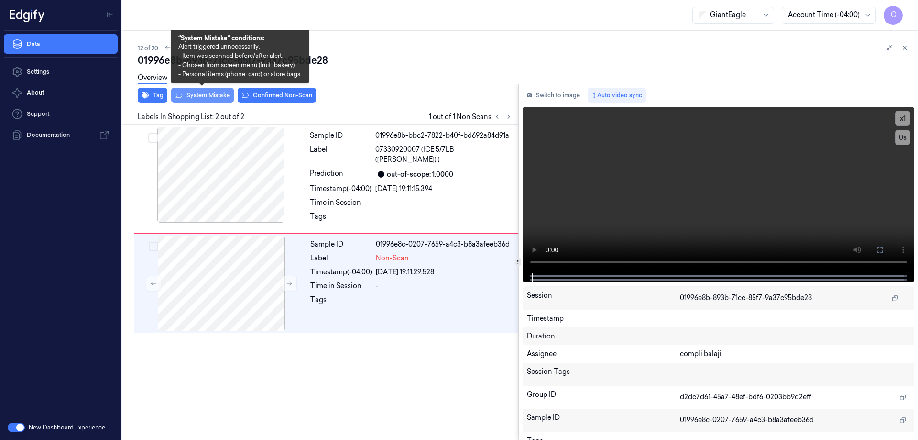
click at [207, 99] on button "System Mistake" at bounding box center [202, 95] width 63 height 15
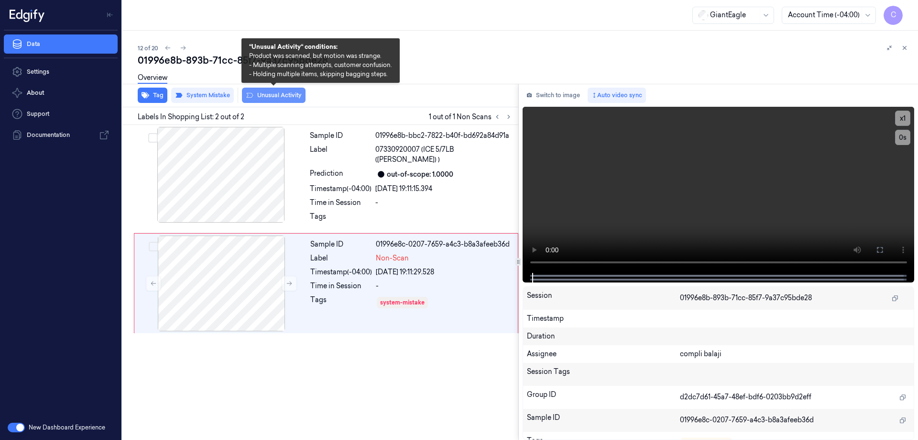
click at [294, 97] on button "Unusual Activity" at bounding box center [274, 95] width 64 height 15
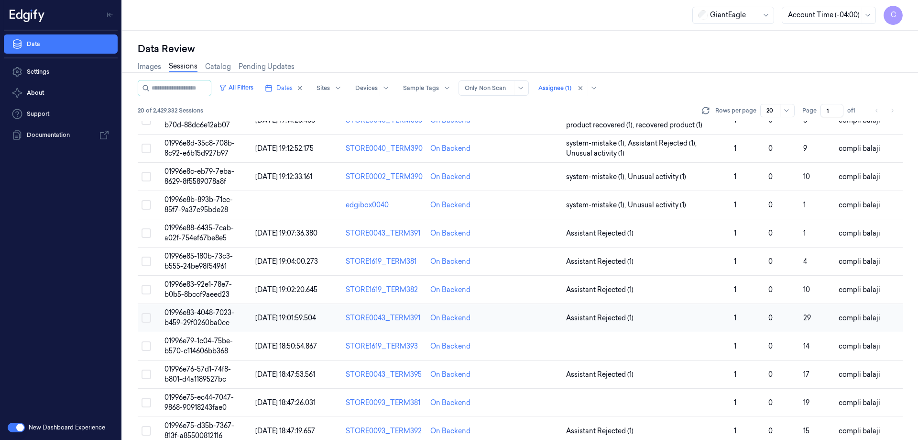
scroll to position [274, 0]
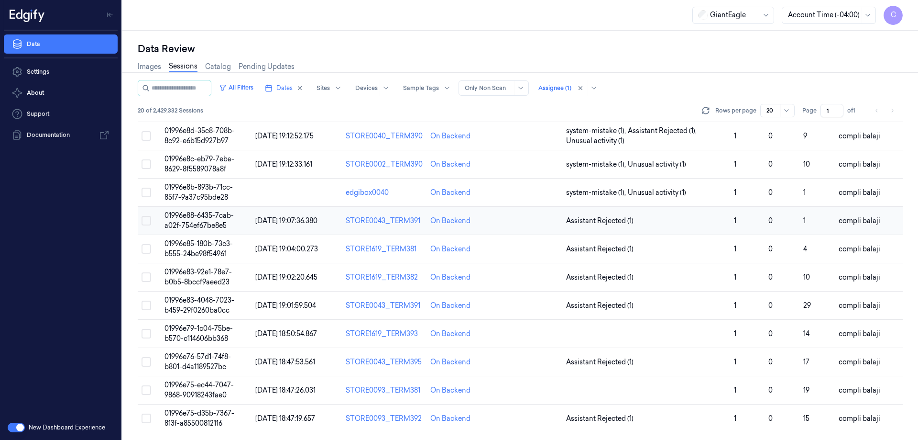
click at [196, 220] on td "01996e88-6435-7cab-a02f-754ef67be8e5" at bounding box center [206, 221] width 91 height 28
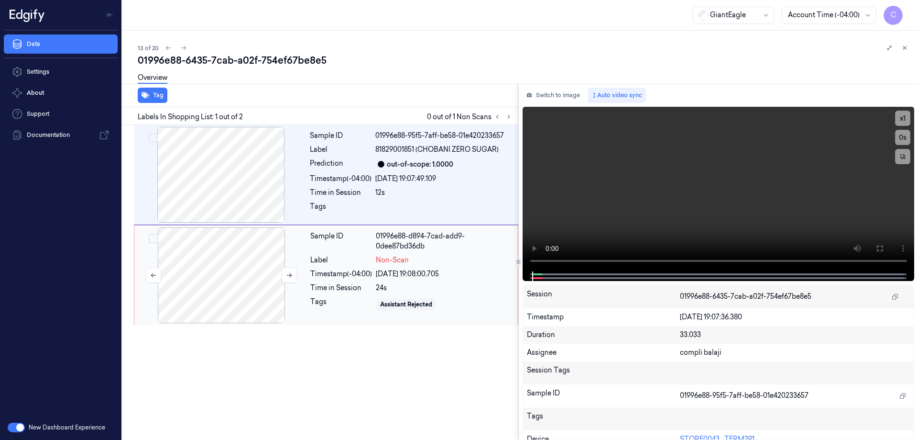
click at [244, 298] on div at bounding box center [221, 275] width 170 height 96
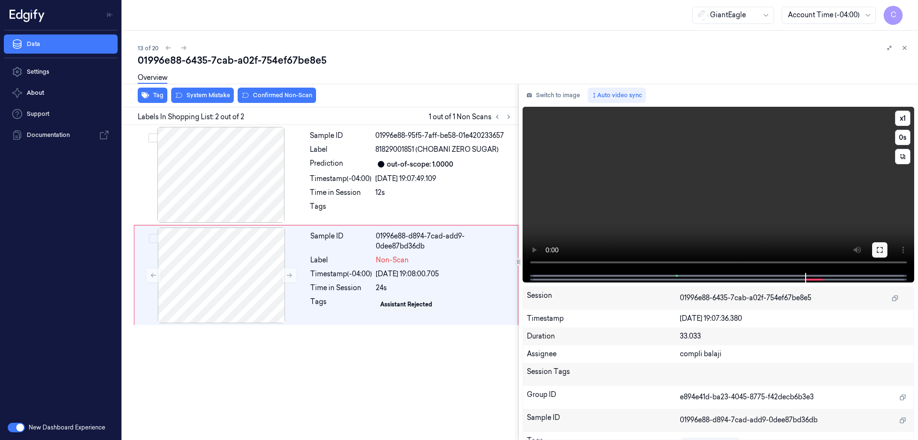
click at [882, 251] on icon at bounding box center [880, 250] width 8 height 8
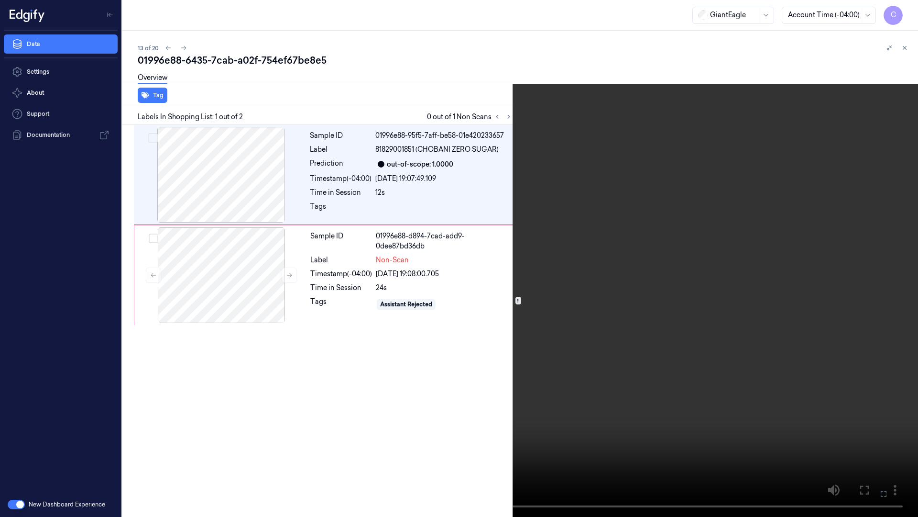
click at [0, 0] on button at bounding box center [0, 0] width 0 height 0
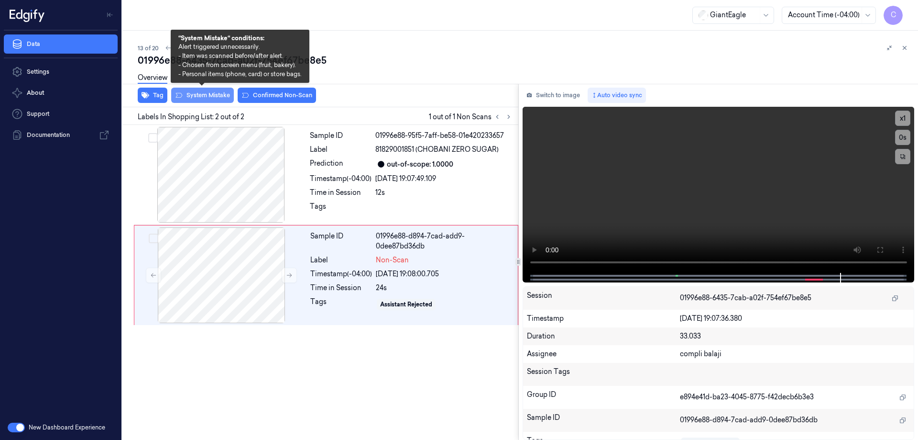
click at [194, 94] on button "System Mistake" at bounding box center [202, 95] width 63 height 15
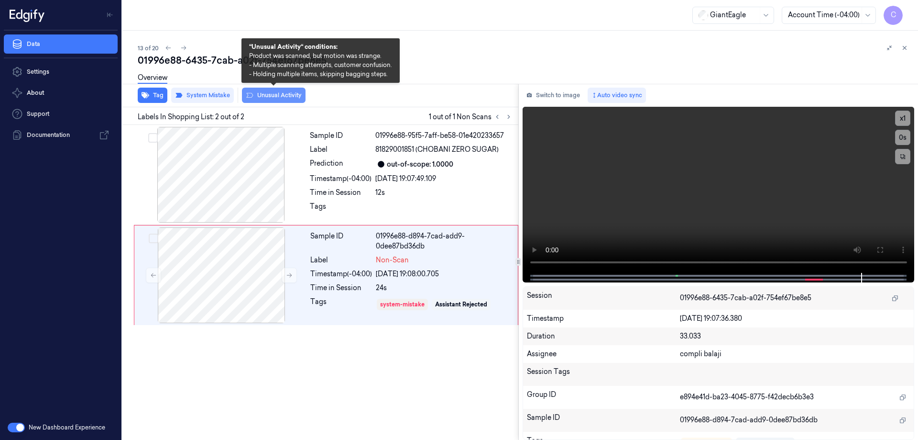
click at [282, 96] on button "Unusual Activity" at bounding box center [274, 95] width 64 height 15
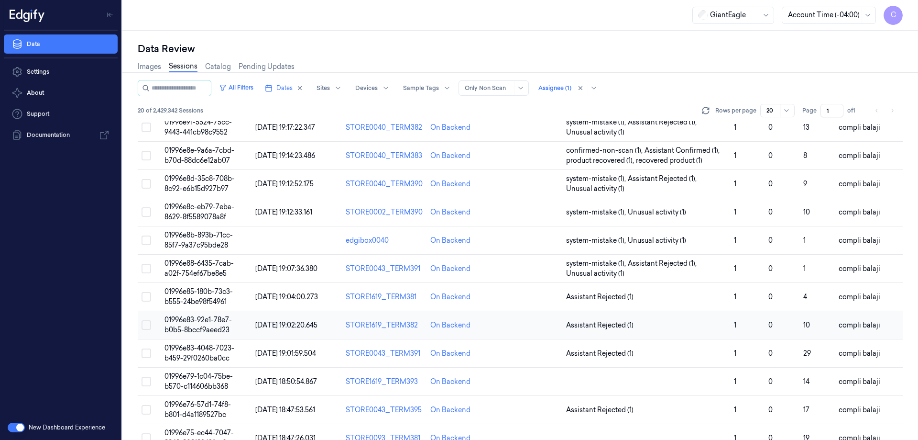
scroll to position [274, 0]
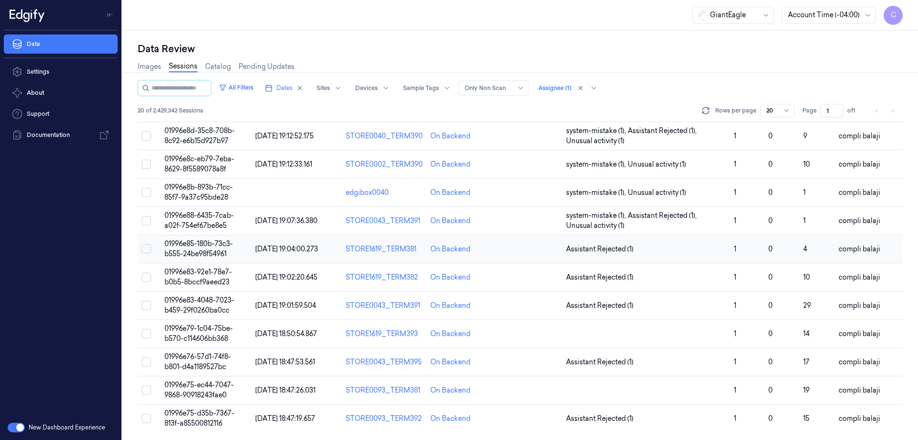
click at [212, 246] on span "01996e85-180b-73c3-b555-24be98f54961" at bounding box center [199, 248] width 68 height 19
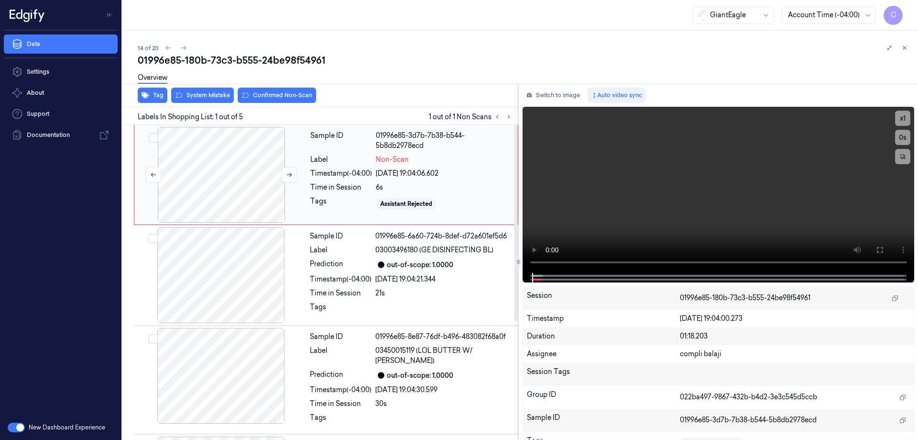
click at [242, 190] on div at bounding box center [221, 175] width 170 height 96
drag, startPoint x: 880, startPoint y: 251, endPoint x: 875, endPoint y: 310, distance: 59.5
click at [881, 251] on icon at bounding box center [880, 250] width 8 height 8
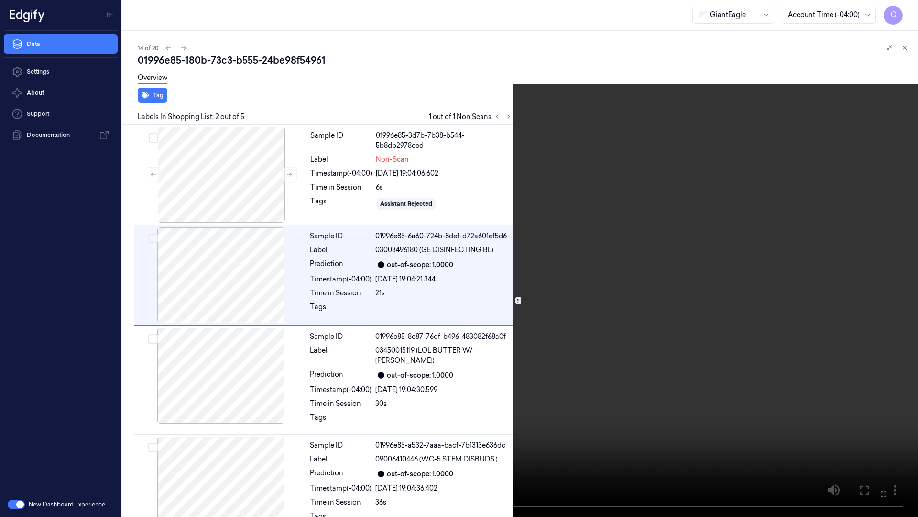
click at [0, 0] on icon at bounding box center [0, 0] width 0 height 0
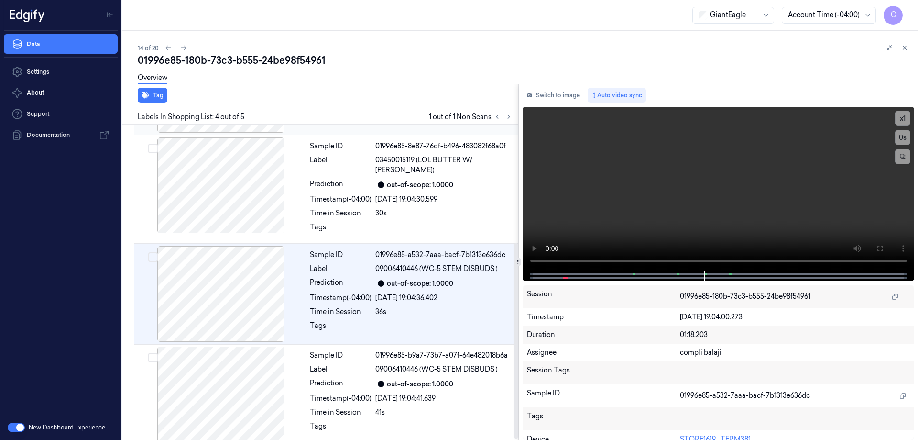
click at [229, 158] on div at bounding box center [221, 185] width 170 height 96
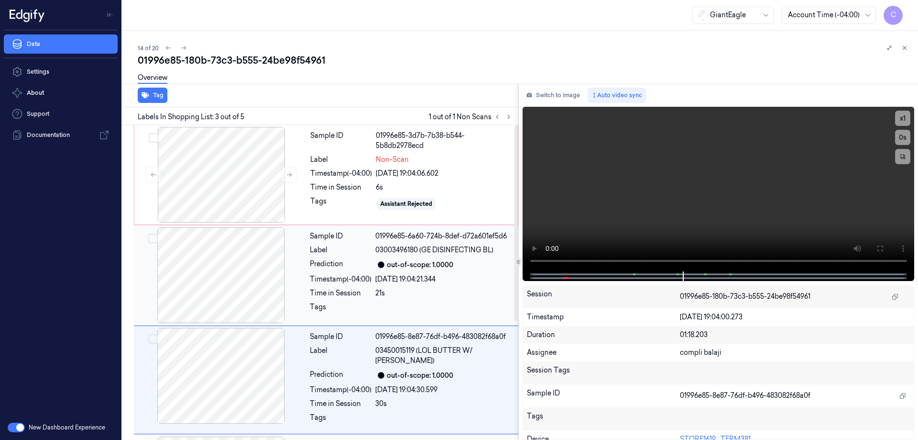
click at [229, 158] on div at bounding box center [221, 175] width 170 height 96
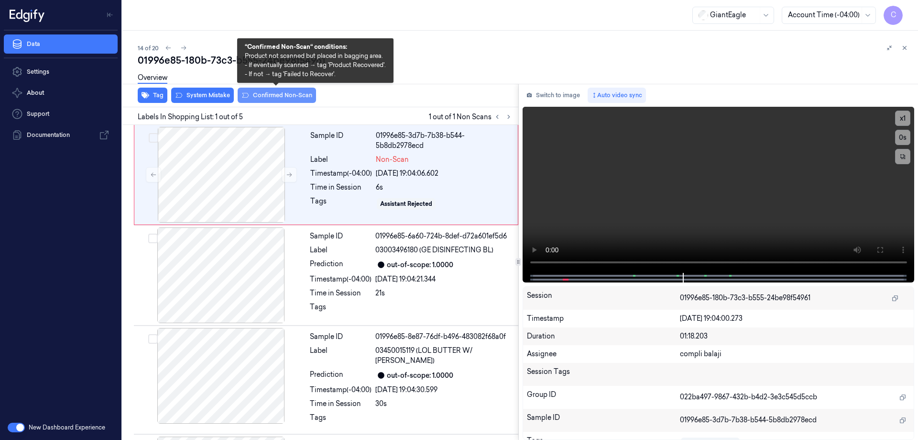
click at [271, 94] on button "Confirmed Non-Scan" at bounding box center [277, 95] width 78 height 15
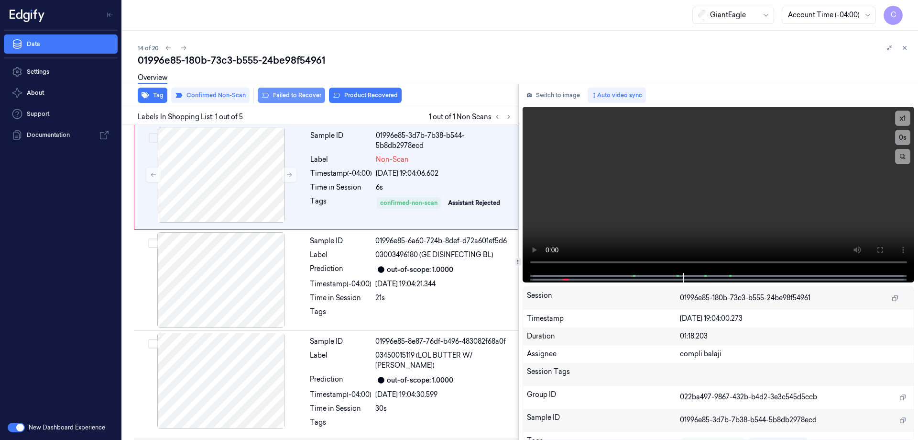
click at [288, 95] on button "Failed to Recover" at bounding box center [291, 95] width 67 height 15
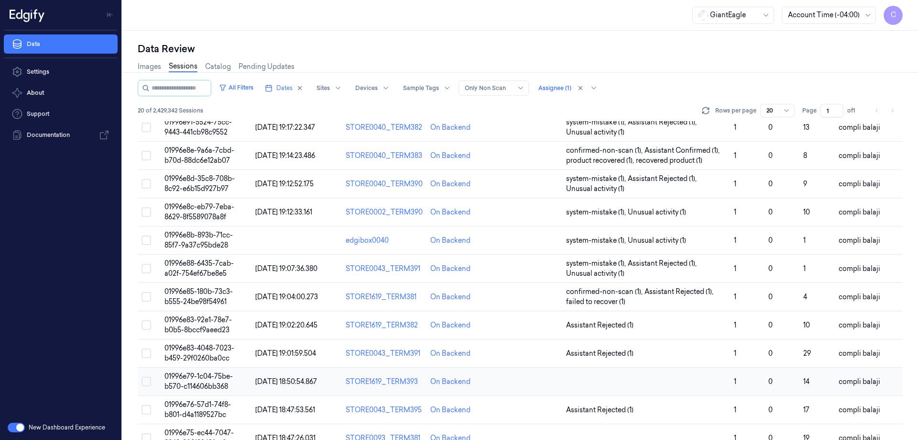
scroll to position [274, 0]
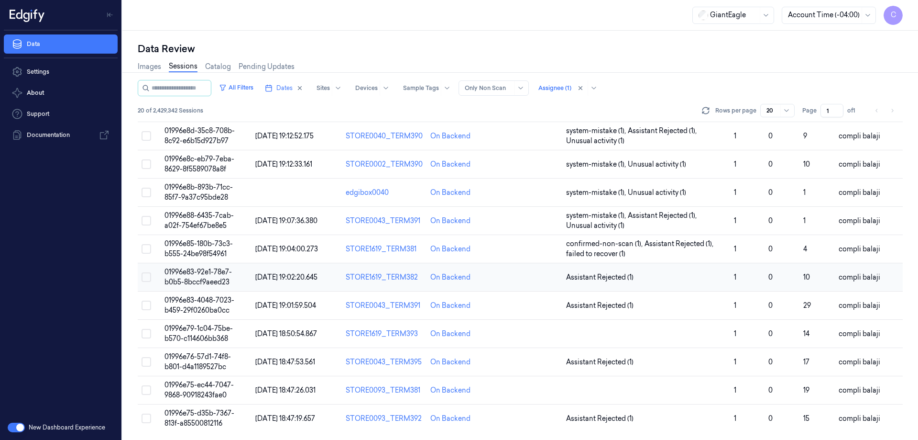
click at [198, 272] on span "01996e83-92e1-78e7-b0b5-8bccf9aeed23" at bounding box center [198, 276] width 67 height 19
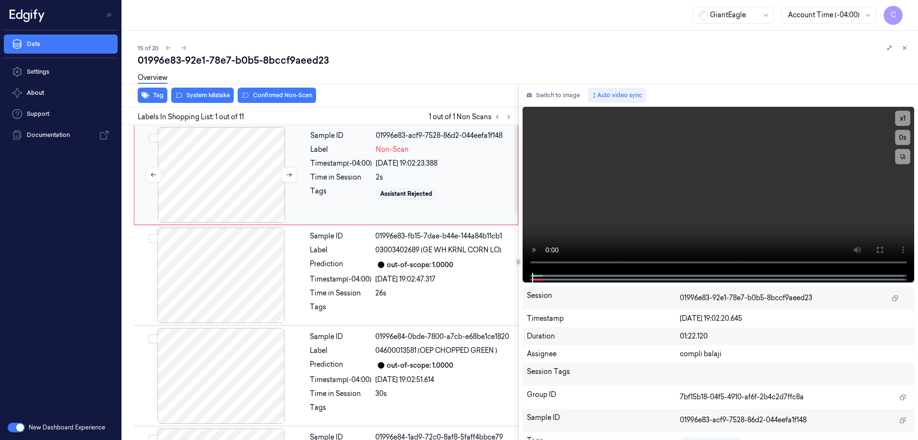
click at [214, 165] on div at bounding box center [221, 175] width 170 height 96
click at [879, 251] on icon at bounding box center [880, 250] width 8 height 8
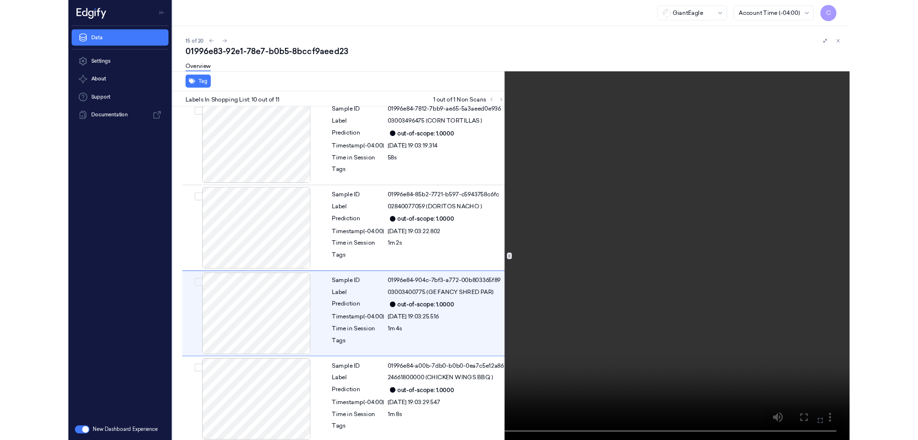
scroll to position [724, 0]
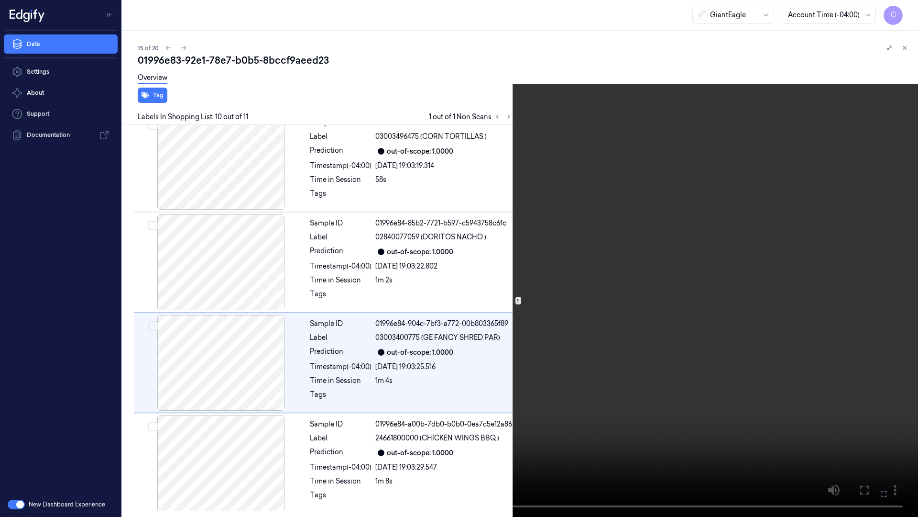
click at [0, 0] on icon at bounding box center [0, 0] width 0 height 0
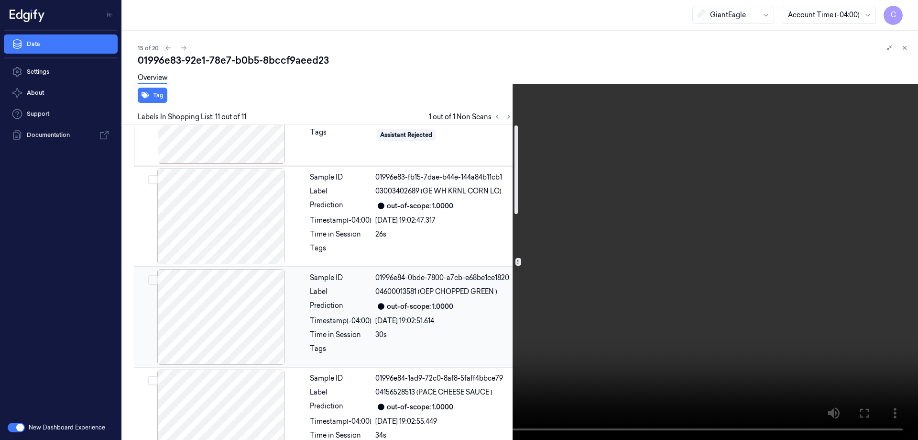
scroll to position [0, 0]
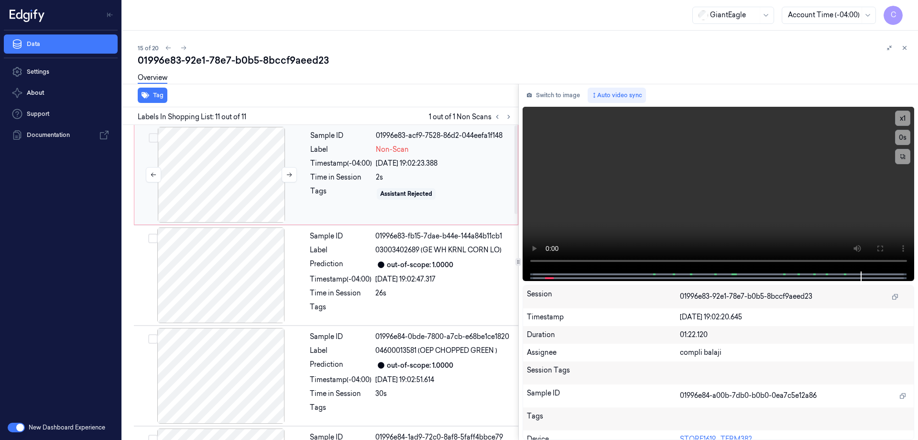
click at [227, 187] on div at bounding box center [221, 175] width 170 height 96
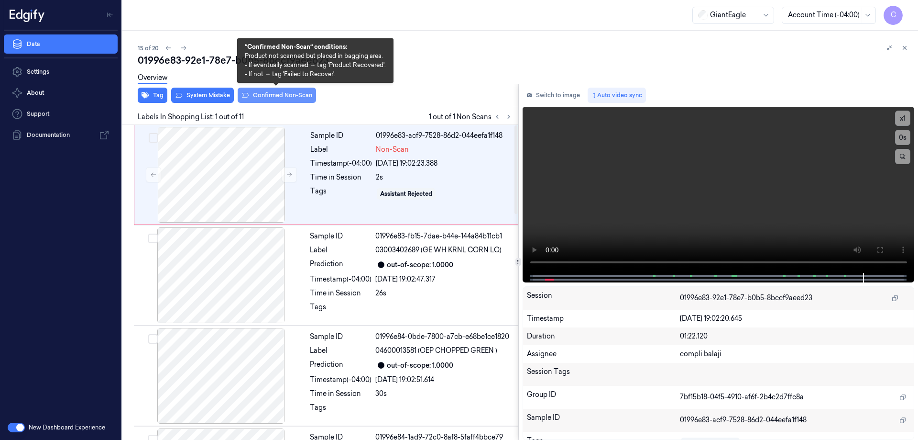
click at [271, 96] on button "Confirmed Non-Scan" at bounding box center [277, 95] width 78 height 15
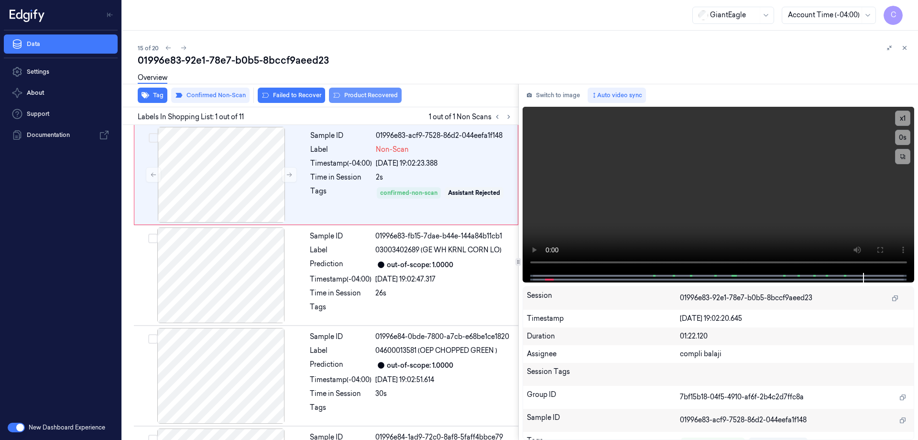
click at [355, 96] on button "Product Recovered" at bounding box center [365, 95] width 73 height 15
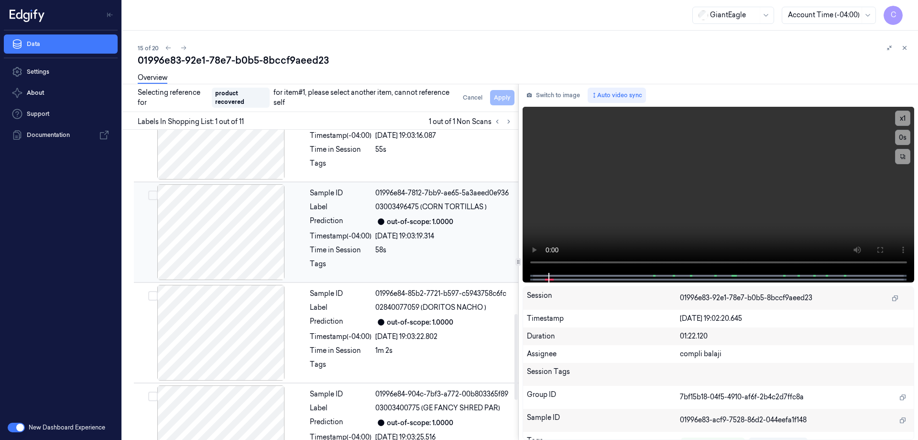
scroll to position [670, 0]
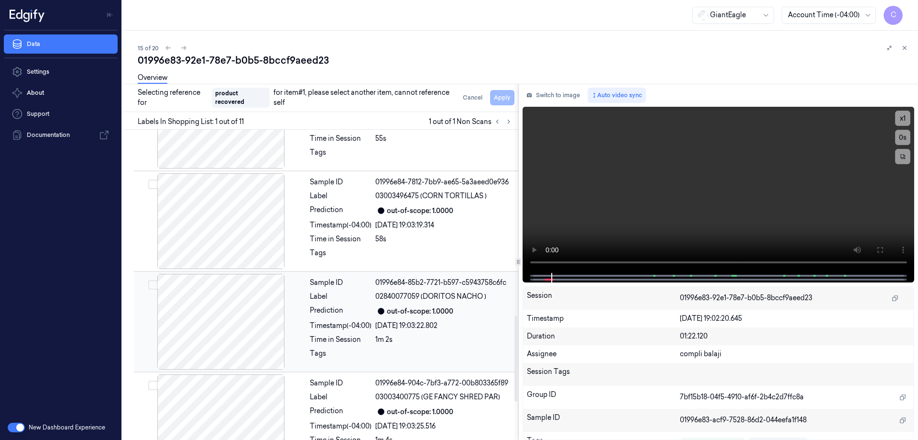
click at [415, 320] on div "21/09/2025 19:03:22.802" at bounding box center [443, 325] width 137 height 10
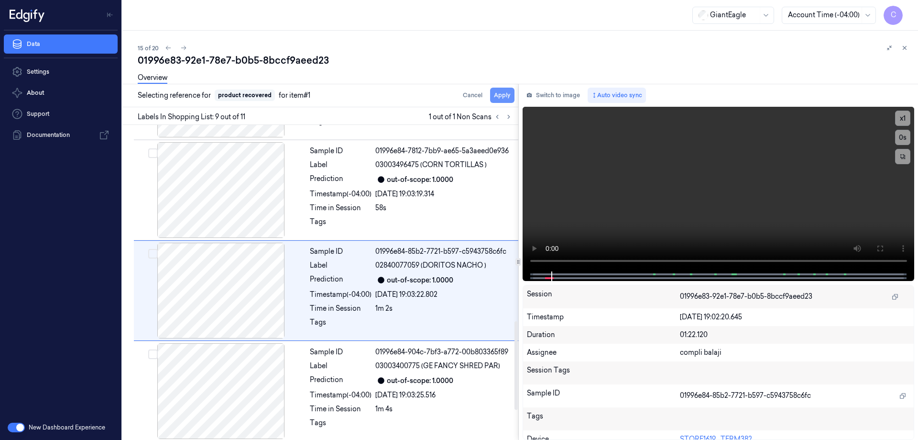
click at [505, 98] on button "Apply" at bounding box center [502, 95] width 24 height 15
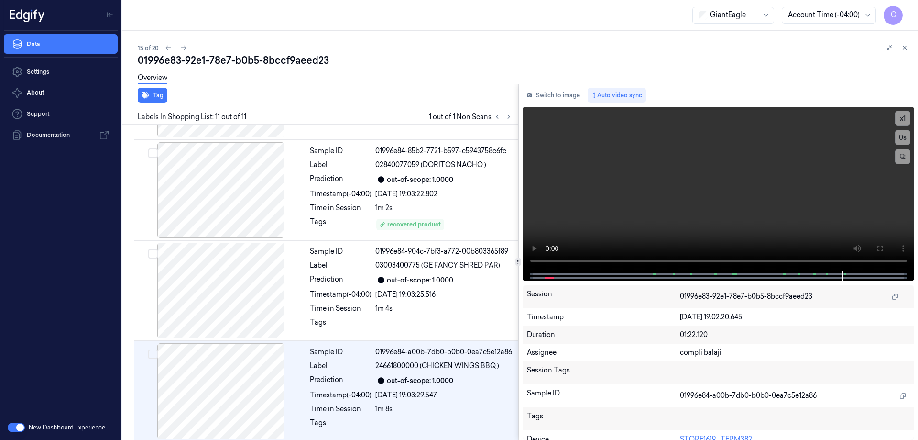
scroll to position [801, 0]
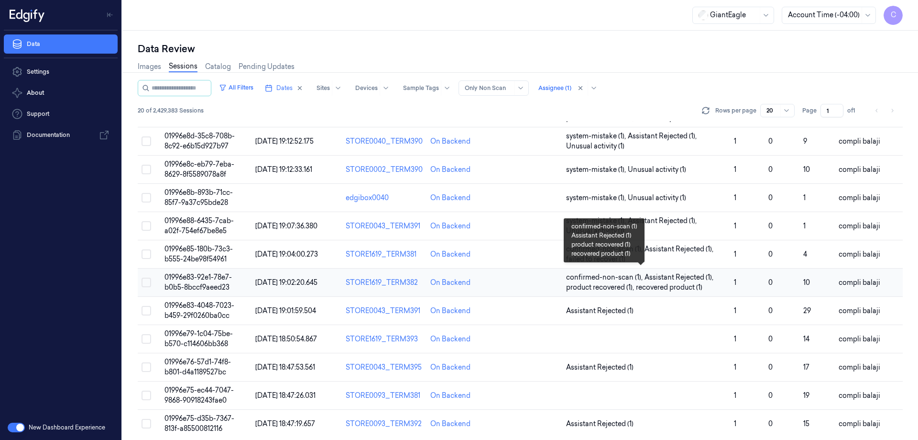
scroll to position [274, 0]
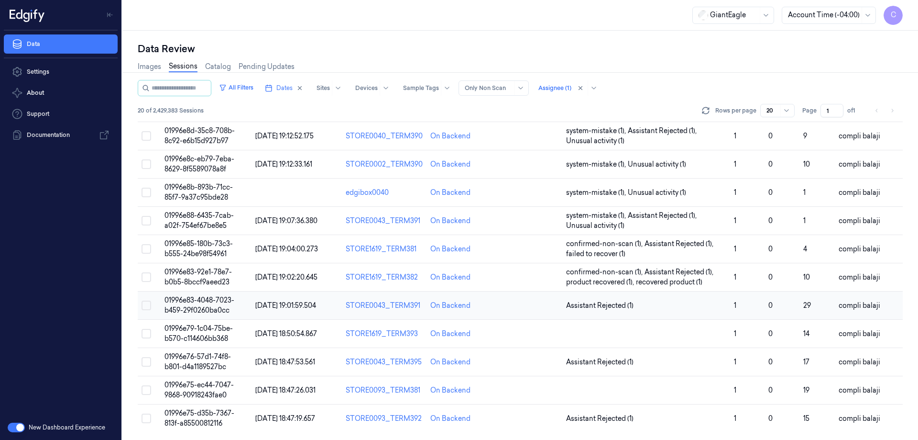
click at [200, 302] on span "01996e83-4048-7023-b459-29f0260ba0cc" at bounding box center [200, 305] width 70 height 19
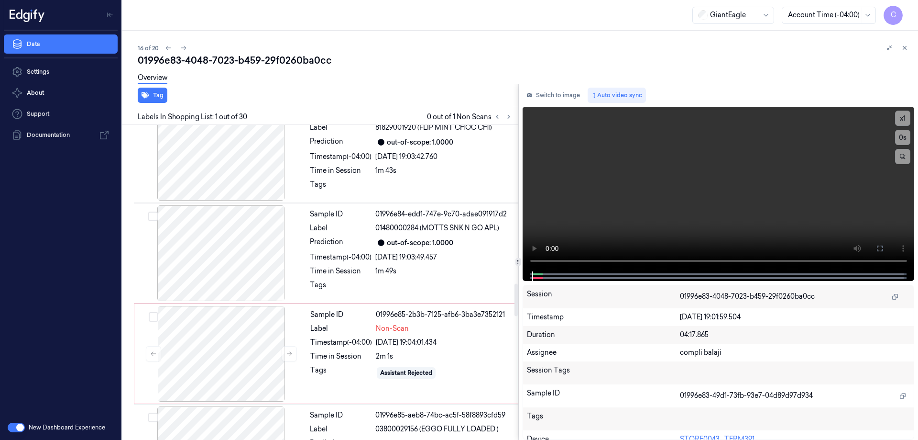
scroll to position [1531, 0]
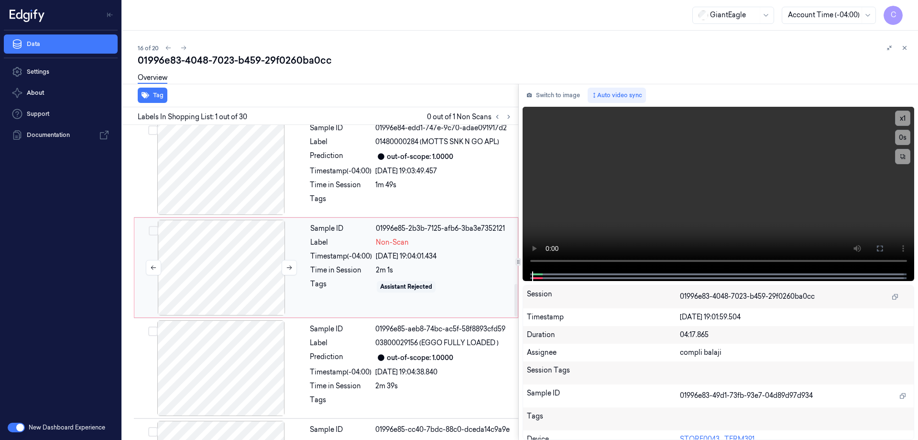
click at [217, 275] on div at bounding box center [221, 268] width 170 height 96
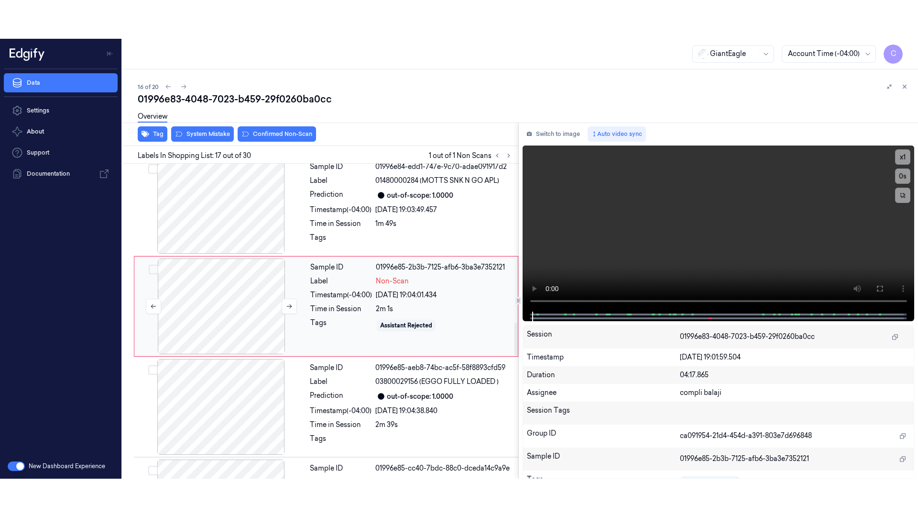
scroll to position [1508, 0]
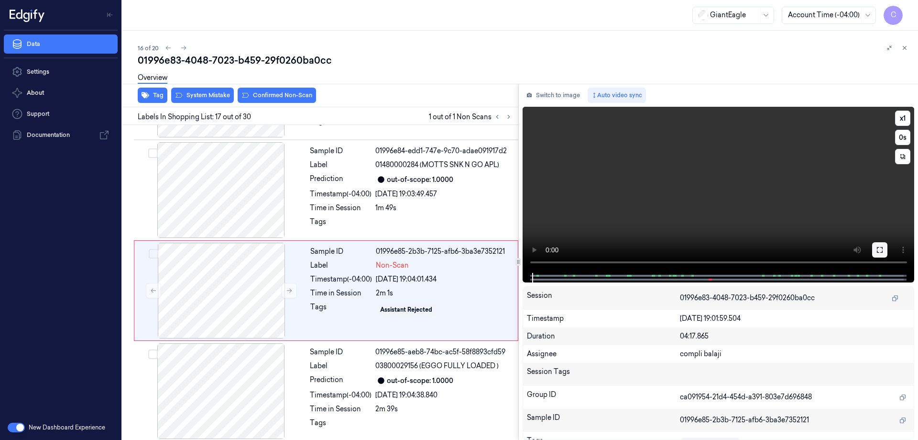
click at [880, 251] on icon at bounding box center [880, 250] width 8 height 8
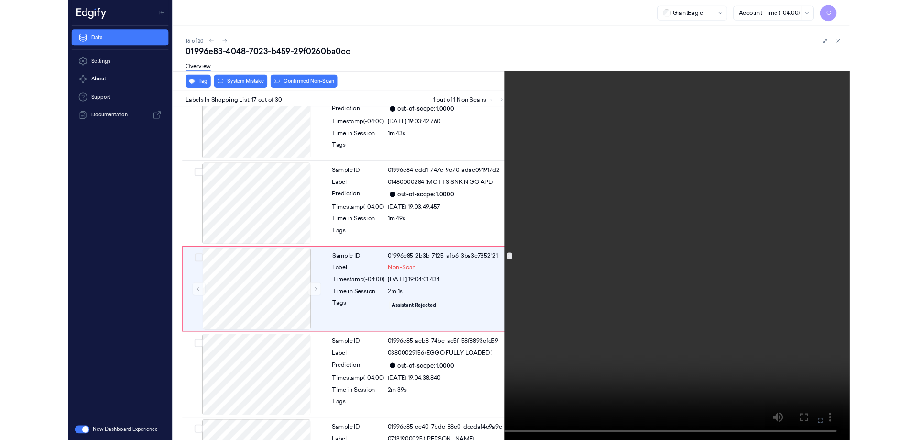
scroll to position [1469, 0]
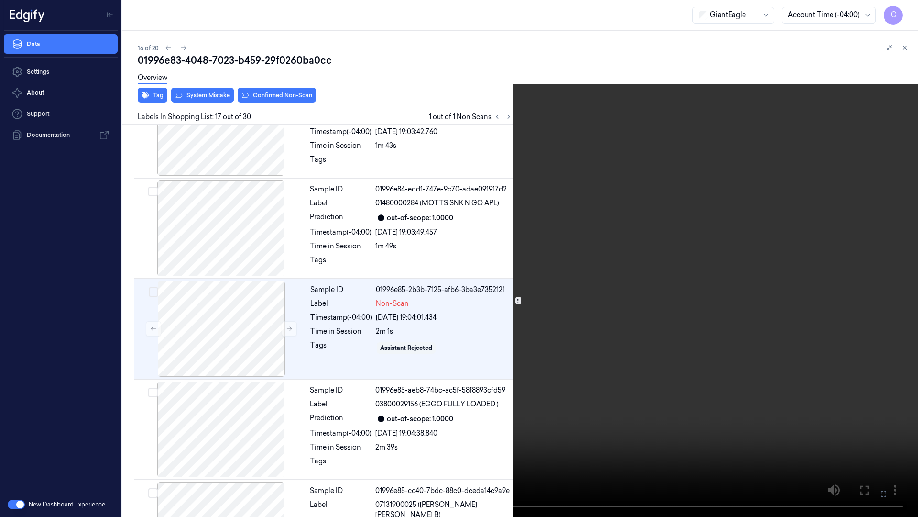
click at [0, 0] on icon at bounding box center [0, 0] width 0 height 0
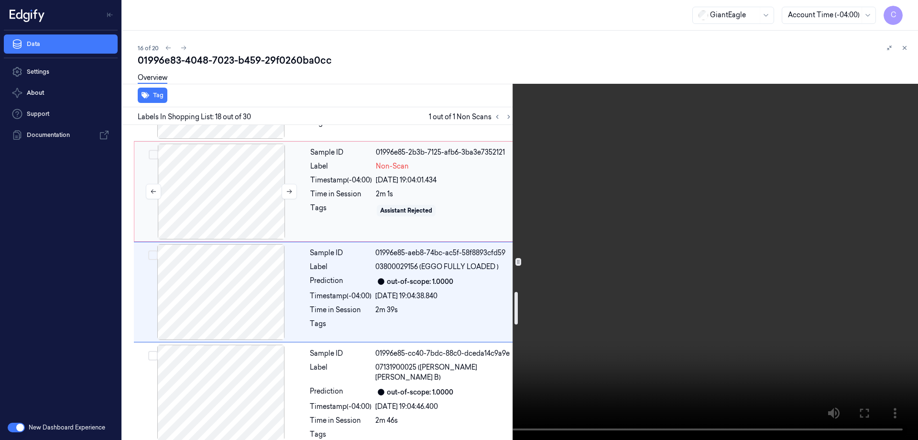
scroll to position [1608, 0]
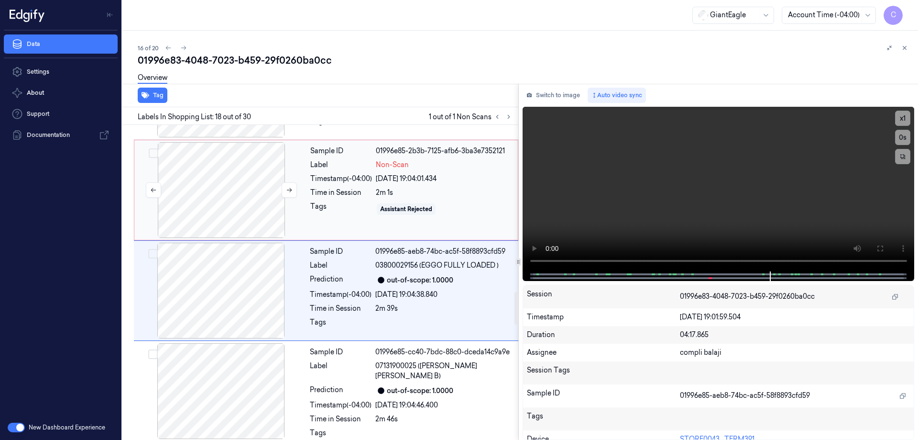
click at [246, 188] on div at bounding box center [221, 190] width 170 height 96
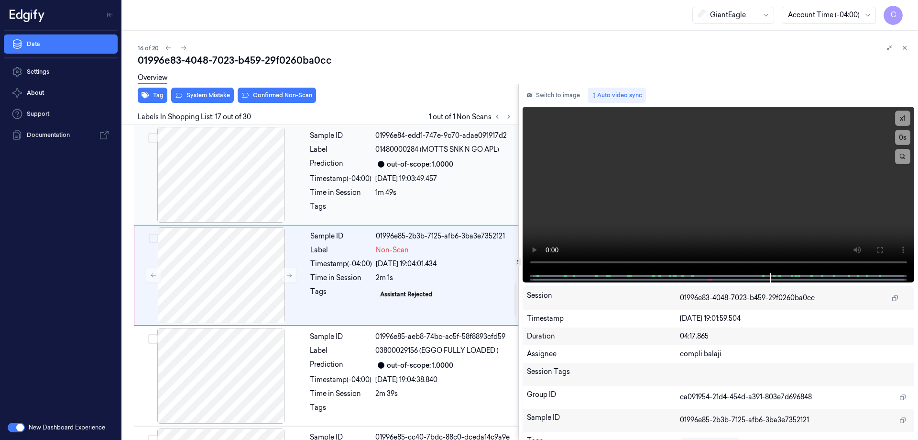
scroll to position [1508, 0]
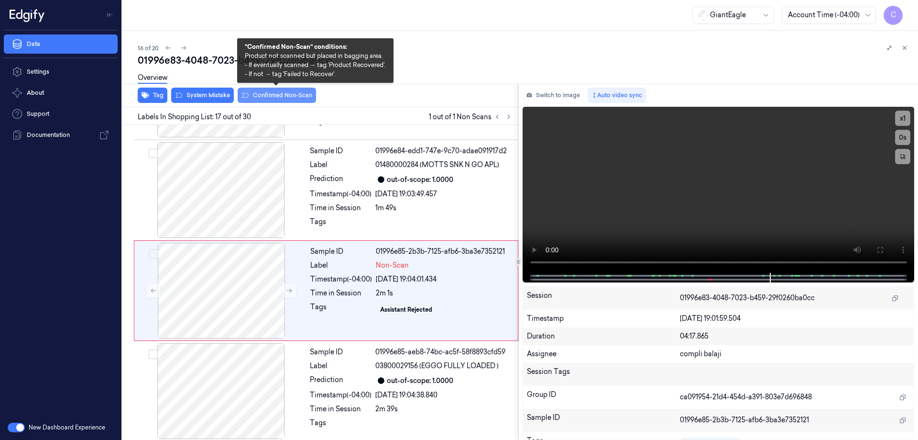
click at [302, 95] on button "Confirmed Non-Scan" at bounding box center [277, 95] width 78 height 15
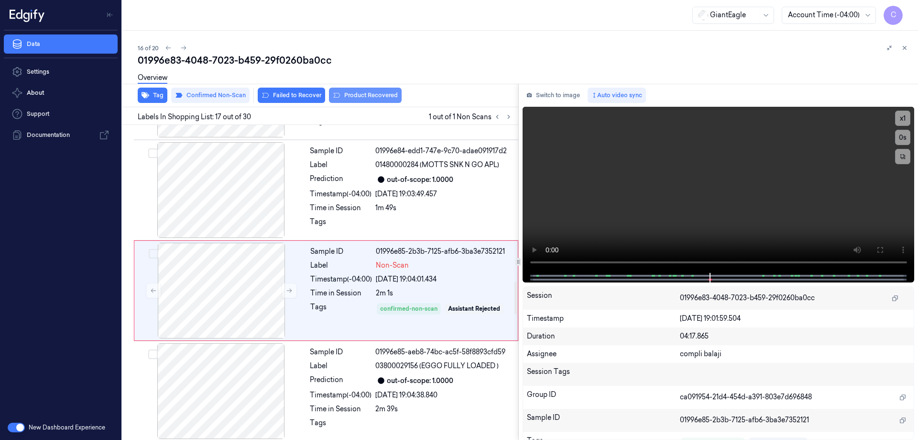
click at [358, 97] on button "Product Recovered" at bounding box center [365, 95] width 73 height 15
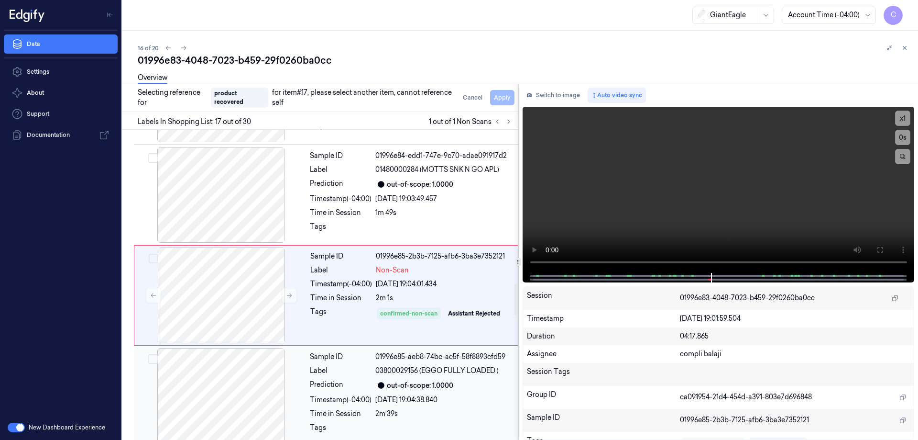
click at [339, 395] on div "Timestamp (-04:00)" at bounding box center [341, 400] width 62 height 10
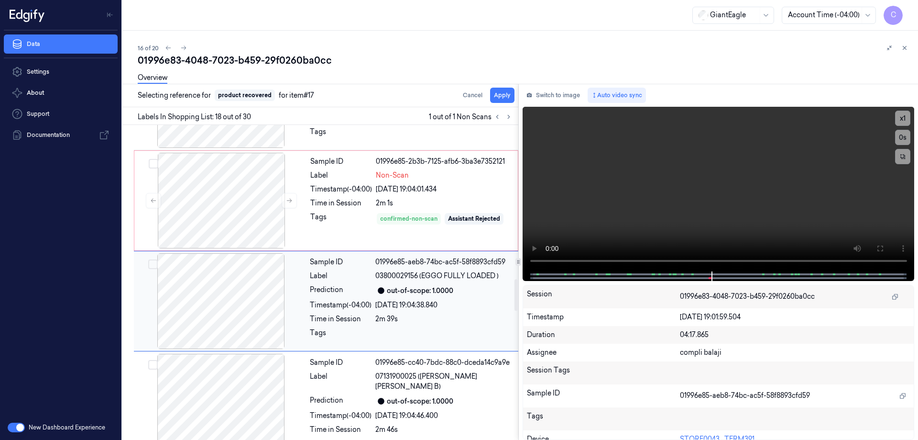
scroll to position [1608, 0]
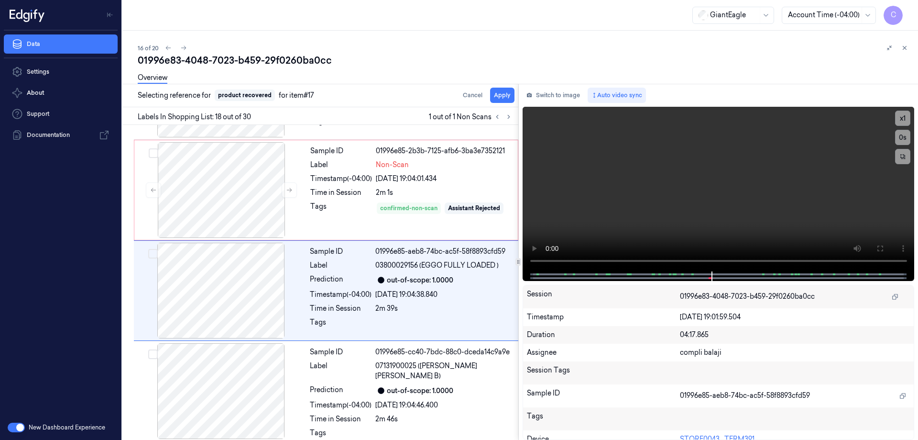
drag, startPoint x: 502, startPoint y: 94, endPoint x: 581, endPoint y: 74, distance: 81.6
click at [502, 94] on button "Apply" at bounding box center [502, 95] width 24 height 15
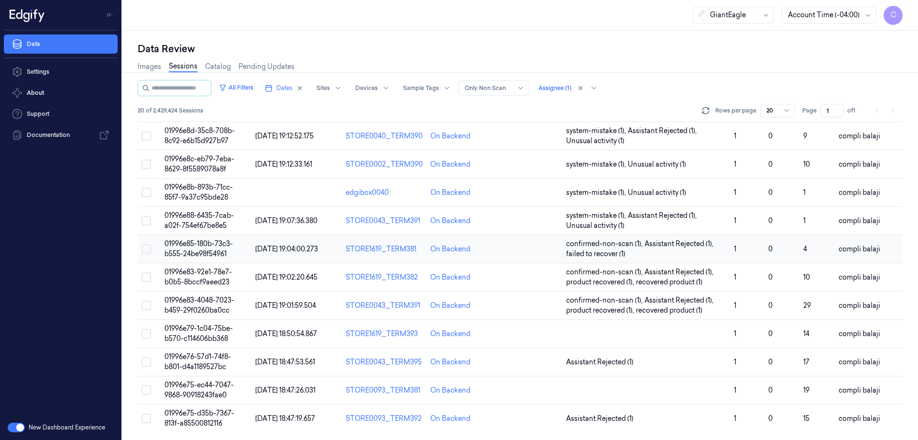
scroll to position [274, 0]
click at [204, 331] on span "01996e79-1c04-75be-b570-c114606bb368" at bounding box center [199, 333] width 68 height 19
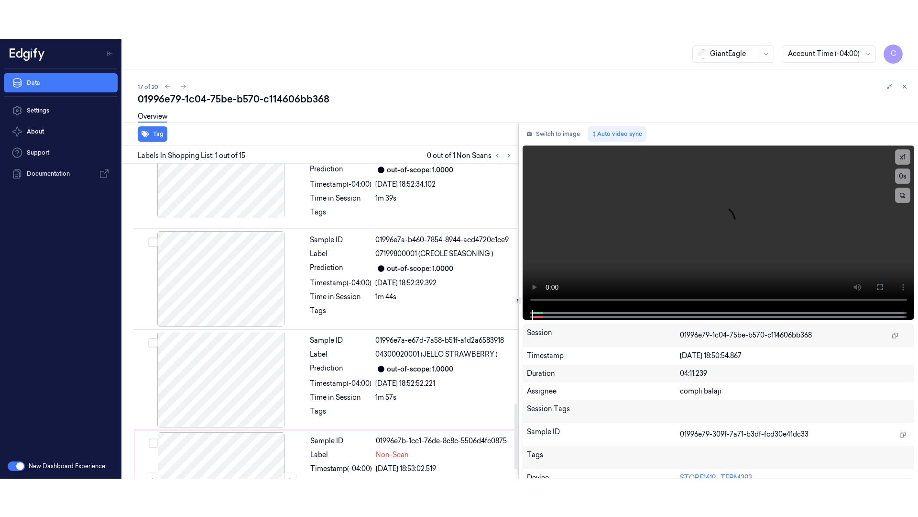
scroll to position [1195, 0]
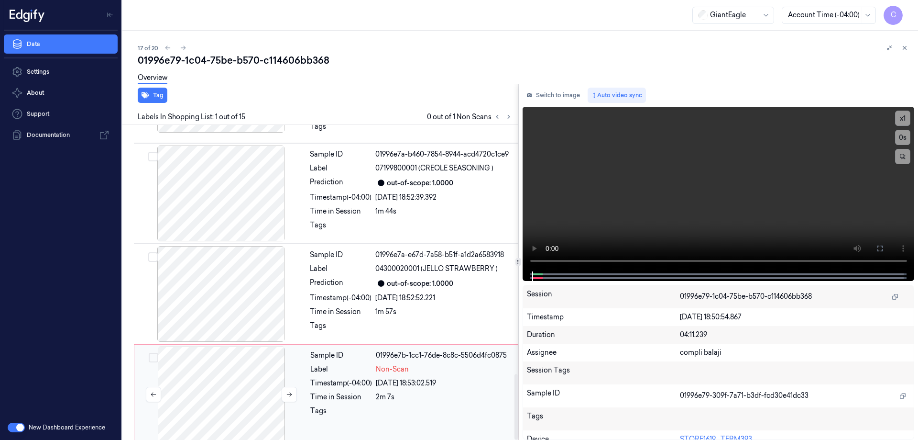
click at [229, 397] on div at bounding box center [221, 394] width 170 height 96
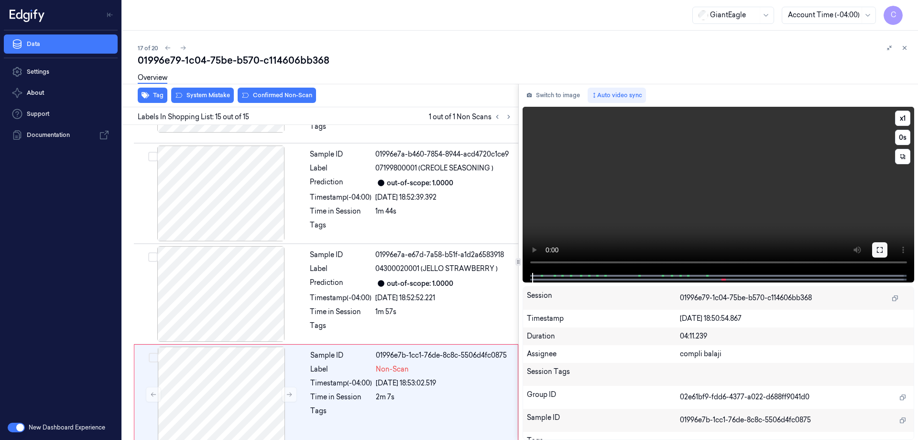
click at [883, 248] on icon at bounding box center [880, 250] width 6 height 6
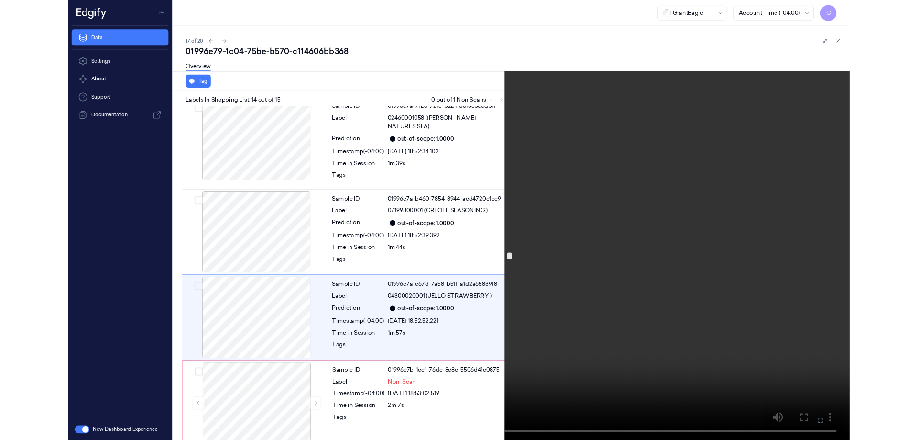
scroll to position [1118, 0]
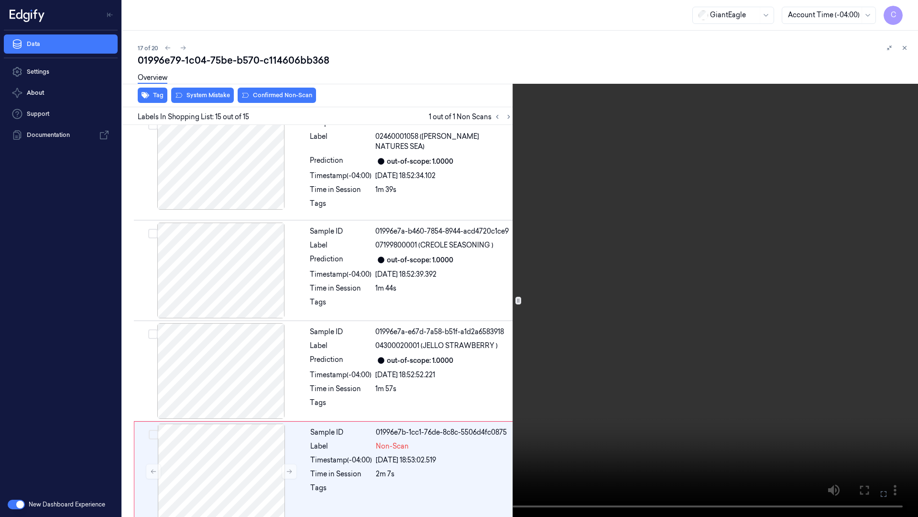
click at [0, 0] on icon at bounding box center [0, 0] width 0 height 0
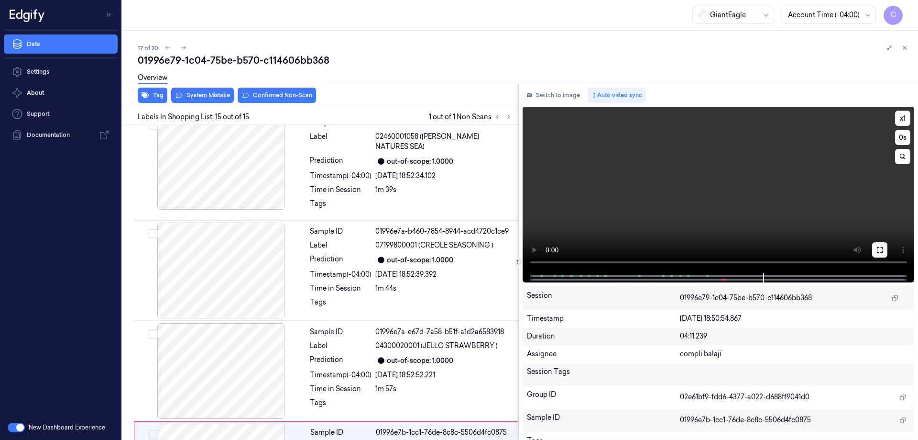
click at [881, 252] on icon at bounding box center [880, 250] width 8 height 8
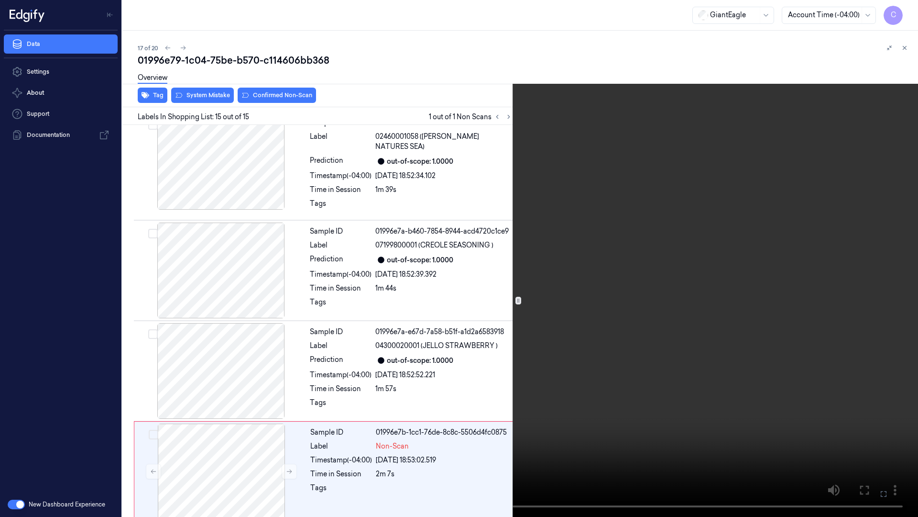
drag, startPoint x: 881, startPoint y: 494, endPoint x: 859, endPoint y: 428, distance: 69.3
click at [0, 0] on icon at bounding box center [0, 0] width 0 height 0
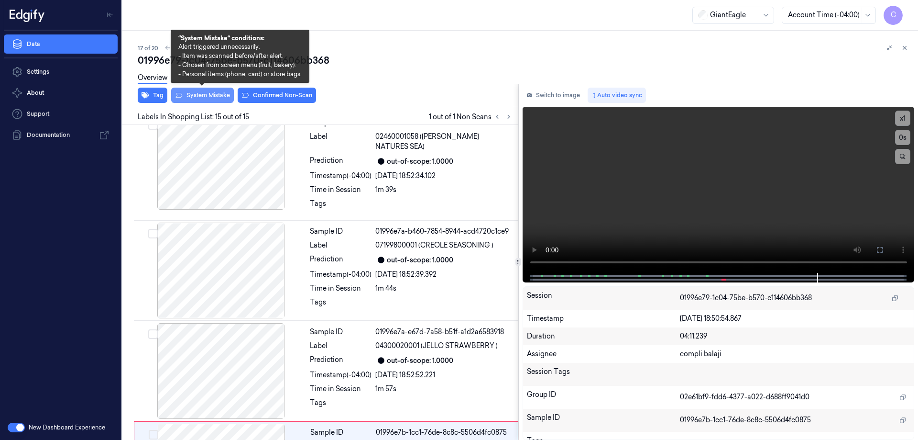
click at [208, 98] on button "System Mistake" at bounding box center [202, 95] width 63 height 15
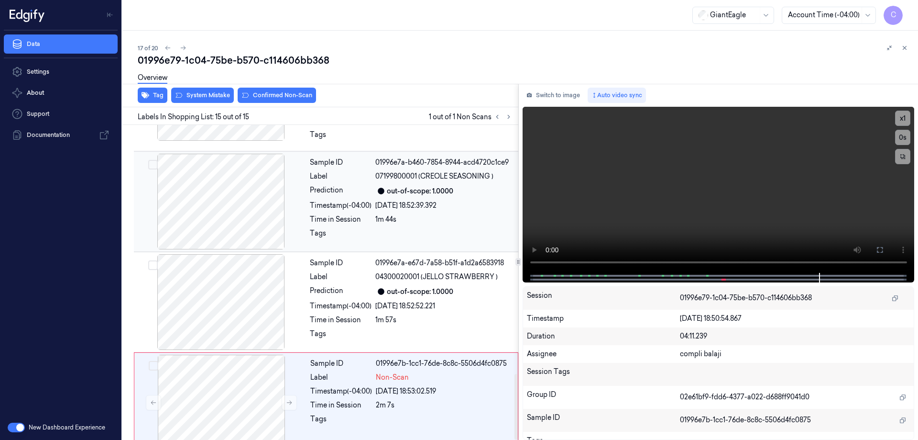
scroll to position [1195, 0]
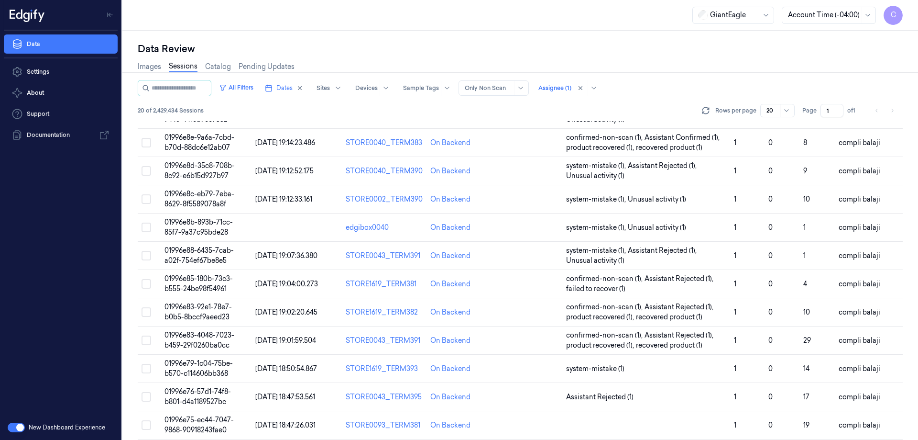
scroll to position [274, 0]
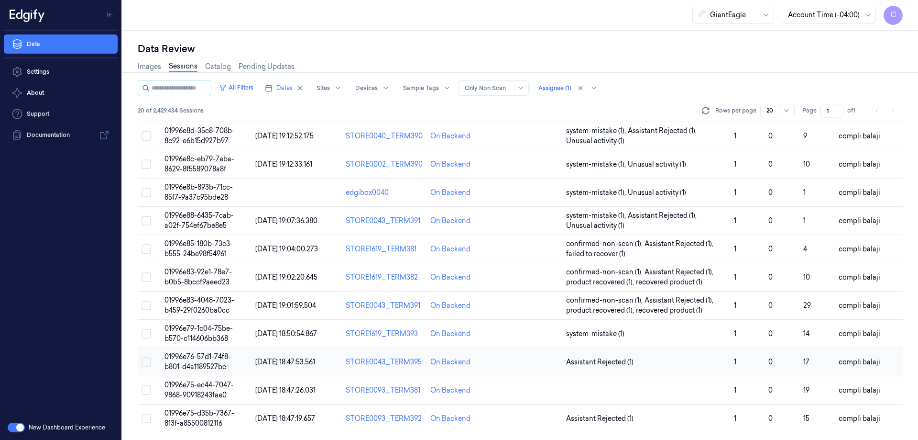
click at [214, 361] on td "01996e76-57d1-74f8-b801-d4a1189527bc" at bounding box center [206, 362] width 91 height 28
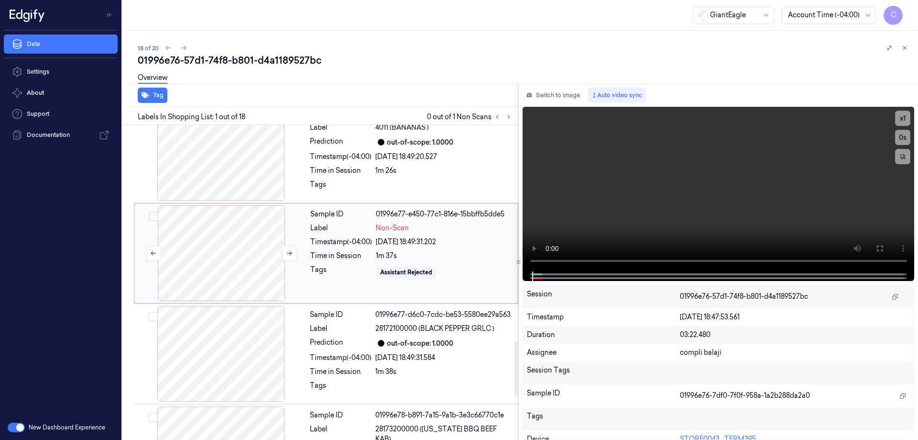
click at [236, 246] on div at bounding box center [221, 253] width 170 height 96
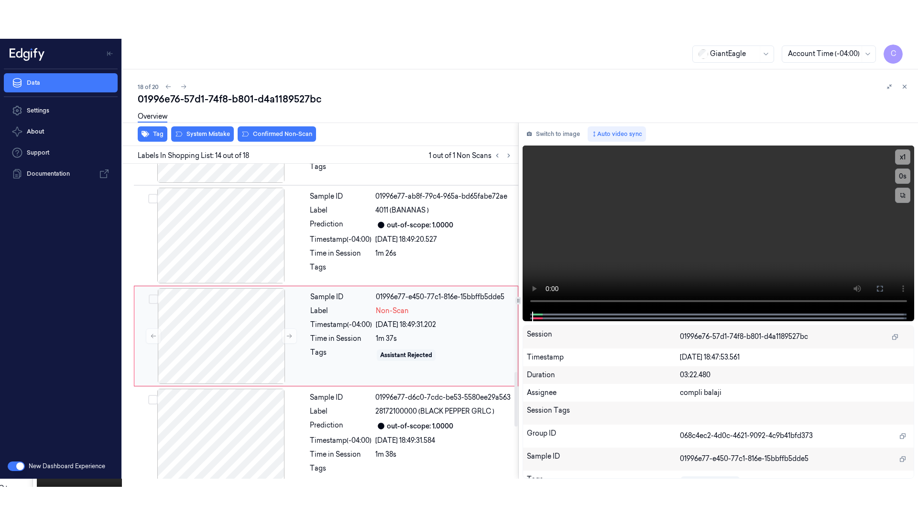
scroll to position [1198, 0]
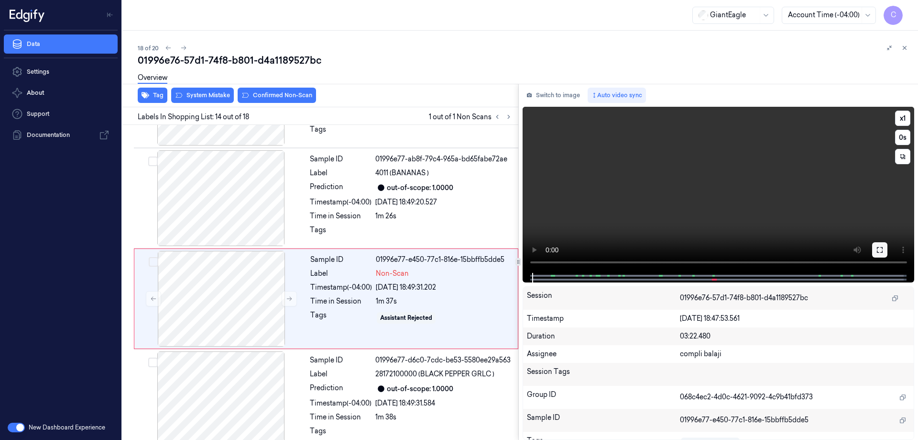
click at [882, 251] on icon at bounding box center [880, 250] width 6 height 6
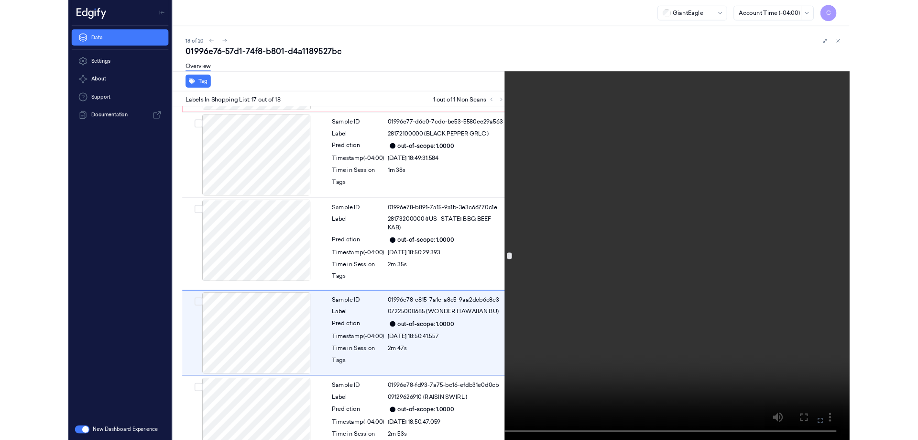
scroll to position [1419, 0]
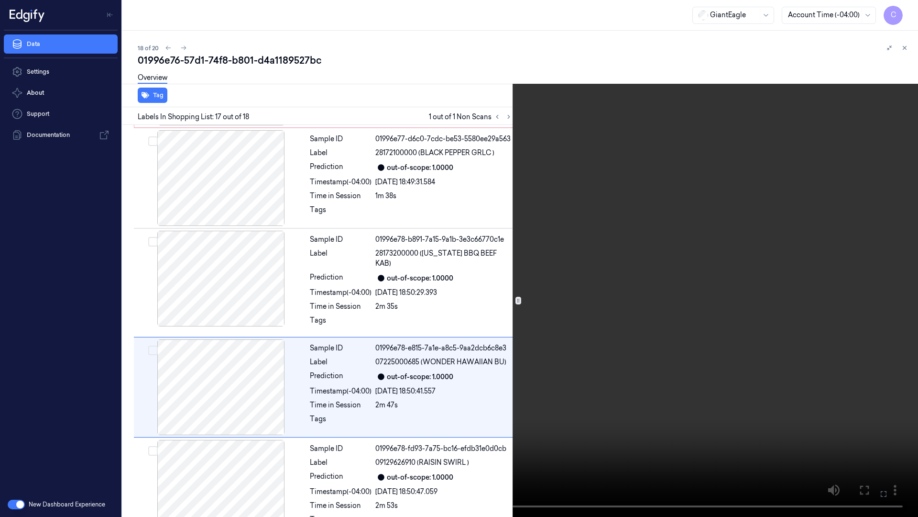
click at [0, 0] on icon at bounding box center [0, 0] width 0 height 0
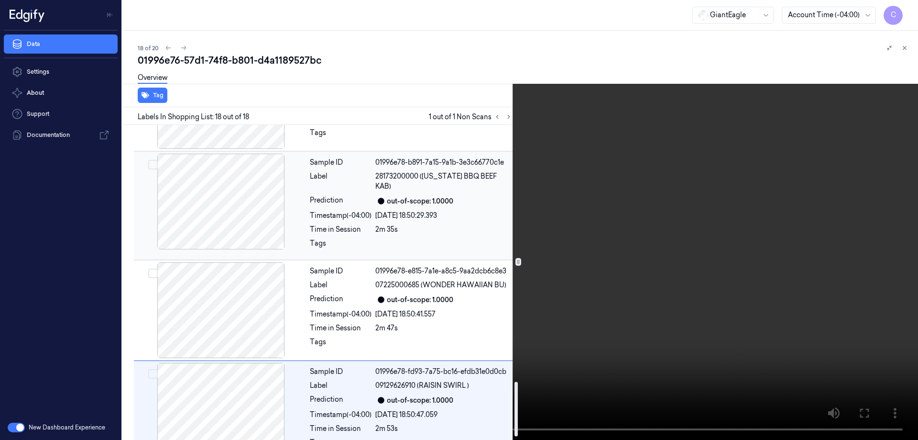
scroll to position [1353, 0]
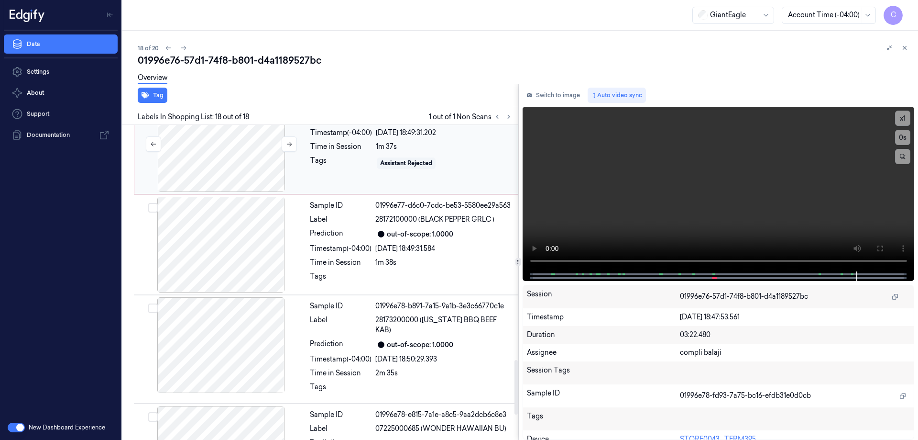
click at [244, 146] on div at bounding box center [221, 144] width 170 height 96
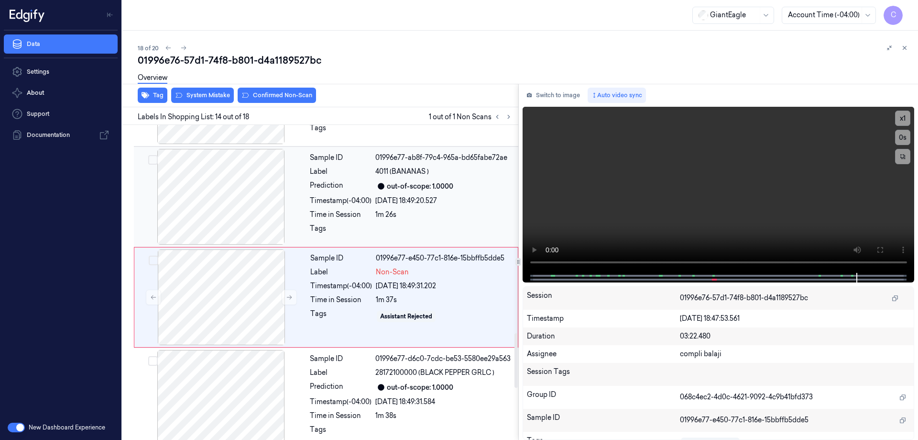
scroll to position [1198, 0]
click at [270, 98] on button "Confirmed Non-Scan" at bounding box center [277, 95] width 78 height 15
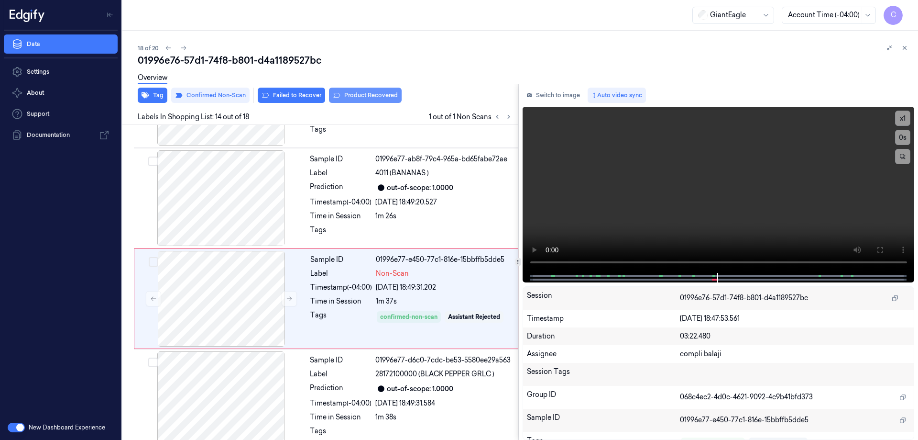
click at [358, 97] on button "Product Recovered" at bounding box center [365, 95] width 73 height 15
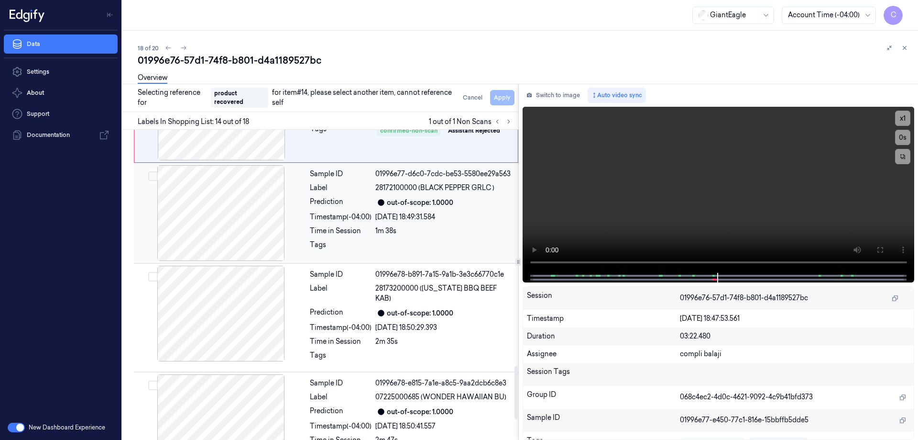
scroll to position [1389, 0]
click at [474, 307] on div "out-of-scope: 1.0000" at bounding box center [443, 312] width 137 height 11
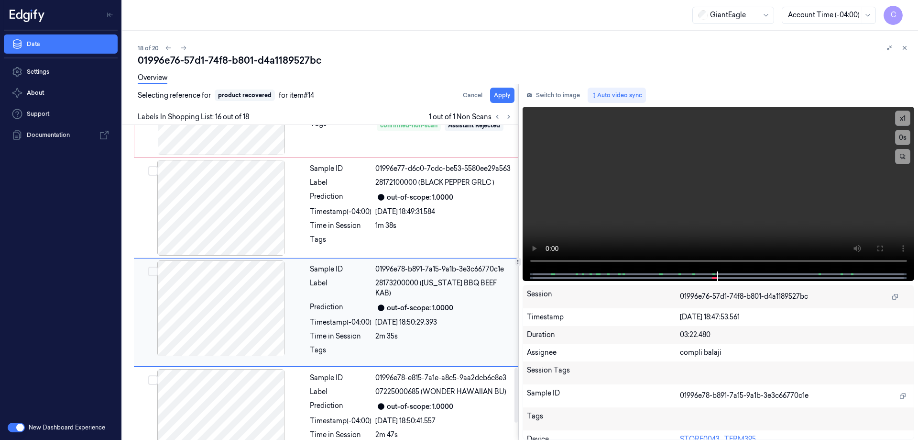
scroll to position [1399, 0]
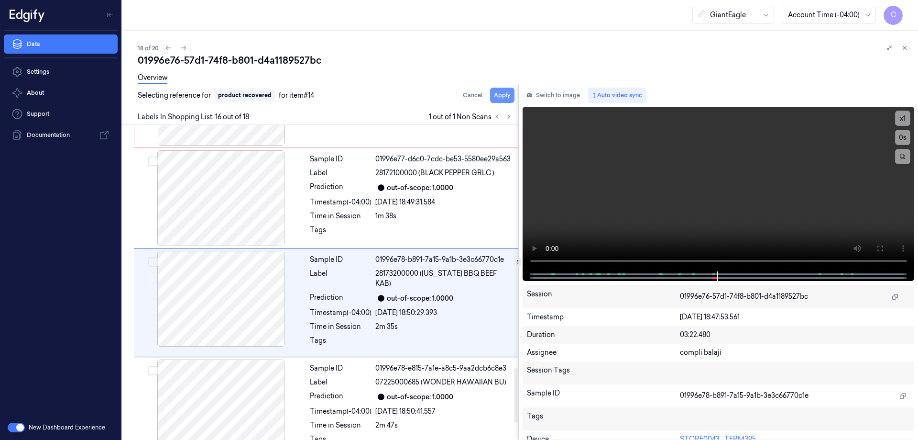
click at [499, 96] on button "Apply" at bounding box center [502, 95] width 24 height 15
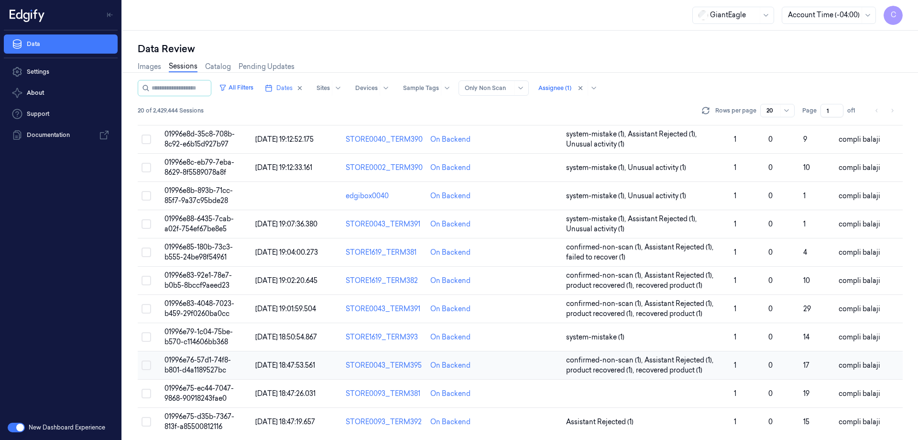
scroll to position [274, 0]
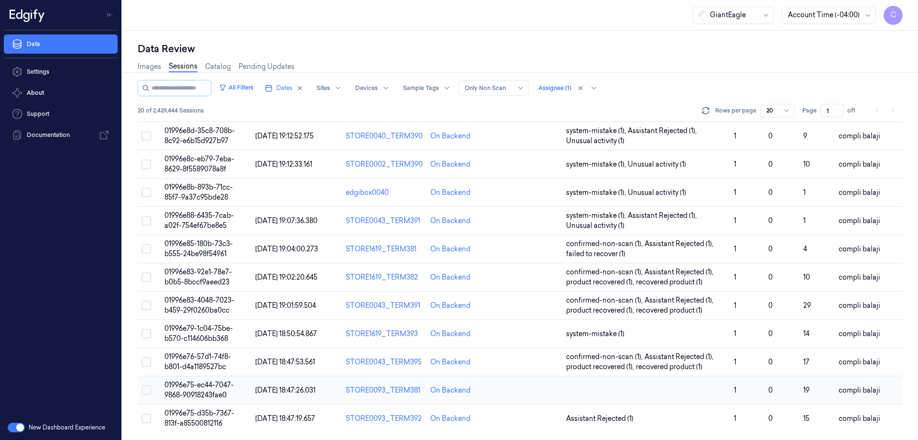
click at [222, 388] on span "01996e75-ec44-7047-9868-90918243fae0" at bounding box center [199, 389] width 69 height 19
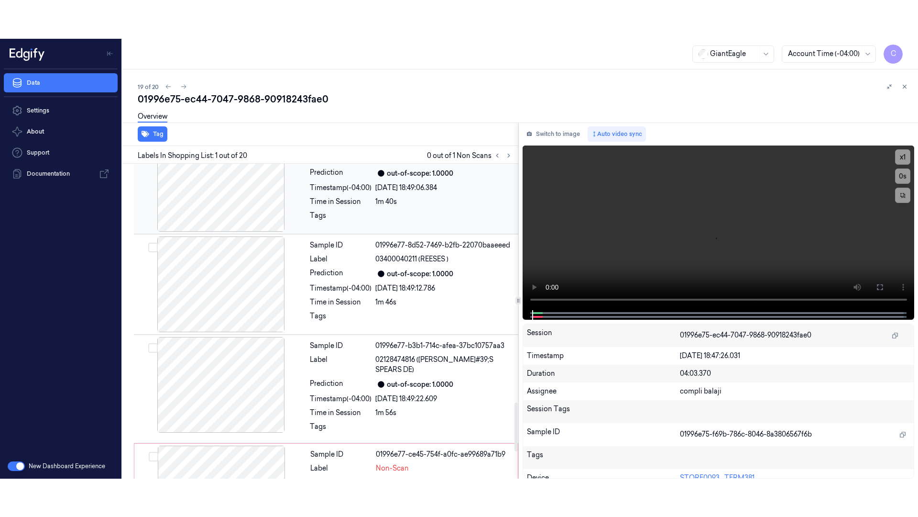
scroll to position [1705, 0]
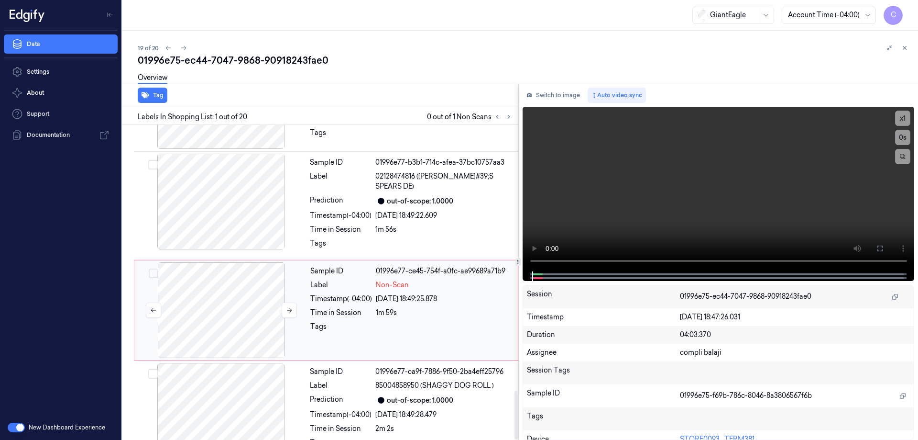
click at [241, 294] on div at bounding box center [221, 310] width 170 height 96
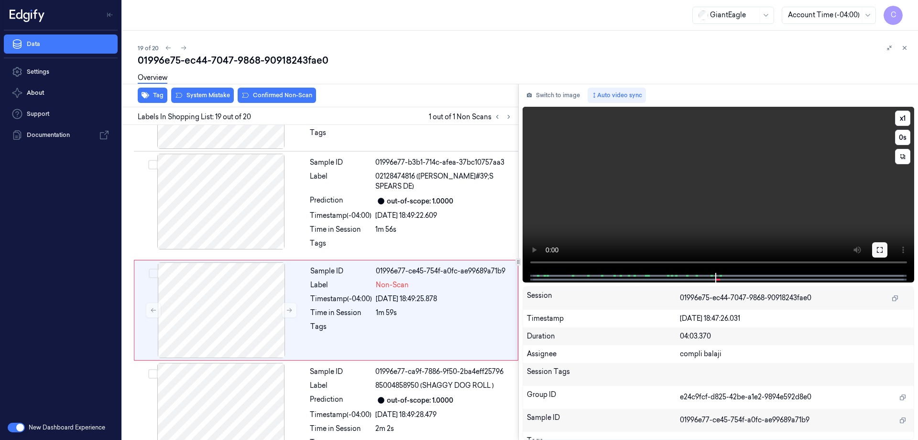
click at [882, 250] on icon at bounding box center [880, 250] width 8 height 8
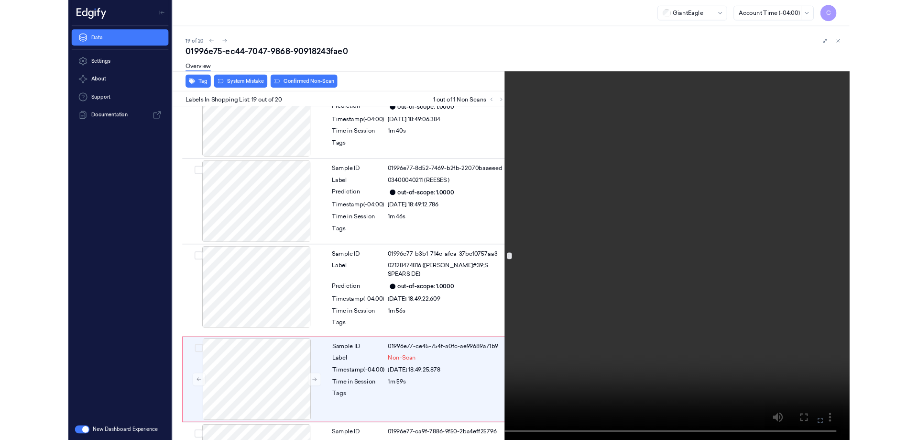
scroll to position [1628, 0]
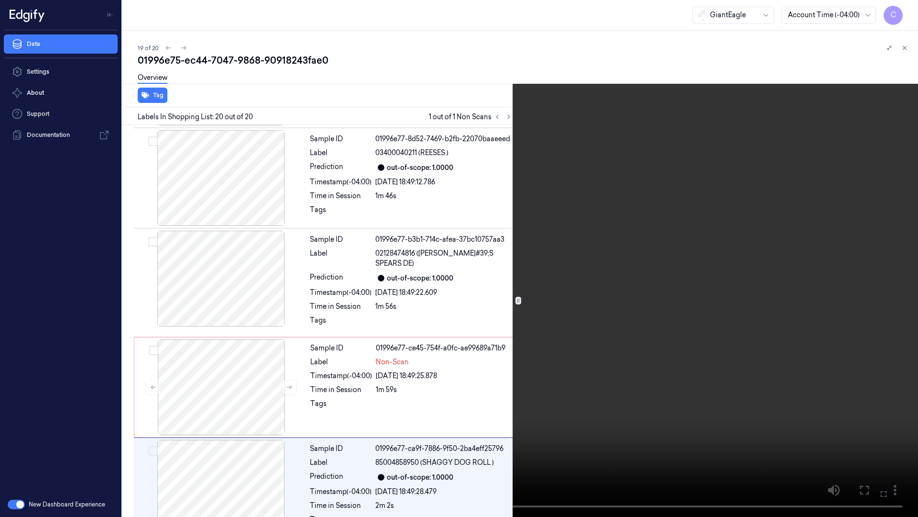
click at [0, 0] on icon at bounding box center [0, 0] width 0 height 0
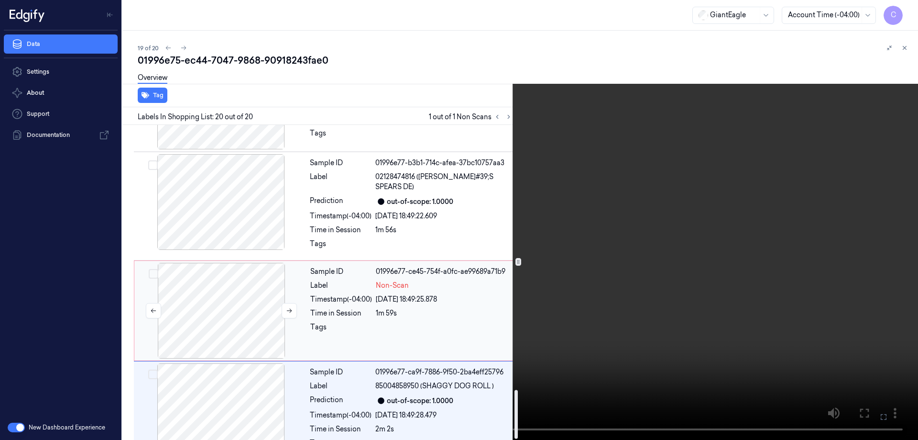
scroll to position [1705, 0]
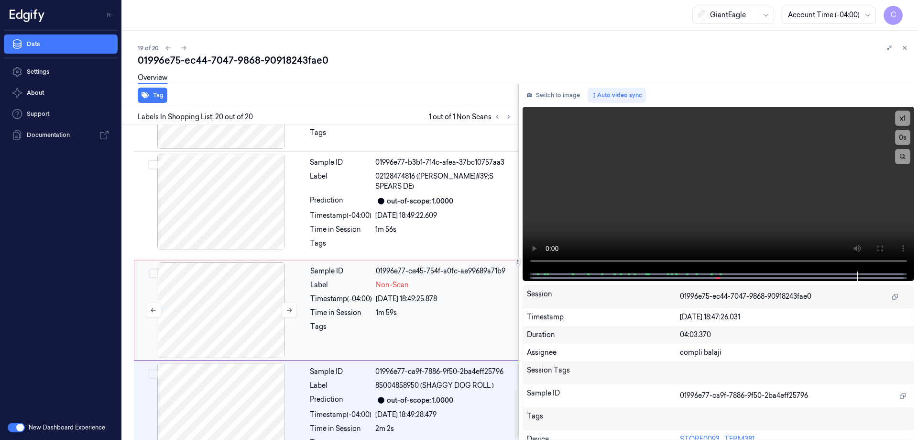
click at [213, 269] on div at bounding box center [221, 310] width 170 height 96
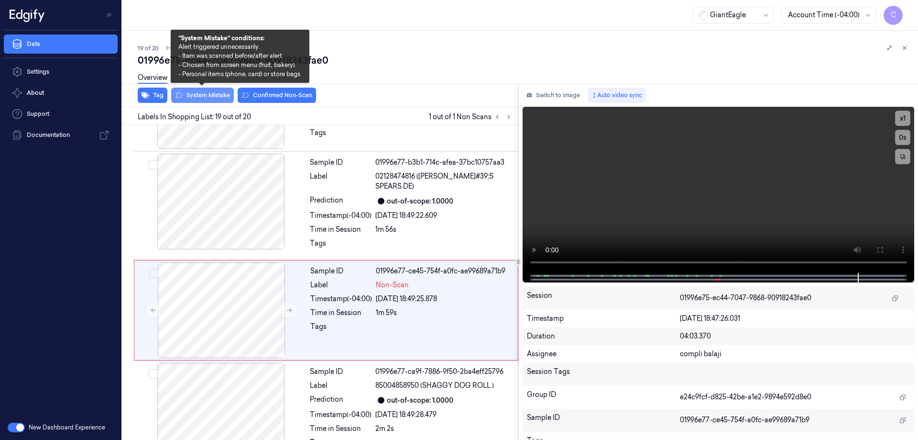
click at [210, 97] on button "System Mistake" at bounding box center [202, 95] width 63 height 15
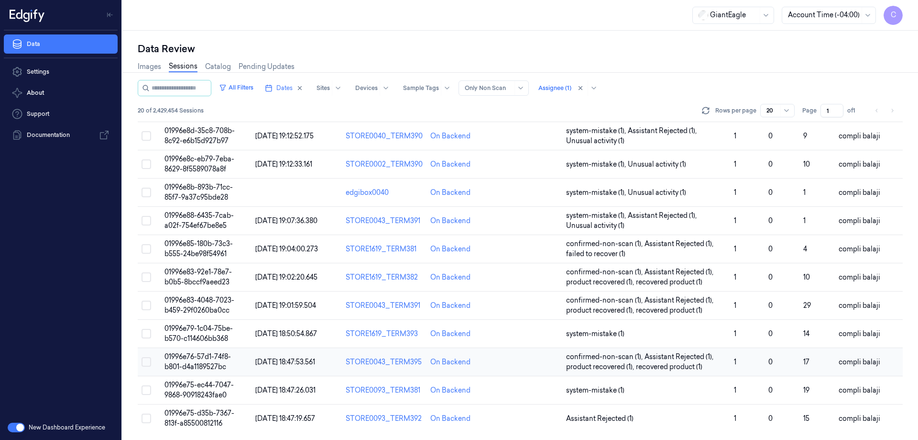
scroll to position [274, 0]
click at [218, 414] on span "01996e75-d35b-7367-813f-a85500812116" at bounding box center [200, 417] width 70 height 19
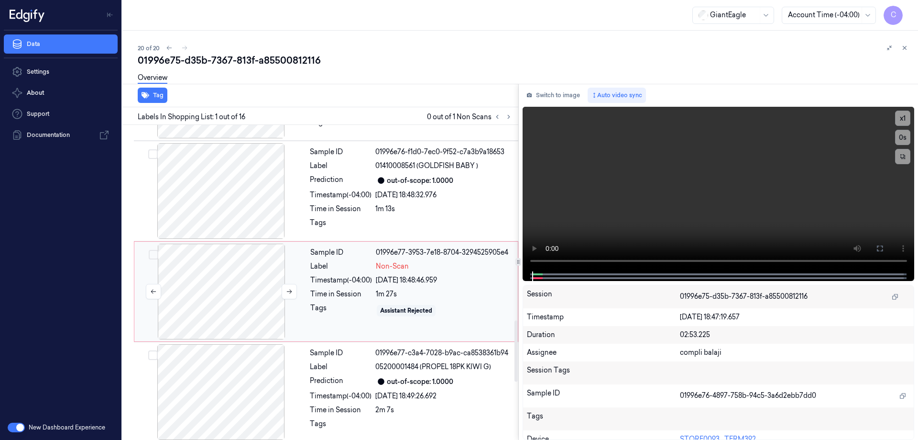
click at [236, 288] on div at bounding box center [221, 291] width 170 height 96
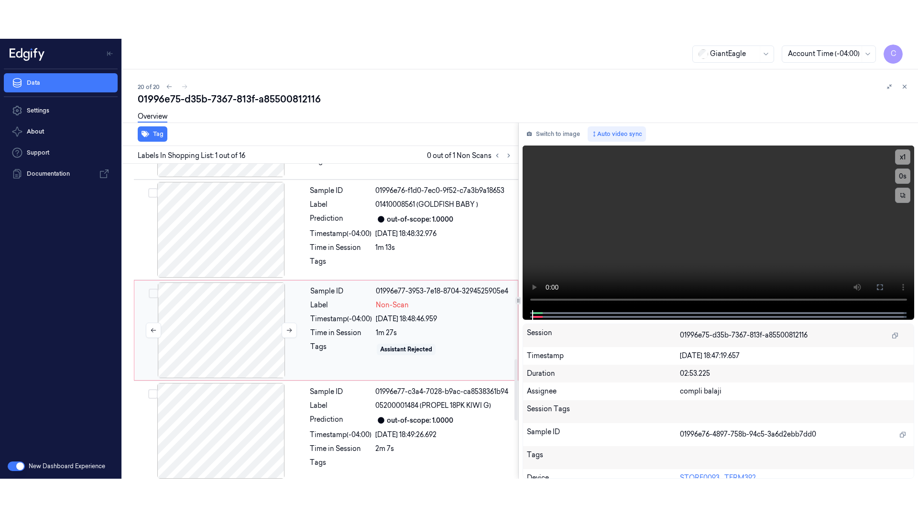
scroll to position [1005, 0]
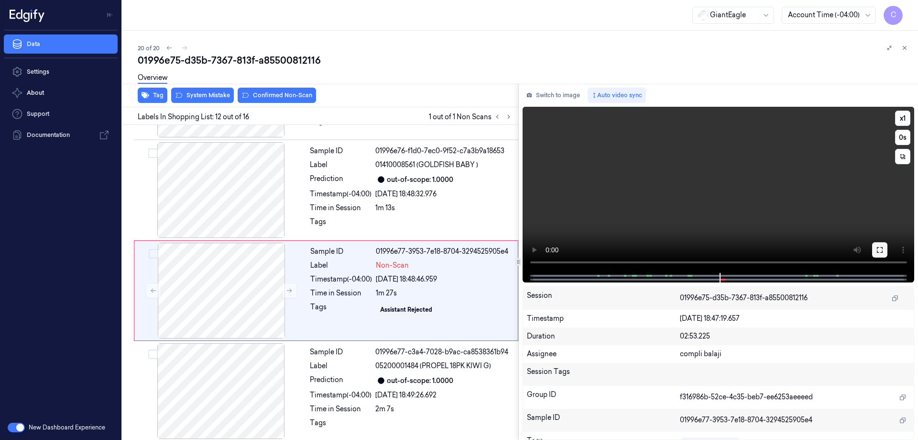
click at [879, 252] on icon at bounding box center [880, 250] width 6 height 6
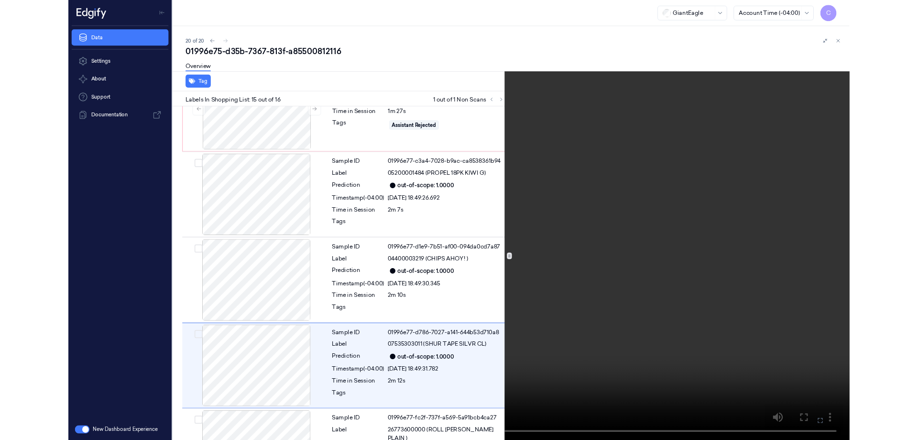
scroll to position [1226, 0]
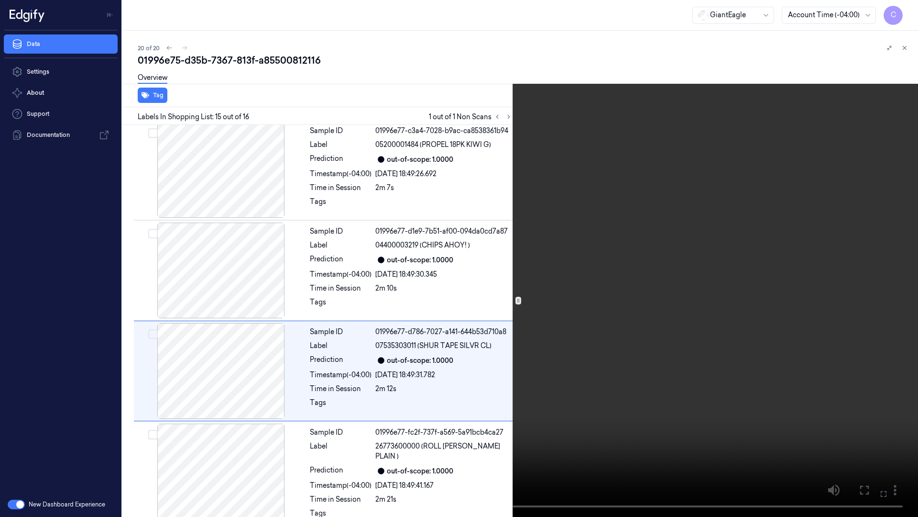
click at [0, 0] on icon at bounding box center [0, 0] width 0 height 0
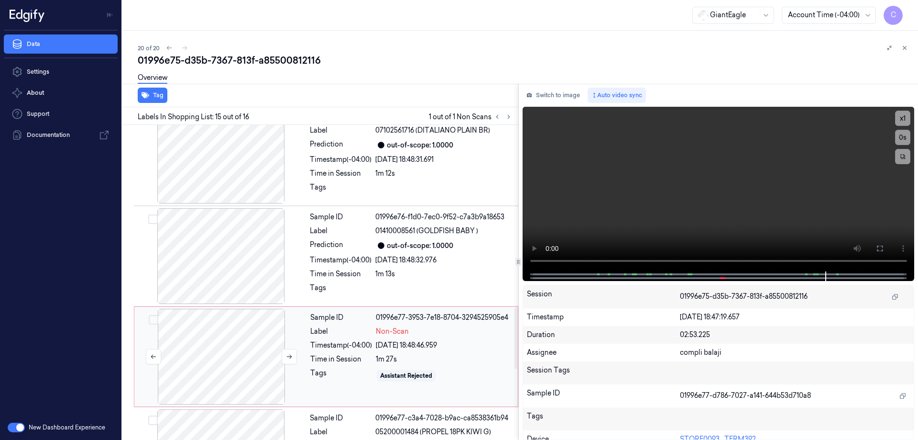
click at [253, 325] on div at bounding box center [221, 357] width 170 height 96
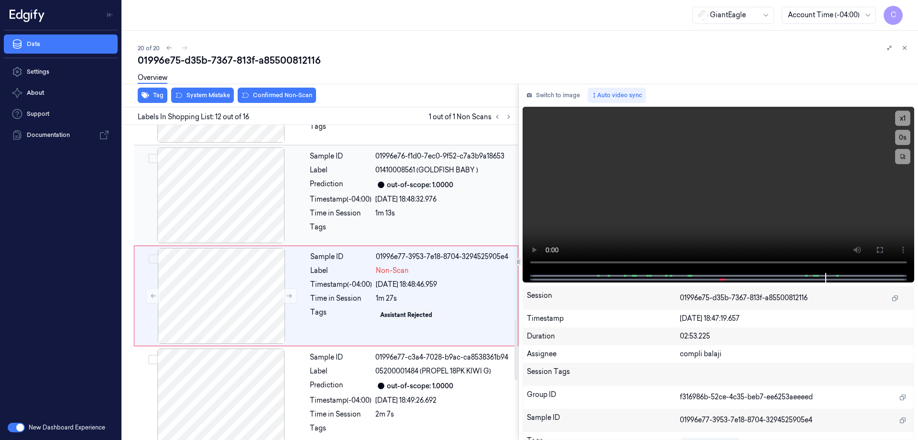
scroll to position [1005, 0]
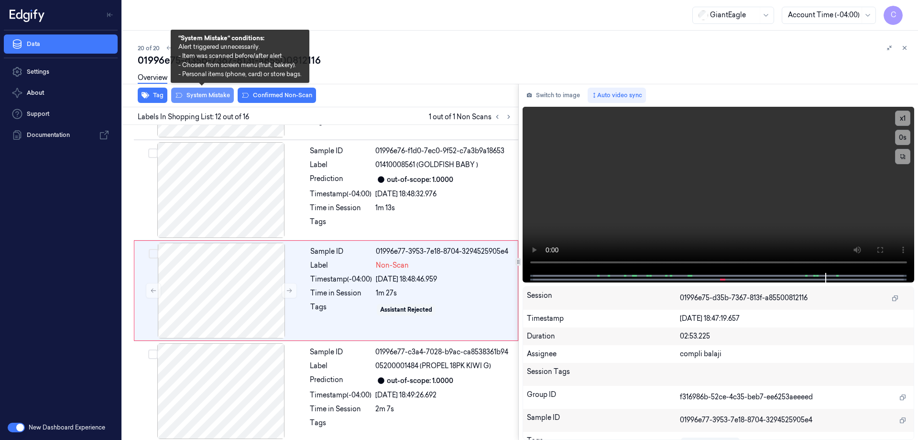
click at [206, 99] on button "System Mistake" at bounding box center [202, 95] width 63 height 15
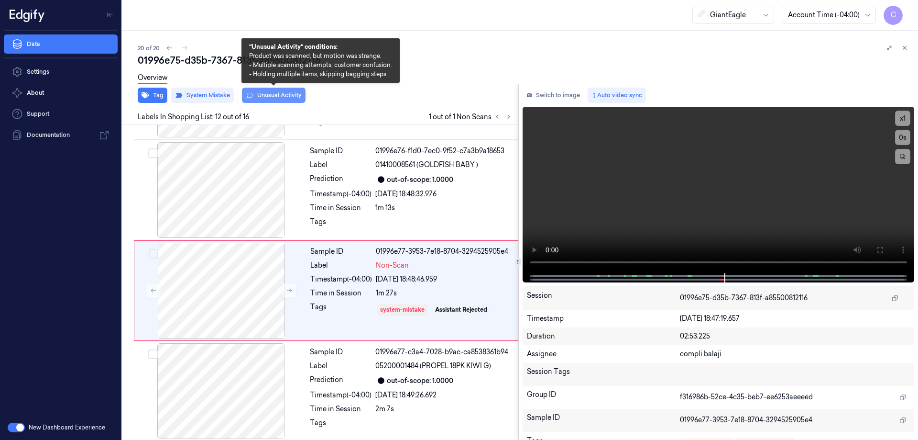
click at [292, 96] on button "Unusual Activity" at bounding box center [274, 95] width 64 height 15
